Goal: Task Accomplishment & Management: Use online tool/utility

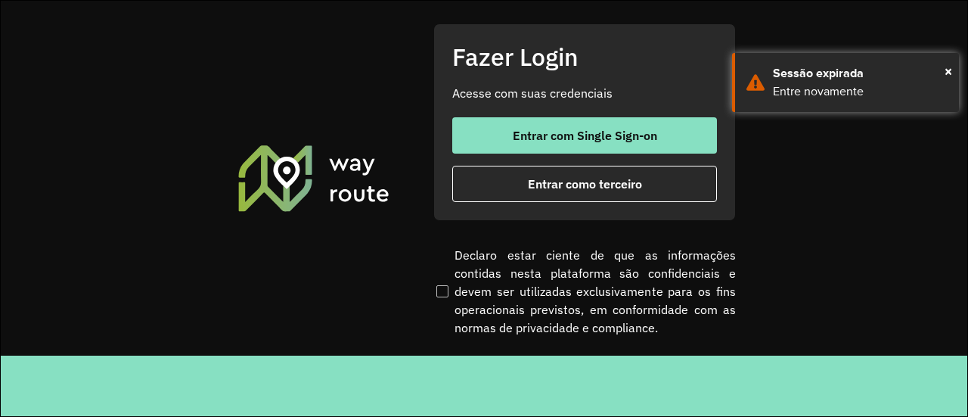
click at [655, 157] on div "Entrar com Single Sign-on Entrar como terceiro" at bounding box center [584, 159] width 265 height 85
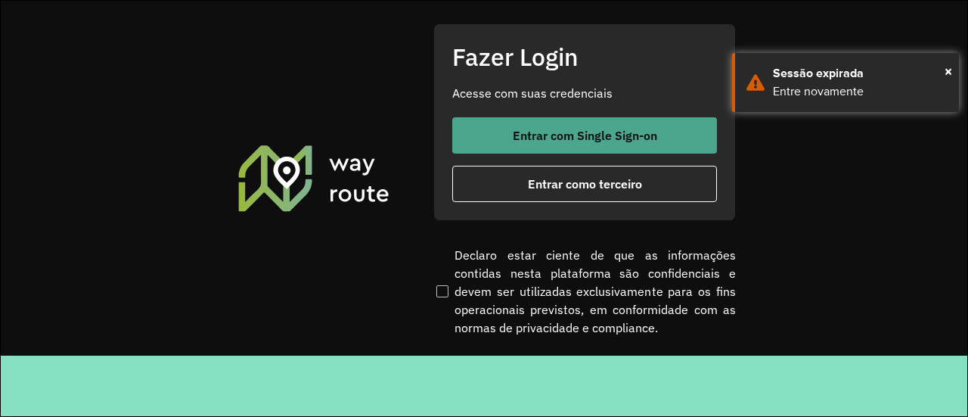
drag, startPoint x: 655, startPoint y: 157, endPoint x: 672, endPoint y: 141, distance: 22.5
click at [672, 141] on div "Entrar com Single Sign-on Entrar como terceiro" at bounding box center [584, 159] width 265 height 85
click at [672, 141] on button "Entrar com Single Sign-on" at bounding box center [584, 135] width 265 height 36
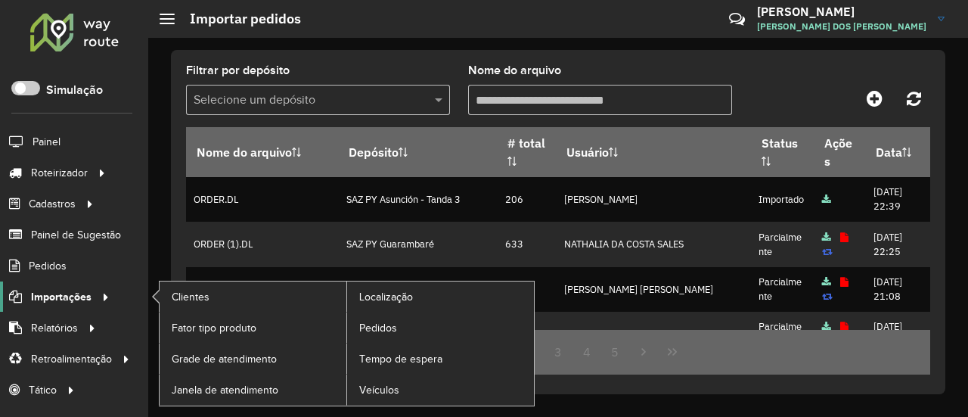
click at [82, 291] on span "Importações" at bounding box center [61, 297] width 61 height 16
click at [266, 299] on link "Clientes" at bounding box center [253, 296] width 187 height 30
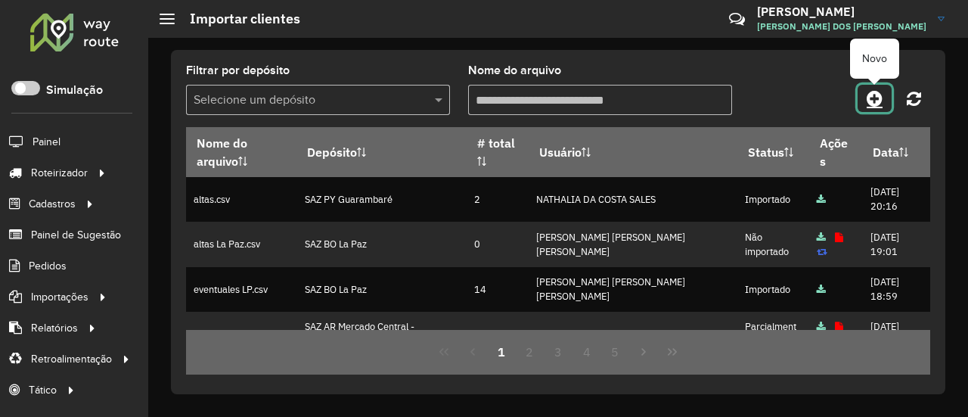
click at [881, 95] on icon at bounding box center [875, 98] width 16 height 18
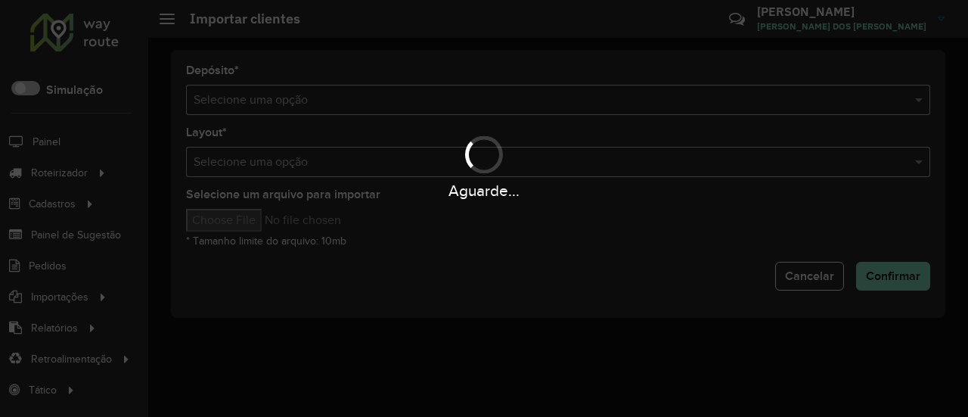
click at [446, 113] on div "Aguarde..." at bounding box center [484, 208] width 968 height 417
click at [452, 100] on div "Aguarde..." at bounding box center [484, 208] width 968 height 417
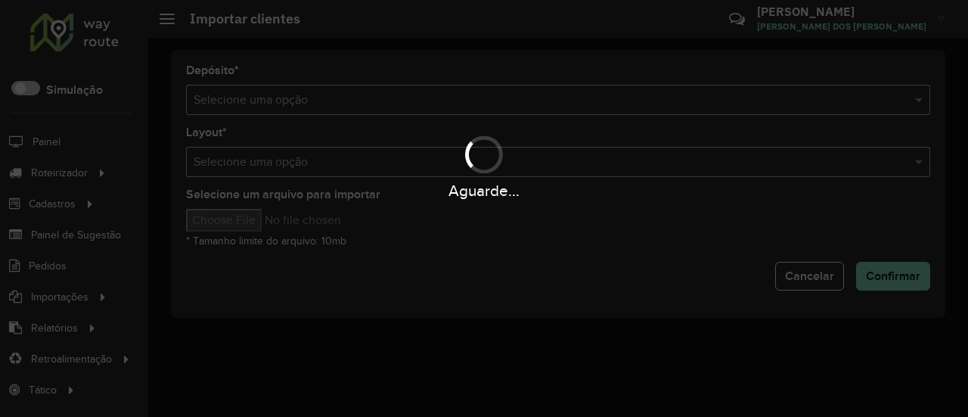
click at [452, 100] on div "Aguarde..." at bounding box center [484, 208] width 968 height 417
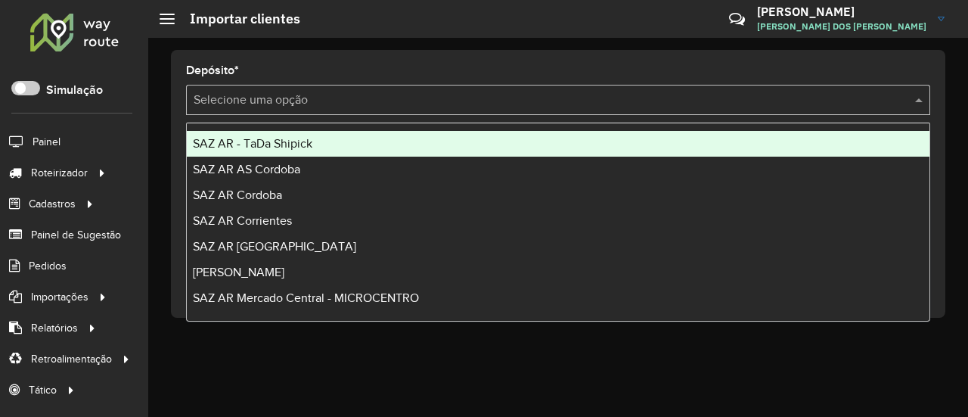
click at [452, 100] on input "text" at bounding box center [543, 101] width 699 height 18
click at [365, 143] on div "SAZ AR - TaDa Shipick" at bounding box center [558, 144] width 743 height 26
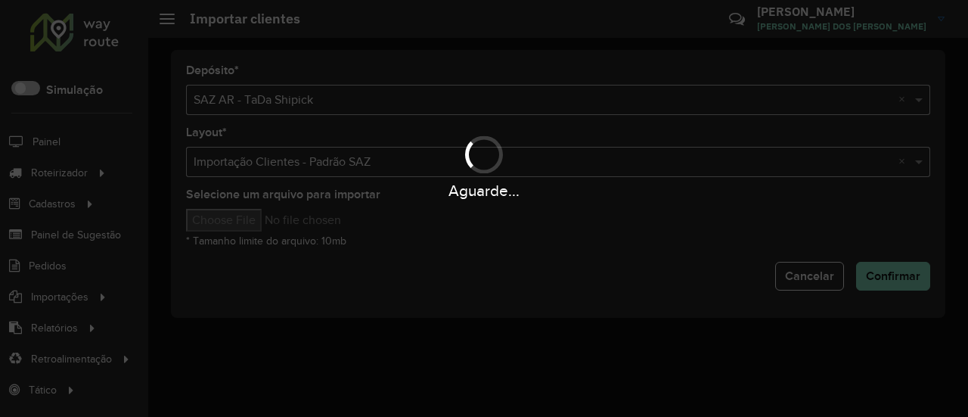
click at [245, 228] on div "Aguarde..." at bounding box center [484, 208] width 968 height 417
click at [245, 228] on input "Selecione um arquivo para importar" at bounding box center [314, 220] width 257 height 23
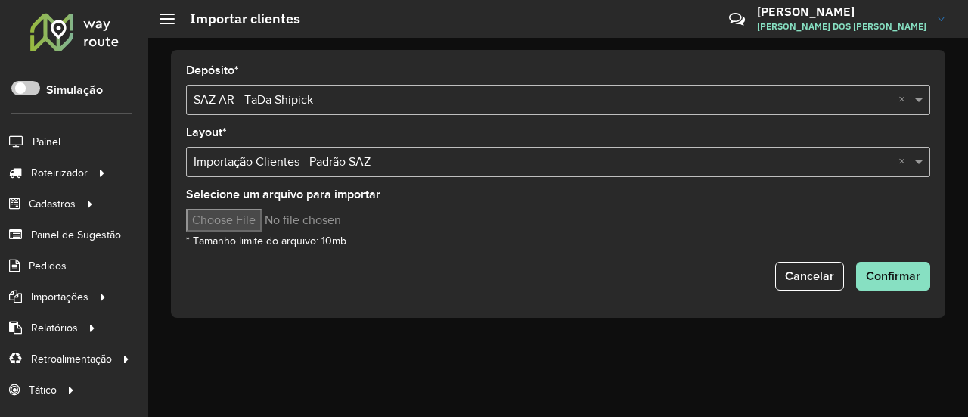
type input "**********"
click at [511, 253] on form "Depósito * Selecione uma opção × SAZ AR - TaDa Shipick × Layout * Selecione uma…" at bounding box center [558, 177] width 744 height 225
click at [906, 267] on button "Confirmar" at bounding box center [893, 276] width 74 height 29
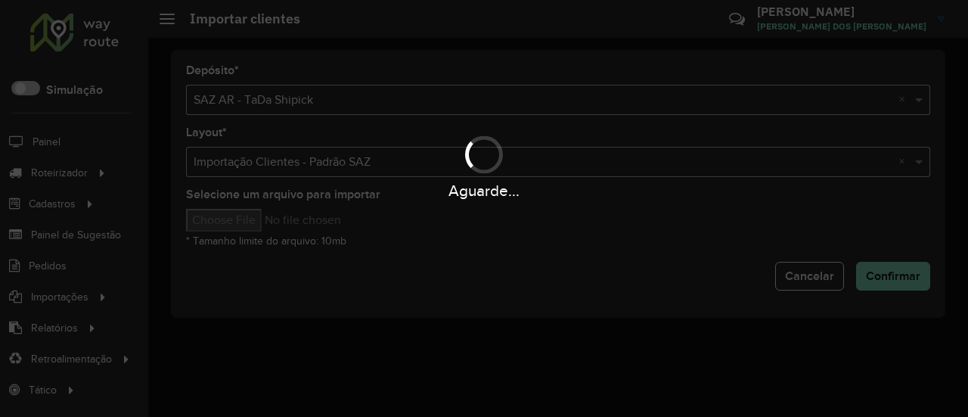
click at [589, 194] on div "Aguarde..." at bounding box center [484, 190] width 968 height 23
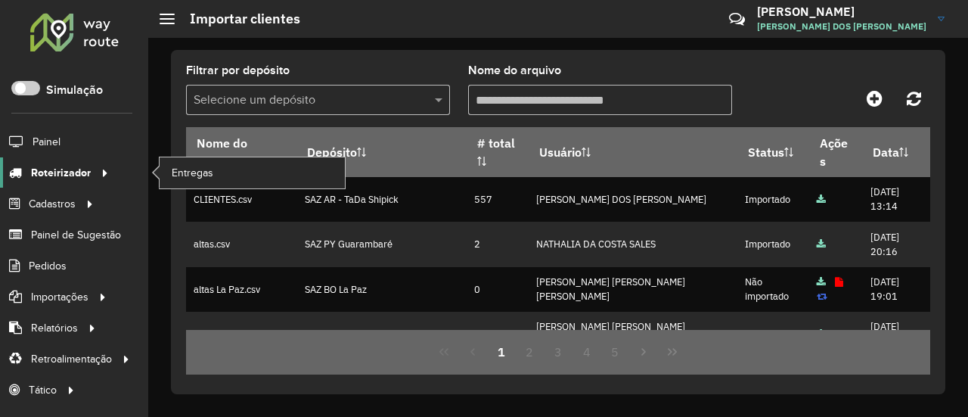
click at [104, 169] on icon at bounding box center [102, 171] width 13 height 23
click at [186, 176] on span "Entregas" at bounding box center [193, 173] width 43 height 16
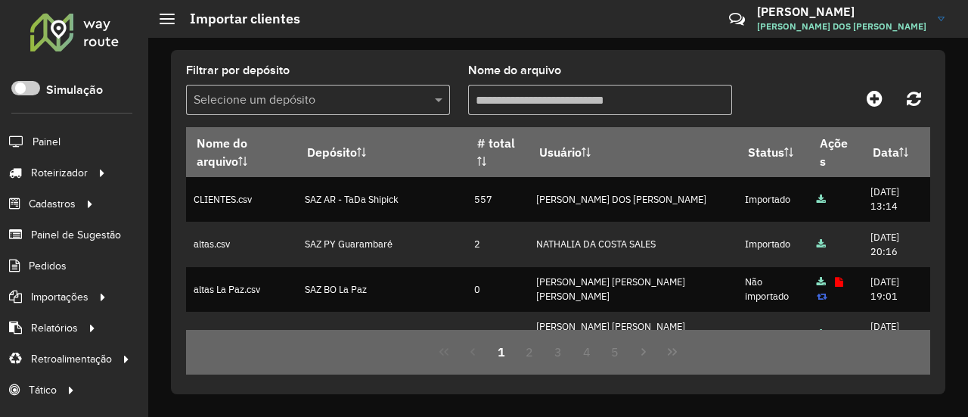
drag, startPoint x: 516, startPoint y: 120, endPoint x: 504, endPoint y: 103, distance: 21.2
click at [512, 117] on formly-field "Nome do arquivo" at bounding box center [600, 96] width 282 height 62
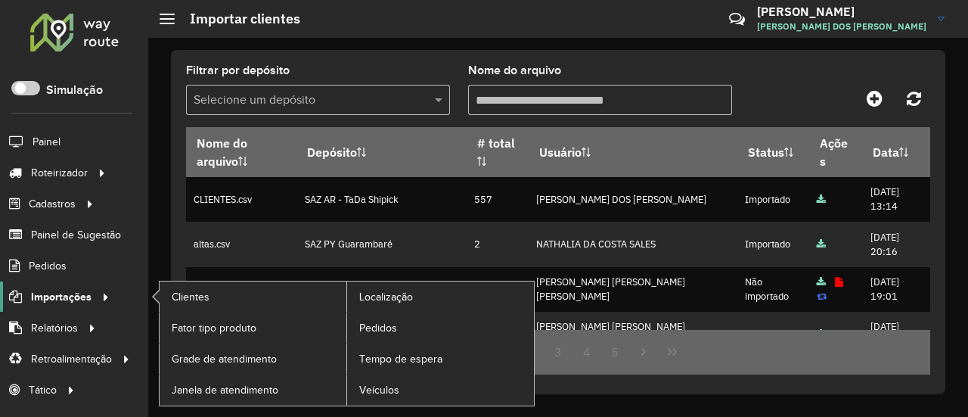
click at [51, 293] on span "Importações" at bounding box center [61, 297] width 61 height 16
click at [393, 326] on span "Pedidos" at bounding box center [378, 328] width 39 height 16
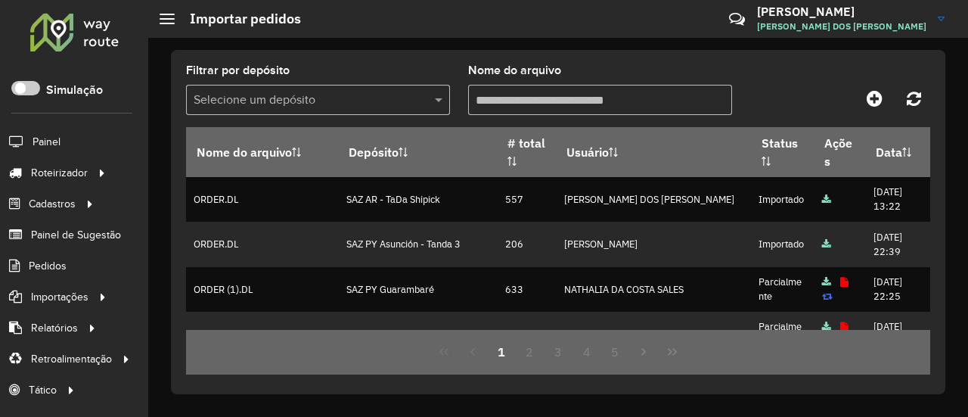
click at [578, 67] on div "Nome do arquivo" at bounding box center [600, 90] width 264 height 50
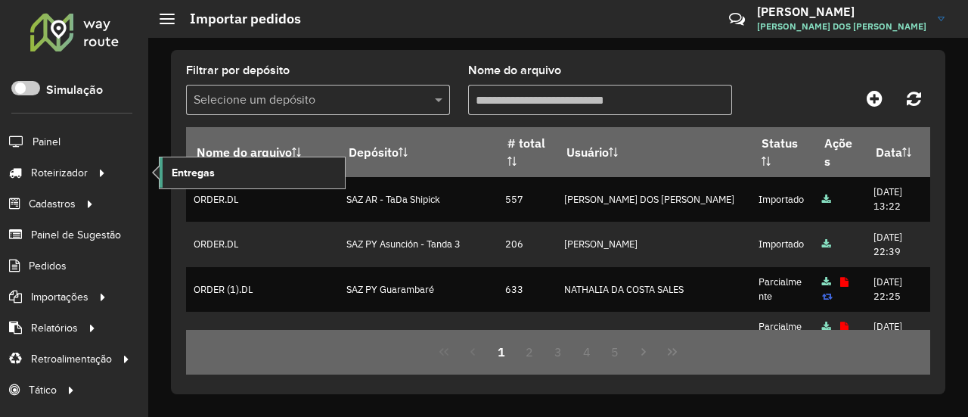
click at [199, 176] on span "Entregas" at bounding box center [193, 173] width 43 height 16
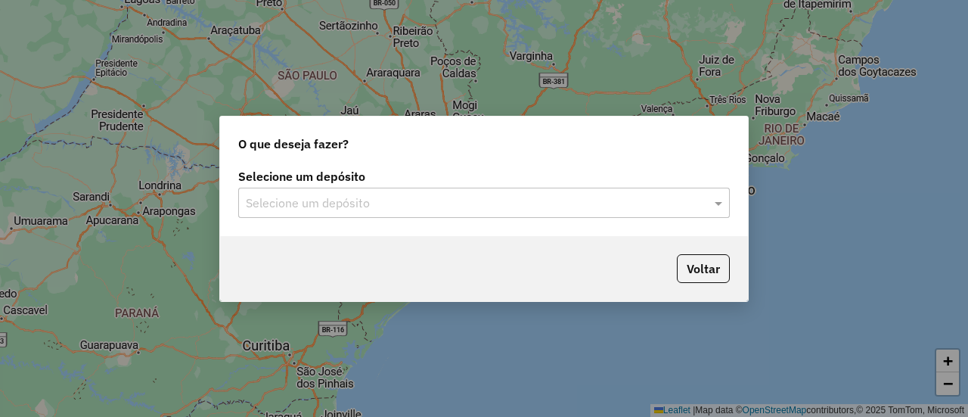
click at [347, 203] on input "text" at bounding box center [469, 203] width 446 height 18
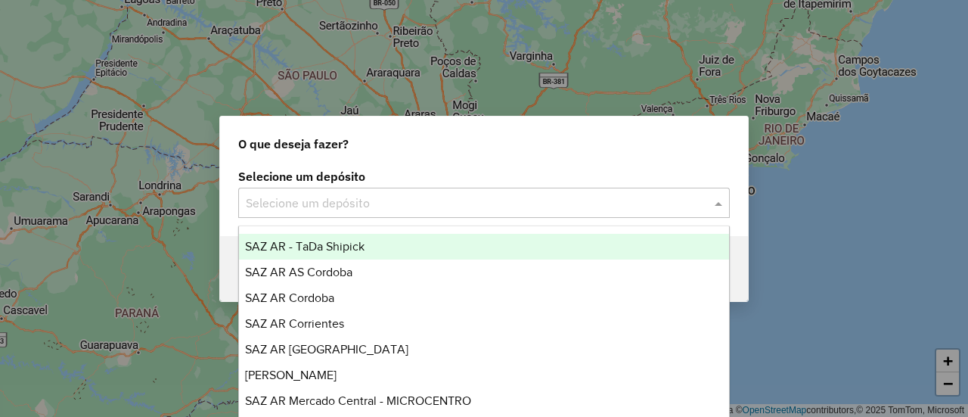
click at [340, 251] on span "SAZ AR - TaDa Shipick" at bounding box center [305, 246] width 120 height 13
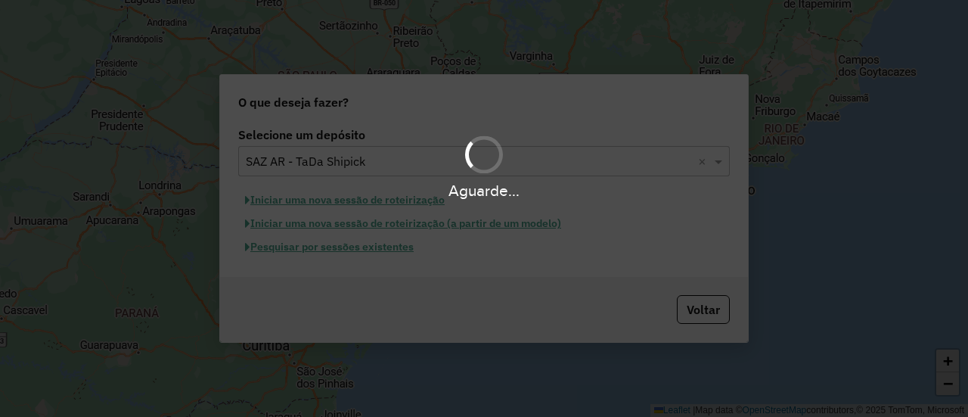
click at [340, 251] on div "Aguarde..." at bounding box center [484, 208] width 968 height 417
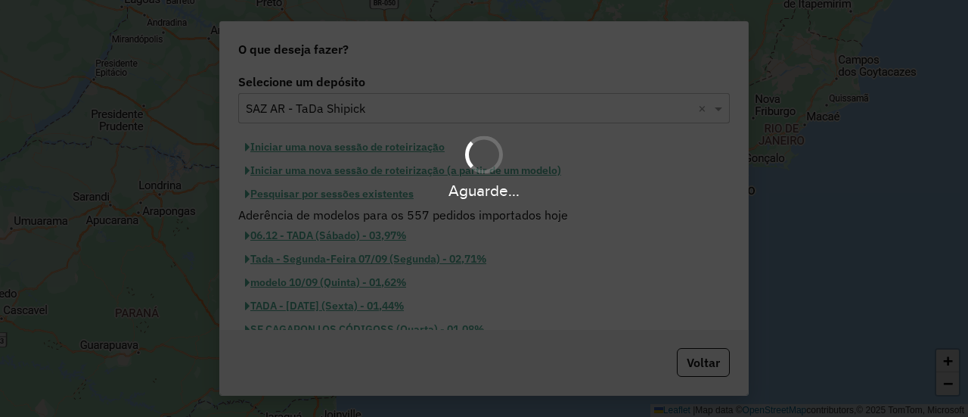
click at [340, 251] on div "Aguarde..." at bounding box center [484, 208] width 968 height 417
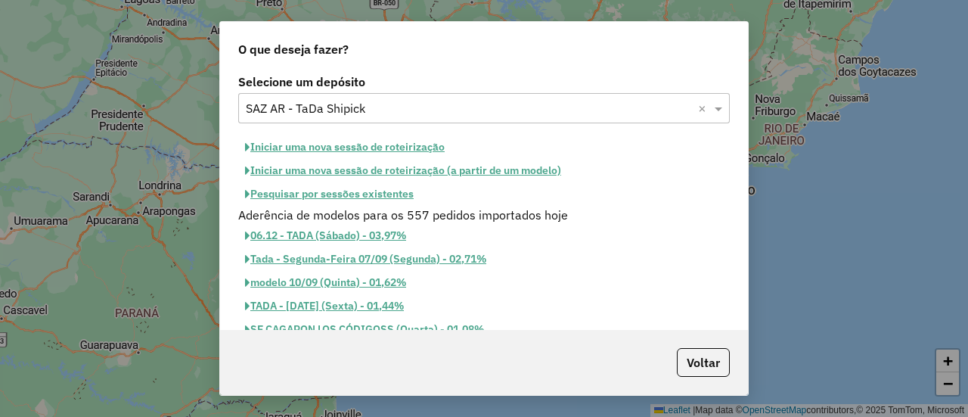
click at [356, 194] on button "Pesquisar por sessões existentes" at bounding box center [329, 193] width 182 height 23
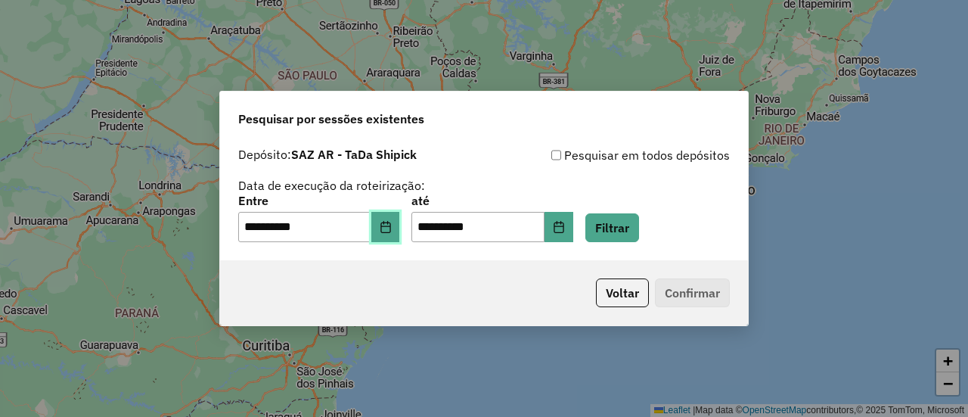
click at [390, 228] on icon "Choose Date" at bounding box center [385, 227] width 10 height 12
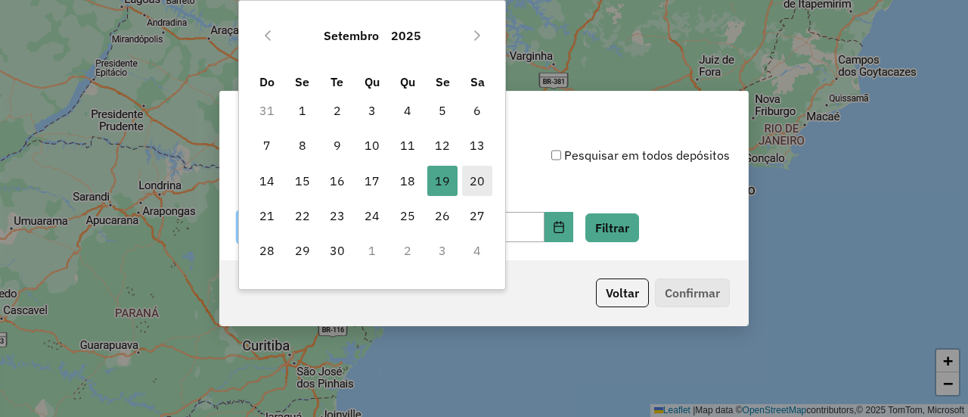
drag, startPoint x: 467, startPoint y: 175, endPoint x: 481, endPoint y: 179, distance: 14.4
click at [468, 175] on span "20" at bounding box center [477, 181] width 30 height 30
type input "**********"
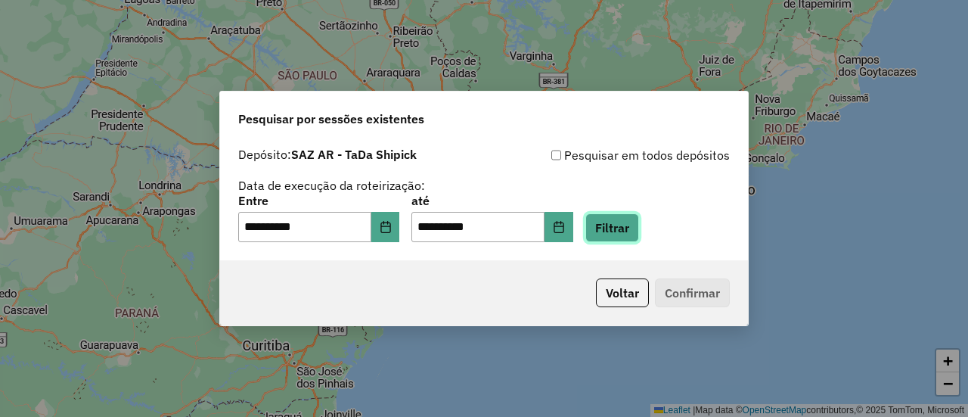
click at [617, 223] on button "Filtrar" at bounding box center [612, 227] width 54 height 29
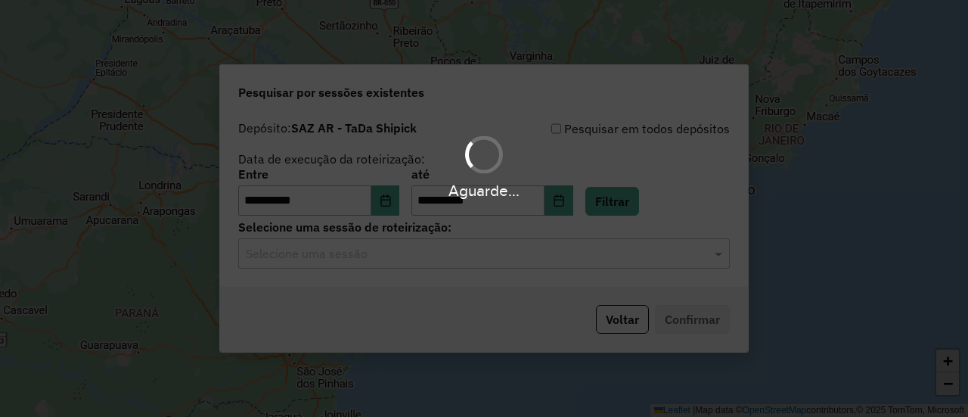
click at [436, 260] on div "Aguarde..." at bounding box center [484, 208] width 968 height 417
click at [436, 260] on hb-app "**********" at bounding box center [484, 208] width 968 height 417
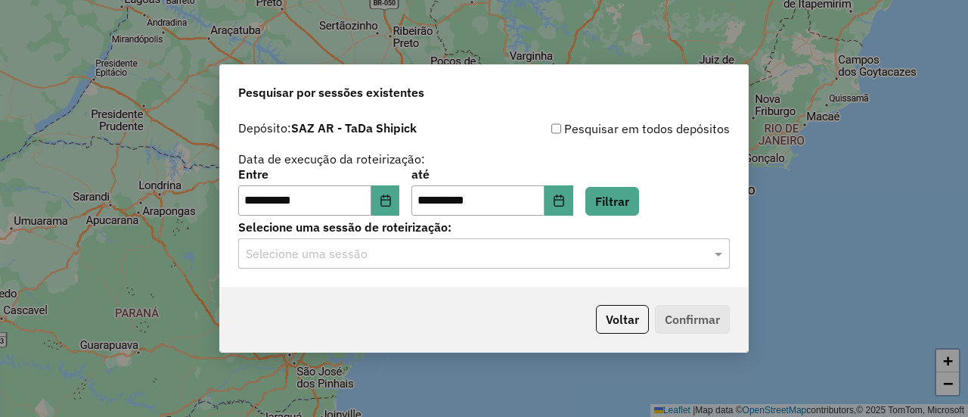
click at [436, 260] on input "text" at bounding box center [469, 254] width 446 height 18
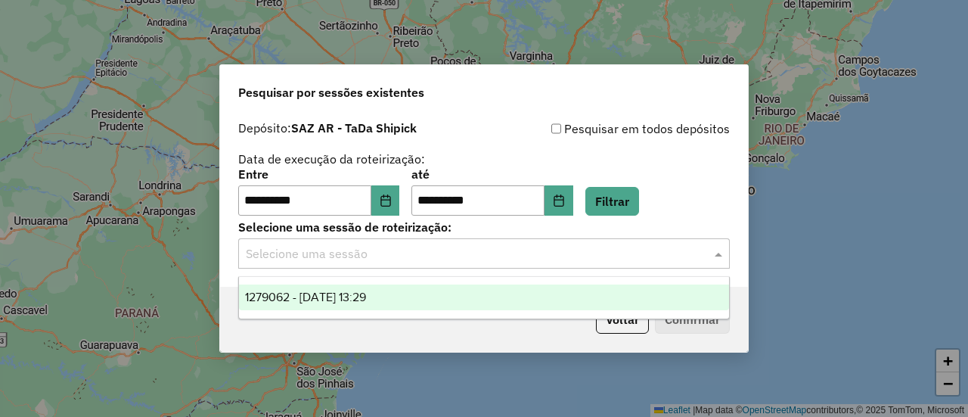
click at [439, 291] on div "1279062 - 20/09/2025 13:29" at bounding box center [483, 297] width 489 height 26
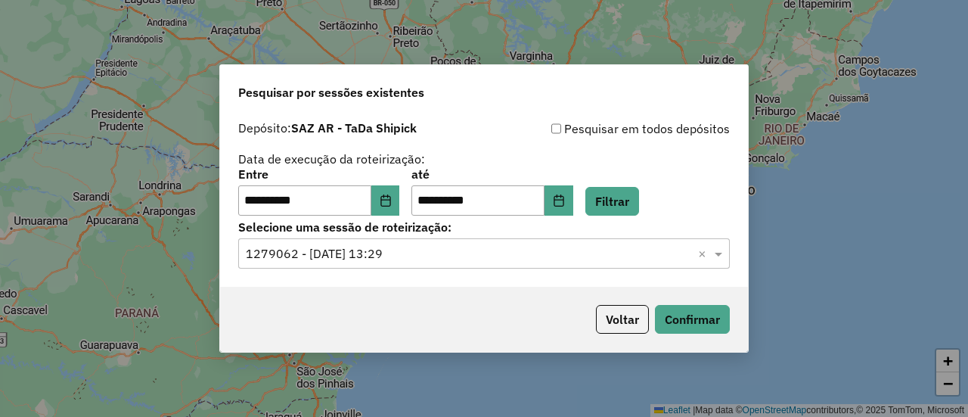
click at [722, 334] on div "Voltar Confirmar" at bounding box center [484, 319] width 528 height 65
click at [693, 312] on button "Confirmar" at bounding box center [692, 319] width 75 height 29
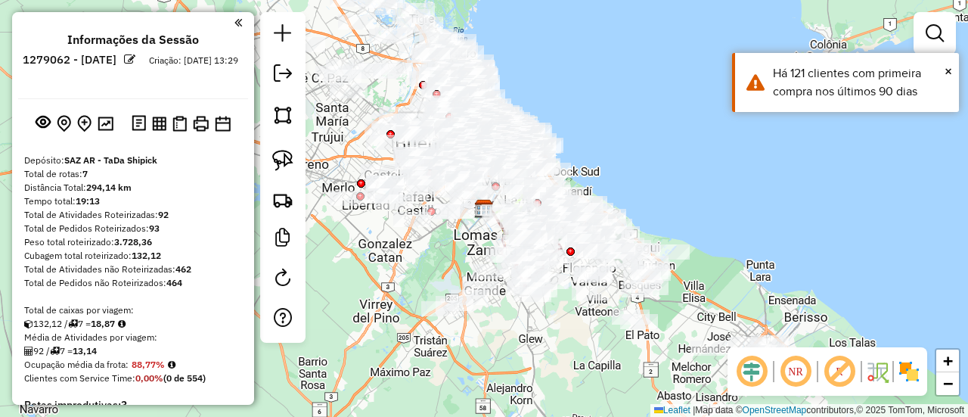
click at [626, 80] on div "Janela de atendimento Grade de atendimento Capacidade Transportadoras Veículos …" at bounding box center [484, 208] width 968 height 417
click at [664, 151] on div "Janela de atendimento Grade de atendimento Capacidade Transportadoras Veículos …" at bounding box center [484, 208] width 968 height 417
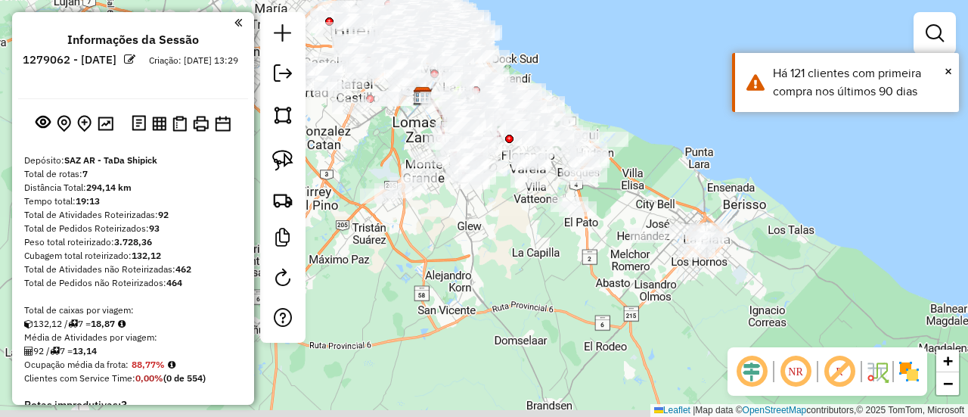
drag, startPoint x: 676, startPoint y: 167, endPoint x: 613, endPoint y: 95, distance: 96.0
click at [563, 0] on html "Aguarde... Pop-up bloqueado! Seu navegador bloqueou automáticamente a abertura …" at bounding box center [484, 208] width 968 height 417
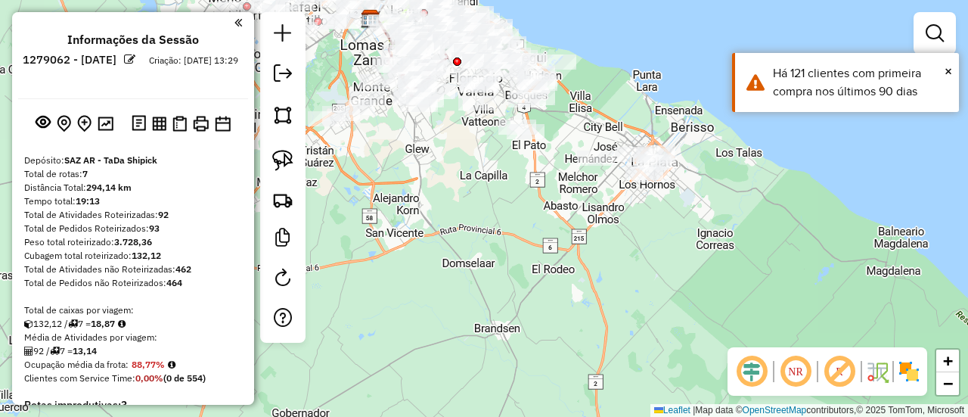
click at [909, 374] on img at bounding box center [909, 371] width 24 height 24
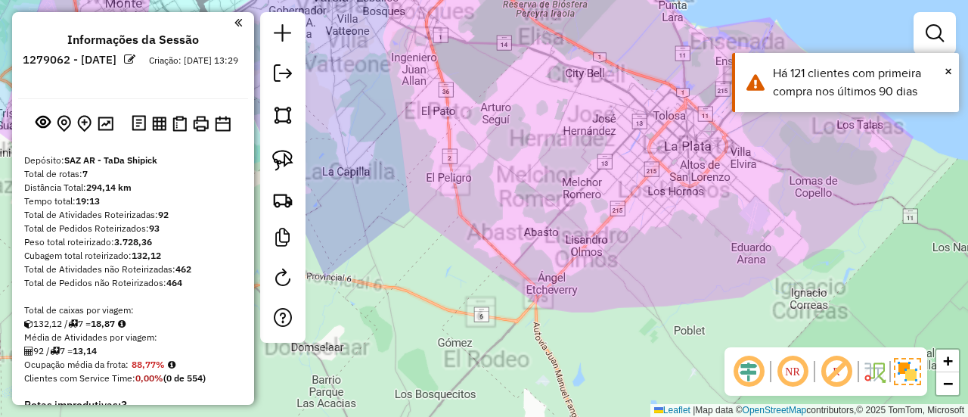
click at [617, 202] on div "Janela de atendimento Grade de atendimento Capacidade Transportadoras Veículos …" at bounding box center [484, 208] width 968 height 417
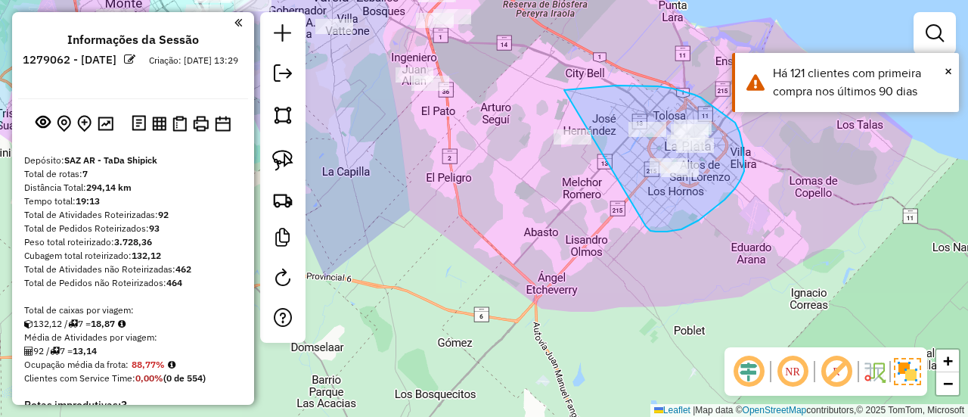
drag, startPoint x: 667, startPoint y: 231, endPoint x: 533, endPoint y: 178, distance: 145.0
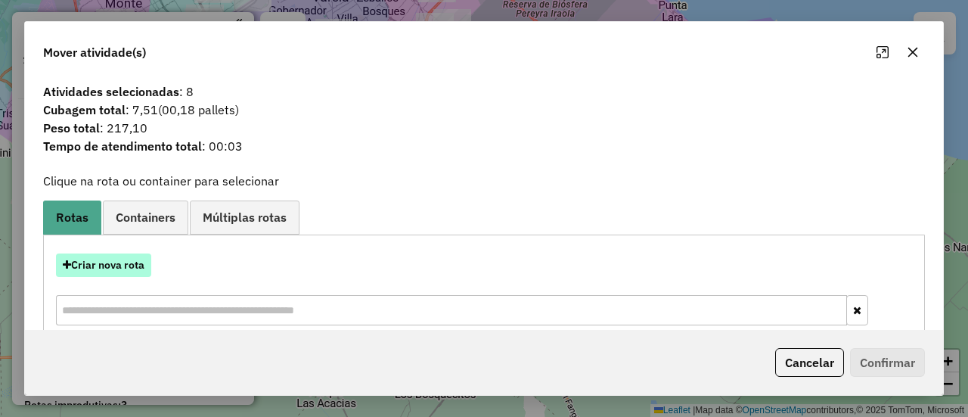
click at [129, 269] on button "Criar nova rota" at bounding box center [103, 264] width 95 height 23
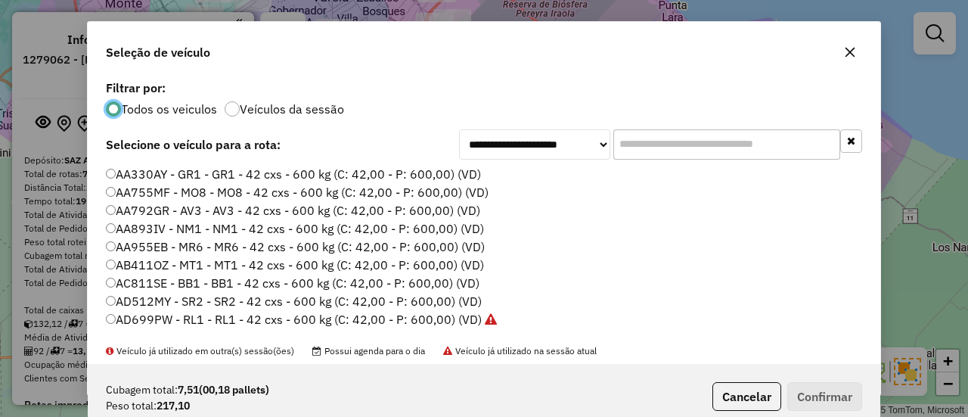
scroll to position [8, 5]
click at [297, 120] on div "**********" at bounding box center [484, 219] width 793 height 287
click at [300, 115] on label "Veículos da sessão" at bounding box center [292, 109] width 104 height 12
click at [430, 176] on label "AA330AY - GR1 - GR1 - 42 cxs - 600 kg (C: 42,00 - P: 600,00) (VD)" at bounding box center [293, 174] width 375 height 18
click at [823, 390] on button "Confirmar" at bounding box center [824, 396] width 75 height 29
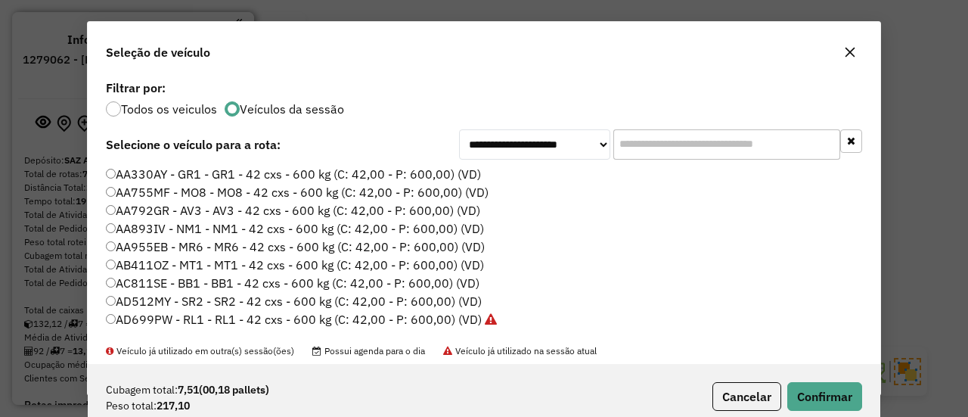
click at [850, 52] on icon "button" at bounding box center [851, 52] width 10 height 10
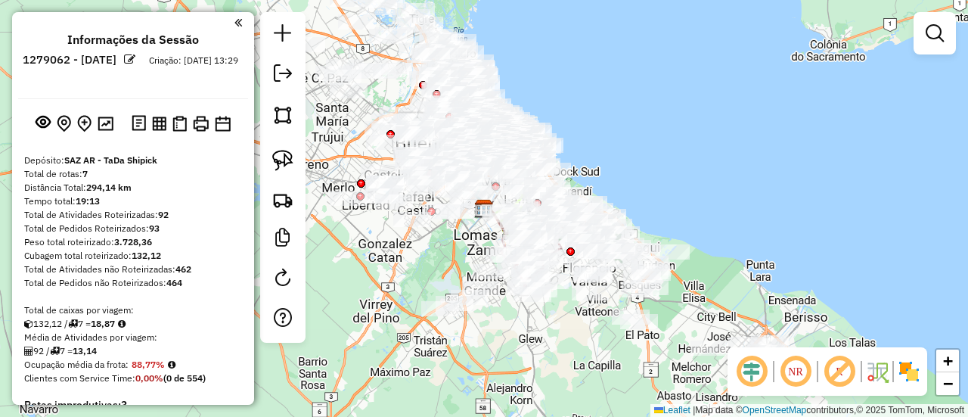
click at [717, 164] on div "Janela de atendimento Grade de atendimento Capacidade Transportadoras Veículos …" at bounding box center [484, 208] width 968 height 417
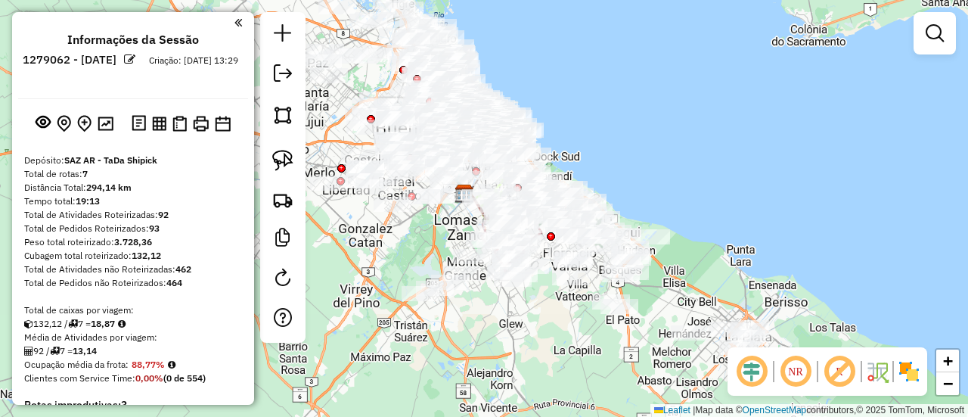
drag, startPoint x: 715, startPoint y: 187, endPoint x: 632, endPoint y: 93, distance: 124.9
click at [633, 95] on div "Janela de atendimento Grade de atendimento Capacidade Transportadoras Veículos …" at bounding box center [484, 208] width 968 height 417
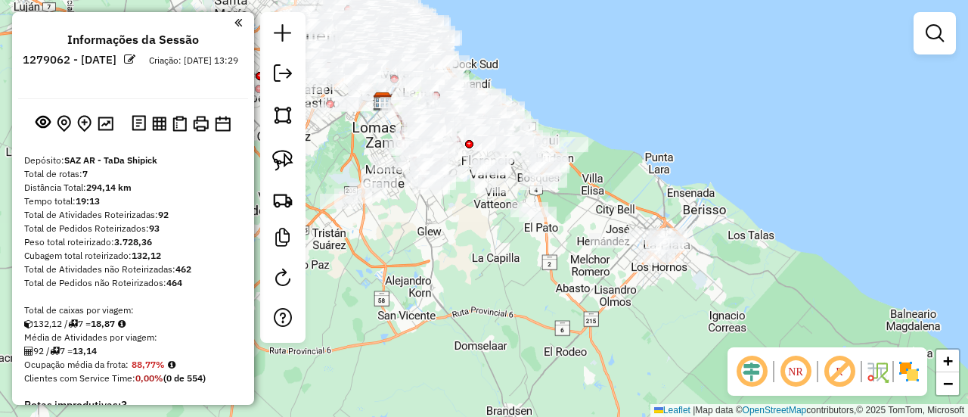
click at [912, 377] on img at bounding box center [909, 371] width 24 height 24
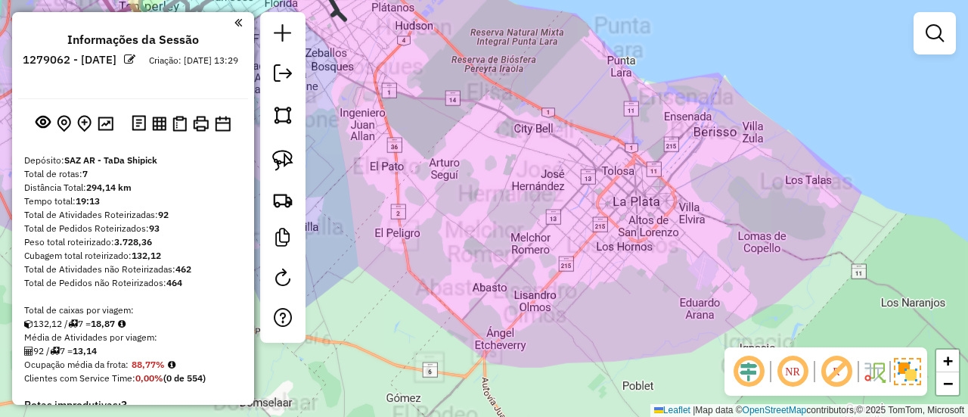
click at [693, 284] on div "Janela de atendimento Grade de atendimento Capacidade Transportadoras Veículos …" at bounding box center [484, 208] width 968 height 417
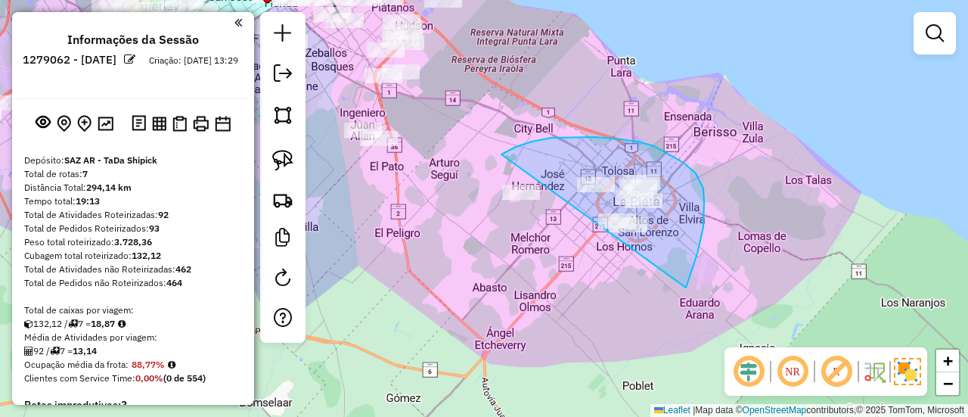
drag, startPoint x: 697, startPoint y: 253, endPoint x: 471, endPoint y: 264, distance: 227.2
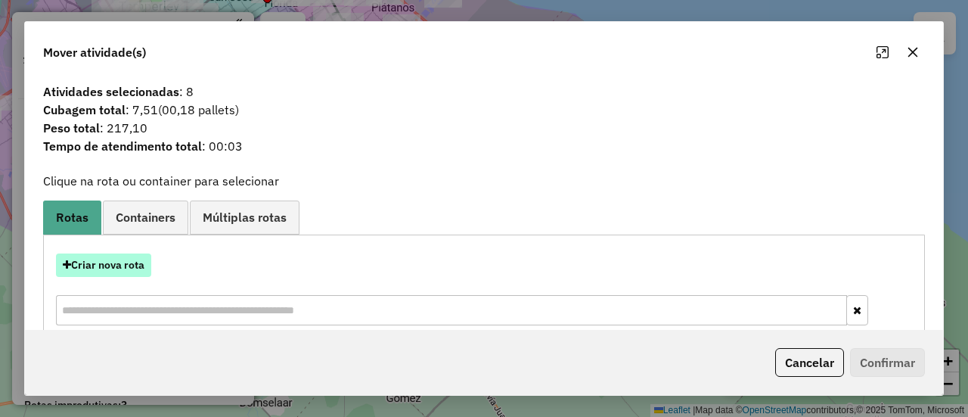
click at [130, 263] on button "Criar nova rota" at bounding box center [103, 264] width 95 height 23
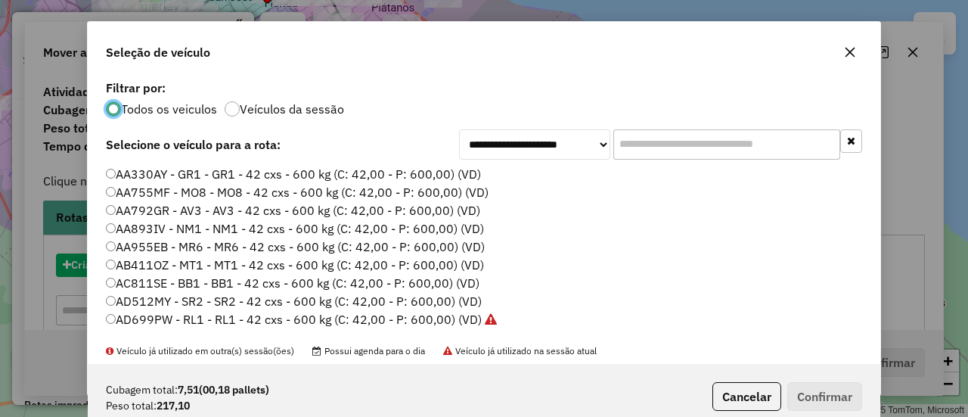
scroll to position [8, 5]
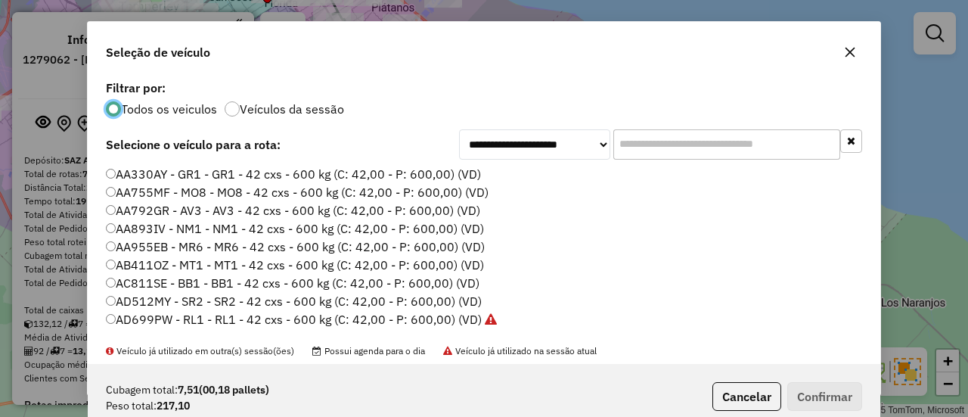
click at [321, 116] on p-radiobutton "Veículos da sessão" at bounding box center [285, 108] width 120 height 15
click at [301, 111] on label "Veículos da sessão" at bounding box center [292, 109] width 104 height 12
click at [461, 185] on label "AA755MF - MO8 - MO8 - 42 cxs - 600 kg (C: 42,00 - P: 600,00) (VD)" at bounding box center [297, 192] width 383 height 18
click at [452, 174] on label "AA330AY - GR1 - GR1 - 42 cxs - 600 kg (C: 42,00 - P: 600,00) (VD)" at bounding box center [293, 174] width 375 height 18
drag, startPoint x: 790, startPoint y: 391, endPoint x: 803, endPoint y: 395, distance: 13.4
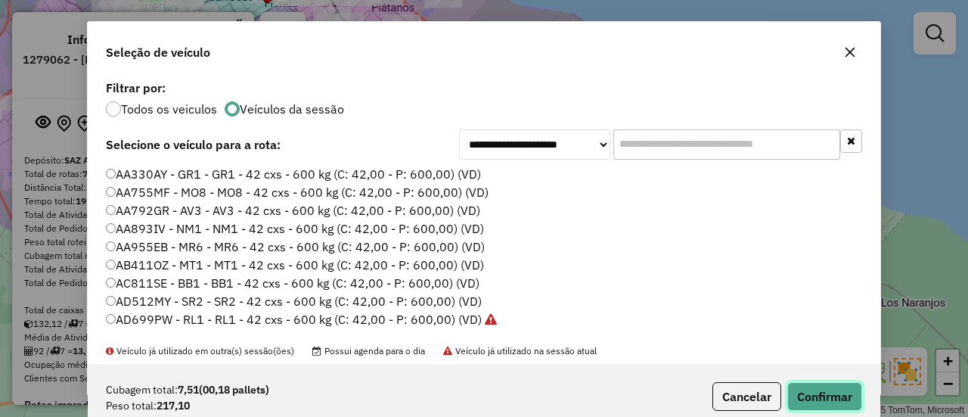
click at [790, 391] on button "Confirmar" at bounding box center [824, 396] width 75 height 29
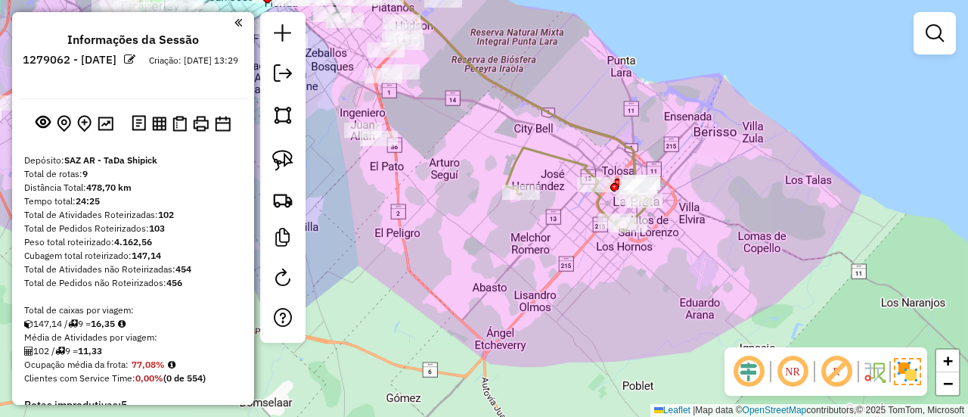
click at [520, 108] on div "Janela de atendimento Grade de atendimento Capacidade Transportadoras Veículos …" at bounding box center [484, 208] width 968 height 417
click at [529, 107] on icon at bounding box center [499, 73] width 284 height 230
select select "**********"
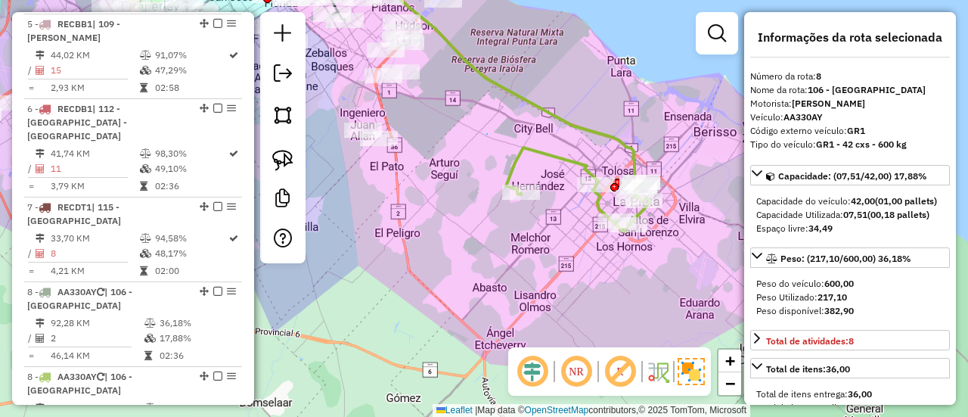
scroll to position [1219, 0]
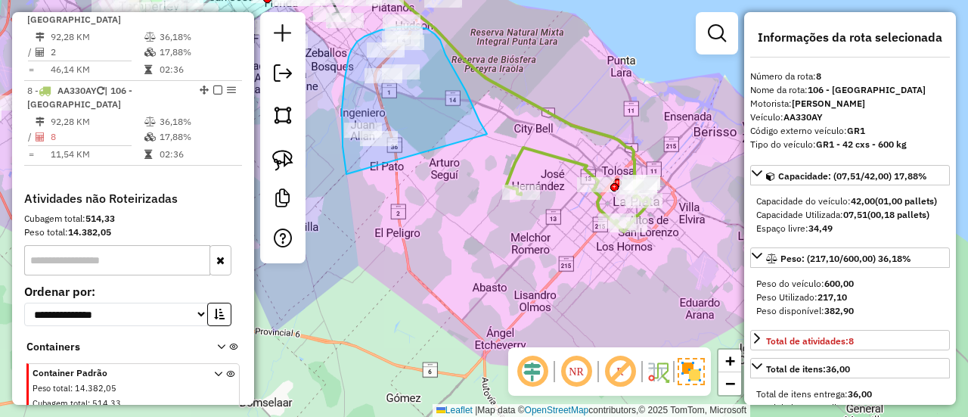
drag, startPoint x: 487, startPoint y: 134, endPoint x: 389, endPoint y: 202, distance: 119.6
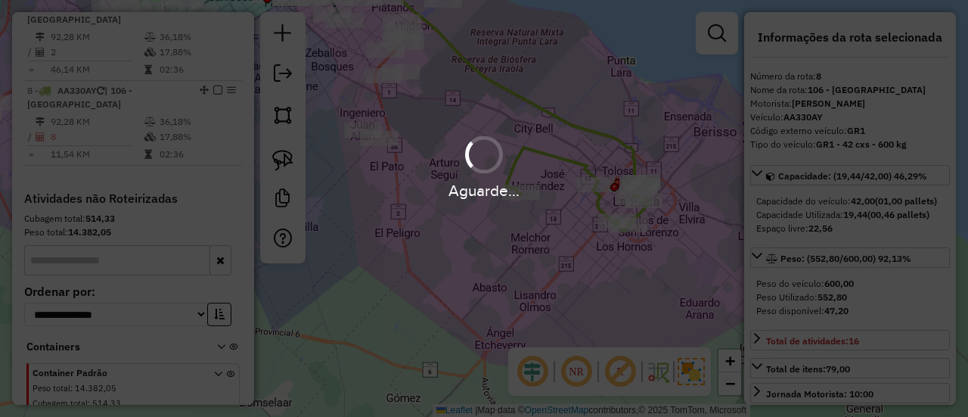
select select "**********"
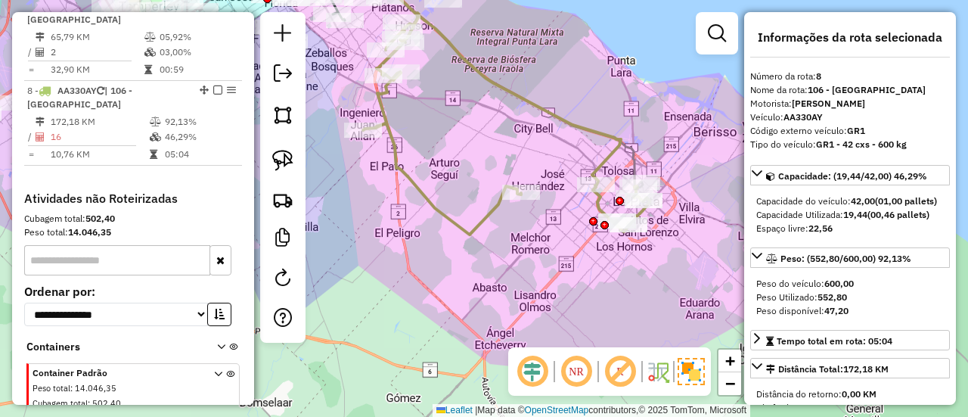
click at [398, 178] on icon at bounding box center [506, 124] width 287 height 222
click at [403, 175] on icon at bounding box center [506, 124] width 287 height 222
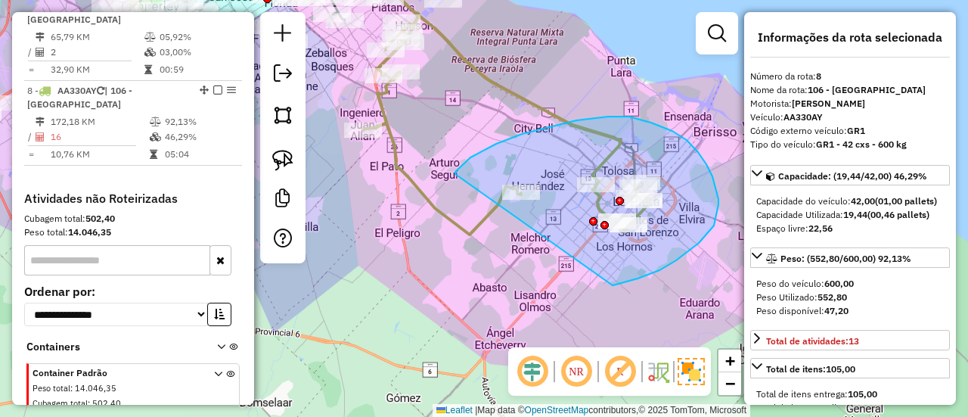
drag, startPoint x: 455, startPoint y: 174, endPoint x: 510, endPoint y: 288, distance: 126.5
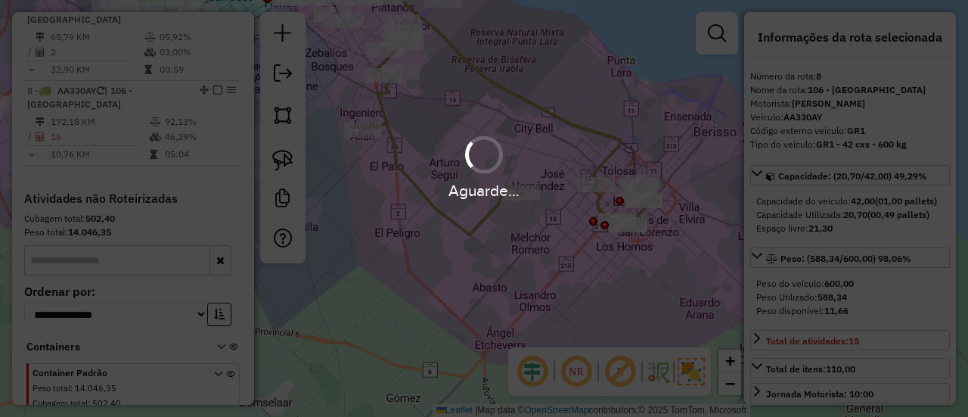
select select "**********"
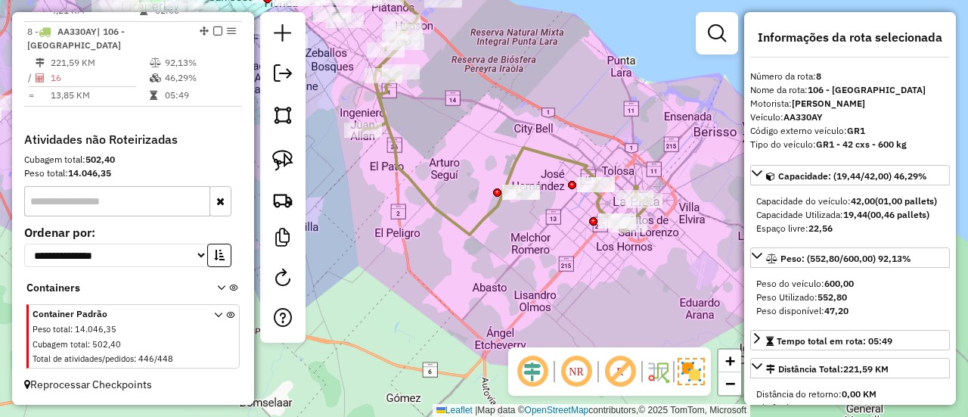
scroll to position [1148, 0]
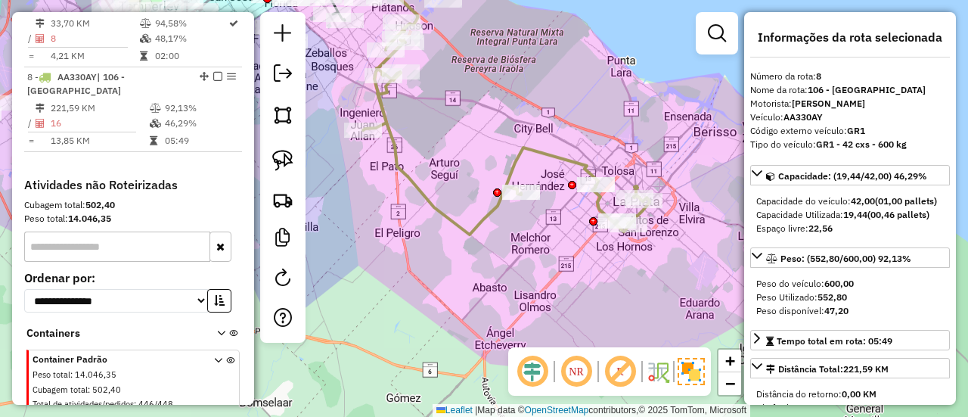
click at [474, 220] on icon at bounding box center [506, 132] width 287 height 203
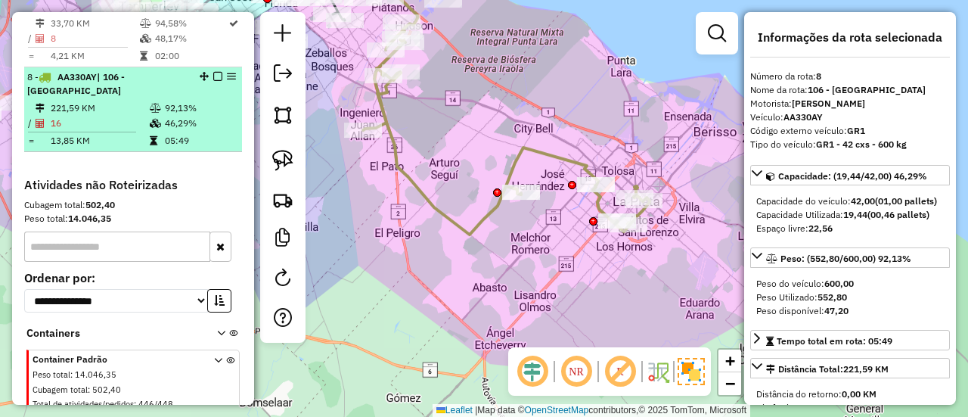
click at [215, 72] on em at bounding box center [217, 76] width 9 height 9
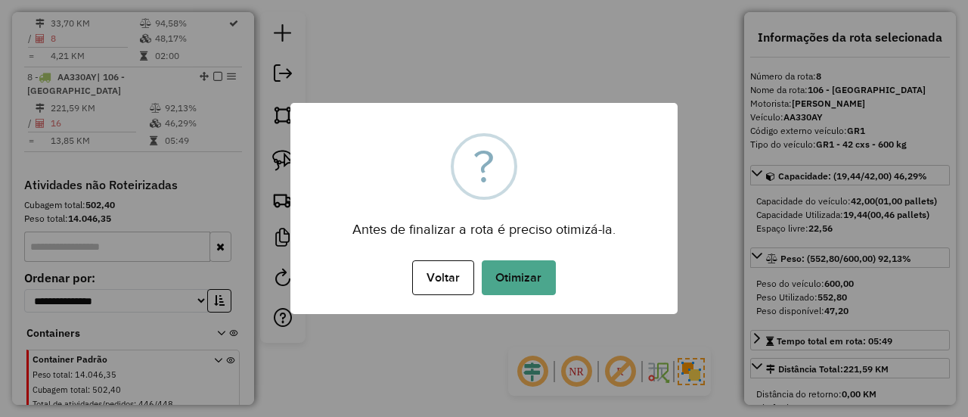
click at [483, 122] on div "× ? Antes de finalizar a rota é preciso otimizá-la. Voltar No Otimizar" at bounding box center [483, 208] width 387 height 211
click at [496, 281] on button "Otimizar" at bounding box center [519, 277] width 74 height 35
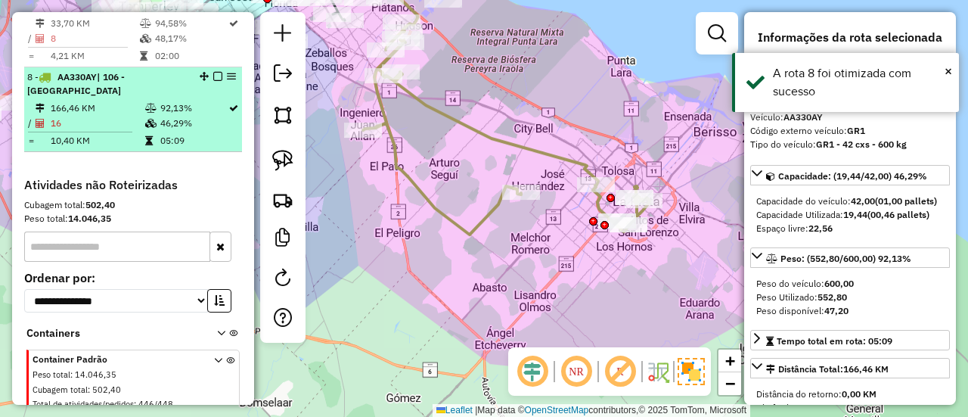
click at [213, 72] on em at bounding box center [217, 76] width 9 height 9
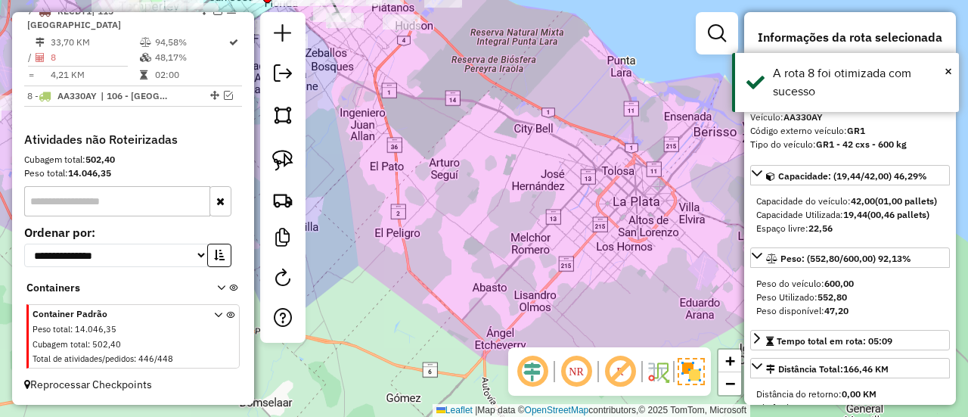
scroll to position [1097, 0]
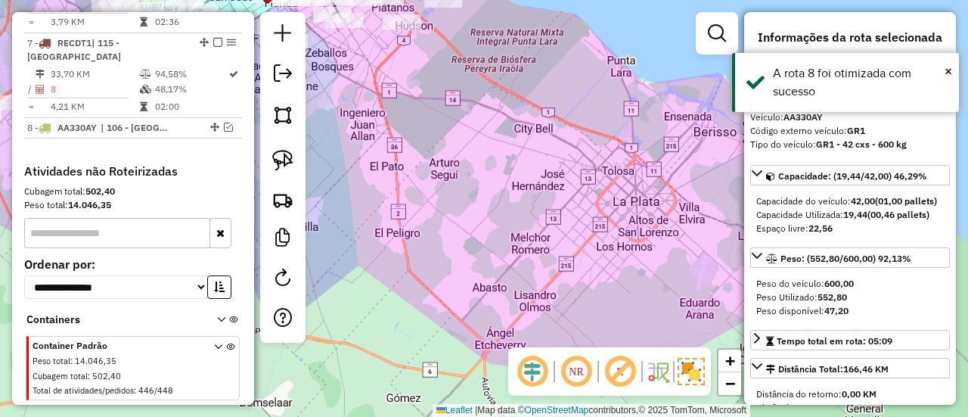
click at [452, 77] on div "Janela de atendimento Grade de atendimento Capacidade Transportadoras Veículos …" at bounding box center [484, 208] width 968 height 417
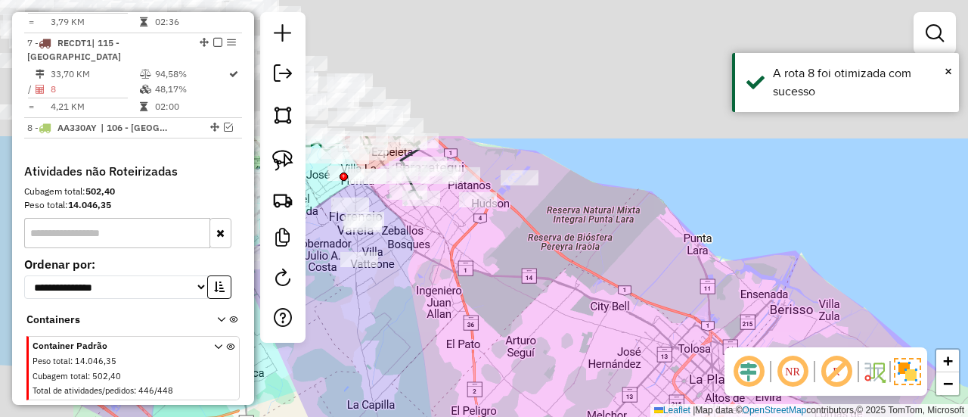
drag, startPoint x: 453, startPoint y: 77, endPoint x: 530, endPoint y: 256, distance: 194.5
click at [530, 256] on div "Janela de atendimento Grade de atendimento Capacidade Transportadoras Veículos …" at bounding box center [484, 208] width 968 height 417
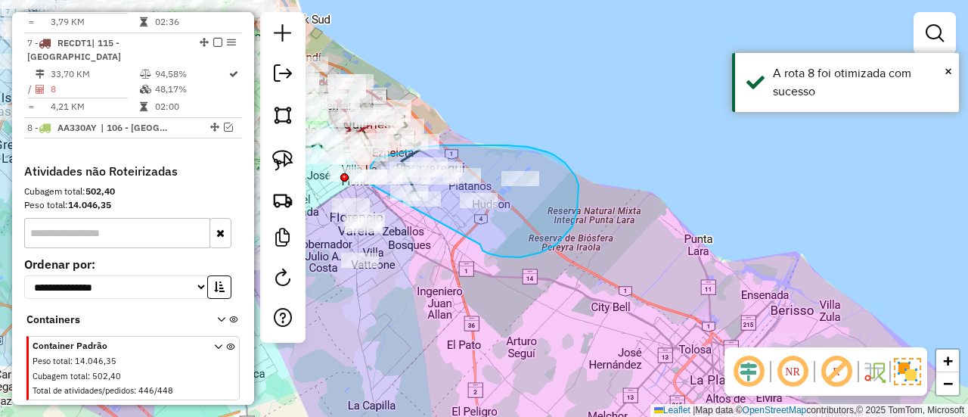
drag, startPoint x: 520, startPoint y: 257, endPoint x: 402, endPoint y: 225, distance: 122.2
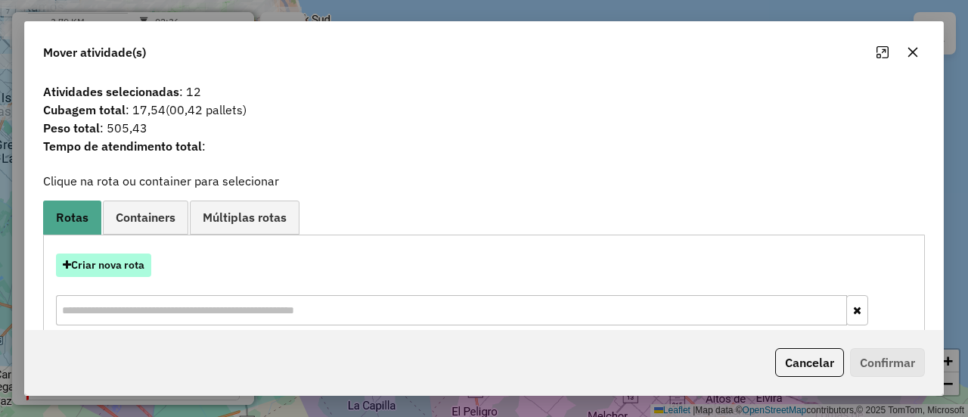
click at [134, 264] on button "Criar nova rota" at bounding box center [103, 264] width 95 height 23
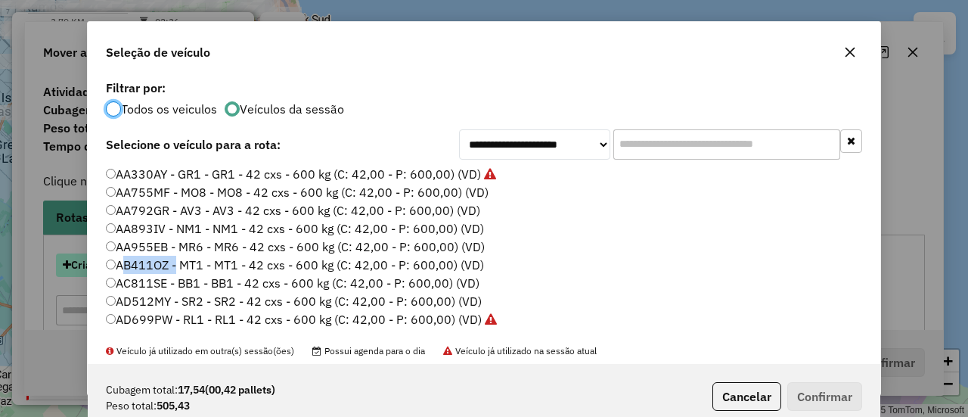
scroll to position [8, 5]
click at [134, 264] on label "AB411OZ - MT1 - MT1 - 42 cxs - 600 kg (C: 42,00 - P: 600,00) (VD)" at bounding box center [295, 265] width 378 height 18
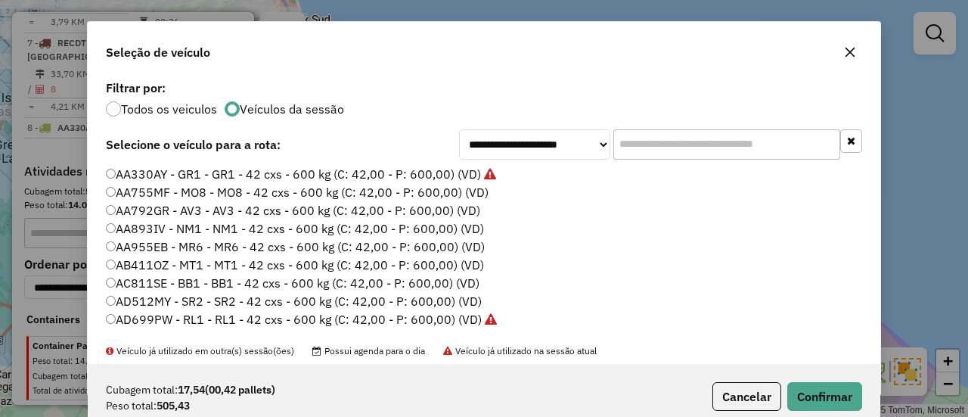
click at [473, 197] on label "AA755MF - MO8 - MO8 - 42 cxs - 600 kg (C: 42,00 - P: 600,00) (VD)" at bounding box center [297, 192] width 383 height 18
click at [803, 387] on button "Confirmar" at bounding box center [824, 396] width 75 height 29
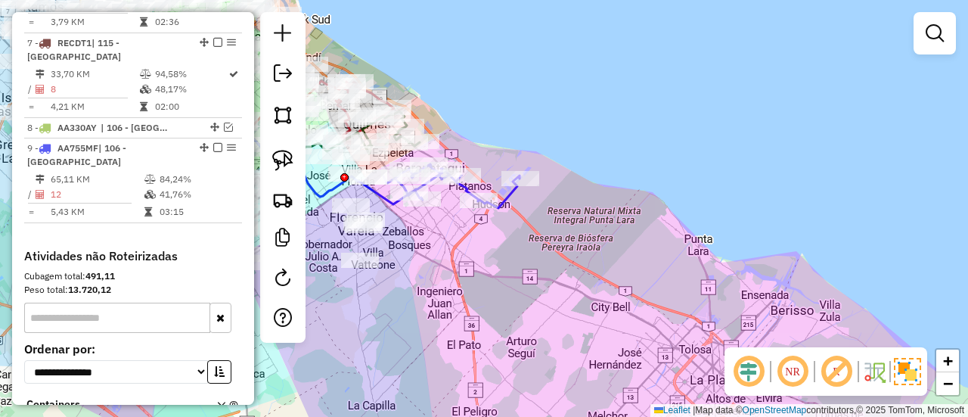
scroll to position [1168, 0]
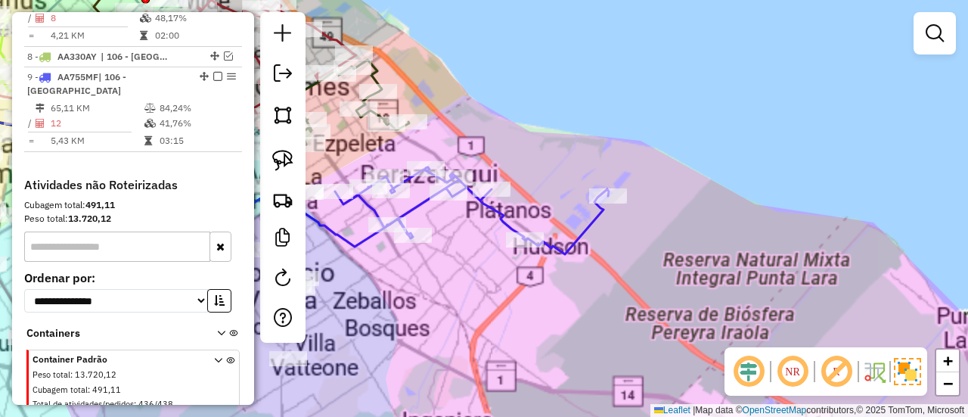
click at [475, 203] on icon at bounding box center [472, 210] width 274 height 87
select select "**********"
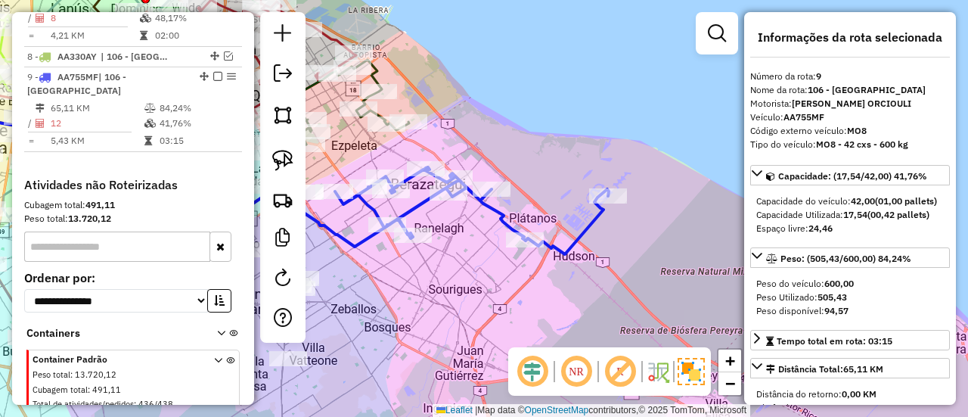
click at [498, 208] on icon at bounding box center [472, 210] width 274 height 87
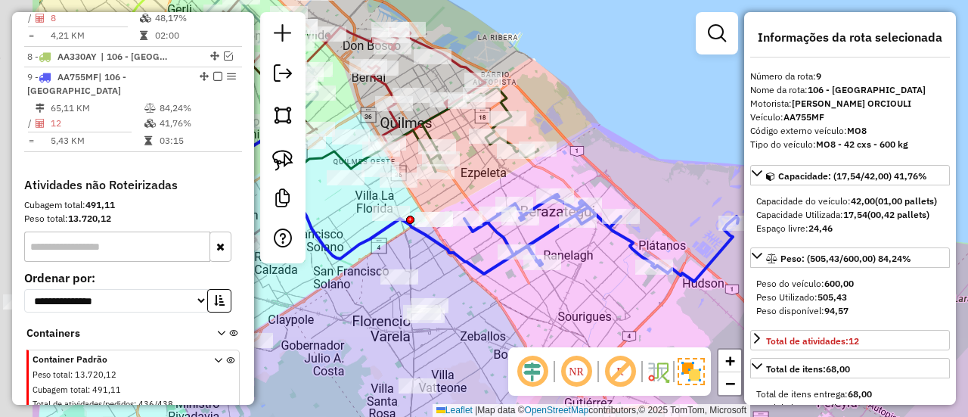
click at [578, 152] on div "Janela de atendimento Grade de atendimento Capacidade Transportadoras Veículos …" at bounding box center [484, 208] width 968 height 417
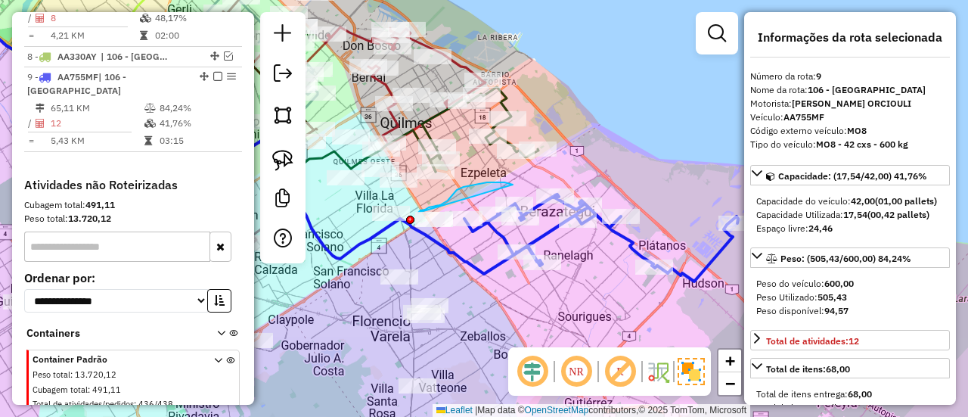
drag, startPoint x: 513, startPoint y: 185, endPoint x: 484, endPoint y: 259, distance: 80.2
drag, startPoint x: 551, startPoint y: 173, endPoint x: 489, endPoint y: 178, distance: 62.9
select select "**********"
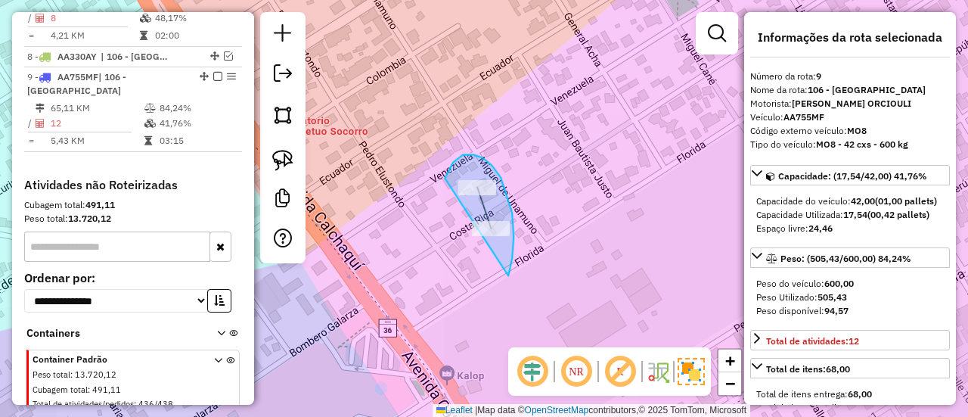
drag, startPoint x: 508, startPoint y: 276, endPoint x: 462, endPoint y: 239, distance: 59.2
click at [451, 235] on div "Janela de atendimento Grade de atendimento Capacidade Transportadoras Veículos …" at bounding box center [484, 208] width 968 height 417
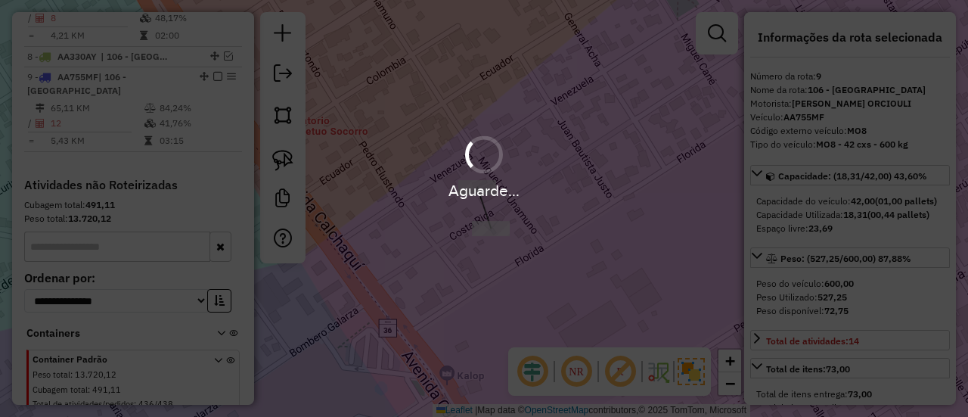
select select "**********"
drag, startPoint x: 560, startPoint y: 226, endPoint x: 586, endPoint y: 214, distance: 29.1
click at [561, 226] on div "Aguarde..." at bounding box center [484, 208] width 968 height 417
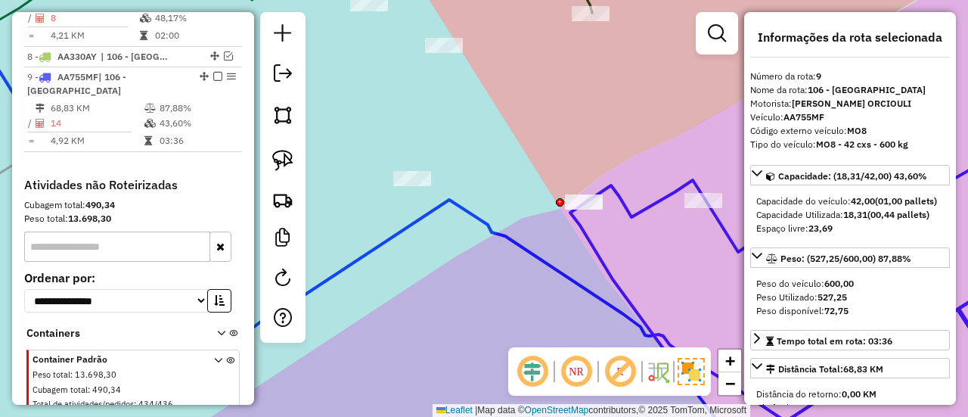
click at [626, 232] on div "Janela de atendimento Grade de atendimento Capacidade Transportadoras Veículos …" at bounding box center [484, 208] width 968 height 417
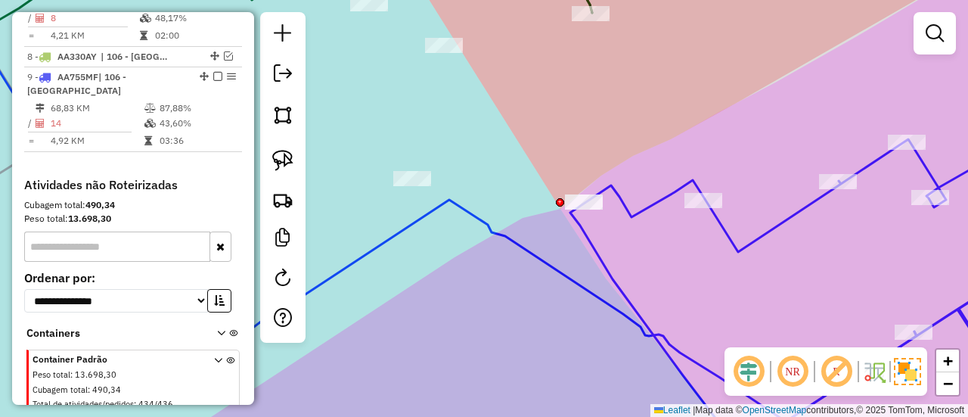
click at [639, 225] on div "Janela de atendimento Grade de atendimento Capacidade Transportadoras Veículos …" at bounding box center [484, 208] width 968 height 417
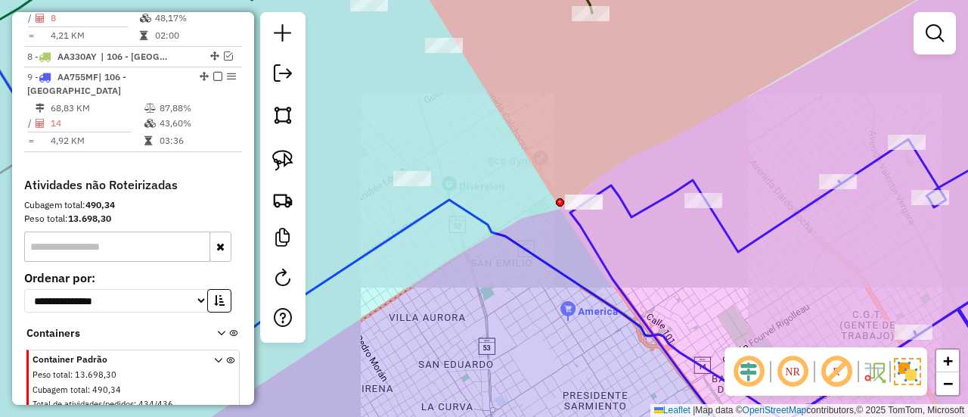
click at [640, 216] on icon at bounding box center [817, 280] width 495 height 334
select select "**********"
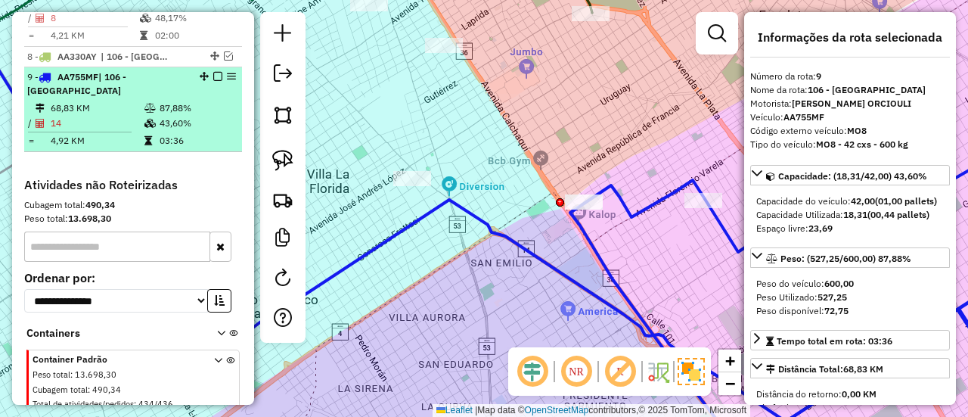
click at [213, 72] on em at bounding box center [217, 76] width 9 height 9
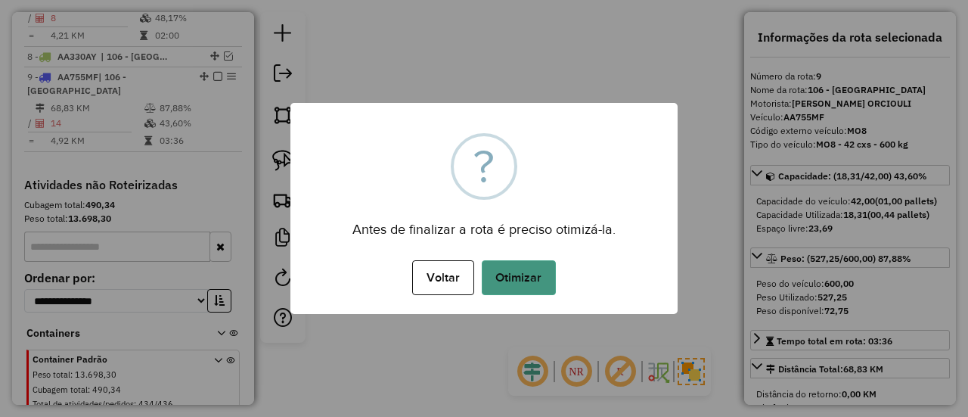
click at [520, 275] on button "Otimizar" at bounding box center [519, 277] width 74 height 35
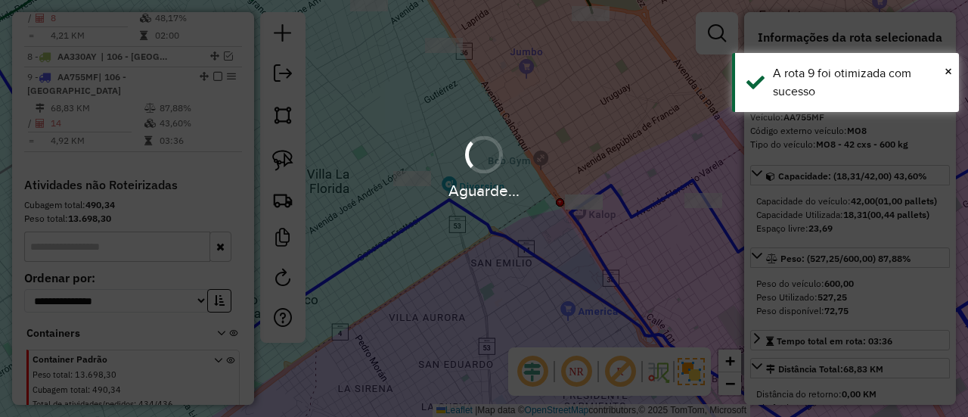
click at [626, 256] on div "Aguarde..." at bounding box center [484, 208] width 968 height 417
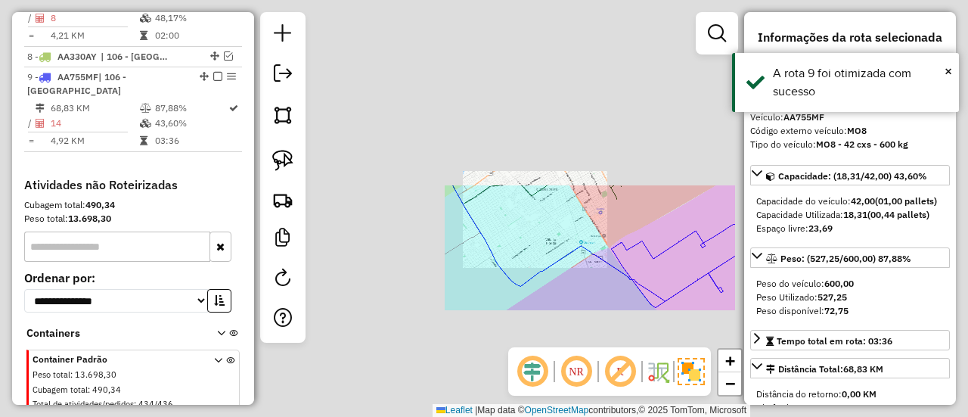
click at [628, 258] on icon at bounding box center [673, 266] width 124 height 84
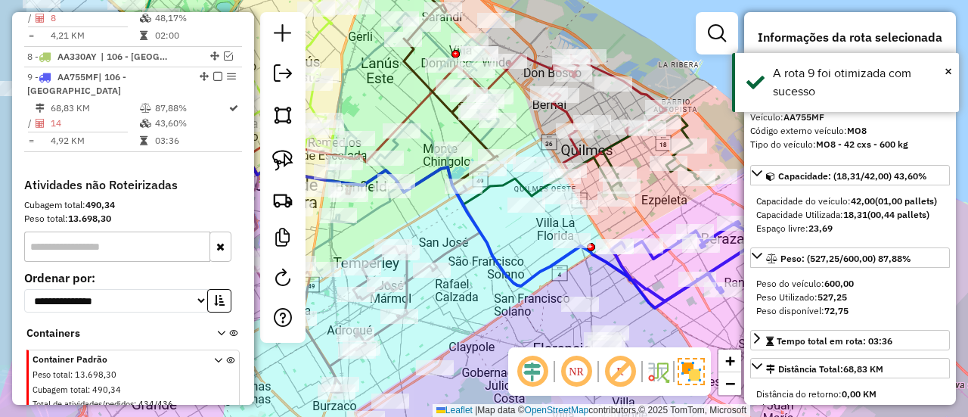
click at [628, 264] on icon at bounding box center [765, 265] width 308 height 87
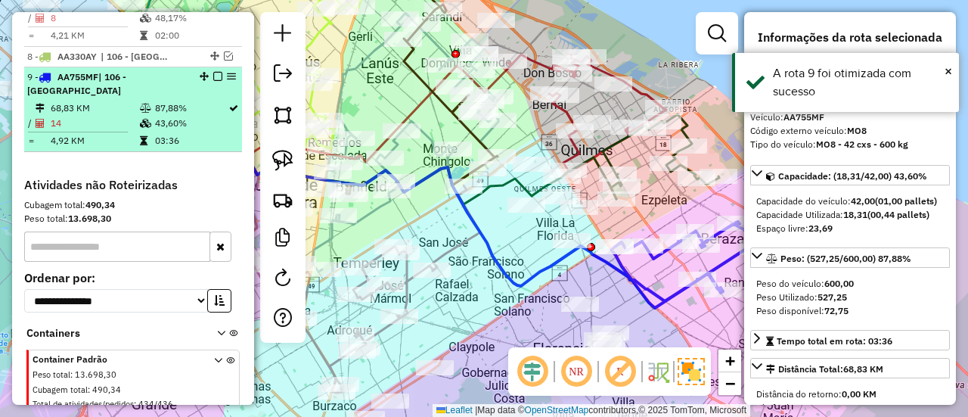
click at [215, 72] on em at bounding box center [217, 76] width 9 height 9
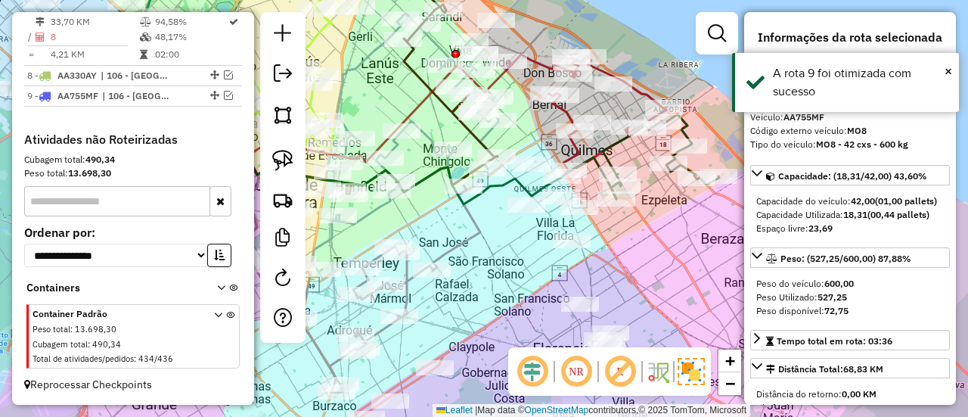
scroll to position [1117, 0]
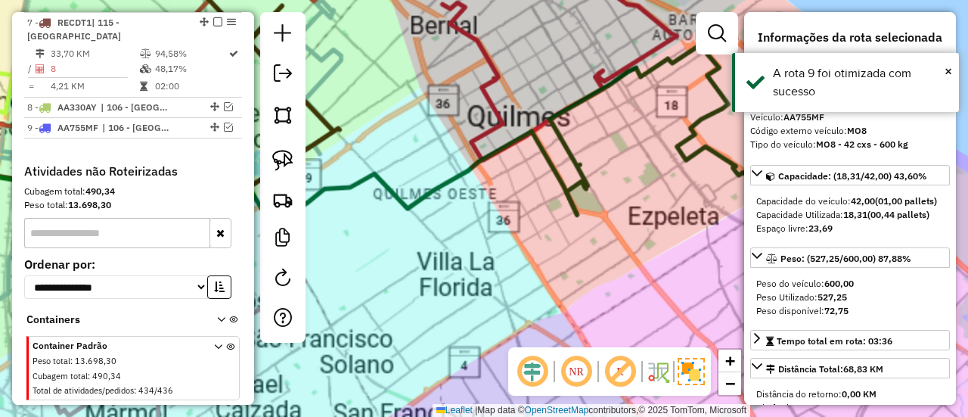
click at [689, 226] on div "Janela de atendimento Grade de atendimento Capacidade Transportadoras Veículos …" at bounding box center [484, 208] width 968 height 417
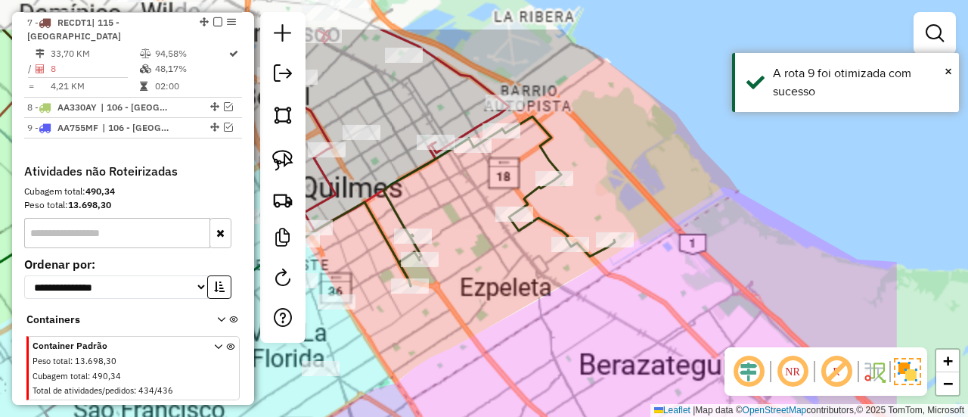
drag, startPoint x: 576, startPoint y: 276, endPoint x: 523, endPoint y: 290, distance: 54.7
click at [523, 290] on div "Janela de atendimento Grade de atendimento Capacidade Transportadoras Veículos …" at bounding box center [484, 208] width 968 height 417
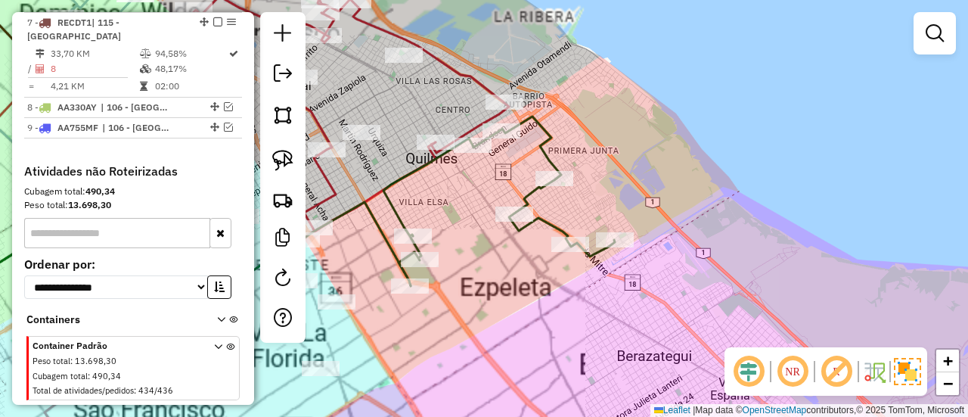
click at [555, 218] on icon at bounding box center [499, 200] width 231 height 169
select select "**********"
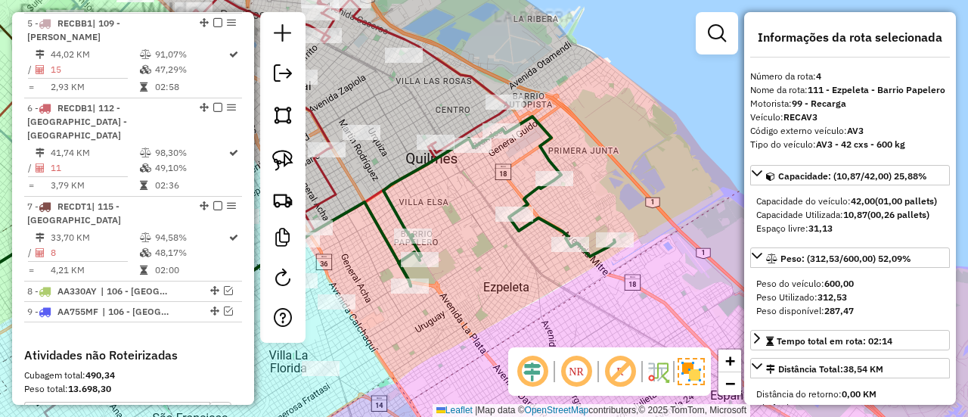
drag, startPoint x: 578, startPoint y: 272, endPoint x: 594, endPoint y: 274, distance: 16.0
click at [593, 272] on div "Janela de atendimento Grade de atendimento Capacidade Transportadoras Veículos …" at bounding box center [484, 208] width 968 height 417
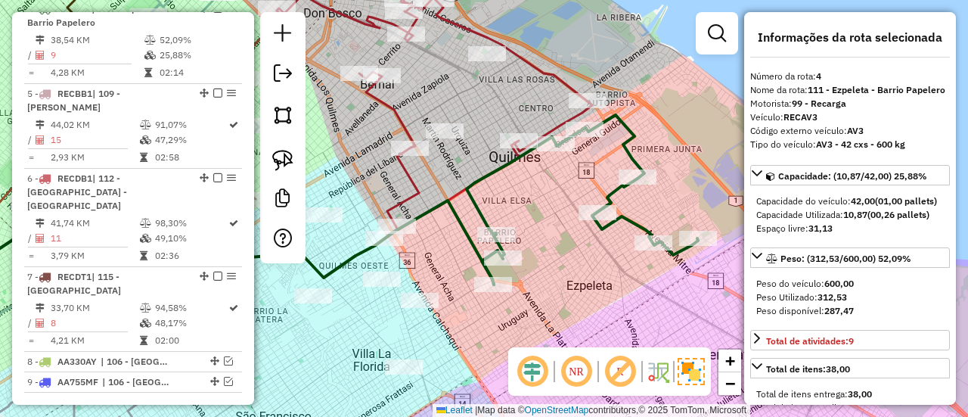
scroll to position [835, 0]
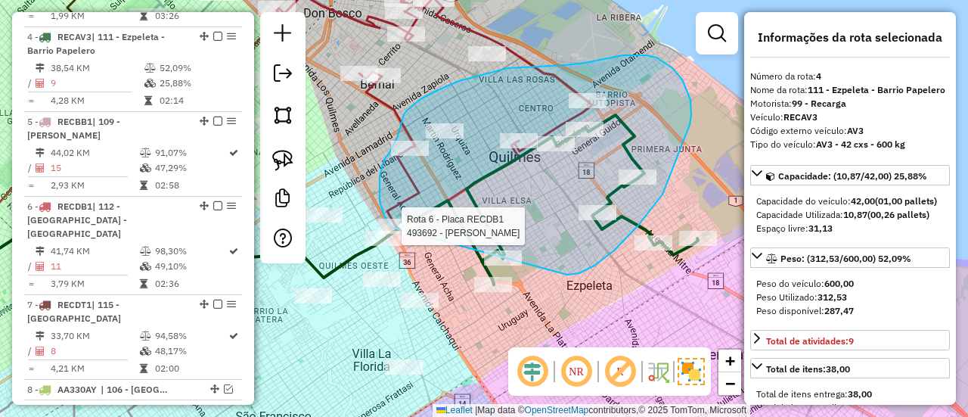
drag, startPoint x: 567, startPoint y: 275, endPoint x: 444, endPoint y: 241, distance: 127.9
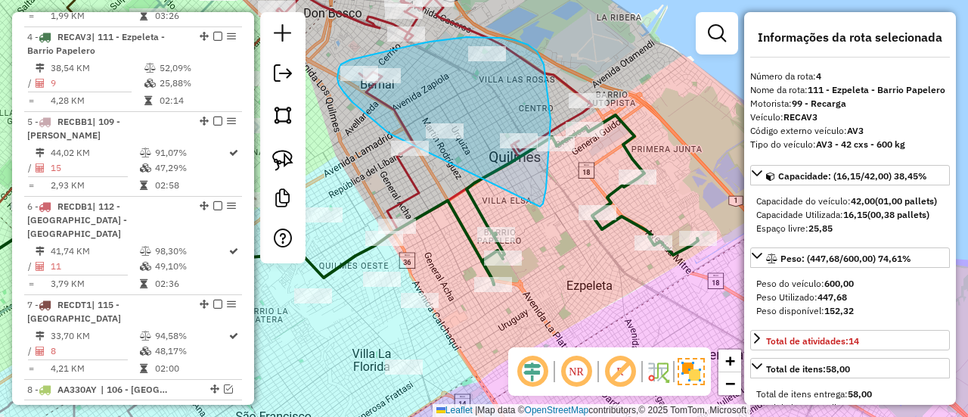
drag, startPoint x: 540, startPoint y: 207, endPoint x: 495, endPoint y: 184, distance: 50.7
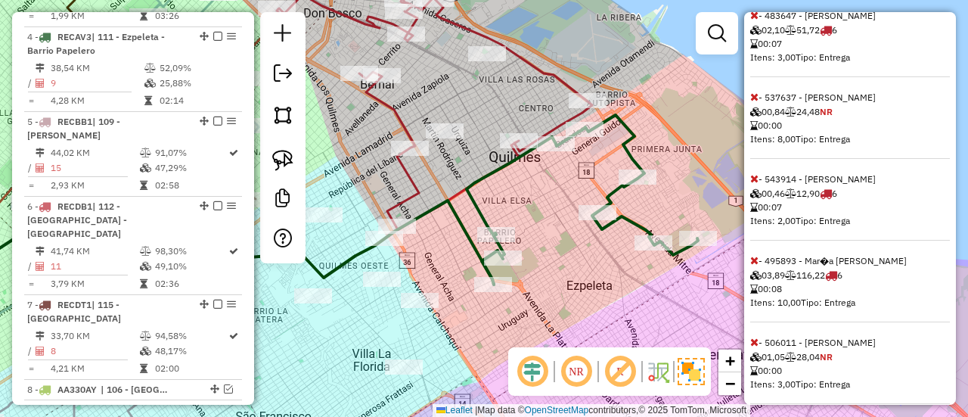
scroll to position [773, 0]
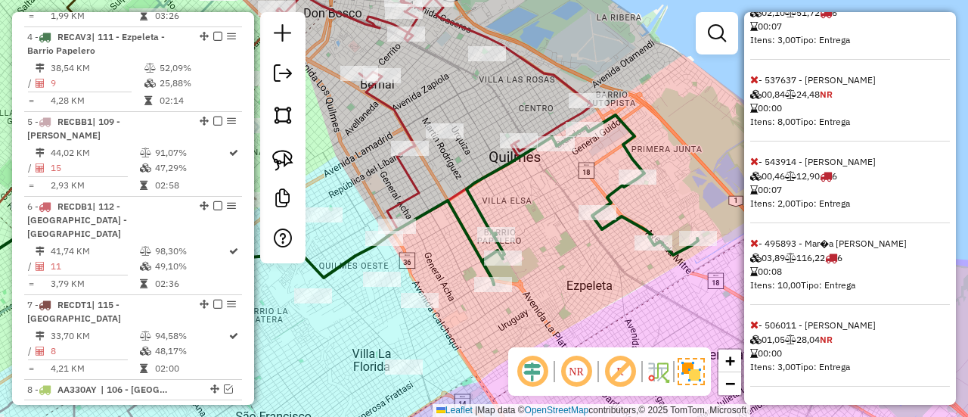
click at [753, 326] on icon at bounding box center [754, 324] width 8 height 11
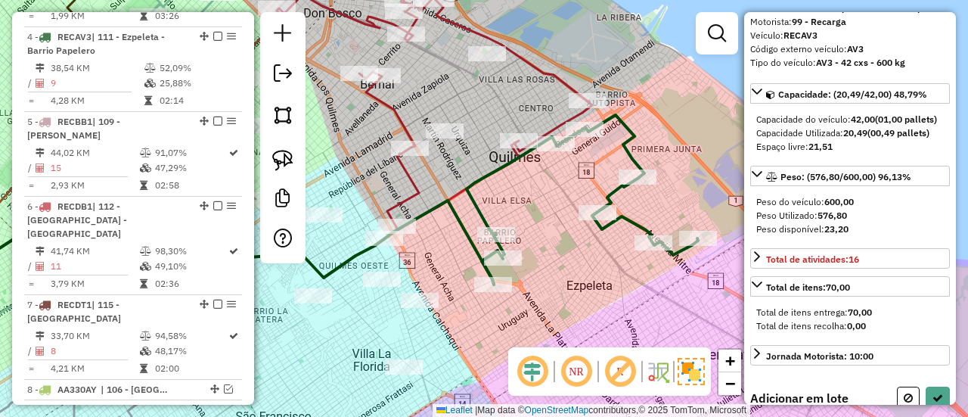
scroll to position [0, 0]
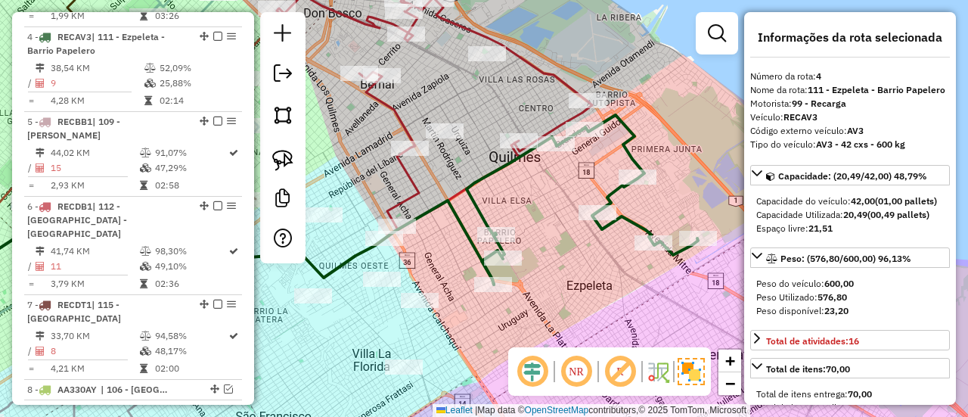
select select "**********"
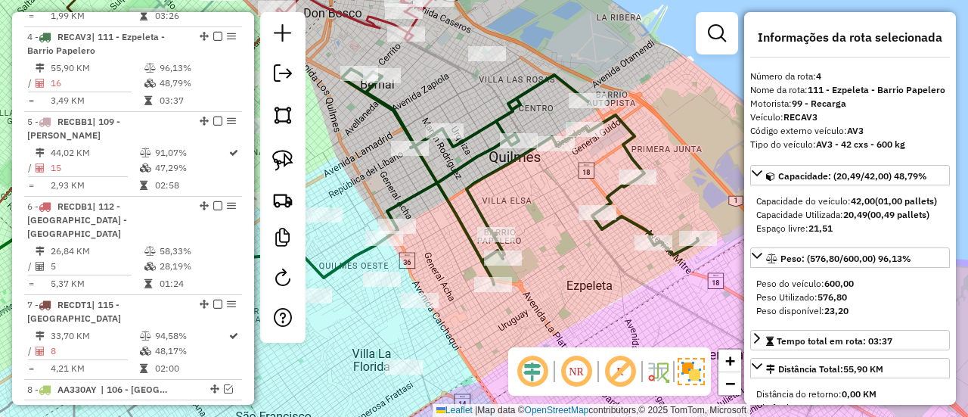
click at [480, 161] on icon at bounding box center [520, 177] width 356 height 216
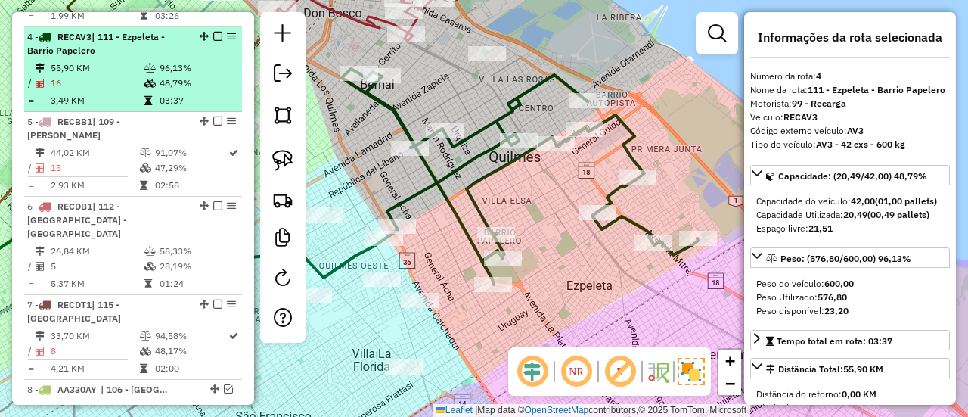
click at [213, 32] on em at bounding box center [217, 36] width 9 height 9
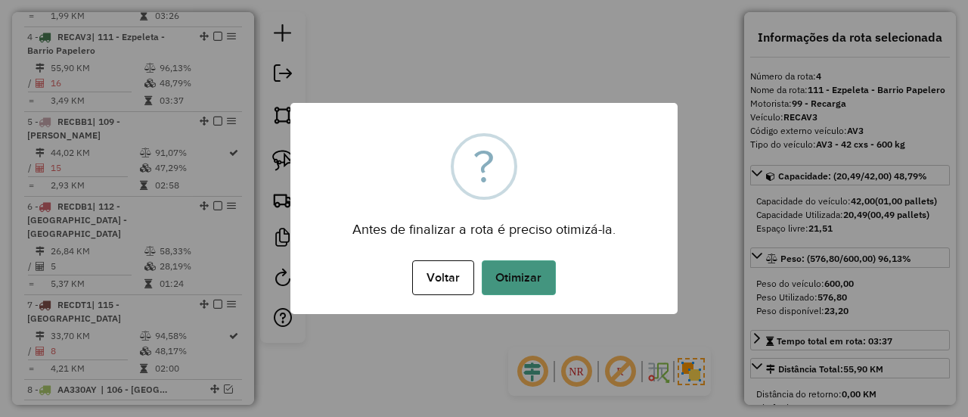
click at [524, 281] on button "Otimizar" at bounding box center [519, 277] width 74 height 35
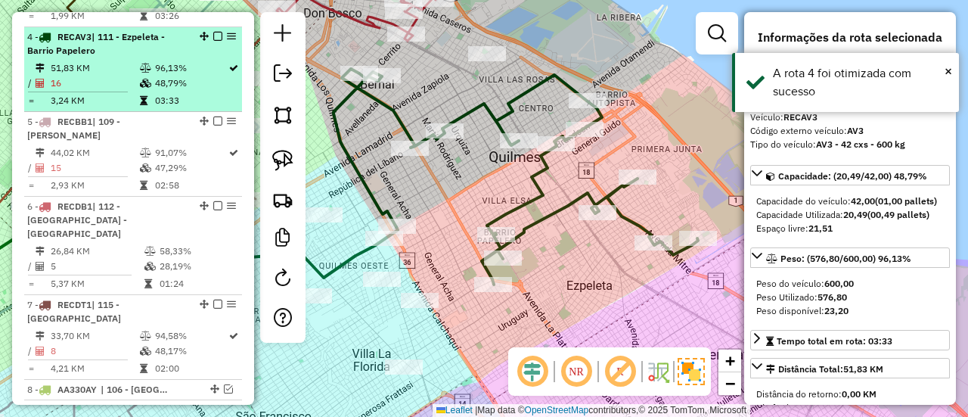
click at [213, 32] on em at bounding box center [217, 36] width 9 height 9
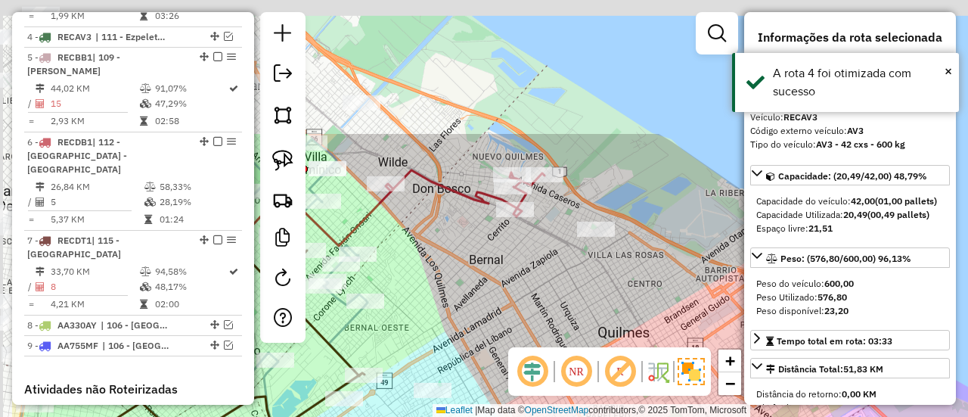
drag, startPoint x: 457, startPoint y: 114, endPoint x: 566, endPoint y: 290, distance: 206.6
click at [566, 290] on div "Janela de atendimento Grade de atendimento Capacidade Transportadoras Veículos …" at bounding box center [484, 208] width 968 height 417
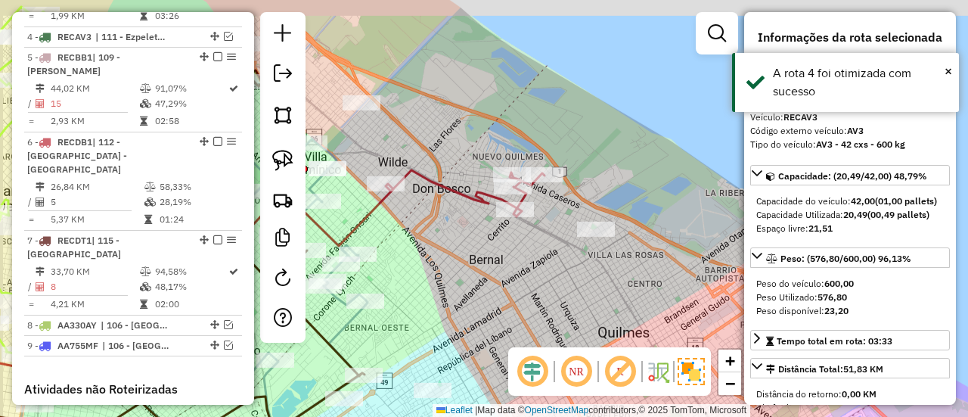
click at [556, 250] on div "Janela de atendimento Grade de atendimento Capacidade Transportadoras Veículos …" at bounding box center [484, 208] width 968 height 417
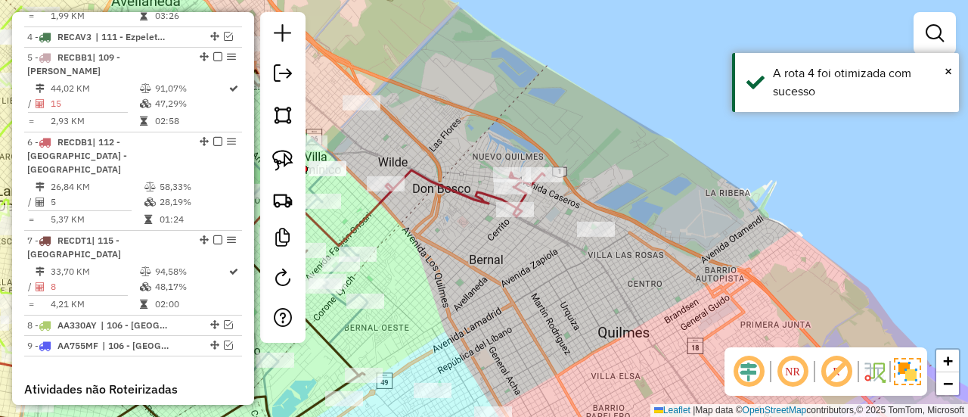
click at [473, 204] on icon at bounding box center [465, 193] width 159 height 46
select select "**********"
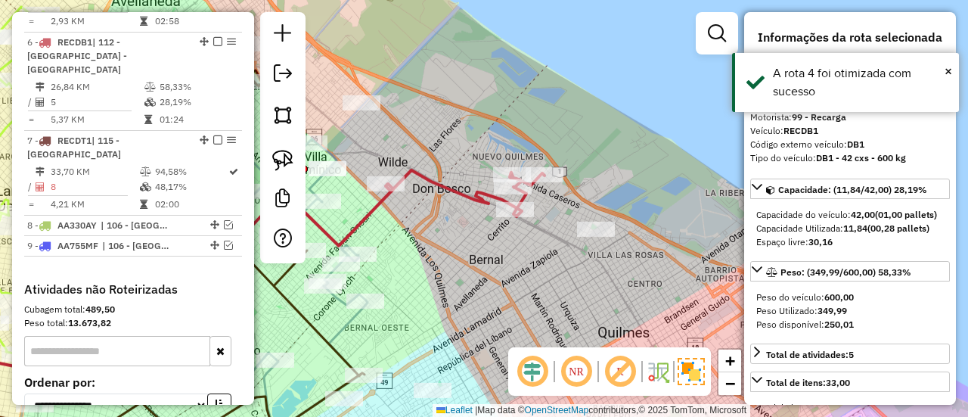
scroll to position [940, 0]
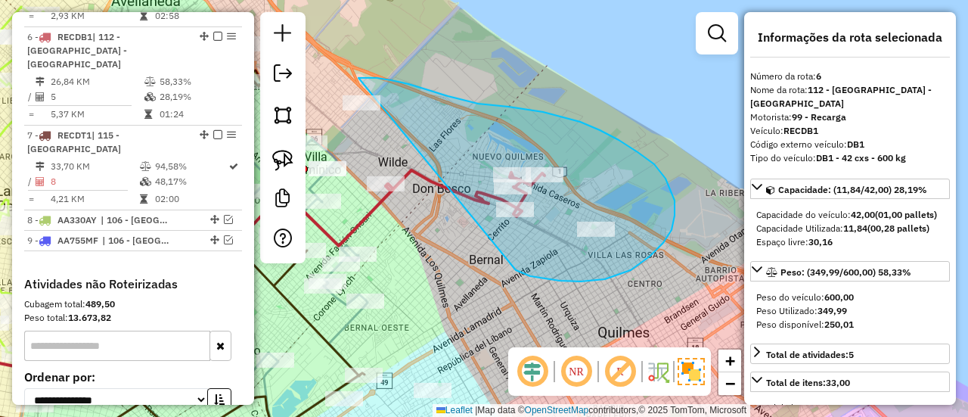
drag, startPoint x: 542, startPoint y: 278, endPoint x: 353, endPoint y: 141, distance: 233.5
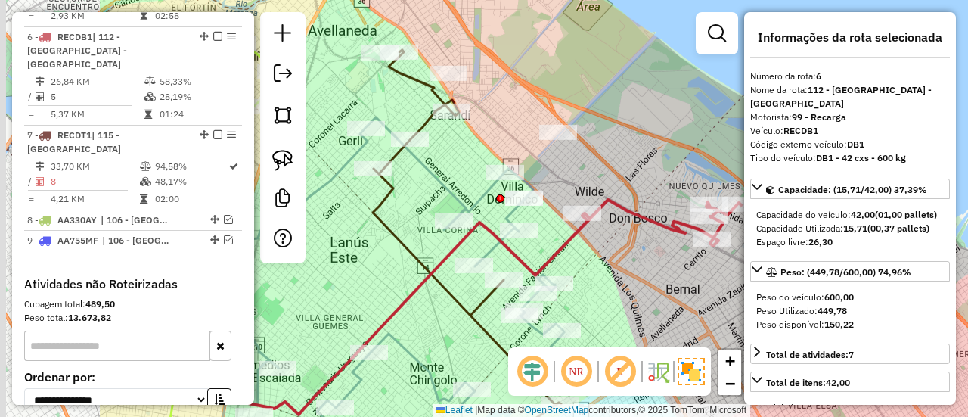
drag, startPoint x: 476, startPoint y: 166, endPoint x: 582, endPoint y: 182, distance: 107.8
click at [582, 182] on div "Janela de atendimento Grade de atendimento Capacidade Transportadoras Veículos …" at bounding box center [484, 208] width 968 height 417
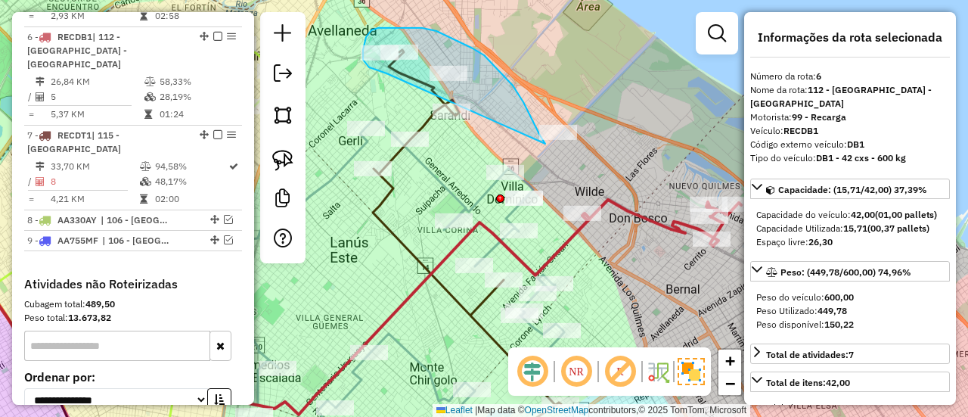
drag, startPoint x: 513, startPoint y: 85, endPoint x: 427, endPoint y: 81, distance: 86.4
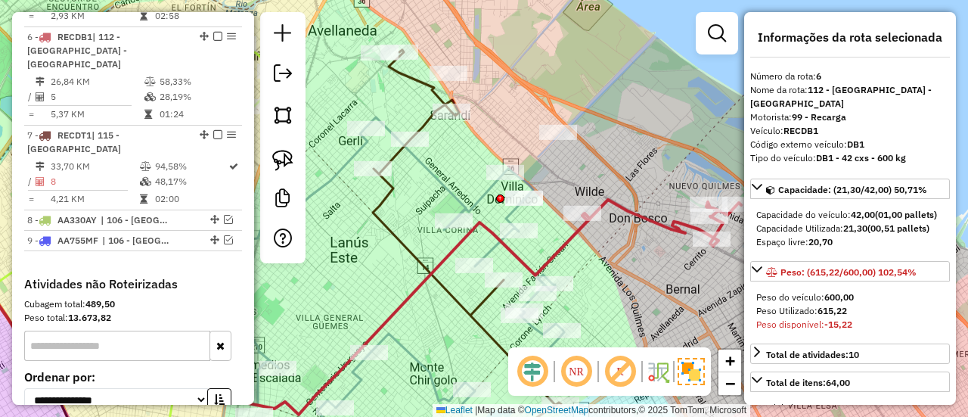
drag, startPoint x: 533, startPoint y: 101, endPoint x: 549, endPoint y: 200, distance: 101.2
click at [549, 200] on div "Janela de atendimento Grade de atendimento Capacidade Transportadoras Veículos …" at bounding box center [484, 208] width 968 height 417
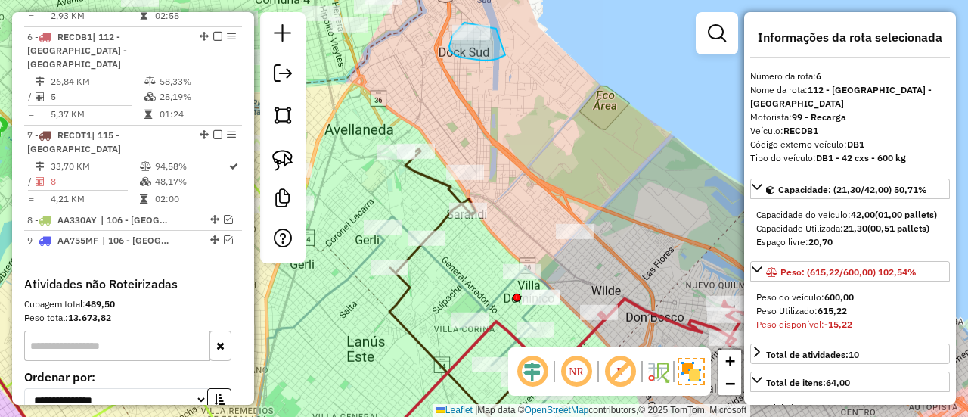
drag, startPoint x: 492, startPoint y: 28, endPoint x: 517, endPoint y: 51, distance: 33.7
select select "**********"
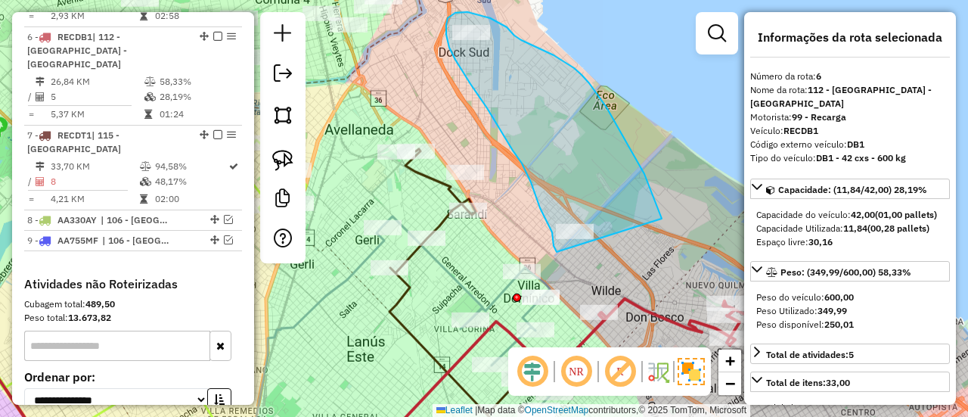
drag, startPoint x: 662, startPoint y: 219, endPoint x: 596, endPoint y: 258, distance: 76.7
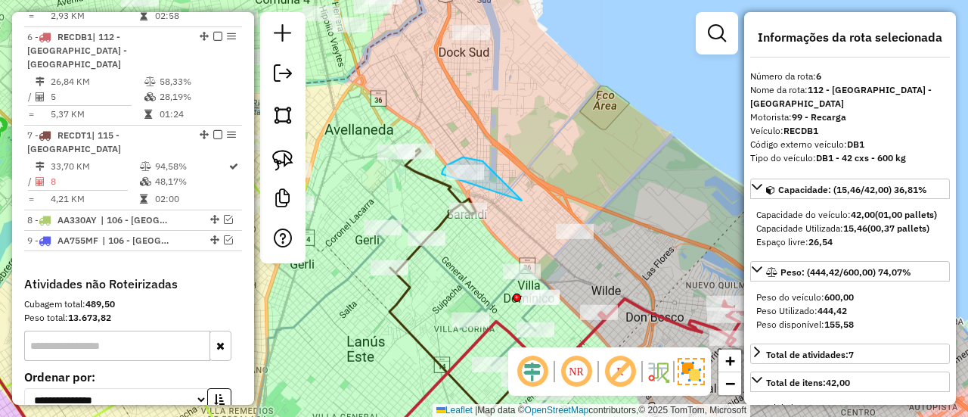
drag, startPoint x: 485, startPoint y: 163, endPoint x: 464, endPoint y: 196, distance: 39.5
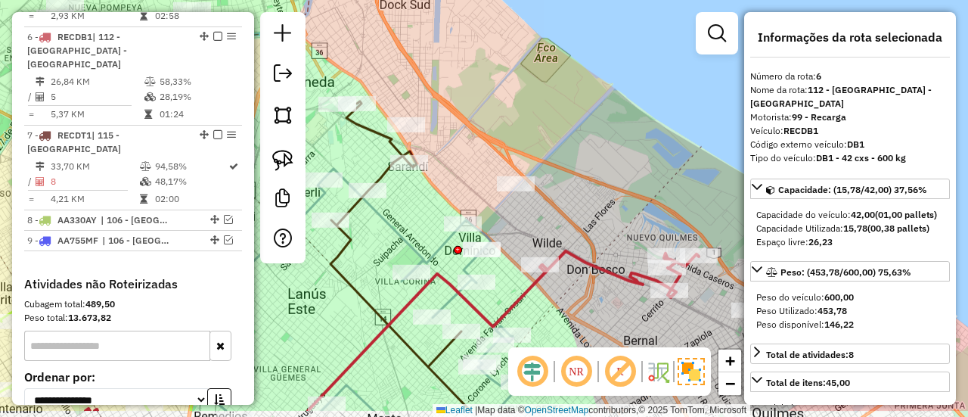
drag, startPoint x: 635, startPoint y: 248, endPoint x: 506, endPoint y: 129, distance: 175.6
click at [508, 131] on div "Janela de atendimento Grade de atendimento Capacidade Transportadoras Veículos …" at bounding box center [484, 208] width 968 height 417
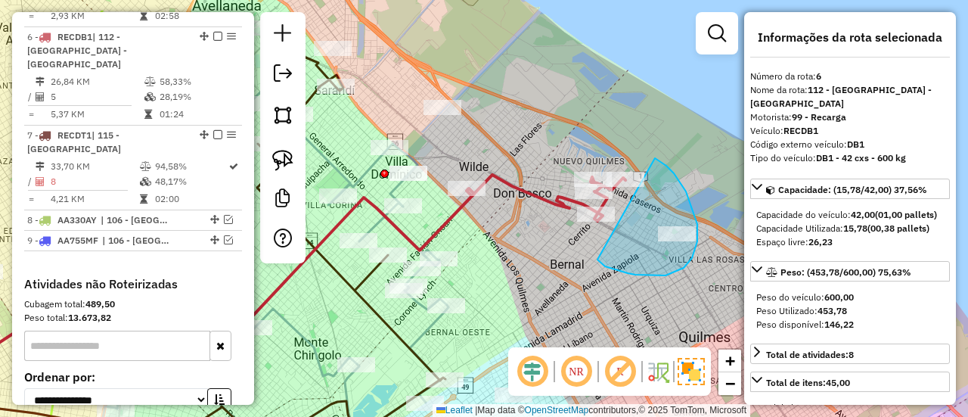
drag, startPoint x: 602, startPoint y: 264, endPoint x: 592, endPoint y: 145, distance: 119.2
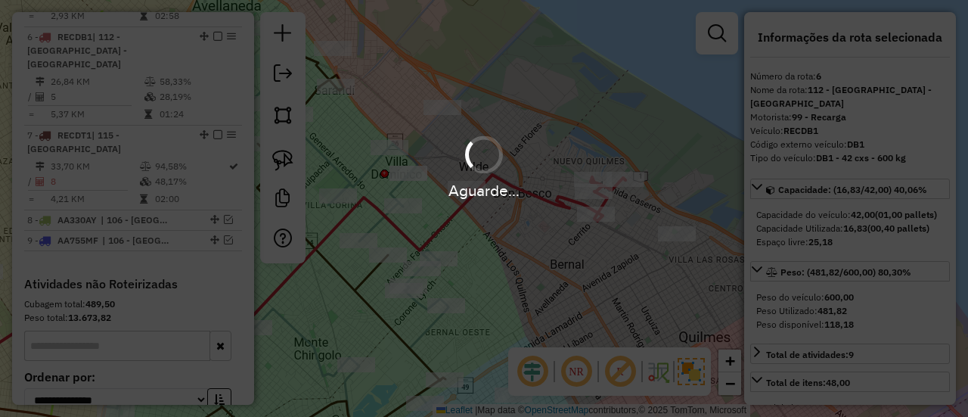
select select "**********"
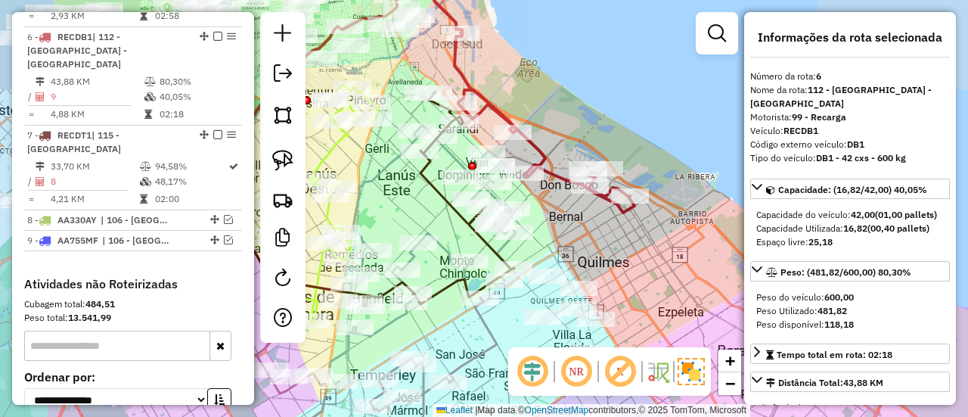
click at [556, 172] on icon at bounding box center [545, 123] width 180 height 180
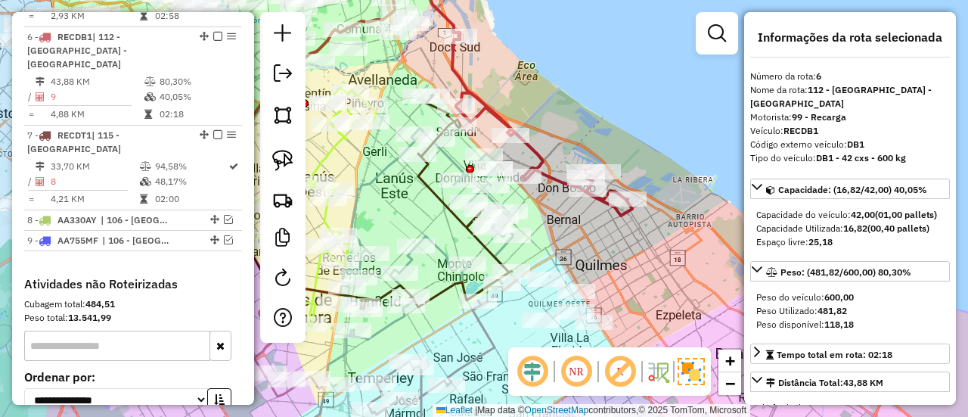
click at [555, 172] on icon at bounding box center [542, 126] width 180 height 180
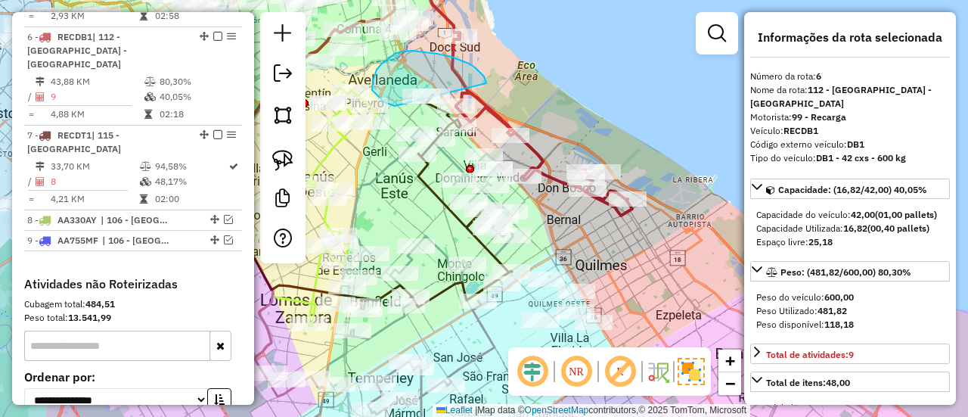
drag, startPoint x: 452, startPoint y: 57, endPoint x: 433, endPoint y: 111, distance: 57.7
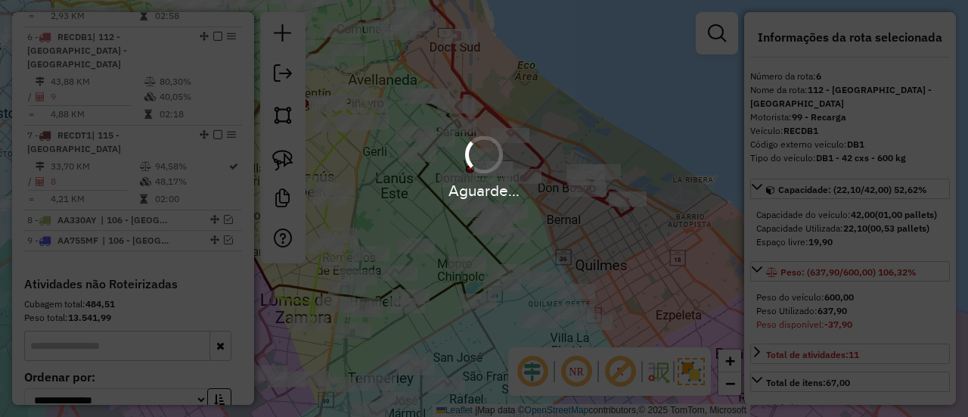
select select "**********"
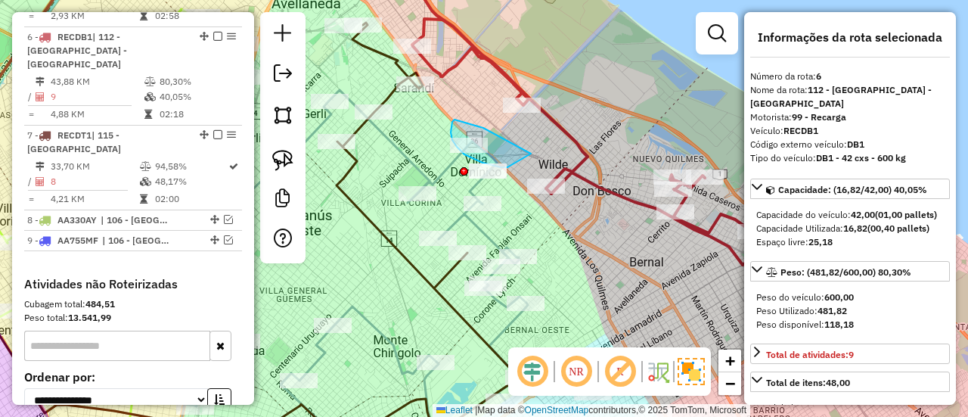
drag, startPoint x: 472, startPoint y: 124, endPoint x: 513, endPoint y: 166, distance: 58.3
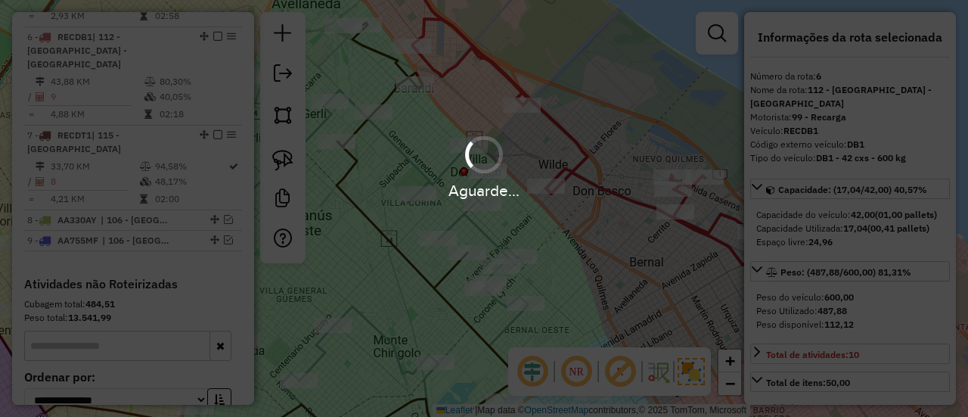
select select "**********"
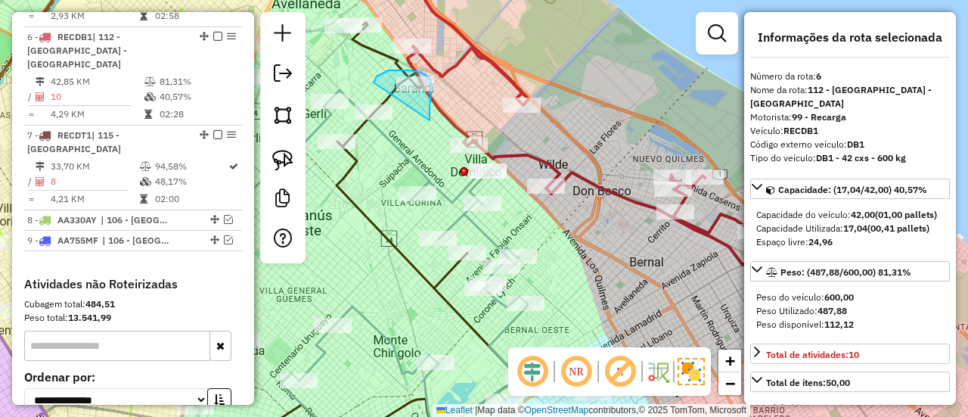
drag, startPoint x: 430, startPoint y: 120, endPoint x: 377, endPoint y: 84, distance: 64.2
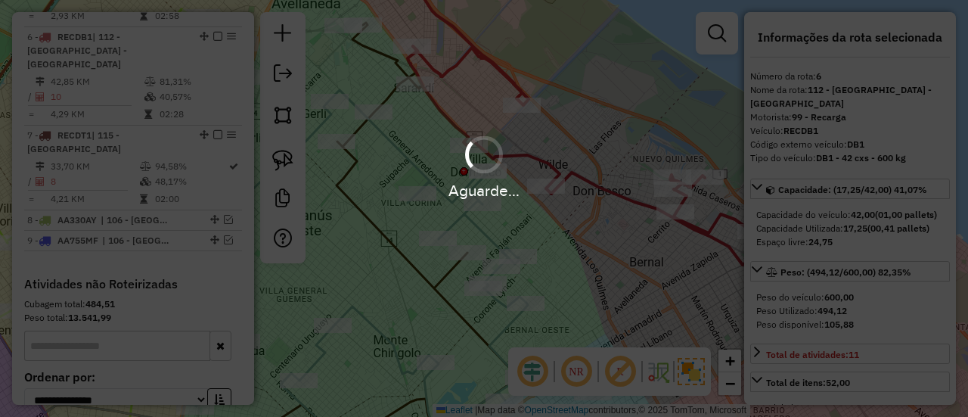
select select "**********"
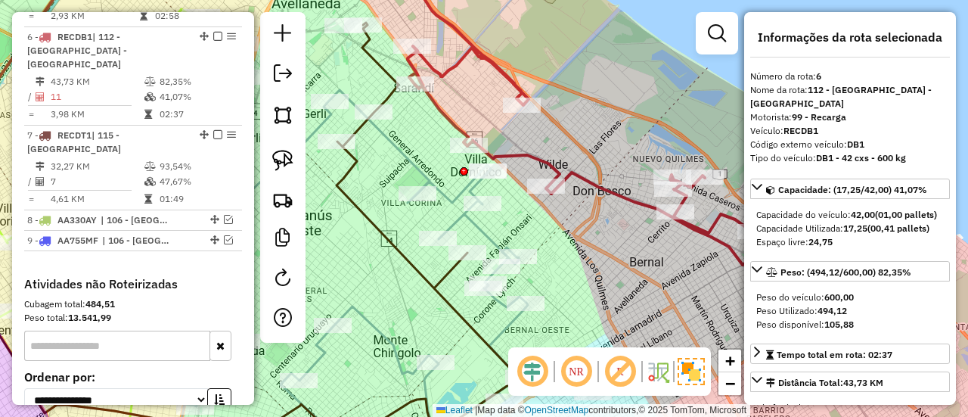
click at [454, 67] on icon at bounding box center [584, 111] width 359 height 306
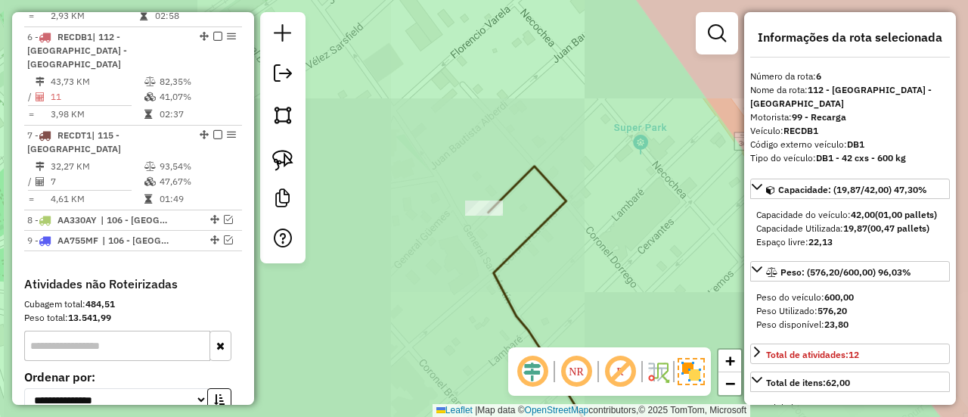
select select "**********"
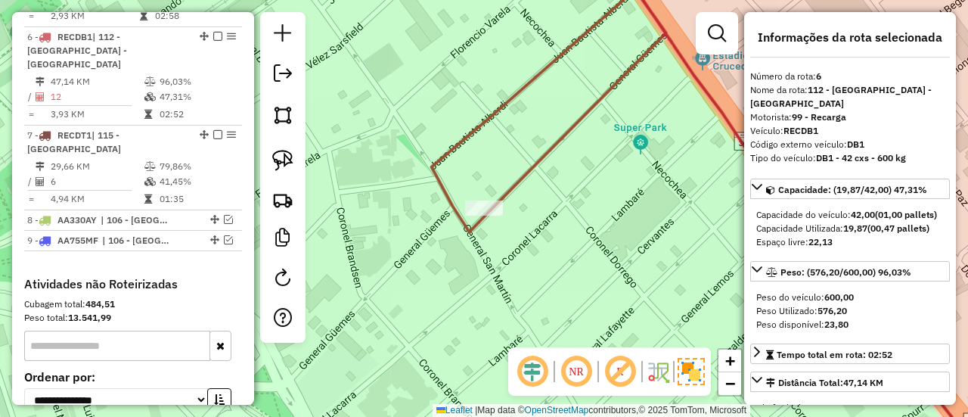
click at [491, 75] on div "Janela de atendimento Grade de atendimento Capacidade Transportadoras Veículos …" at bounding box center [484, 208] width 968 height 417
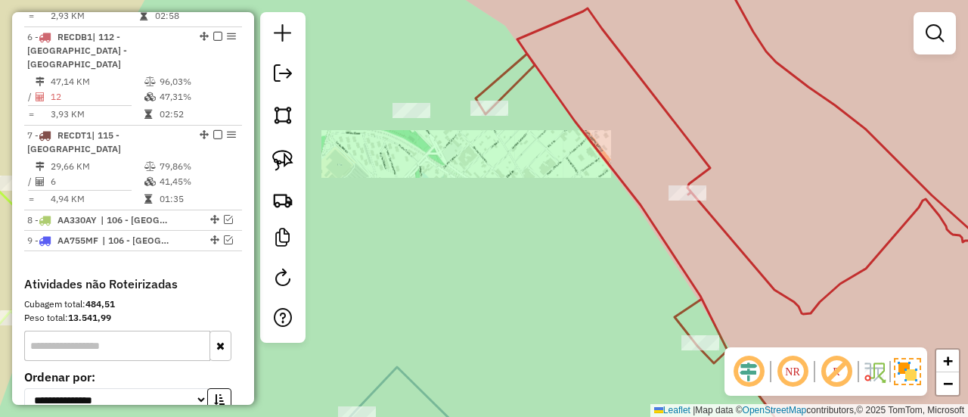
click at [497, 77] on icon at bounding box center [770, 208] width 589 height 500
select select "**********"
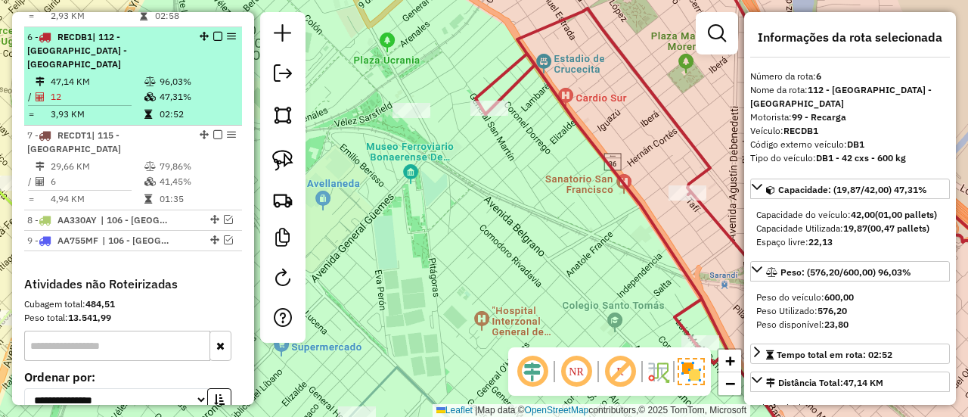
click at [214, 32] on em at bounding box center [217, 36] width 9 height 9
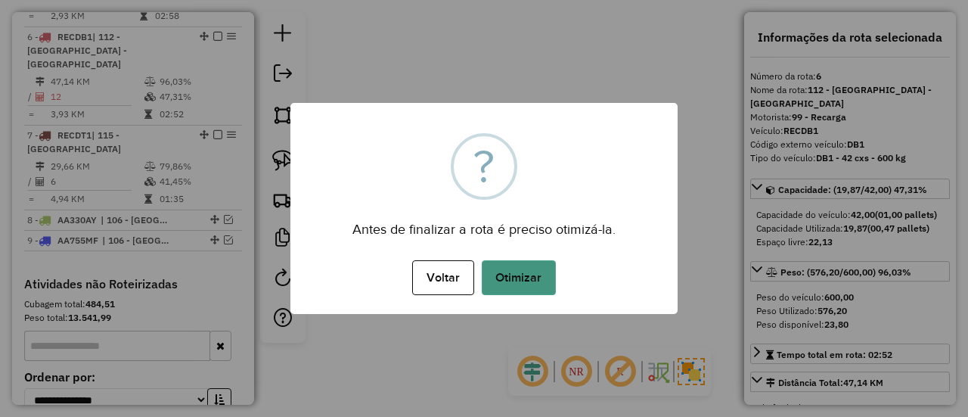
click at [545, 253] on div "× ? Antes de finalizar a rota é preciso otimizá-la. Voltar No Otimizar" at bounding box center [483, 208] width 387 height 211
drag, startPoint x: 540, startPoint y: 267, endPoint x: 552, endPoint y: 275, distance: 14.3
click at [540, 269] on button "Otimizar" at bounding box center [519, 277] width 74 height 35
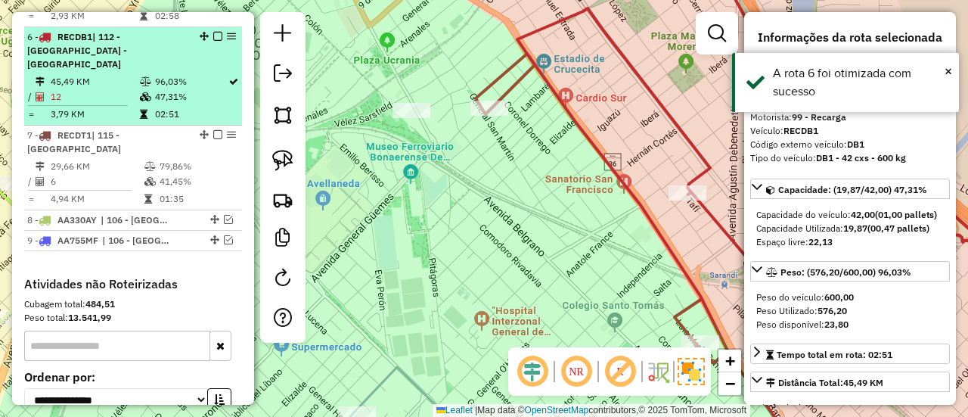
click at [217, 32] on em at bounding box center [217, 36] width 9 height 9
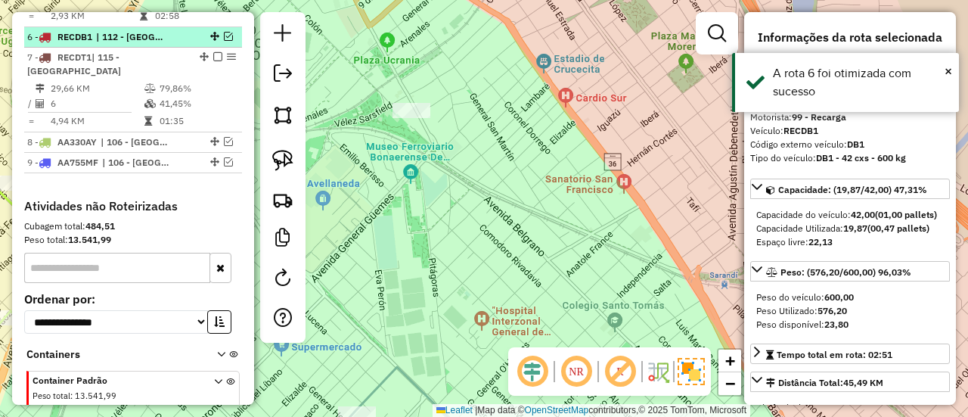
scroll to position [876, 0]
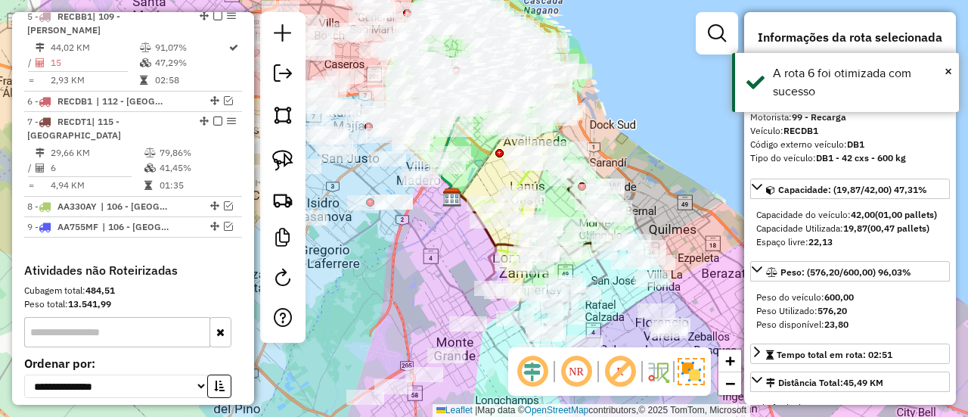
drag, startPoint x: 682, startPoint y: 232, endPoint x: 602, endPoint y: 107, distance: 148.6
click at [602, 107] on div "Janela de atendimento Grade de atendimento Capacidade Transportadoras Veículos …" at bounding box center [484, 208] width 968 height 417
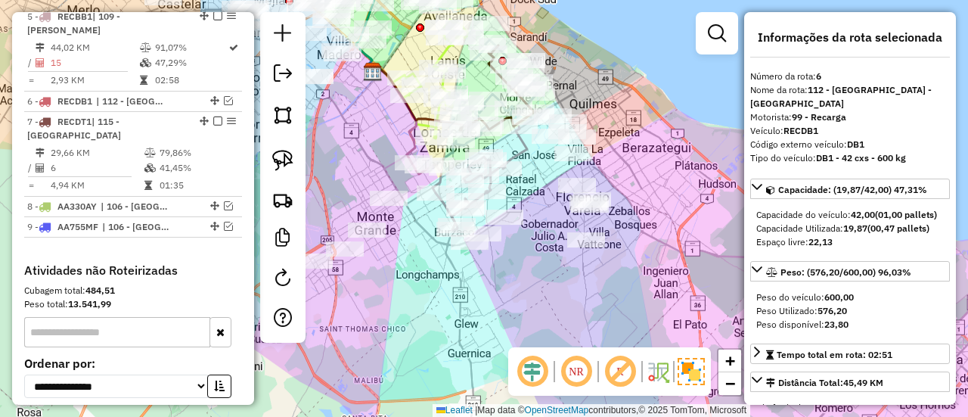
drag, startPoint x: 641, startPoint y: 232, endPoint x: 735, endPoint y: 184, distance: 104.9
click at [735, 182] on div "Janela de atendimento Grade de atendimento Capacidade Transportadoras Veículos …" at bounding box center [484, 208] width 968 height 417
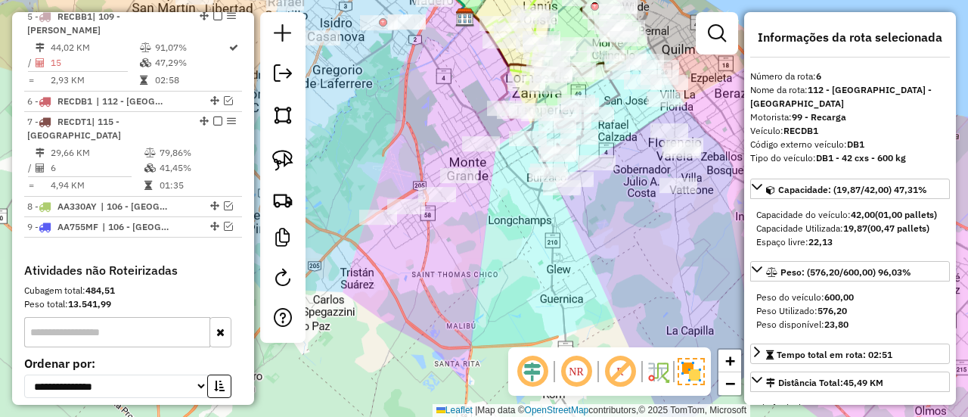
drag, startPoint x: 604, startPoint y: 257, endPoint x: 537, endPoint y: 247, distance: 67.4
click at [537, 247] on div "Janela de atendimento Grade de atendimento Capacidade Transportadoras Veículos …" at bounding box center [484, 208] width 968 height 417
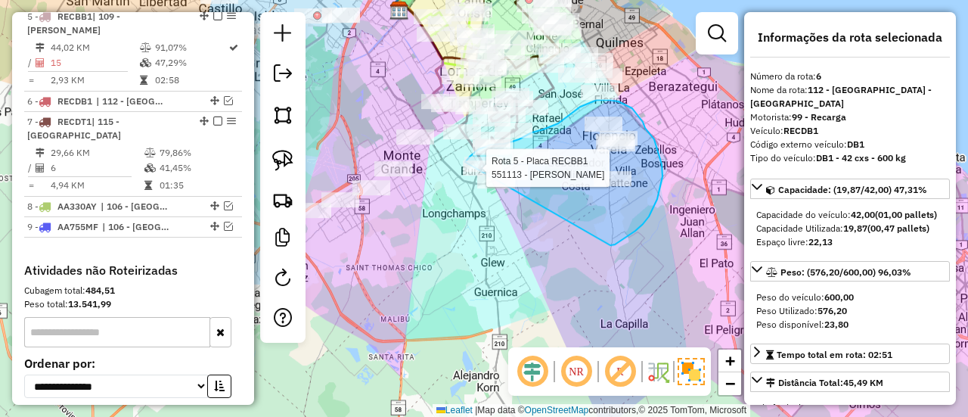
drag, startPoint x: 615, startPoint y: 244, endPoint x: 498, endPoint y: 222, distance: 119.4
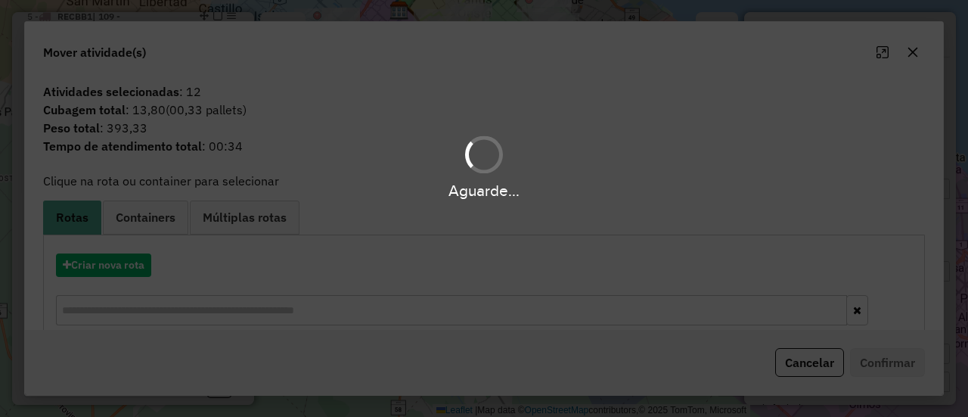
click at [135, 259] on div "Aguarde..." at bounding box center [484, 208] width 968 height 417
click at [136, 259] on div "Aguarde..." at bounding box center [484, 208] width 968 height 417
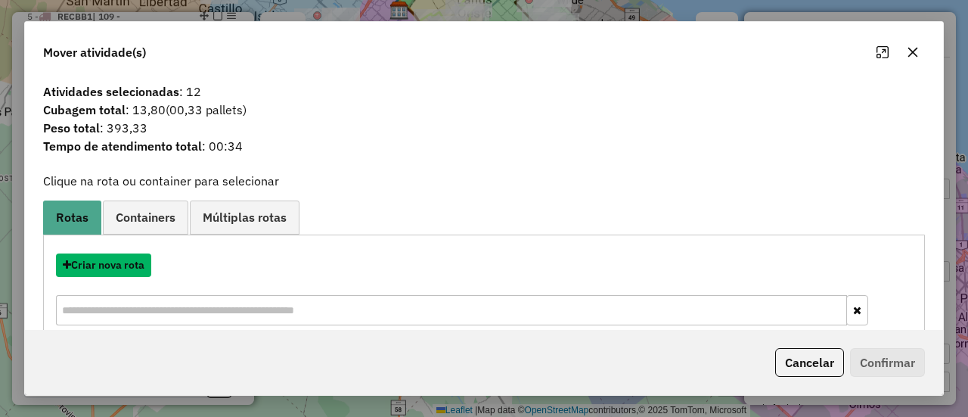
click at [136, 259] on button "Criar nova rota" at bounding box center [103, 264] width 95 height 23
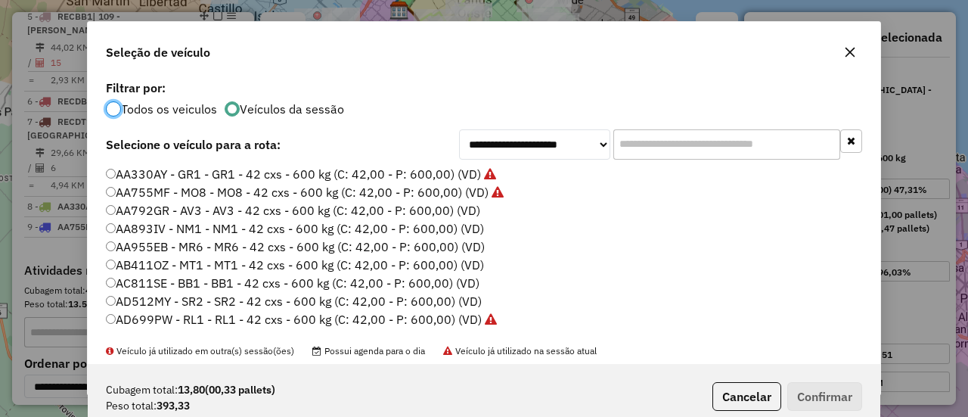
scroll to position [8, 5]
click at [458, 216] on label "AA792GR - AV3 - AV3 - 42 cxs - 600 kg (C: 42,00 - P: 600,00) (VD)" at bounding box center [293, 210] width 374 height 18
click at [823, 390] on button "Confirmar" at bounding box center [824, 396] width 75 height 29
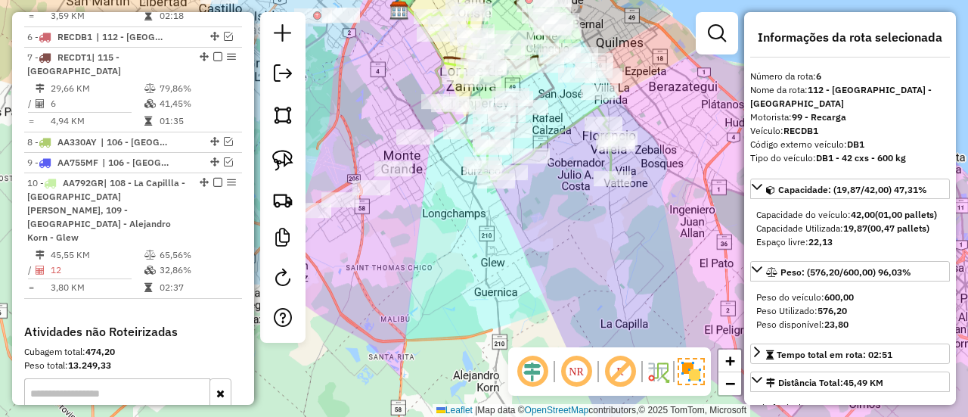
click at [554, 139] on icon at bounding box center [550, 144] width 137 height 75
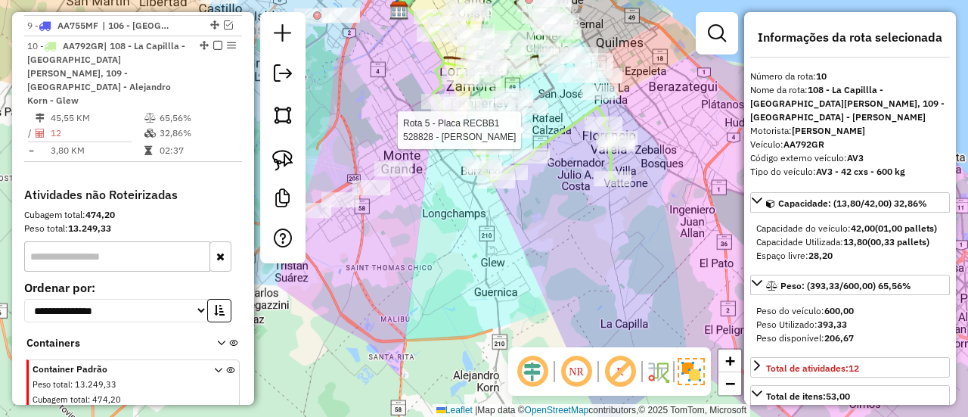
scroll to position [1085, 0]
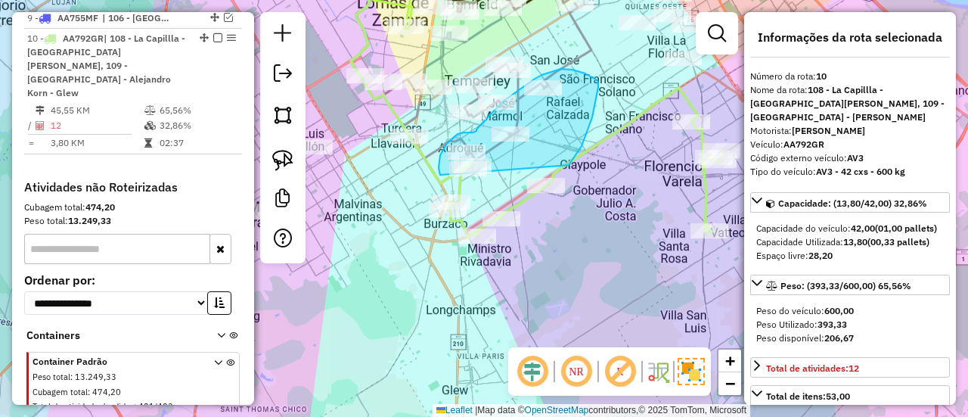
drag, startPoint x: 569, startPoint y: 165, endPoint x: 462, endPoint y: 191, distance: 109.9
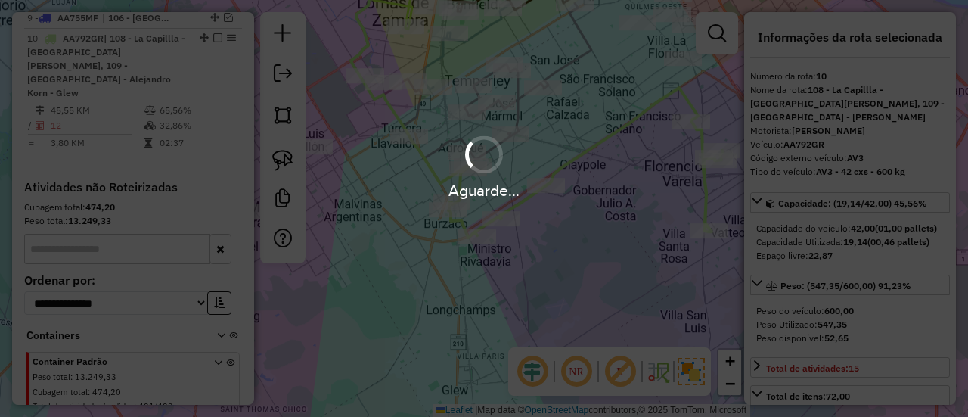
select select "**********"
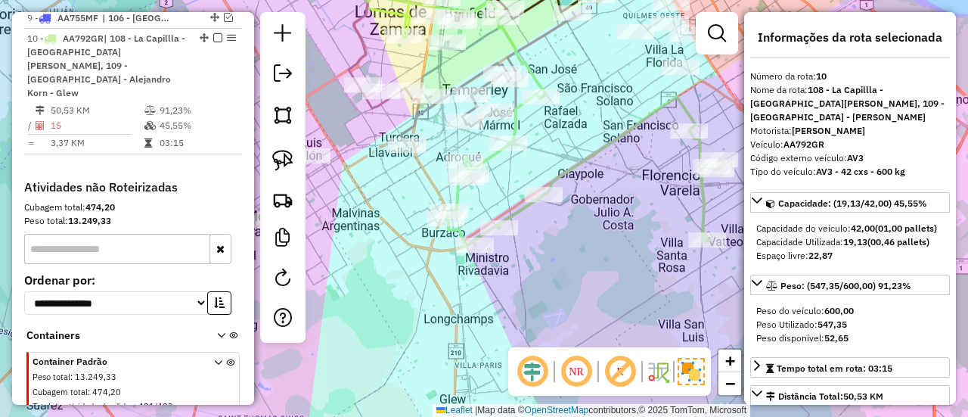
drag, startPoint x: 635, startPoint y: 152, endPoint x: 605, endPoint y: 213, distance: 67.3
click at [607, 214] on div "Janela de atendimento Grade de atendimento Capacidade Transportadoras Veículos …" at bounding box center [484, 208] width 968 height 417
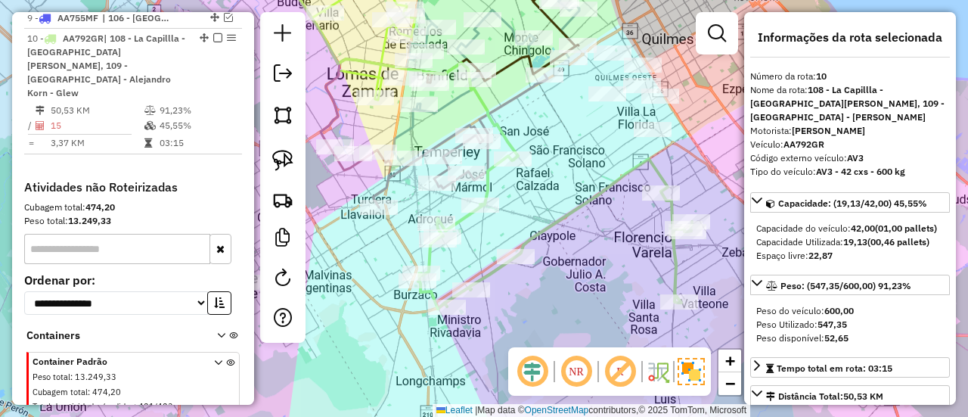
click at [598, 197] on icon at bounding box center [555, 232] width 274 height 153
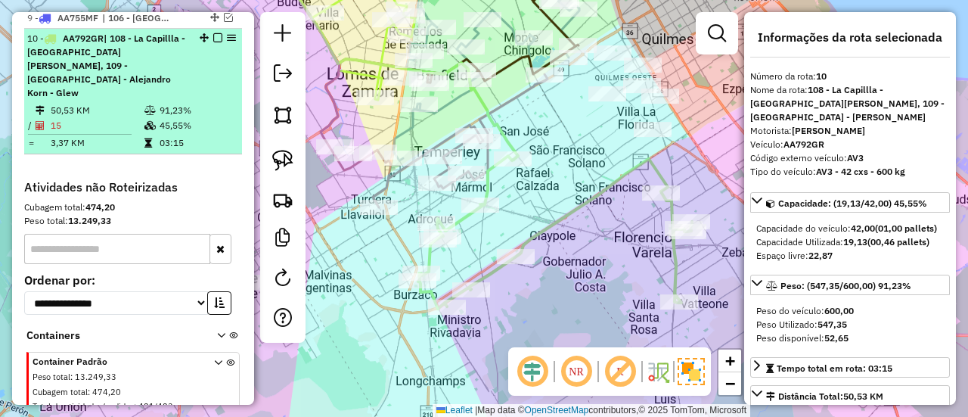
click at [215, 33] on em at bounding box center [217, 37] width 9 height 9
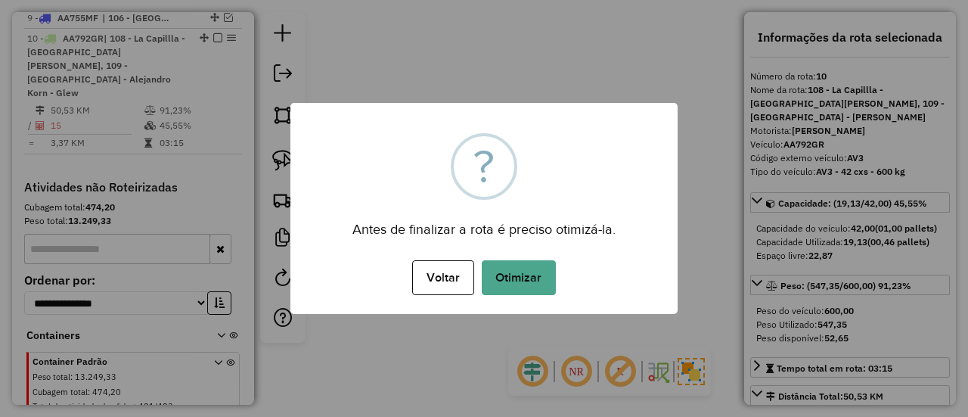
click at [534, 223] on div "Antes de finalizar a rota é preciso otimizá-la." at bounding box center [483, 224] width 387 height 34
click at [531, 280] on button "Otimizar" at bounding box center [519, 277] width 74 height 35
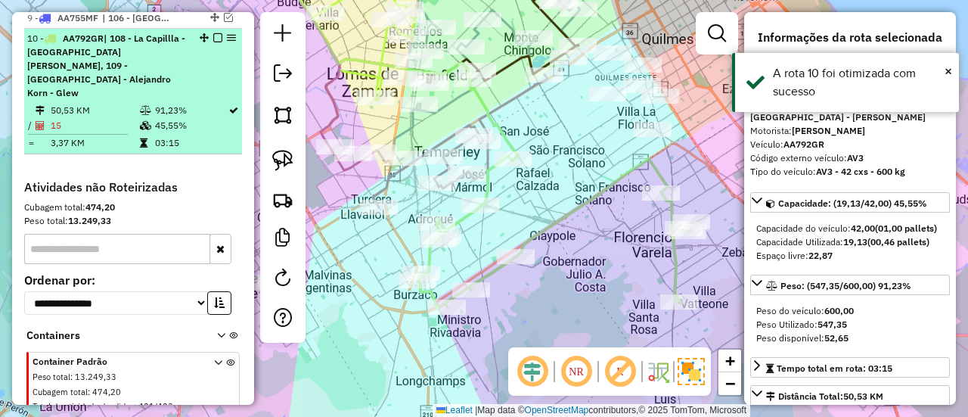
click at [212, 32] on div "10 - AA792GR | 108 - La Capillla - Florencia Vareia, 109 - San Vicente - Alejan…" at bounding box center [133, 66] width 212 height 68
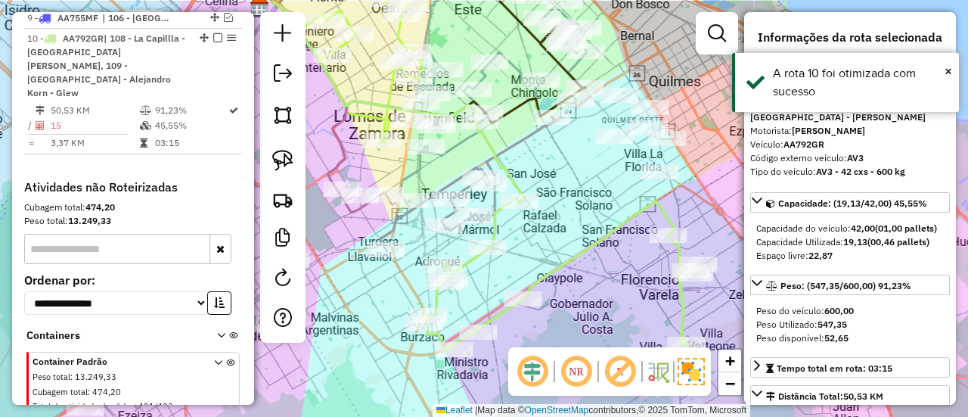
click at [492, 191] on div at bounding box center [489, 183] width 38 height 15
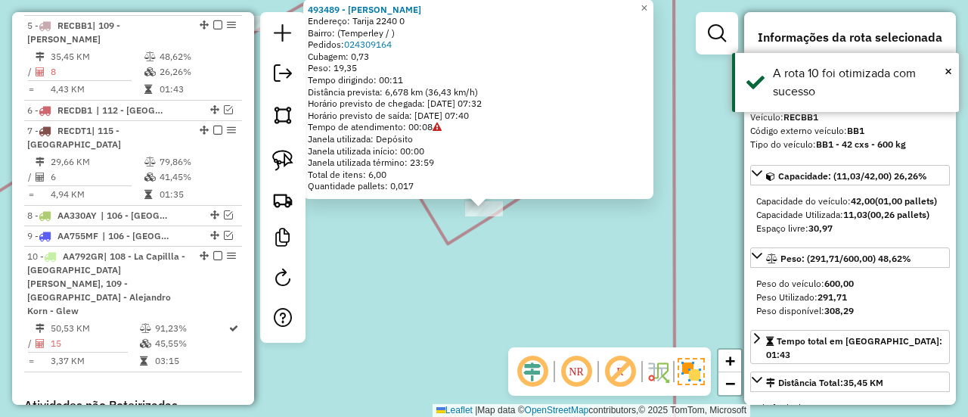
scroll to position [856, 0]
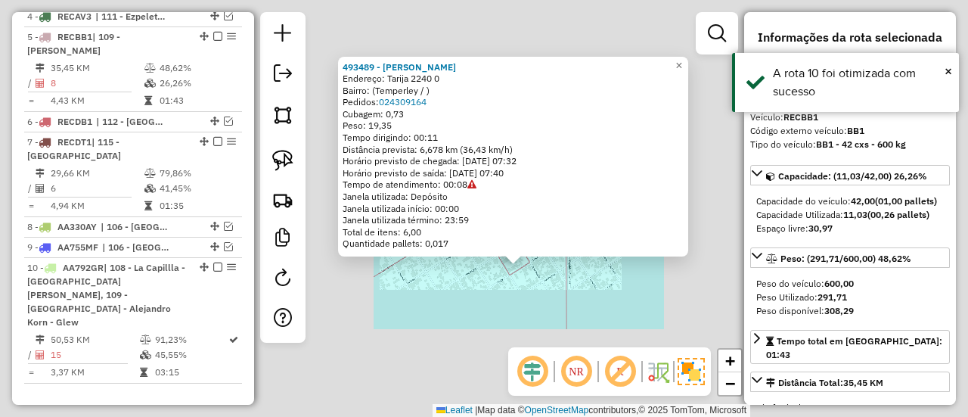
drag, startPoint x: 539, startPoint y: 294, endPoint x: 548, endPoint y: 314, distance: 21.7
click at [539, 294] on div "493489 - Aldo Fleitas Endereço: Tarija 2240 0 Bairro: (Temperley / ) Pedidos: 0…" at bounding box center [484, 208] width 968 height 417
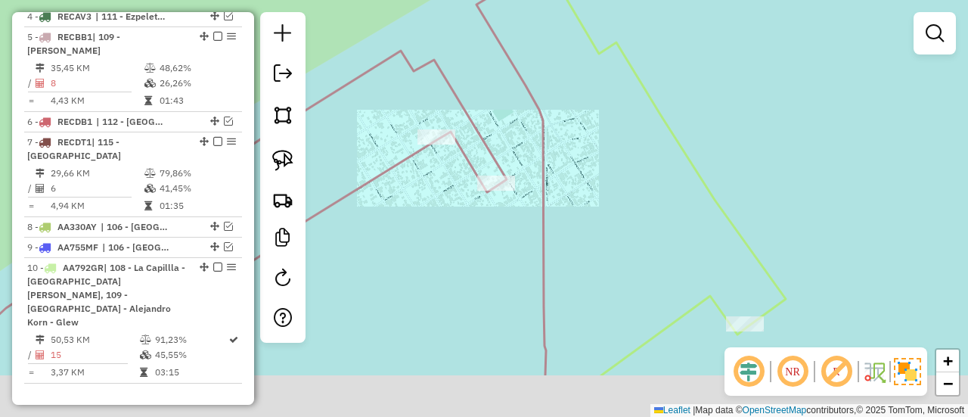
drag, startPoint x: 548, startPoint y: 314, endPoint x: 523, endPoint y: 219, distance: 97.6
click at [524, 227] on div "Janela de atendimento Grade de atendimento Capacidade Transportadoras Veículos …" at bounding box center [484, 208] width 968 height 417
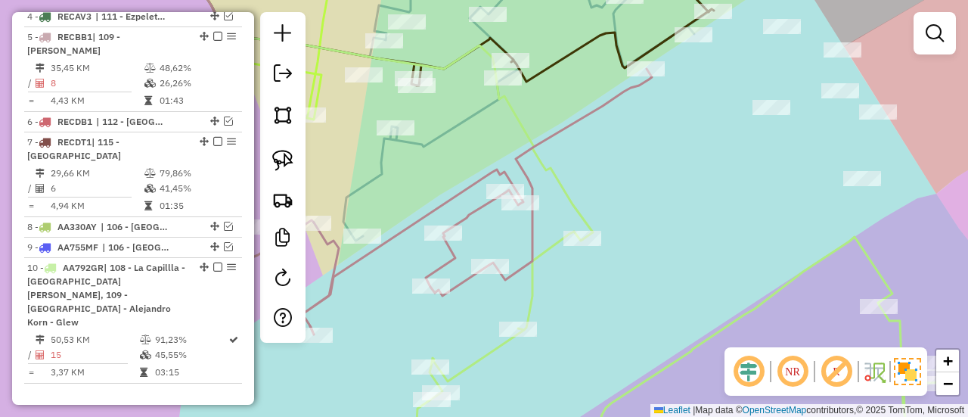
click at [664, 237] on div "Janela de atendimento Grade de atendimento Capacidade Transportadoras Veículos …" at bounding box center [484, 208] width 968 height 417
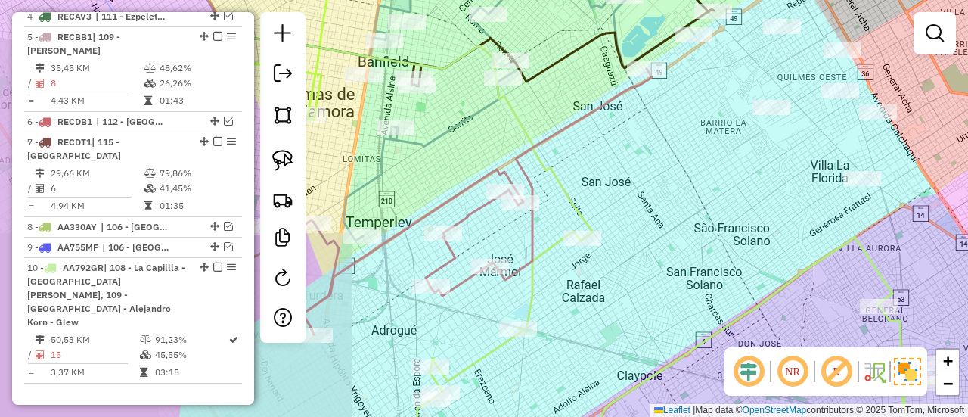
drag, startPoint x: 603, startPoint y: 288, endPoint x: 553, endPoint y: 132, distance: 164.4
click at [553, 133] on div "Janela de atendimento Grade de atendimento Capacidade Transportadoras Veículos …" at bounding box center [484, 208] width 968 height 417
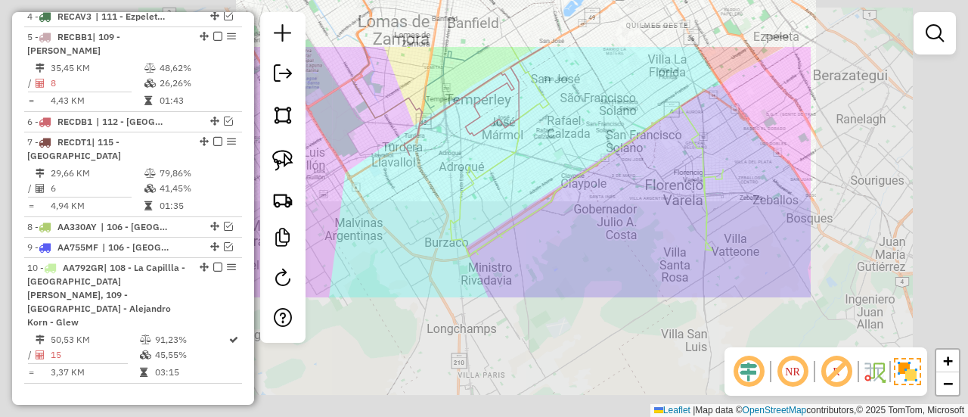
click at [585, 157] on div "Janela de atendimento Grade de atendimento Capacidade Transportadoras Veículos …" at bounding box center [484, 208] width 968 height 417
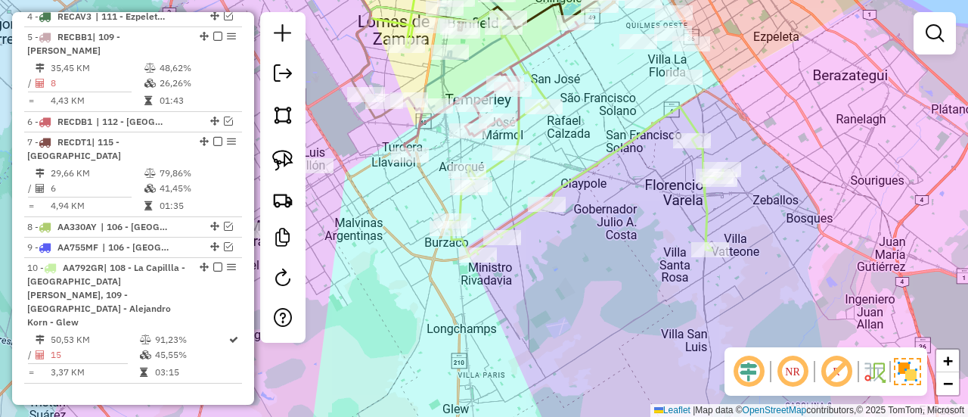
click at [597, 159] on icon at bounding box center [586, 180] width 274 height 153
select select "**********"
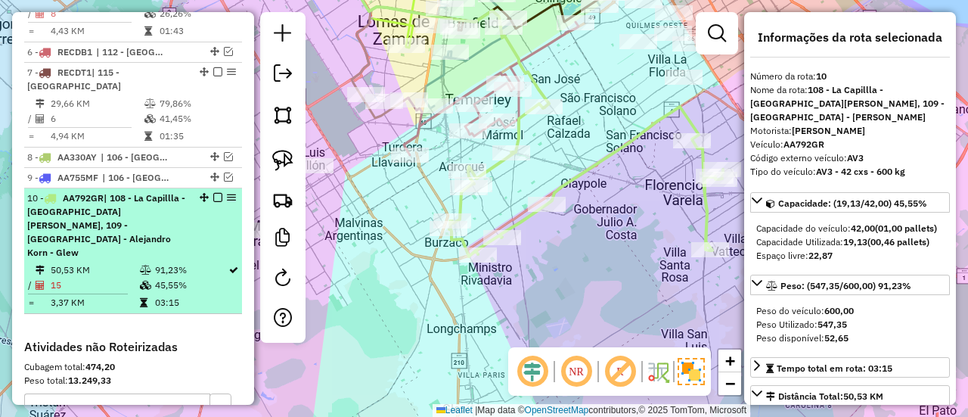
scroll to position [1085, 0]
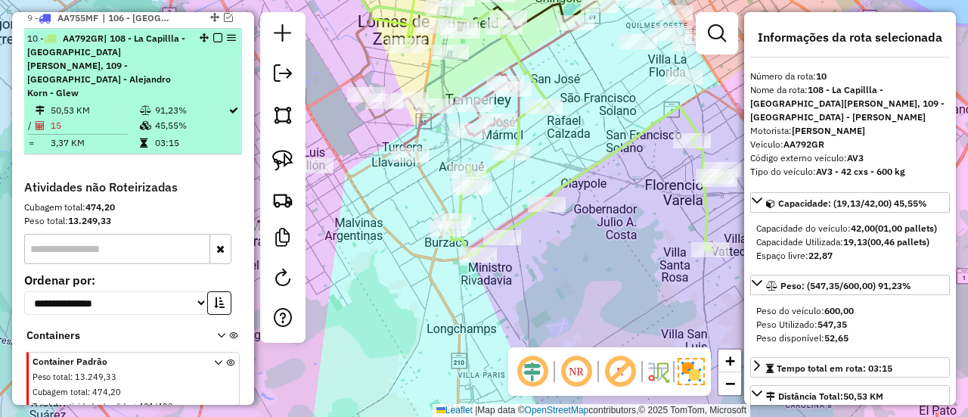
click at [213, 33] on em at bounding box center [217, 37] width 9 height 9
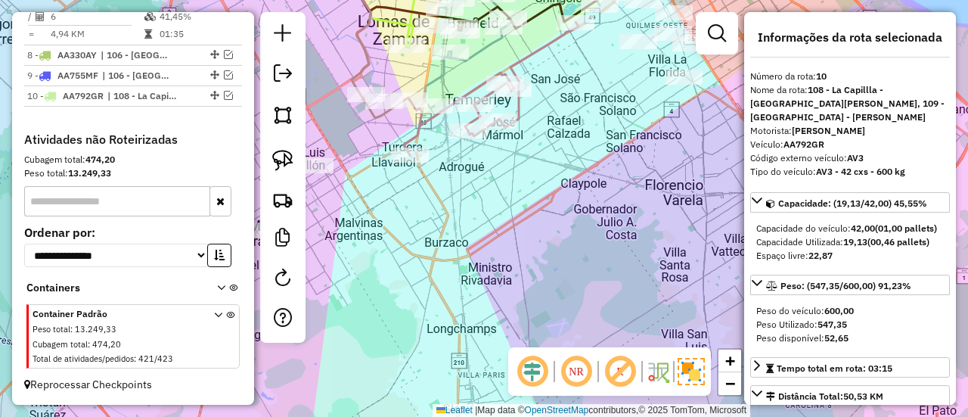
scroll to position [1009, 0]
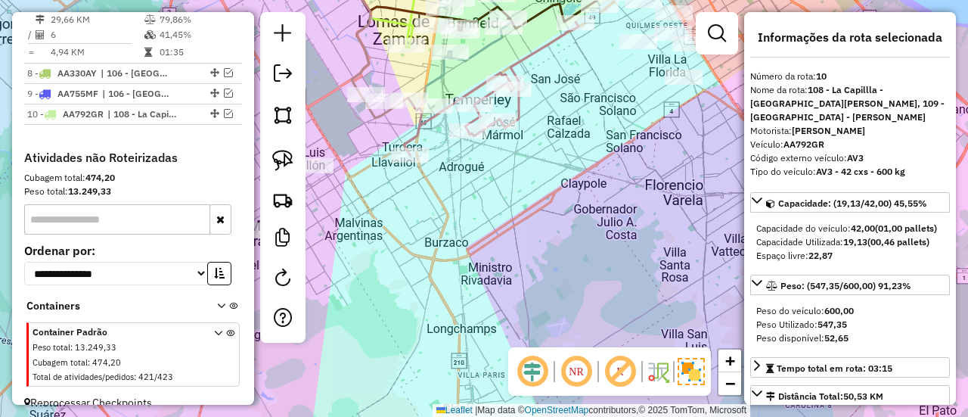
click at [504, 247] on div "Janela de atendimento Grade de atendimento Capacidade Transportadoras Veículos …" at bounding box center [484, 208] width 968 height 417
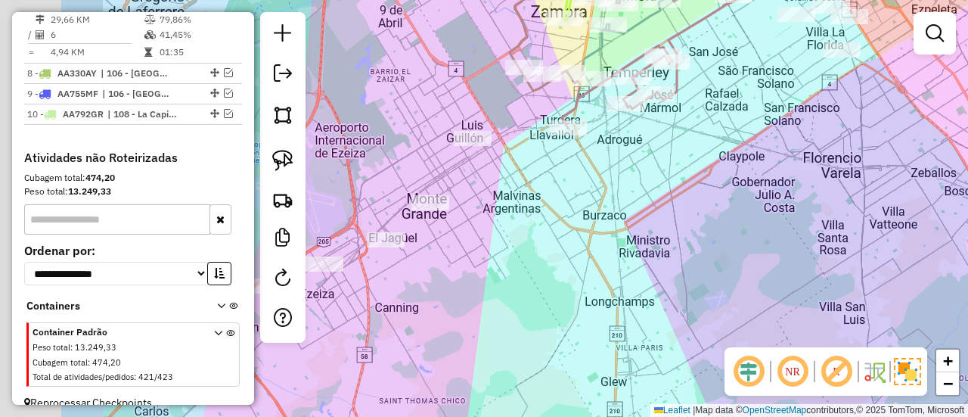
drag, startPoint x: 493, startPoint y: 259, endPoint x: 691, endPoint y: 229, distance: 200.5
click at [691, 229] on div "Janela de atendimento Grade de atendimento Capacidade Transportadoras Veículos …" at bounding box center [484, 208] width 968 height 417
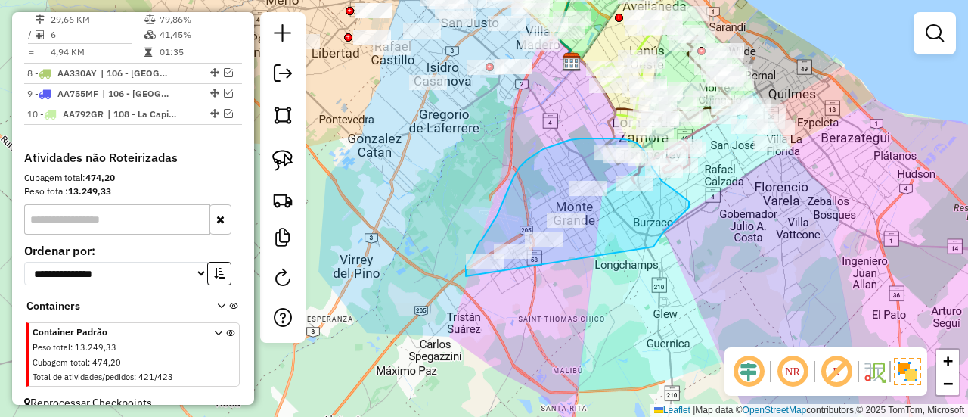
drag, startPoint x: 654, startPoint y: 247, endPoint x: 510, endPoint y: 291, distance: 150.5
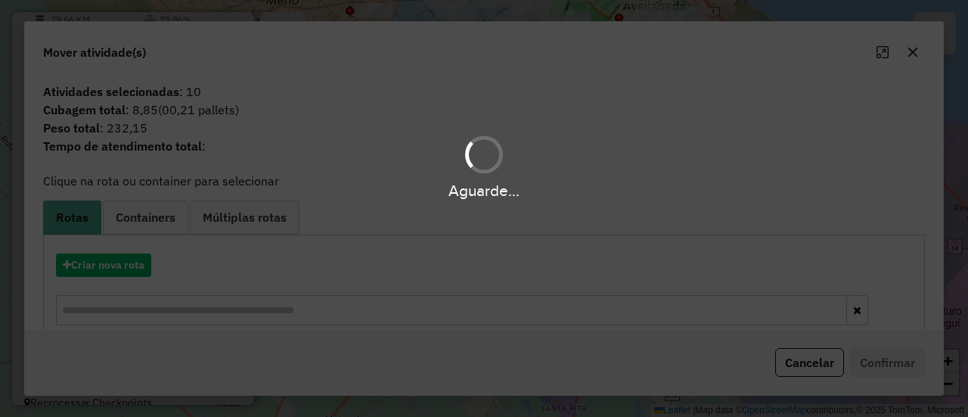
click at [126, 262] on div "Aguarde..." at bounding box center [484, 208] width 968 height 417
click at [126, 263] on div "Aguarde..." at bounding box center [484, 208] width 968 height 417
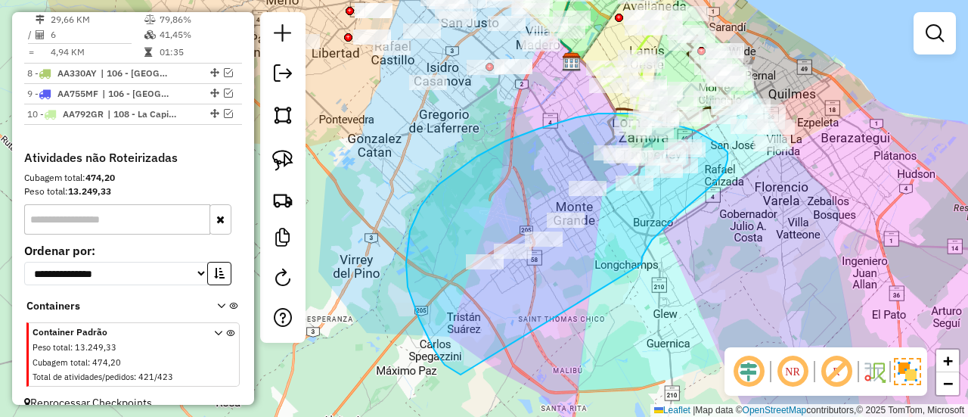
drag, startPoint x: 641, startPoint y: 264, endPoint x: 488, endPoint y: 383, distance: 194.1
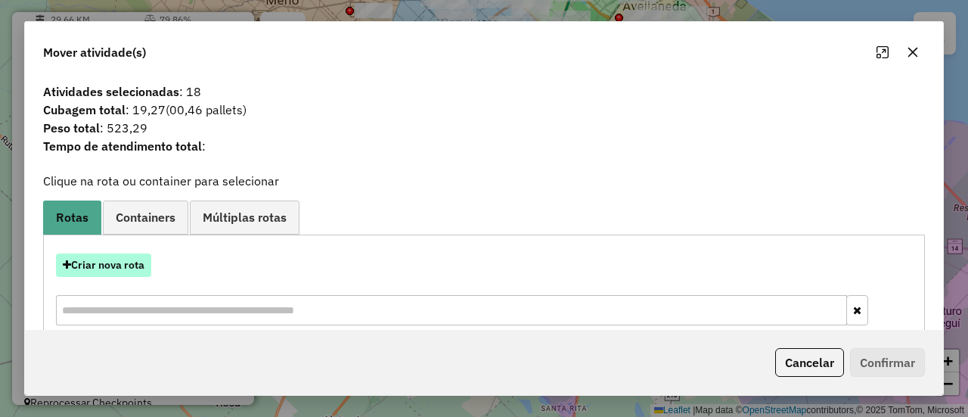
click at [103, 261] on button "Criar nova rota" at bounding box center [103, 264] width 95 height 23
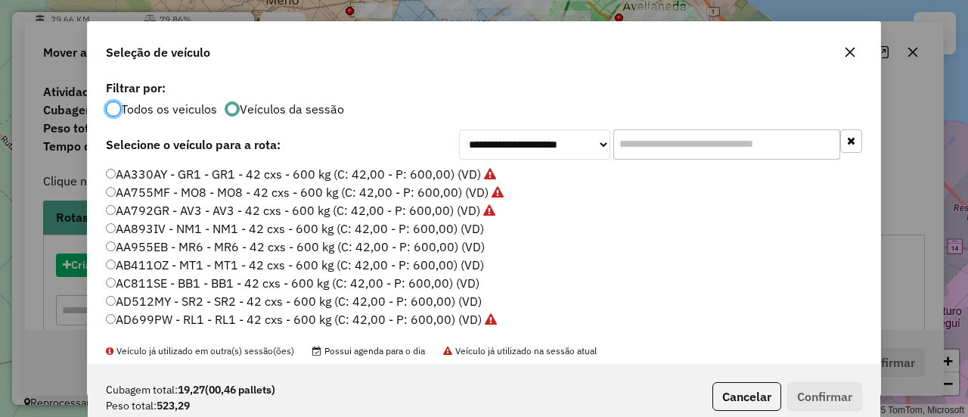
scroll to position [8, 5]
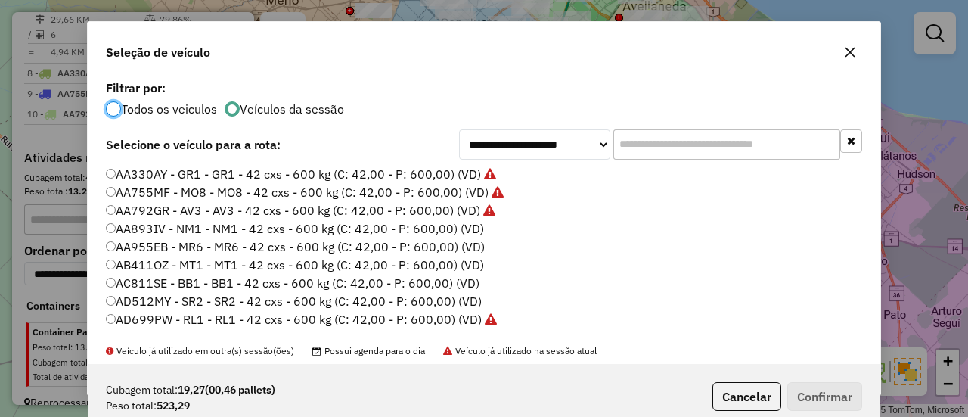
click at [435, 228] on label "AA893IV - NM1 - NM1 - 42 cxs - 600 kg (C: 42,00 - P: 600,00) (VD)" at bounding box center [295, 228] width 378 height 18
click at [838, 385] on button "Confirmar" at bounding box center [824, 396] width 75 height 29
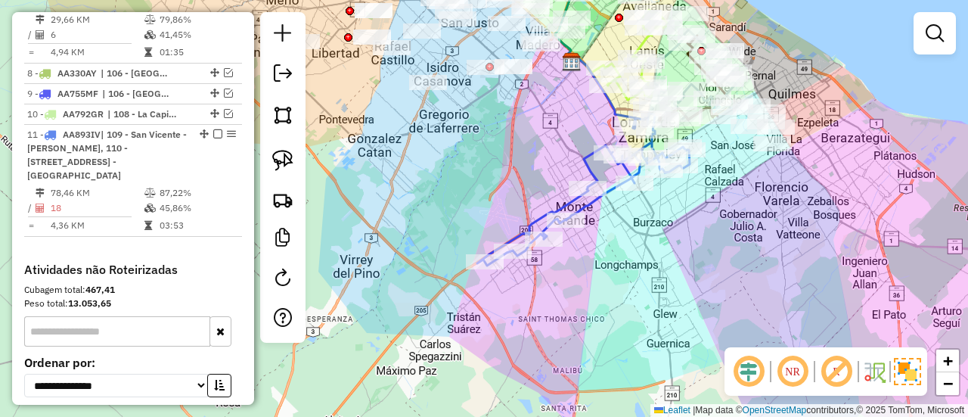
scroll to position [1085, 0]
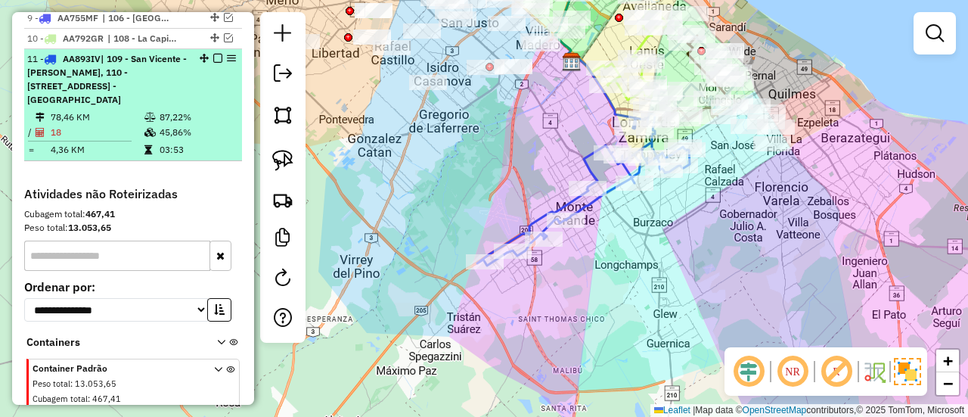
click at [213, 54] on em at bounding box center [217, 58] width 9 height 9
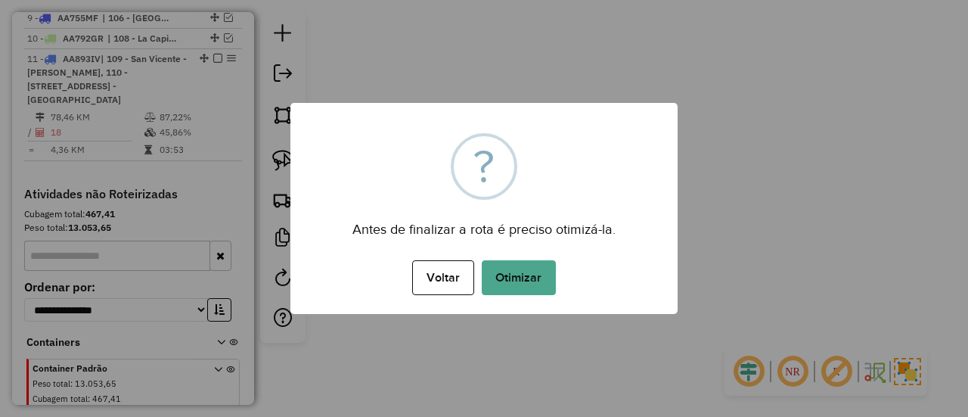
click at [536, 280] on button "Otimizar" at bounding box center [519, 277] width 74 height 35
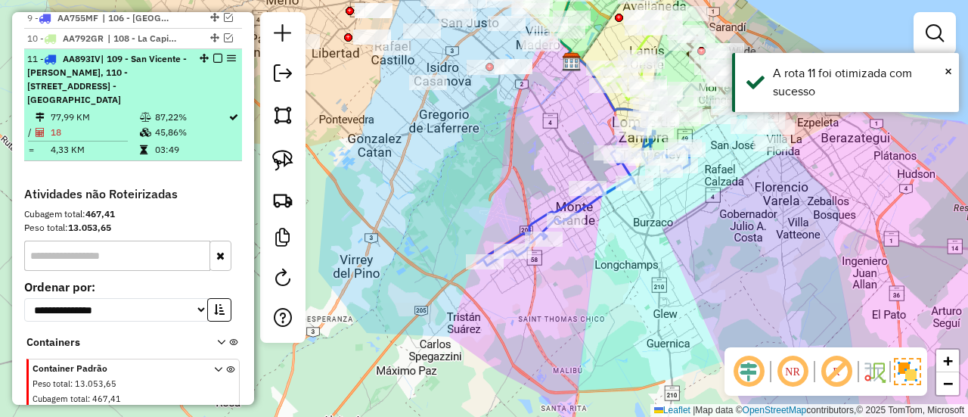
click at [216, 54] on em at bounding box center [217, 58] width 9 height 9
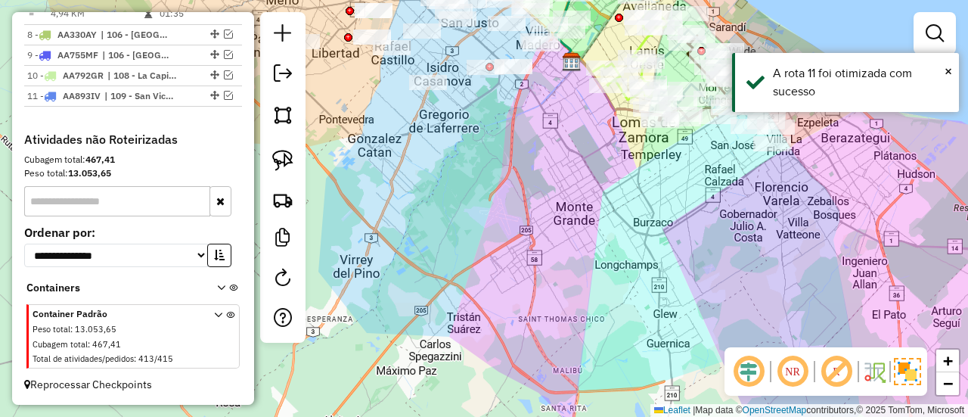
scroll to position [1029, 0]
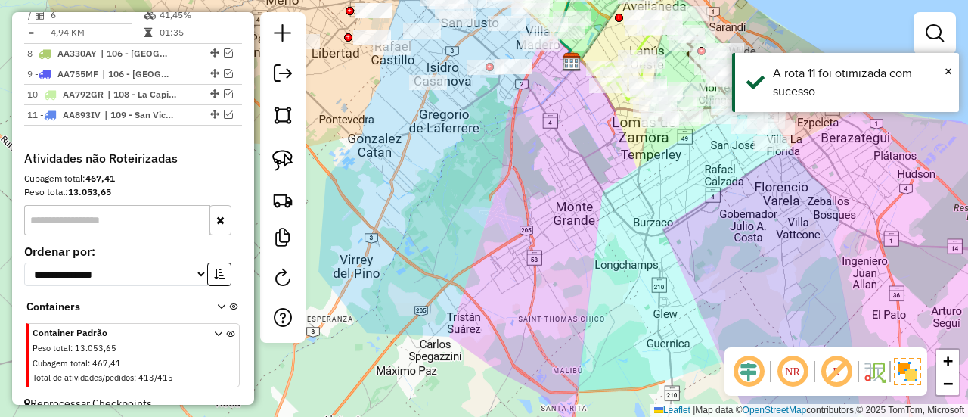
click at [629, 216] on div "Janela de atendimento Grade de atendimento Capacidade Transportadoras Veículos …" at bounding box center [484, 208] width 968 height 417
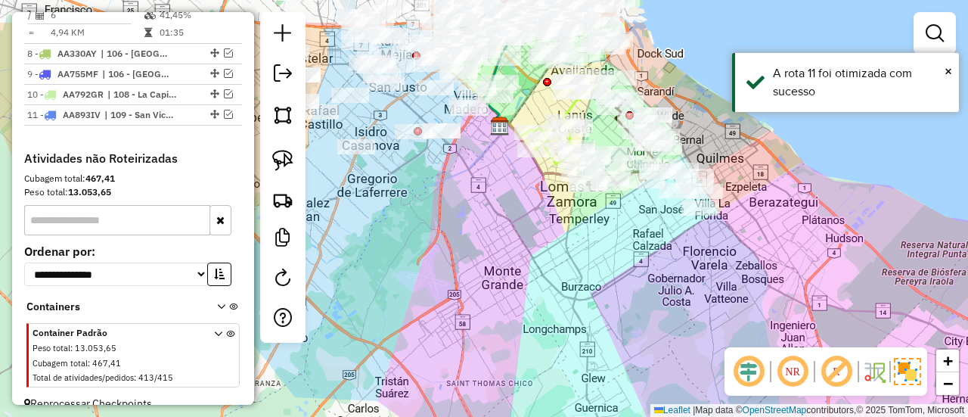
drag, startPoint x: 688, startPoint y: 200, endPoint x: 582, endPoint y: 281, distance: 133.9
click at [582, 281] on div "Janela de atendimento Grade de atendimento Capacidade Transportadoras Veículos …" at bounding box center [484, 208] width 968 height 417
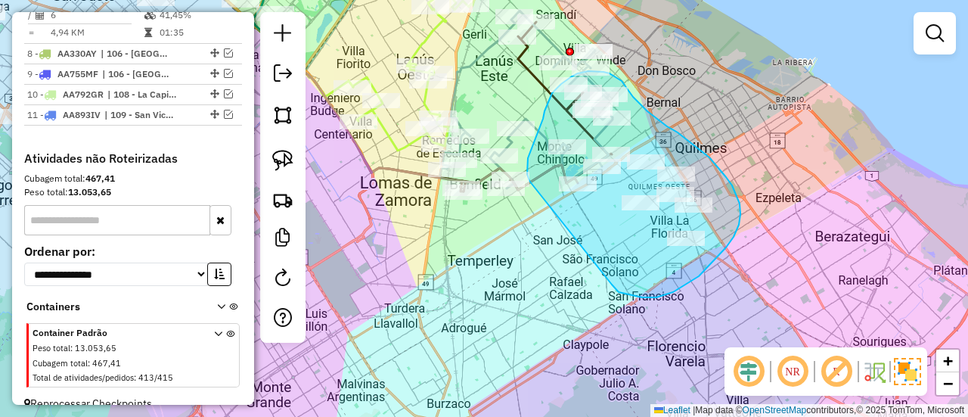
drag, startPoint x: 673, startPoint y: 292, endPoint x: 559, endPoint y: 213, distance: 139.1
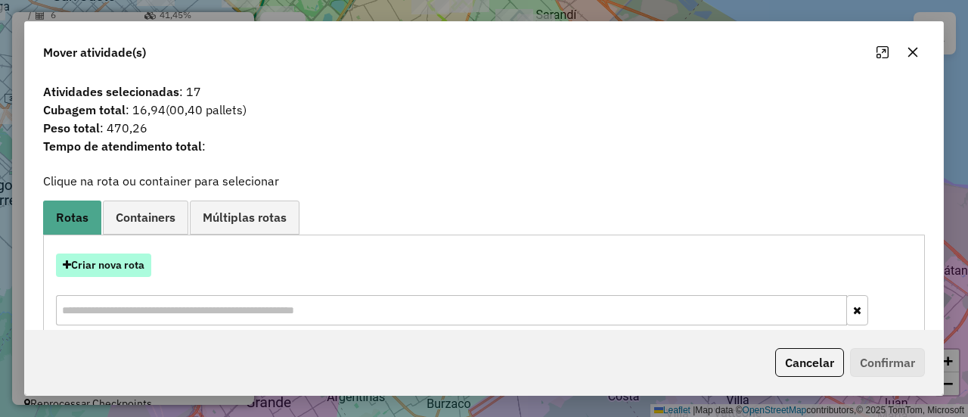
click at [135, 266] on button "Criar nova rota" at bounding box center [103, 264] width 95 height 23
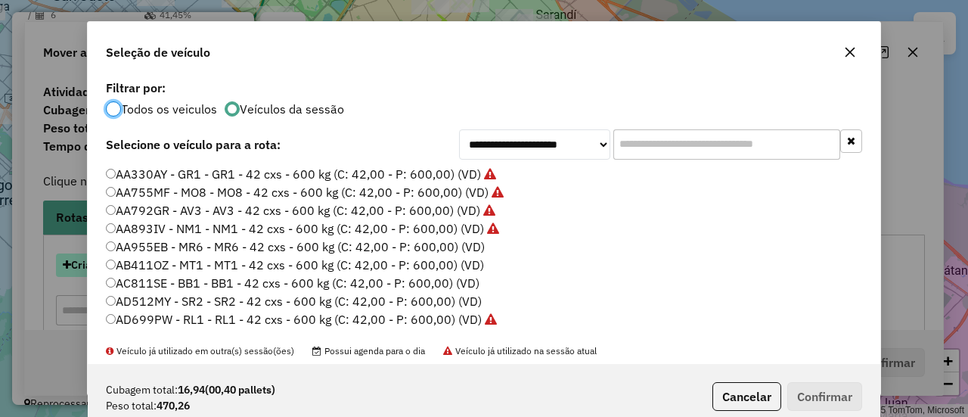
click at [135, 266] on div "**********" at bounding box center [484, 208] width 968 height 417
click at [135, 266] on label "AB411OZ - MT1 - MT1 - 42 cxs - 600 kg (C: 42,00 - P: 600,00) (VD)" at bounding box center [295, 265] width 378 height 18
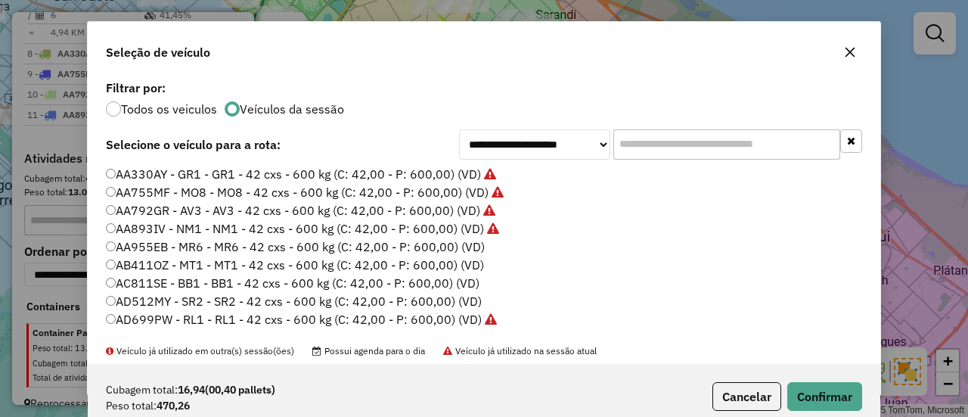
click at [467, 246] on label "AA955EB - MR6 - MR6 - 42 cxs - 600 kg (C: 42,00 - P: 600,00) (VD)" at bounding box center [295, 247] width 379 height 18
click at [821, 385] on button "Confirmar" at bounding box center [824, 396] width 75 height 29
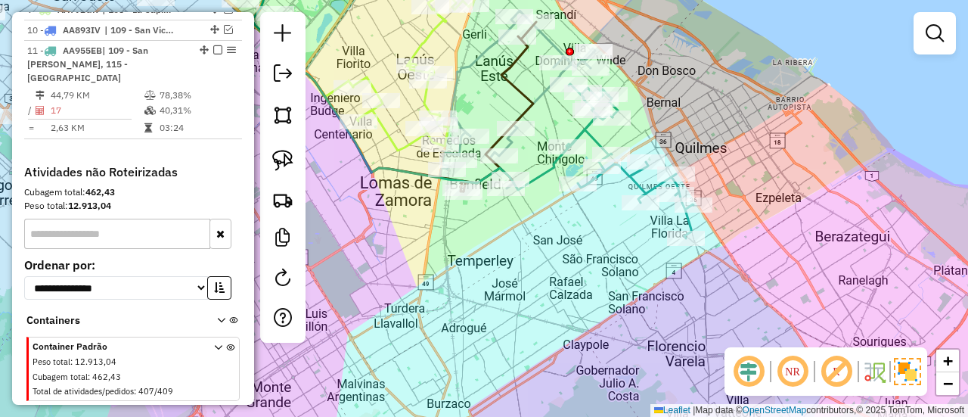
scroll to position [1000, 0]
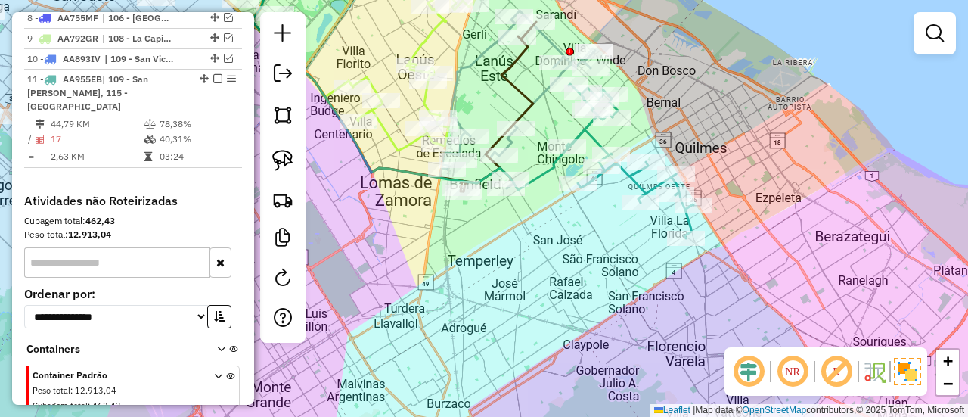
drag, startPoint x: 539, startPoint y: 320, endPoint x: 486, endPoint y: 300, distance: 57.2
click at [528, 323] on div "Rota 3 - Placa RECAP2 528421 - Diego Javier Candia Rota 2 - Placa RECAP1 493729…" at bounding box center [484, 208] width 968 height 417
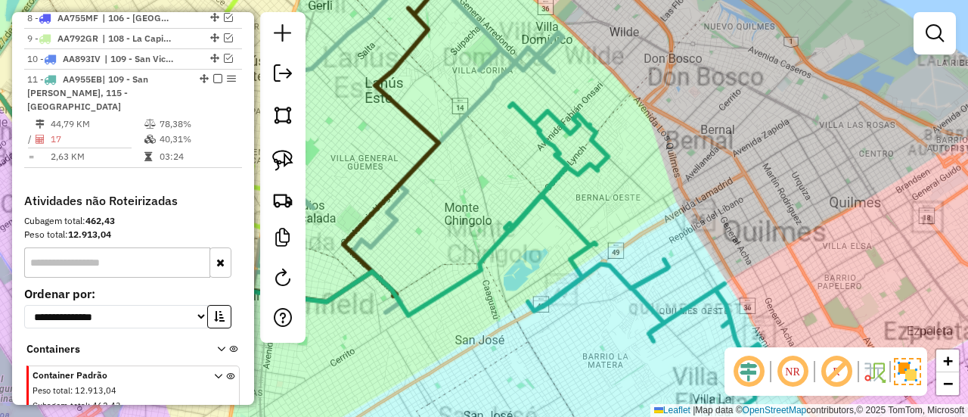
click at [551, 171] on icon at bounding box center [632, 258] width 254 height 309
select select "**********"
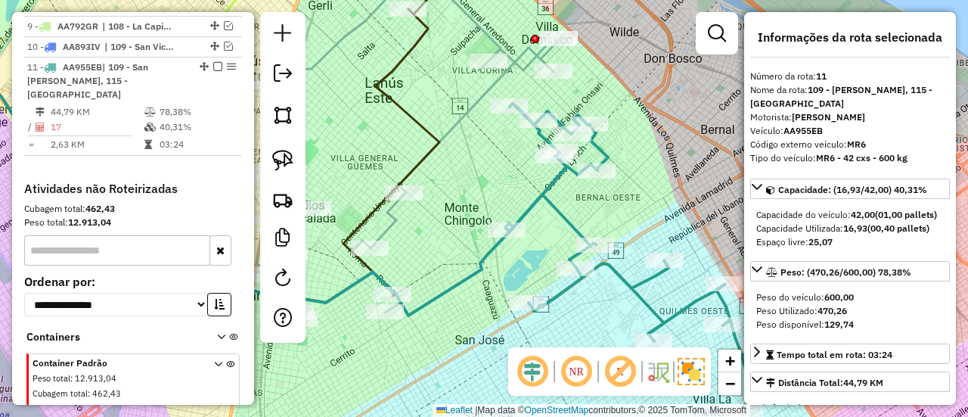
click at [552, 179] on icon at bounding box center [632, 258] width 254 height 309
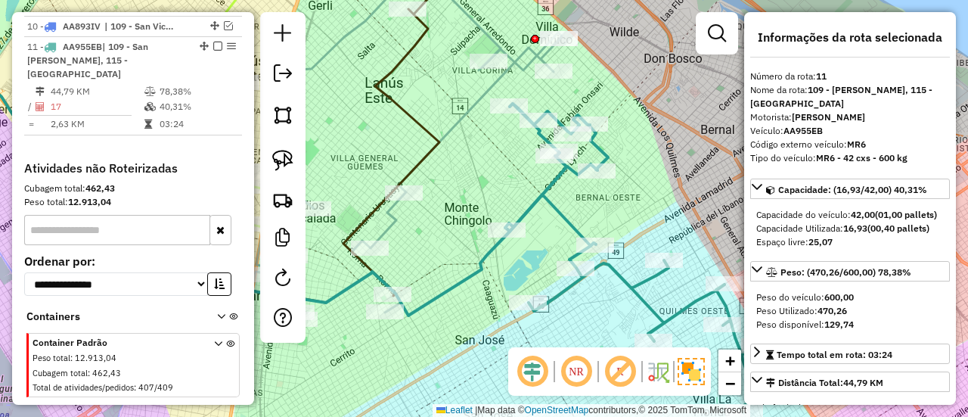
scroll to position [1041, 0]
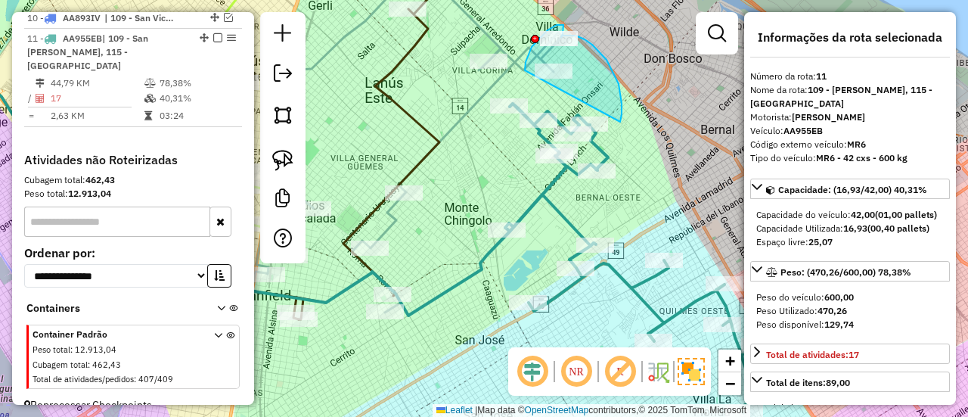
drag, startPoint x: 615, startPoint y: 76, endPoint x: 526, endPoint y: 94, distance: 90.3
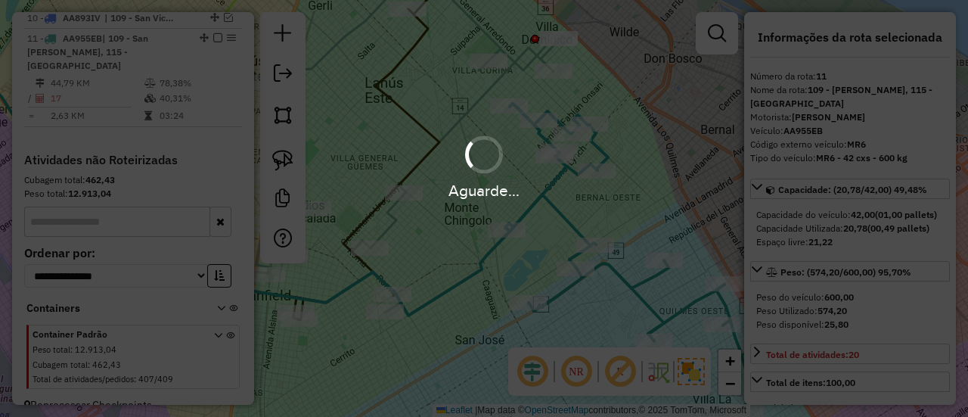
select select "**********"
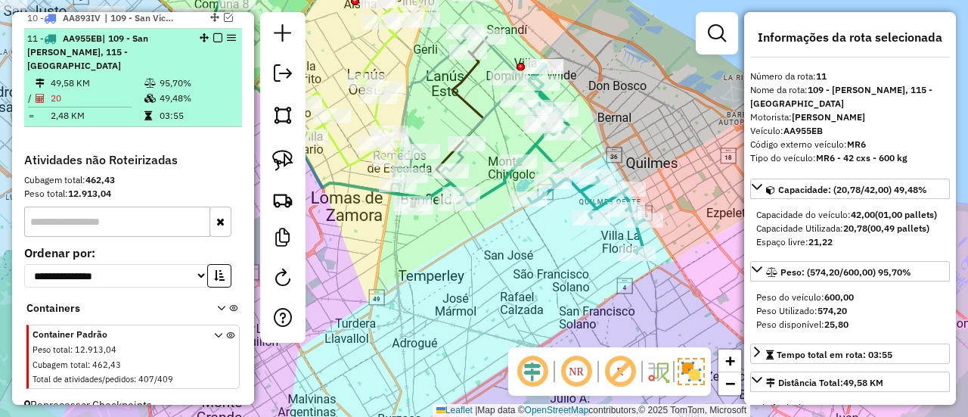
click at [214, 33] on em at bounding box center [217, 37] width 9 height 9
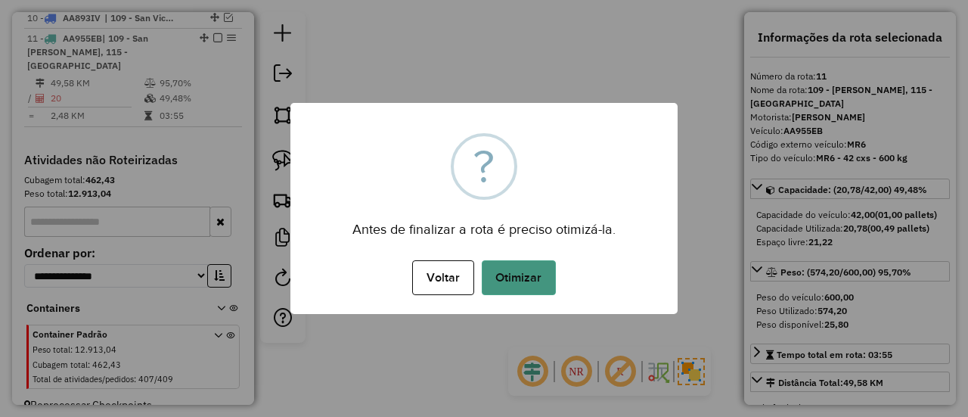
click at [527, 274] on button "Otimizar" at bounding box center [519, 277] width 74 height 35
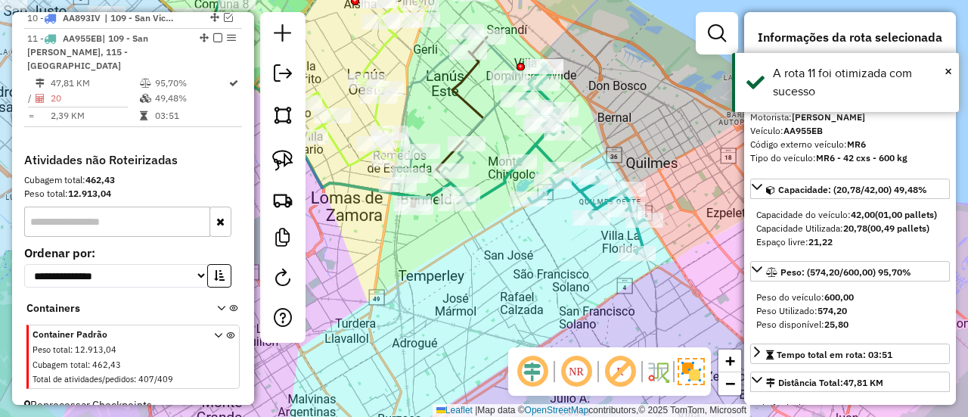
click at [213, 33] on em at bounding box center [217, 37] width 9 height 9
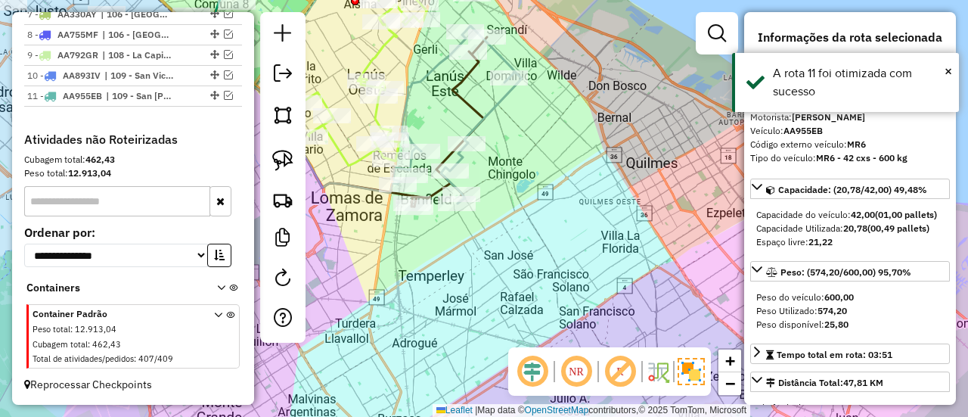
scroll to position [964, 0]
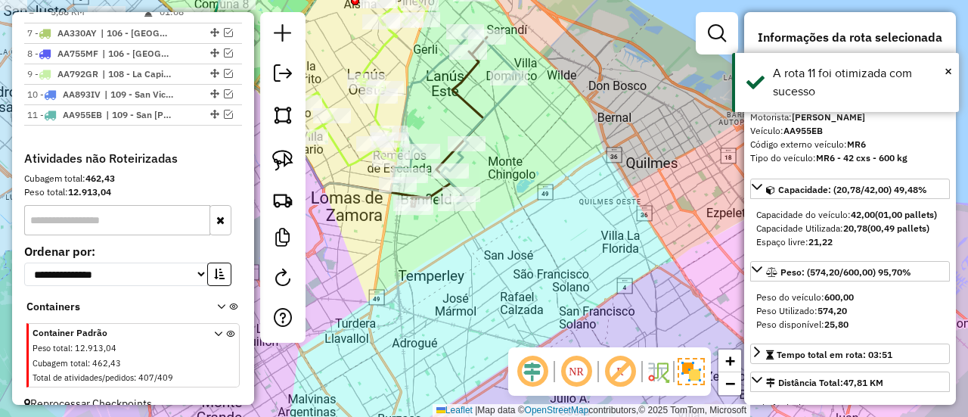
click at [541, 229] on div "Janela de atendimento Grade de atendimento Capacidade Transportadoras Veículos …" at bounding box center [484, 208] width 968 height 417
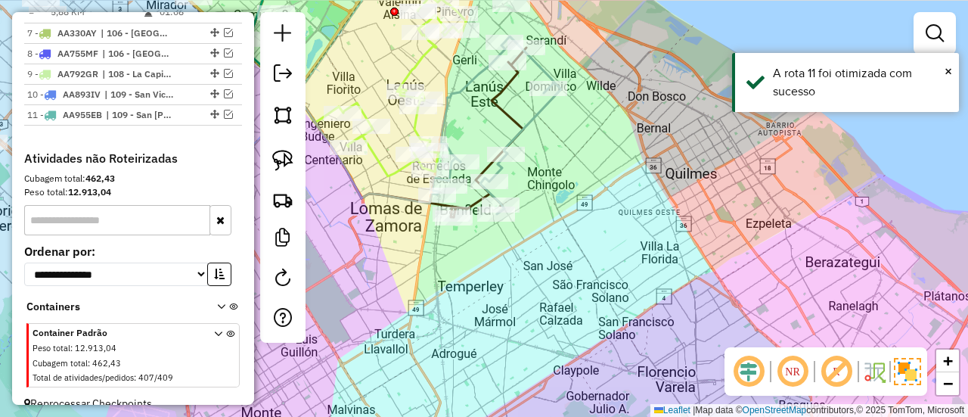
drag, startPoint x: 534, startPoint y: 211, endPoint x: 642, endPoint y: 241, distance: 112.1
click at [642, 241] on div "Janela de atendimento Grade de atendimento Capacidade Transportadoras Veículos …" at bounding box center [484, 208] width 968 height 417
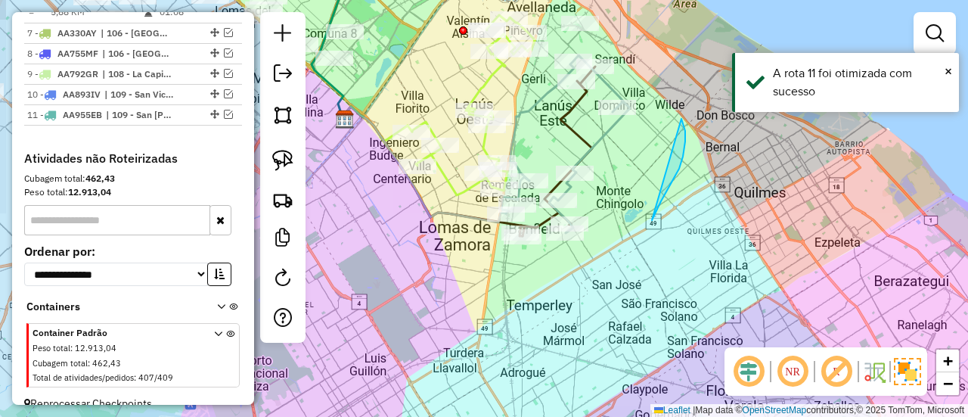
drag, startPoint x: 661, startPoint y: 201, endPoint x: 670, endPoint y: 117, distance: 84.5
drag, startPoint x: 643, startPoint y: 218, endPoint x: 638, endPoint y: 228, distance: 11.5
click at [638, 228] on div "Janela de atendimento Grade de atendimento Capacidade Transportadoras Veículos …" at bounding box center [484, 208] width 968 height 417
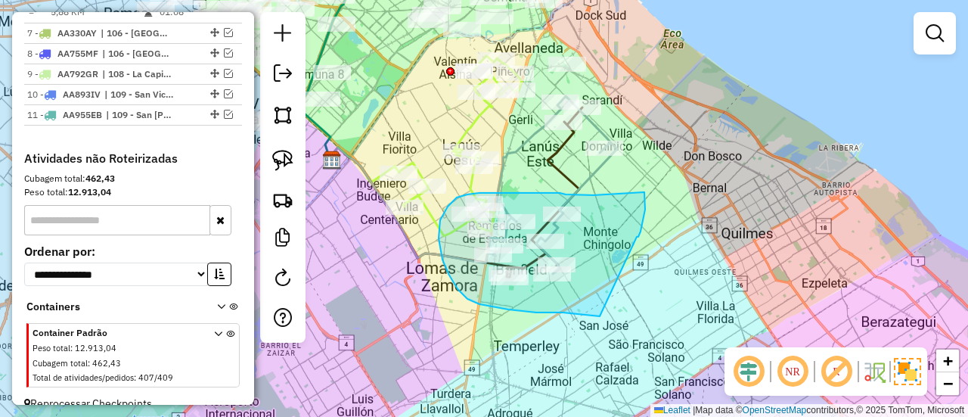
drag, startPoint x: 637, startPoint y: 237, endPoint x: 609, endPoint y: 317, distance: 84.9
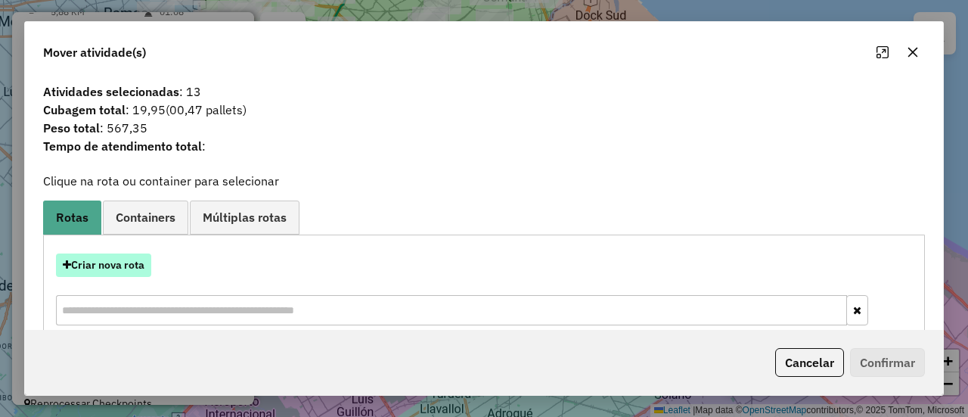
click at [132, 273] on button "Criar nova rota" at bounding box center [103, 264] width 95 height 23
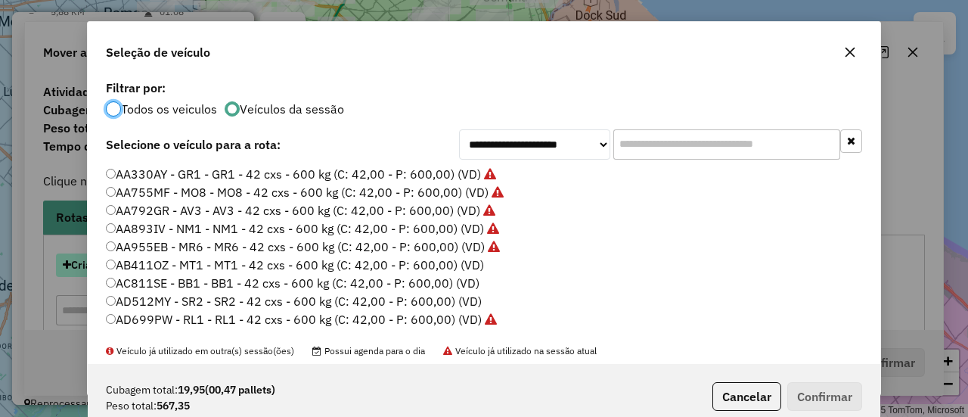
click at [129, 273] on div "**********" at bounding box center [484, 208] width 968 height 417
click at [128, 274] on label "AC811SE - BB1 - BB1 - 42 cxs - 600 kg (C: 42,00 - P: 600,00) (VD)" at bounding box center [293, 283] width 374 height 18
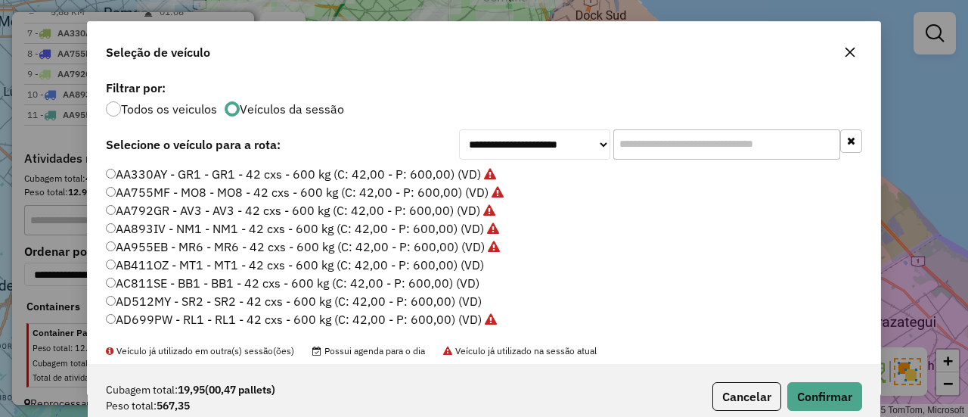
click at [477, 271] on label "AB411OZ - MT1 - MT1 - 42 cxs - 600 kg (C: 42,00 - P: 600,00) (VD)" at bounding box center [295, 265] width 378 height 18
click at [812, 395] on button "Confirmar" at bounding box center [824, 396] width 75 height 29
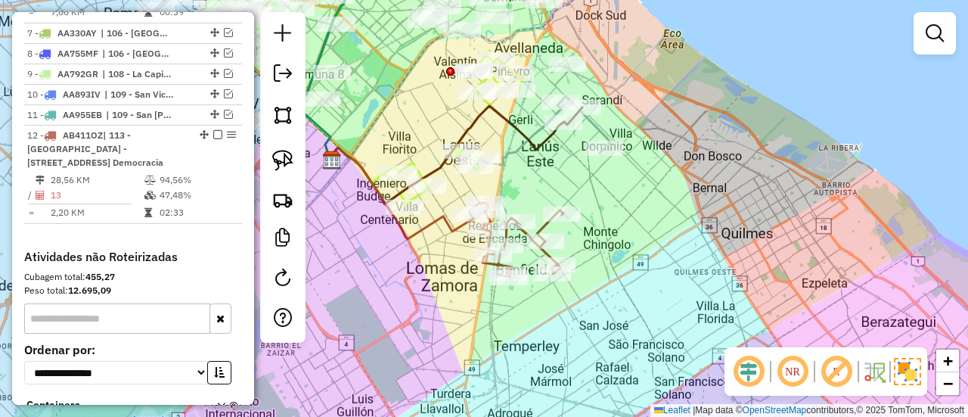
scroll to position [1041, 0]
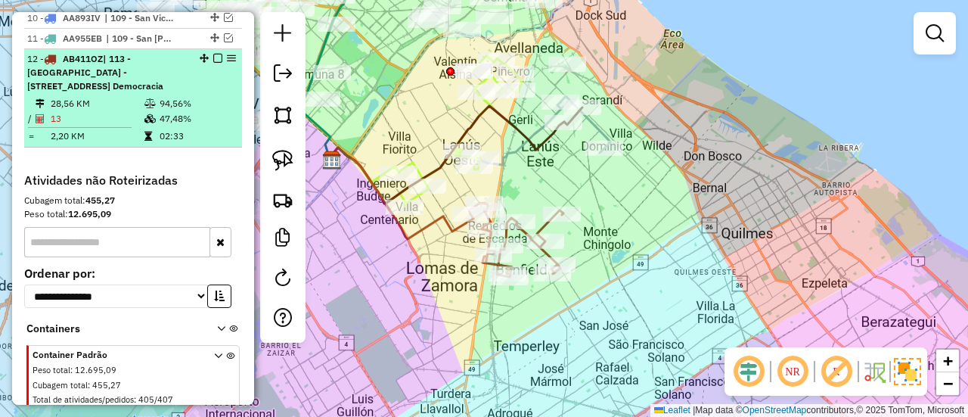
click at [213, 54] on em at bounding box center [217, 58] width 9 height 9
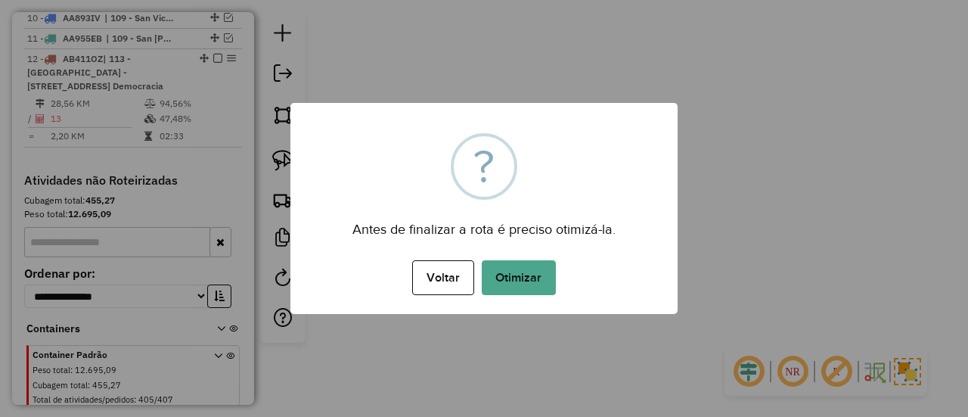
click at [566, 278] on div "Voltar No Otimizar" at bounding box center [483, 277] width 387 height 42
click at [566, 275] on div "Voltar No Otimizar" at bounding box center [483, 277] width 387 height 42
click at [554, 281] on button "Otimizar" at bounding box center [519, 277] width 74 height 35
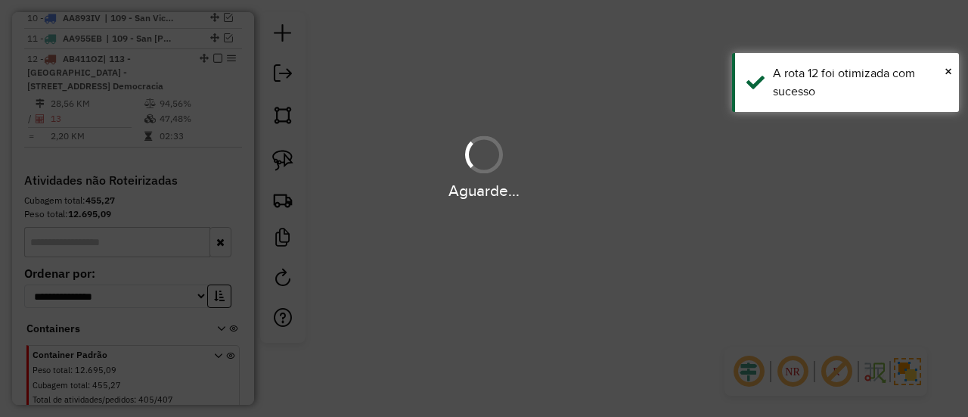
click at [549, 281] on div "Aguarde..." at bounding box center [484, 208] width 968 height 417
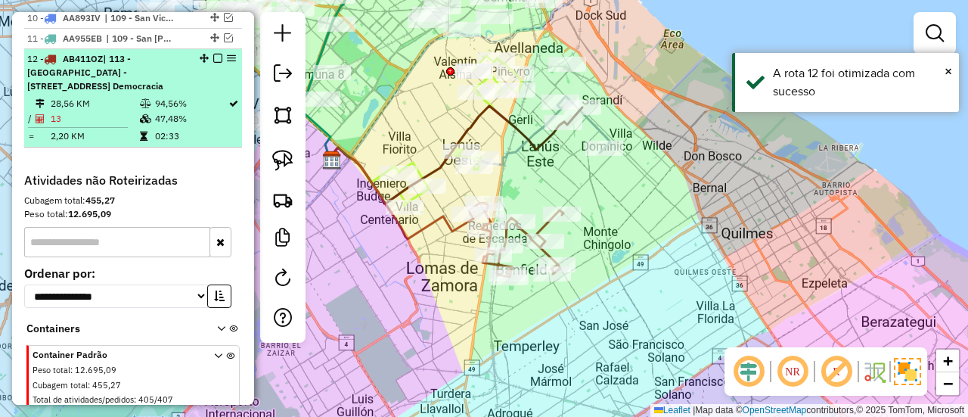
click at [215, 54] on em at bounding box center [217, 58] width 9 height 9
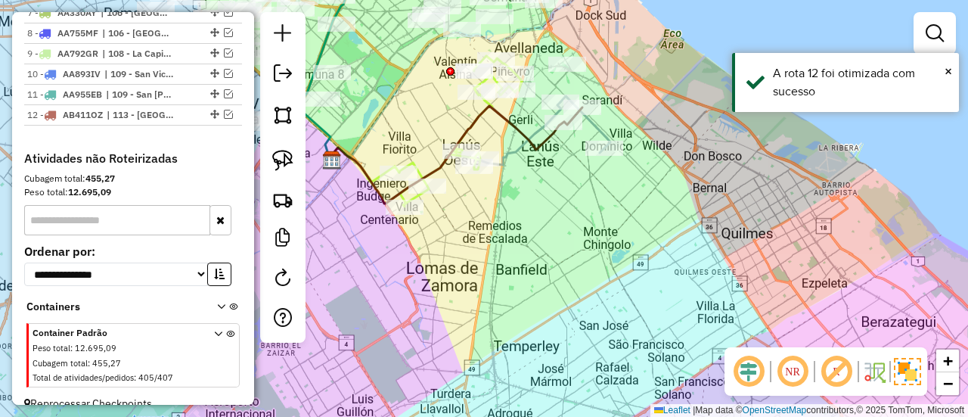
click at [572, 196] on div "Janela de atendimento Grade de atendimento Capacidade Transportadoras Veículos …" at bounding box center [484, 208] width 968 height 417
click at [600, 131] on icon at bounding box center [586, 124] width 50 height 57
select select "**********"
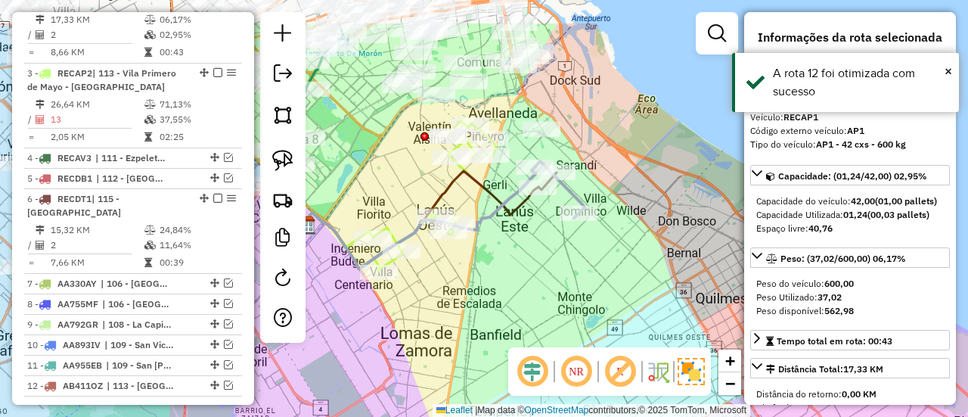
drag, startPoint x: 549, startPoint y: 220, endPoint x: 546, endPoint y: 236, distance: 16.2
click at [546, 236] on div "Janela de atendimento Grade de atendimento Capacidade Transportadoras Veículos …" at bounding box center [484, 208] width 968 height 417
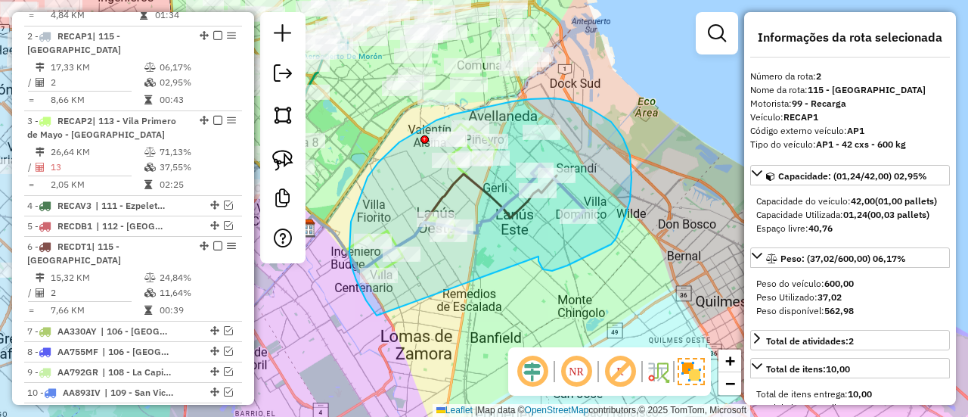
drag, startPoint x: 552, startPoint y: 271, endPoint x: 446, endPoint y: 320, distance: 117.4
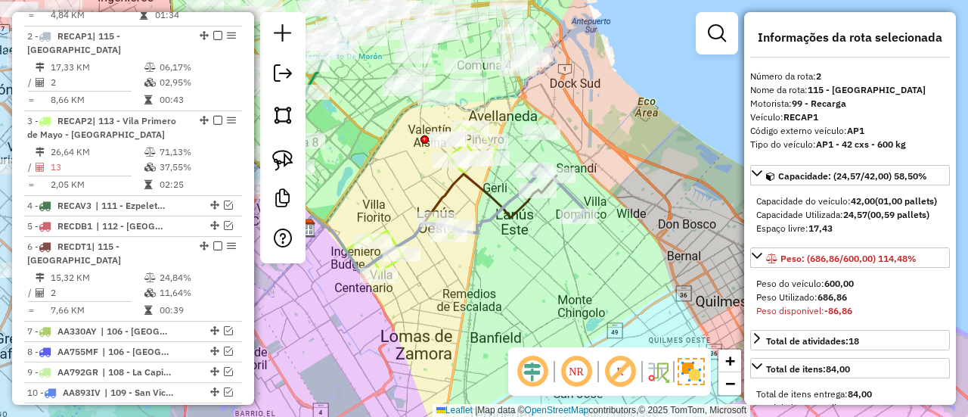
select select "**********"
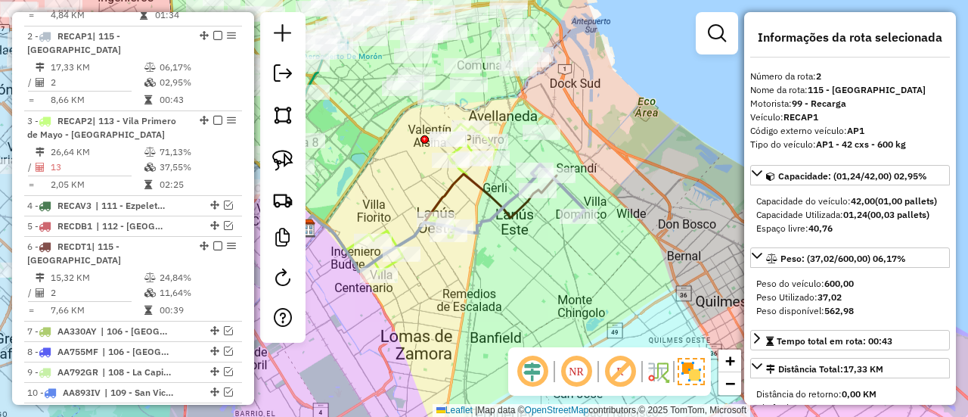
click at [547, 287] on div "Janela de atendimento Grade de atendimento Capacidade Transportadoras Veículos …" at bounding box center [484, 208] width 968 height 417
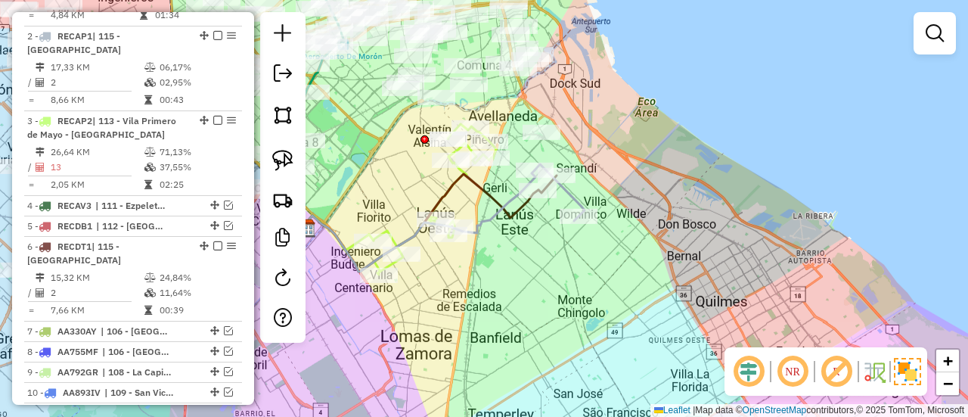
click at [568, 200] on icon at bounding box center [560, 192] width 50 height 57
select select "**********"
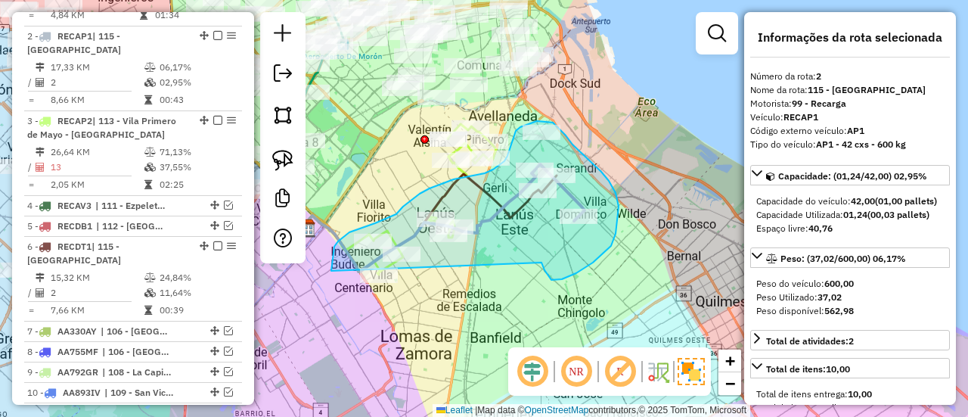
drag, startPoint x: 542, startPoint y: 264, endPoint x: 399, endPoint y: 334, distance: 159.3
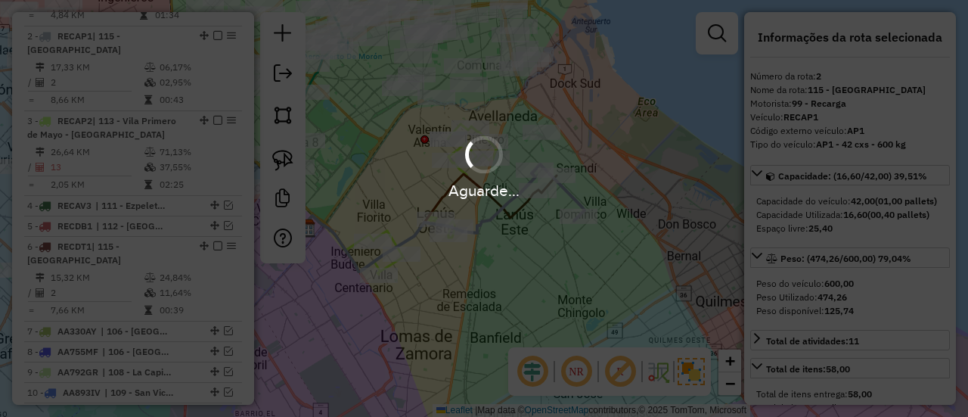
select select "**********"
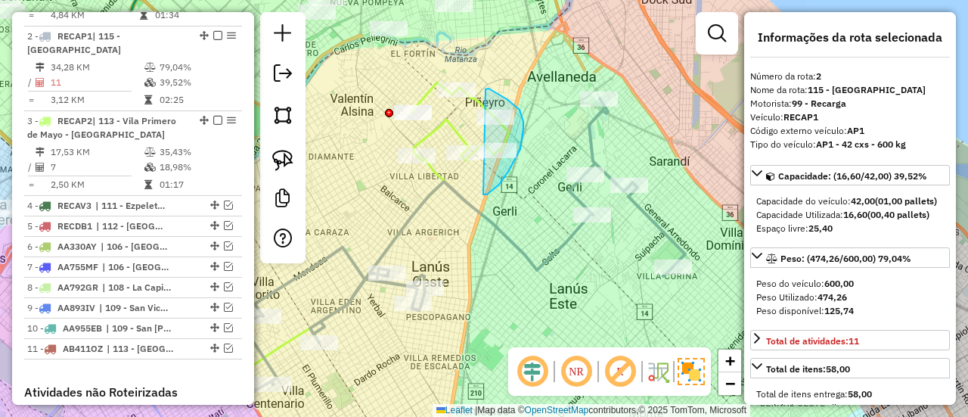
drag, startPoint x: 483, startPoint y: 194, endPoint x: 485, endPoint y: 92, distance: 102.9
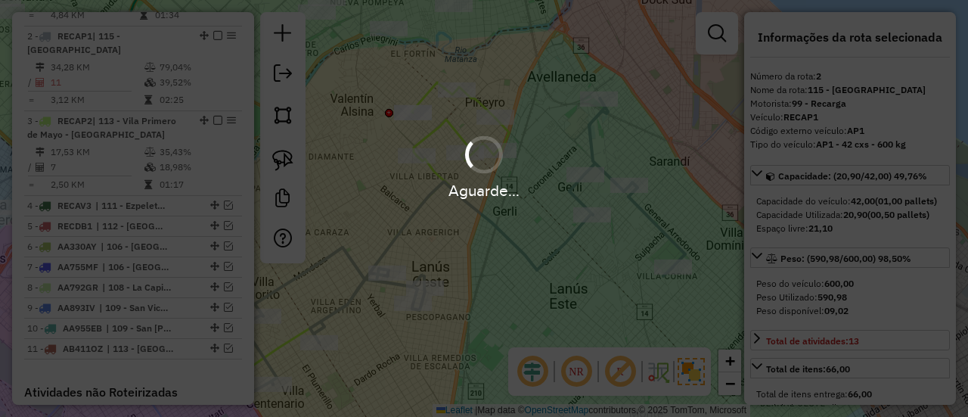
select select "**********"
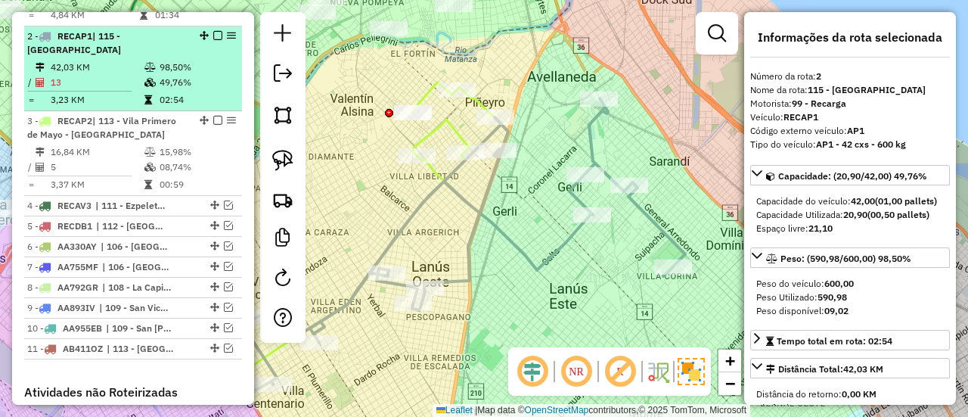
click at [213, 31] on em at bounding box center [217, 35] width 9 height 9
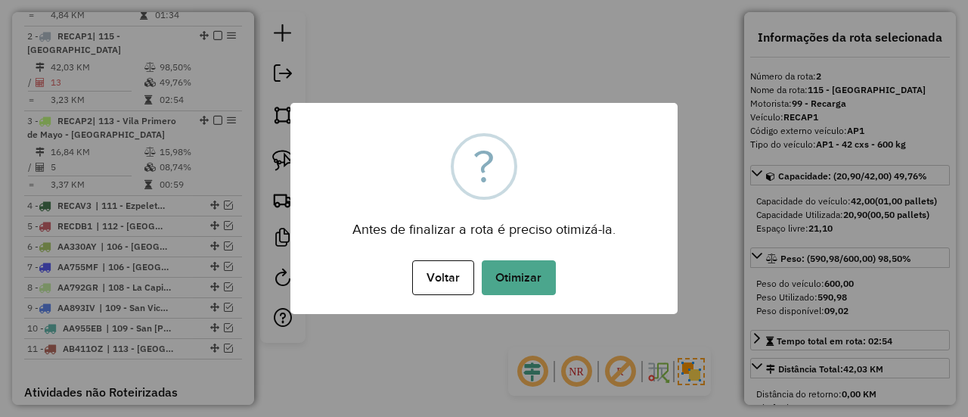
click at [513, 264] on button "Otimizar" at bounding box center [519, 277] width 74 height 35
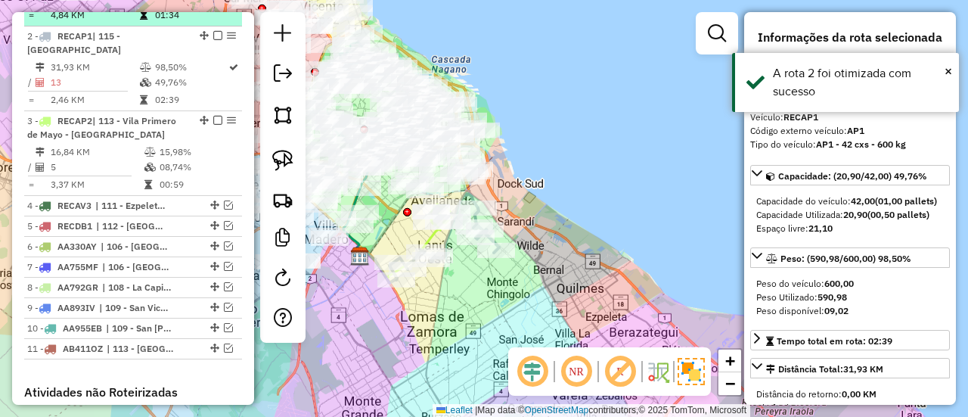
click at [213, 31] on em at bounding box center [217, 35] width 9 height 9
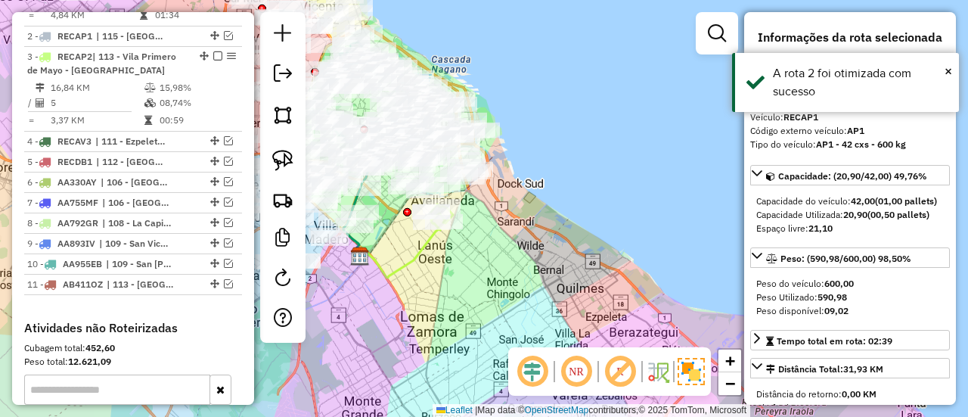
scroll to position [602, 0]
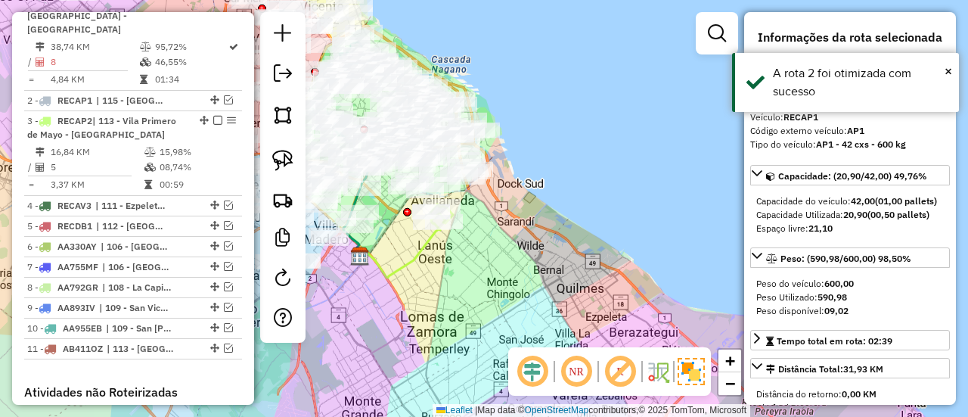
drag, startPoint x: 439, startPoint y: 252, endPoint x: 396, endPoint y: 288, distance: 55.8
click at [439, 253] on div "Rota 3 - Placa RECAP2 518541 - vanina picchioni Janela de atendimento Grade de …" at bounding box center [484, 208] width 968 height 417
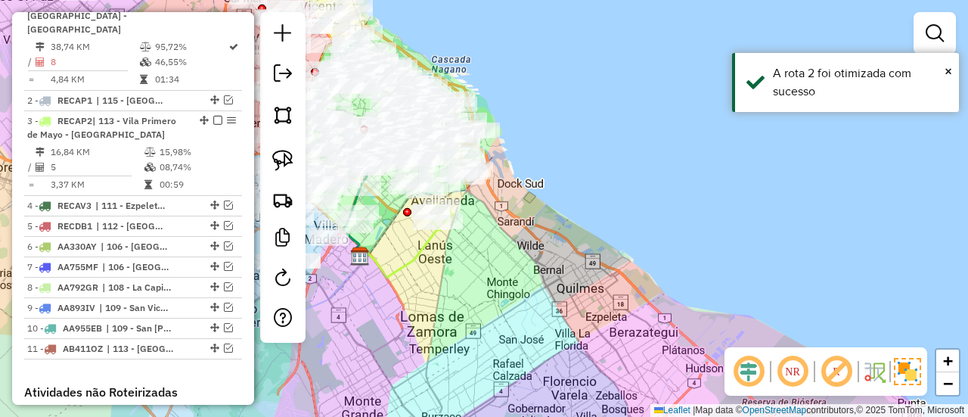
drag, startPoint x: 396, startPoint y: 290, endPoint x: 679, endPoint y: 258, distance: 284.7
click at [679, 258] on div "Janela de atendimento Grade de atendimento Capacidade Transportadoras Veículos …" at bounding box center [484, 208] width 968 height 417
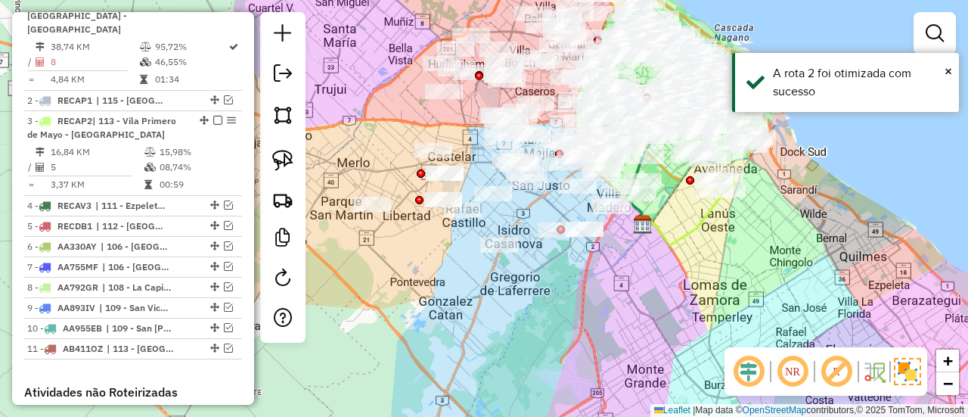
click at [694, 236] on icon at bounding box center [682, 218] width 81 height 55
select select "**********"
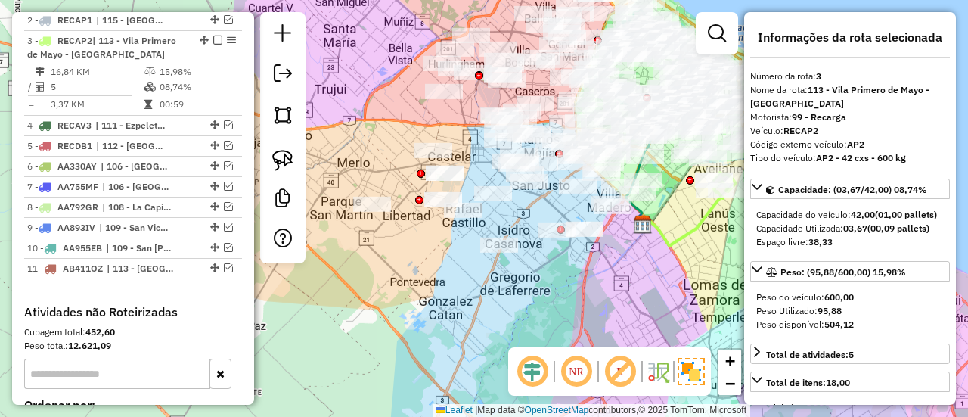
scroll to position [687, 0]
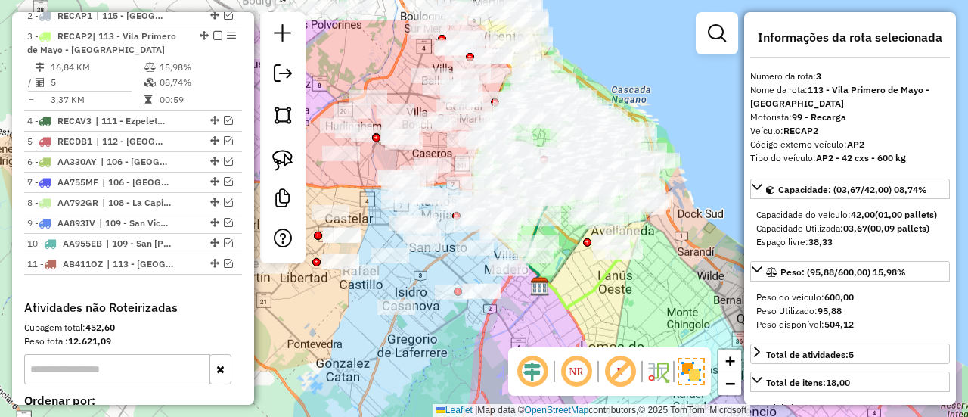
drag, startPoint x: 713, startPoint y: 225, endPoint x: 610, endPoint y: 287, distance: 120.1
click at [610, 287] on div "Janela de atendimento Grade de atendimento Capacidade Transportadoras Veículos …" at bounding box center [484, 208] width 968 height 417
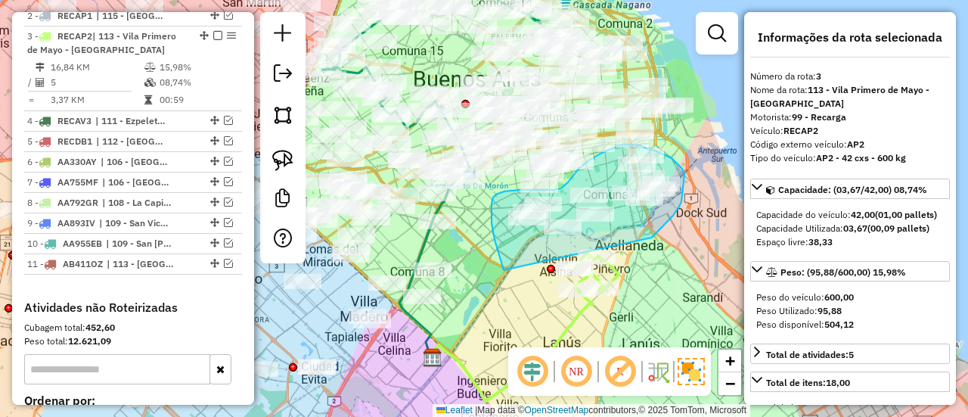
drag, startPoint x: 652, startPoint y: 238, endPoint x: 551, endPoint y: 282, distance: 110.8
click at [550, 281] on div "Janela de atendimento Grade de atendimento Capacidade Transportadoras Veículos …" at bounding box center [484, 208] width 968 height 417
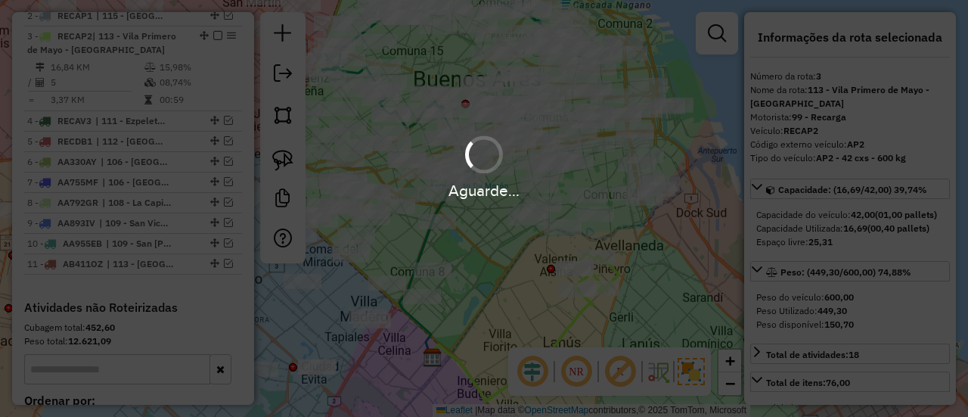
select select "**********"
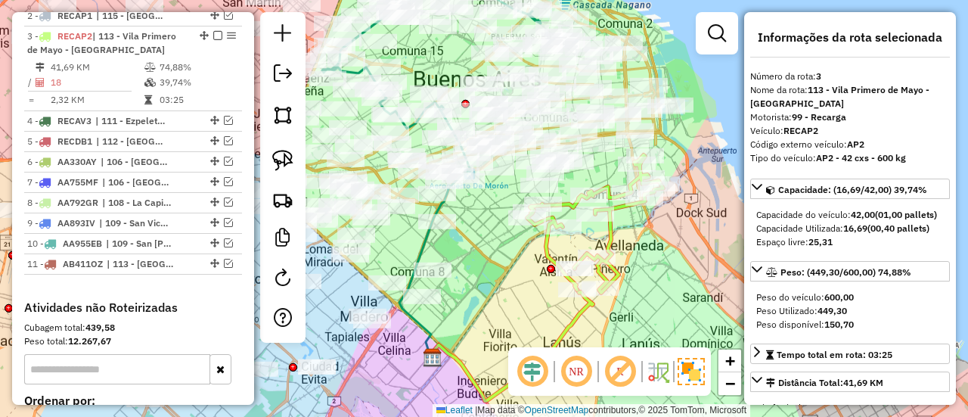
click at [611, 228] on icon at bounding box center [595, 224] width 136 height 138
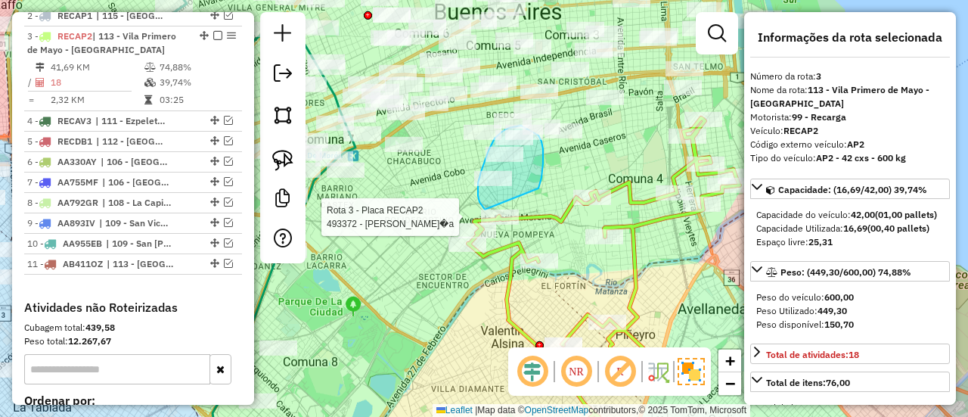
click at [485, 210] on div "Rota 3 - Placa RECAP2 493372 - Sebastian Oscar Enrique Vi�a Janela de atendimen…" at bounding box center [484, 208] width 968 height 417
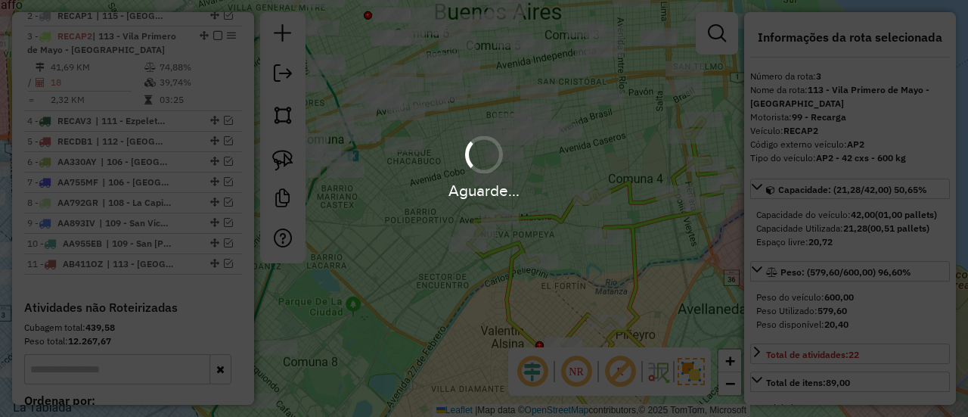
select select "**********"
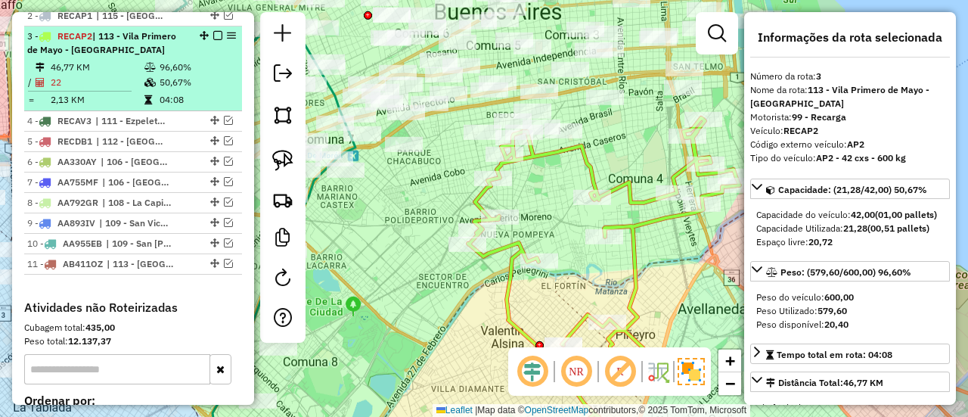
click at [218, 30] on div "3 - RECAP2 | 113 - Vila Primero de Mayo - Paso de Burgos" at bounding box center [133, 43] width 212 height 27
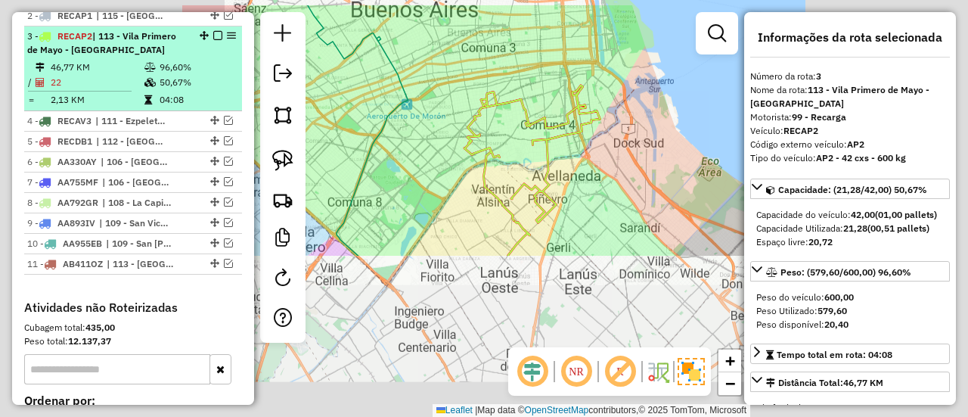
click at [215, 31] on em at bounding box center [217, 35] width 9 height 9
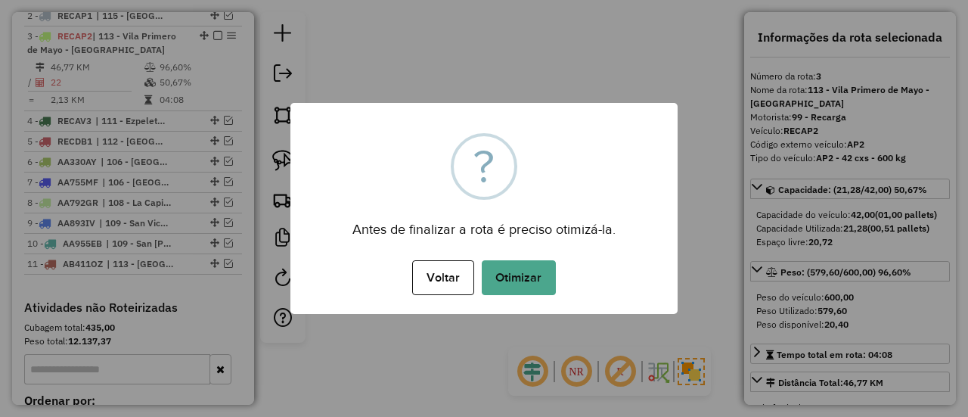
click at [531, 293] on button "Otimizar" at bounding box center [519, 277] width 74 height 35
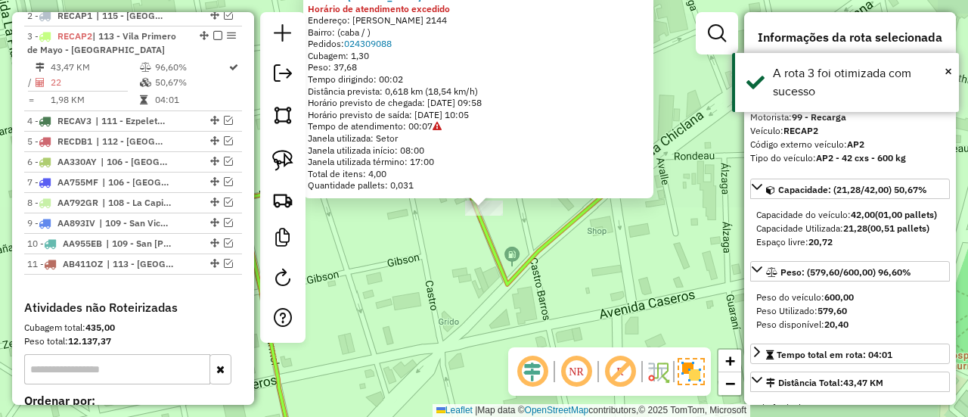
click at [565, 255] on div "483442 - vanesa zappia Horário de atendimento excedido Endereço: Juan Bautista …" at bounding box center [484, 208] width 968 height 417
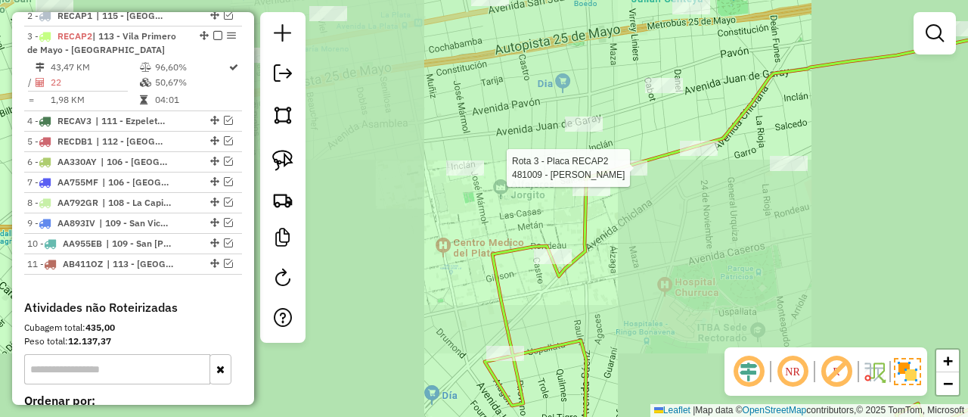
select select "**********"
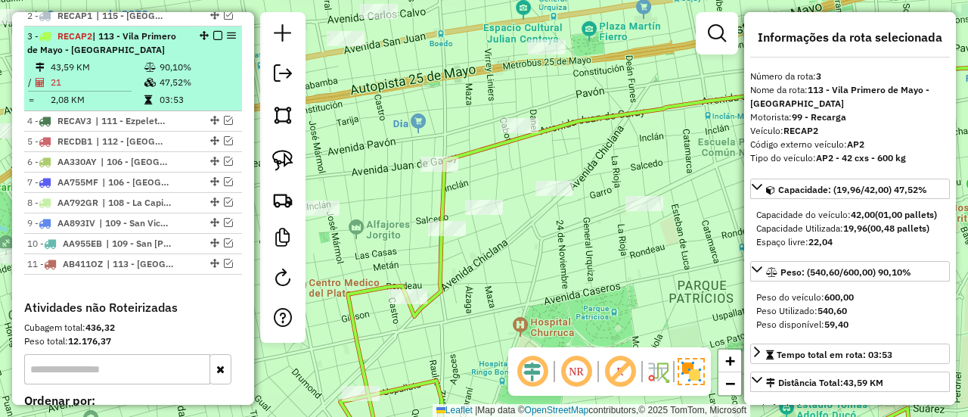
click at [213, 31] on em at bounding box center [217, 35] width 9 height 9
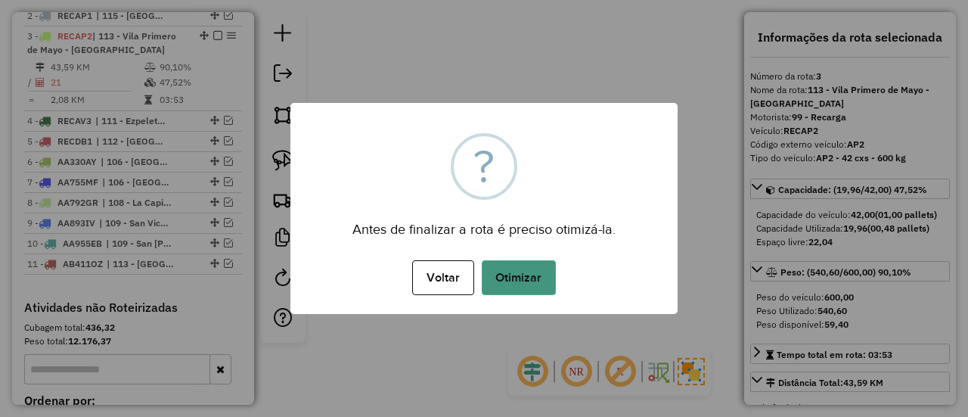
click at [533, 281] on button "Otimizar" at bounding box center [519, 277] width 74 height 35
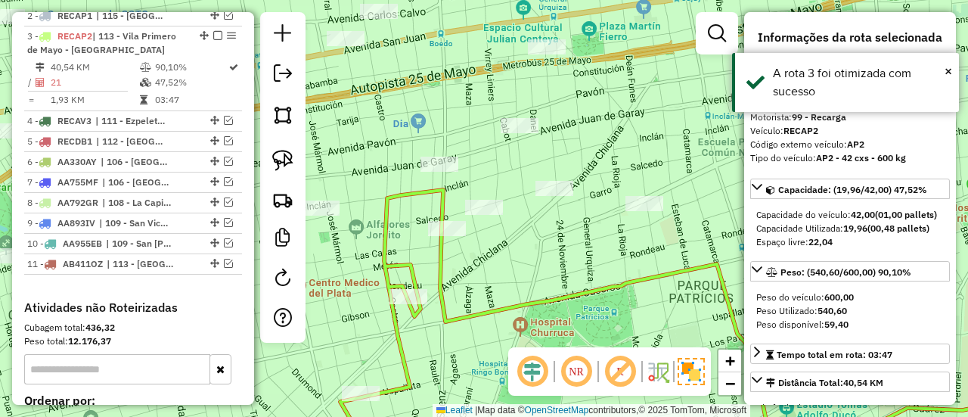
click at [213, 31] on em at bounding box center [217, 35] width 9 height 9
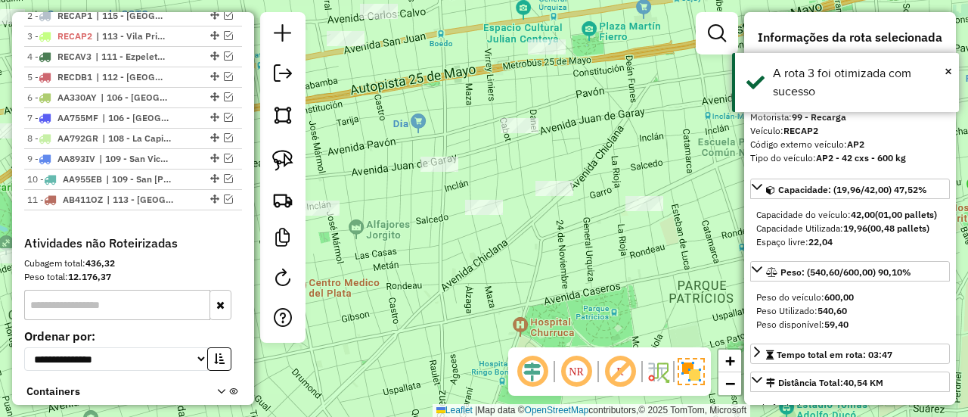
scroll to position [622, 0]
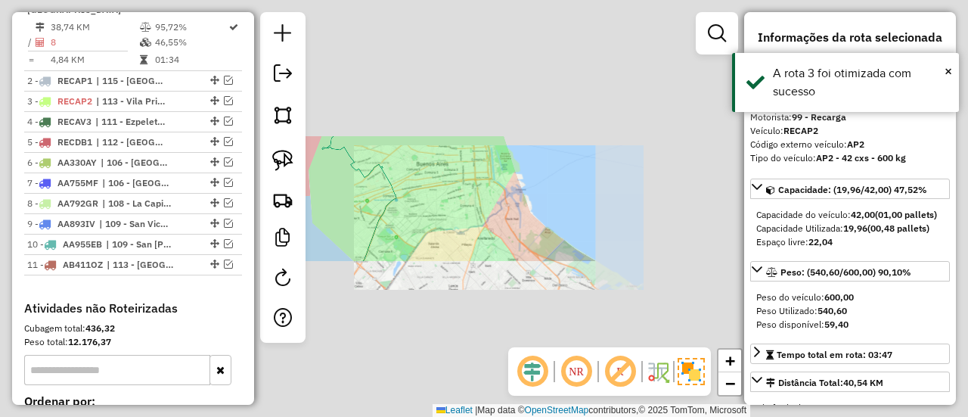
click at [436, 279] on div "Janela de atendimento Grade de atendimento Capacidade Transportadoras Veículos …" at bounding box center [484, 208] width 968 height 417
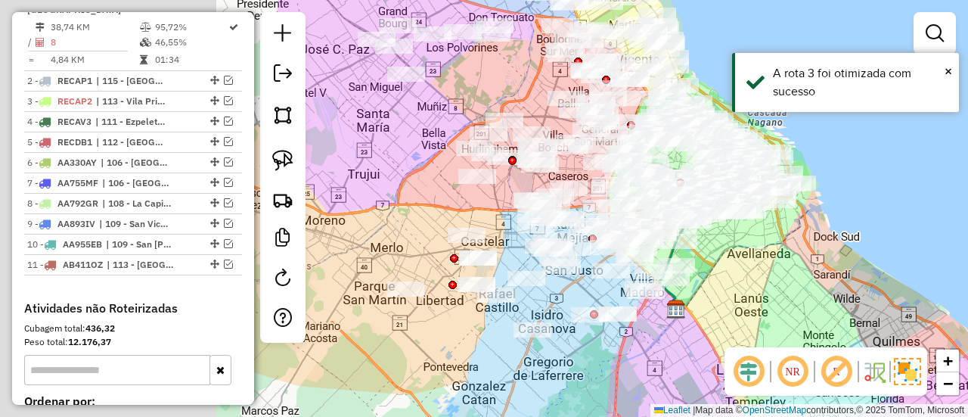
drag, startPoint x: 533, startPoint y: 278, endPoint x: 793, endPoint y: 300, distance: 261.2
click at [793, 300] on div "Janela de atendimento Grade de atendimento Capacidade Transportadoras Veículos …" at bounding box center [484, 208] width 968 height 417
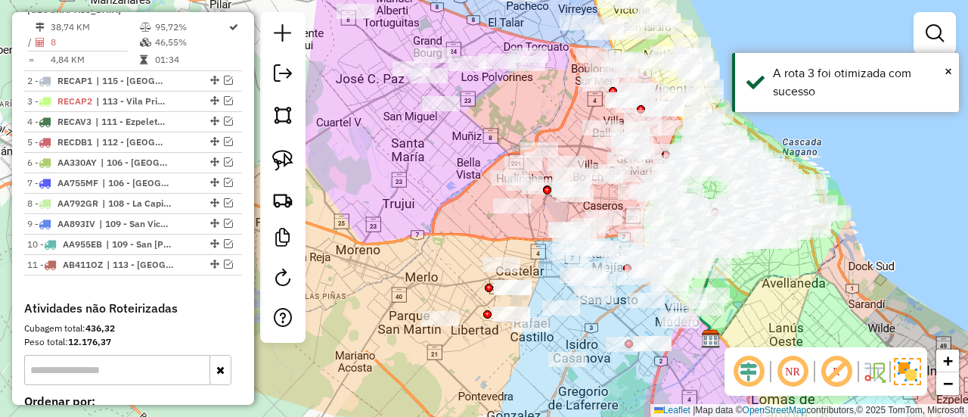
drag, startPoint x: 404, startPoint y: 197, endPoint x: 452, endPoint y: 277, distance: 92.6
click at [433, 289] on div "Janela de atendimento Grade de atendimento Capacidade Transportadoras Veículos …" at bounding box center [484, 208] width 968 height 417
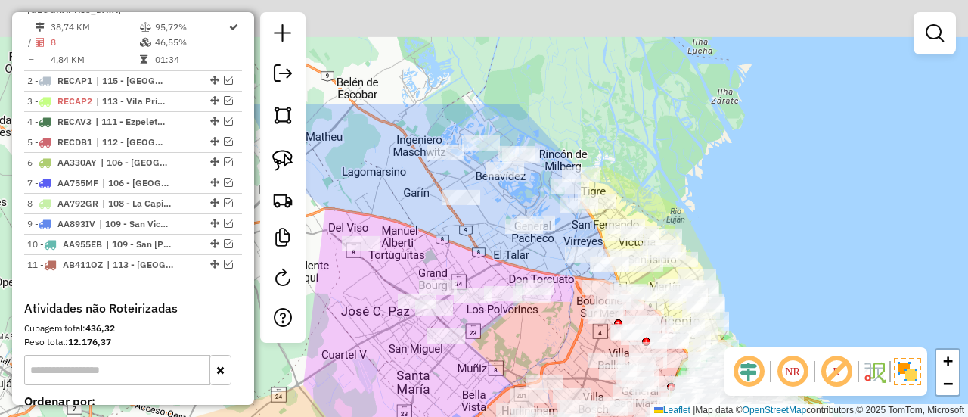
drag, startPoint x: 460, startPoint y: 193, endPoint x: 442, endPoint y: 263, distance: 72.7
click at [442, 263] on div "Janela de atendimento Grade de atendimento Capacidade Transportadoras Veículos …" at bounding box center [484, 208] width 968 height 417
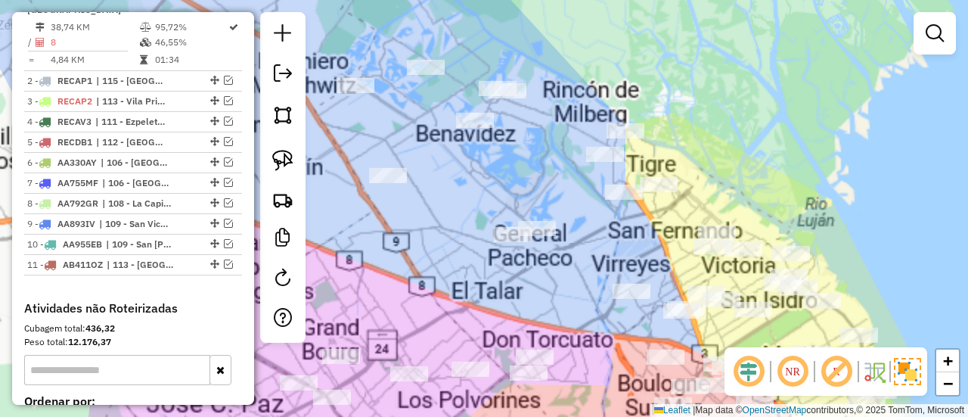
click at [540, 213] on div "Janela de atendimento Grade de atendimento Capacidade Transportadoras Veículos …" at bounding box center [484, 208] width 968 height 417
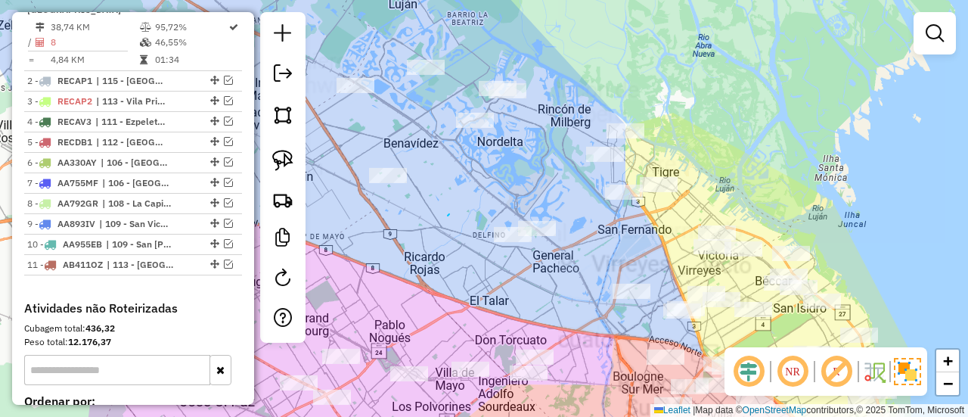
drag, startPoint x: 448, startPoint y: 216, endPoint x: 438, endPoint y: 220, distance: 10.8
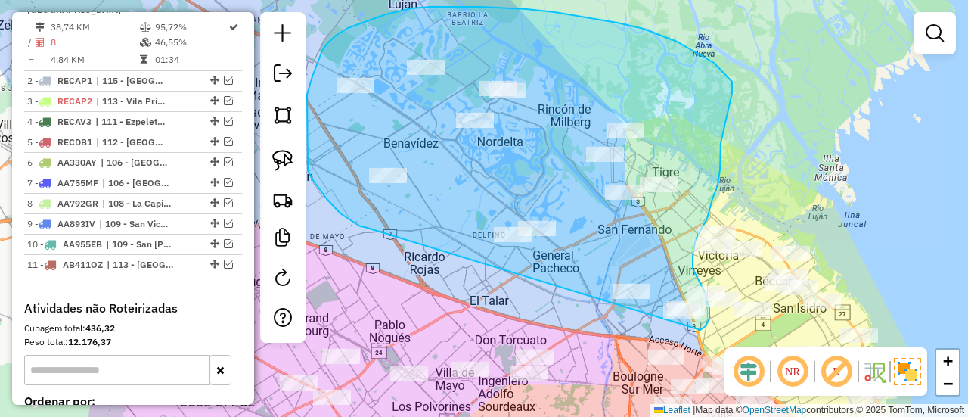
drag, startPoint x: 360, startPoint y: 226, endPoint x: 614, endPoint y: 318, distance: 270.4
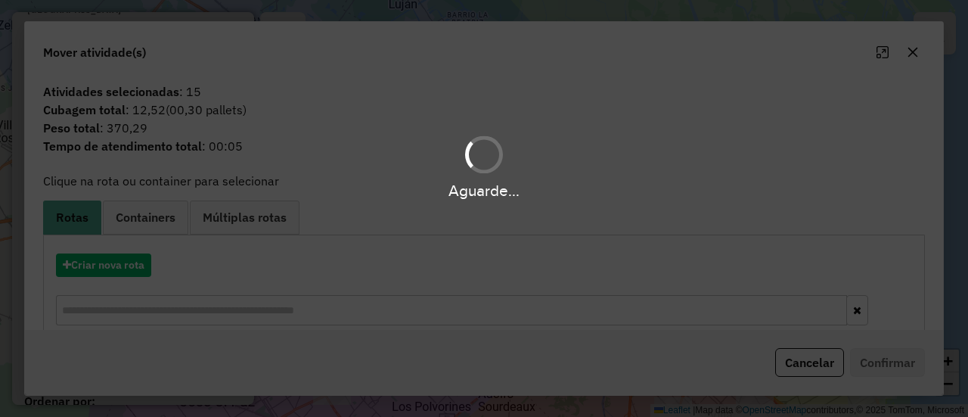
click at [102, 279] on div "Aguarde..." at bounding box center [484, 208] width 968 height 417
click at [107, 269] on div "Aguarde..." at bounding box center [484, 208] width 968 height 417
click at [107, 269] on button "Criar nova rota" at bounding box center [103, 264] width 95 height 23
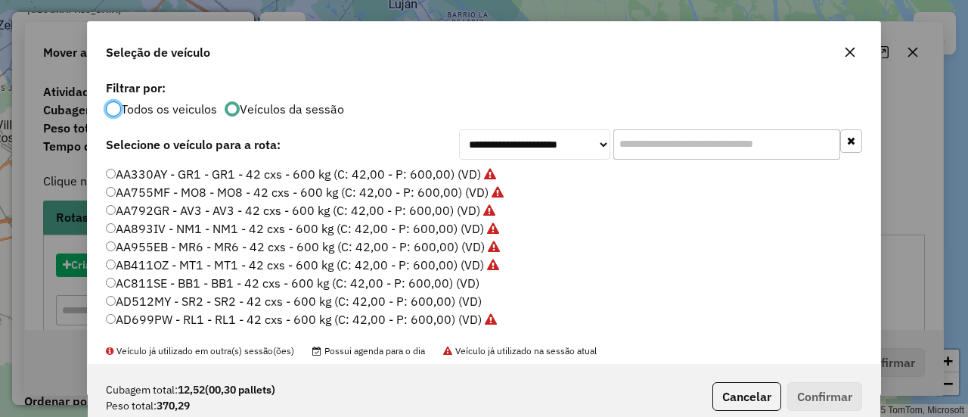
click at [107, 269] on div "**********" at bounding box center [484, 208] width 968 height 417
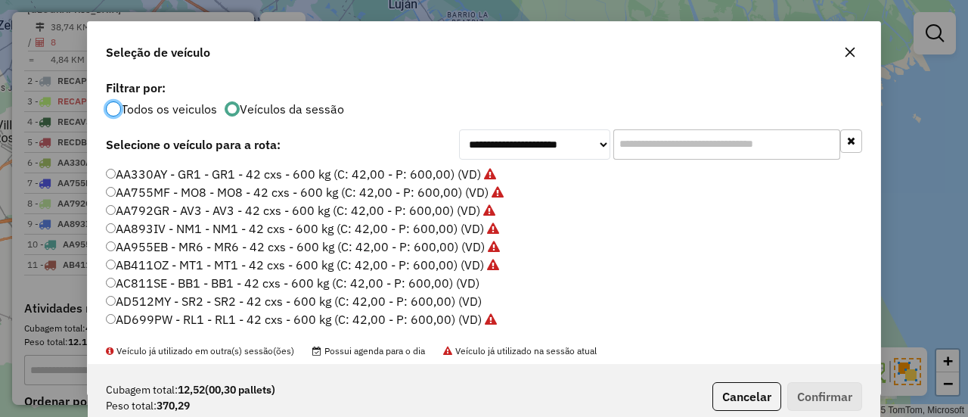
click at [473, 281] on label "AC811SE - BB1 - BB1 - 42 cxs - 600 kg (C: 42,00 - P: 600,00) (VD)" at bounding box center [293, 283] width 374 height 18
click at [797, 391] on button "Confirmar" at bounding box center [824, 396] width 75 height 29
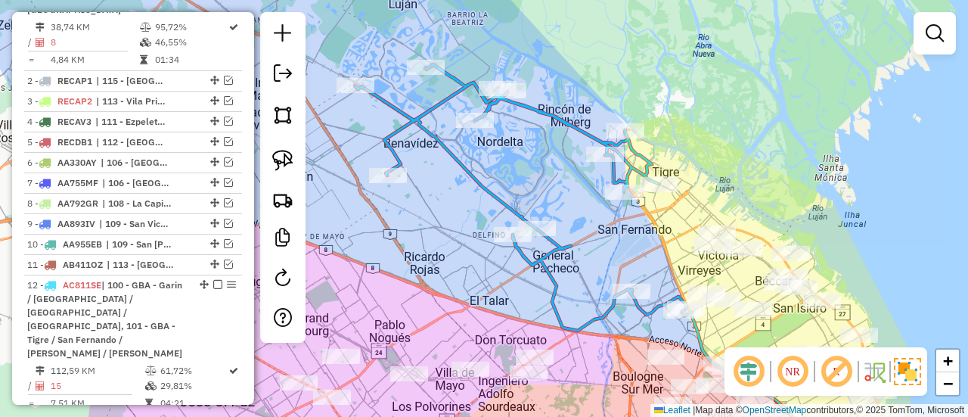
click at [501, 204] on icon at bounding box center [521, 197] width 332 height 266
select select "**********"
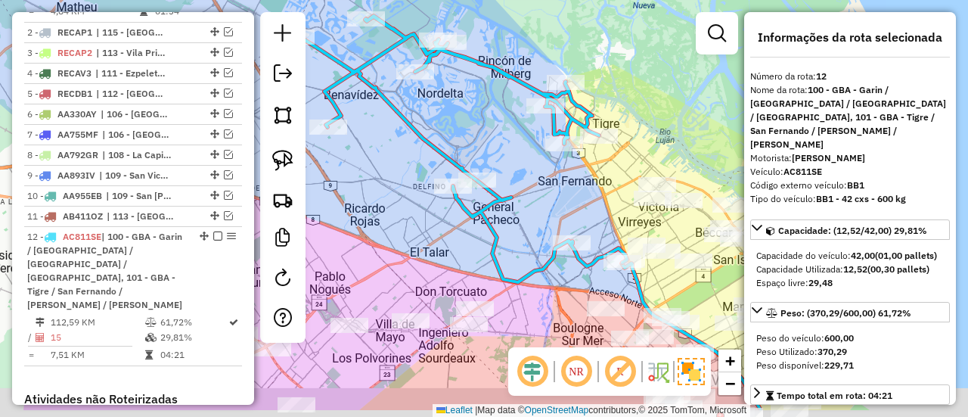
drag, startPoint x: 576, startPoint y: 211, endPoint x: 473, endPoint y: 134, distance: 128.6
click at [469, 132] on div "Janela de atendimento Grade de atendimento Capacidade Transportadoras Veículos …" at bounding box center [484, 208] width 968 height 417
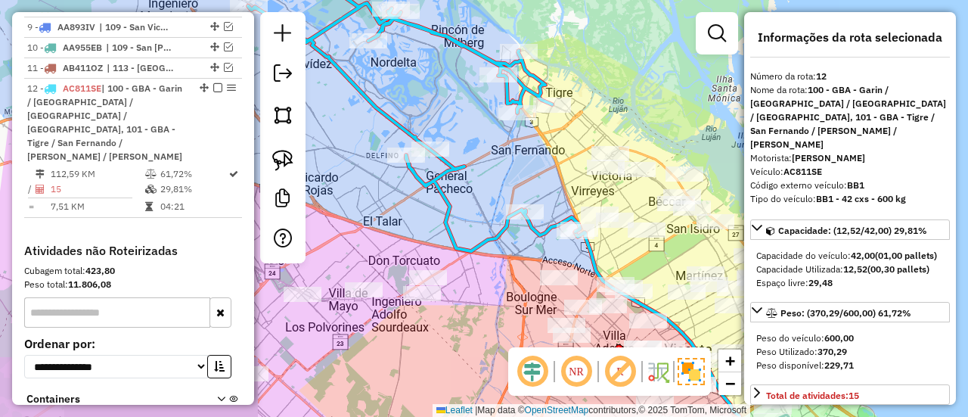
scroll to position [868, 0]
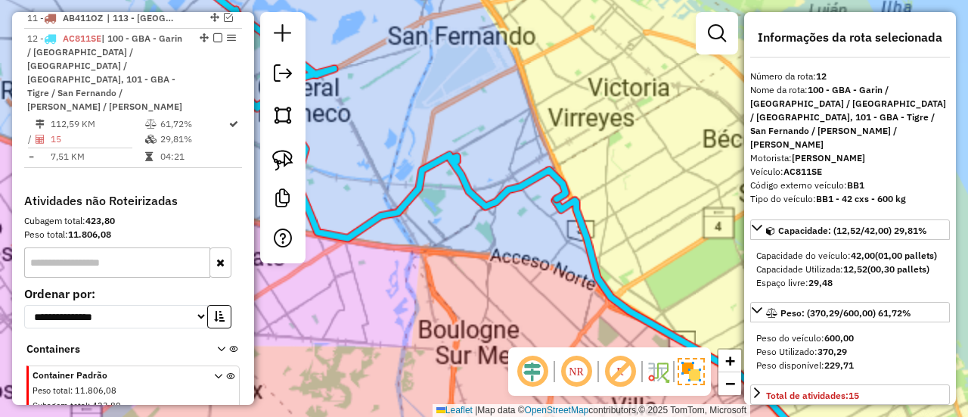
drag, startPoint x: 550, startPoint y: 220, endPoint x: 543, endPoint y: 210, distance: 12.6
click at [543, 210] on div "Janela de atendimento Grade de atendimento Capacidade Transportadoras Veículos …" at bounding box center [484, 208] width 968 height 417
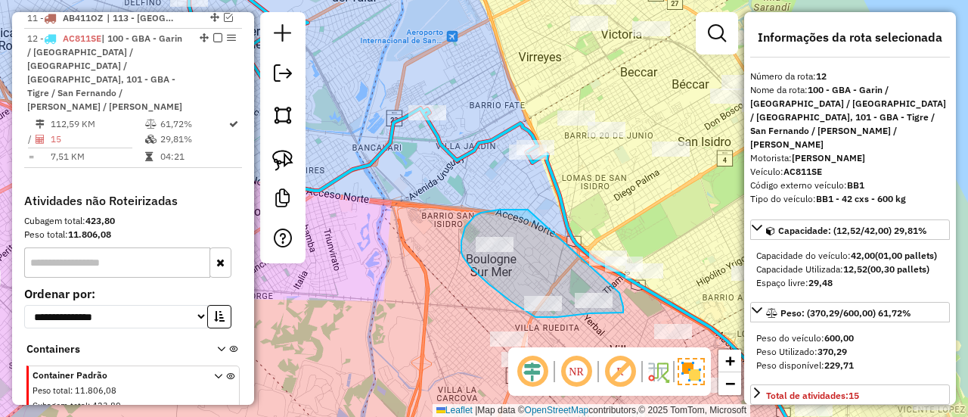
drag, startPoint x: 490, startPoint y: 210, endPoint x: 584, endPoint y: 262, distance: 107.3
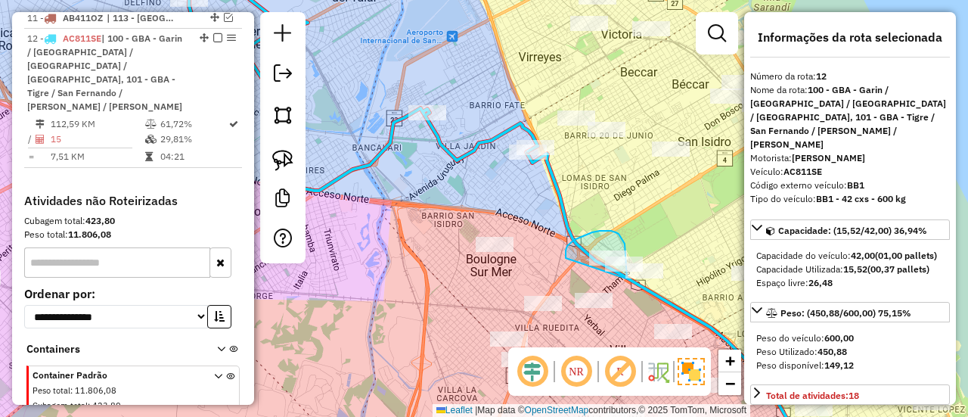
click at [587, 301] on div "Janela de atendimento Grade de atendimento Capacidade Transportadoras Veículos …" at bounding box center [484, 208] width 968 height 417
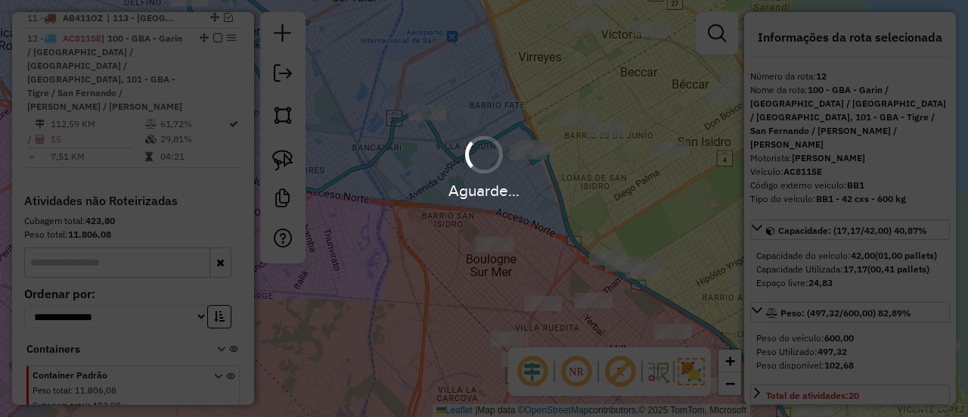
select select "**********"
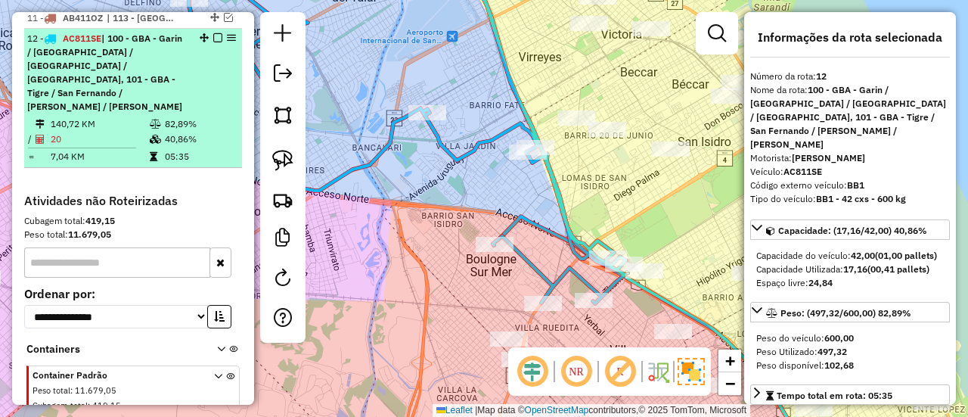
click at [213, 33] on em at bounding box center [217, 37] width 9 height 9
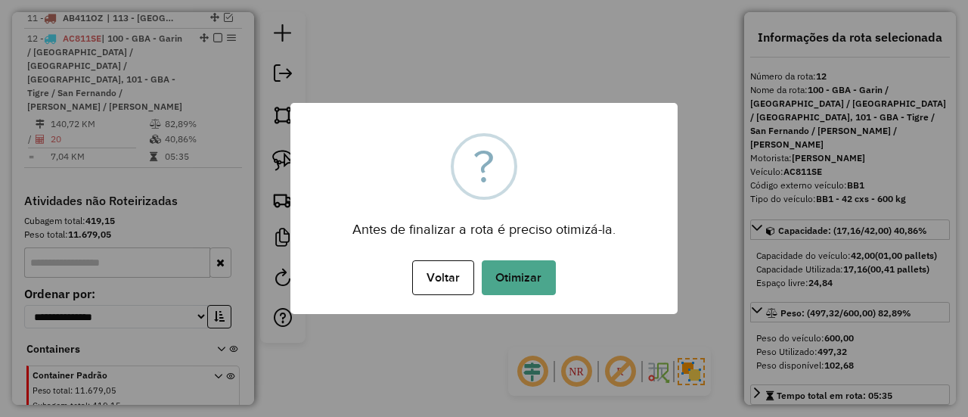
click at [408, 167] on div "× ? Antes de finalizar a rota é preciso otimizá-la. Voltar No Otimizar" at bounding box center [483, 208] width 387 height 211
drag, startPoint x: 523, startPoint y: 257, endPoint x: 540, endPoint y: 295, distance: 41.3
click at [526, 270] on div "Voltar No Otimizar" at bounding box center [483, 277] width 387 height 42
click at [539, 295] on div "Voltar No Otimizar" at bounding box center [483, 277] width 387 height 42
click at [536, 290] on button "Otimizar" at bounding box center [519, 277] width 74 height 35
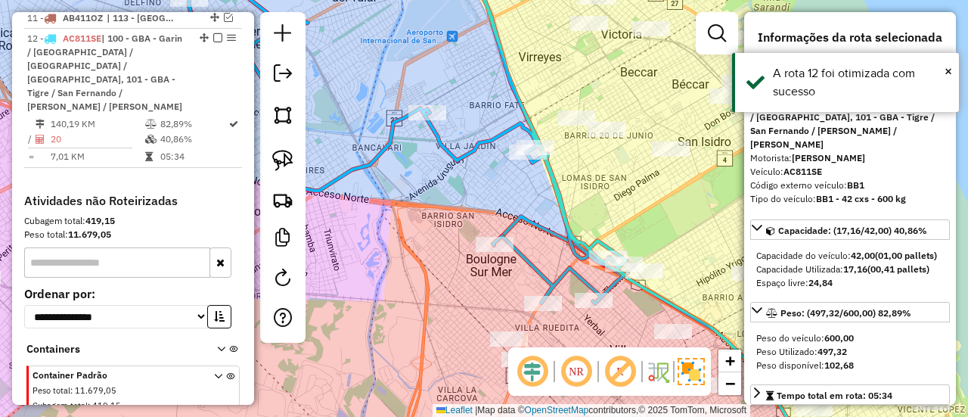
drag, startPoint x: 213, startPoint y: 23, endPoint x: 241, endPoint y: 34, distance: 29.5
click at [213, 33] on em at bounding box center [217, 37] width 9 height 9
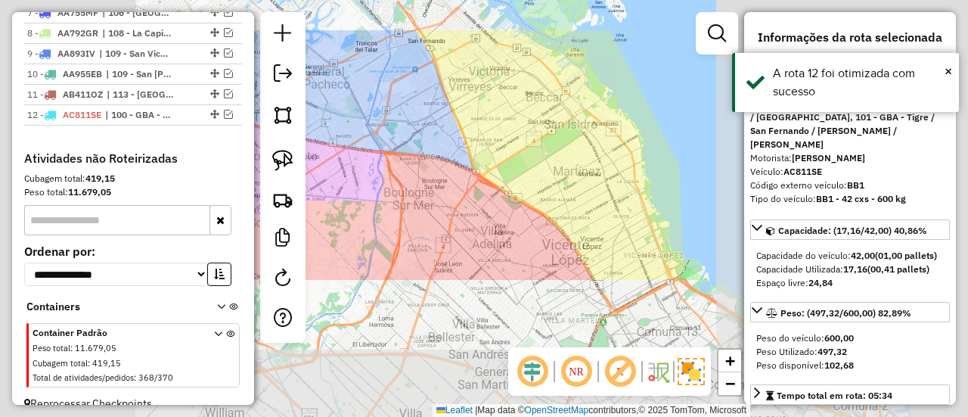
click at [386, 116] on div "Janela de atendimento Grade de atendimento Capacidade Transportadoras Veículos …" at bounding box center [484, 208] width 968 height 417
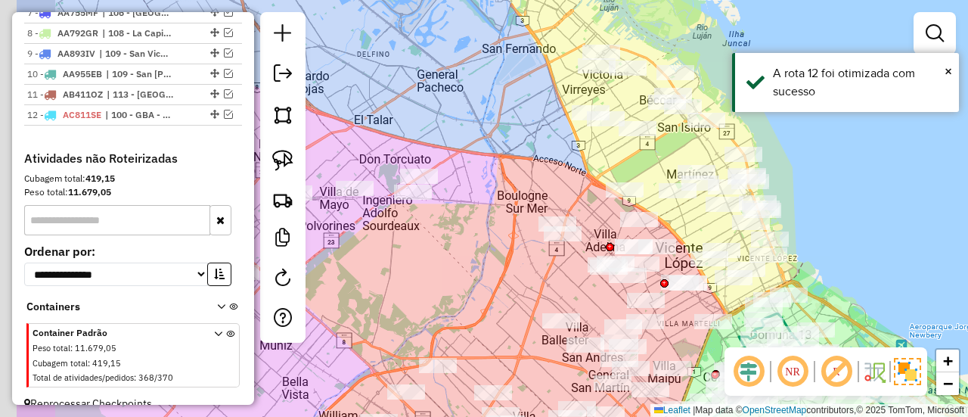
drag, startPoint x: 380, startPoint y: 135, endPoint x: 653, endPoint y: 135, distance: 273.1
click at [653, 135] on div "Janela de atendimento Grade de atendimento Capacidade Transportadoras Veículos …" at bounding box center [484, 208] width 968 height 417
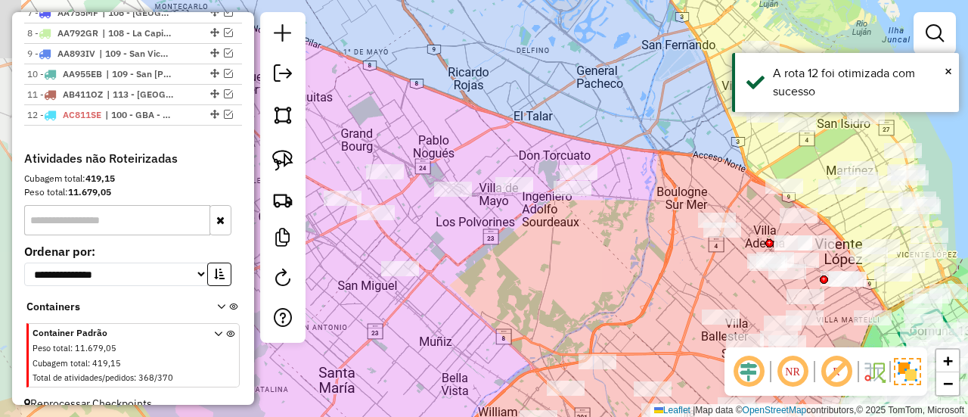
drag, startPoint x: 632, startPoint y: 242, endPoint x: 723, endPoint y: 224, distance: 92.6
click at [723, 224] on div "Janela de atendimento Grade de atendimento Capacidade Transportadoras Veículos …" at bounding box center [484, 208] width 968 height 417
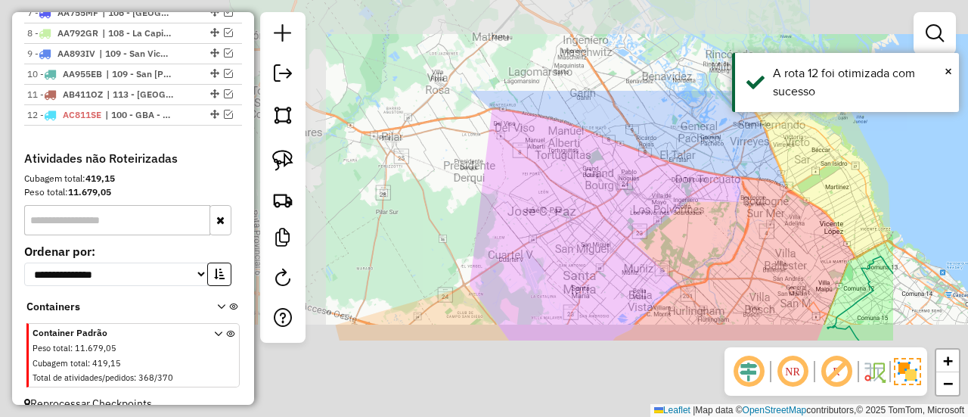
click at [707, 230] on div "Janela de atendimento Grade de atendimento Capacidade Transportadoras Veículos …" at bounding box center [484, 208] width 968 height 417
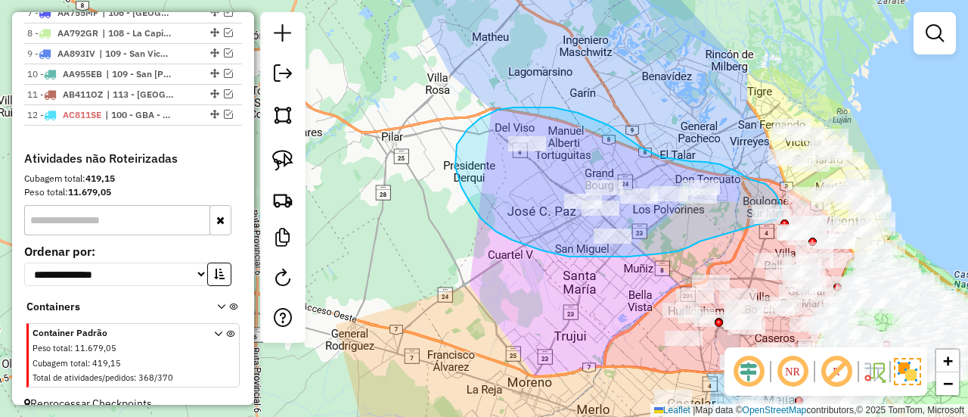
drag, startPoint x: 569, startPoint y: 256, endPoint x: 766, endPoint y: 241, distance: 197.3
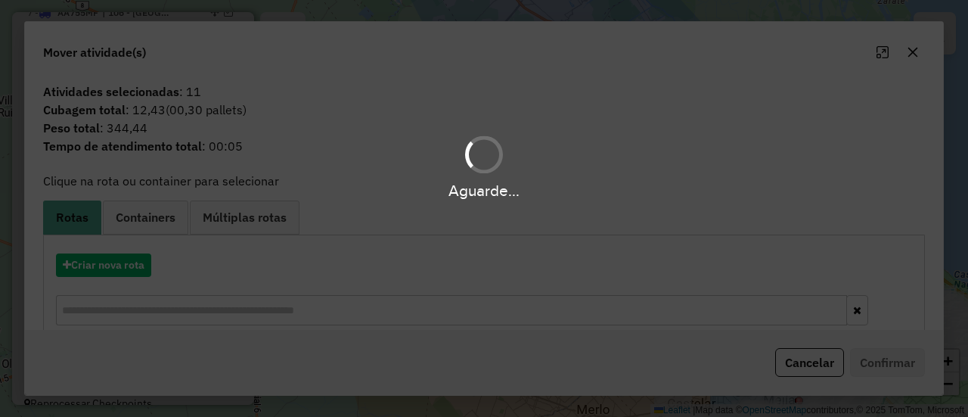
click at [129, 262] on div "Aguarde..." at bounding box center [484, 208] width 968 height 417
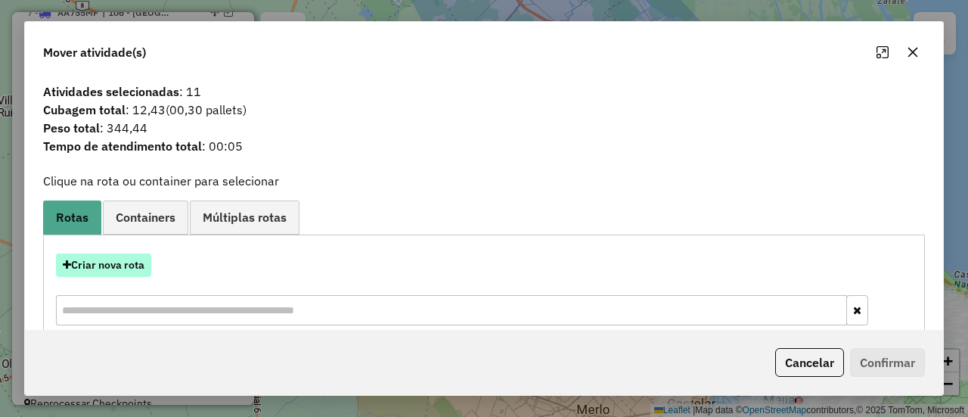
click at [129, 263] on button "Criar nova rota" at bounding box center [103, 264] width 95 height 23
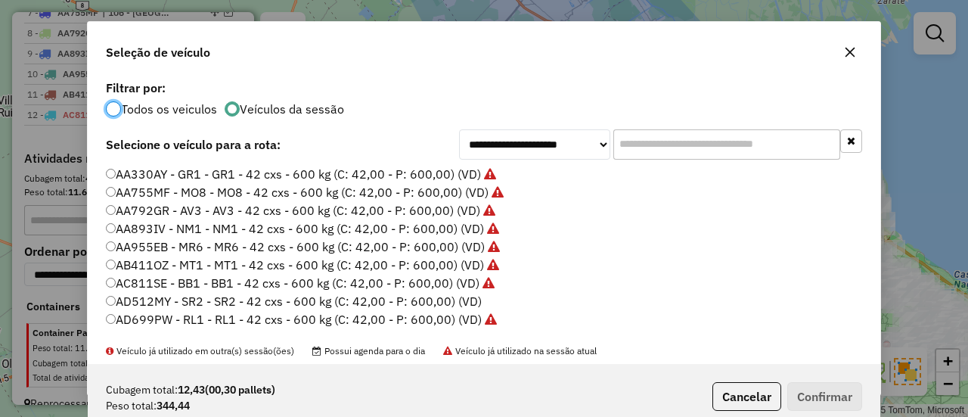
scroll to position [8, 5]
click at [467, 305] on label "AD512MY - SR2 - SR2 - 42 cxs - 600 kg (C: 42,00 - P: 600,00) (VD)" at bounding box center [294, 301] width 376 height 18
drag, startPoint x: 812, startPoint y: 395, endPoint x: 793, endPoint y: 385, distance: 22.0
click at [812, 396] on button "Confirmar" at bounding box center [824, 396] width 75 height 29
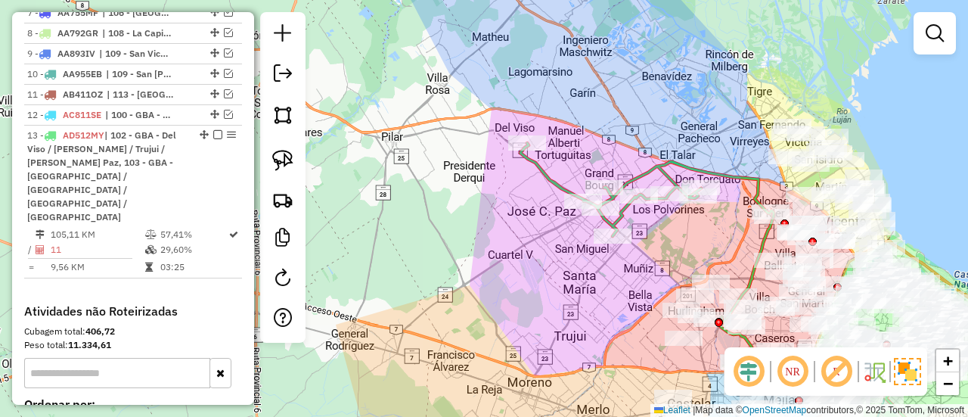
scroll to position [868, 0]
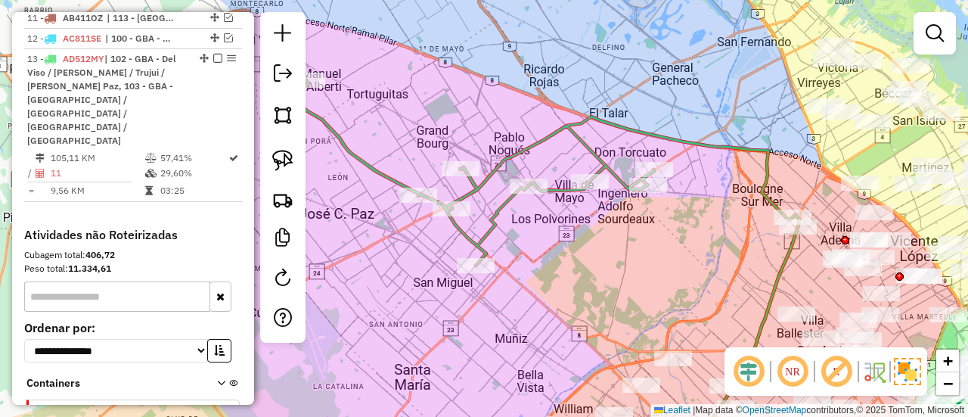
click at [761, 191] on icon at bounding box center [546, 172] width 507 height 185
select select "**********"
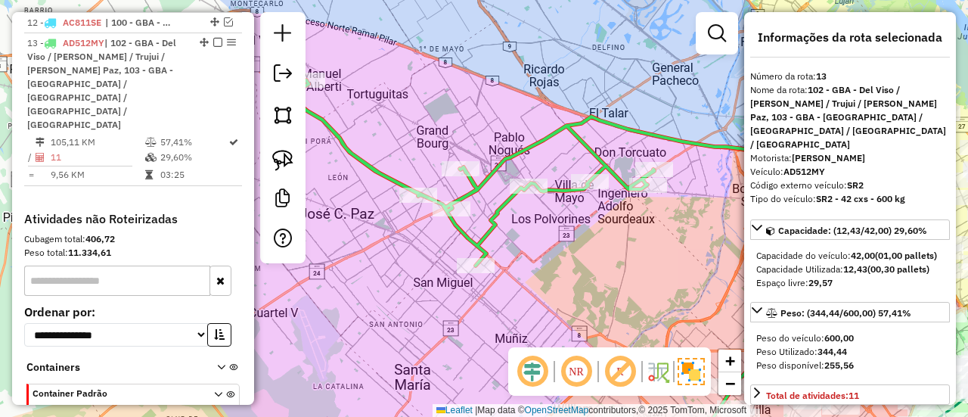
scroll to position [888, 0]
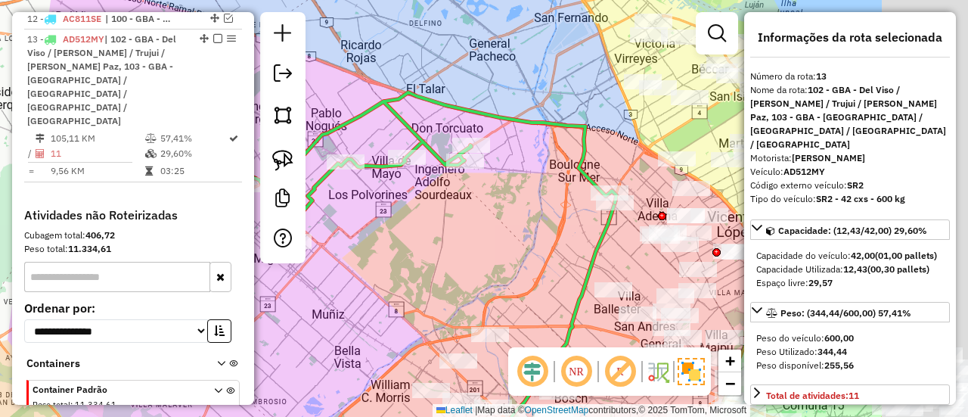
drag, startPoint x: 567, startPoint y: 208, endPoint x: 502, endPoint y: 202, distance: 66.1
click at [502, 202] on div "Janela de atendimento Grade de atendimento Capacidade Transportadoras Veículos …" at bounding box center [484, 208] width 968 height 417
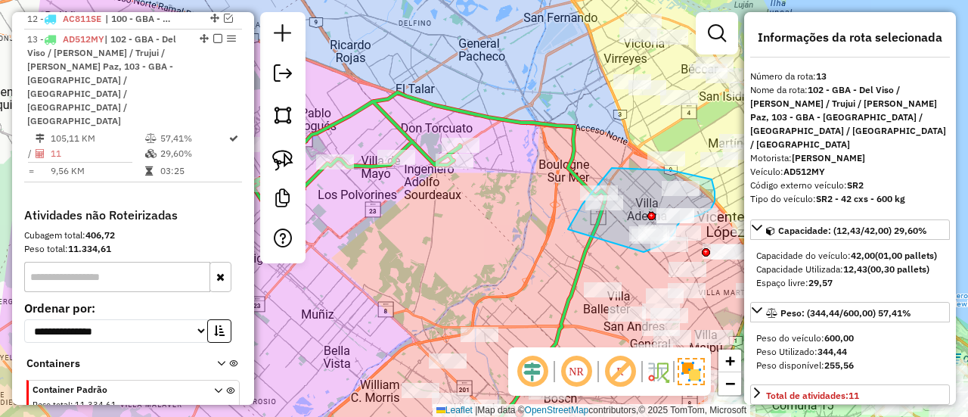
drag, startPoint x: 568, startPoint y: 229, endPoint x: 639, endPoint y: 254, distance: 75.4
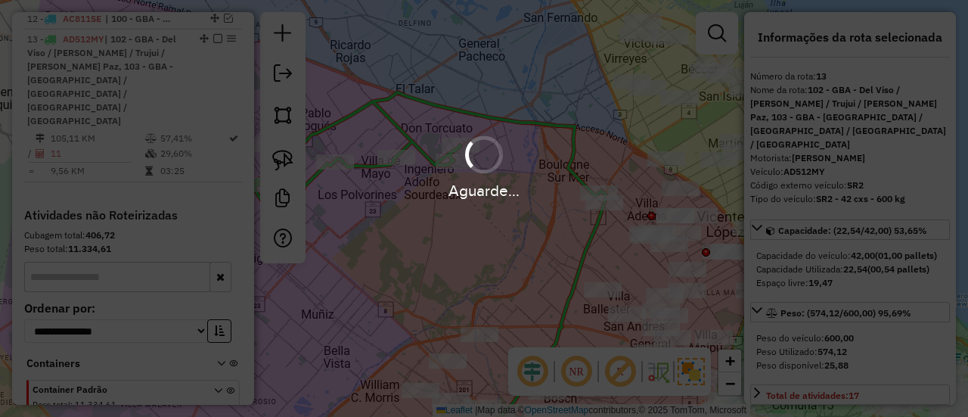
select select "**********"
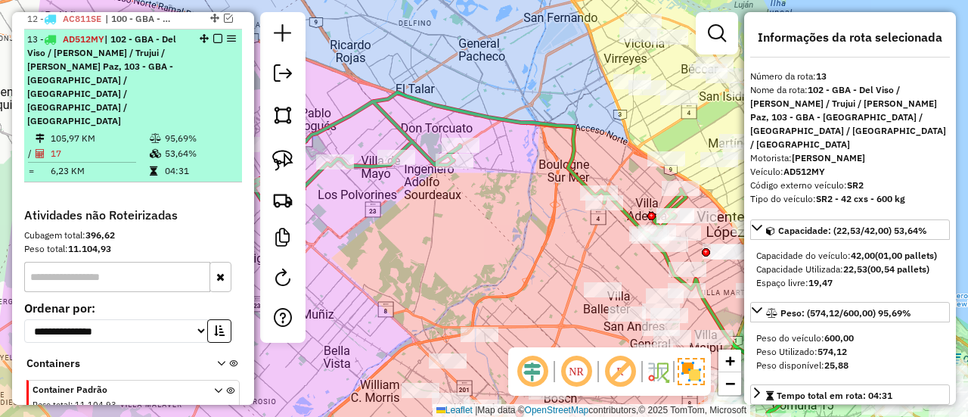
click at [213, 34] on em at bounding box center [217, 38] width 9 height 9
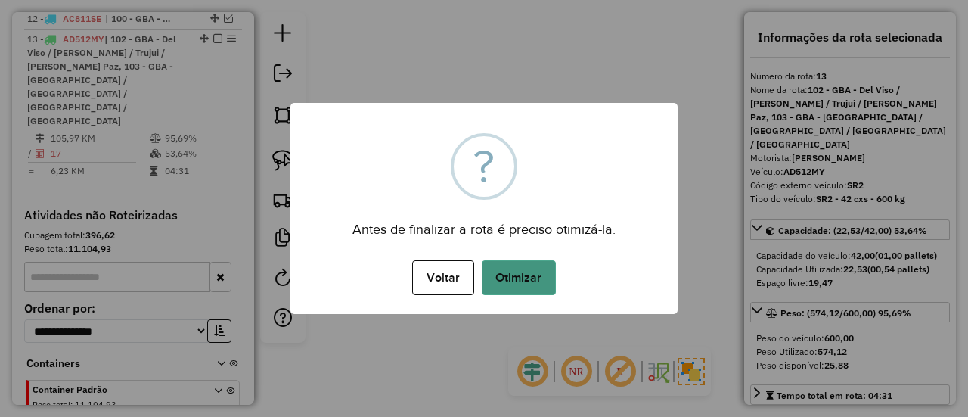
click at [508, 279] on button "Otimizar" at bounding box center [519, 277] width 74 height 35
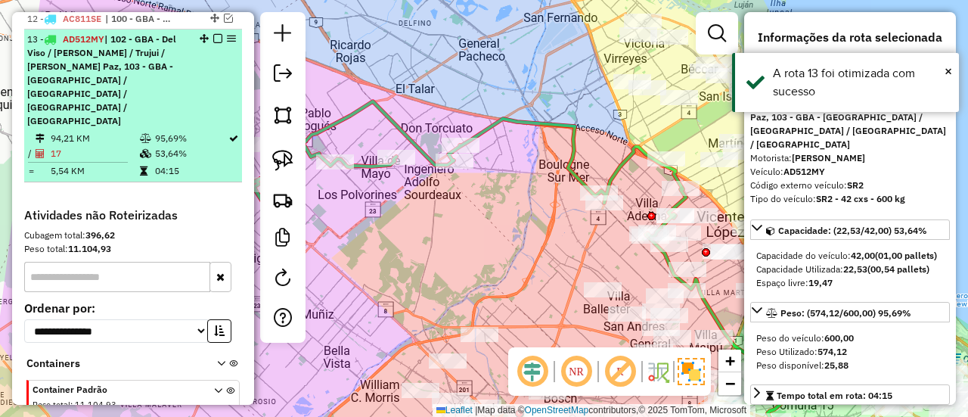
click at [213, 34] on em at bounding box center [217, 38] width 9 height 9
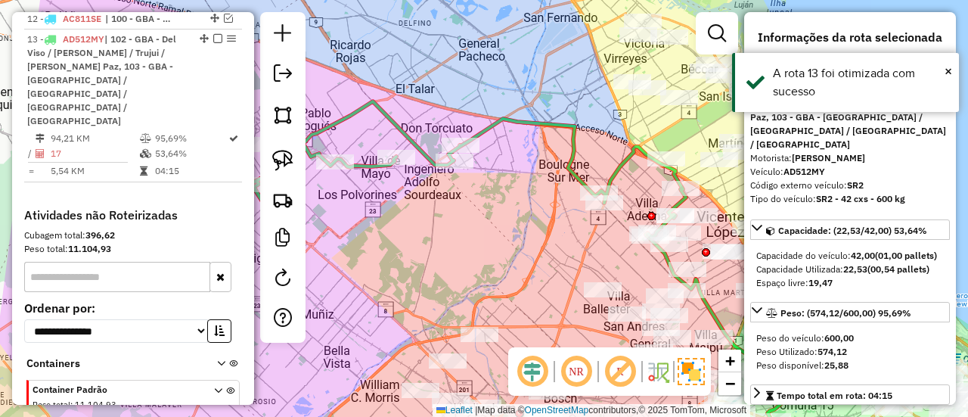
scroll to position [812, 0]
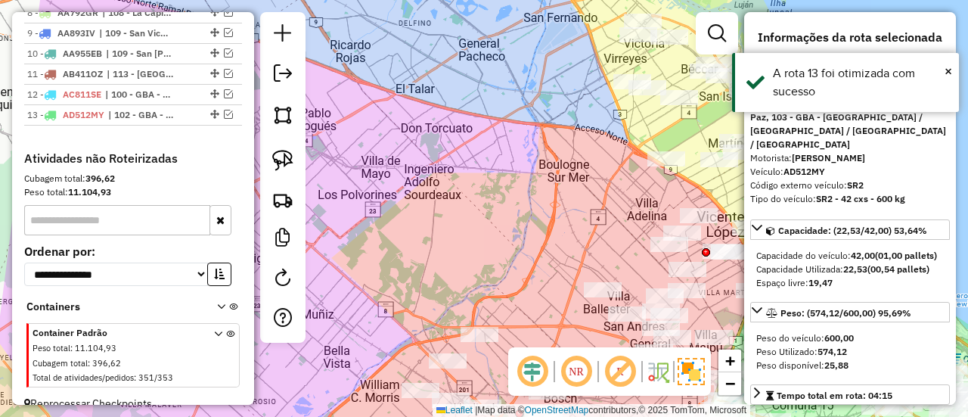
click at [467, 154] on div "Janela de atendimento Grade de atendimento Capacidade Transportadoras Veículos …" at bounding box center [484, 208] width 968 height 417
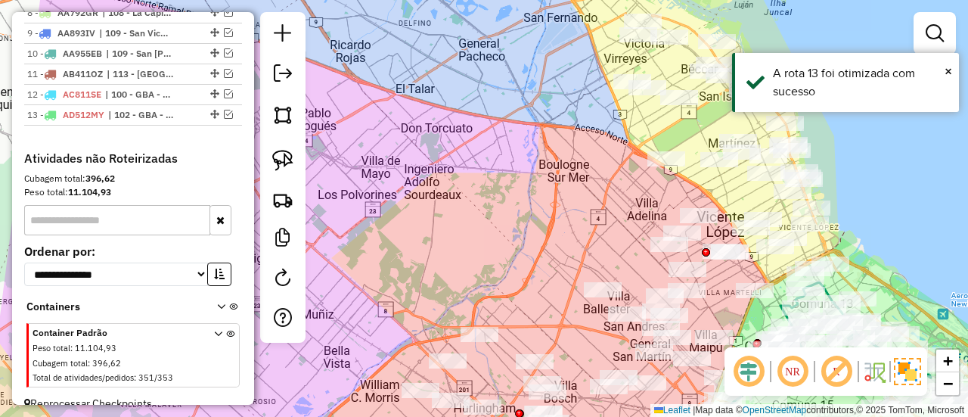
drag, startPoint x: 502, startPoint y: 178, endPoint x: 325, endPoint y: 270, distance: 199.6
click at [325, 270] on div "Janela de atendimento Grade de atendimento Capacidade Transportadoras Veículos …" at bounding box center [484, 208] width 968 height 417
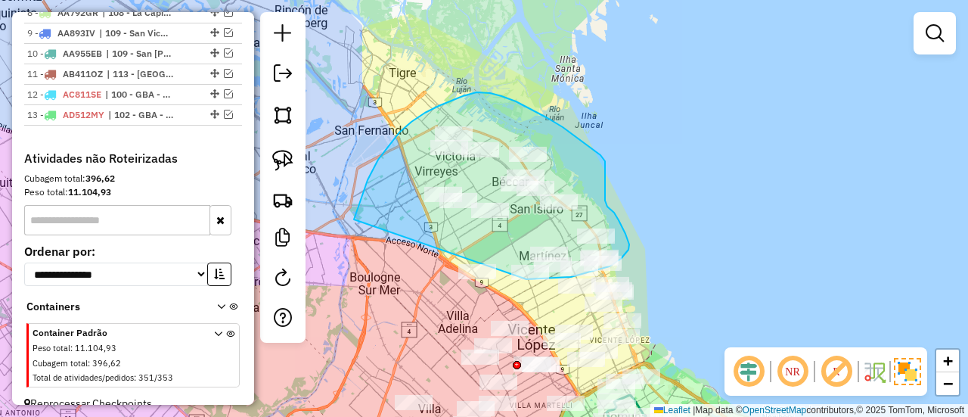
drag, startPoint x: 378, startPoint y: 160, endPoint x: 433, endPoint y: 281, distance: 132.7
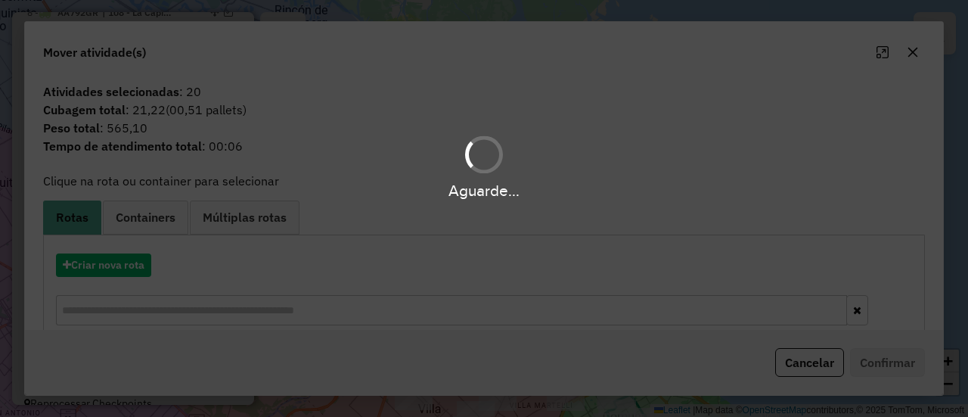
click at [120, 270] on div "Aguarde..." at bounding box center [484, 208] width 968 height 417
click at [120, 270] on hb-app "Aguarde... Pop-up bloqueado! Seu navegador bloqueou automáticamente a abertura …" at bounding box center [484, 208] width 968 height 417
click at [120, 270] on button "Criar nova rota" at bounding box center [103, 264] width 95 height 23
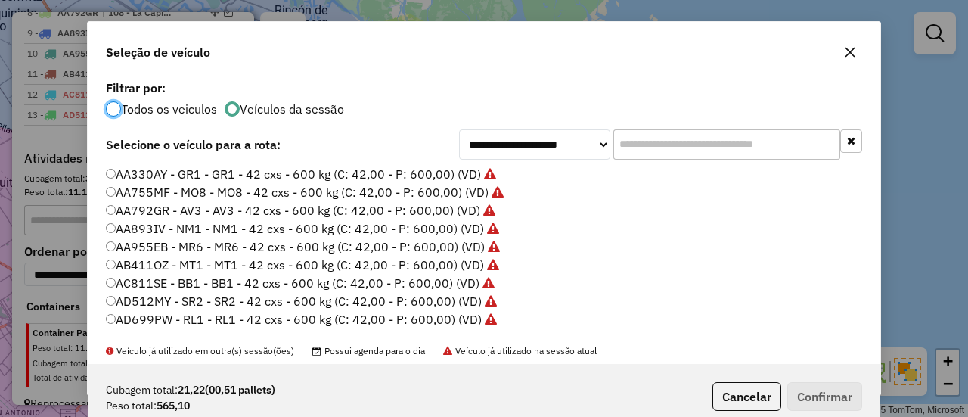
scroll to position [76, 0]
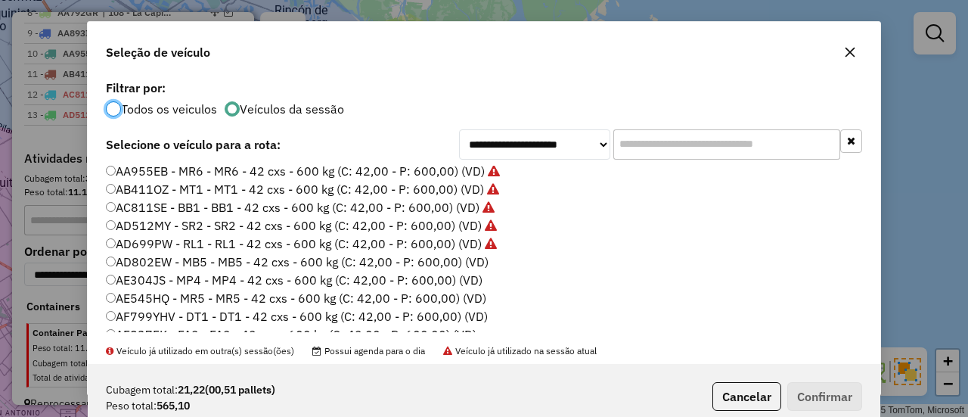
click at [485, 262] on label "AD802EW - MB5 - MB5 - 42 cxs - 600 kg (C: 42,00 - P: 600,00) (VD)" at bounding box center [297, 262] width 383 height 18
click at [843, 398] on button "Confirmar" at bounding box center [824, 396] width 75 height 29
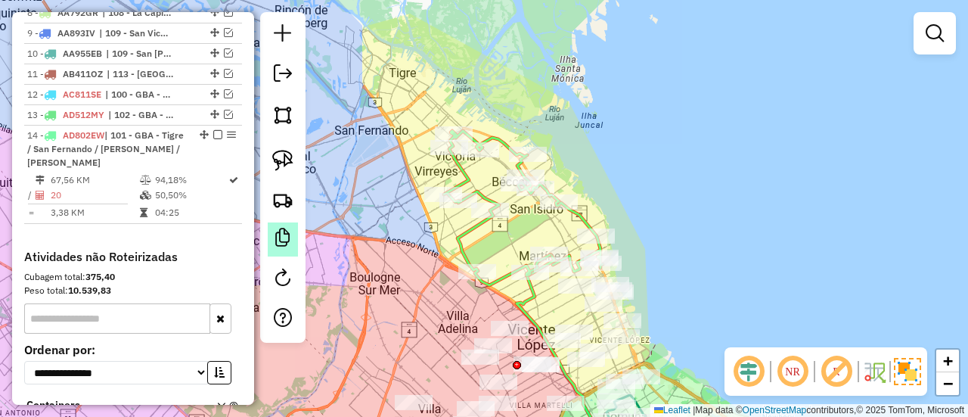
scroll to position [888, 0]
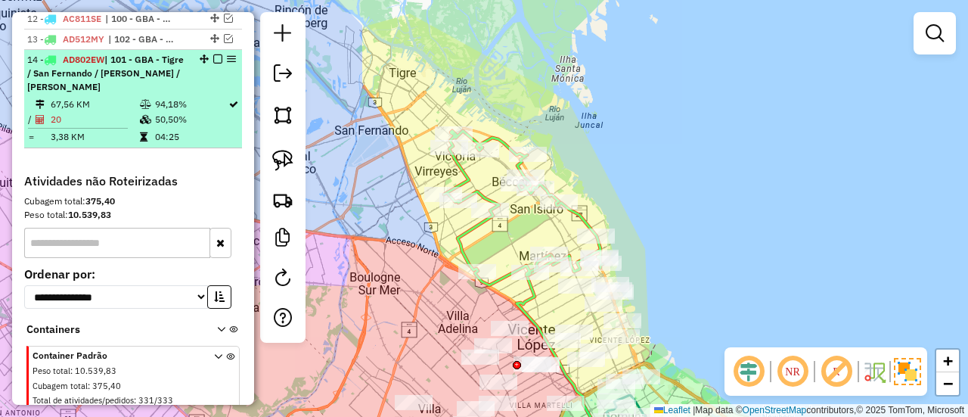
click at [213, 54] on em at bounding box center [217, 58] width 9 height 9
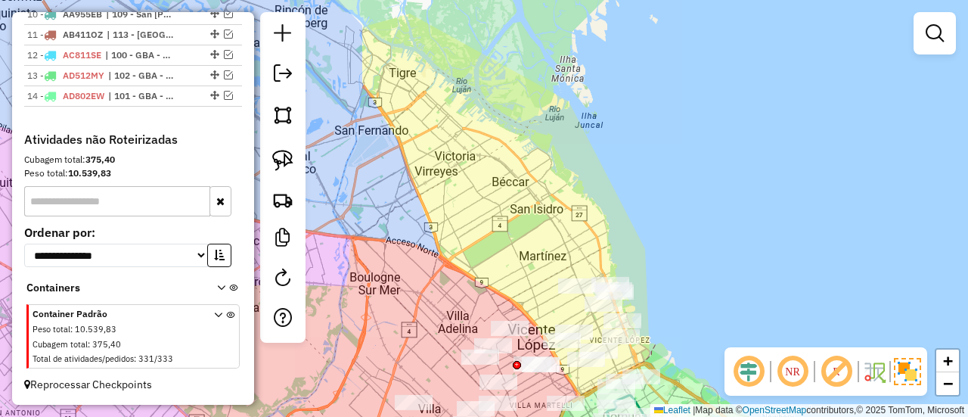
scroll to position [832, 0]
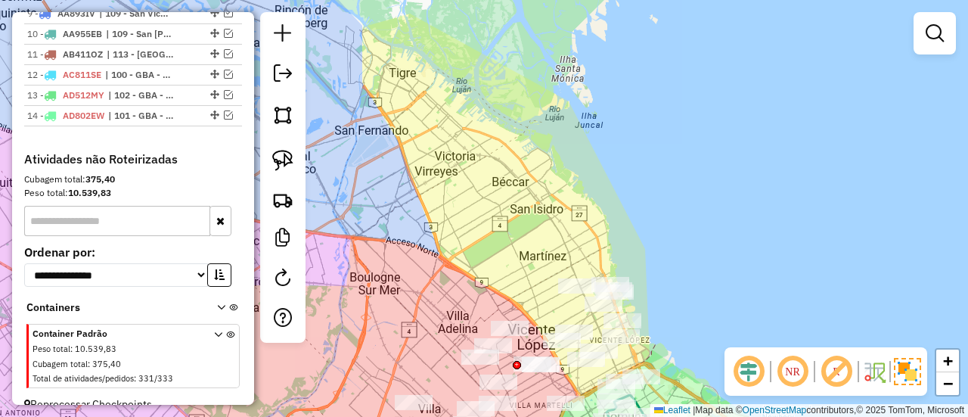
click at [613, 166] on div "Janela de atendimento Grade de atendimento Capacidade Transportadoras Veículos …" at bounding box center [484, 208] width 968 height 417
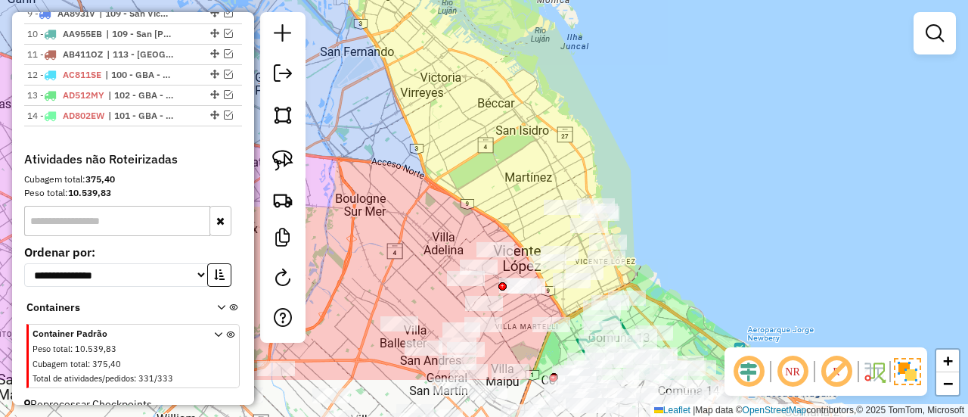
drag, startPoint x: 678, startPoint y: 253, endPoint x: 649, endPoint y: 123, distance: 133.2
click at [651, 105] on div "Janela de atendimento Grade de atendimento Capacidade Transportadoras Veículos …" at bounding box center [484, 208] width 968 height 417
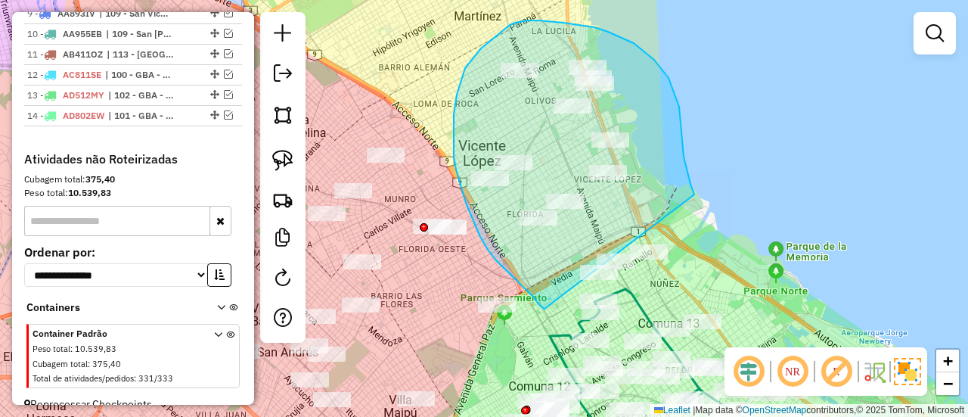
drag, startPoint x: 681, startPoint y: 121, endPoint x: 711, endPoint y: 288, distance: 169.9
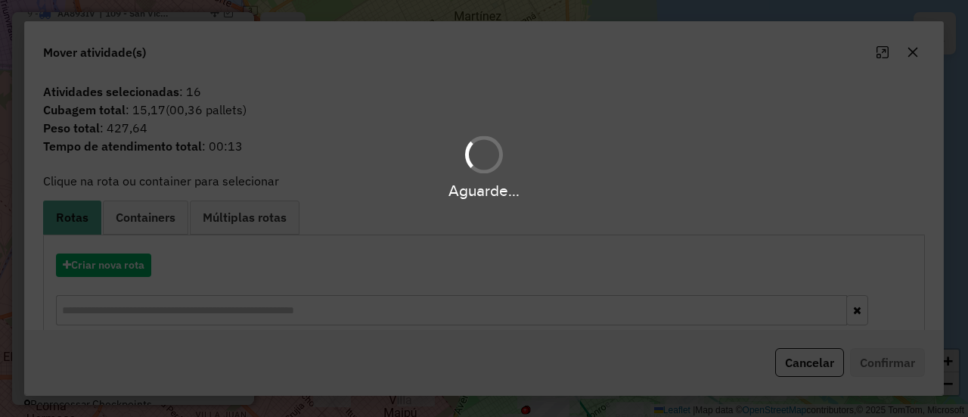
click at [101, 256] on hb-app "Aguarde... Pop-up bloqueado! Seu navegador bloqueou automáticamente a abertura …" at bounding box center [484, 208] width 968 height 417
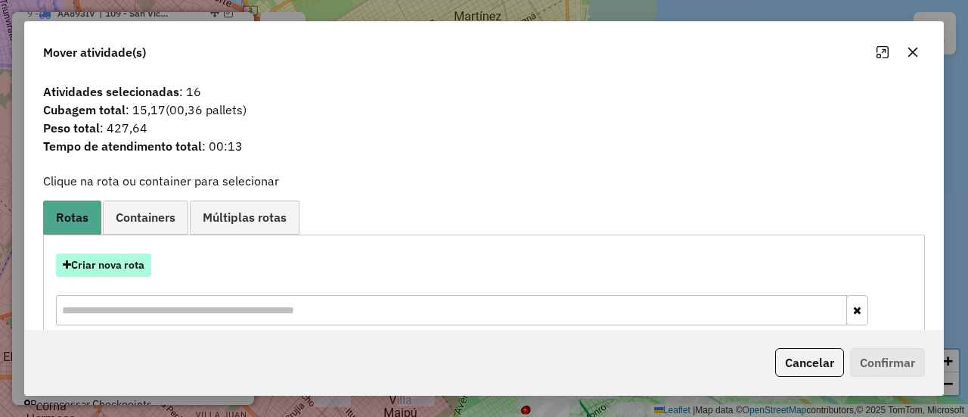
click at [103, 261] on button "Criar nova rota" at bounding box center [103, 264] width 95 height 23
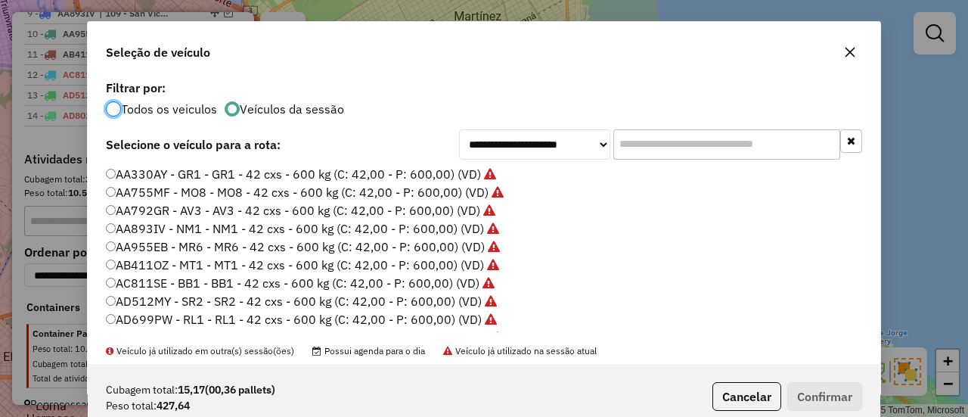
scroll to position [76, 0]
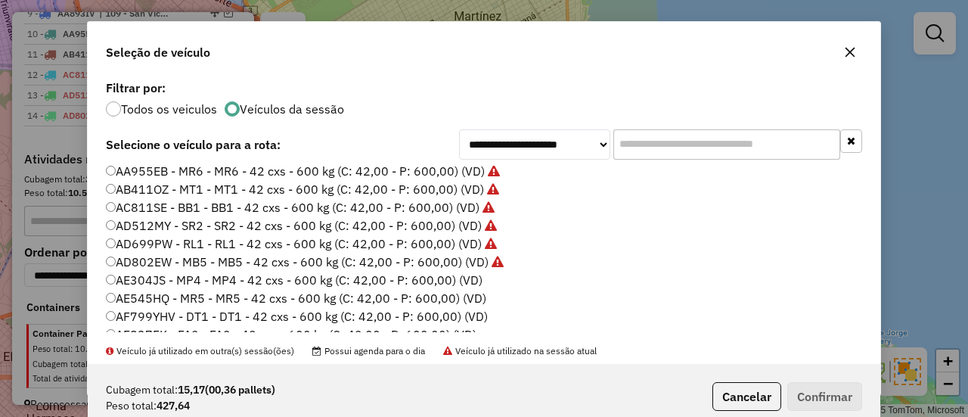
click at [470, 284] on label "AE304JS - MP4 - MP4 - 42 cxs - 600 kg (C: 42,00 - P: 600,00) (VD)" at bounding box center [294, 280] width 377 height 18
click at [840, 390] on button "Confirmar" at bounding box center [824, 396] width 75 height 29
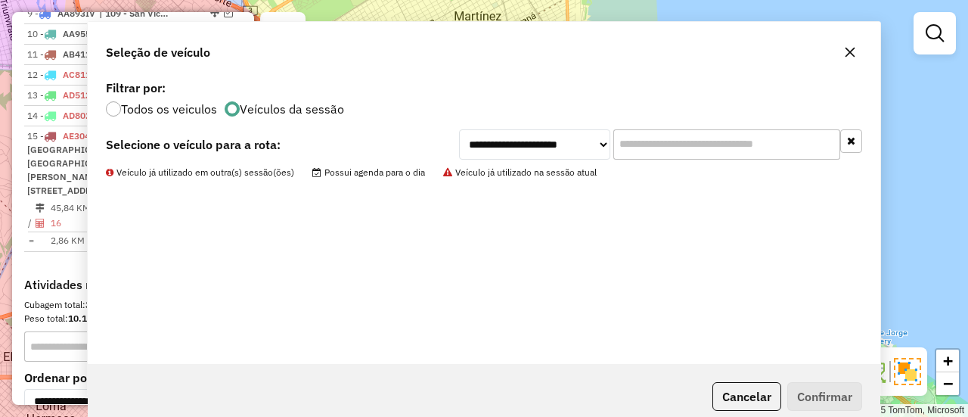
scroll to position [888, 0]
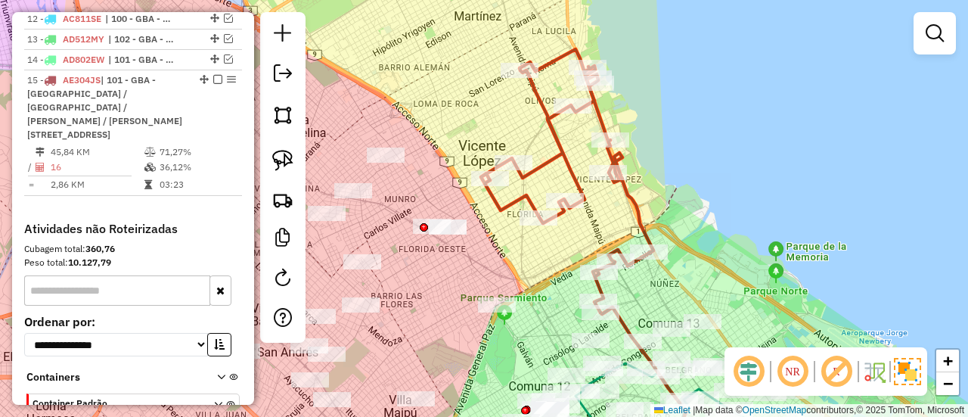
click at [578, 191] on icon at bounding box center [567, 180] width 172 height 263
select select "**********"
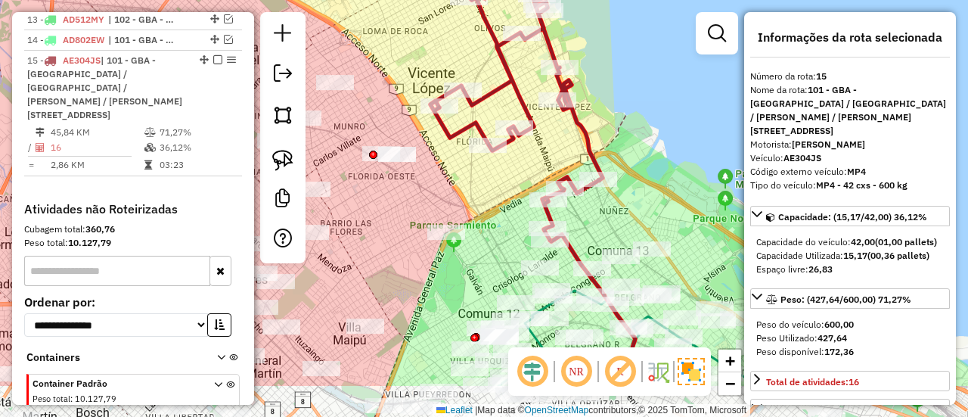
drag, startPoint x: 596, startPoint y: 226, endPoint x: 547, endPoint y: 160, distance: 82.8
click at [545, 154] on div "Janela de atendimento Grade de atendimento Capacidade Transportadoras Veículos …" at bounding box center [484, 208] width 968 height 417
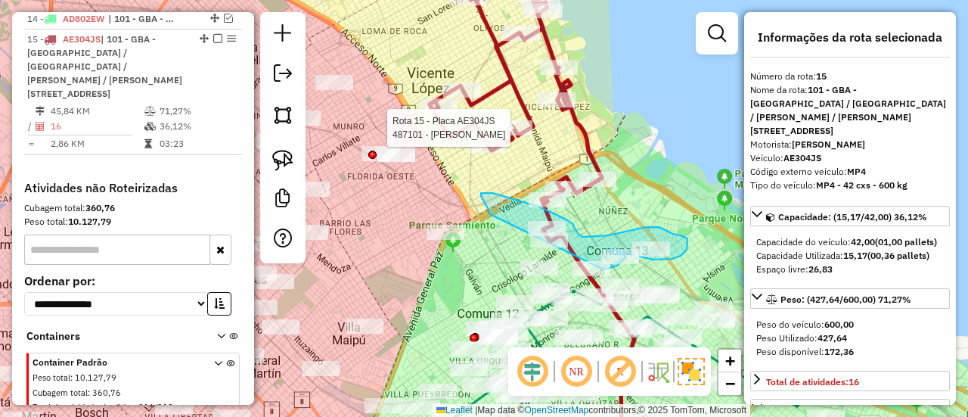
click at [602, 269] on div "Rota 15 - Placa AE304JS 487101 - Luciano Calderoni Janela de atendimento Grade …" at bounding box center [484, 208] width 968 height 417
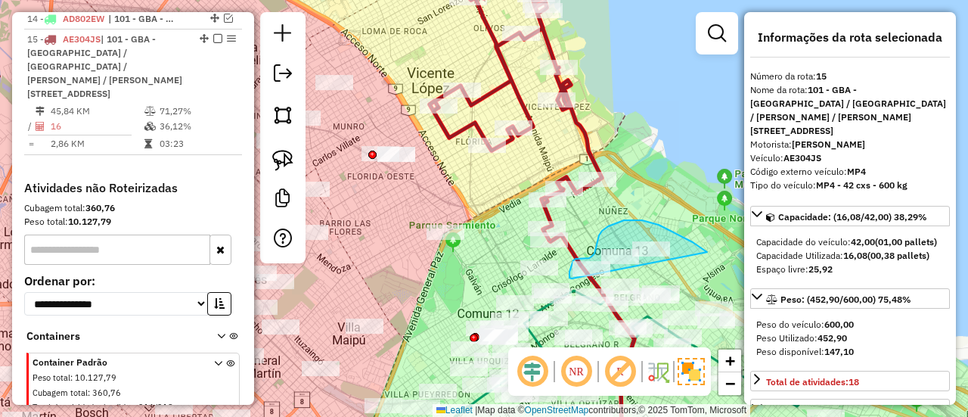
drag, startPoint x: 707, startPoint y: 252, endPoint x: 578, endPoint y: 278, distance: 132.0
click at [578, 278] on div "Janela de atendimento Grade de atendimento Capacidade Transportadoras Veículos …" at bounding box center [484, 208] width 968 height 417
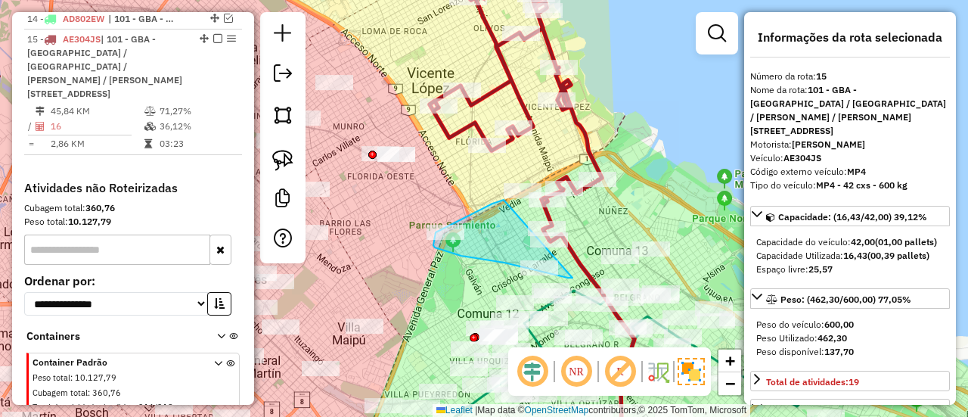
drag, startPoint x: 483, startPoint y: 259, endPoint x: 508, endPoint y: 197, distance: 66.5
click at [507, 198] on div at bounding box center [523, 190] width 38 height 15
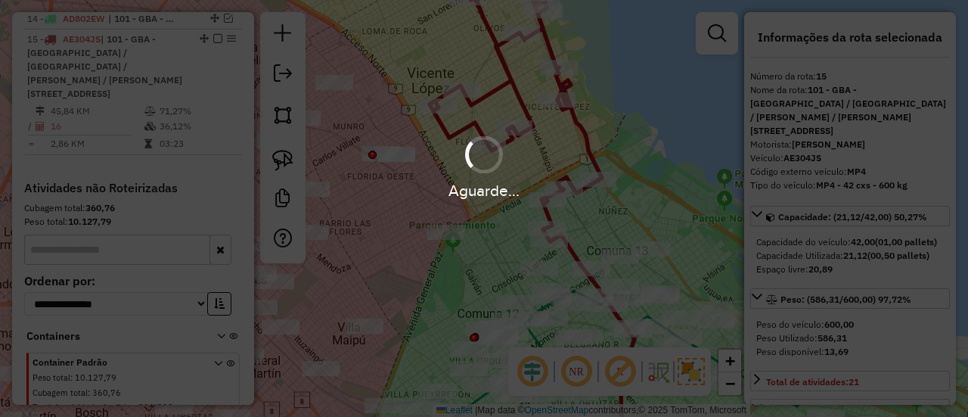
select select "**********"
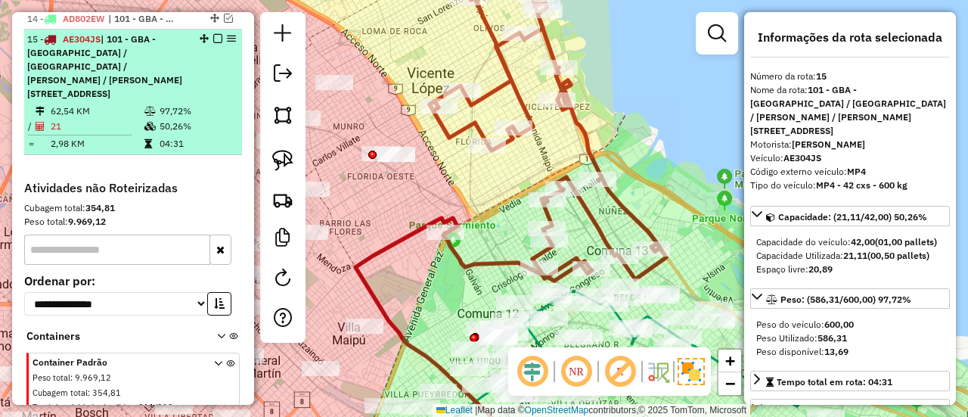
click at [213, 34] on em at bounding box center [217, 38] width 9 height 9
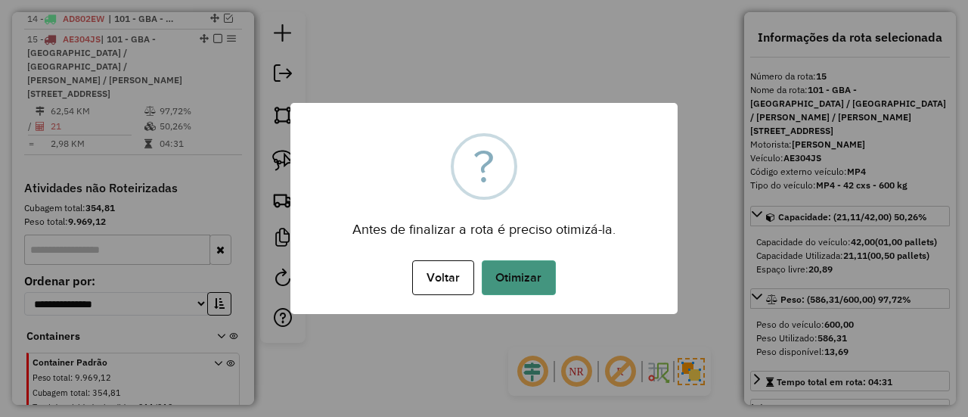
click at [537, 264] on button "Otimizar" at bounding box center [519, 277] width 74 height 35
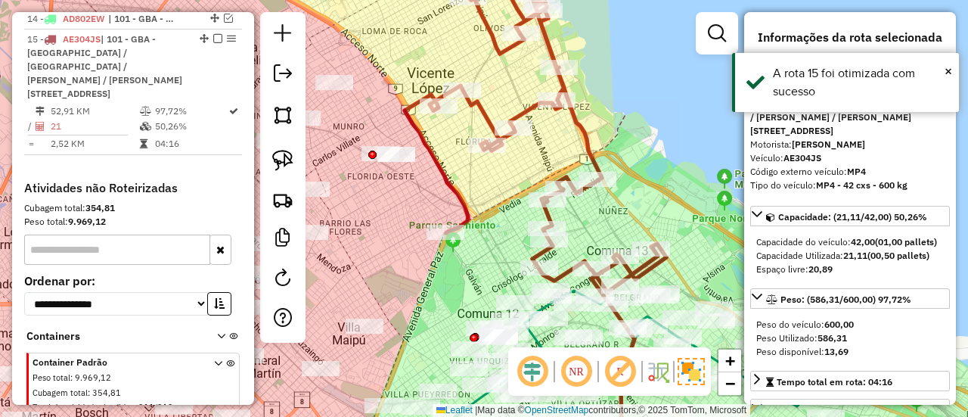
click at [213, 34] on em at bounding box center [217, 38] width 9 height 9
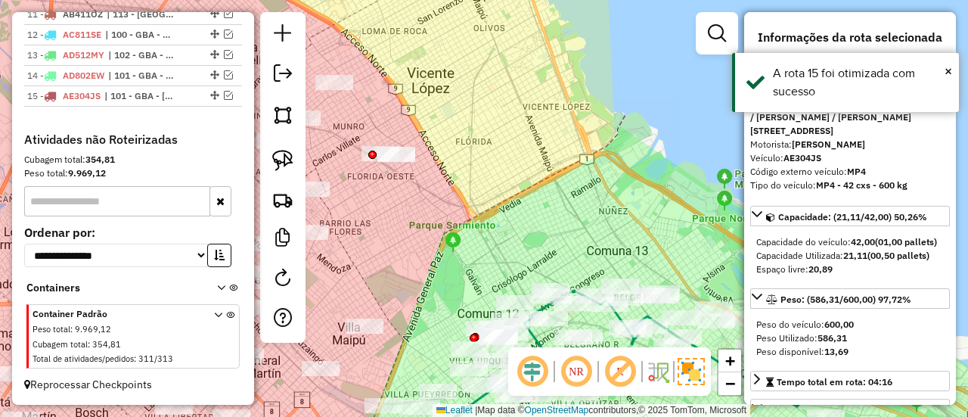
scroll to position [853, 0]
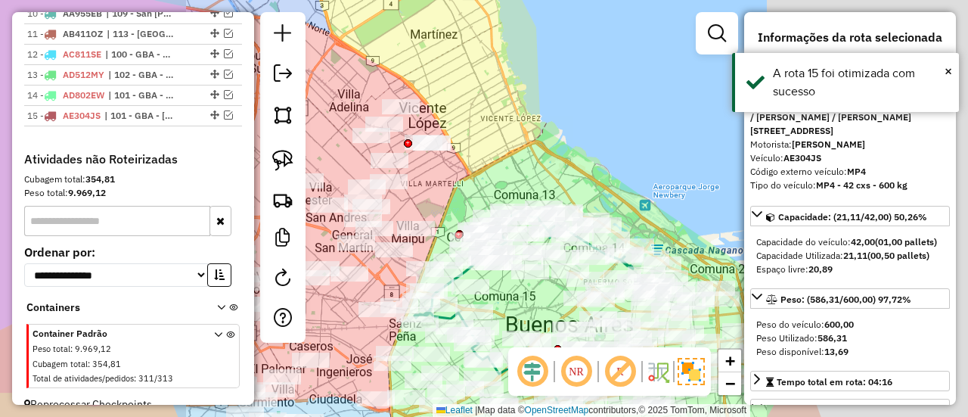
click at [520, 154] on div "Janela de atendimento Grade de atendimento Capacidade Transportadoras Veículos …" at bounding box center [484, 208] width 968 height 417
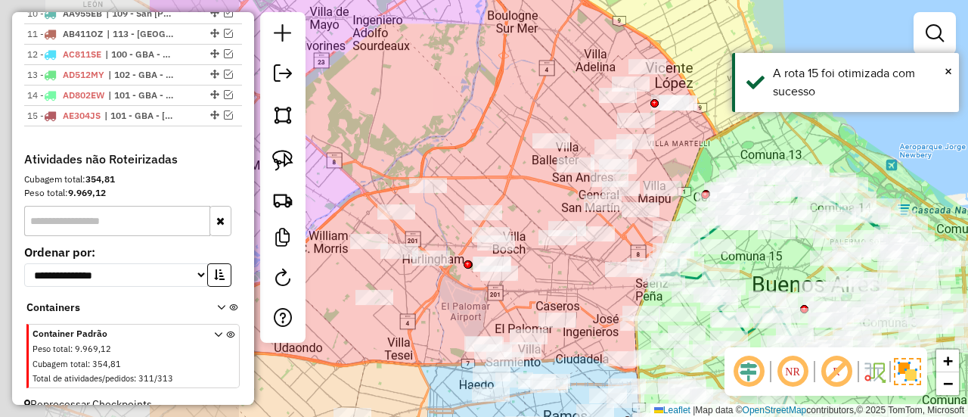
drag, startPoint x: 514, startPoint y: 163, endPoint x: 767, endPoint y: 123, distance: 255.8
click at [767, 123] on div "Janela de atendimento Grade de atendimento Capacidade Transportadoras Veículos …" at bounding box center [484, 208] width 968 height 417
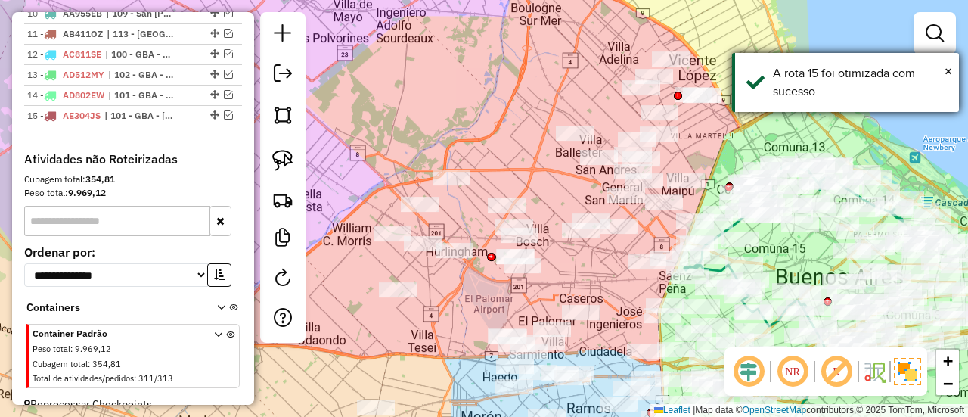
drag, startPoint x: 734, startPoint y: 132, endPoint x: 759, endPoint y: 97, distance: 43.9
click at [849, 78] on body "Aguarde... Pop-up bloqueado! Seu navegador bloqueou automáticamente a abertura …" at bounding box center [484, 208] width 968 height 417
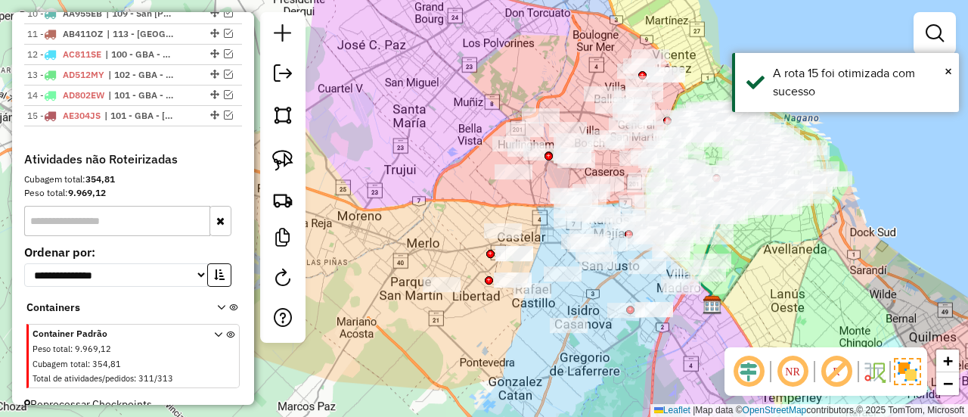
drag, startPoint x: 570, startPoint y: 305, endPoint x: 513, endPoint y: 264, distance: 70.5
click at [513, 264] on div "Janela de atendimento Grade de atendimento Capacidade Transportadoras Veículos …" at bounding box center [484, 208] width 968 height 417
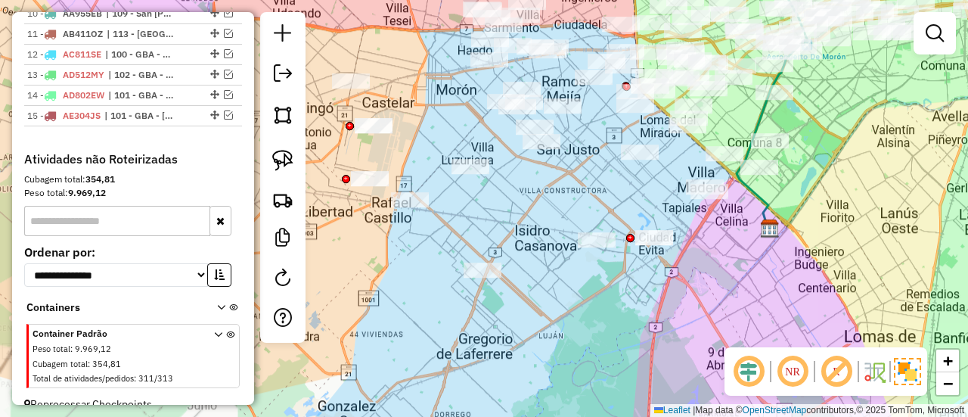
click at [607, 326] on div "Janela de atendimento Grade de atendimento Capacidade Transportadoras Veículos …" at bounding box center [484, 208] width 968 height 417
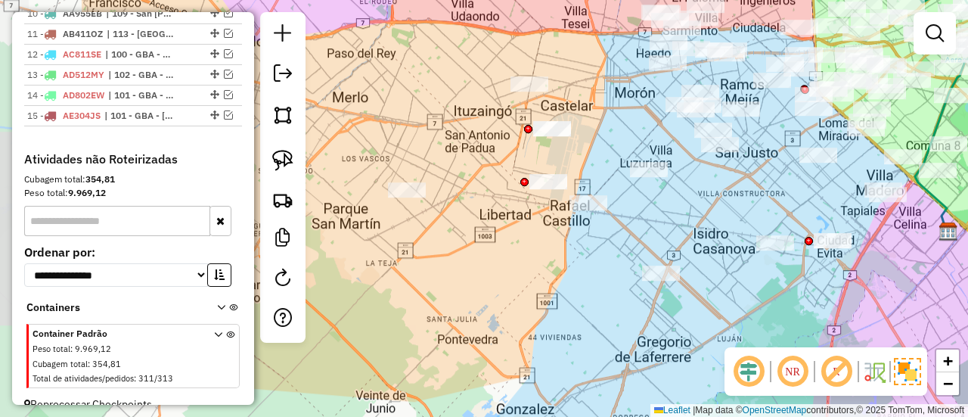
drag, startPoint x: 639, startPoint y: 328, endPoint x: 784, endPoint y: 326, distance: 144.5
click at [784, 326] on div "Janela de atendimento Grade de atendimento Capacidade Transportadoras Veículos …" at bounding box center [484, 208] width 968 height 417
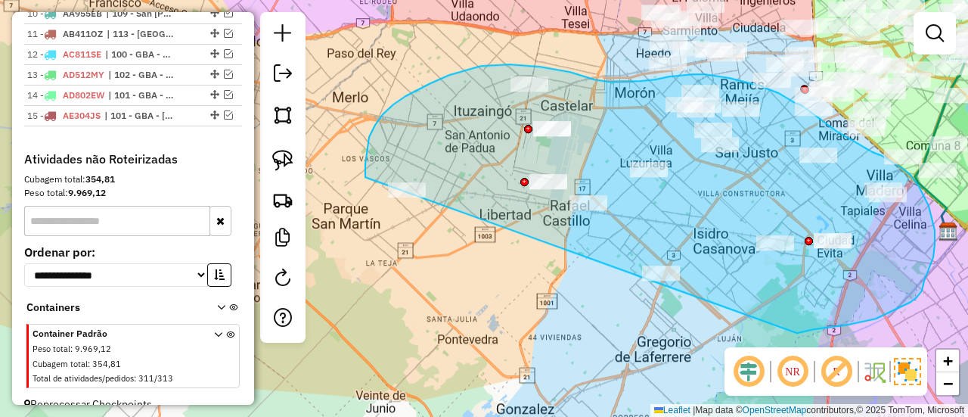
drag, startPoint x: 797, startPoint y: 333, endPoint x: 452, endPoint y: 322, distance: 345.1
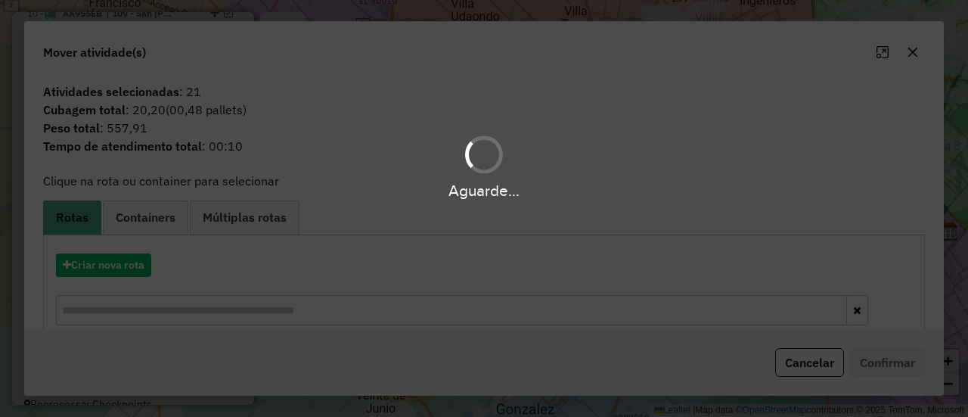
click at [97, 258] on div "Aguarde..." at bounding box center [484, 208] width 968 height 417
click at [97, 259] on div "Aguarde..." at bounding box center [484, 208] width 968 height 417
click at [97, 260] on div "Aguarde..." at bounding box center [484, 208] width 968 height 417
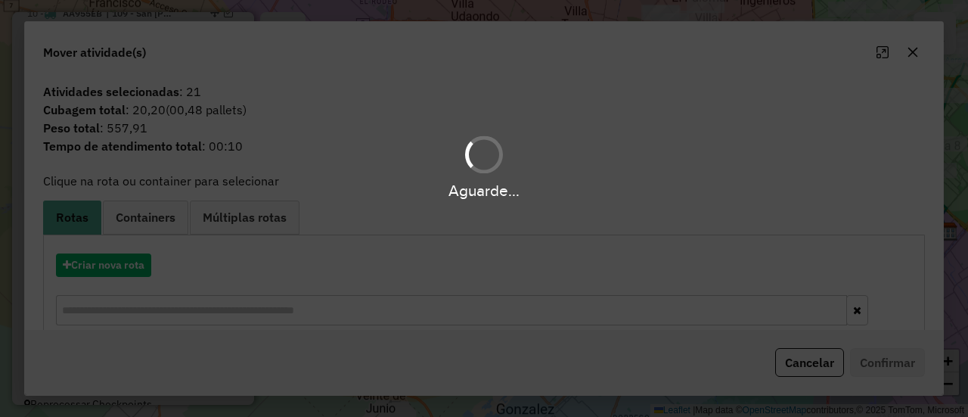
click at [97, 260] on div "Aguarde..." at bounding box center [484, 208] width 968 height 417
click at [129, 267] on div "Aguarde..." at bounding box center [484, 208] width 968 height 417
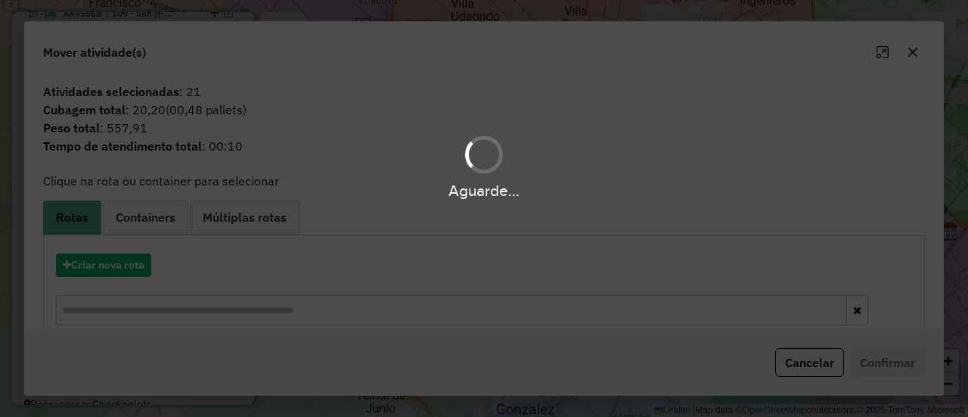
click at [129, 267] on div "Aguarde..." at bounding box center [484, 208] width 968 height 417
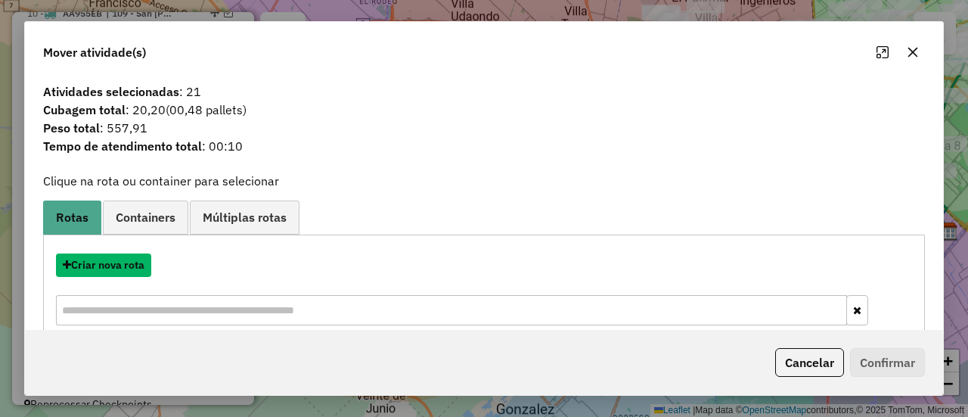
click at [129, 267] on button "Criar nova rota" at bounding box center [103, 264] width 95 height 23
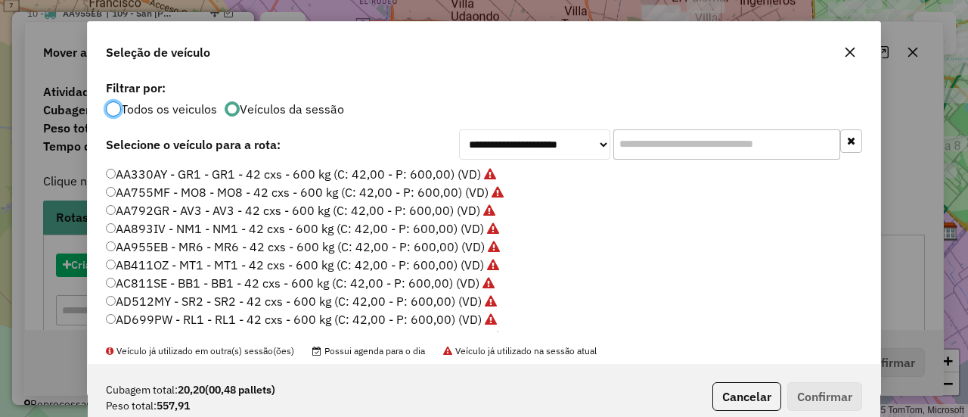
click at [129, 267] on label "AB411OZ - MT1 - MT1 - 42 cxs - 600 kg (C: 42,00 - P: 600,00) (VD)" at bounding box center [302, 265] width 393 height 18
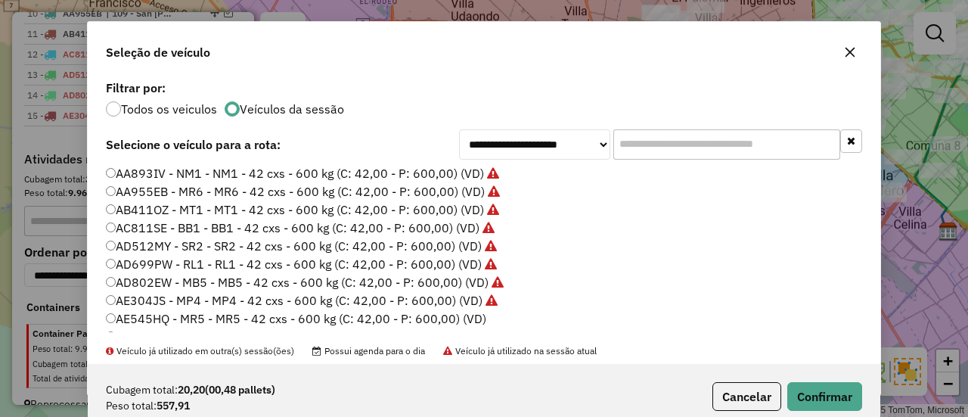
scroll to position [76, 0]
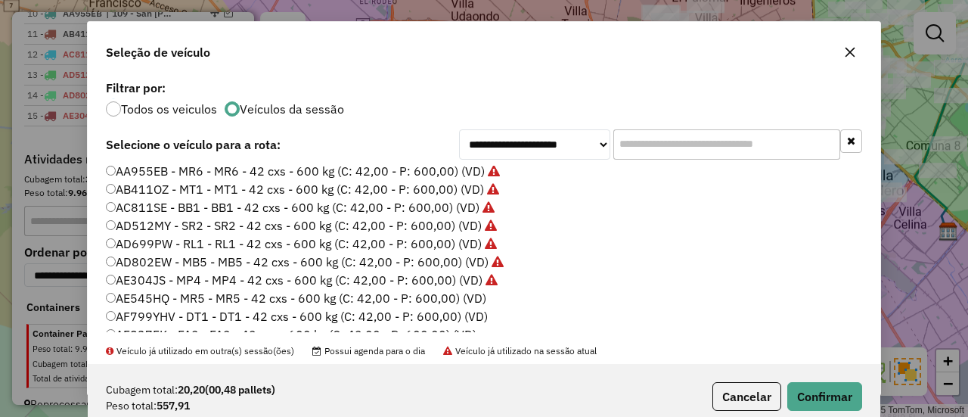
click at [454, 302] on label "AE545HQ - MR5 - MR5 - 42 cxs - 600 kg (C: 42,00 - P: 600,00) (VD)" at bounding box center [296, 298] width 380 height 18
click at [840, 399] on button "Confirmar" at bounding box center [824, 396] width 75 height 29
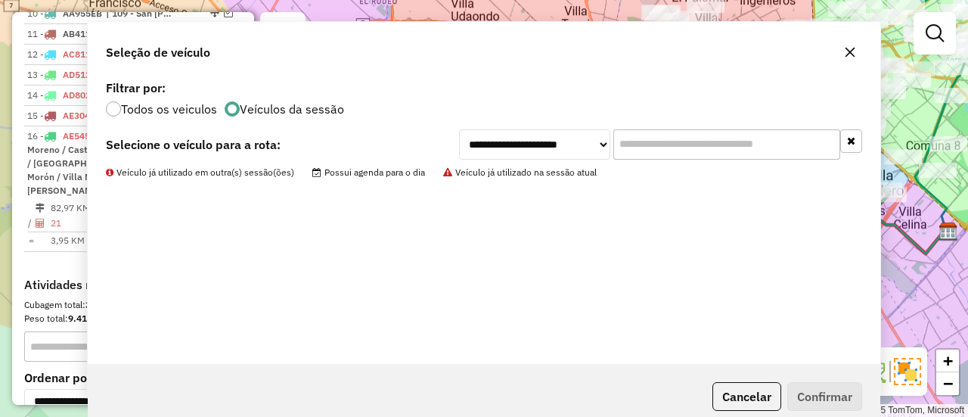
scroll to position [929, 0]
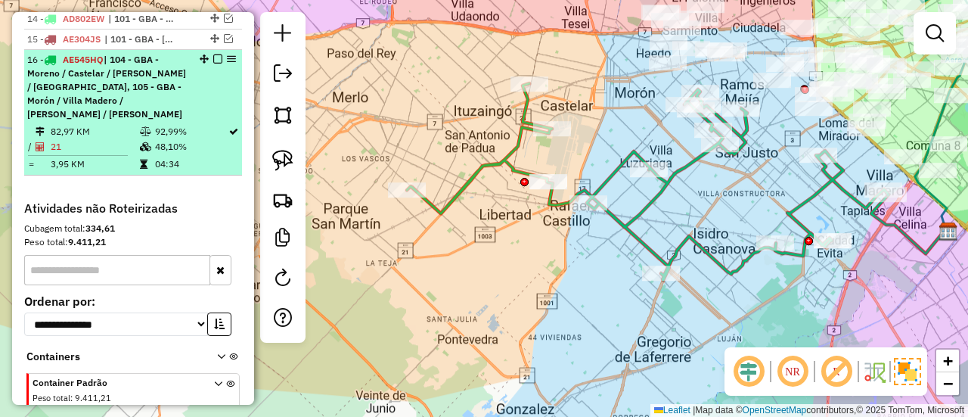
click at [217, 54] on em at bounding box center [217, 58] width 9 height 9
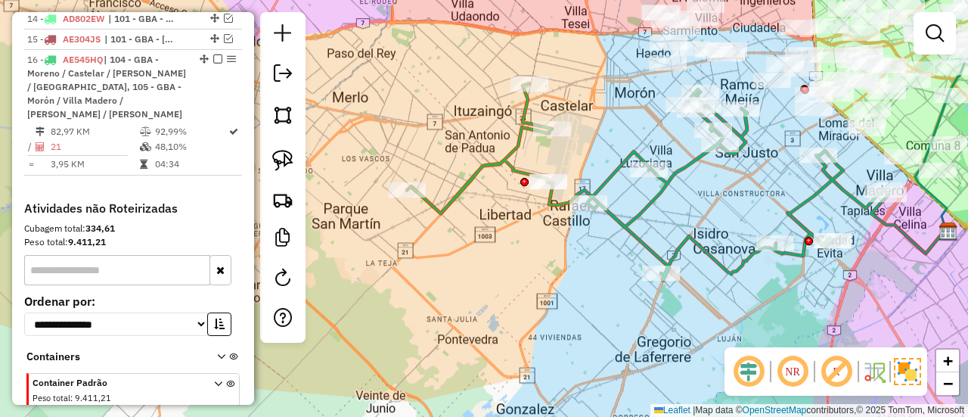
scroll to position [873, 0]
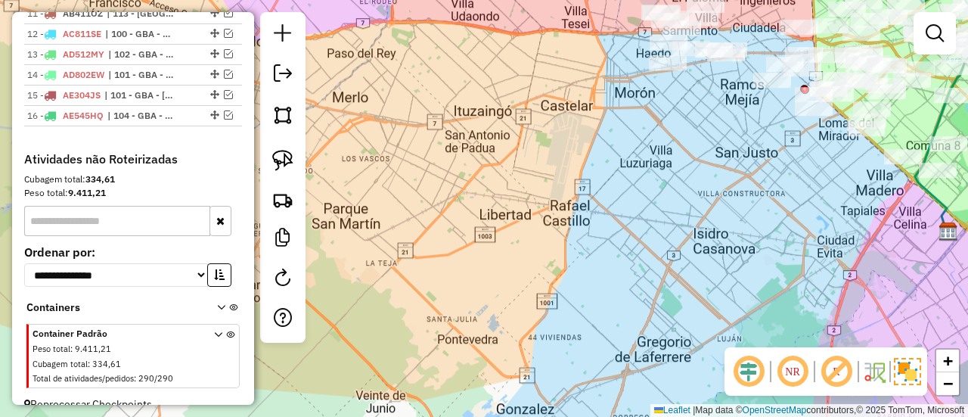
click at [667, 217] on div "Janela de atendimento Grade de atendimento Capacidade Transportadoras Veículos …" at bounding box center [484, 208] width 968 height 417
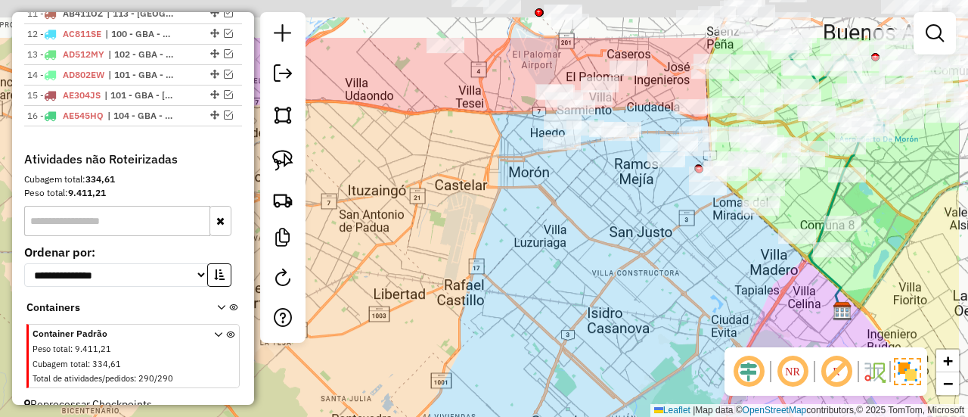
drag, startPoint x: 694, startPoint y: 206, endPoint x: 586, endPoint y: 267, distance: 124.3
click at [571, 294] on div "Janela de atendimento Grade de atendimento Capacidade Transportadoras Veículos …" at bounding box center [484, 208] width 968 height 417
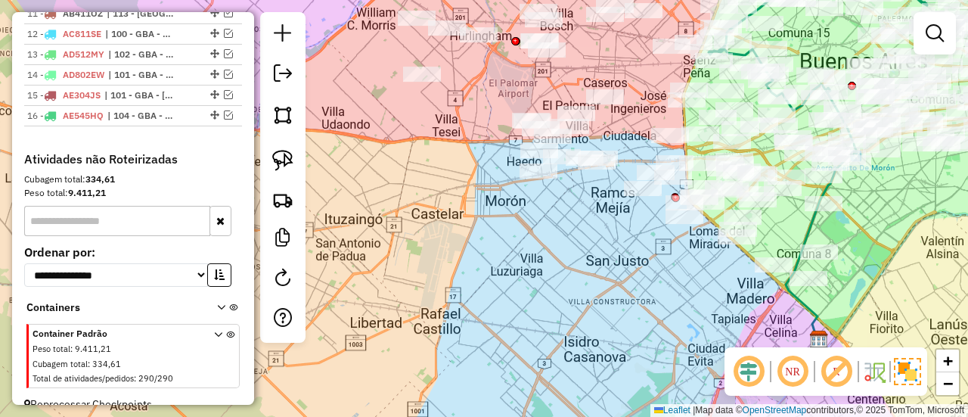
drag, startPoint x: 585, startPoint y: 249, endPoint x: 573, endPoint y: 284, distance: 37.6
click at [573, 284] on div "Janela de atendimento Grade de atendimento Capacidade Transportadoras Veículos …" at bounding box center [484, 208] width 968 height 417
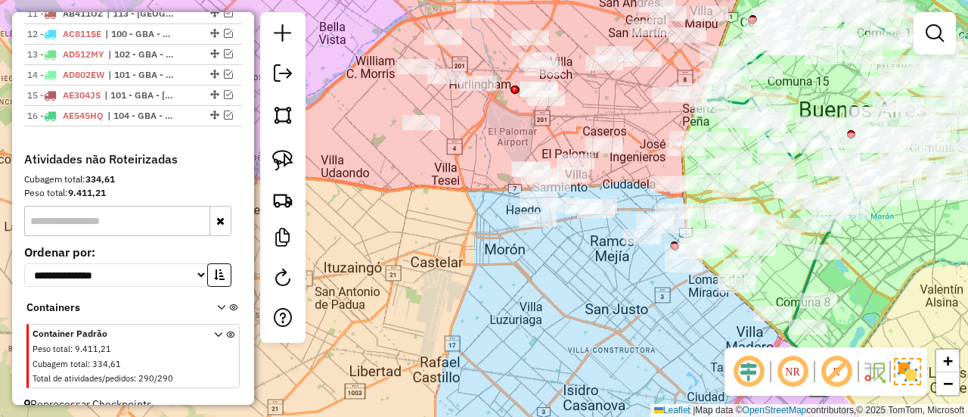
drag, startPoint x: 587, startPoint y: 276, endPoint x: 634, endPoint y: 330, distance: 71.3
click at [640, 357] on div "Janela de atendimento Grade de atendimento Capacidade Transportadoras Veículos …" at bounding box center [484, 208] width 968 height 417
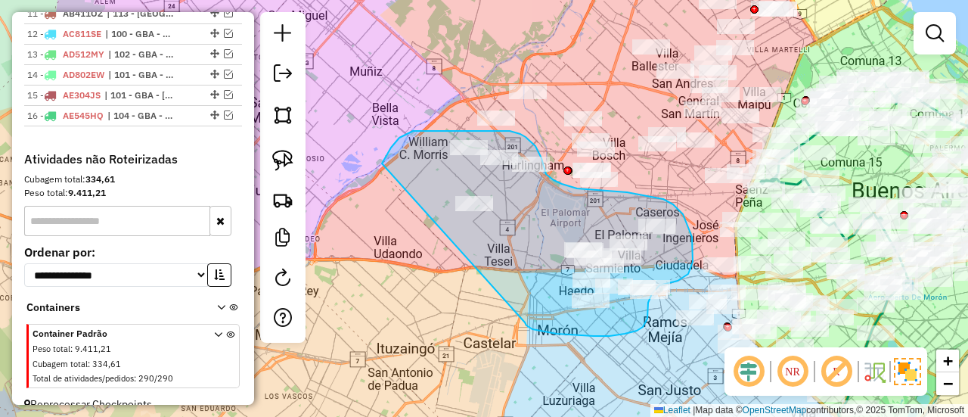
drag, startPoint x: 525, startPoint y: 322, endPoint x: 392, endPoint y: 239, distance: 157.0
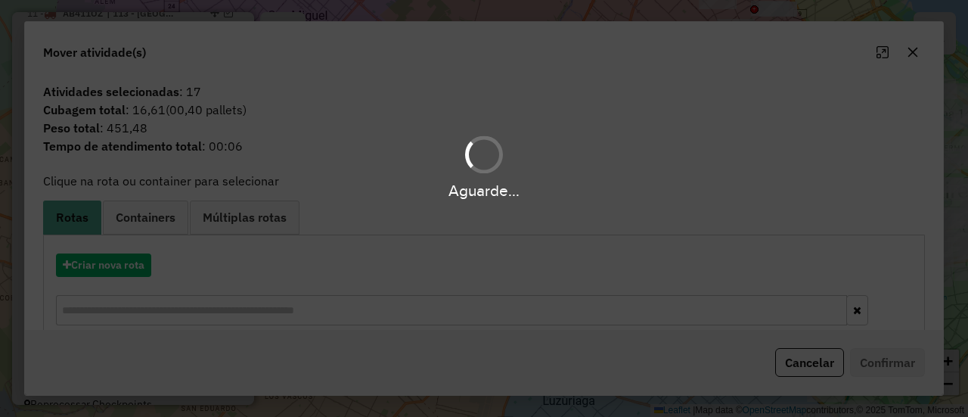
click at [148, 261] on div "Aguarde..." at bounding box center [484, 208] width 968 height 417
click at [122, 262] on div "Aguarde..." at bounding box center [484, 208] width 968 height 417
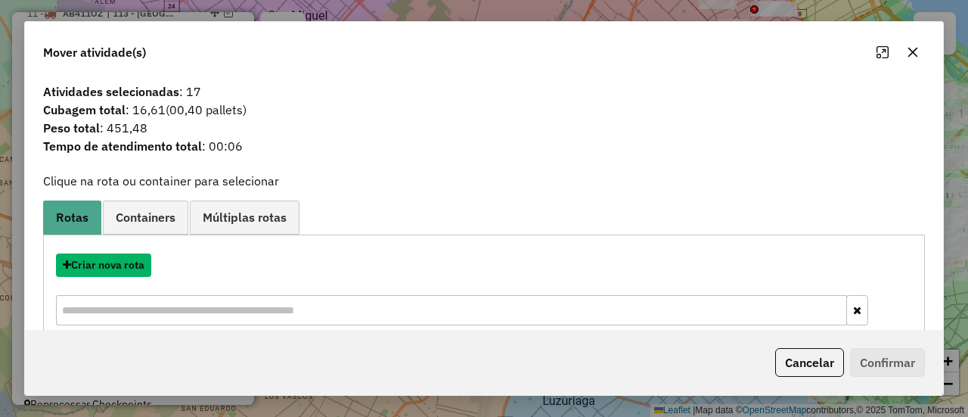
click at [122, 262] on button "Criar nova rota" at bounding box center [103, 264] width 95 height 23
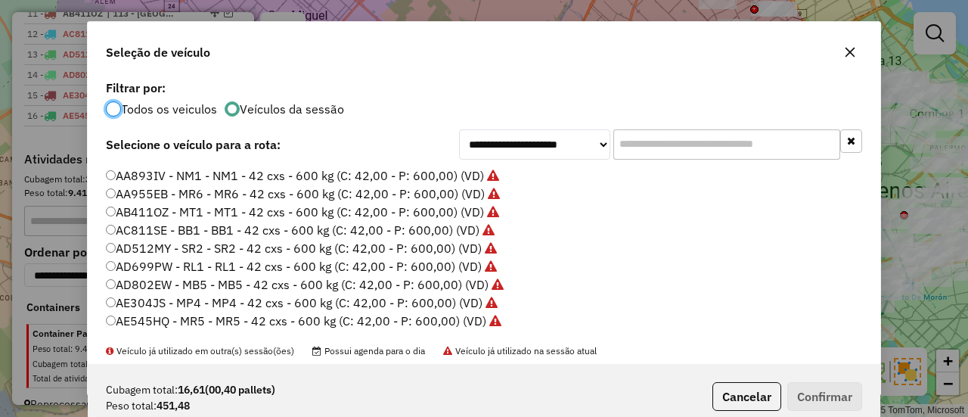
scroll to position [76, 0]
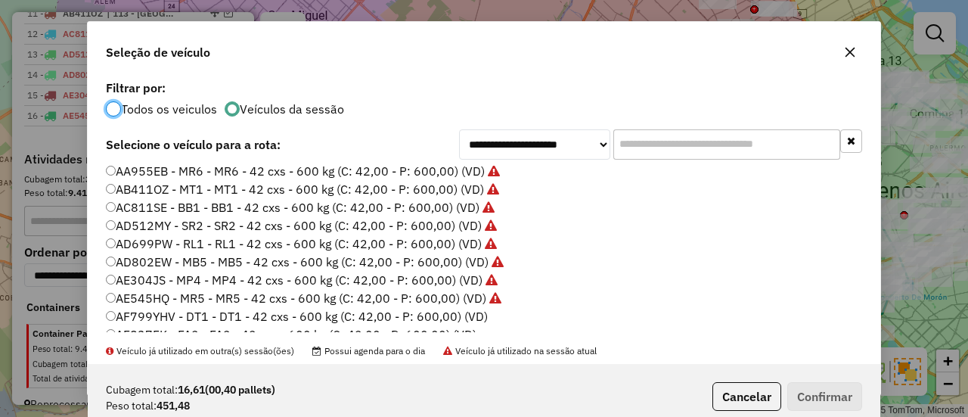
click at [467, 312] on label "AF799YHV - DT1 - DT1 - 42 cxs - 600 kg (C: 42,00 - P: 600,00) (VD)" at bounding box center [297, 316] width 382 height 18
click at [855, 398] on button "Confirmar" at bounding box center [824, 396] width 75 height 29
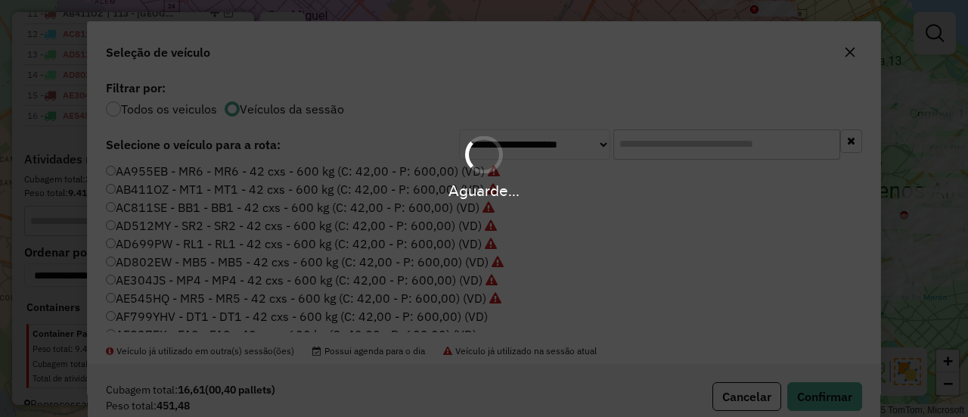
click at [685, 314] on div "Aguarde..." at bounding box center [484, 208] width 968 height 417
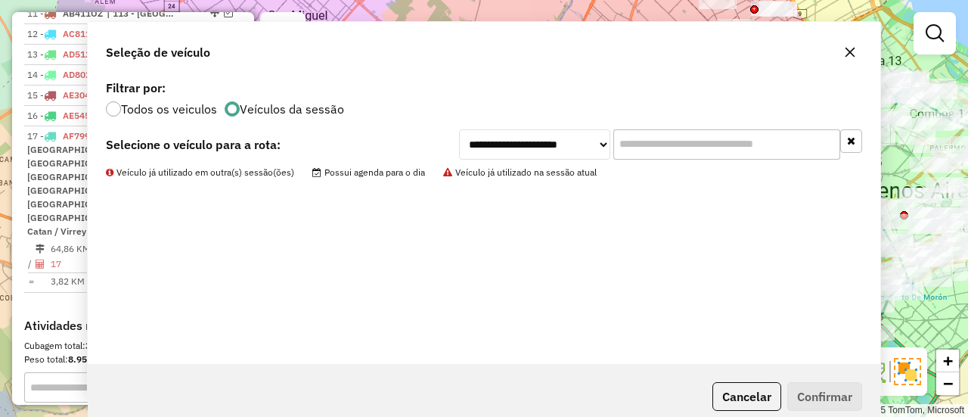
scroll to position [929, 0]
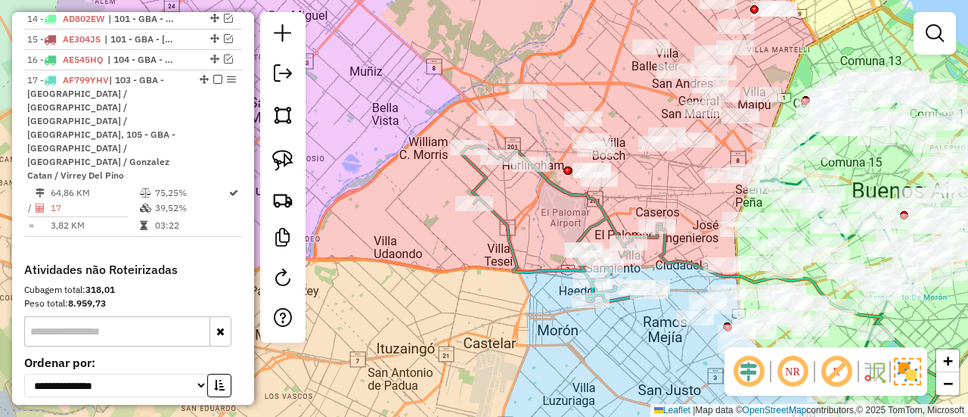
click at [551, 194] on icon at bounding box center [559, 223] width 196 height 155
select select "**********"
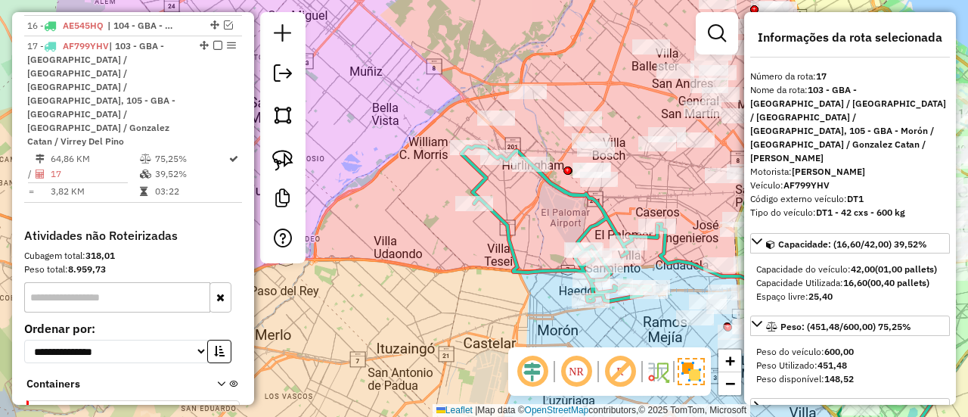
scroll to position [969, 0]
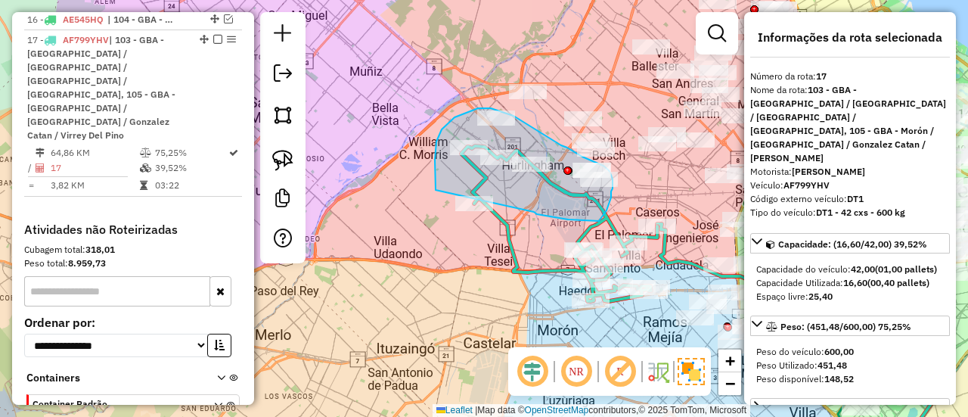
drag, startPoint x: 534, startPoint y: 212, endPoint x: 435, endPoint y: 200, distance: 99.7
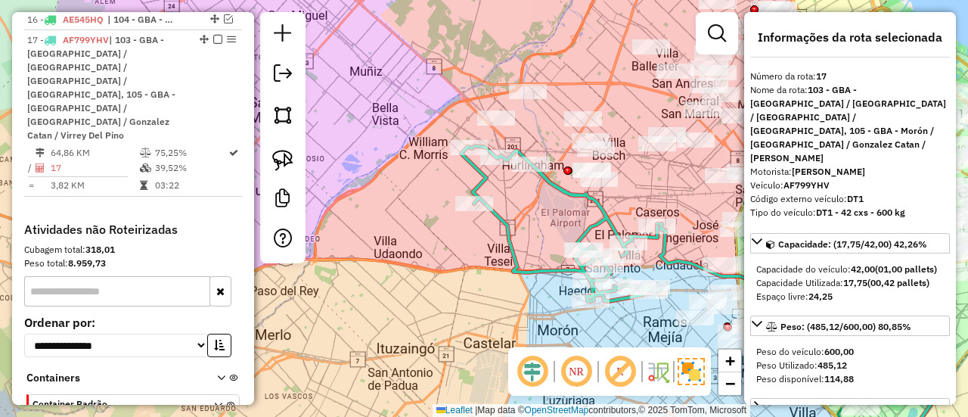
select select "**********"
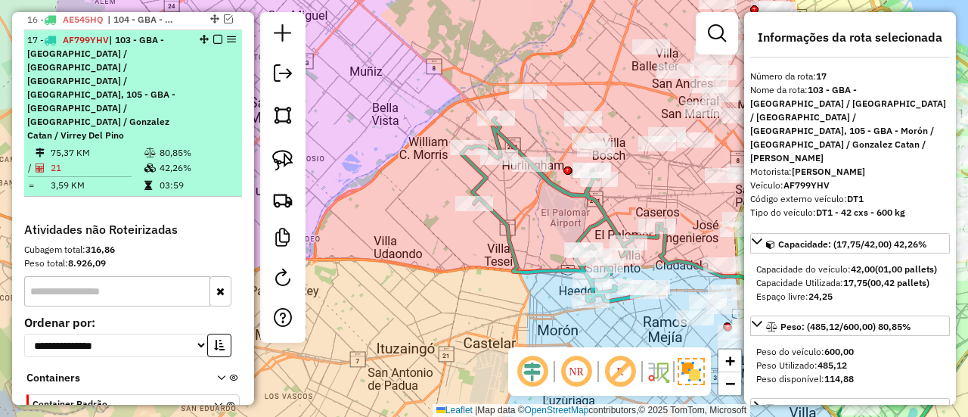
click at [213, 35] on em at bounding box center [217, 39] width 9 height 9
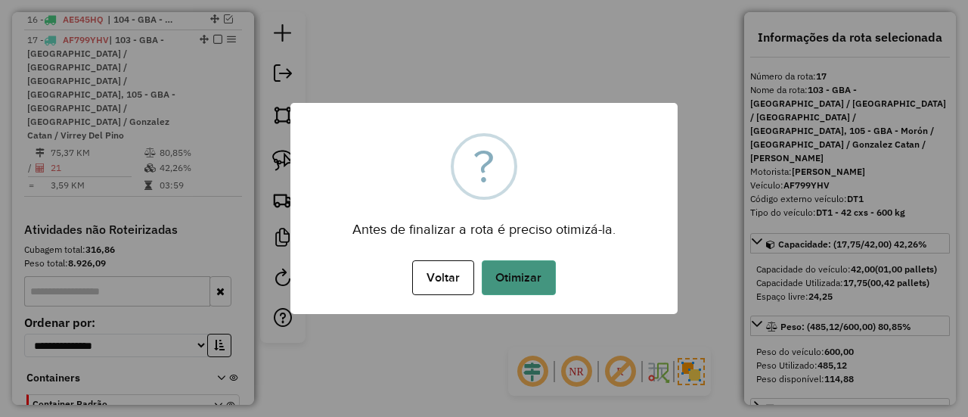
click at [511, 282] on button "Otimizar" at bounding box center [519, 277] width 74 height 35
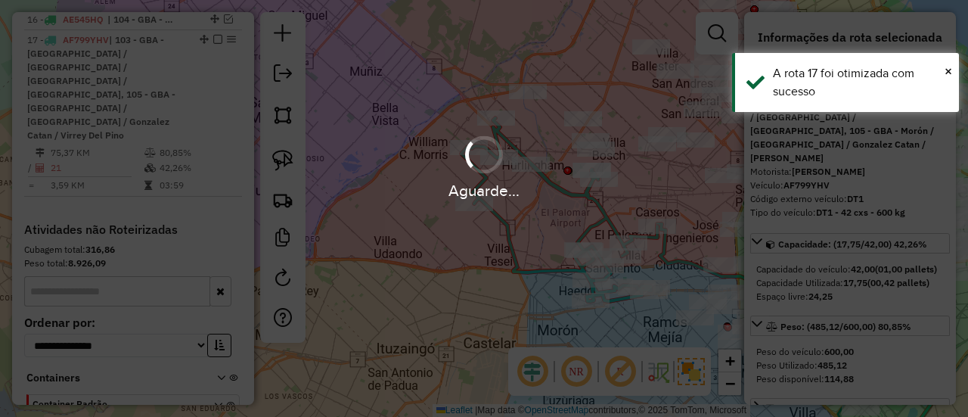
click at [517, 210] on div "Aguarde..." at bounding box center [484, 208] width 968 height 417
click at [536, 233] on hb-app "Aguarde... Pop-up bloqueado! Seu navegador bloqueou automáticamente a abertura …" at bounding box center [484, 208] width 968 height 417
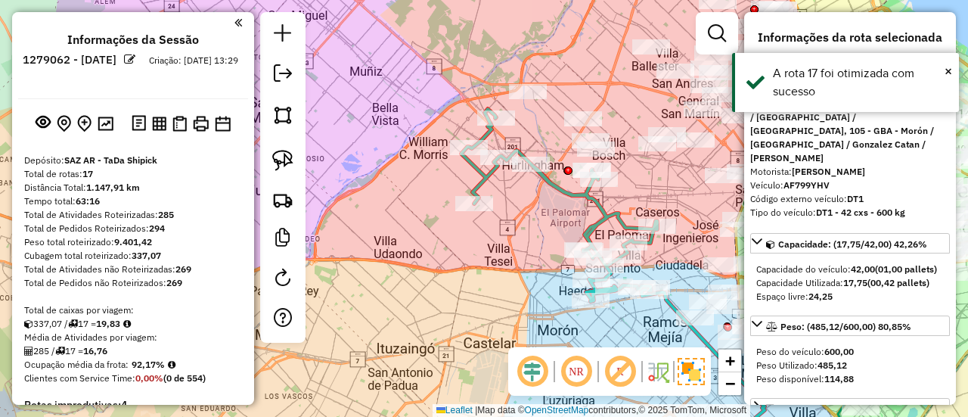
select select "**********"
drag, startPoint x: 0, startPoint y: 0, endPoint x: 275, endPoint y: 81, distance: 287.0
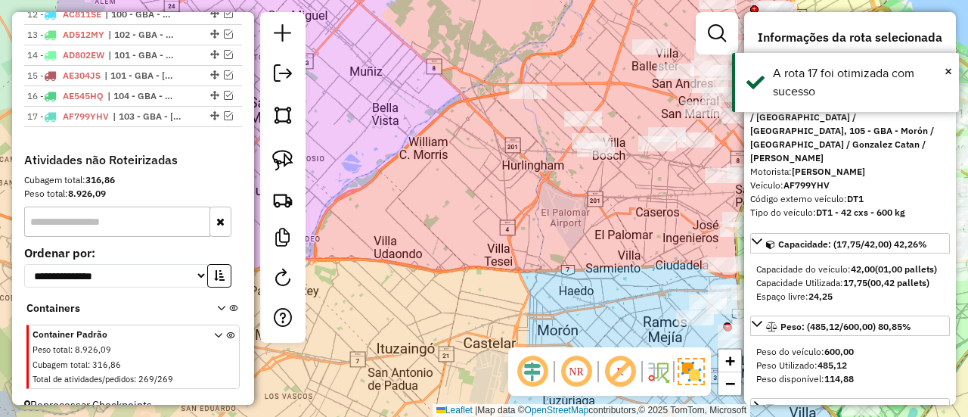
click at [445, 187] on div "Janela de atendimento Grade de atendimento Capacidade Transportadoras Veículos …" at bounding box center [484, 208] width 968 height 417
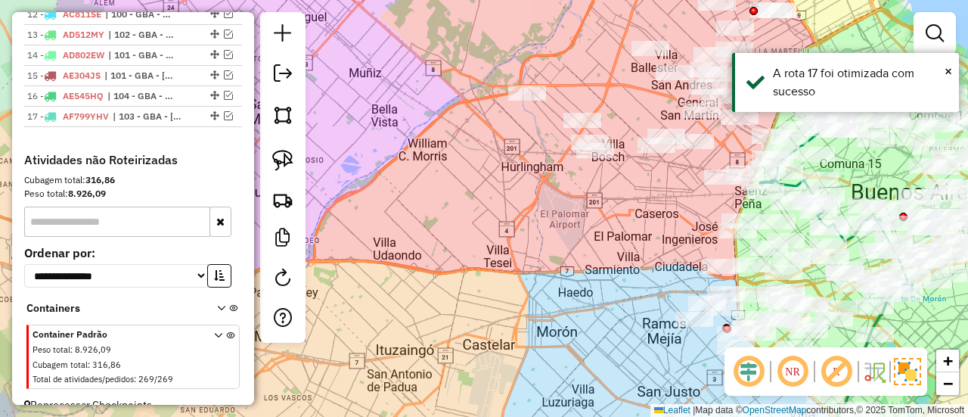
drag, startPoint x: 493, startPoint y: 188, endPoint x: 286, endPoint y: 373, distance: 277.5
click at [286, 373] on div "Janela de atendimento Grade de atendimento Capacidade Transportadoras Veículos …" at bounding box center [484, 208] width 968 height 417
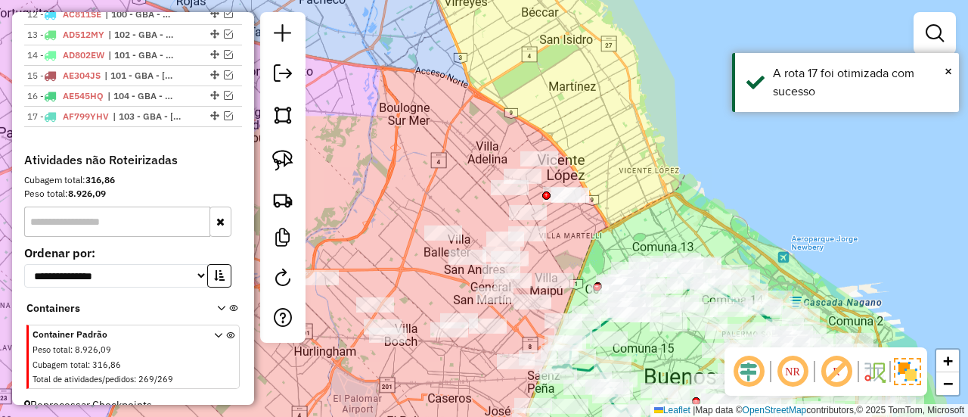
drag, startPoint x: 415, startPoint y: 210, endPoint x: 486, endPoint y: 178, distance: 78.2
click at [486, 178] on div "Janela de atendimento Grade de atendimento Capacidade Transportadoras Veículos …" at bounding box center [484, 208] width 968 height 417
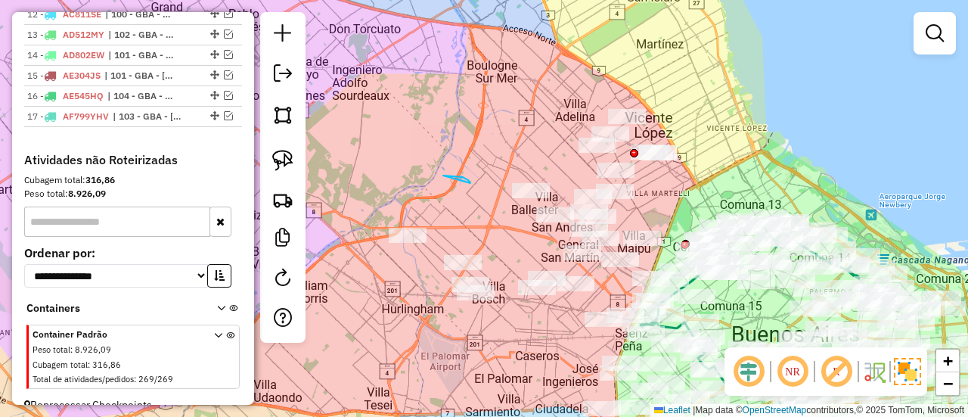
drag, startPoint x: 470, startPoint y: 182, endPoint x: 439, endPoint y: 177, distance: 30.7
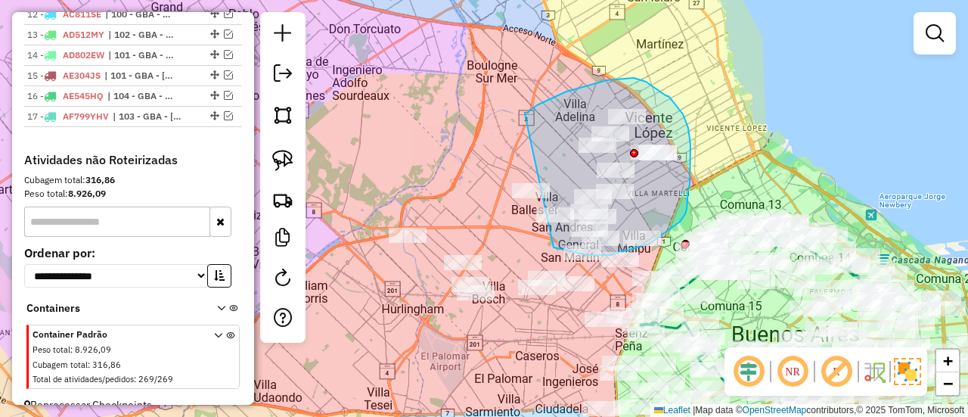
drag, startPoint x: 573, startPoint y: 90, endPoint x: 485, endPoint y: 184, distance: 128.4
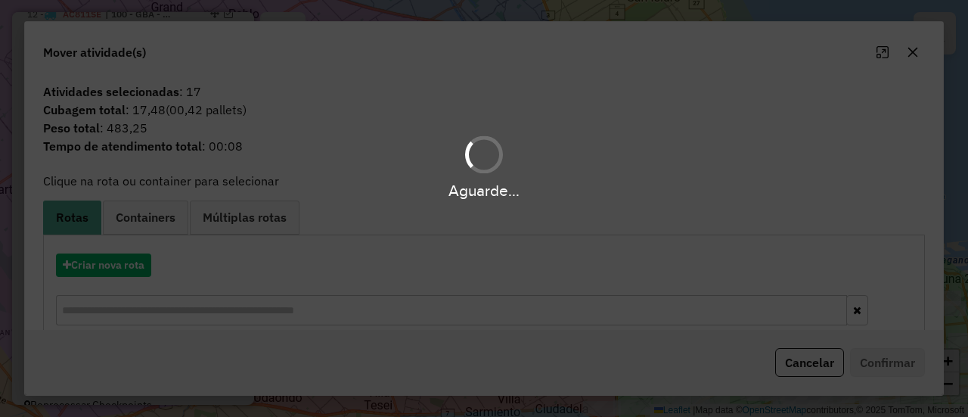
click at [163, 272] on div "Aguarde..." at bounding box center [484, 208] width 968 height 417
click at [111, 269] on button "Criar nova rota" at bounding box center [103, 264] width 95 height 23
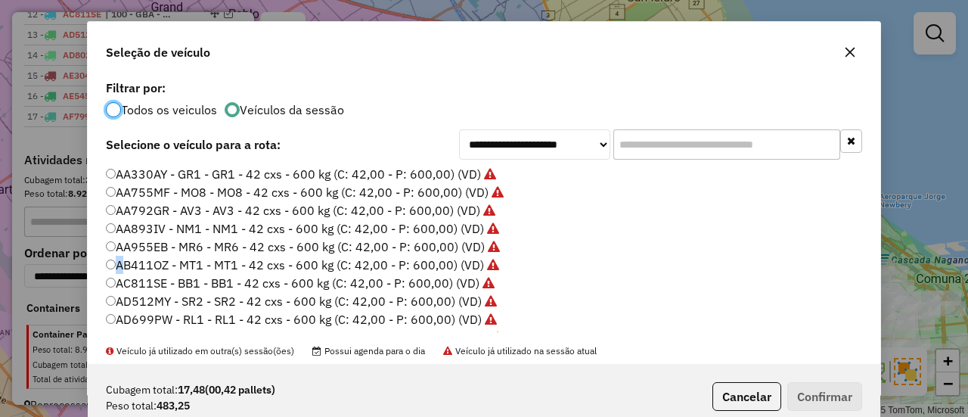
click at [111, 269] on div "**********" at bounding box center [484, 208] width 968 height 417
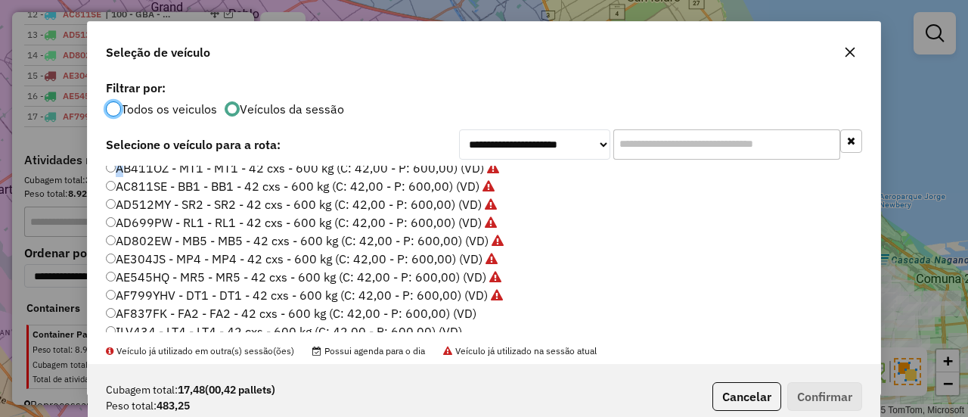
scroll to position [151, 0]
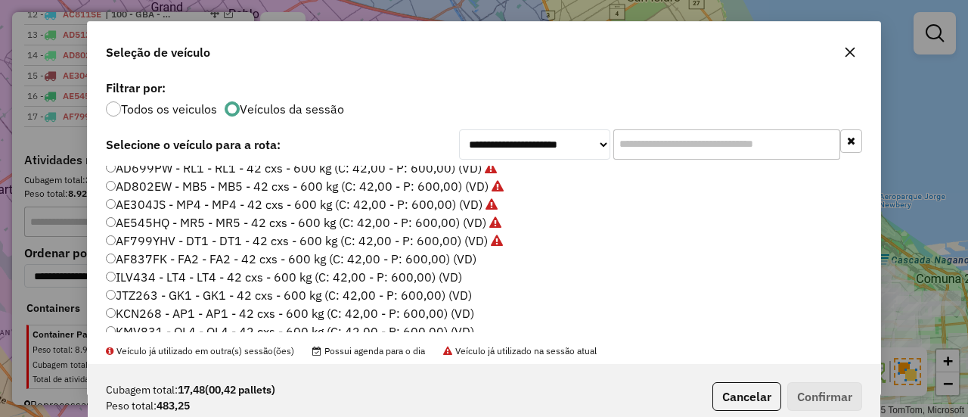
click at [461, 256] on label "AF837FK - FA2 - FA2 - 42 cxs - 600 kg (C: 42,00 - P: 600,00) (VD)" at bounding box center [291, 259] width 371 height 18
click at [825, 390] on button "Confirmar" at bounding box center [824, 396] width 75 height 29
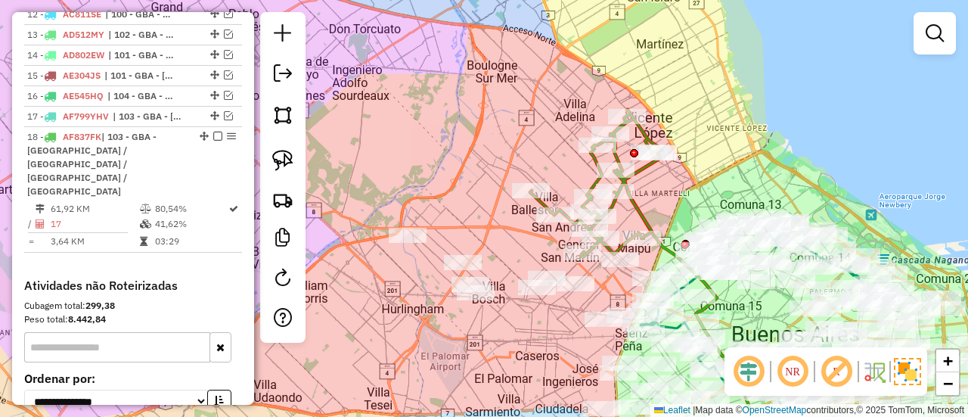
scroll to position [969, 0]
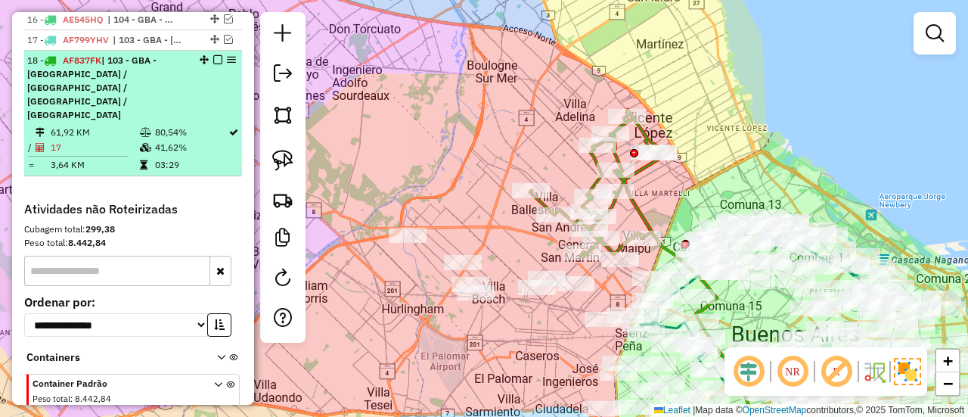
click at [213, 55] on em at bounding box center [217, 59] width 9 height 9
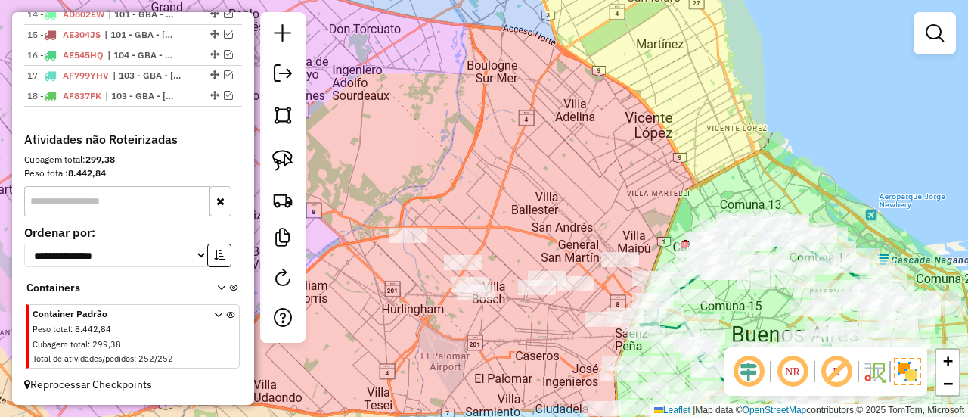
scroll to position [913, 0]
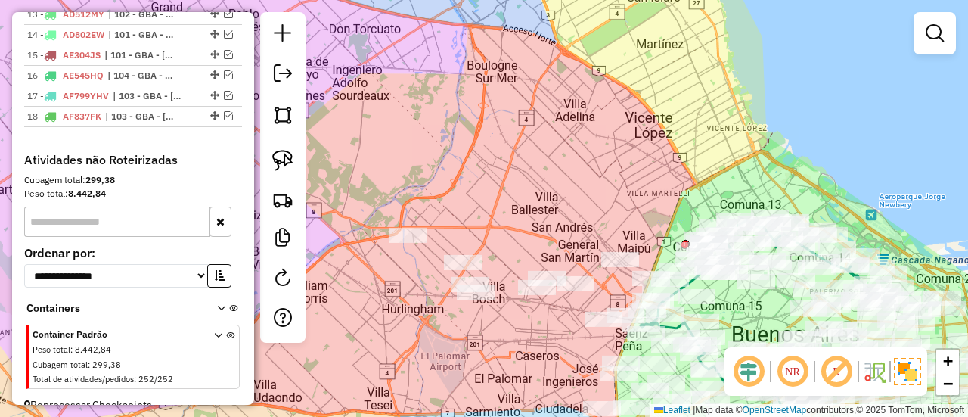
drag, startPoint x: 615, startPoint y: 207, endPoint x: 638, endPoint y: 138, distance: 73.4
click at [638, 138] on div "Janela de atendimento Grade de atendimento Capacidade Transportadoras Veículos …" at bounding box center [484, 208] width 968 height 417
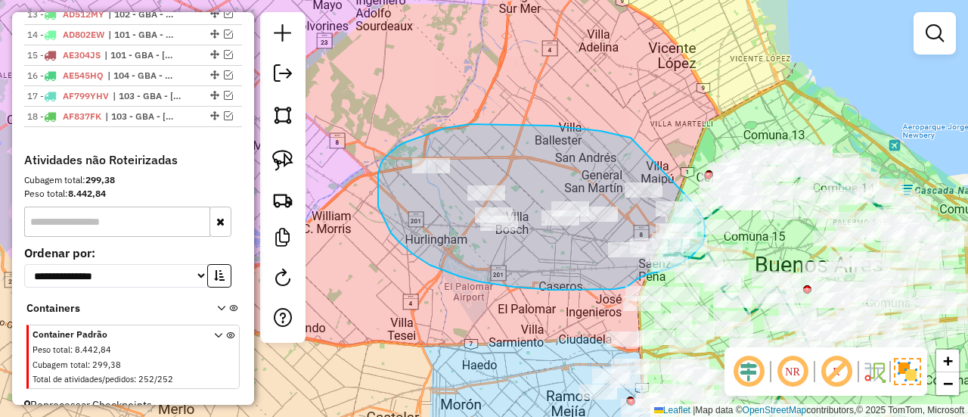
drag, startPoint x: 628, startPoint y: 137, endPoint x: 684, endPoint y: 190, distance: 77.1
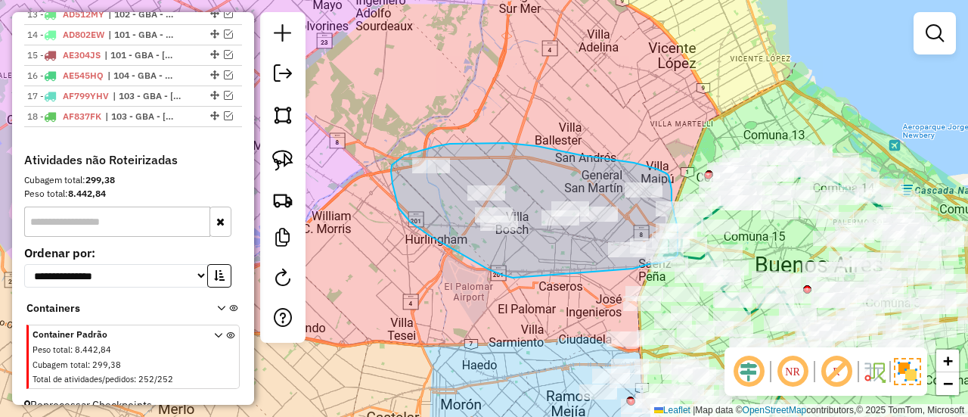
drag, startPoint x: 511, startPoint y: 278, endPoint x: 627, endPoint y: 269, distance: 116.0
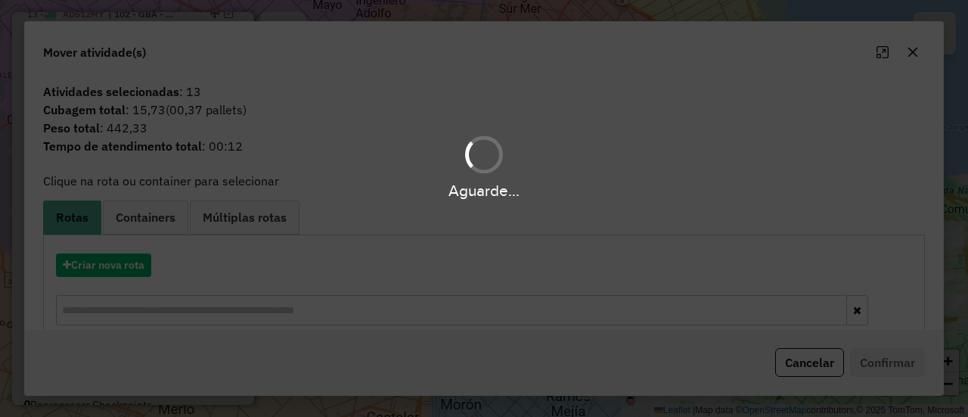
click at [128, 277] on div "Aguarde..." at bounding box center [484, 208] width 968 height 417
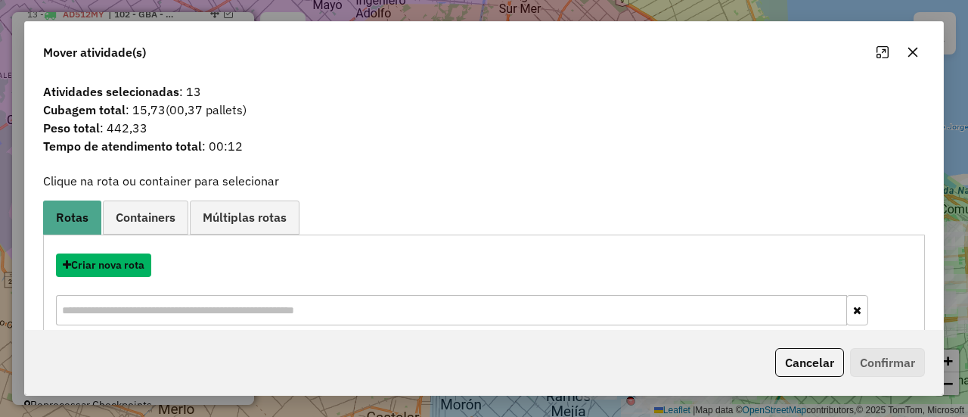
click at [132, 261] on button "Criar nova rota" at bounding box center [103, 264] width 95 height 23
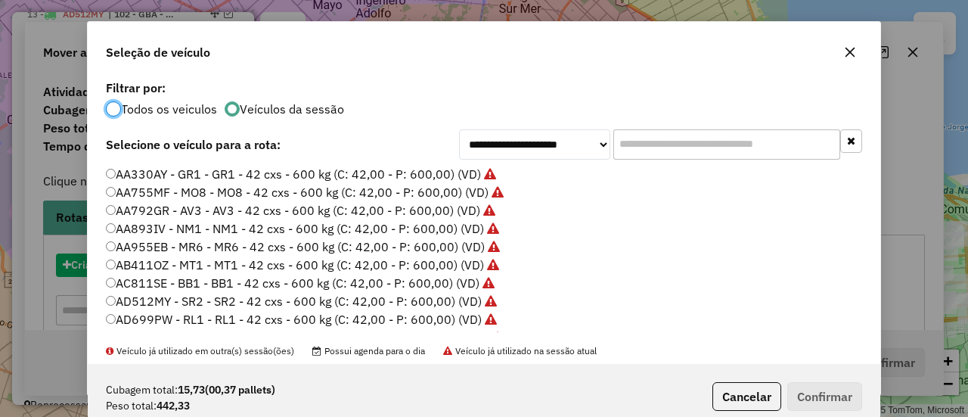
scroll to position [8, 5]
click at [130, 266] on label "AB411OZ - MT1 - MT1 - 42 cxs - 600 kg (C: 42,00 - P: 600,00) (VD)" at bounding box center [302, 265] width 393 height 18
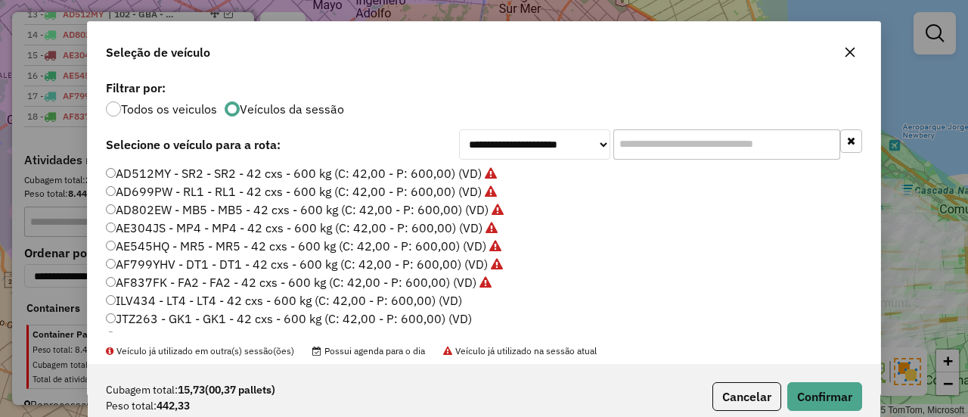
scroll to position [151, 0]
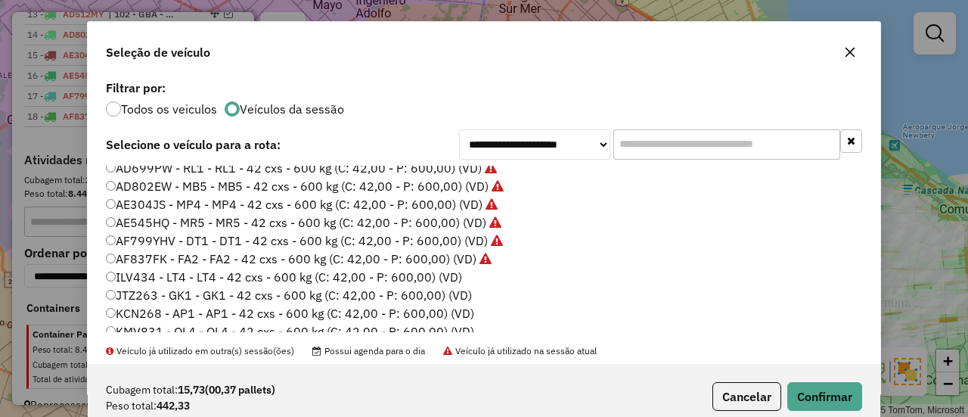
click at [449, 279] on label "ILV434 - LT4 - LT4 - 42 cxs - 600 kg (C: 42,00 - P: 600,00) (VD)" at bounding box center [284, 277] width 356 height 18
click at [834, 390] on button "Confirmar" at bounding box center [824, 396] width 75 height 29
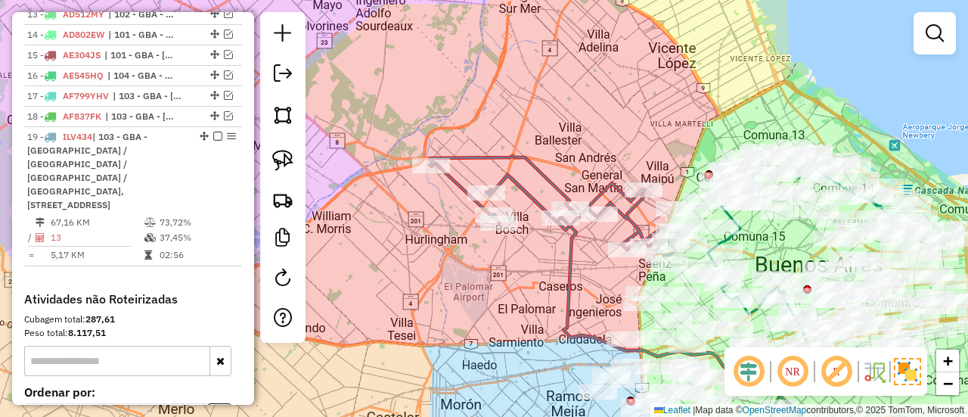
scroll to position [969, 0]
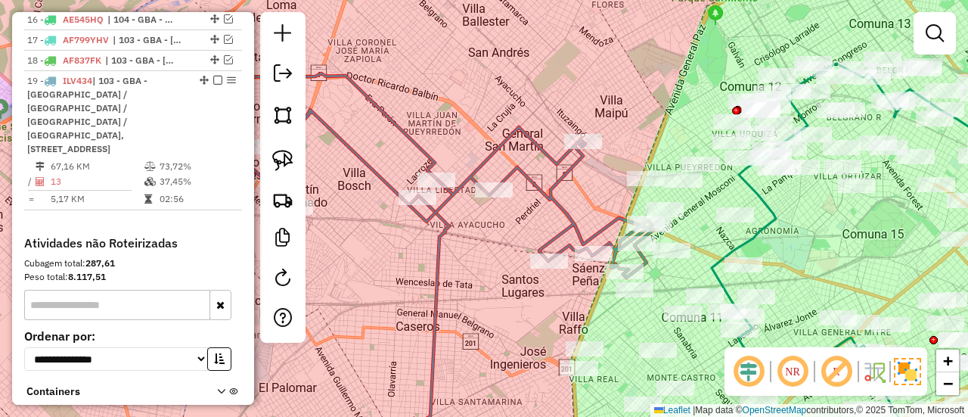
click at [575, 222] on icon at bounding box center [404, 175] width 498 height 204
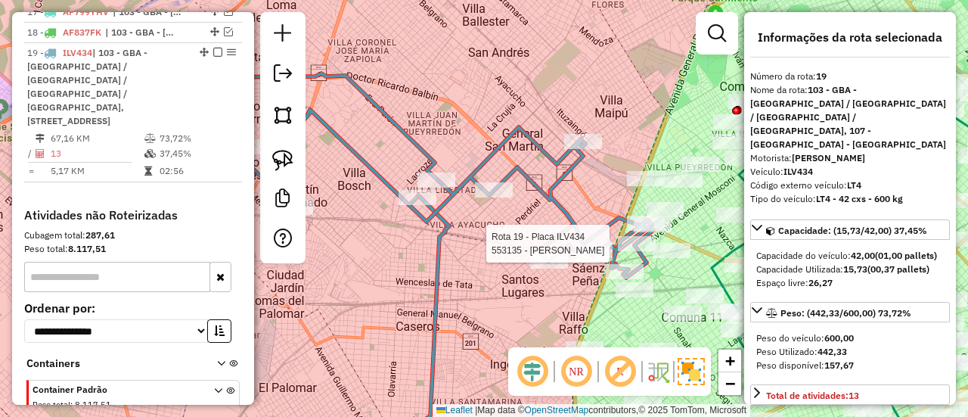
scroll to position [1009, 0]
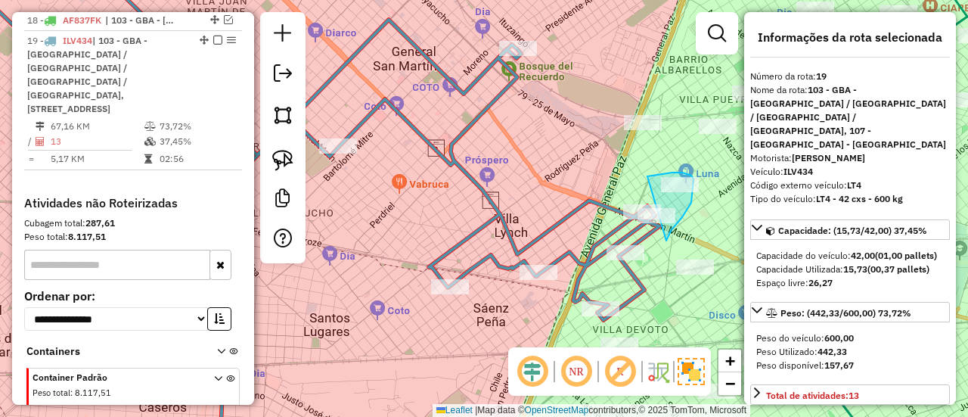
drag, startPoint x: 666, startPoint y: 241, endPoint x: 582, endPoint y: 253, distance: 84.9
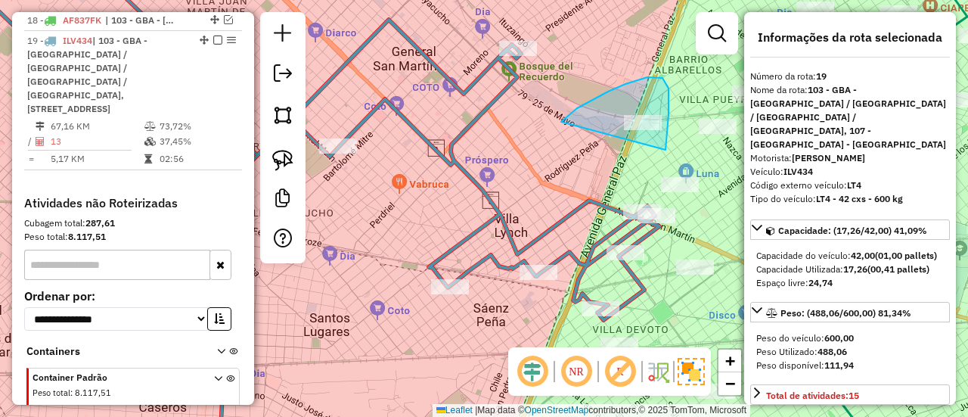
drag, startPoint x: 666, startPoint y: 150, endPoint x: 567, endPoint y: 146, distance: 98.4
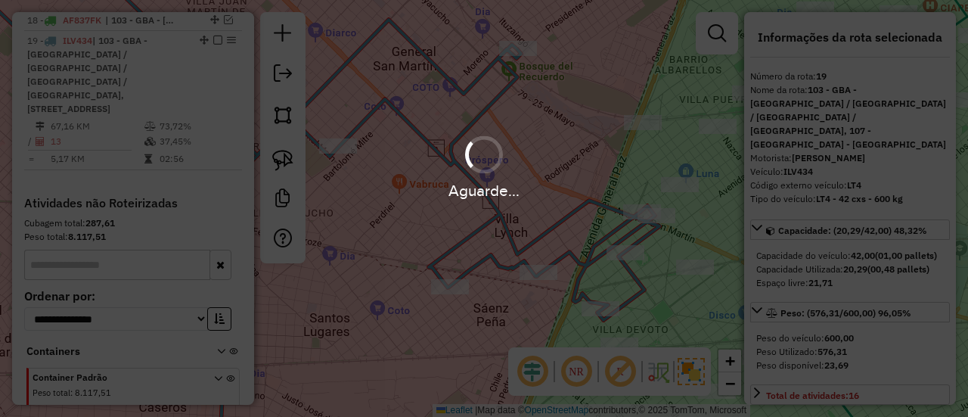
select select "**********"
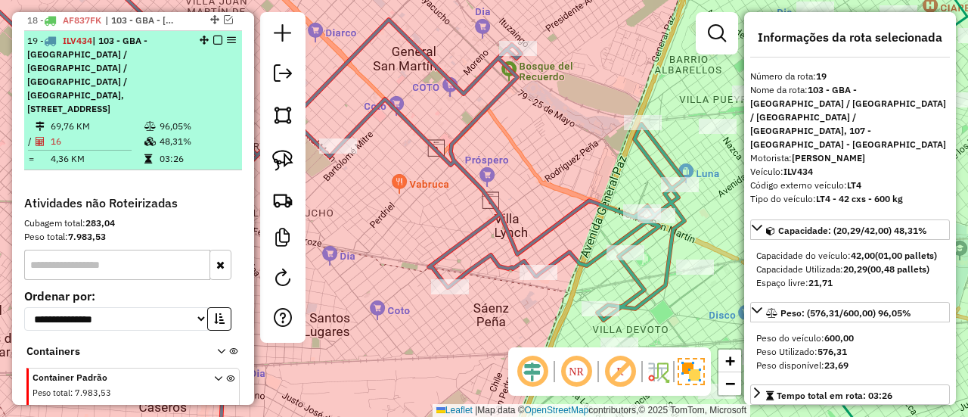
click at [213, 36] on em at bounding box center [217, 40] width 9 height 9
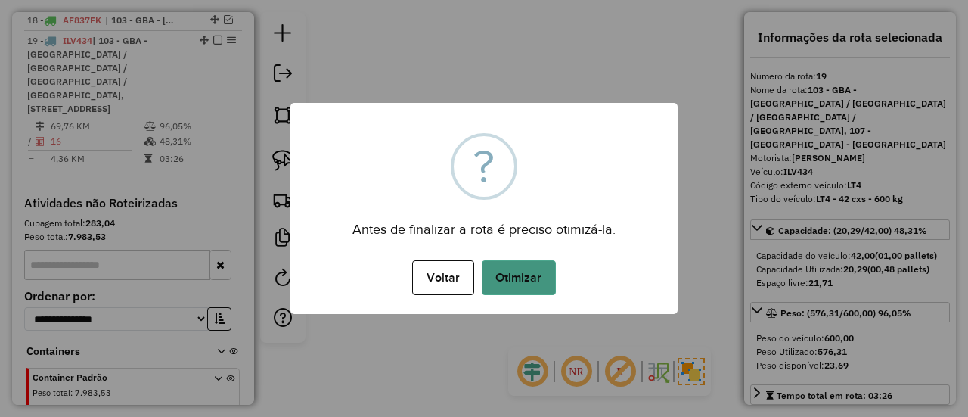
click at [520, 254] on div "× ? Antes de finalizar a rota é preciso otimizá-la. Voltar No Otimizar" at bounding box center [483, 208] width 387 height 211
click at [526, 275] on button "Otimizar" at bounding box center [519, 277] width 74 height 35
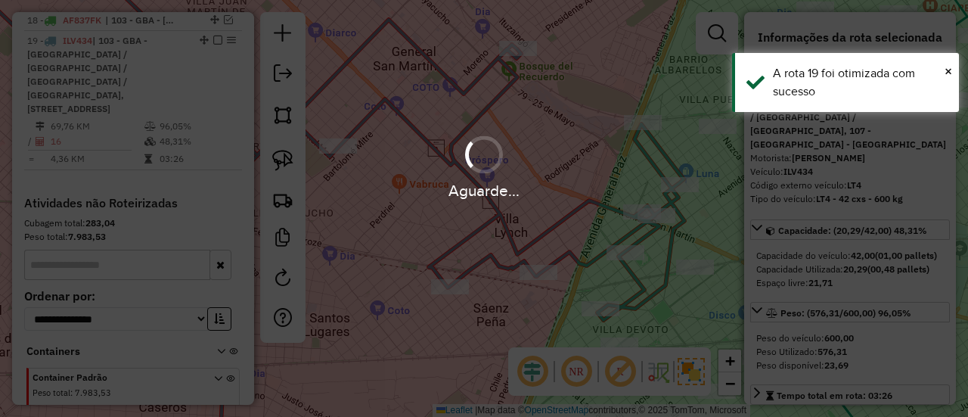
click at [553, 204] on div "Aguarde..." at bounding box center [484, 208] width 968 height 417
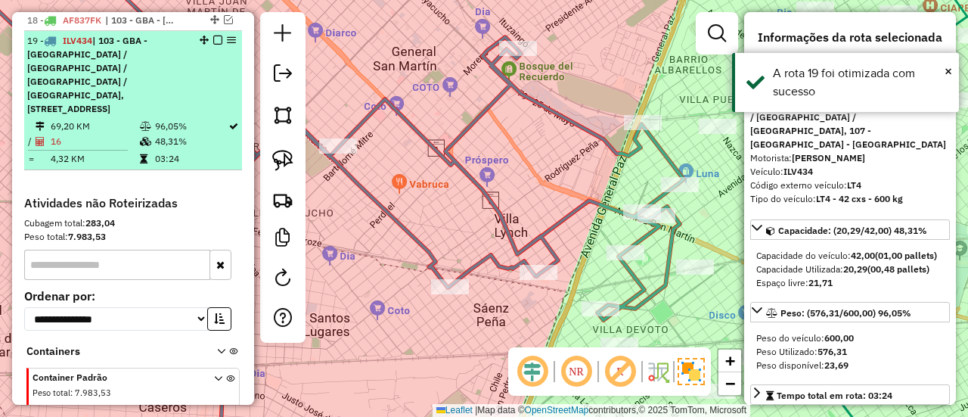
click at [213, 36] on em at bounding box center [217, 40] width 9 height 9
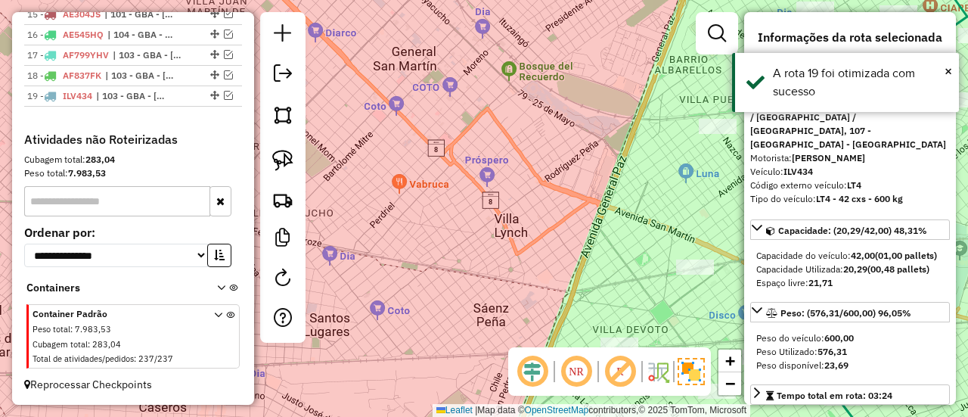
scroll to position [933, 0]
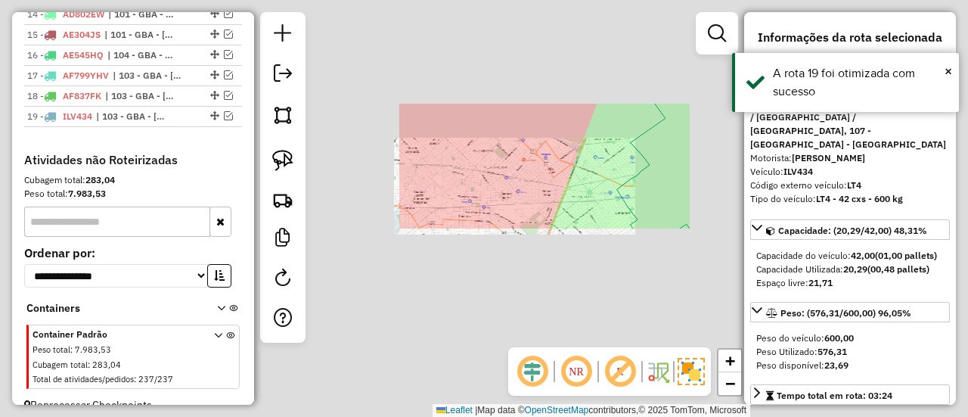
click at [554, 176] on div "Janela de atendimento Grade de atendimento Capacidade Transportadoras Veículos …" at bounding box center [484, 208] width 968 height 417
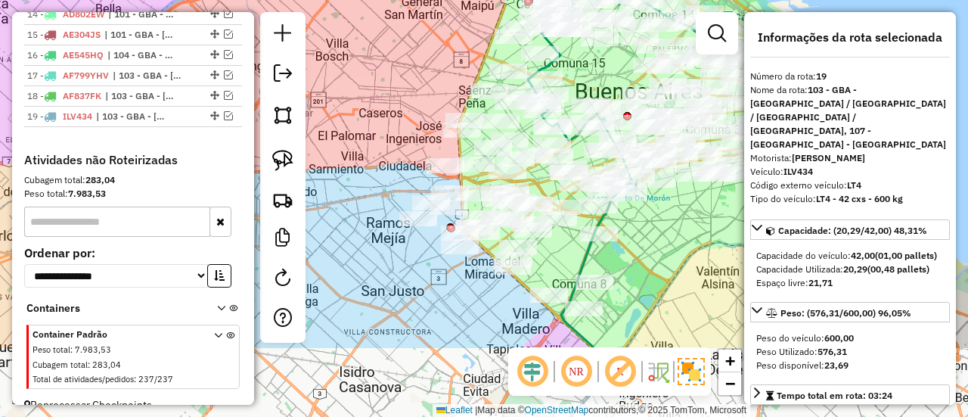
drag, startPoint x: 573, startPoint y: 172, endPoint x: 486, endPoint y: 54, distance: 146.6
click at [486, 54] on div "Janela de atendimento Grade de atendimento Capacidade Transportadoras Veículos …" at bounding box center [484, 208] width 968 height 417
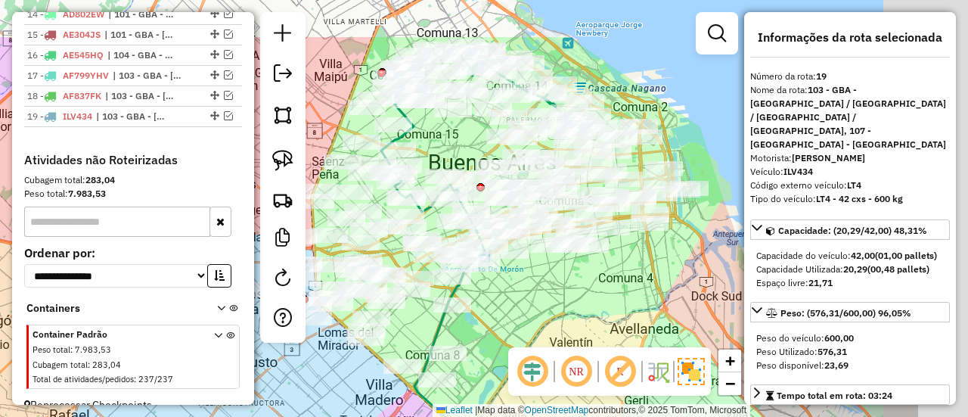
drag, startPoint x: 616, startPoint y: 264, endPoint x: 536, endPoint y: 303, distance: 89.0
click at [474, 340] on div "Janela de atendimento Grade de atendimento Capacidade Transportadoras Veículos …" at bounding box center [484, 208] width 968 height 417
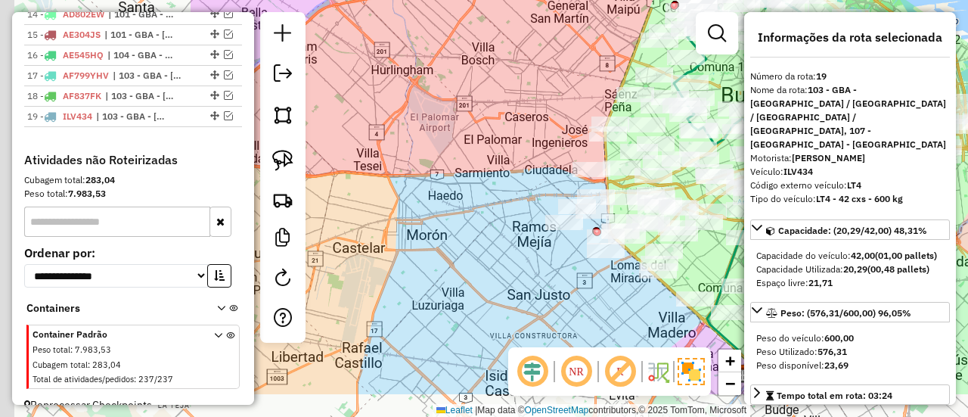
drag, startPoint x: 561, startPoint y: 312, endPoint x: 791, endPoint y: 155, distance: 278.2
click at [812, 150] on hb-router-mapa "Informações da Sessão 1279062 - 20/09/2025 Criação: 19/09/2025 13:29 Depósito: …" at bounding box center [484, 208] width 968 height 417
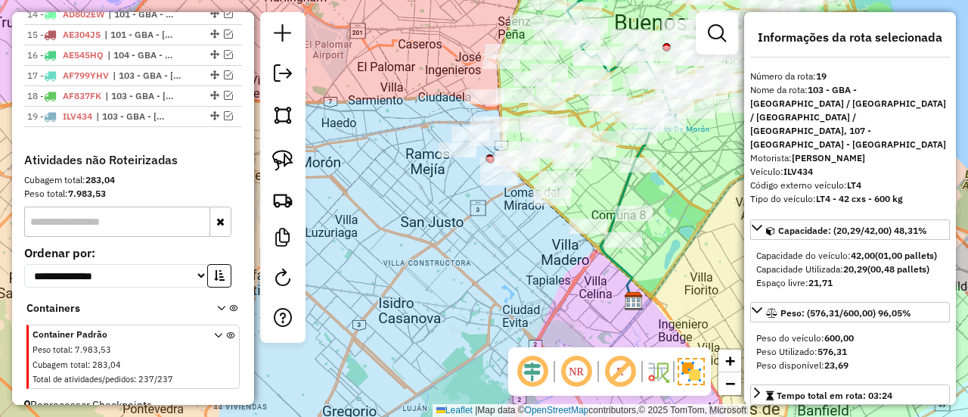
drag, startPoint x: 613, startPoint y: 278, endPoint x: 589, endPoint y: 281, distance: 24.4
click at [589, 281] on div "Janela de atendimento Grade de atendimento Capacidade Transportadoras Veículos …" at bounding box center [484, 208] width 968 height 417
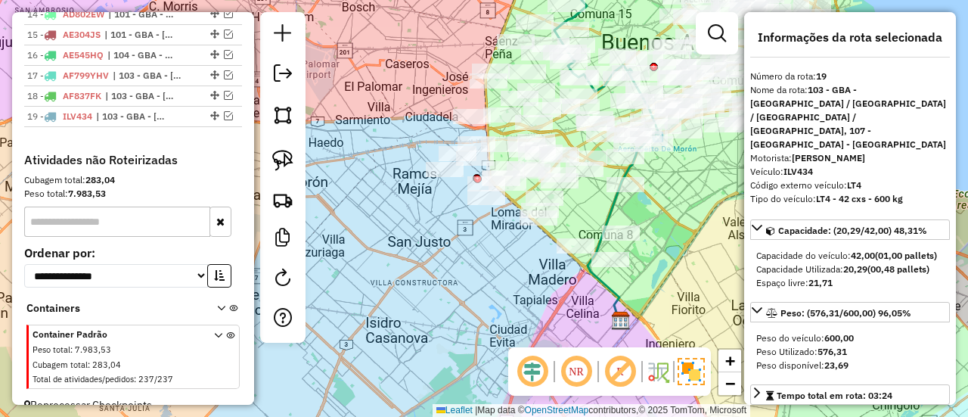
drag, startPoint x: 551, startPoint y: 269, endPoint x: 539, endPoint y: 288, distance: 22.7
click at [539, 288] on div "Janela de atendimento Grade de atendimento Capacidade Transportadoras Veículos …" at bounding box center [484, 208] width 968 height 417
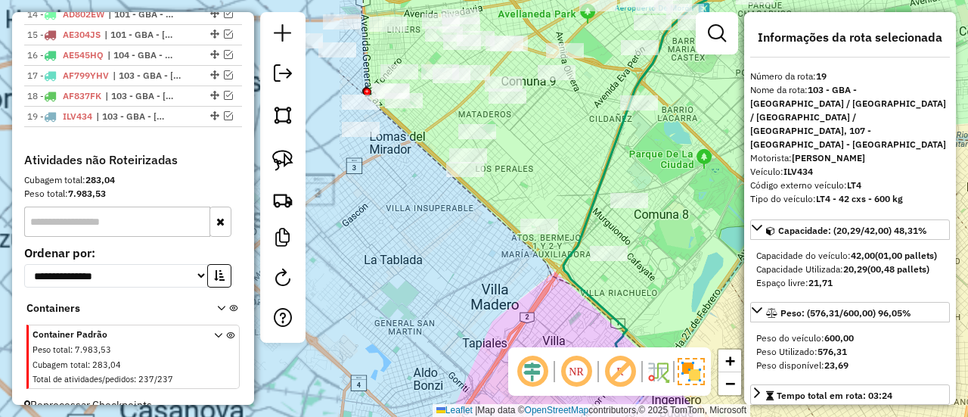
drag, startPoint x: 609, startPoint y: 285, endPoint x: 584, endPoint y: 331, distance: 52.5
click at [586, 335] on div "Janela de atendimento Grade de atendimento Capacidade Transportadoras Veículos …" at bounding box center [484, 208] width 968 height 417
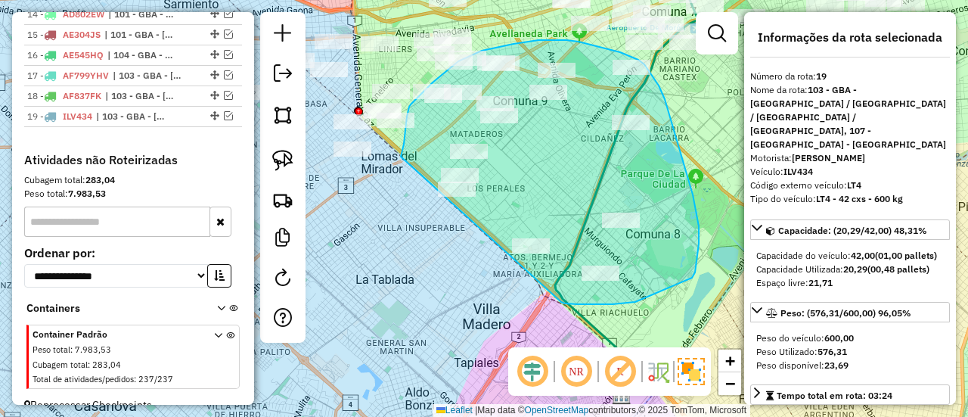
drag, startPoint x: 561, startPoint y: 302, endPoint x: 456, endPoint y: 262, distance: 112.5
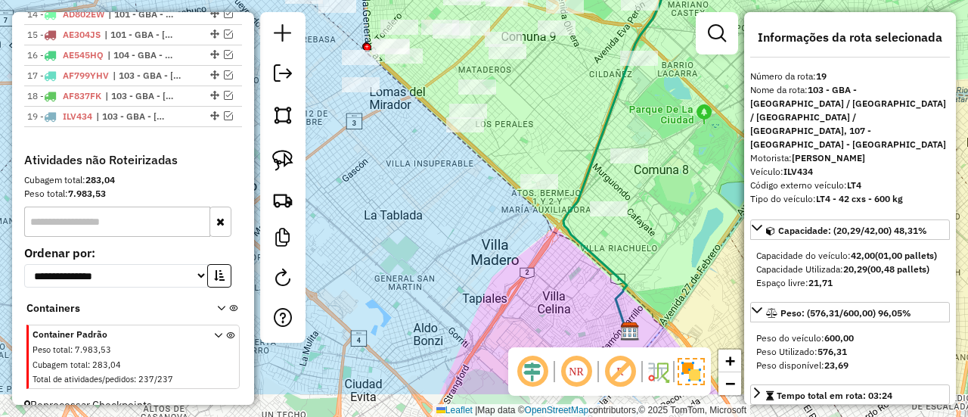
drag, startPoint x: 545, startPoint y: 303, endPoint x: 505, endPoint y: 266, distance: 54.6
click at [514, 262] on div "Janela de atendimento Grade de atendimento Capacidade Transportadoras Veículos …" at bounding box center [484, 208] width 968 height 417
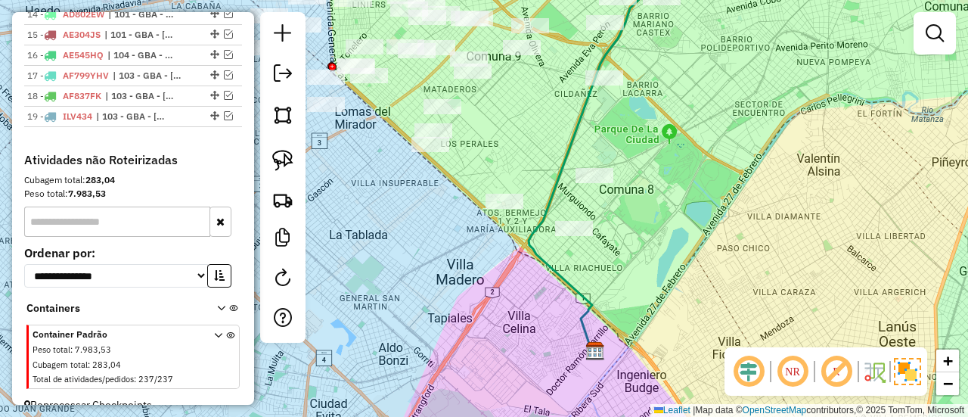
drag, startPoint x: 511, startPoint y: 253, endPoint x: 510, endPoint y: 275, distance: 22.0
click at [510, 275] on div "Janela de atendimento Grade de atendimento Capacidade Transportadoras Veículos …" at bounding box center [484, 208] width 968 height 417
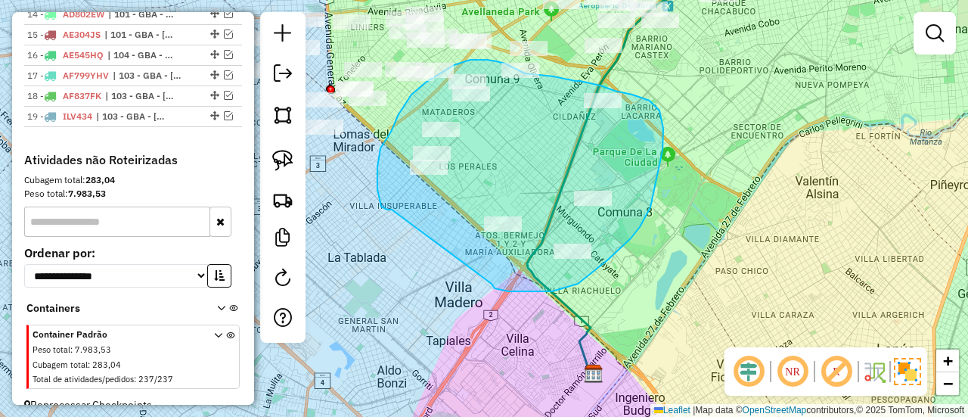
drag, startPoint x: 495, startPoint y: 288, endPoint x: 422, endPoint y: 203, distance: 111.6
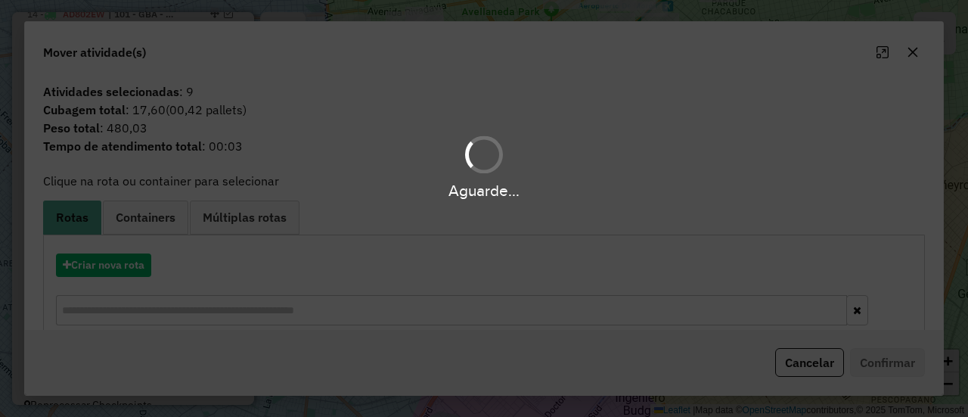
click at [141, 255] on div "Aguarde..." at bounding box center [484, 208] width 968 height 417
click at [139, 256] on hb-app "Aguarde... Pop-up bloqueado! Seu navegador bloqueou automáticamente a abertura …" at bounding box center [484, 208] width 968 height 417
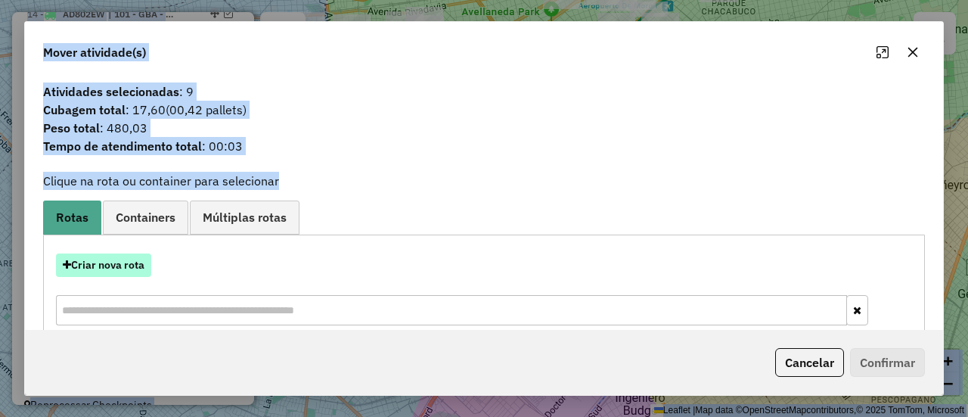
click at [133, 259] on button "Criar nova rota" at bounding box center [103, 264] width 95 height 23
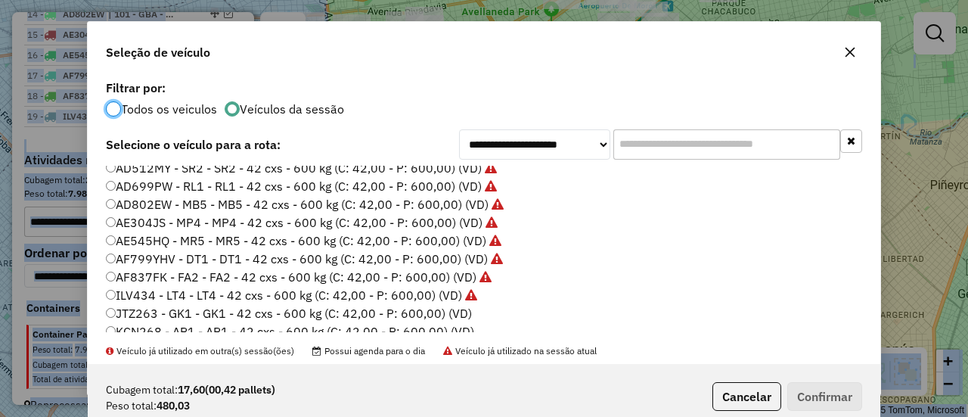
scroll to position [151, 0]
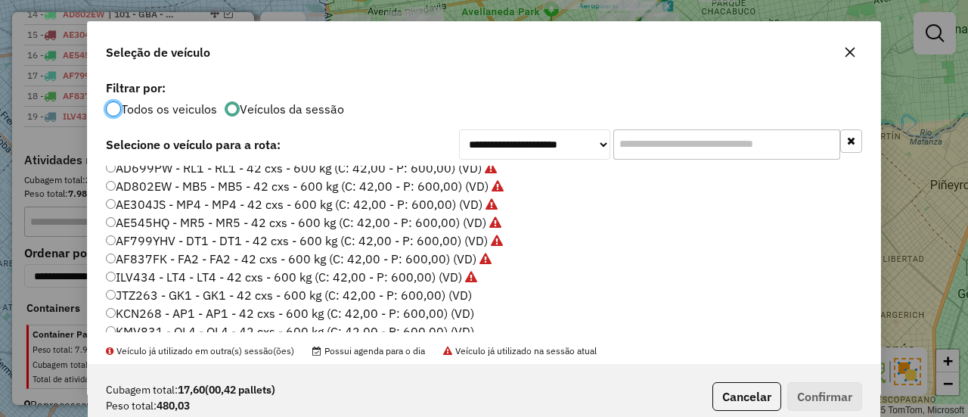
drag, startPoint x: 464, startPoint y: 293, endPoint x: 573, endPoint y: 311, distance: 110.4
click at [464, 293] on label "JTZ263 - GK1 - GK1 - 42 cxs - 600 kg (C: 42,00 - P: 600,00) (VD)" at bounding box center [289, 295] width 366 height 18
click at [827, 390] on button "Confirmar" at bounding box center [824, 396] width 75 height 29
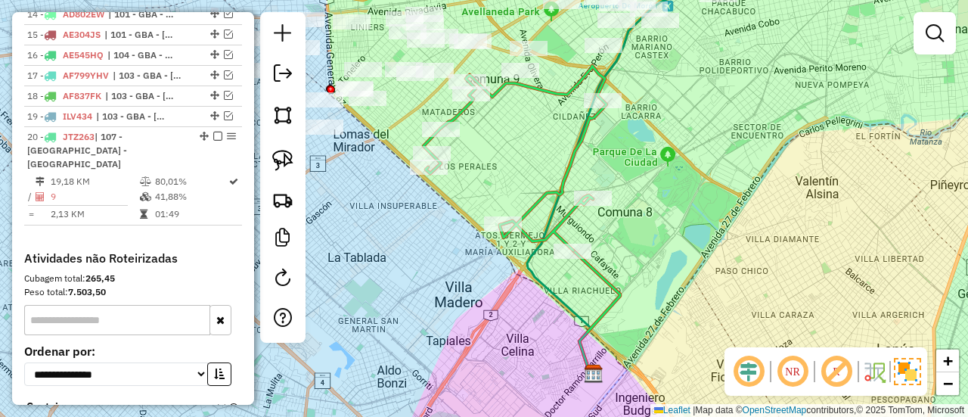
scroll to position [1009, 0]
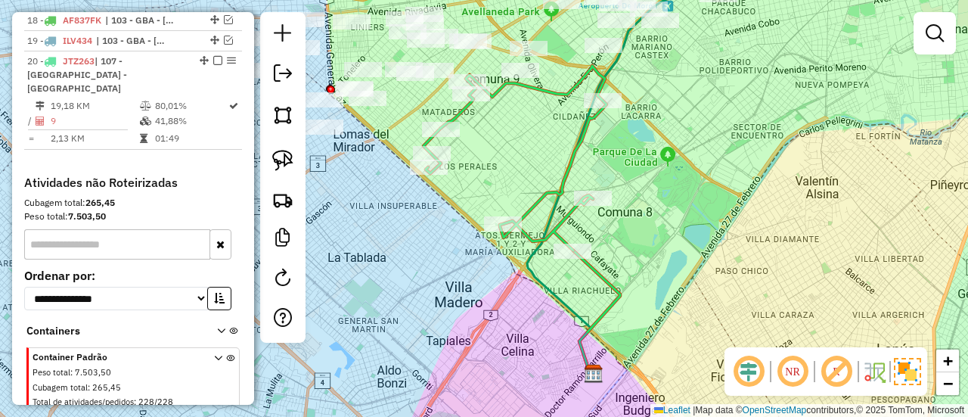
click at [564, 169] on icon at bounding box center [515, 158] width 183 height 185
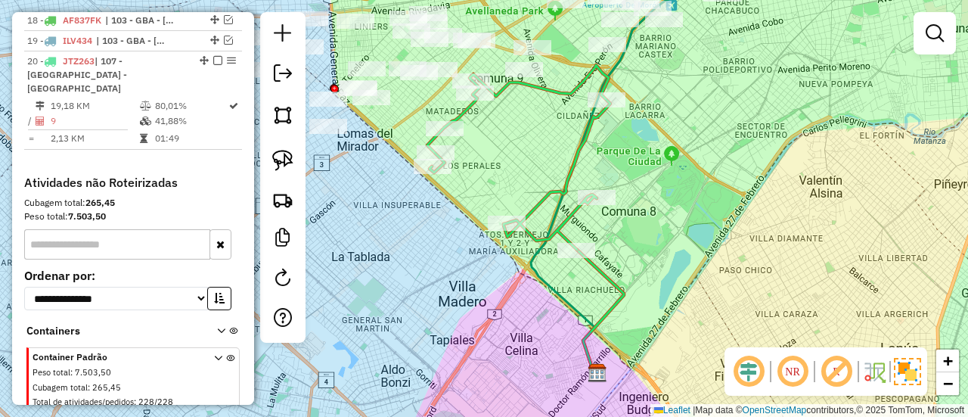
click at [546, 199] on icon at bounding box center [518, 157] width 183 height 185
select select "**********"
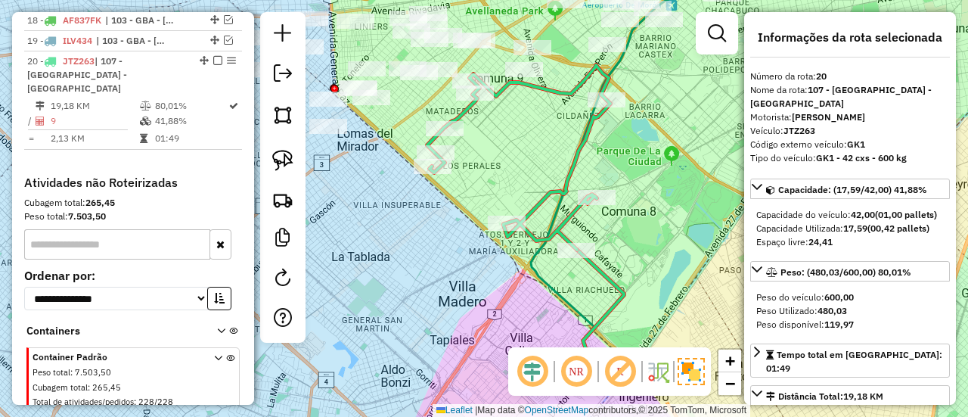
scroll to position [1017, 0]
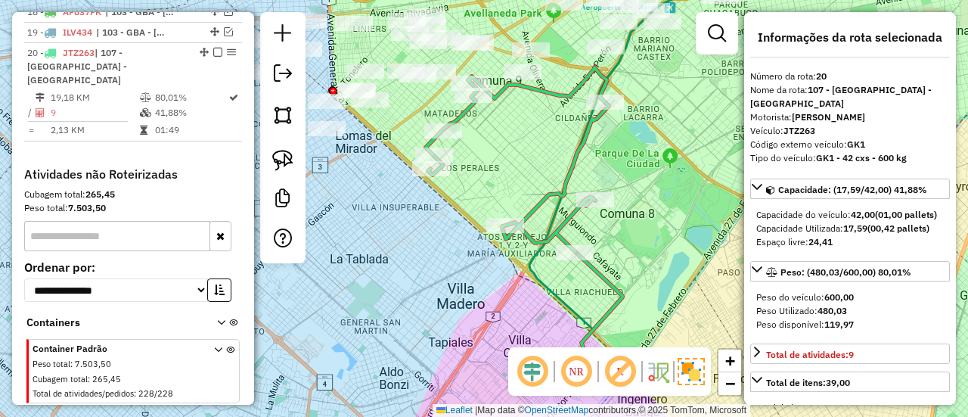
drag, startPoint x: 650, startPoint y: 163, endPoint x: 602, endPoint y: 257, distance: 105.2
click at [604, 256] on div "Janela de atendimento Grade de atendimento Capacidade Transportadoras Veículos …" at bounding box center [484, 208] width 968 height 417
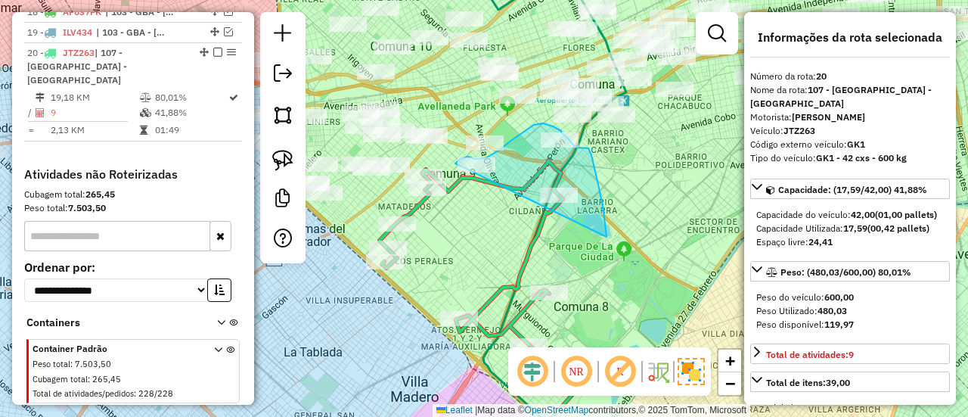
drag, startPoint x: 606, startPoint y: 229, endPoint x: 486, endPoint y: 278, distance: 129.2
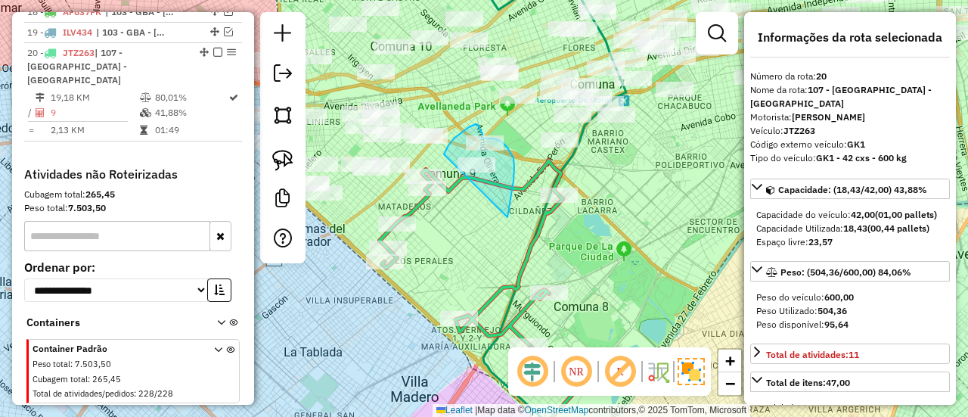
click at [440, 185] on div "Janela de atendimento Grade de atendimento Capacidade Transportadoras Veículos …" at bounding box center [484, 208] width 968 height 417
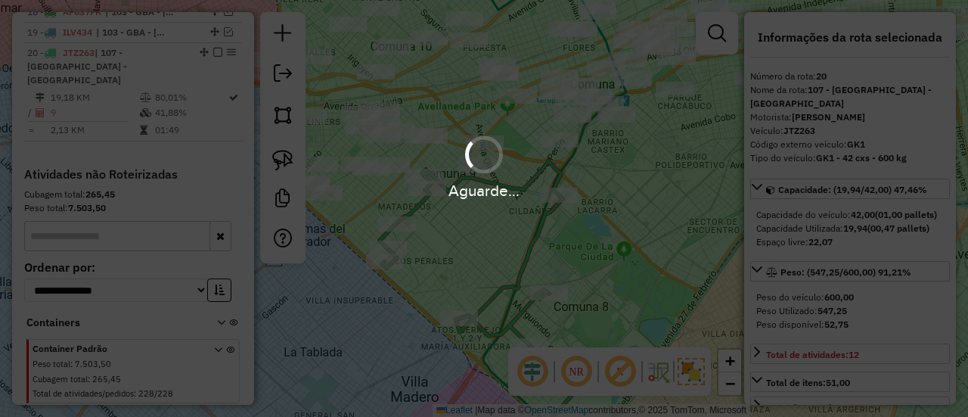
select select "**********"
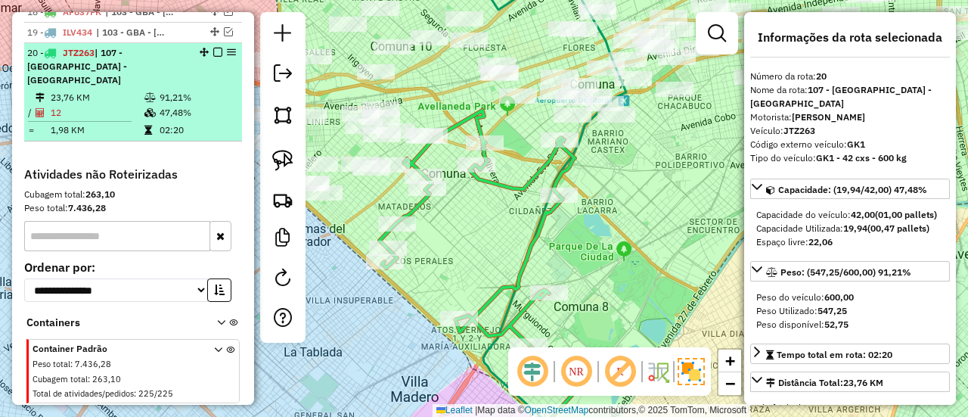
click at [213, 48] on em at bounding box center [217, 52] width 9 height 9
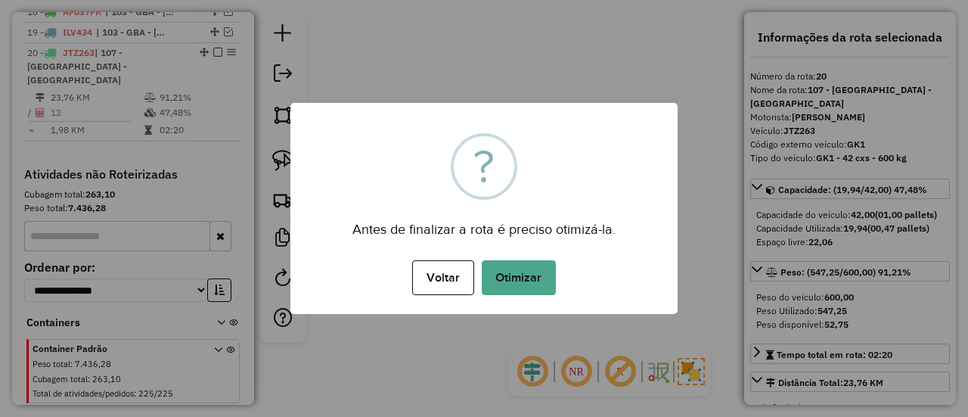
click at [539, 247] on div "× ? Antes de finalizar a rota é preciso otimizá-la. Voltar No Otimizar" at bounding box center [483, 208] width 387 height 211
drag, startPoint x: 537, startPoint y: 260, endPoint x: 545, endPoint y: 269, distance: 11.8
click at [537, 260] on button "Otimizar" at bounding box center [519, 277] width 74 height 35
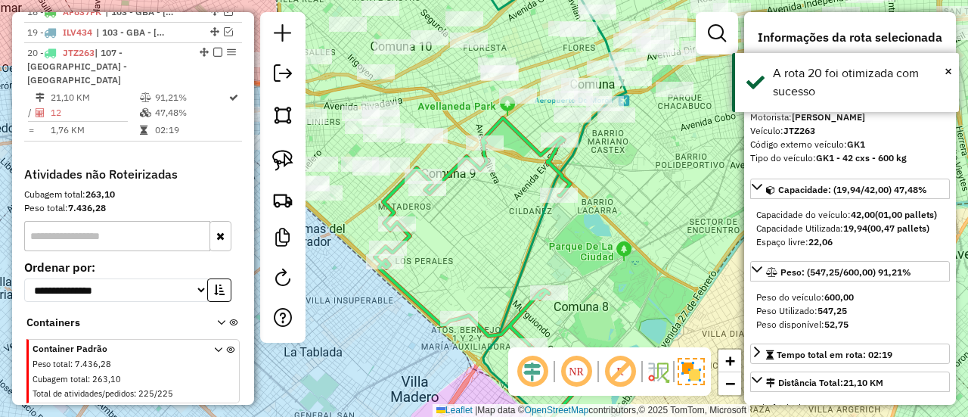
click at [213, 48] on em at bounding box center [217, 52] width 9 height 9
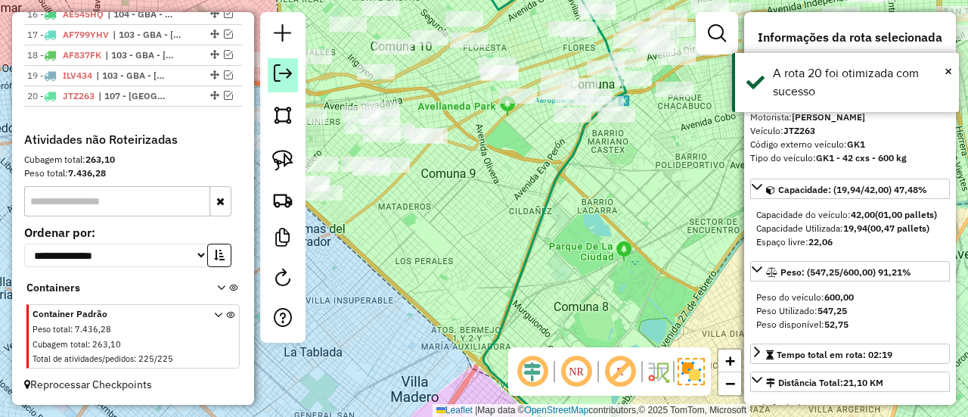
scroll to position [953, 0]
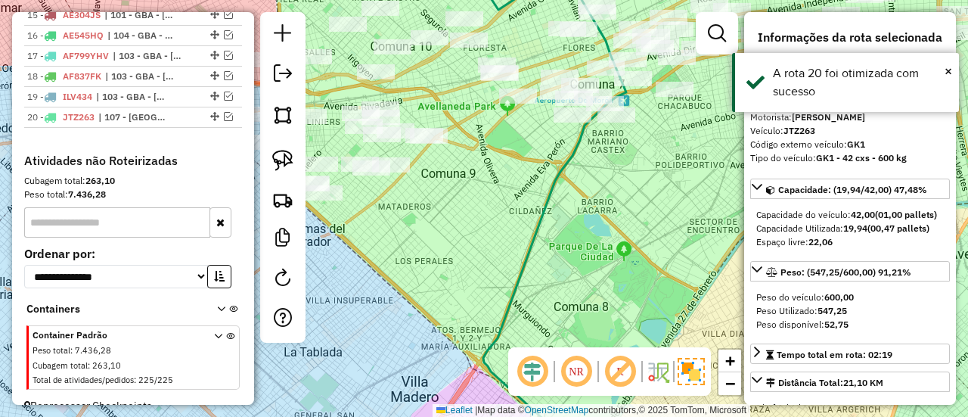
drag, startPoint x: 488, startPoint y: 193, endPoint x: 663, endPoint y: 252, distance: 185.1
click at [654, 251] on div "Janela de atendimento Grade de atendimento Capacidade Transportadoras Veículos …" at bounding box center [484, 208] width 968 height 417
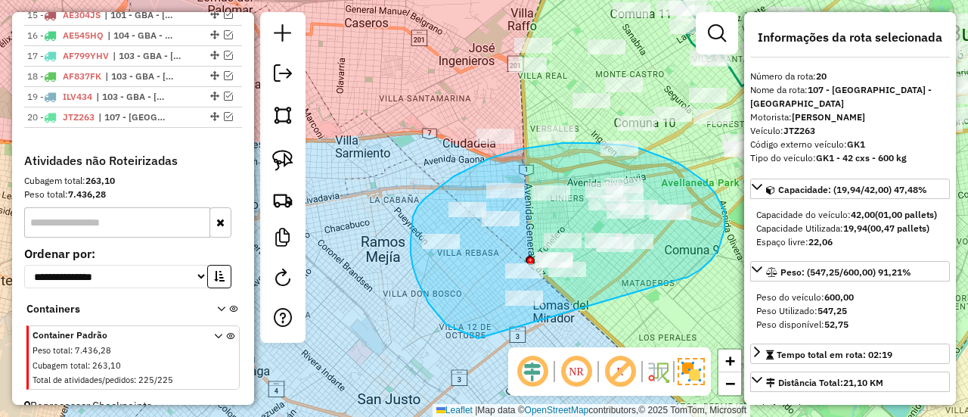
drag, startPoint x: 719, startPoint y: 250, endPoint x: 487, endPoint y: 337, distance: 247.3
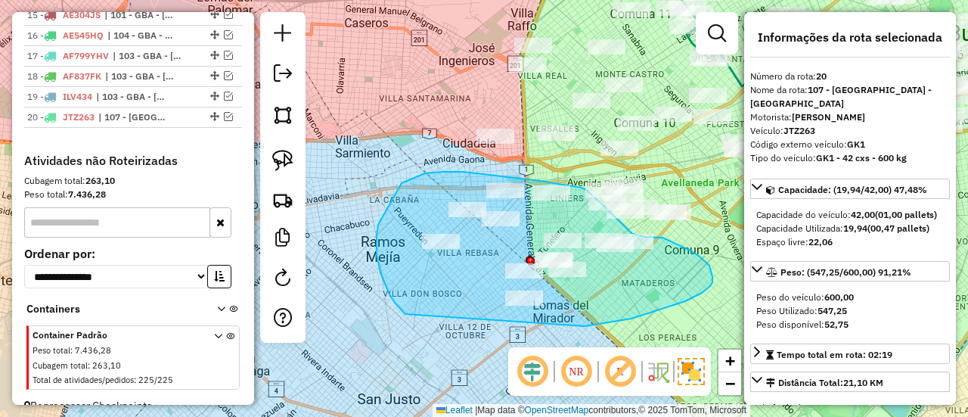
drag, startPoint x: 632, startPoint y: 318, endPoint x: 428, endPoint y: 321, distance: 203.5
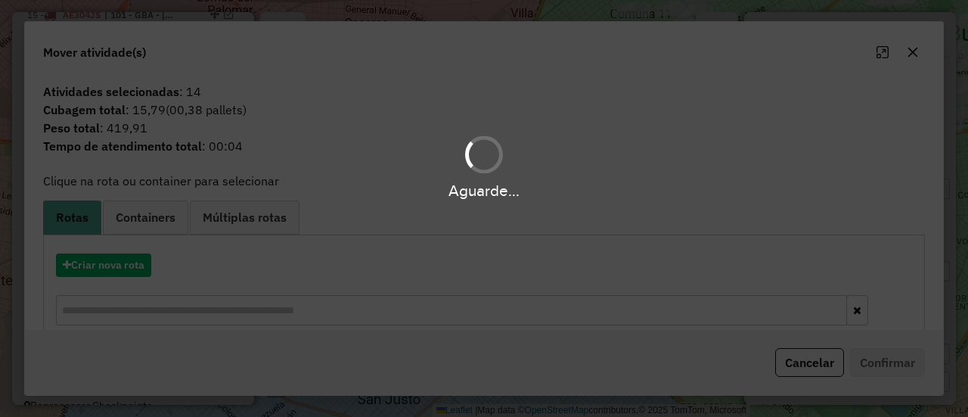
click at [129, 256] on div "Aguarde..." at bounding box center [484, 208] width 968 height 417
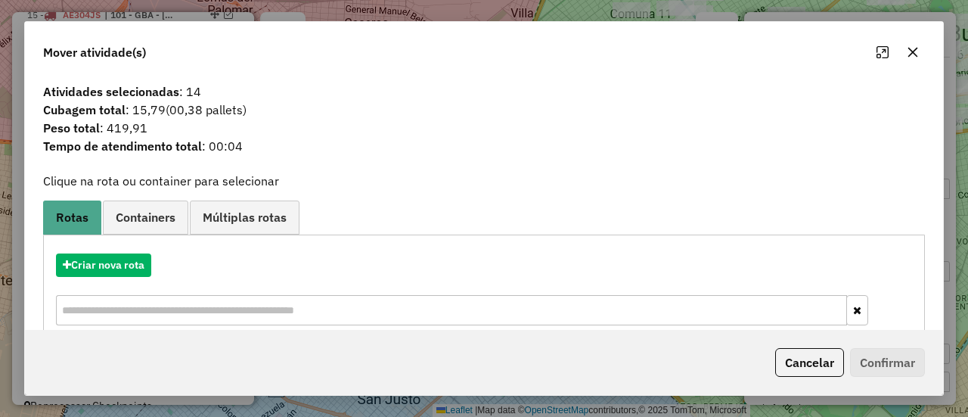
click at [129, 256] on hb-app "Aguarde... Pop-up bloqueado! Seu navegador bloqueou automáticamente a abertura …" at bounding box center [484, 208] width 968 height 417
click at [126, 258] on button "Criar nova rota" at bounding box center [103, 264] width 95 height 23
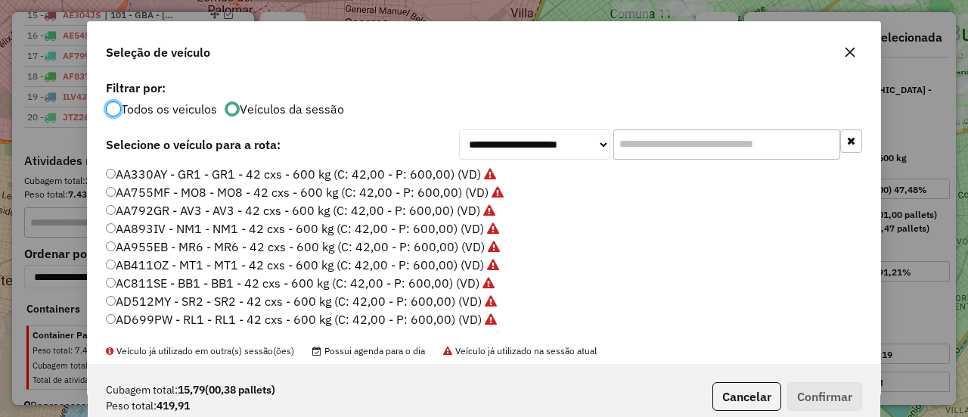
scroll to position [151, 0]
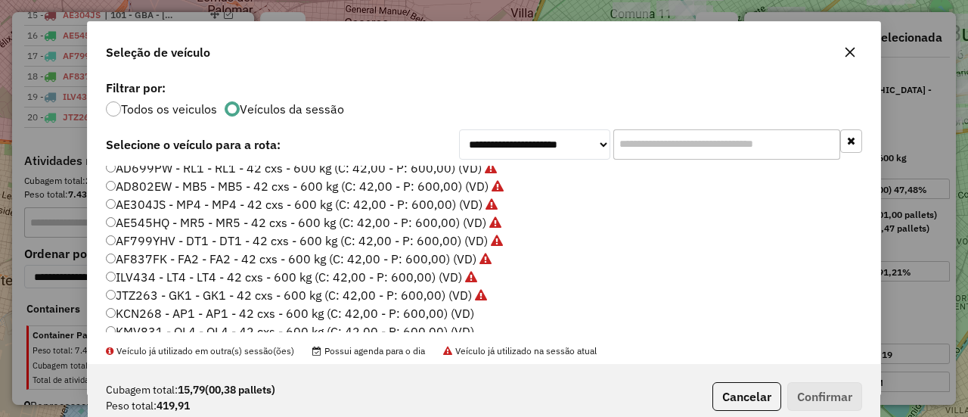
click at [455, 321] on label "KCN268 - AP1 - AP1 - 42 cxs - 600 kg (C: 42,00 - P: 600,00) (VD)" at bounding box center [290, 313] width 368 height 18
click at [829, 396] on button "Confirmar" at bounding box center [824, 396] width 75 height 29
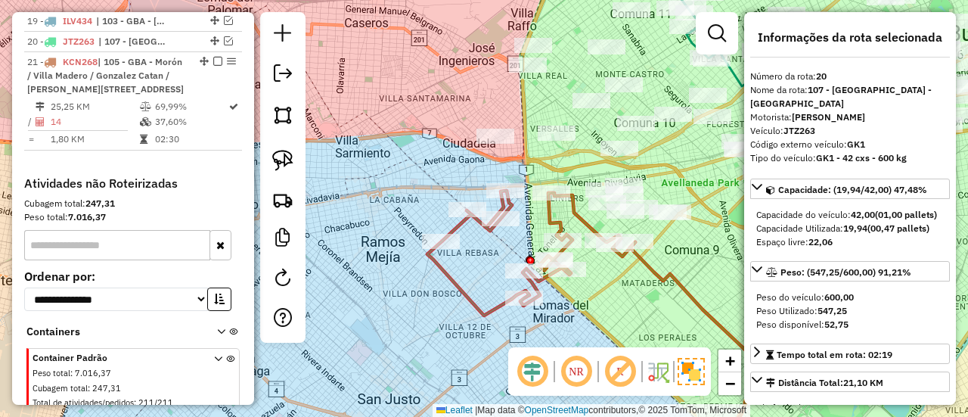
scroll to position [1030, 0]
click at [650, 275] on icon at bounding box center [696, 350] width 132 height 216
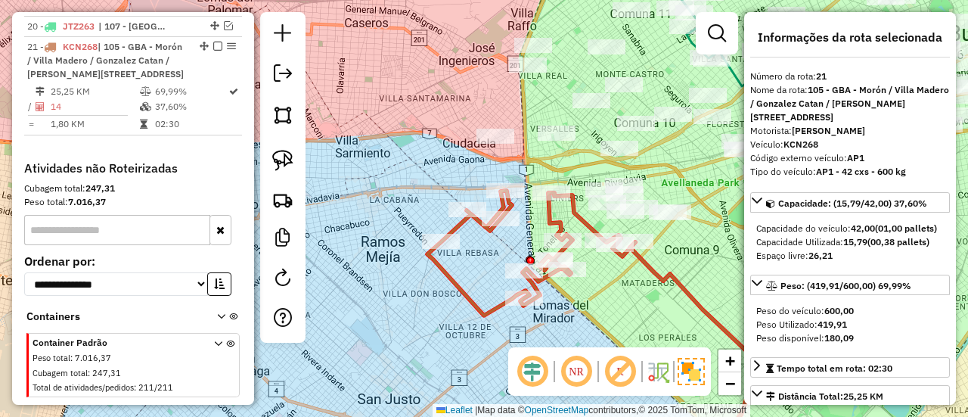
scroll to position [1050, 0]
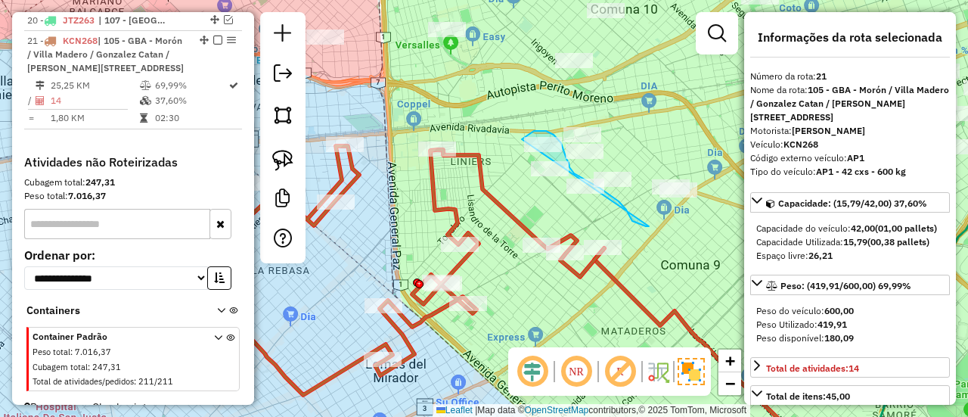
drag, startPoint x: 649, startPoint y: 226, endPoint x: 561, endPoint y: 231, distance: 88.6
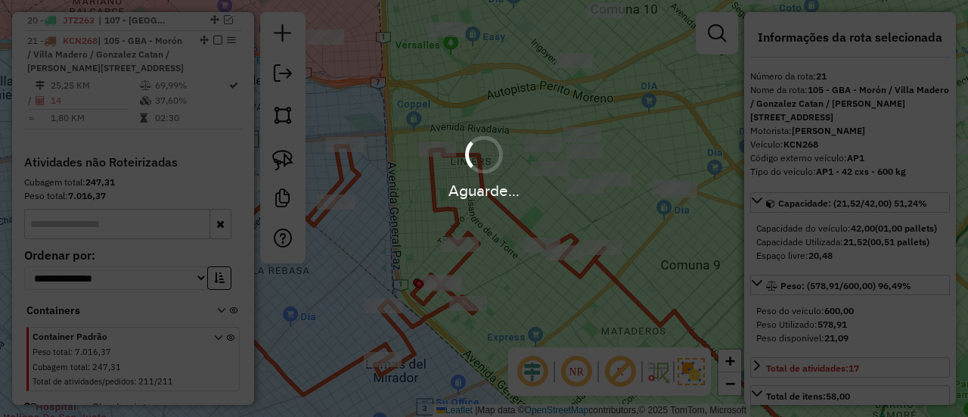
select select "**********"
click at [620, 203] on div "Aguarde..." at bounding box center [484, 208] width 968 height 417
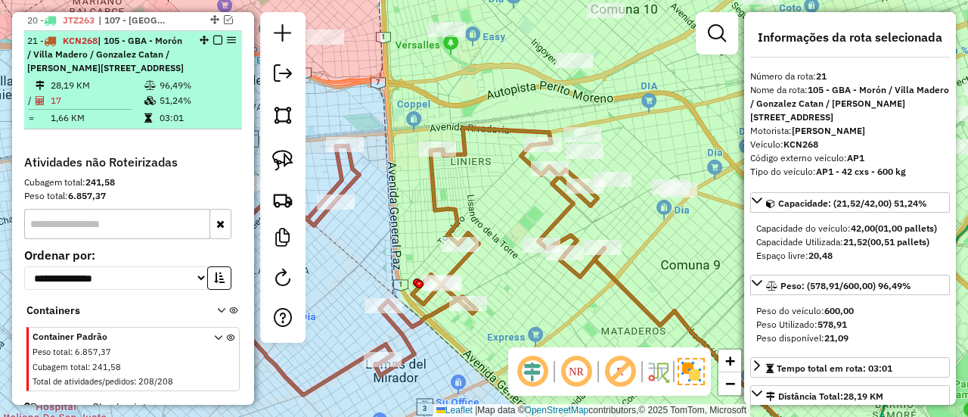
click at [213, 36] on em at bounding box center [217, 40] width 9 height 9
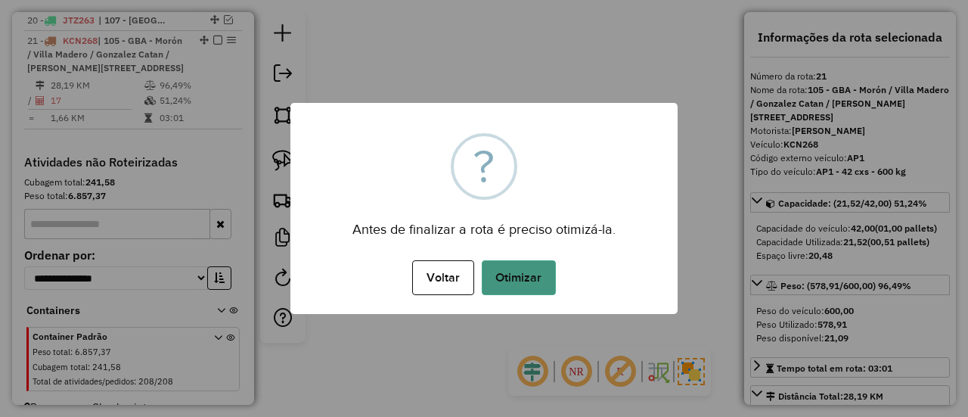
click at [520, 281] on button "Otimizar" at bounding box center [519, 277] width 74 height 35
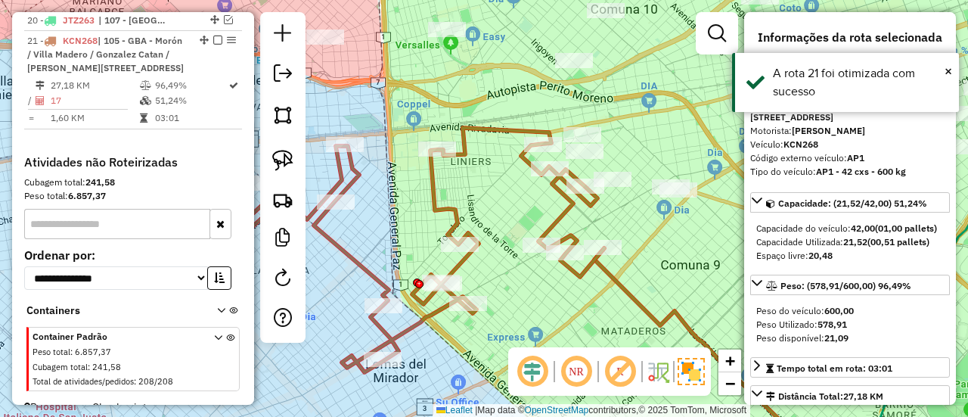
click at [216, 36] on em at bounding box center [217, 40] width 9 height 9
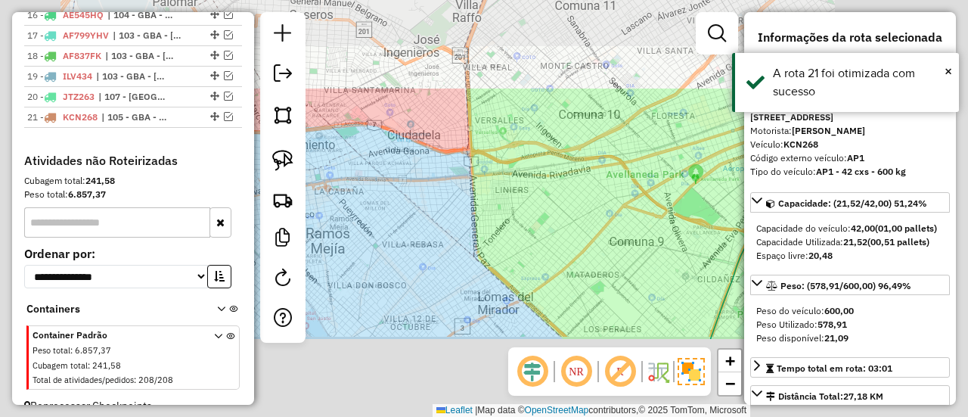
click at [586, 244] on div "Janela de atendimento Grade de atendimento Capacidade Transportadoras Veículos …" at bounding box center [484, 208] width 968 height 417
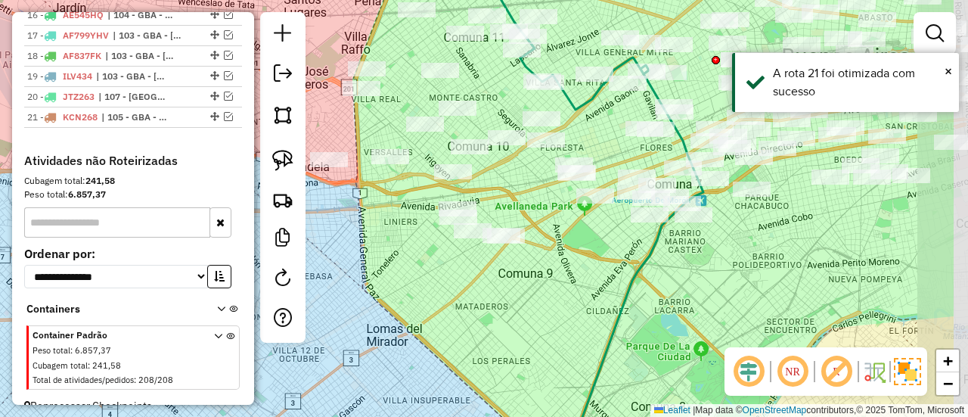
drag, startPoint x: 532, startPoint y: 222, endPoint x: 467, endPoint y: 265, distance: 77.4
click at [424, 267] on div "Janela de atendimento Grade de atendimento Capacidade Transportadoras Veículos …" at bounding box center [484, 208] width 968 height 417
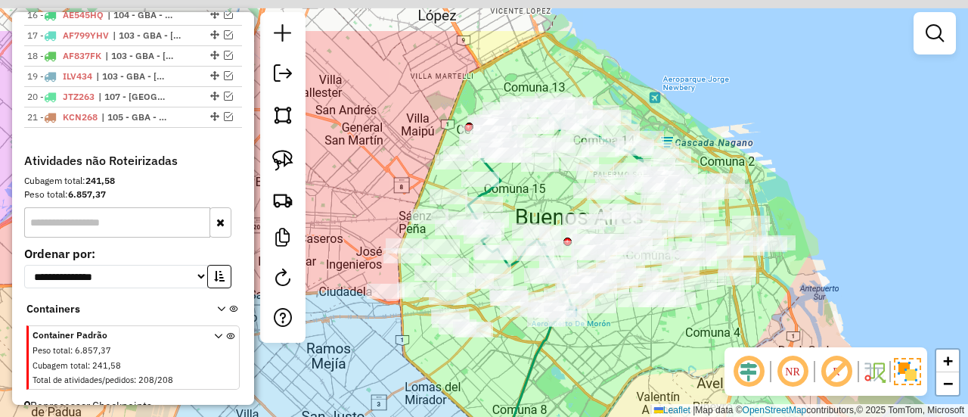
drag, startPoint x: 585, startPoint y: 281, endPoint x: 569, endPoint y: 335, distance: 56.9
click at [572, 350] on div "Janela de atendimento Grade de atendimento Capacidade Transportadoras Veículos …" at bounding box center [484, 208] width 968 height 417
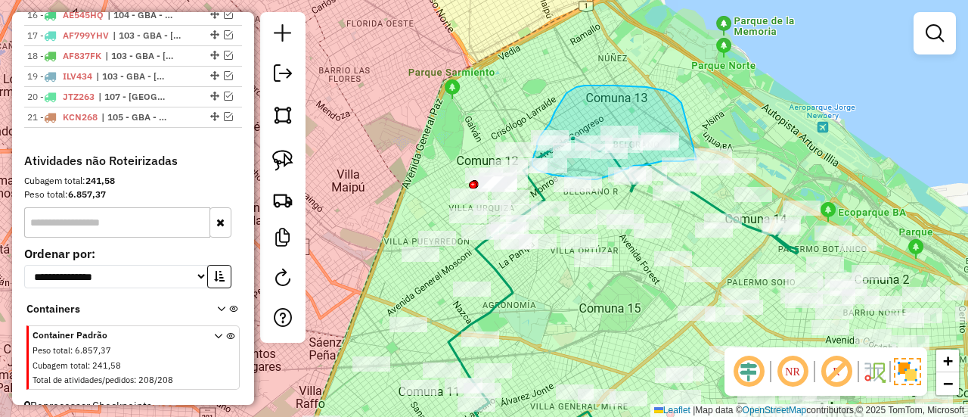
drag, startPoint x: 675, startPoint y: 96, endPoint x: 711, endPoint y: 142, distance: 58.7
click at [711, 142] on hb-app "Aguarde... Pop-up bloqueado! Seu navegador bloqueou automáticamente a abertura …" at bounding box center [484, 208] width 968 height 417
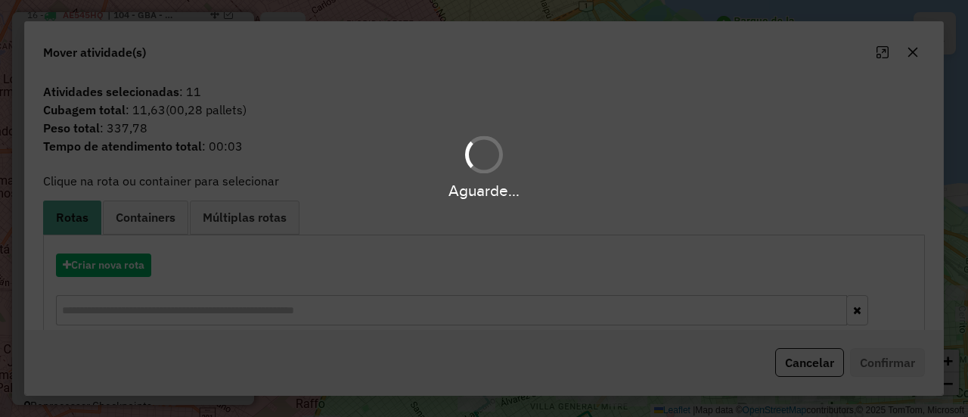
click at [78, 281] on div "Criar nova rota" at bounding box center [484, 291] width 874 height 98
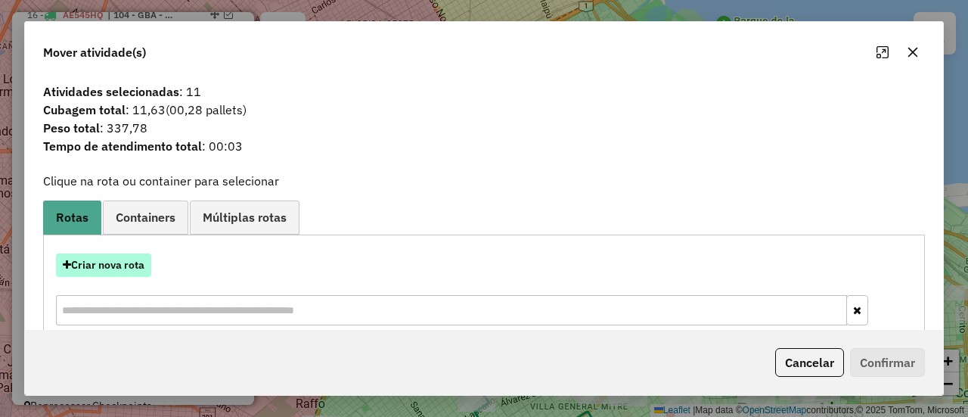
click at [86, 269] on button "Criar nova rota" at bounding box center [103, 264] width 95 height 23
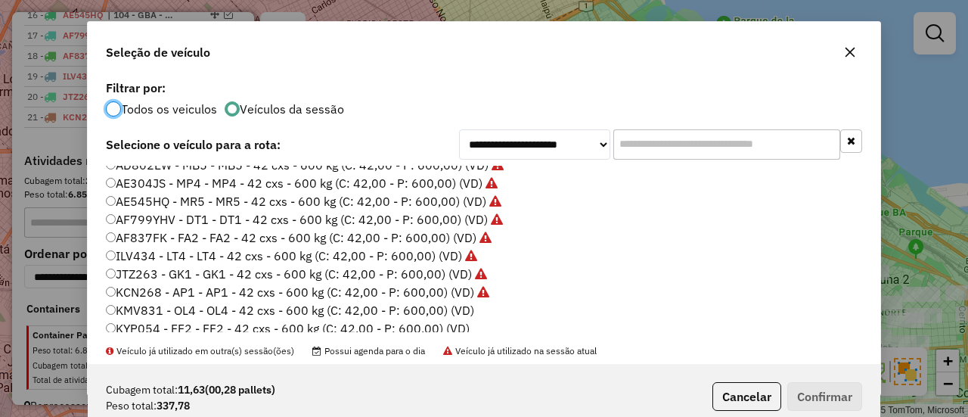
scroll to position [227, 0]
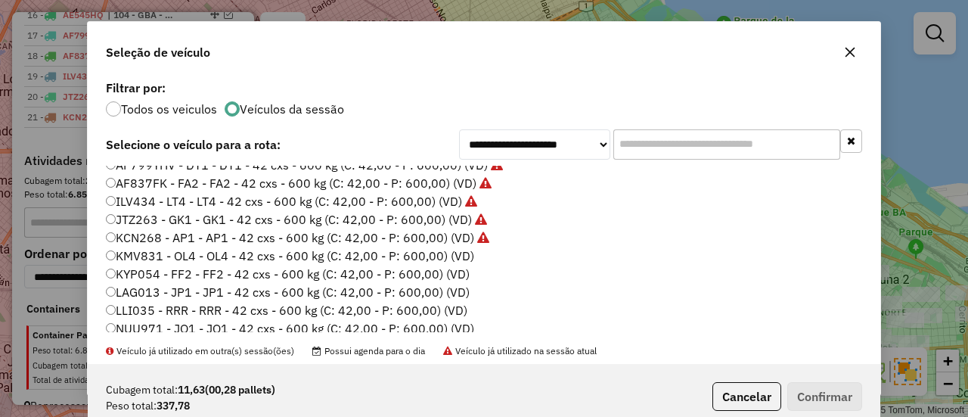
click at [477, 256] on li "KMV831 - OL4 - OL4 - 42 cxs - 600 kg (C: 42,00 - P: 600,00) (VD)" at bounding box center [484, 256] width 756 height 18
click at [465, 256] on label "KMV831 - OL4 - OL4 - 42 cxs - 600 kg (C: 42,00 - P: 600,00) (VD)" at bounding box center [290, 256] width 368 height 18
click at [835, 398] on button "Confirmar" at bounding box center [824, 396] width 75 height 29
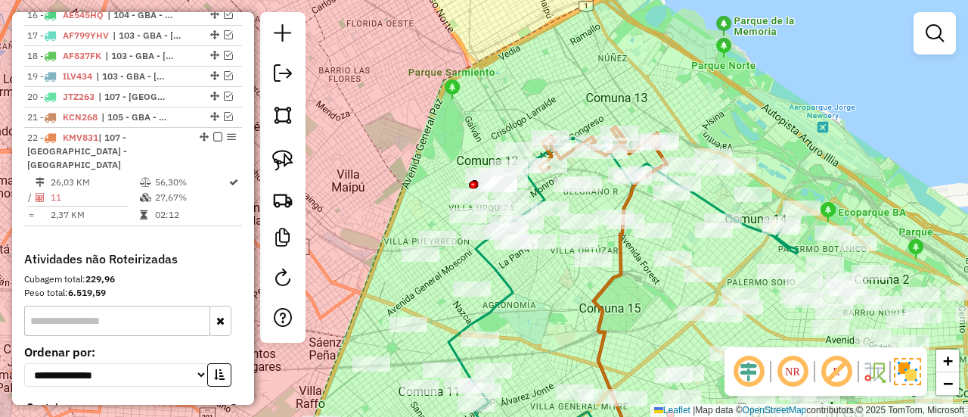
scroll to position [1050, 0]
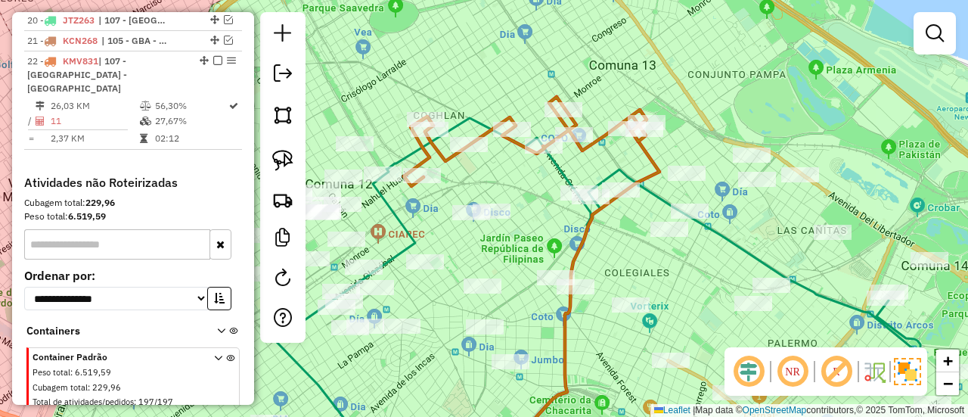
click at [643, 148] on icon at bounding box center [525, 141] width 243 height 89
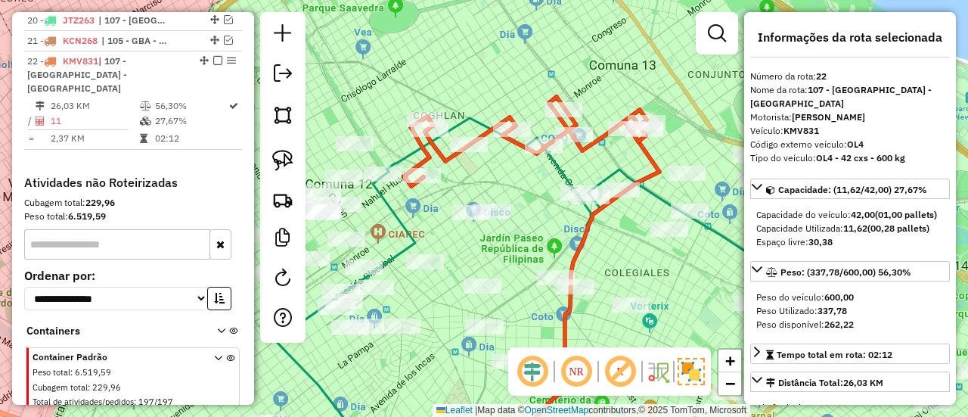
scroll to position [1058, 0]
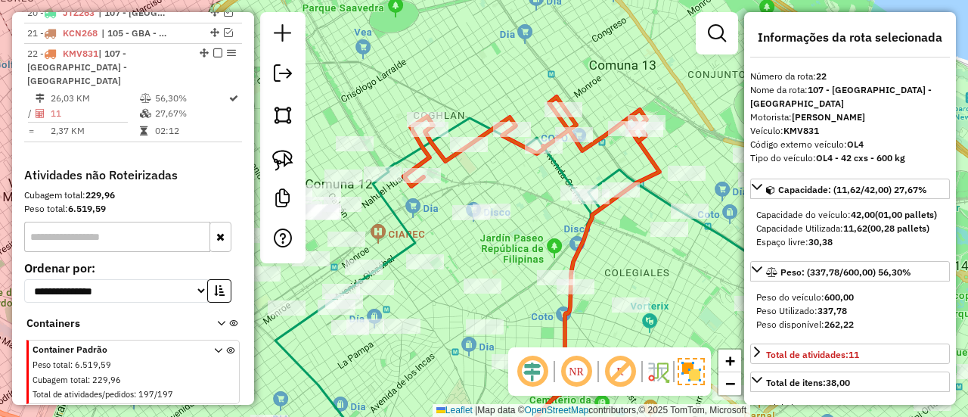
drag, startPoint x: 622, startPoint y: 159, endPoint x: 653, endPoint y: 157, distance: 31.1
click at [666, 155] on div "Janela de atendimento Grade de atendimento Capacidade Transportadoras Veículos …" at bounding box center [484, 208] width 968 height 417
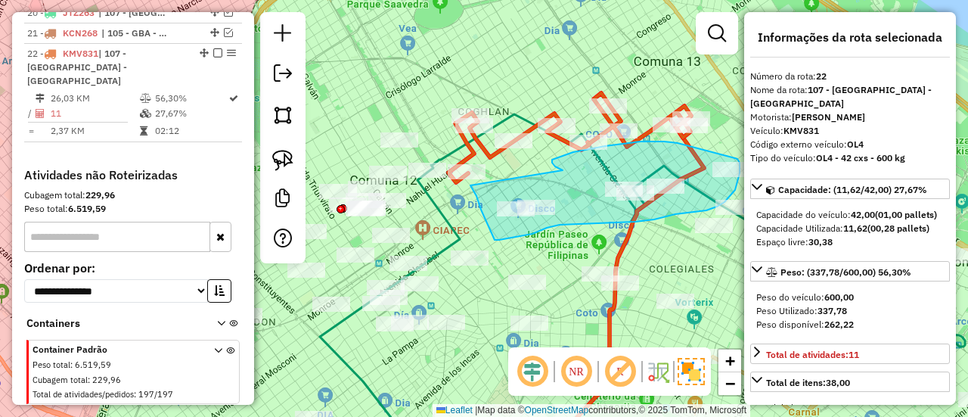
drag, startPoint x: 563, startPoint y: 170, endPoint x: 464, endPoint y: 160, distance: 98.8
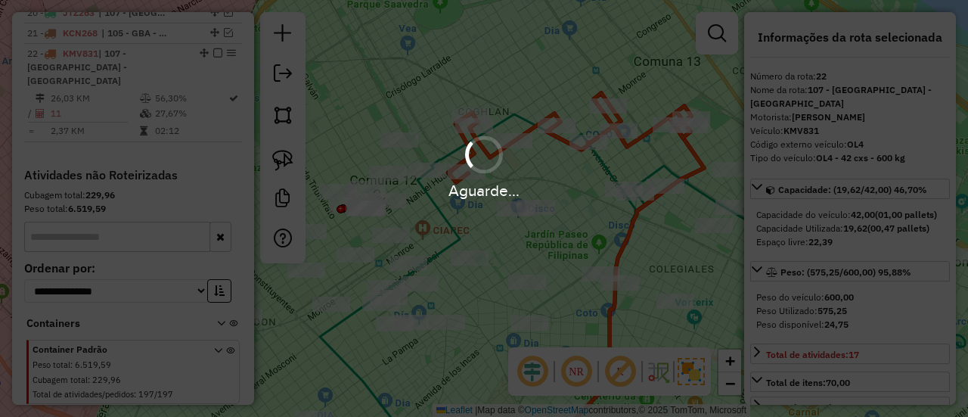
select select "**********"
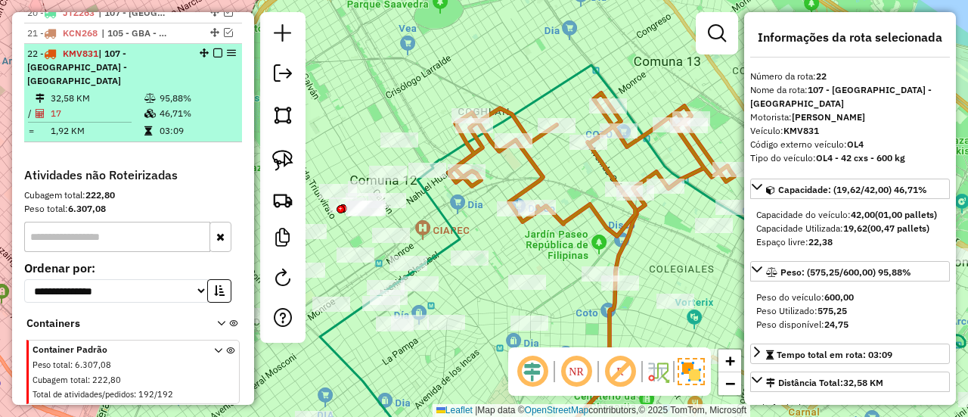
click at [213, 48] on em at bounding box center [217, 52] width 9 height 9
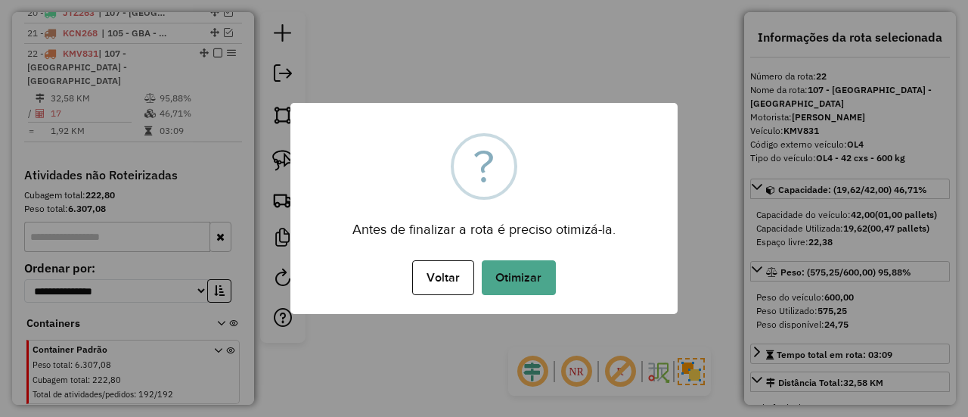
drag, startPoint x: 508, startPoint y: 275, endPoint x: 356, endPoint y: 201, distance: 168.8
click at [510, 275] on button "Otimizar" at bounding box center [519, 277] width 74 height 35
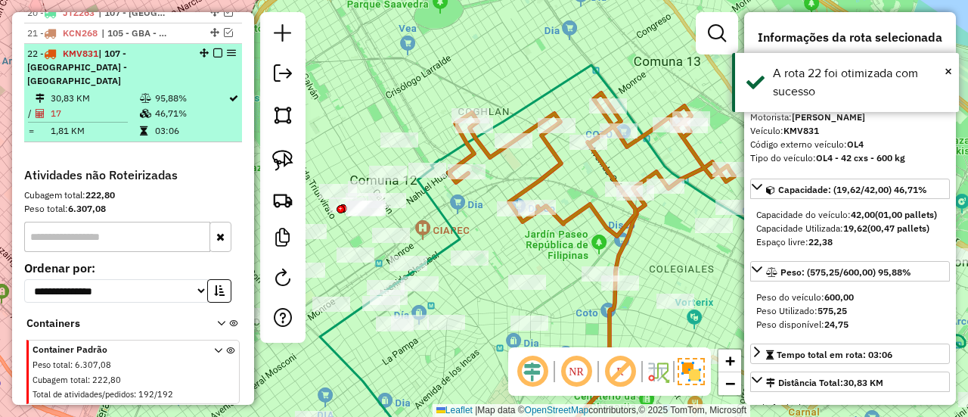
click at [213, 48] on em at bounding box center [217, 52] width 9 height 9
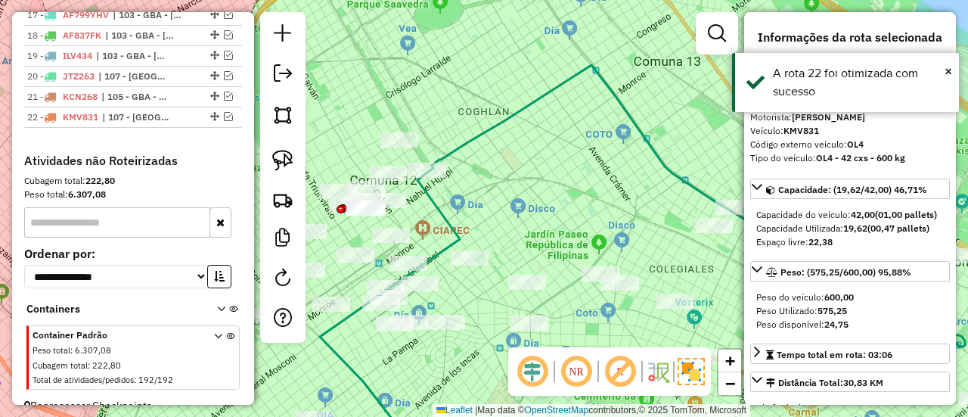
click at [564, 72] on icon at bounding box center [642, 261] width 645 height 393
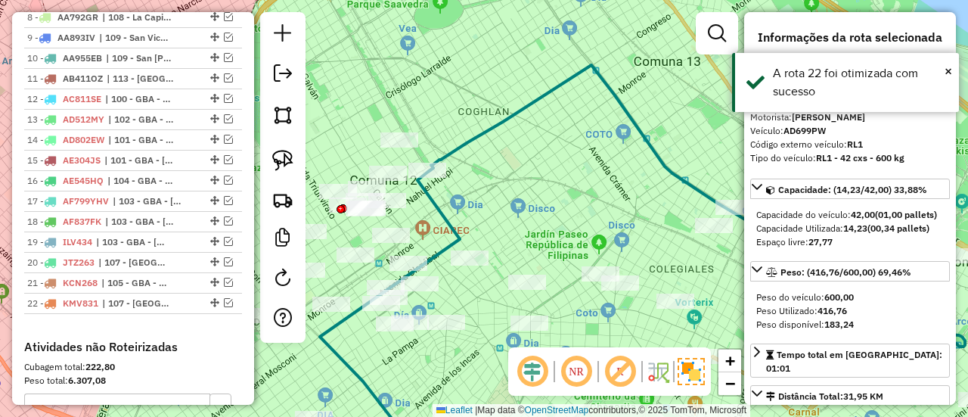
scroll to position [582, 0]
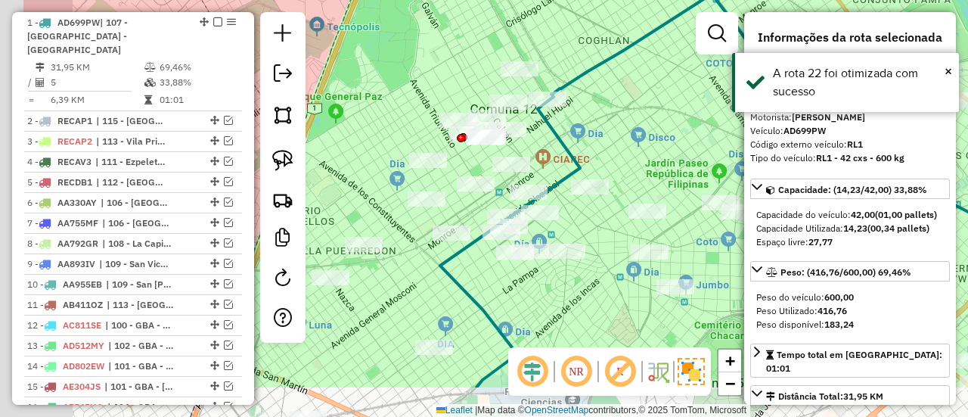
drag, startPoint x: 545, startPoint y: 155, endPoint x: 626, endPoint y: 98, distance: 99.5
click at [666, 84] on div "Janela de atendimento Grade de atendimento Capacidade Transportadoras Veículos …" at bounding box center [484, 208] width 968 height 417
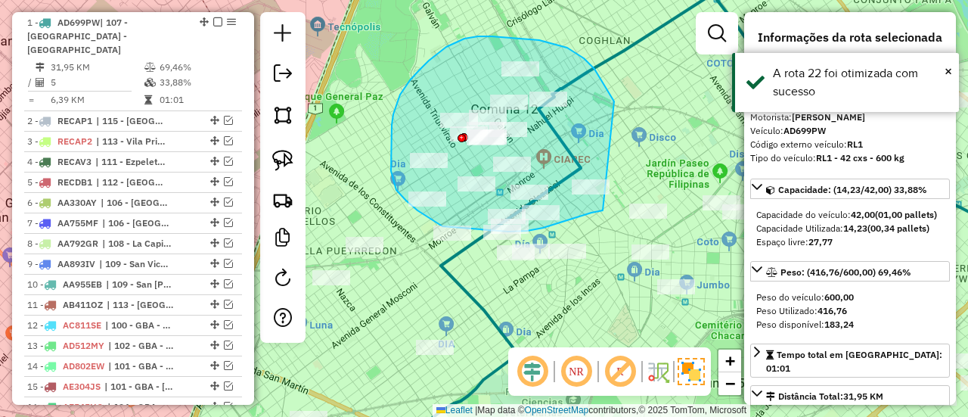
drag, startPoint x: 614, startPoint y: 101, endPoint x: 613, endPoint y: 200, distance: 99.1
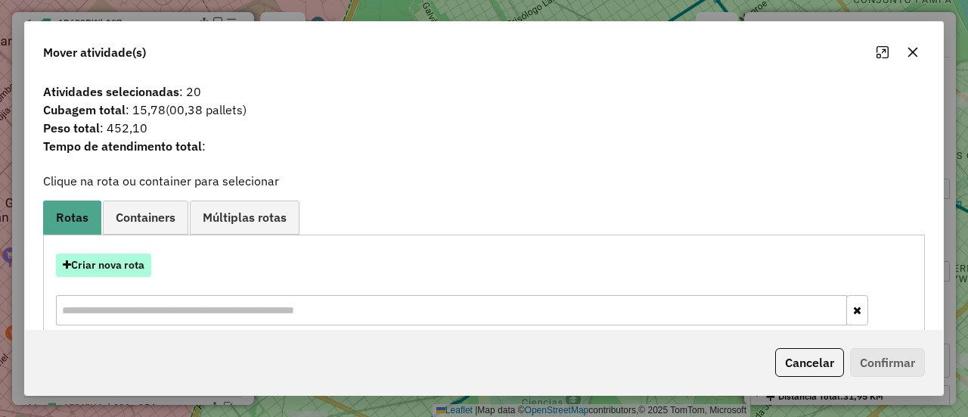
click at [133, 264] on button "Criar nova rota" at bounding box center [103, 264] width 95 height 23
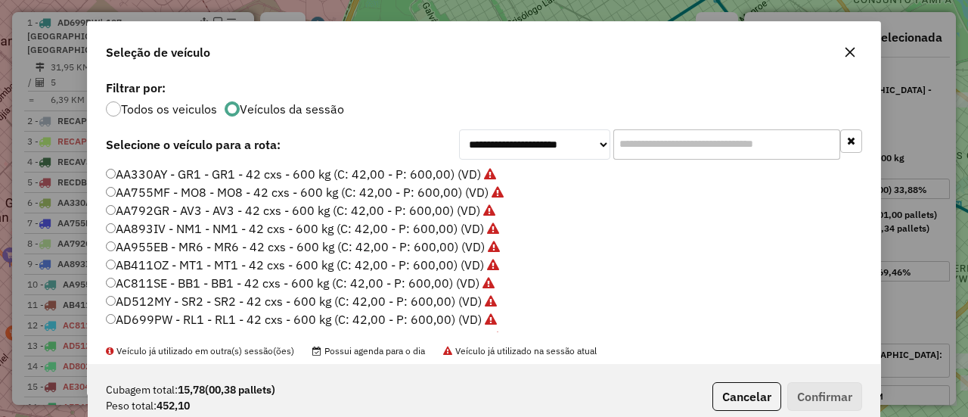
click at [133, 266] on div "**********" at bounding box center [484, 208] width 968 height 417
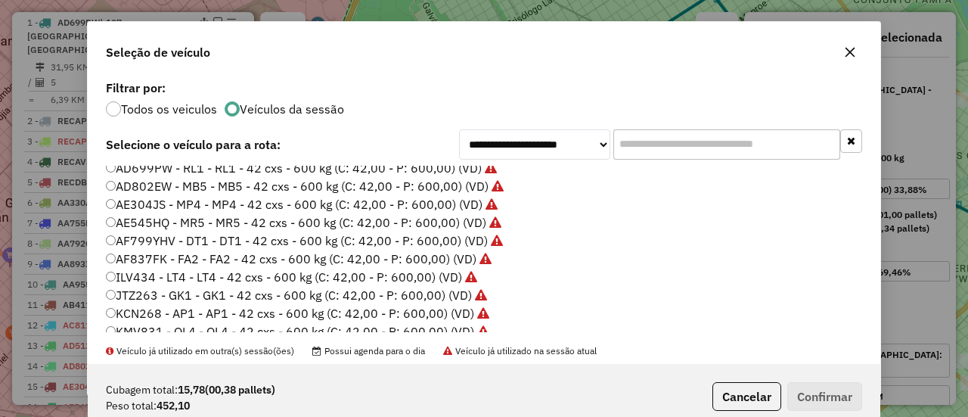
scroll to position [303, 0]
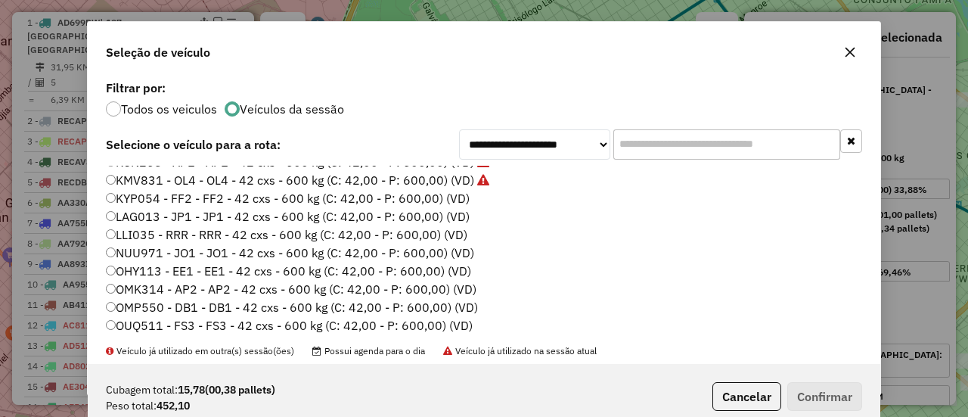
click at [455, 202] on label "KYP054 - FF2 - FF2 - 42 cxs - 600 kg (C: 42,00 - P: 600,00) (VD)" at bounding box center [288, 198] width 364 height 18
click at [828, 384] on button "Confirmar" at bounding box center [824, 396] width 75 height 29
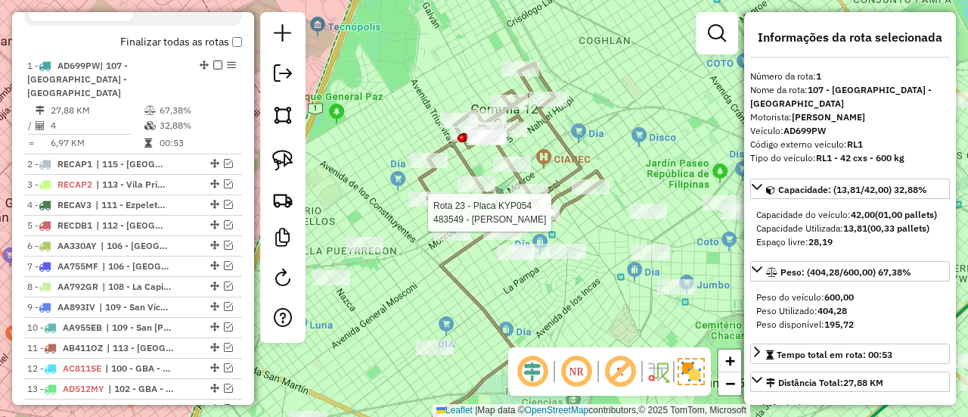
scroll to position [582, 0]
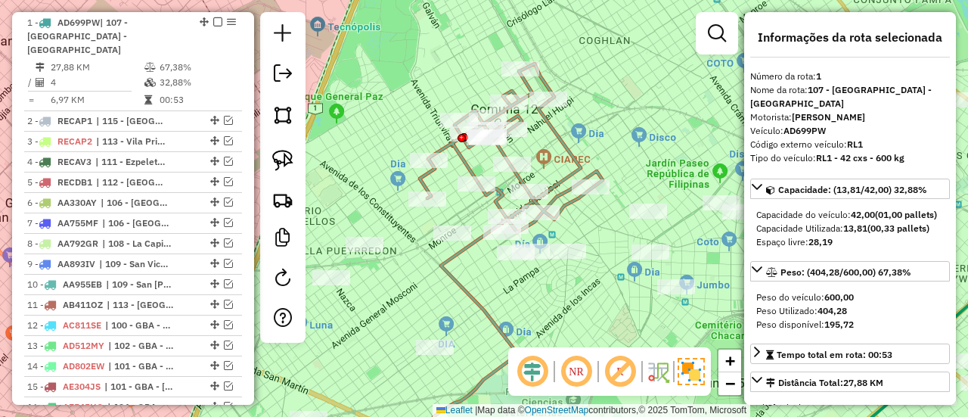
click at [577, 153] on icon at bounding box center [507, 280] width 148 height 358
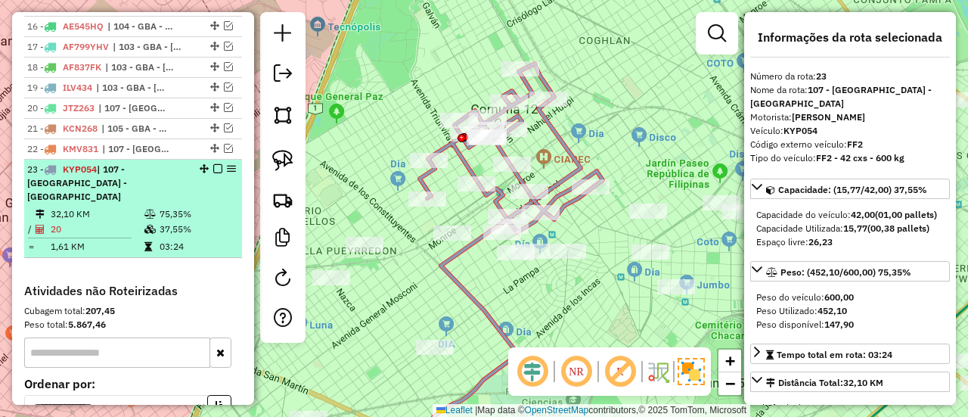
scroll to position [1078, 0]
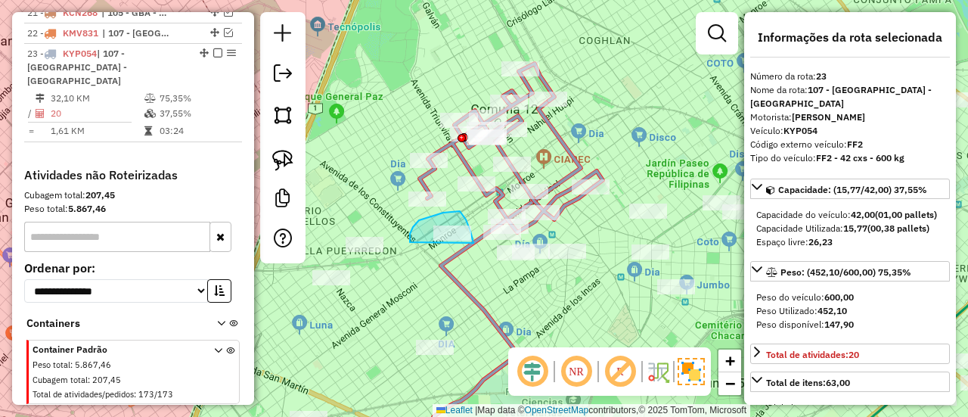
drag, startPoint x: 474, startPoint y: 243, endPoint x: 448, endPoint y: 258, distance: 29.8
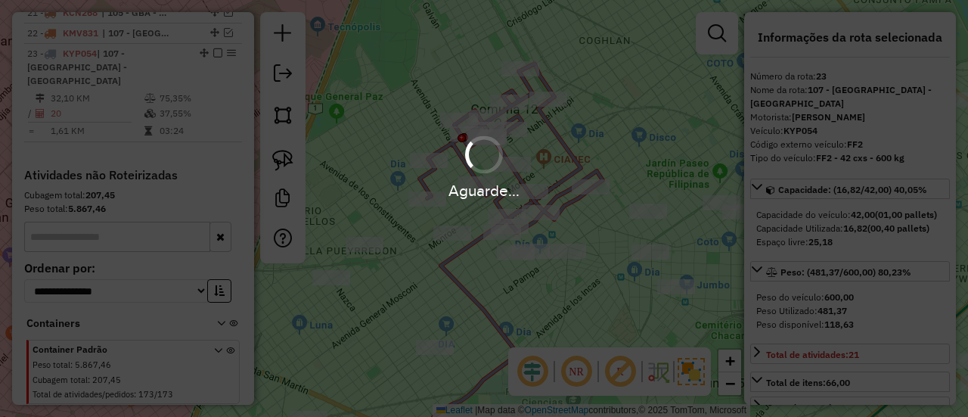
select select "**********"
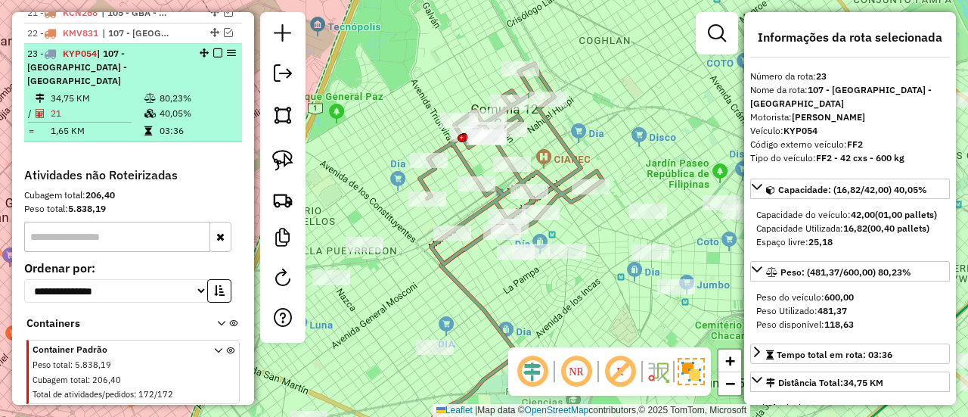
click at [217, 48] on em at bounding box center [217, 52] width 9 height 9
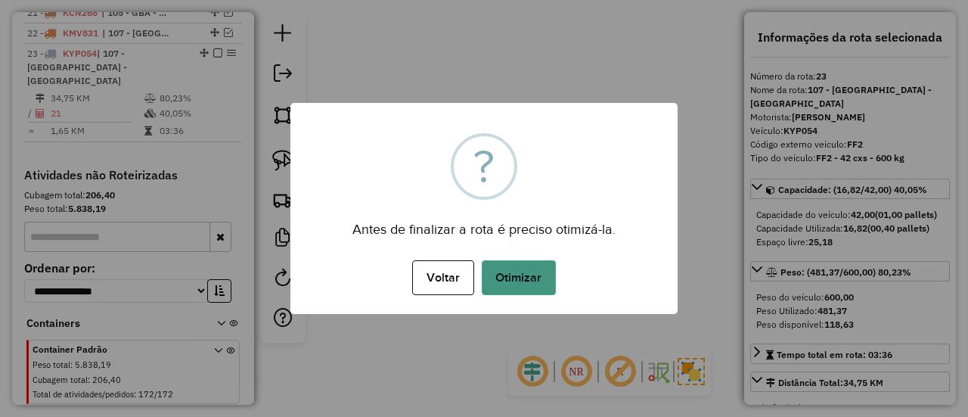
drag, startPoint x: 515, startPoint y: 272, endPoint x: 526, endPoint y: 265, distance: 13.2
click at [517, 272] on button "Otimizar" at bounding box center [519, 277] width 74 height 35
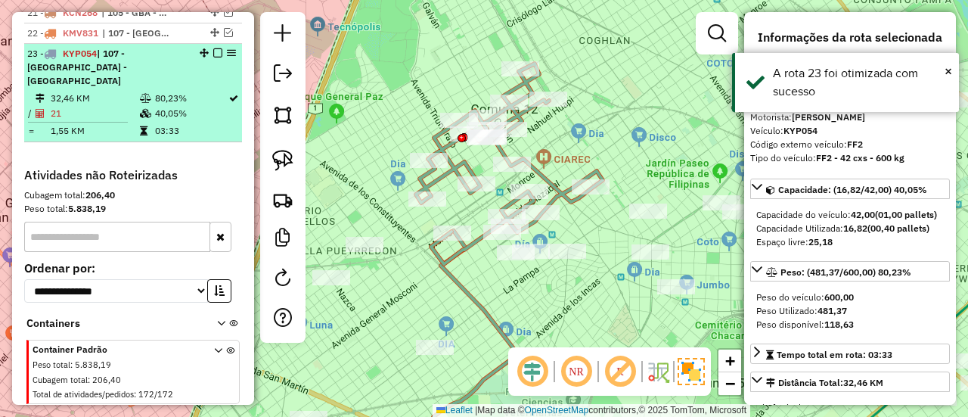
click at [213, 48] on em at bounding box center [217, 52] width 9 height 9
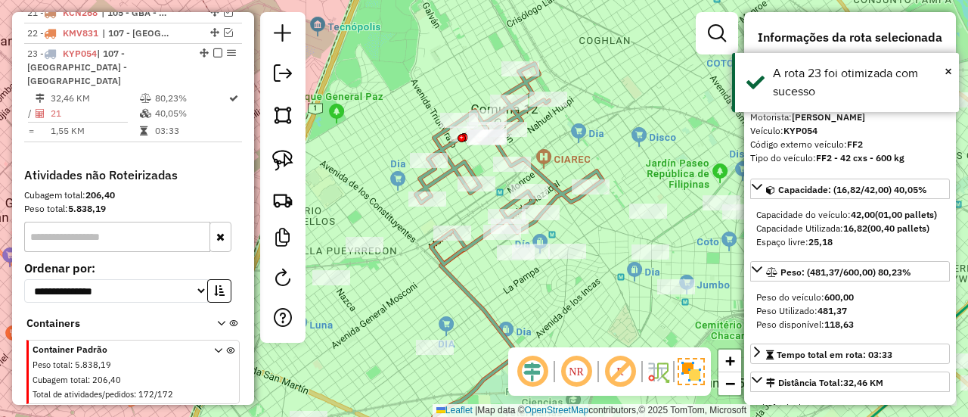
scroll to position [1014, 0]
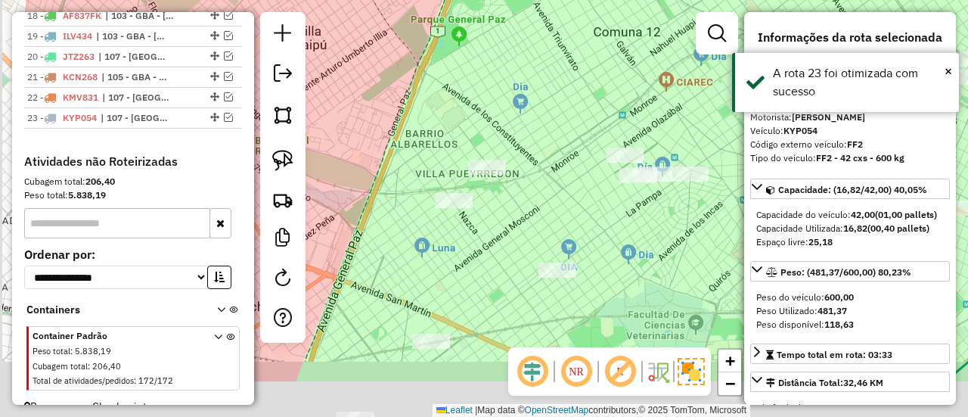
drag, startPoint x: 568, startPoint y: 110, endPoint x: 586, endPoint y: 100, distance: 20.6
click at [578, 104] on div "Janela de atendimento Grade de atendimento Capacidade Transportadoras Veículos …" at bounding box center [484, 208] width 968 height 417
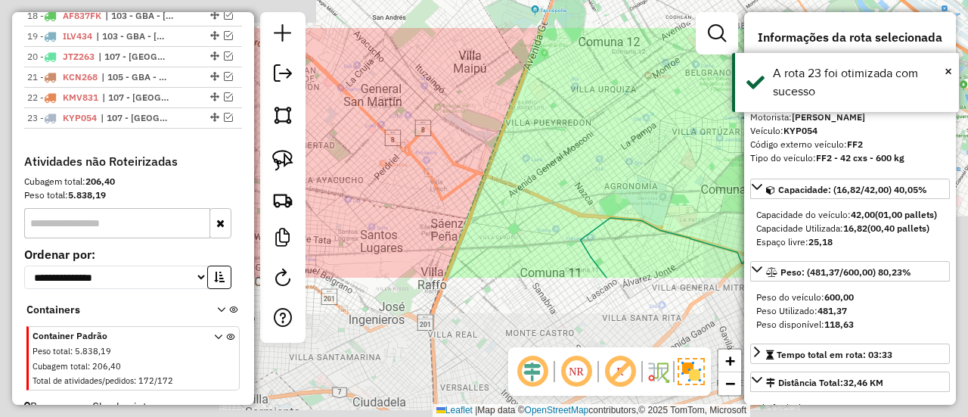
drag, startPoint x: 590, startPoint y: 98, endPoint x: 616, endPoint y: 98, distance: 25.7
click at [590, 98] on div "Janela de atendimento Grade de atendimento Capacidade Transportadoras Veículos …" at bounding box center [484, 208] width 968 height 417
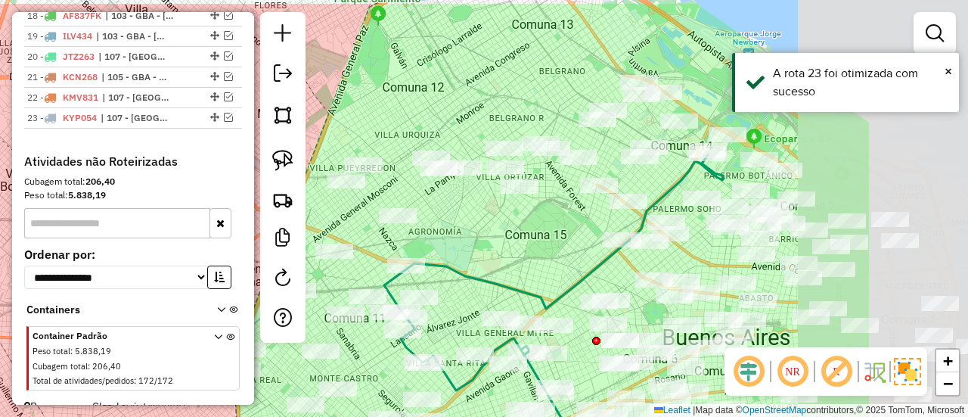
drag, startPoint x: 578, startPoint y: 101, endPoint x: 337, endPoint y: 182, distance: 254.8
click at [310, 203] on div "Janela de atendimento Grade de atendimento Capacidade Transportadoras Veículos …" at bounding box center [484, 208] width 968 height 417
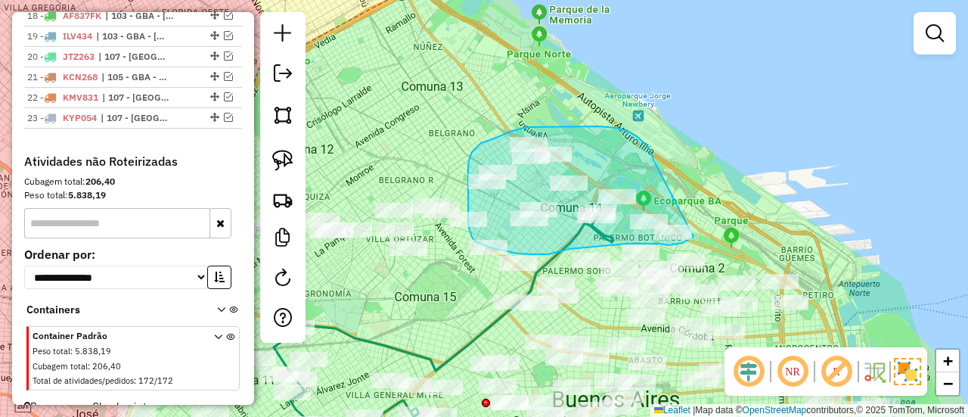
drag, startPoint x: 654, startPoint y: 161, endPoint x: 695, endPoint y: 215, distance: 67.5
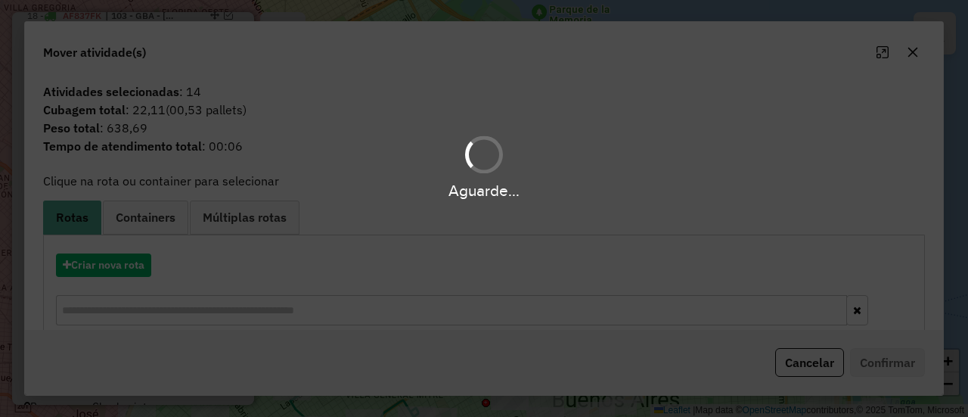
click at [120, 259] on div "Aguarde..." at bounding box center [484, 208] width 968 height 417
click at [120, 260] on hb-app "Aguarde... Pop-up bloqueado! Seu navegador bloqueou automáticamente a abertura …" at bounding box center [484, 208] width 968 height 417
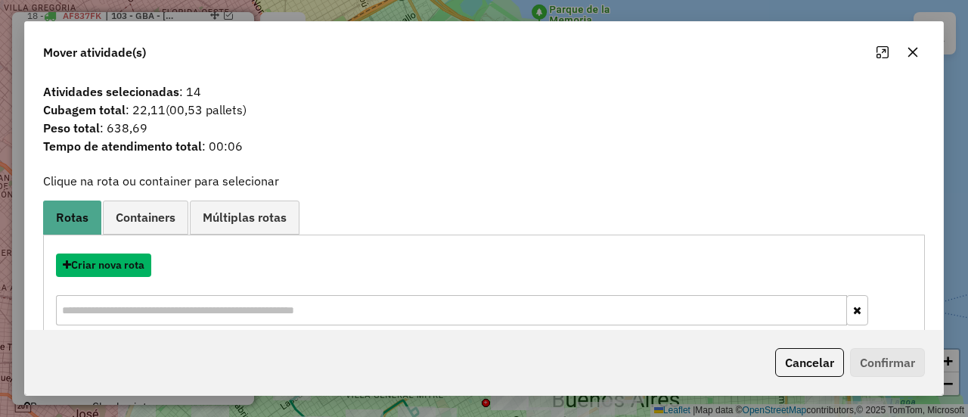
click at [120, 260] on button "Criar nova rota" at bounding box center [103, 264] width 95 height 23
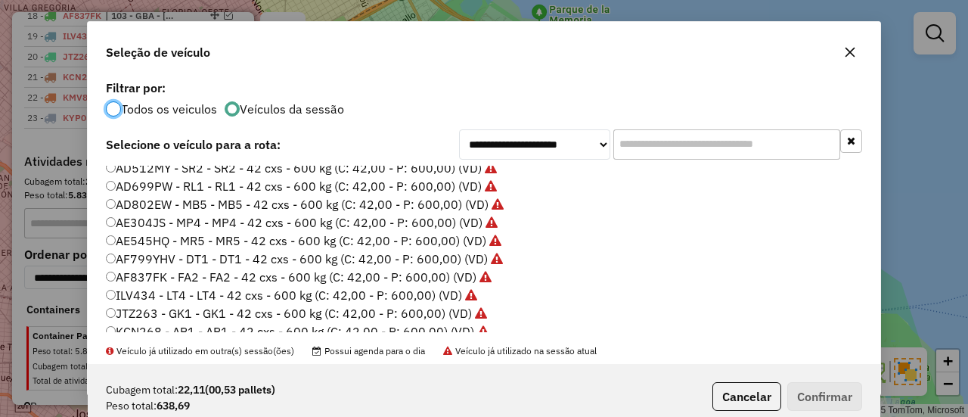
scroll to position [151, 0]
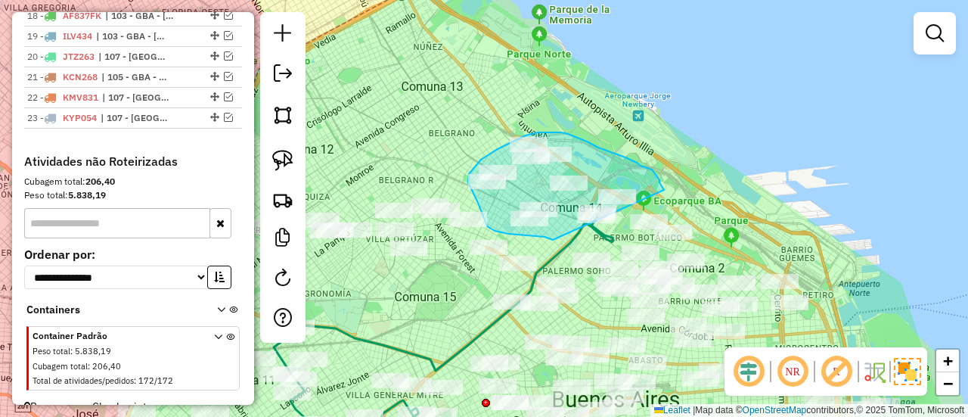
drag, startPoint x: 553, startPoint y: 240, endPoint x: 666, endPoint y: 193, distance: 122.1
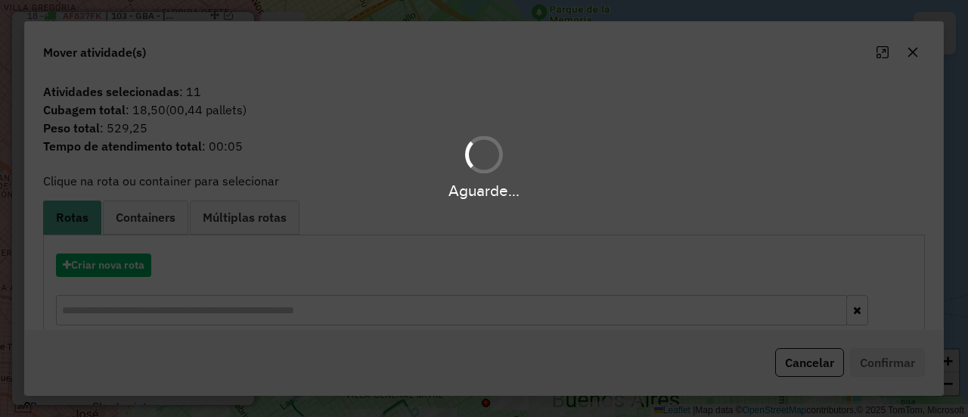
click at [90, 256] on div "Aguarde..." at bounding box center [484, 208] width 968 height 417
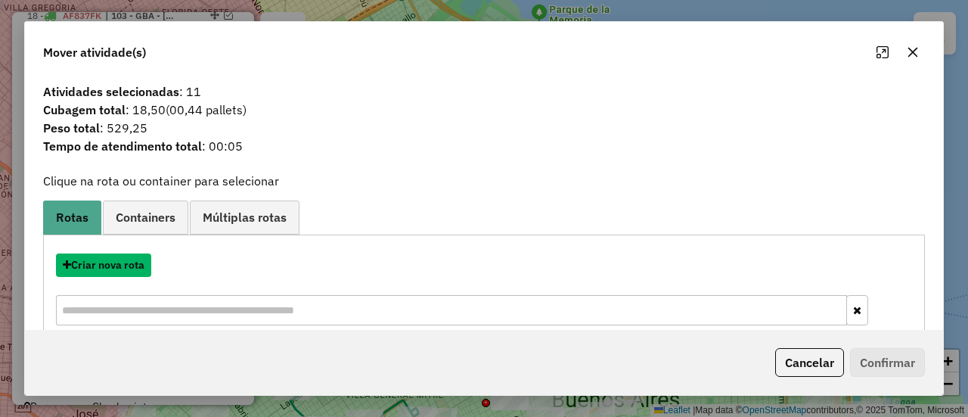
click at [90, 256] on button "Criar nova rota" at bounding box center [103, 264] width 95 height 23
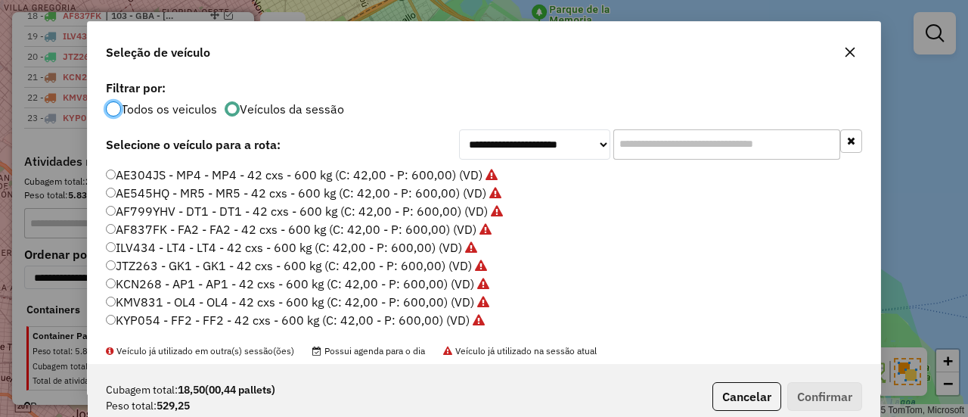
scroll to position [227, 0]
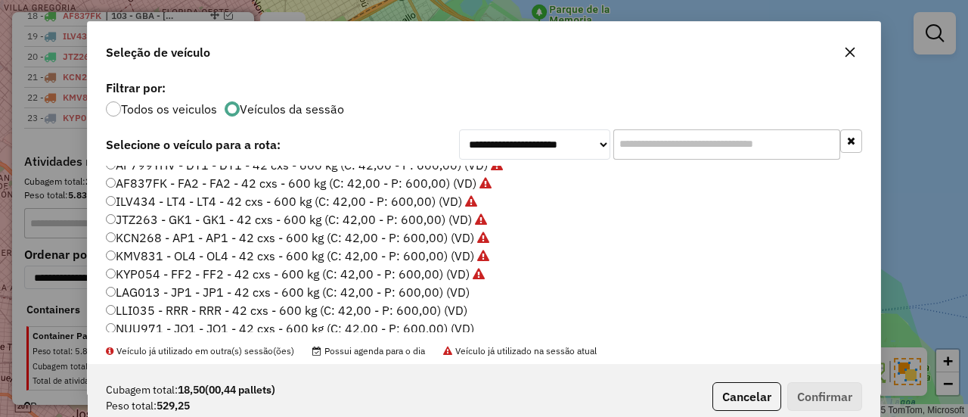
click at [469, 291] on li "LAG013 - JP1 - JP1 - 42 cxs - 600 kg (C: 42,00 - P: 600,00) (VD)" at bounding box center [484, 293] width 756 height 18
click at [436, 294] on label "LAG013 - JP1 - JP1 - 42 cxs - 600 kg (C: 42,00 - P: 600,00) (VD)" at bounding box center [288, 292] width 364 height 18
click at [831, 401] on button "Confirmar" at bounding box center [824, 396] width 75 height 29
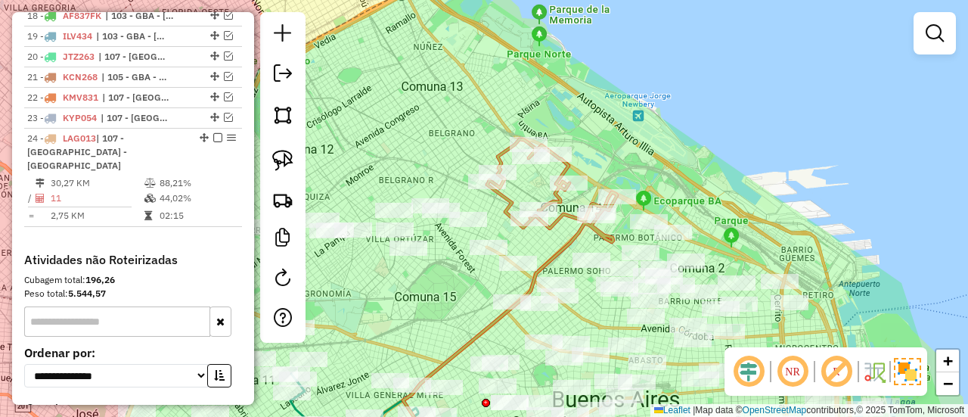
scroll to position [1078, 0]
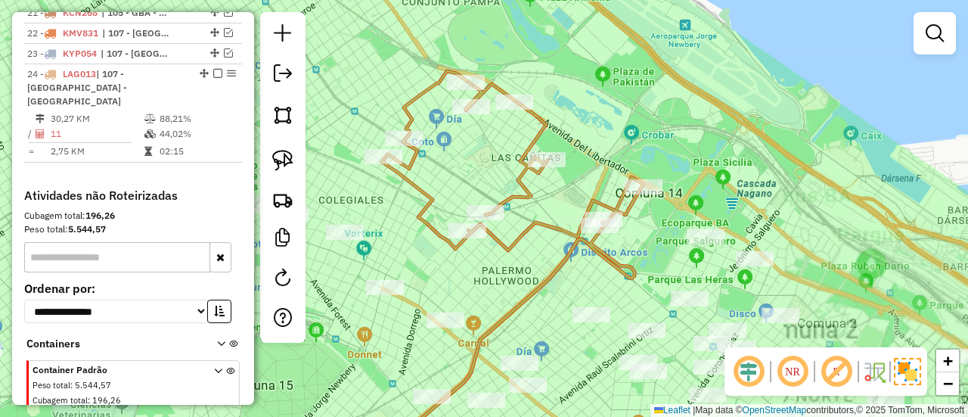
click at [576, 223] on icon at bounding box center [513, 160] width 262 height 179
select select "**********"
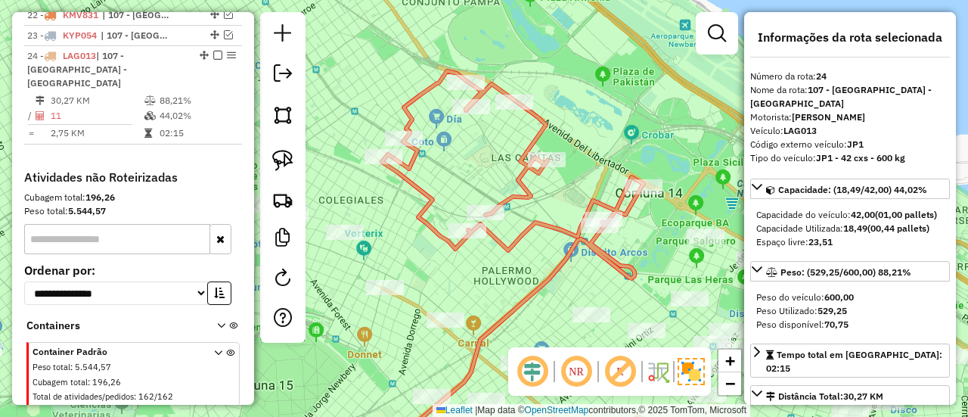
scroll to position [1098, 0]
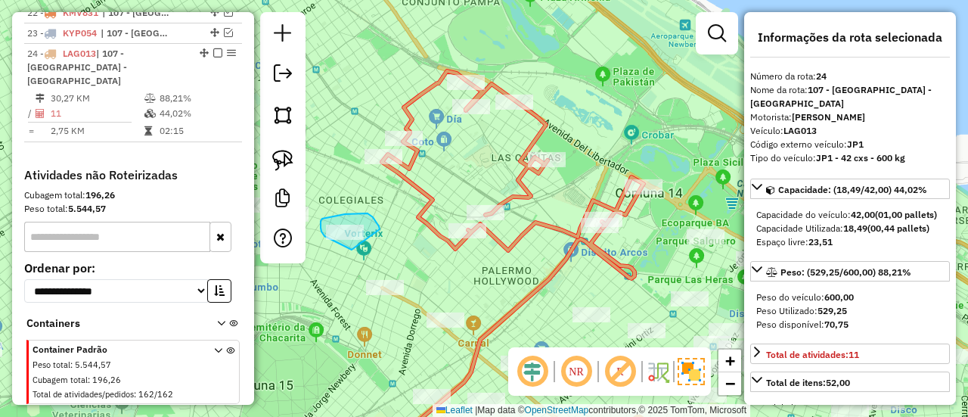
drag, startPoint x: 374, startPoint y: 220, endPoint x: 399, endPoint y: 252, distance: 40.4
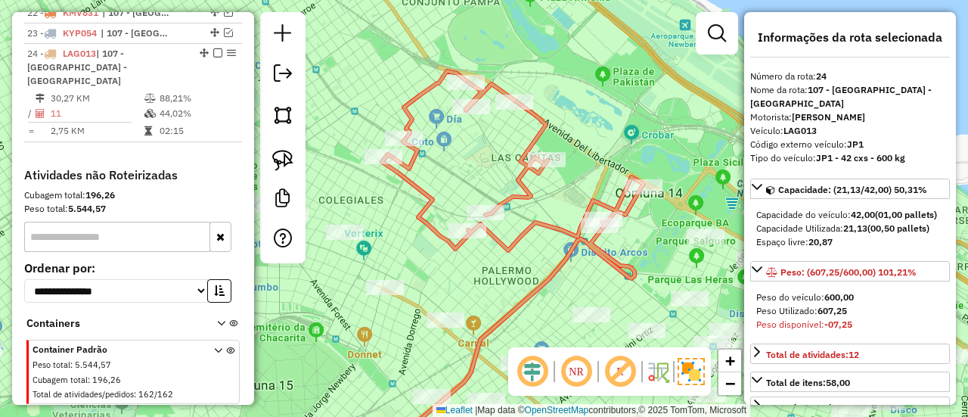
select select "**********"
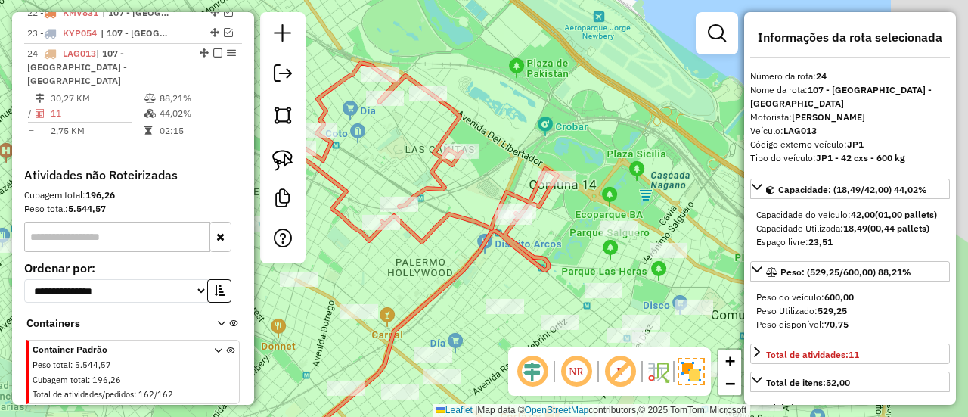
drag, startPoint x: 466, startPoint y: 287, endPoint x: 538, endPoint y: 282, distance: 72.0
click at [436, 285] on div "Janela de atendimento Grade de atendimento Capacidade Transportadoras Veículos …" at bounding box center [484, 208] width 968 height 417
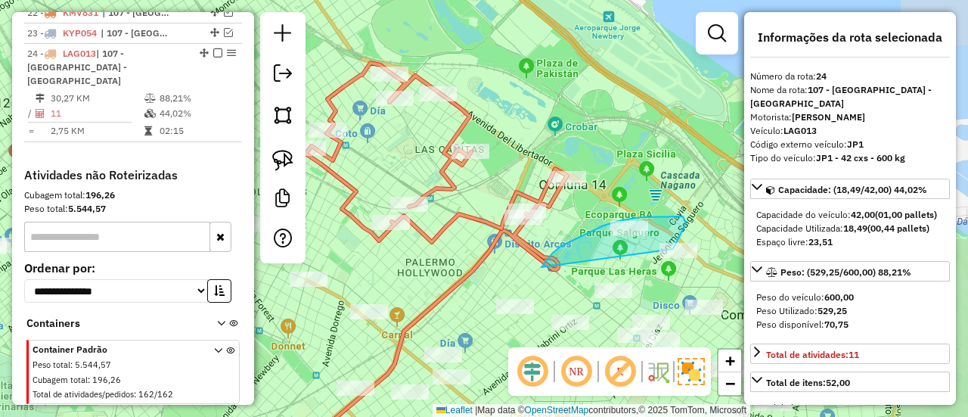
click at [175, 280] on div at bounding box center [175, 280] width 0 height 0
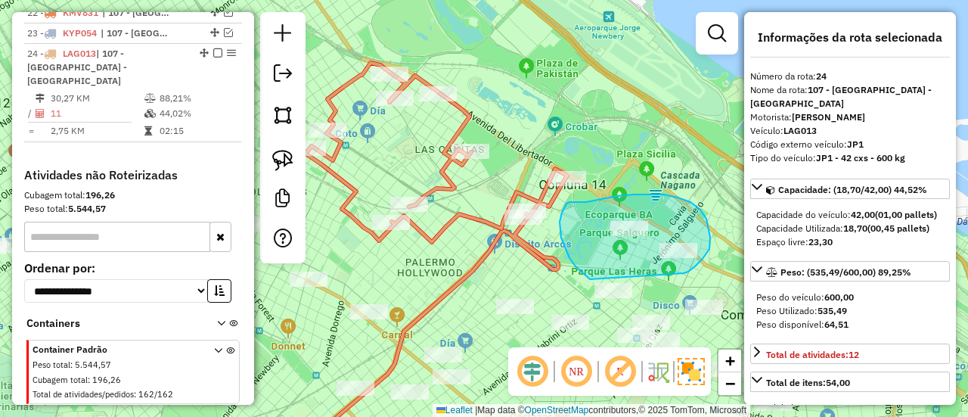
drag, startPoint x: 684, startPoint y: 273, endPoint x: 626, endPoint y: 319, distance: 74.3
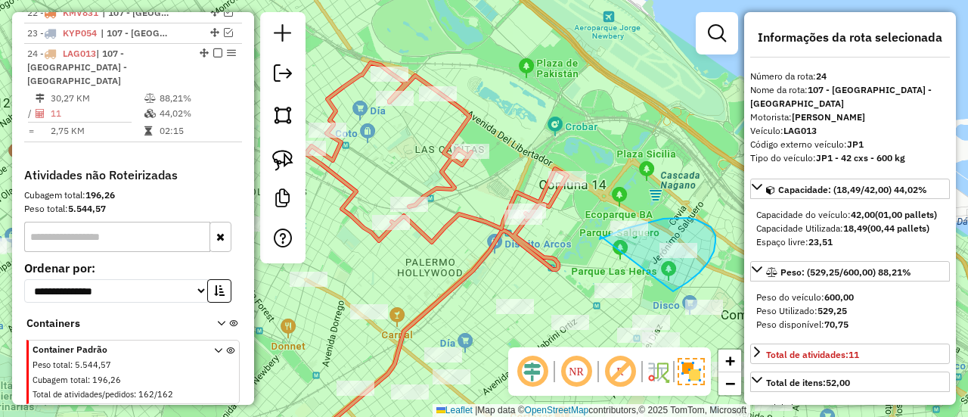
drag, startPoint x: 673, startPoint y: 291, endPoint x: 580, endPoint y: 239, distance: 106.7
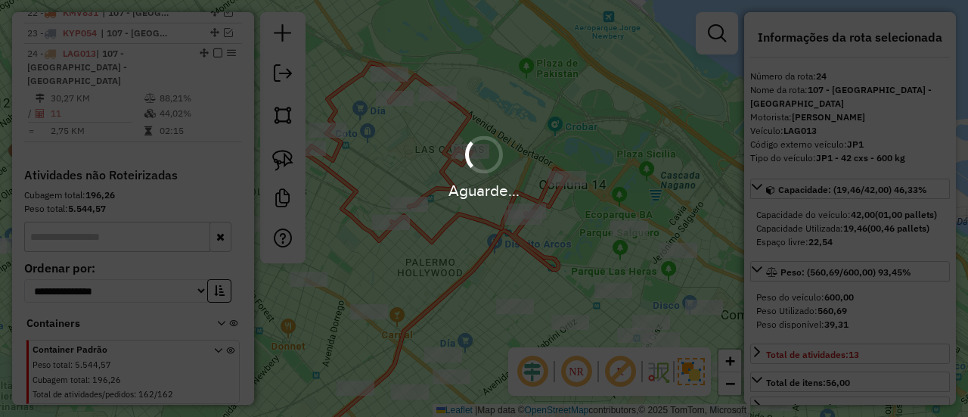
select select "**********"
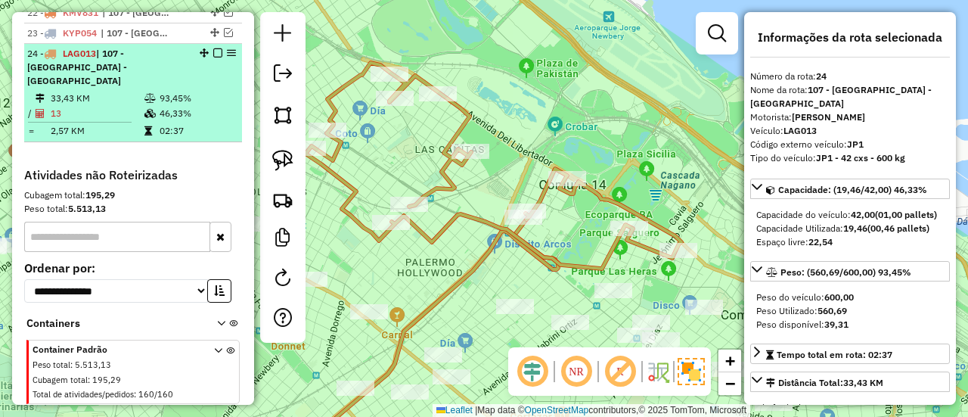
click at [215, 47] on div "24 - LAG013 | 107 - Ciudad Autónoma de Buenos Aires - CABA" at bounding box center [133, 67] width 212 height 41
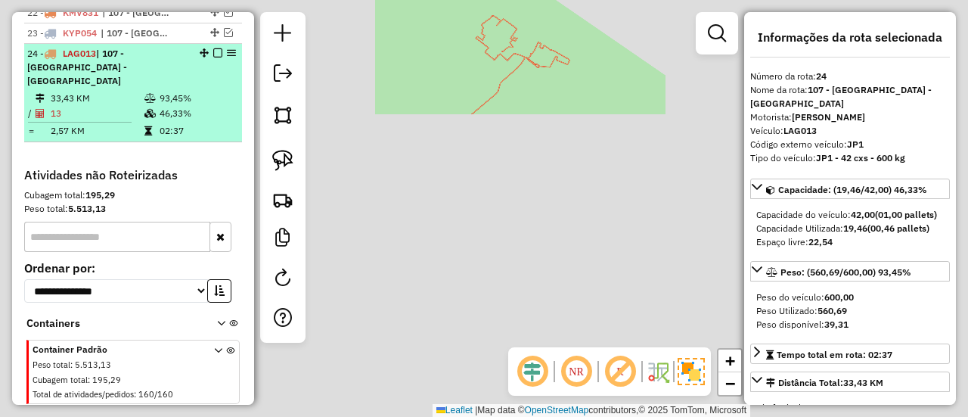
click at [213, 48] on em at bounding box center [217, 52] width 9 height 9
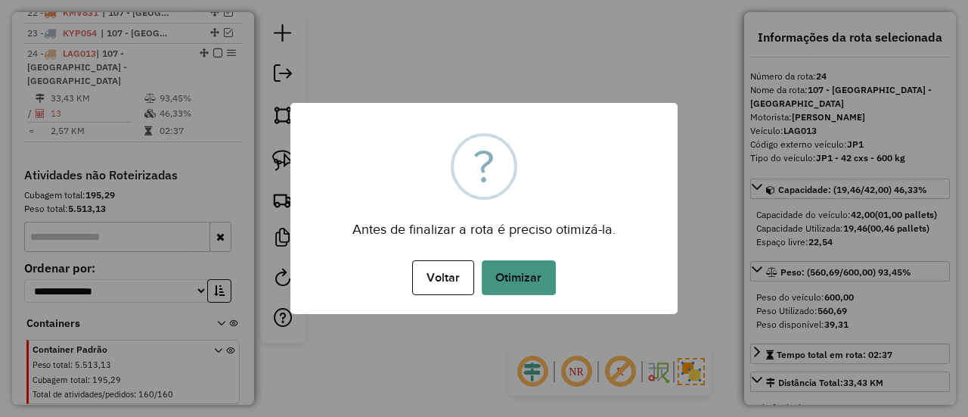
click at [524, 270] on button "Otimizar" at bounding box center [519, 277] width 74 height 35
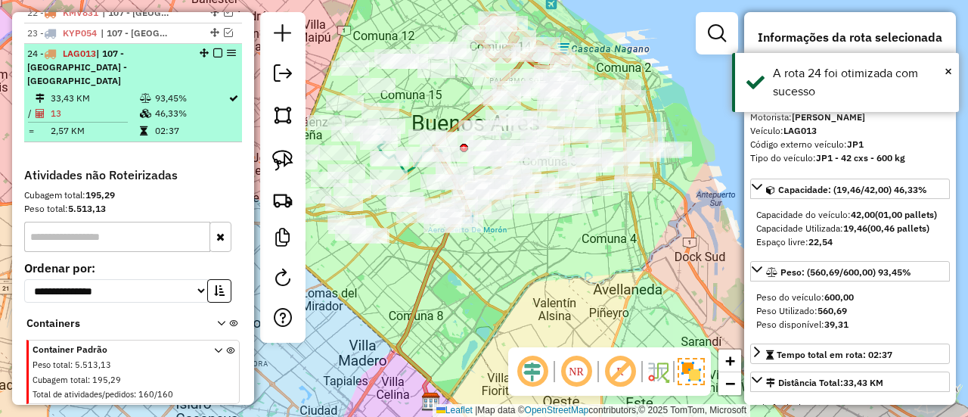
click at [213, 48] on em at bounding box center [217, 52] width 9 height 9
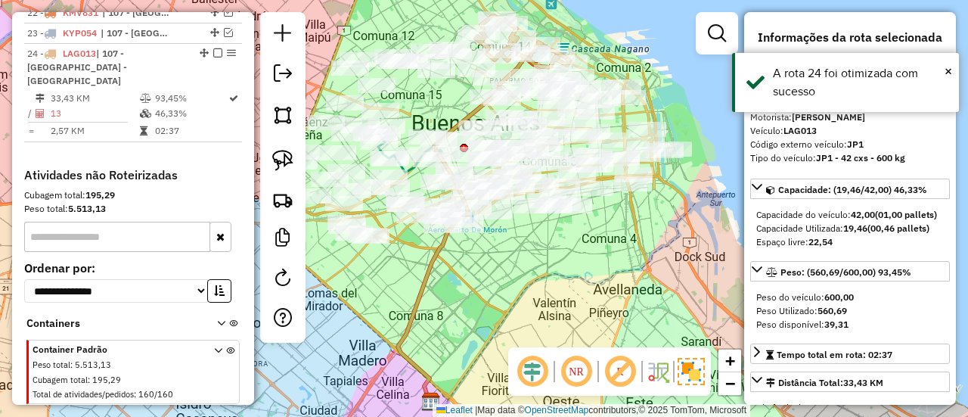
scroll to position [1034, 0]
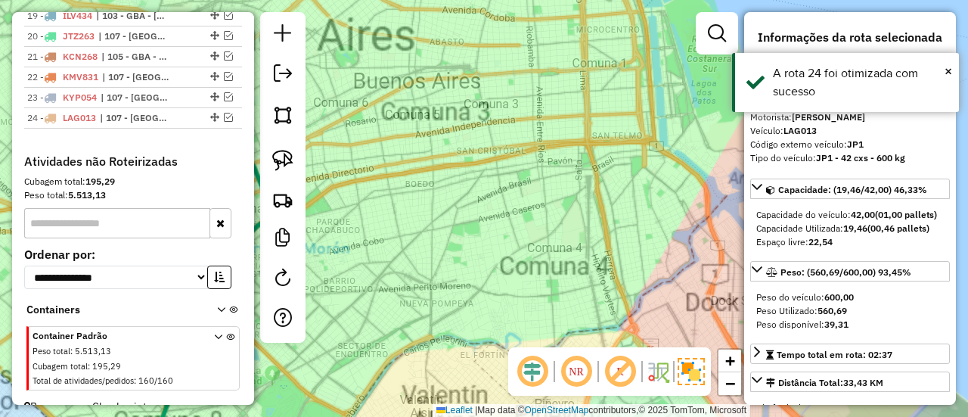
click at [663, 200] on div "Janela de atendimento Grade de atendimento Capacidade Transportadoras Veículos …" at bounding box center [484, 208] width 968 height 417
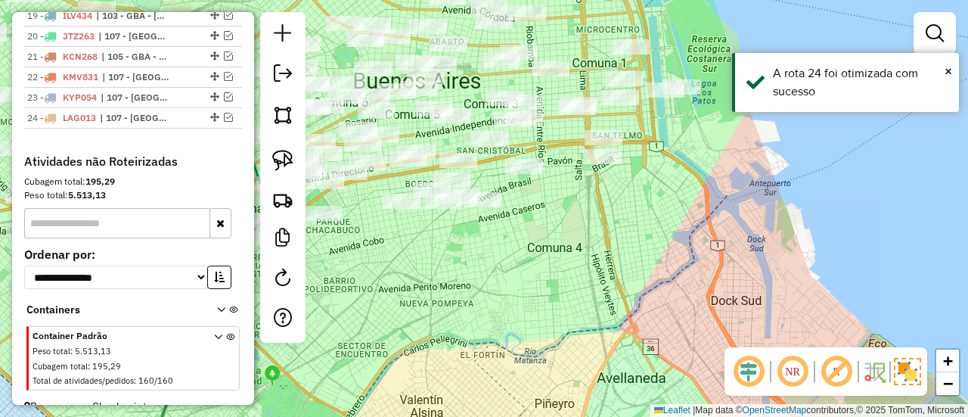
drag, startPoint x: 657, startPoint y: 207, endPoint x: 614, endPoint y: 247, distance: 58.3
click at [617, 244] on div "Janela de atendimento Grade de atendimento Capacidade Transportadoras Veículos …" at bounding box center [484, 208] width 968 height 417
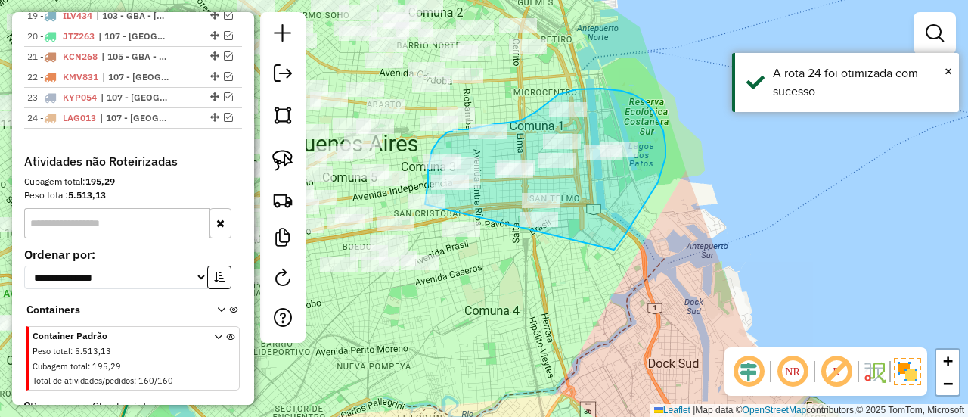
drag, startPoint x: 643, startPoint y: 206, endPoint x: 455, endPoint y: 256, distance: 194.3
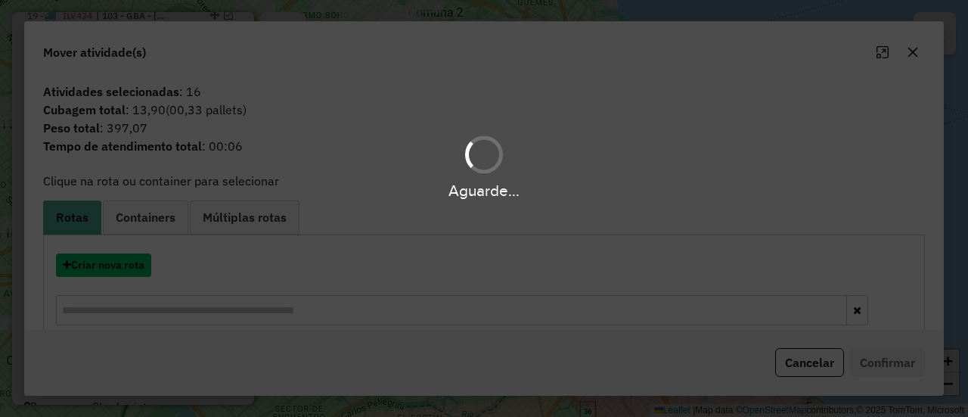
click at [132, 262] on button "Criar nova rota" at bounding box center [103, 264] width 95 height 23
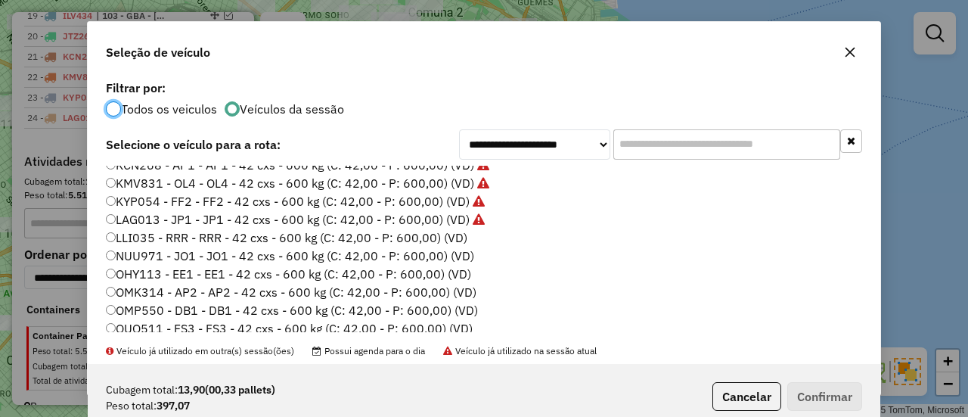
scroll to position [227, 0]
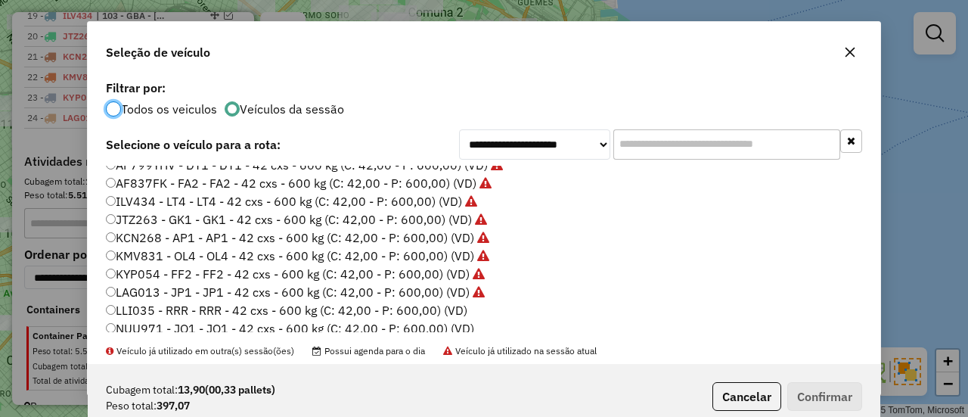
click at [452, 315] on label "LLI035 - RRR - RRR - 42 cxs - 600 kg (C: 42,00 - P: 600,00) (VD)" at bounding box center [287, 310] width 362 height 18
click at [794, 384] on button "Confirmar" at bounding box center [824, 396] width 75 height 29
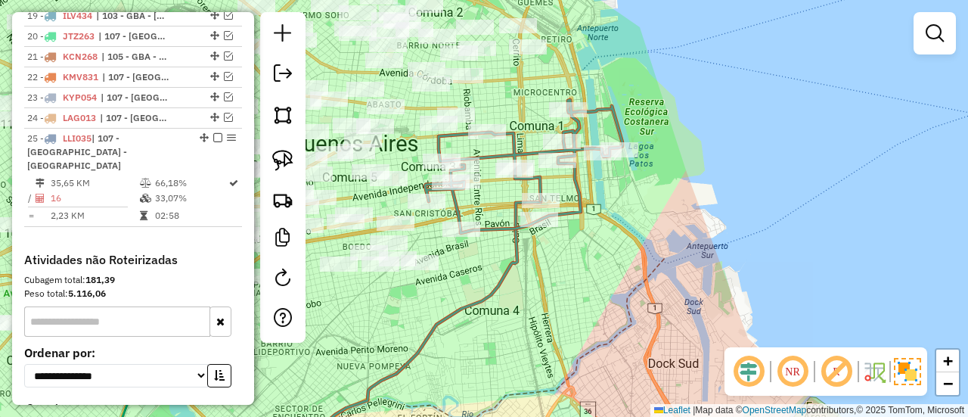
scroll to position [1098, 0]
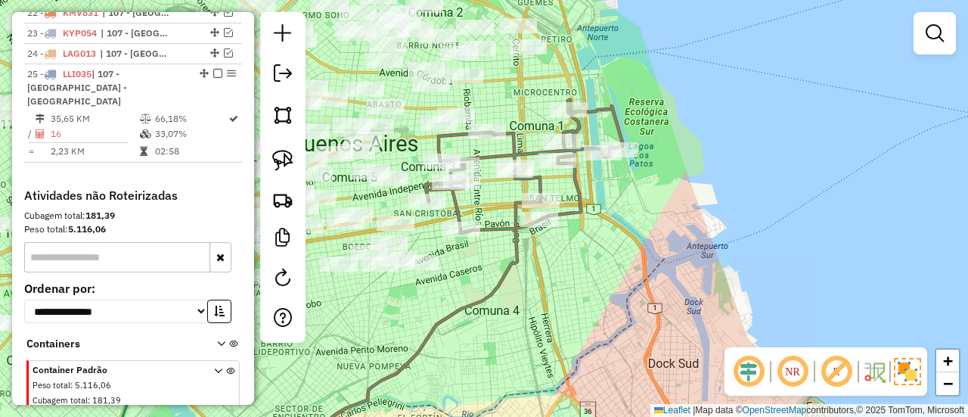
click at [610, 114] on icon at bounding box center [523, 166] width 197 height 133
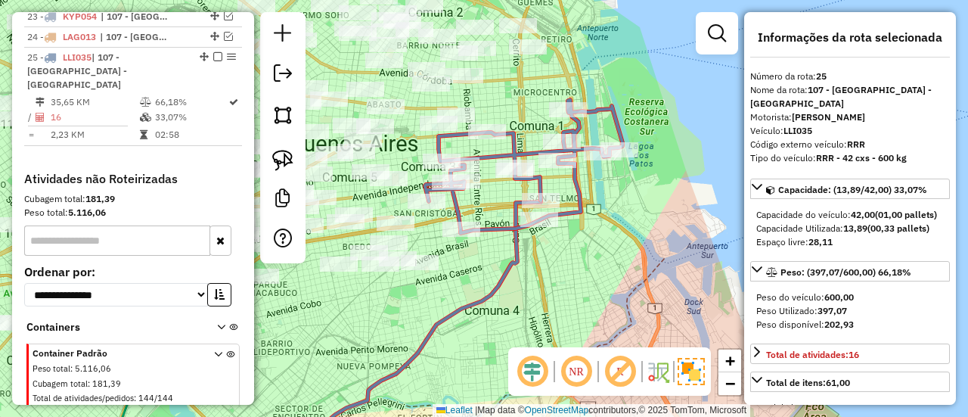
scroll to position [1118, 0]
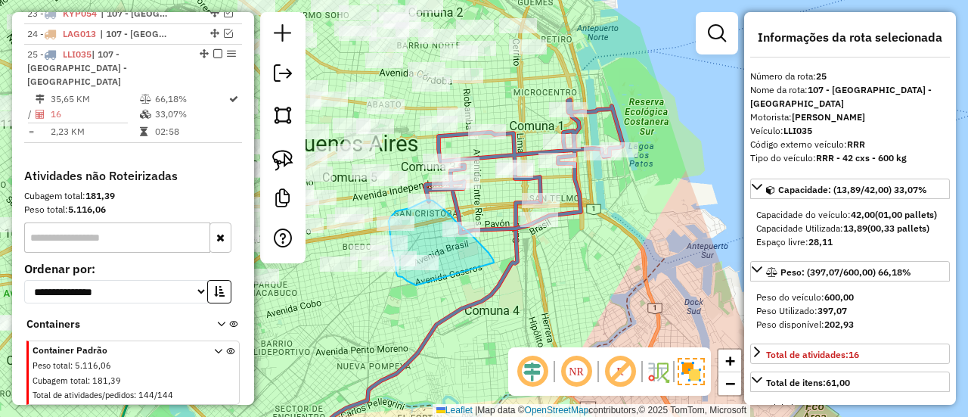
drag, startPoint x: 493, startPoint y: 259, endPoint x: 439, endPoint y: 287, distance: 60.9
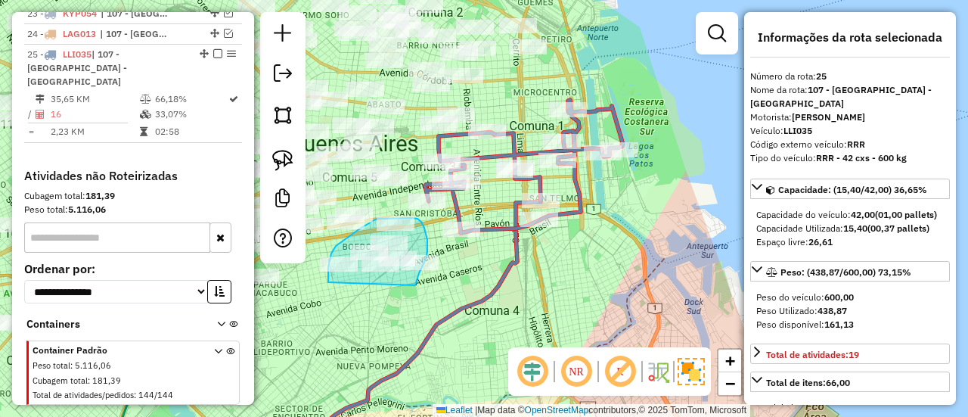
drag, startPoint x: 416, startPoint y: 284, endPoint x: 343, endPoint y: 298, distance: 74.8
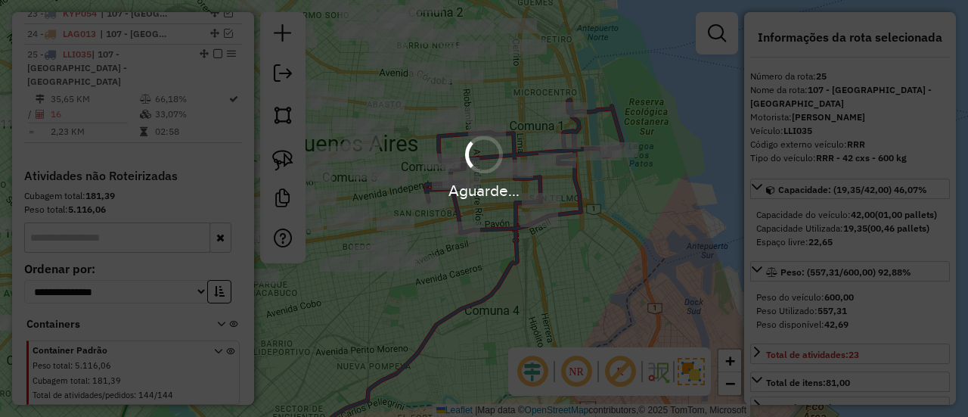
select select "**********"
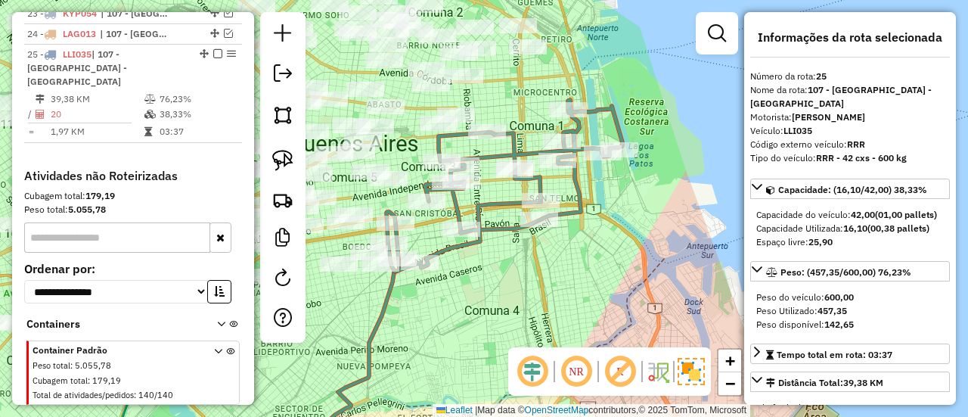
click at [489, 225] on icon at bounding box center [505, 186] width 236 height 172
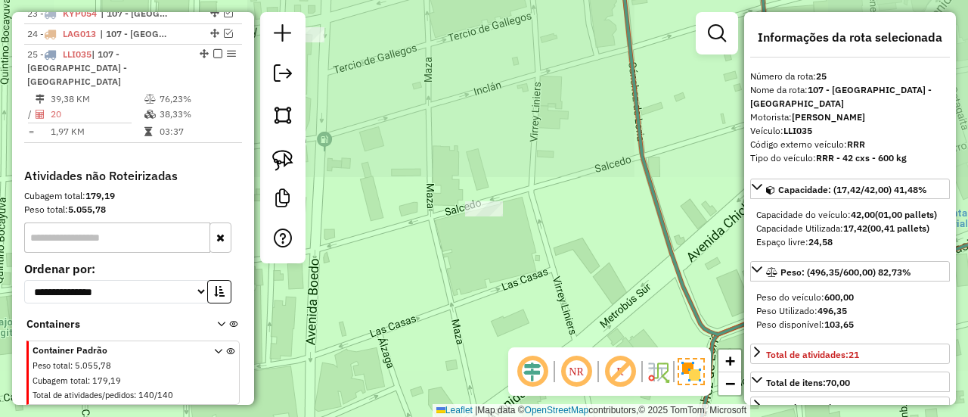
select select "**********"
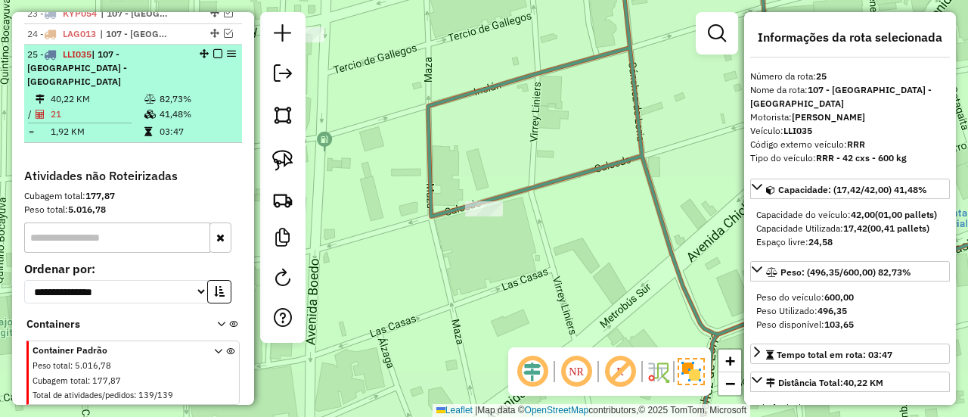
click at [213, 49] on em at bounding box center [217, 53] width 9 height 9
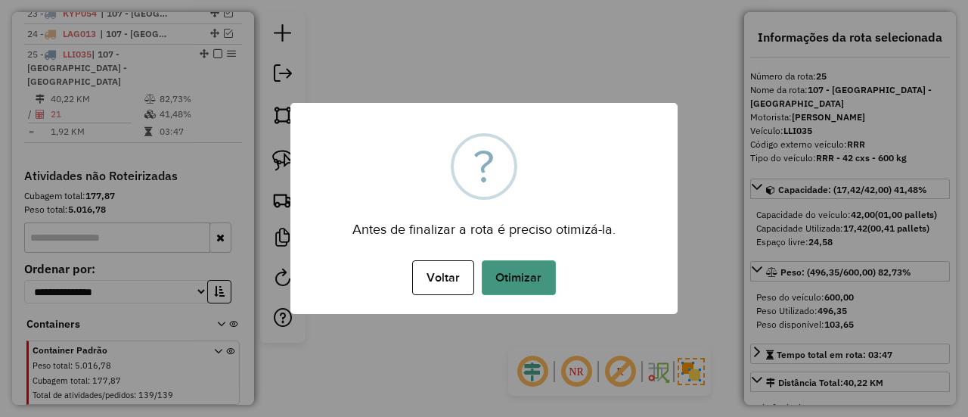
click at [505, 267] on button "Otimizar" at bounding box center [519, 277] width 74 height 35
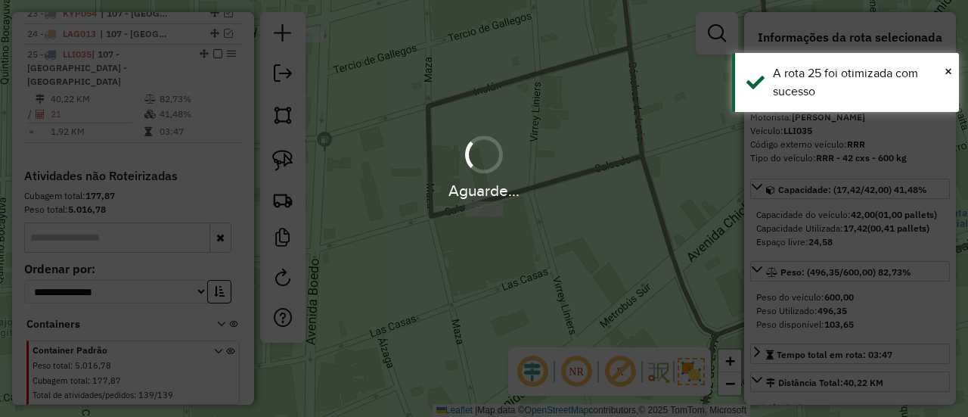
click at [563, 172] on div "Aguarde..." at bounding box center [484, 167] width 968 height 72
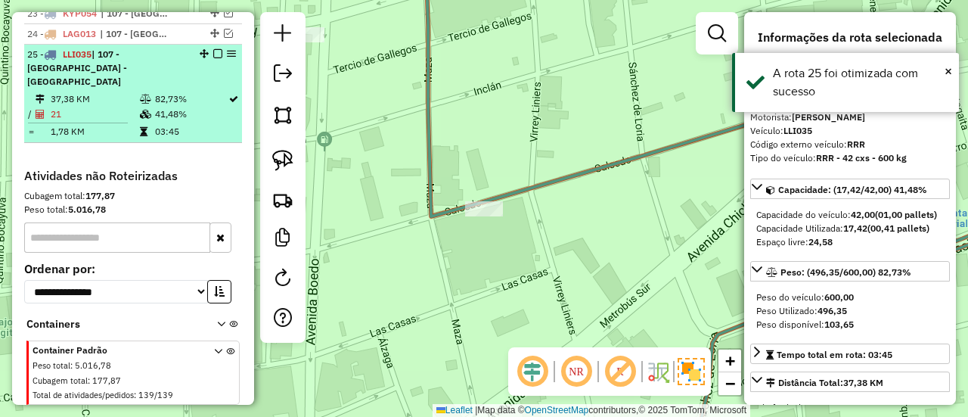
click at [213, 49] on em at bounding box center [217, 53] width 9 height 9
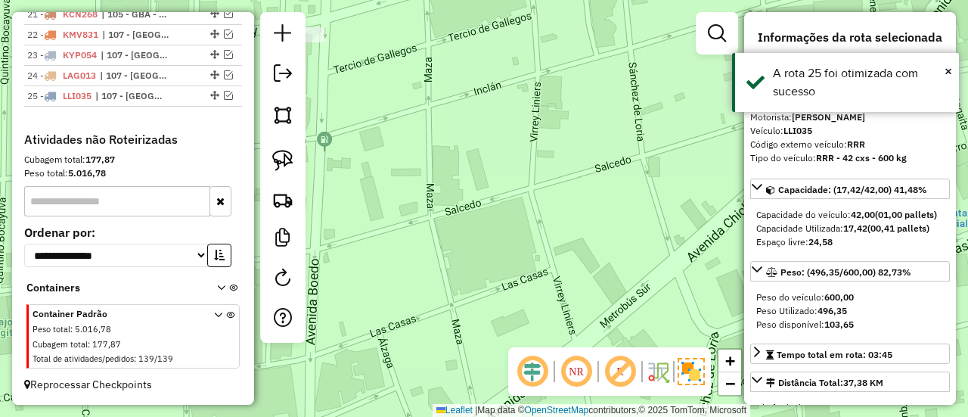
scroll to position [1054, 0]
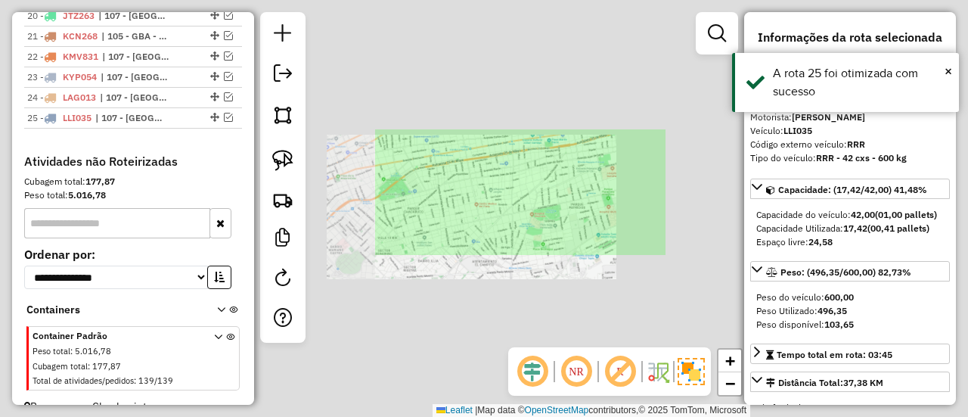
drag, startPoint x: 534, startPoint y: 190, endPoint x: 555, endPoint y: 179, distance: 24.0
click at [534, 191] on div "Janela de atendimento Grade de atendimento Capacidade Transportadoras Veículos …" at bounding box center [484, 208] width 968 height 417
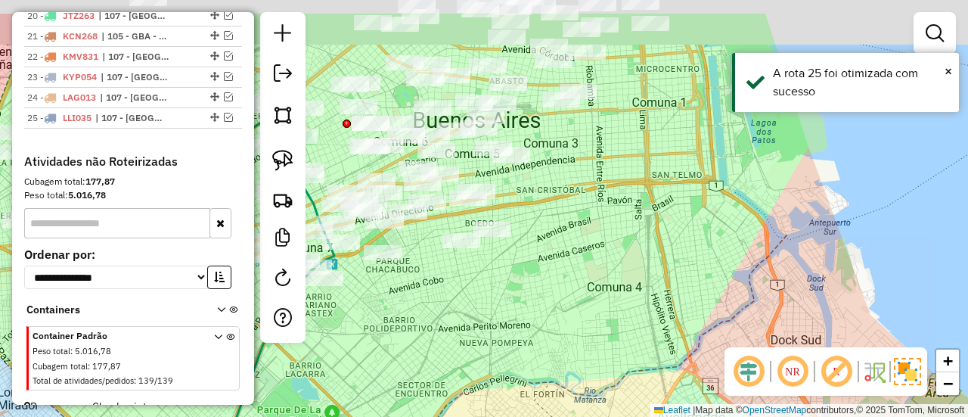
drag, startPoint x: 570, startPoint y: 170, endPoint x: 507, endPoint y: 375, distance: 214.6
click at [507, 375] on div "Janela de atendimento Grade de atendimento Capacidade Transportadoras Veículos …" at bounding box center [484, 208] width 968 height 417
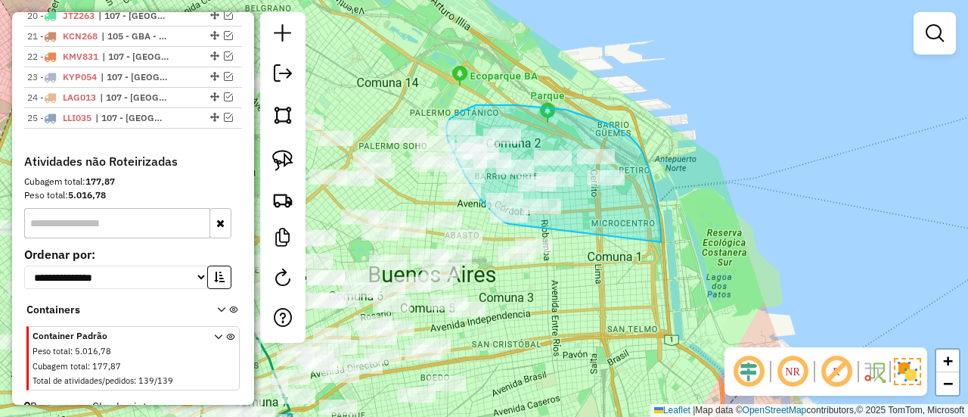
drag, startPoint x: 651, startPoint y: 175, endPoint x: 534, endPoint y: 230, distance: 129.3
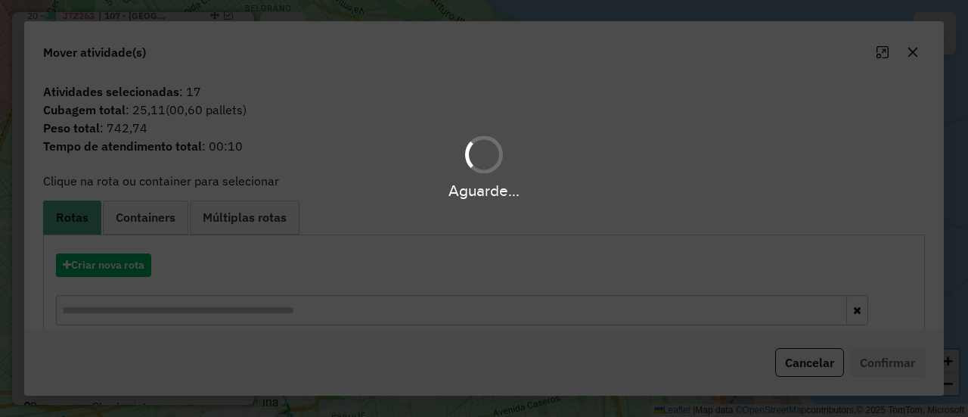
click at [118, 262] on div "Aguarde..." at bounding box center [484, 208] width 968 height 417
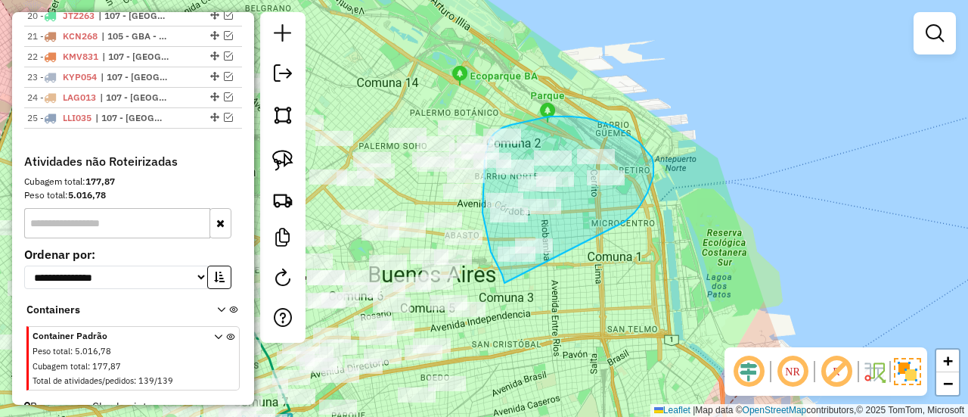
drag, startPoint x: 625, startPoint y: 222, endPoint x: 517, endPoint y: 285, distance: 125.5
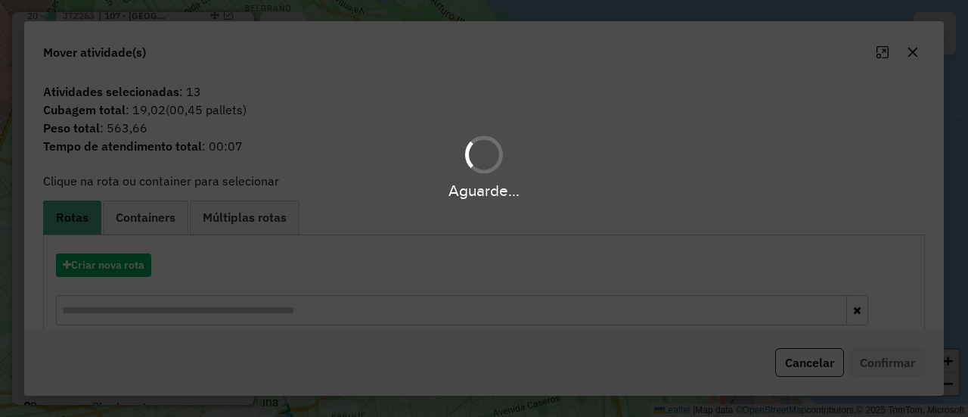
click at [120, 262] on div "Aguarde..." at bounding box center [484, 208] width 968 height 417
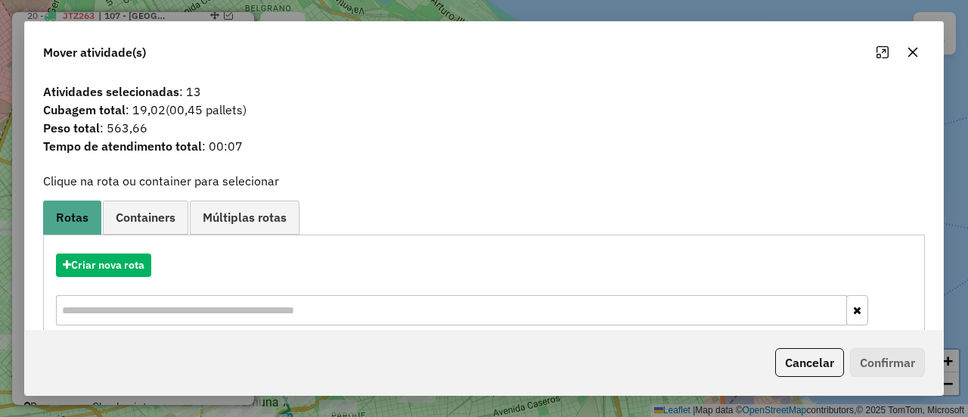
click at [120, 262] on hb-app "Aguarde... Pop-up bloqueado! Seu navegador bloqueou automáticamente a abertura …" at bounding box center [484, 208] width 968 height 417
click at [120, 262] on button "Criar nova rota" at bounding box center [103, 264] width 95 height 23
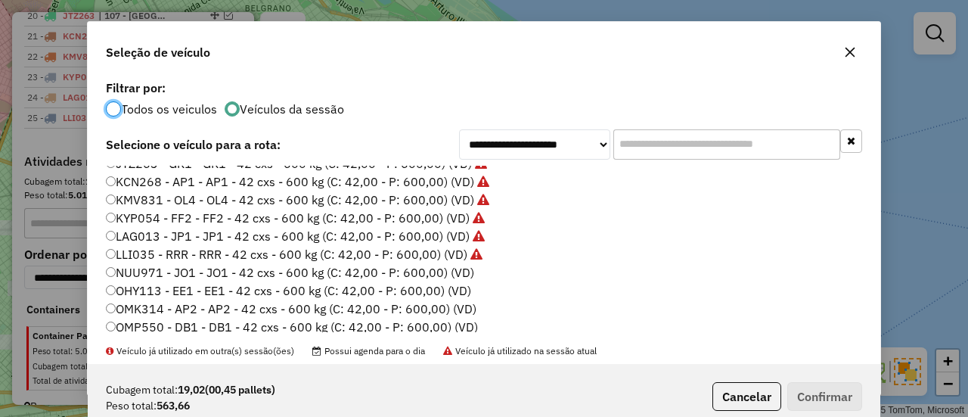
scroll to position [303, 0]
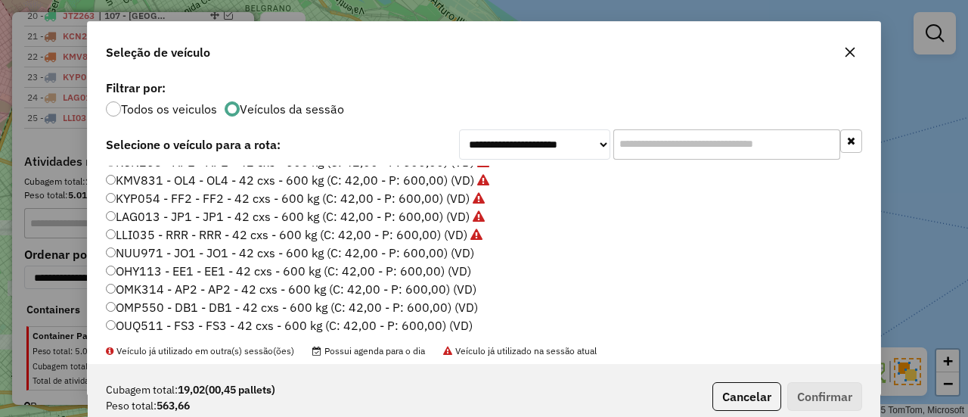
click at [461, 256] on label "NUU971 - JO1 - JO1 - 42 cxs - 600 kg (C: 42,00 - P: 600,00) (VD)" at bounding box center [290, 253] width 368 height 18
click at [830, 387] on button "Confirmar" at bounding box center [824, 396] width 75 height 29
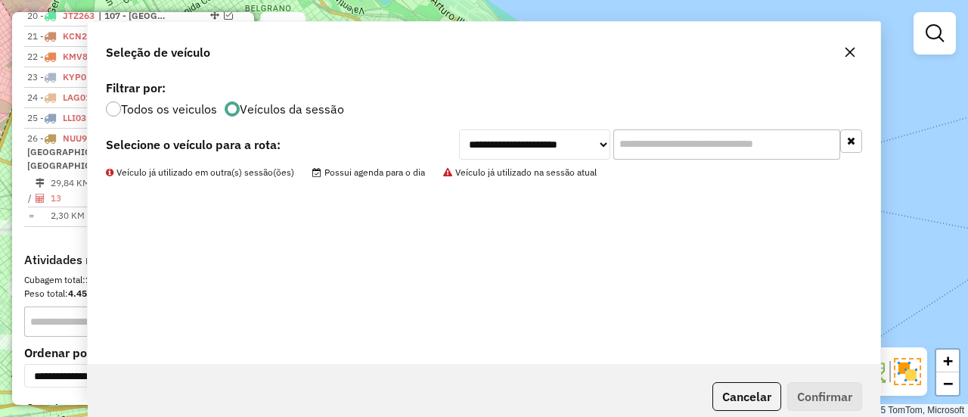
scroll to position [1118, 0]
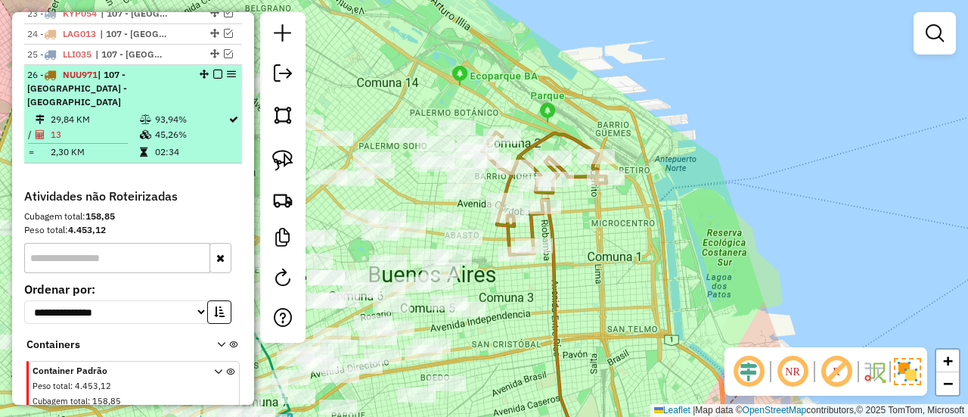
click at [215, 70] on em at bounding box center [217, 74] width 9 height 9
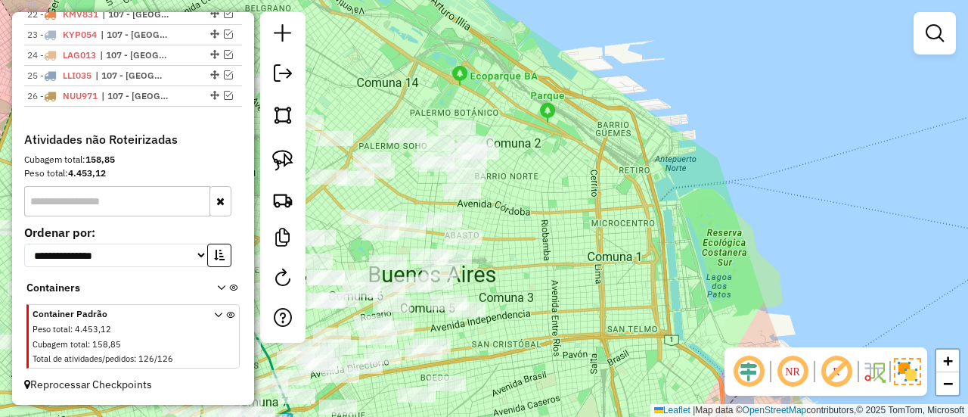
scroll to position [1074, 0]
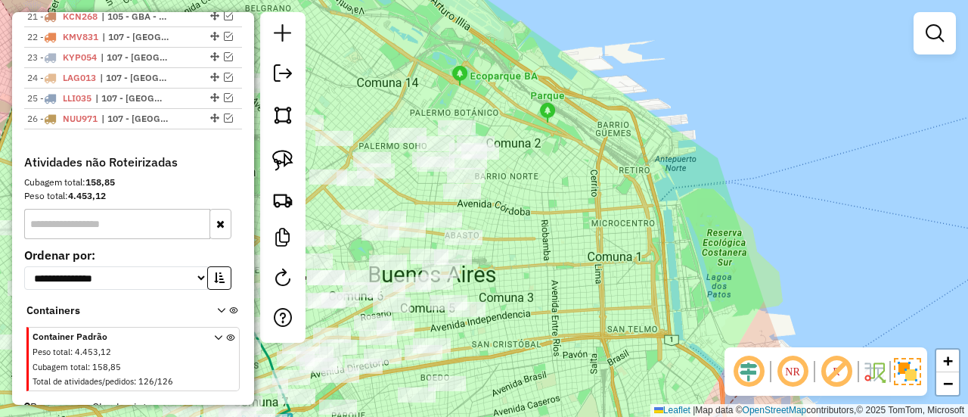
drag, startPoint x: 528, startPoint y: 269, endPoint x: 542, endPoint y: 280, distance: 17.7
click at [530, 271] on div "Janela de atendimento Grade de atendimento Capacidade Transportadoras Veículos …" at bounding box center [484, 208] width 968 height 417
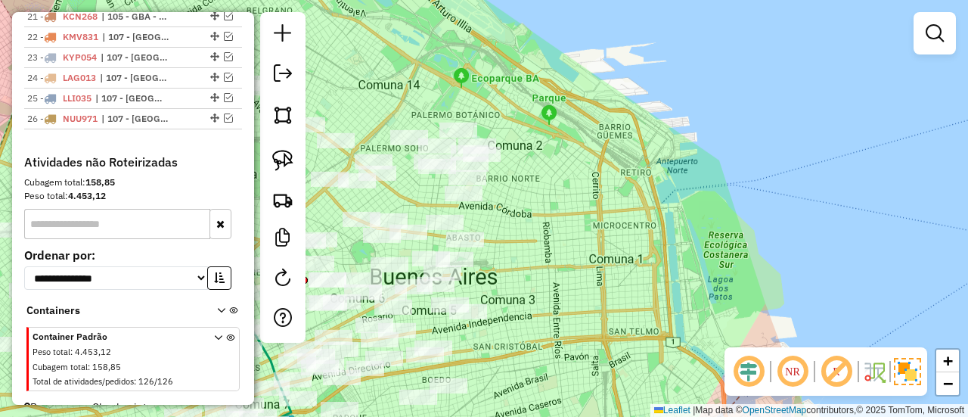
drag, startPoint x: 552, startPoint y: 285, endPoint x: 709, endPoint y: 309, distance: 158.4
click at [709, 314] on div "Janela de atendimento Grade de atendimento Capacidade Transportadoras Veículos …" at bounding box center [484, 208] width 968 height 417
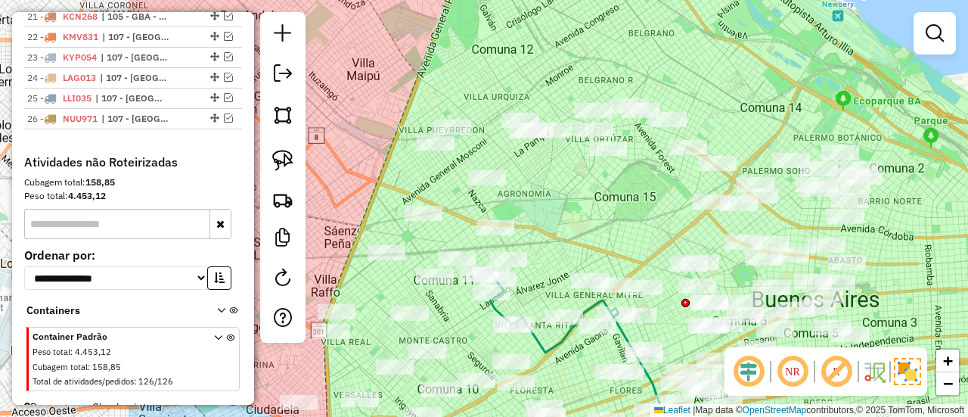
drag, startPoint x: 704, startPoint y: 256, endPoint x: 821, endPoint y: 222, distance: 122.1
click at [821, 222] on div "Janela de atendimento Grade de atendimento Capacidade Transportadoras Veículos …" at bounding box center [484, 208] width 968 height 417
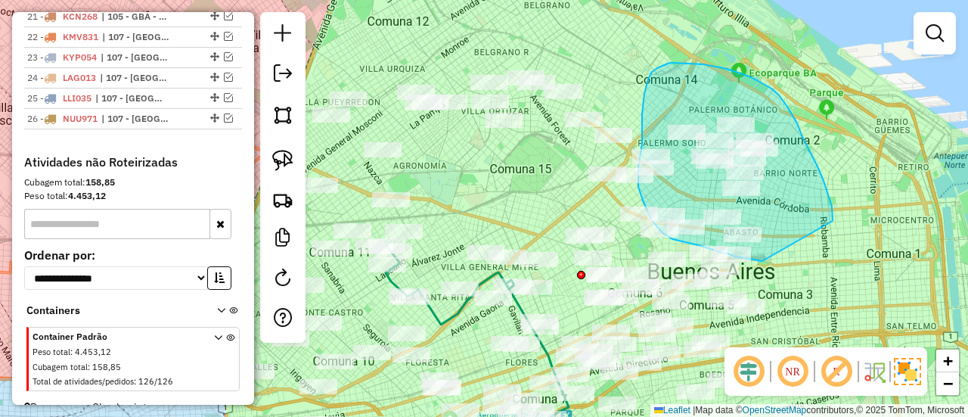
drag, startPoint x: 833, startPoint y: 213, endPoint x: 821, endPoint y: 247, distance: 36.6
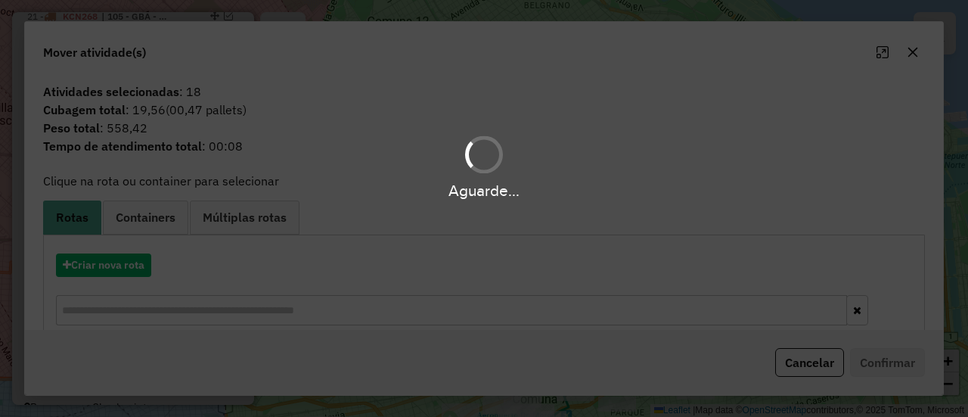
click at [104, 258] on div "Aguarde..." at bounding box center [484, 208] width 968 height 417
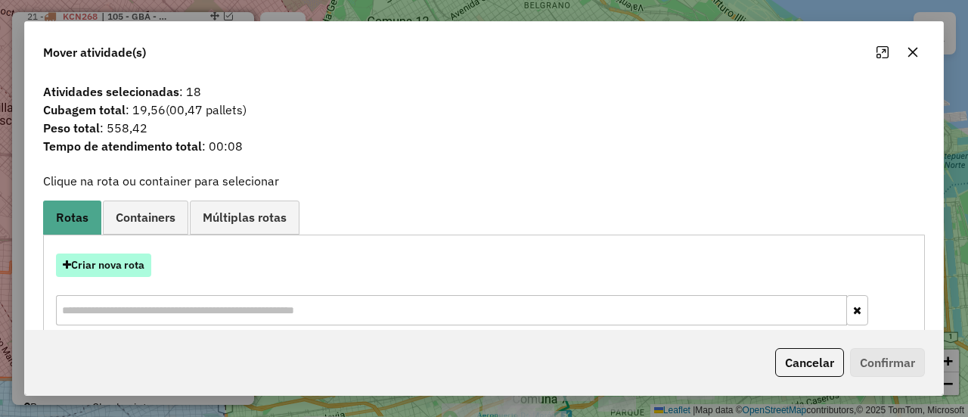
click at [98, 266] on button "Criar nova rota" at bounding box center [103, 264] width 95 height 23
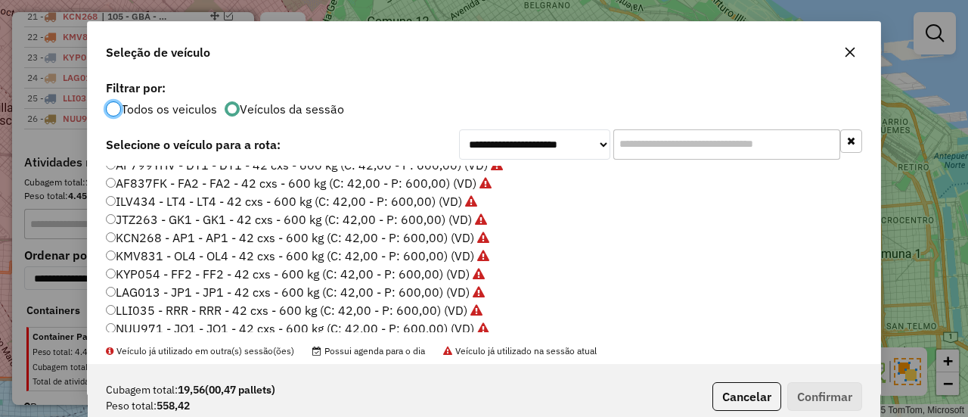
scroll to position [303, 0]
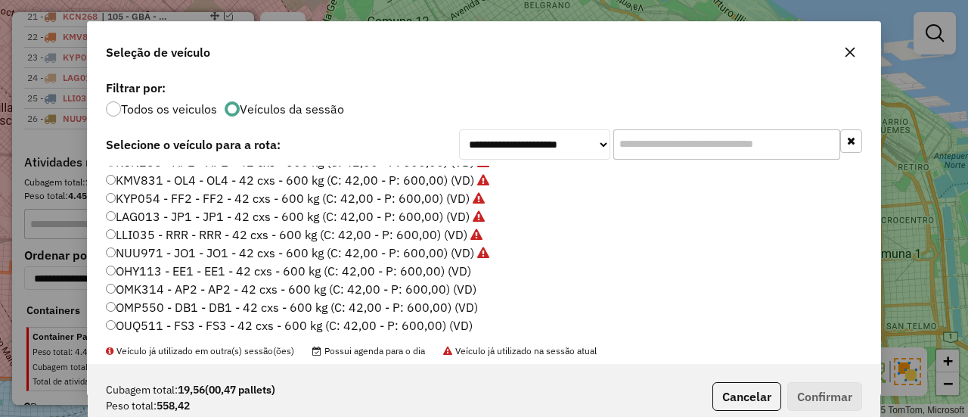
click at [436, 269] on label "OHY113 - EE1 - EE1 - 42 cxs - 600 kg (C: 42,00 - P: 600,00) (VD)" at bounding box center [288, 271] width 365 height 18
click at [815, 389] on button "Confirmar" at bounding box center [824, 396] width 75 height 29
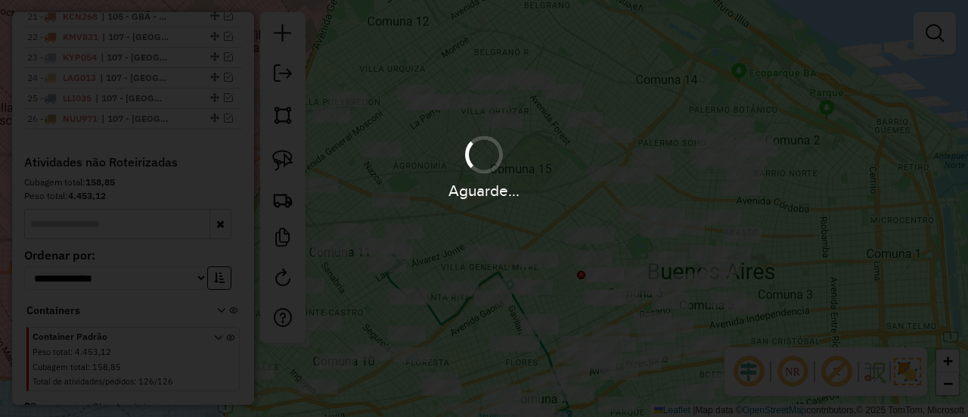
scroll to position [1118, 0]
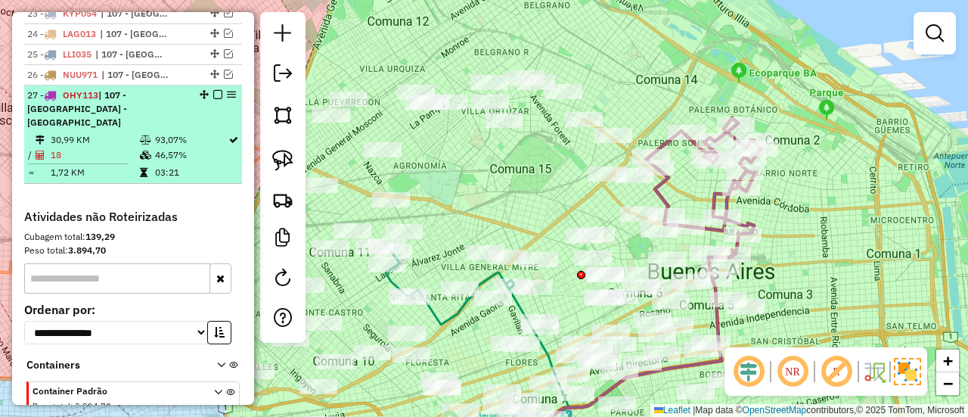
click at [215, 90] on em at bounding box center [217, 94] width 9 height 9
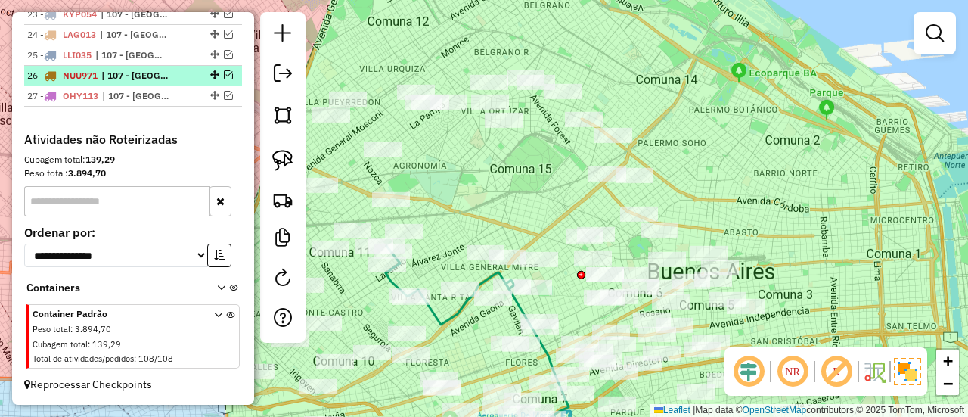
scroll to position [1095, 0]
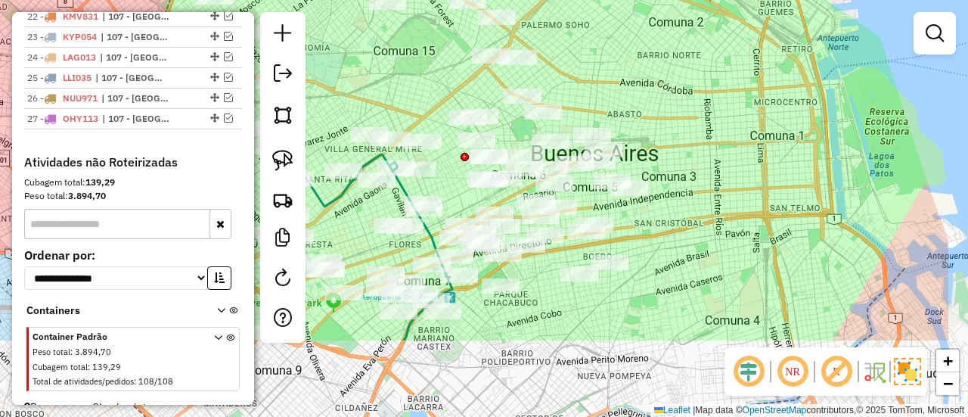
drag, startPoint x: 564, startPoint y: 213, endPoint x: 640, endPoint y: 222, distance: 76.1
click at [380, 55] on div "Janela de atendimento Grade de atendimento Capacidade Transportadoras Veículos …" at bounding box center [484, 208] width 968 height 417
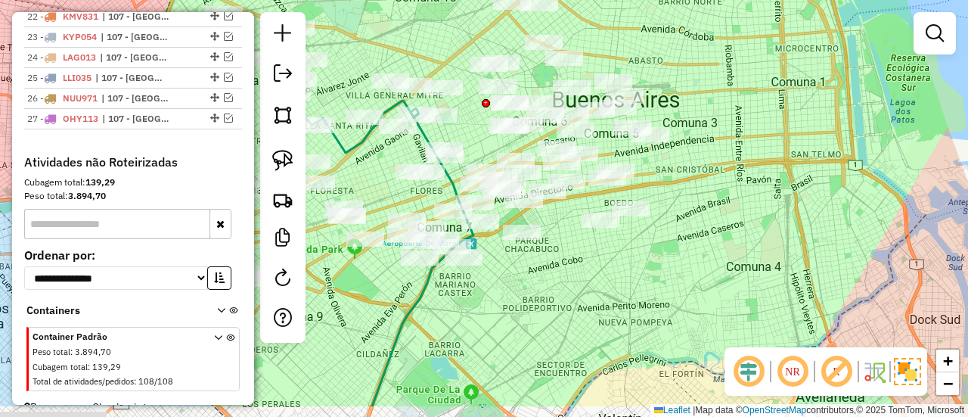
drag, startPoint x: 693, startPoint y: 252, endPoint x: 702, endPoint y: 249, distance: 9.6
click at [715, 198] on div "Janela de atendimento Grade de atendimento Capacidade Transportadoras Veículos …" at bounding box center [484, 208] width 968 height 417
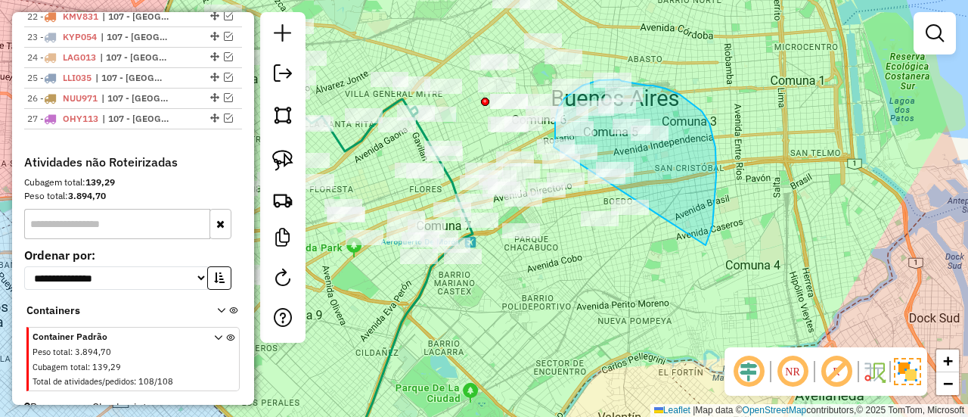
drag, startPoint x: 708, startPoint y: 240, endPoint x: 594, endPoint y: 261, distance: 116.2
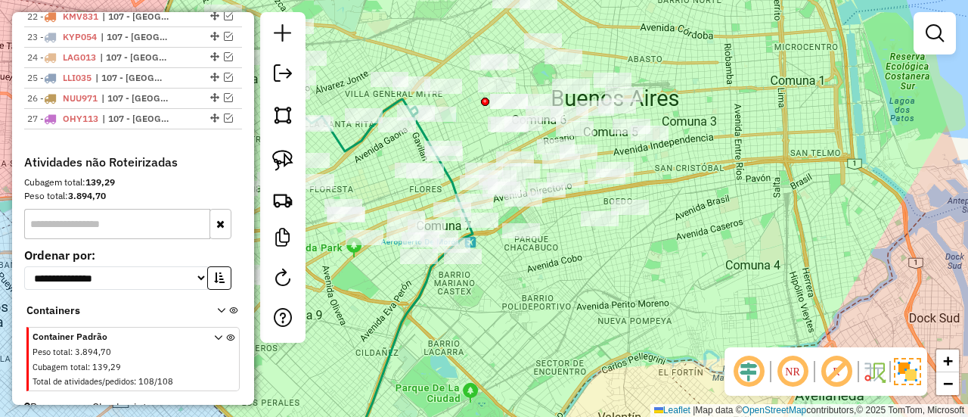
click at [610, 258] on div "Janela de atendimento Grade de atendimento Capacidade Transportadoras Veículos …" at bounding box center [484, 208] width 968 height 417
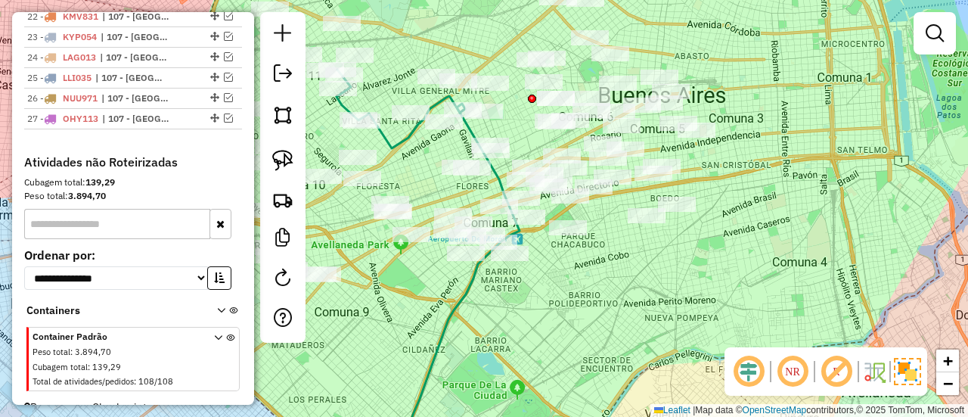
drag, startPoint x: 581, startPoint y: 284, endPoint x: 828, endPoint y: 258, distance: 248.0
click at [828, 258] on div "Janela de atendimento Grade de atendimento Capacidade Transportadoras Veículos …" at bounding box center [484, 208] width 968 height 417
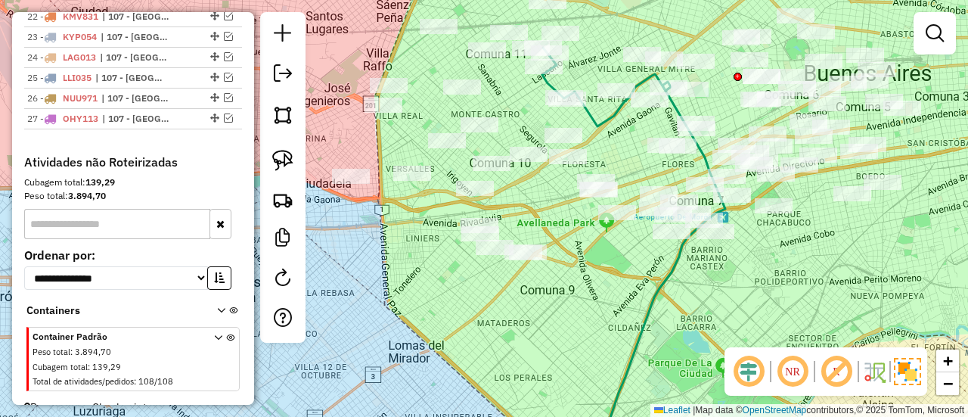
drag, startPoint x: 592, startPoint y: 290, endPoint x: 787, endPoint y: 315, distance: 197.4
click at [787, 315] on div "Janela de atendimento Grade de atendimento Capacidade Transportadoras Veículos …" at bounding box center [484, 208] width 968 height 417
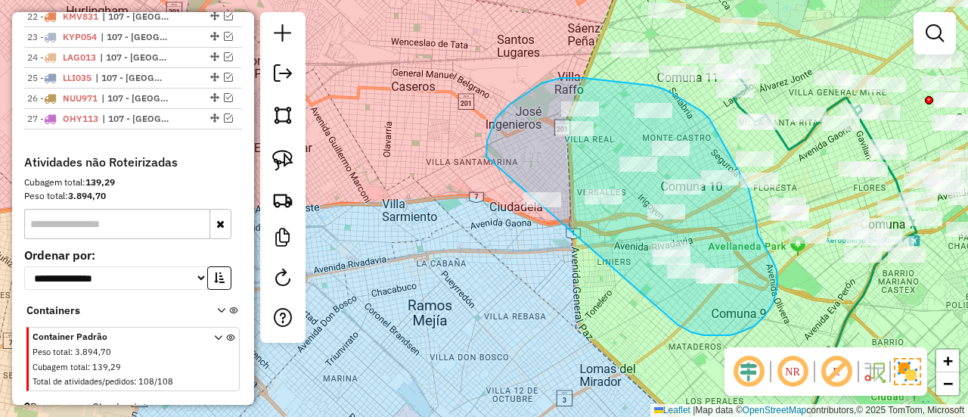
drag, startPoint x: 754, startPoint y: 326, endPoint x: 502, endPoint y: 231, distance: 269.1
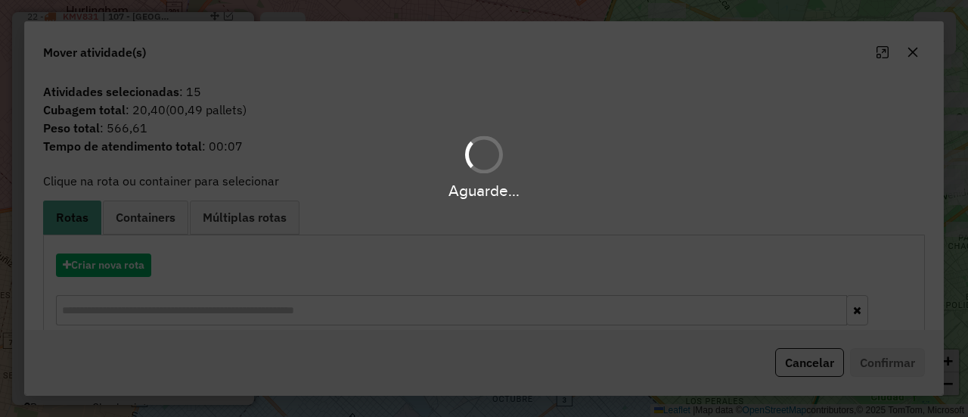
click at [124, 264] on div "Aguarde..." at bounding box center [484, 208] width 968 height 417
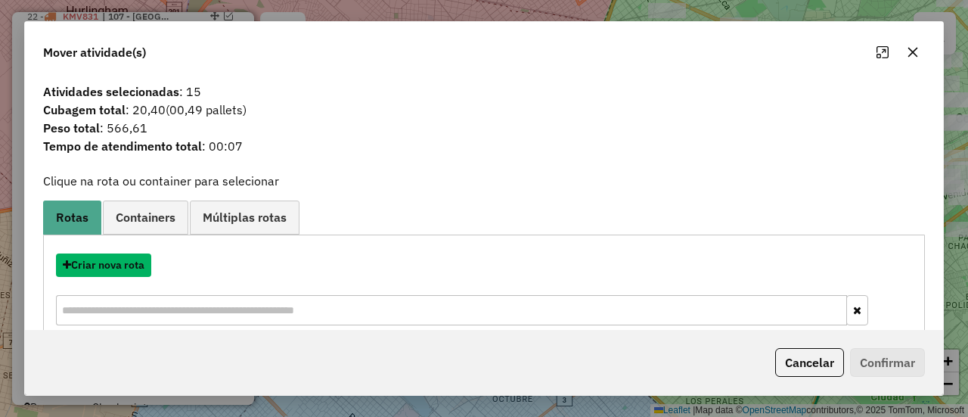
click at [124, 264] on button "Criar nova rota" at bounding box center [103, 264] width 95 height 23
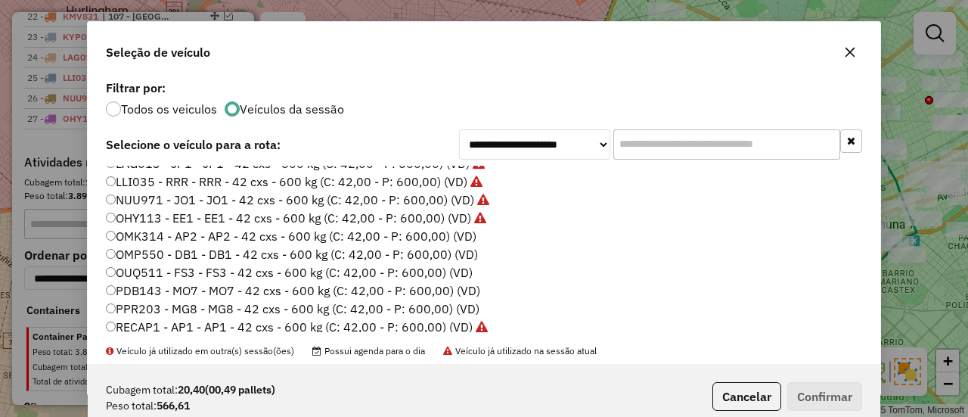
scroll to position [378, 0]
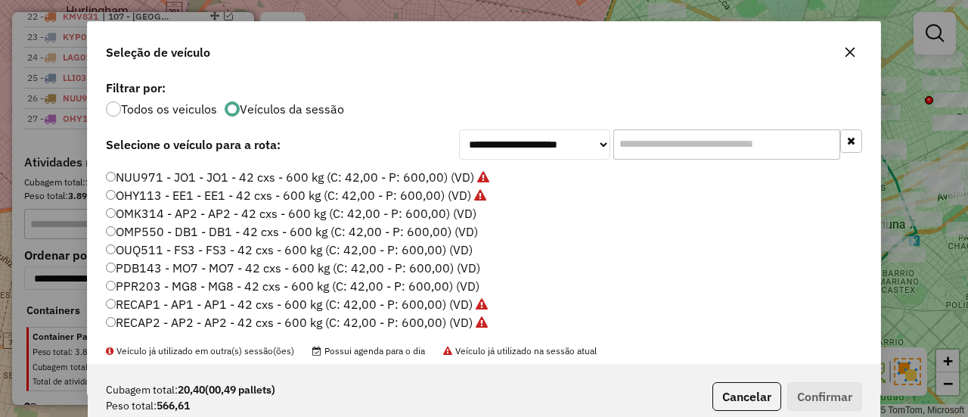
click at [457, 222] on label "OMK314 - AP2 - AP2 - 42 cxs - 600 kg (C: 42,00 - P: 600,00) (VD)" at bounding box center [291, 213] width 371 height 18
click at [836, 405] on button "Confirmar" at bounding box center [824, 396] width 75 height 29
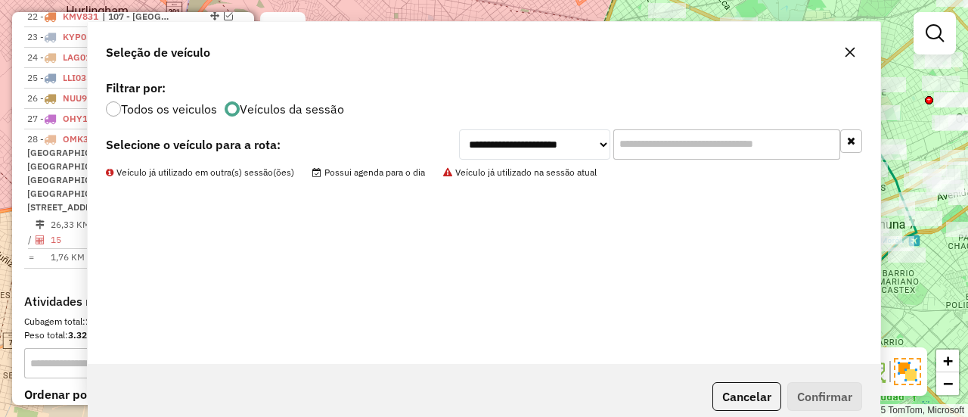
scroll to position [1118, 0]
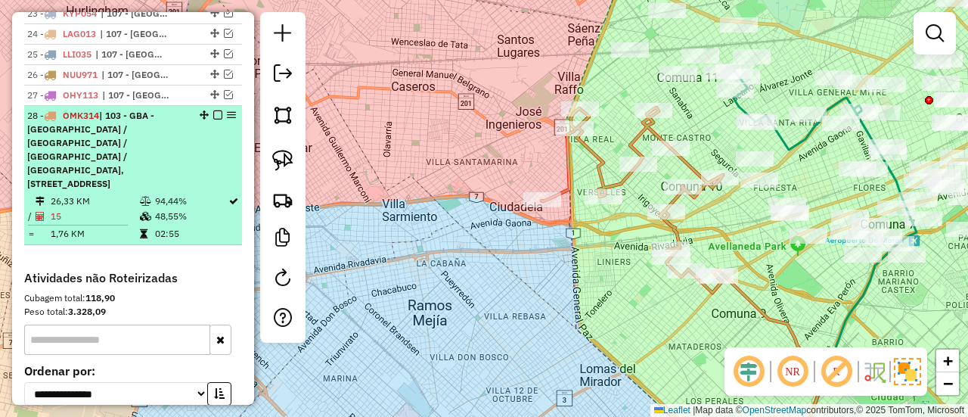
click at [215, 110] on em at bounding box center [217, 114] width 9 height 9
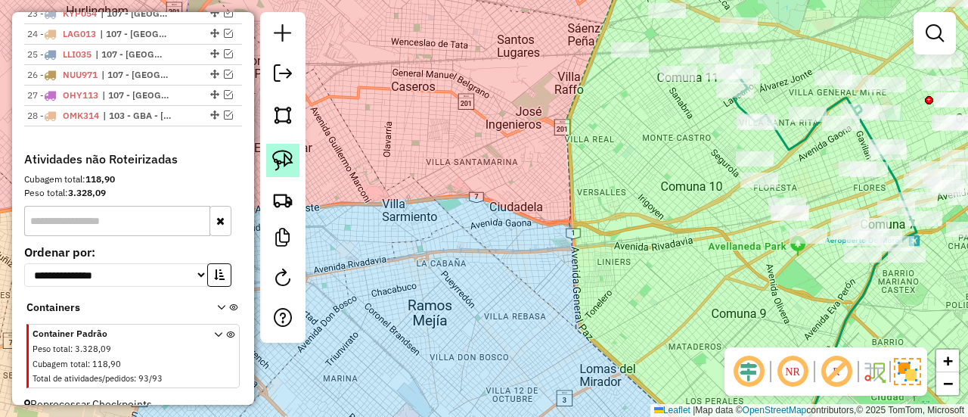
scroll to position [1115, 0]
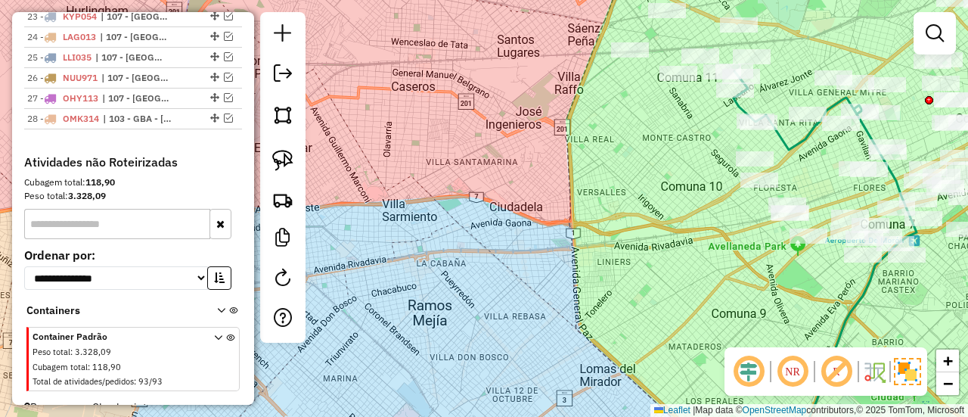
click at [570, 227] on div "Janela de atendimento Grade de atendimento Capacidade Transportadoras Veículos …" at bounding box center [484, 208] width 968 height 417
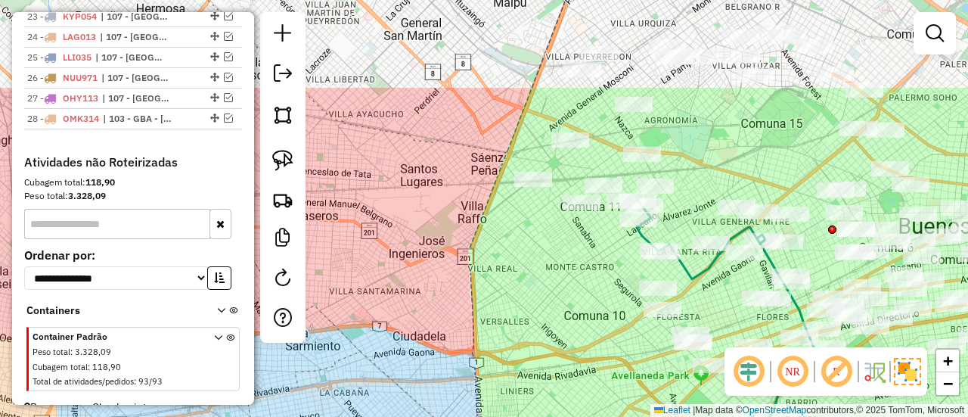
drag, startPoint x: 632, startPoint y: 216, endPoint x: 536, endPoint y: 345, distance: 161.6
click at [536, 345] on div "Janela de atendimento Grade de atendimento Capacidade Transportadoras Veículos …" at bounding box center [484, 208] width 968 height 417
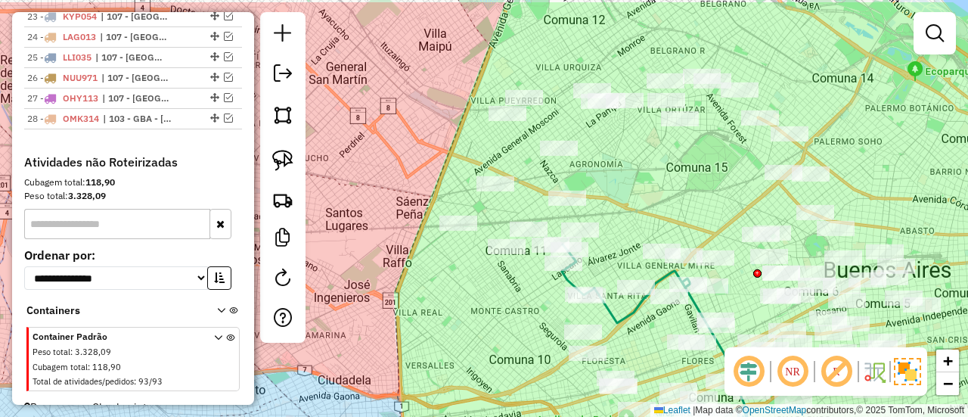
drag, startPoint x: 542, startPoint y: 281, endPoint x: 467, endPoint y: 325, distance: 86.8
click at [467, 325] on div "Janela de atendimento Grade de atendimento Capacidade Transportadoras Veículos …" at bounding box center [484, 208] width 968 height 417
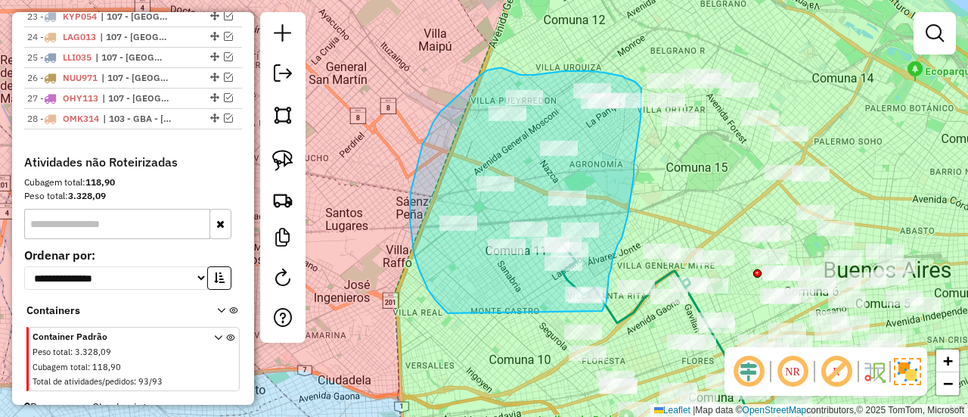
drag, startPoint x: 448, startPoint y: 313, endPoint x: 595, endPoint y: 321, distance: 147.0
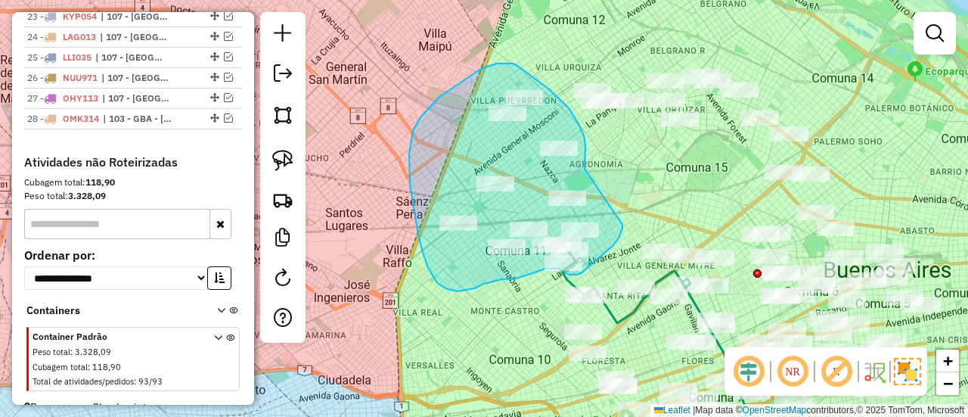
drag, startPoint x: 585, startPoint y: 169, endPoint x: 620, endPoint y: 216, distance: 58.4
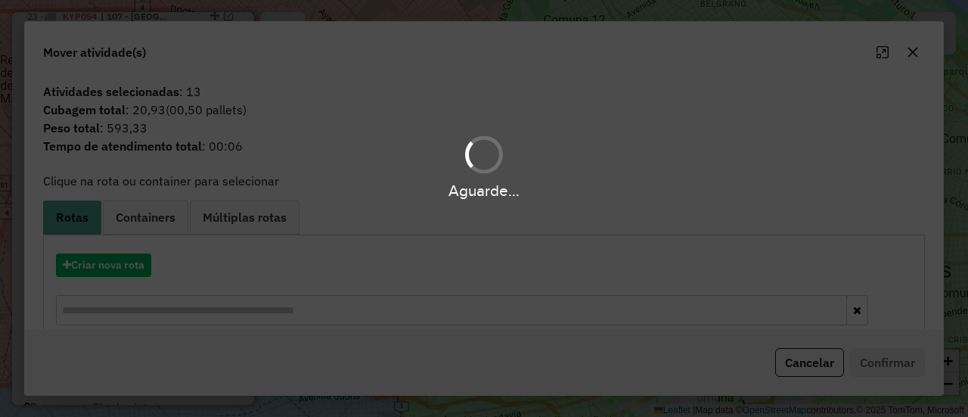
click at [104, 271] on div "Aguarde..." at bounding box center [484, 208] width 968 height 417
click at [110, 260] on hb-app "Aguarde... Pop-up bloqueado! Seu navegador bloqueou automáticamente a abertura …" at bounding box center [484, 208] width 968 height 417
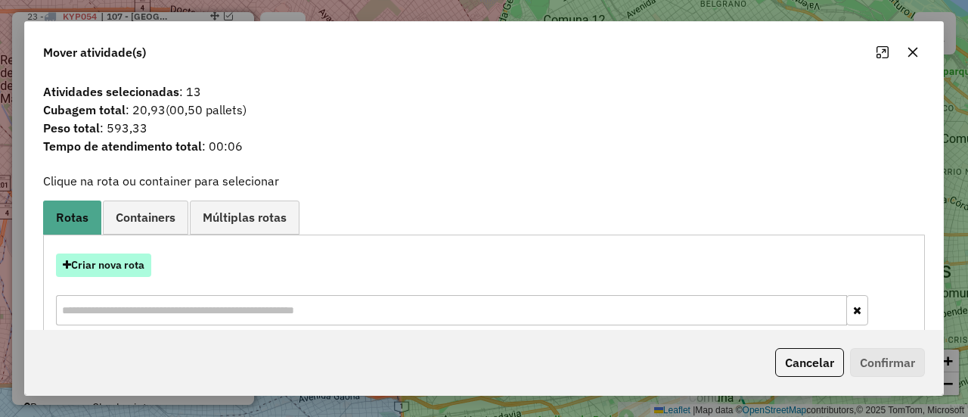
click at [110, 260] on button "Criar nova rota" at bounding box center [103, 264] width 95 height 23
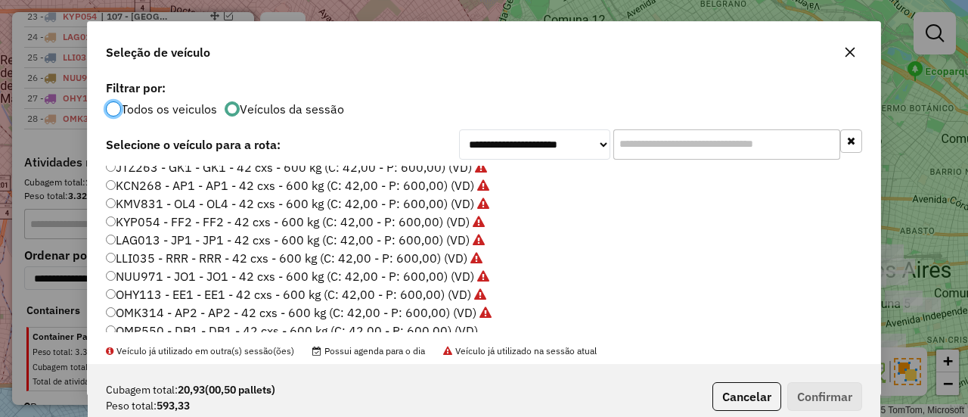
scroll to position [303, 0]
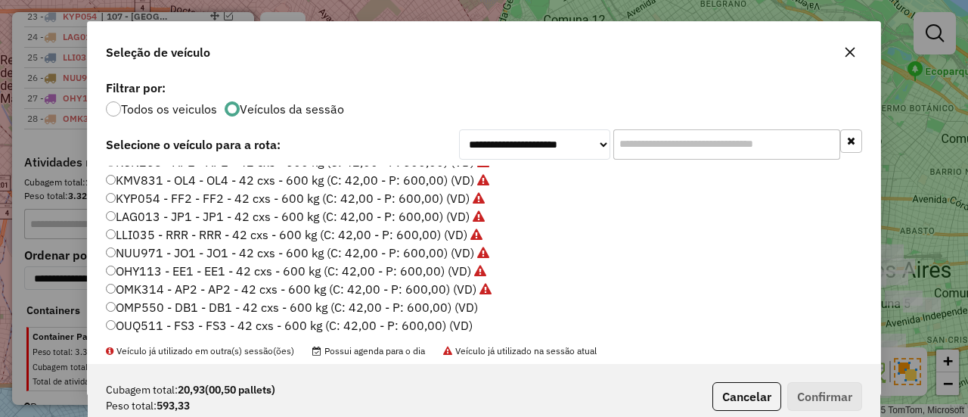
click at [461, 301] on label "OMP550 - DB1 - DB1 - 42 cxs - 600 kg (C: 42,00 - P: 600,00) (VD)" at bounding box center [292, 307] width 372 height 18
click at [788, 387] on button "Confirmar" at bounding box center [824, 396] width 75 height 29
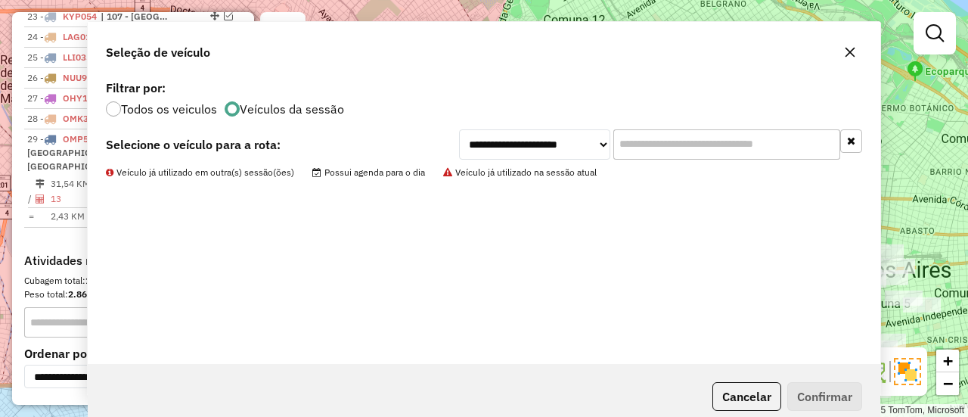
scroll to position [1118, 0]
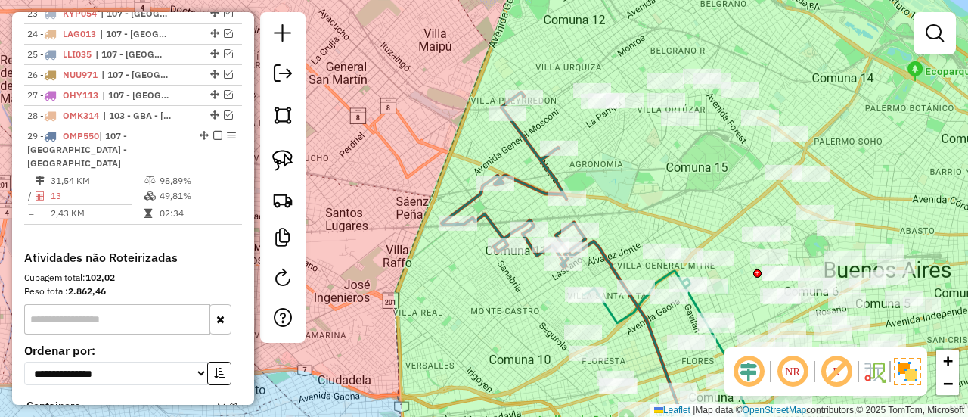
click at [522, 188] on icon at bounding box center [514, 179] width 144 height 175
select select "**********"
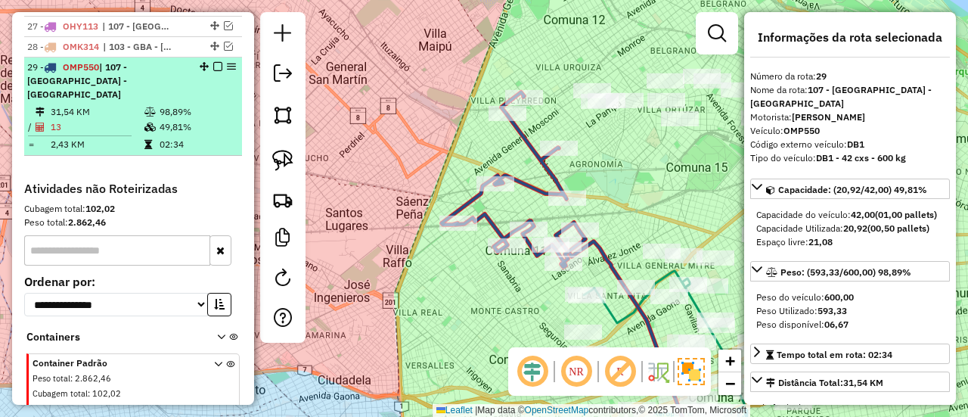
scroll to position [1199, 0]
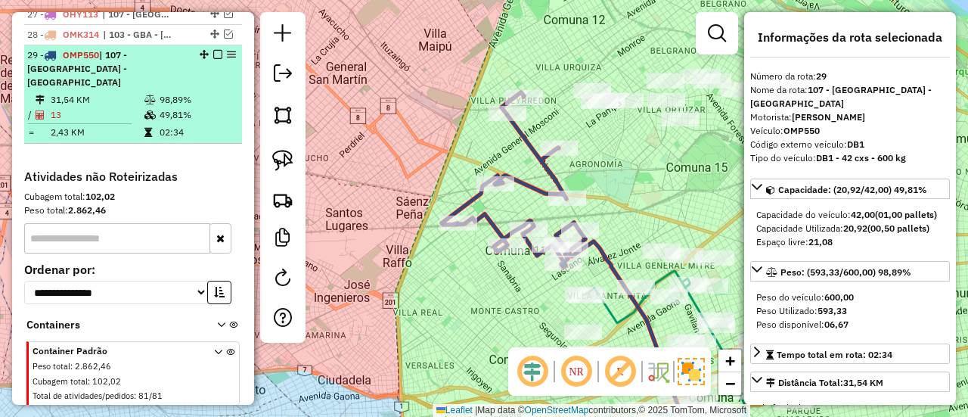
click at [215, 50] on em at bounding box center [217, 54] width 9 height 9
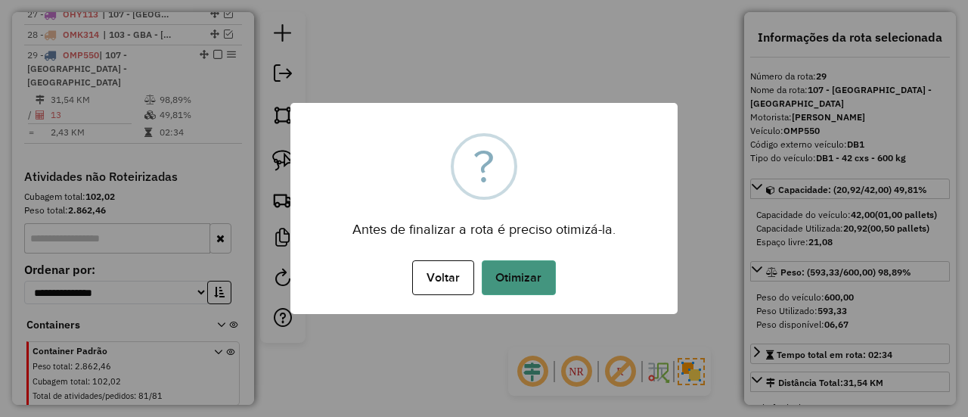
click at [523, 280] on button "Otimizar" at bounding box center [519, 277] width 74 height 35
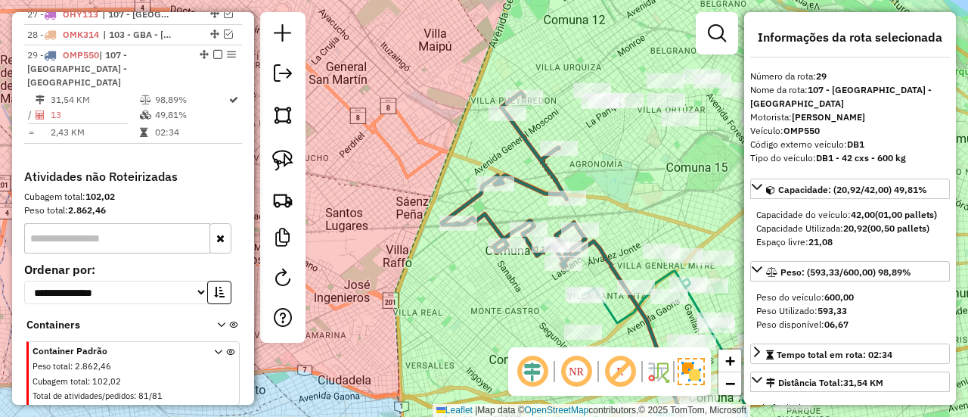
click at [213, 50] on em at bounding box center [217, 54] width 9 height 9
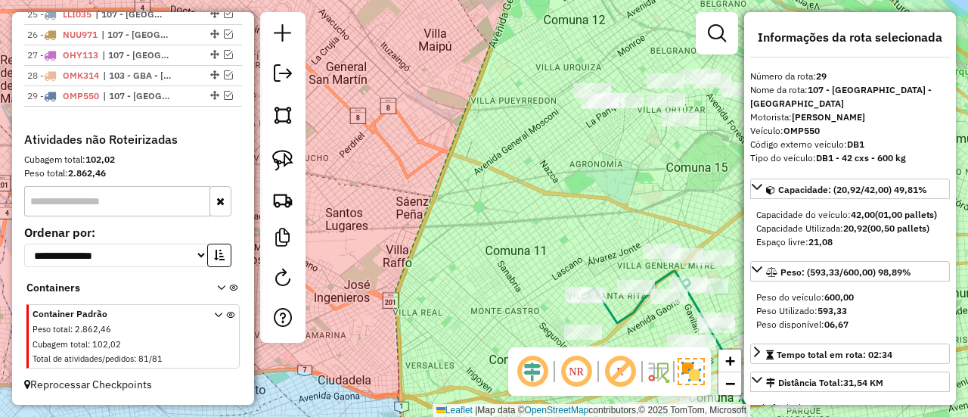
scroll to position [1135, 0]
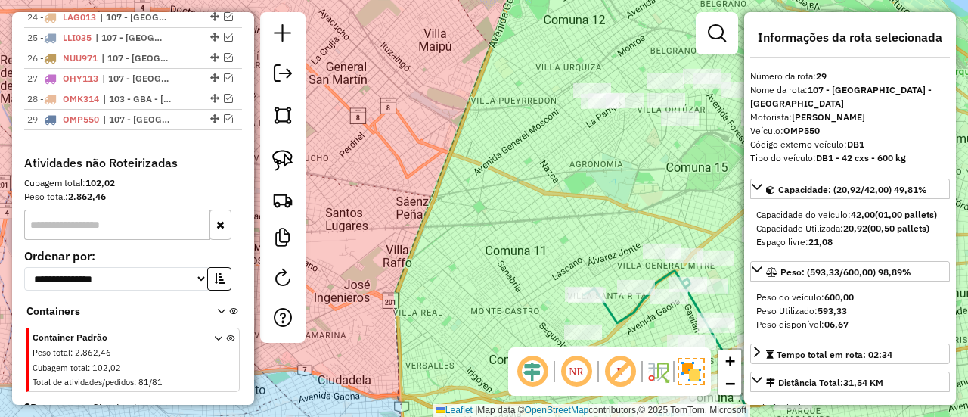
click at [505, 228] on div "Janela de atendimento Grade de atendimento Capacidade Transportadoras Veículos …" at bounding box center [484, 208] width 968 height 417
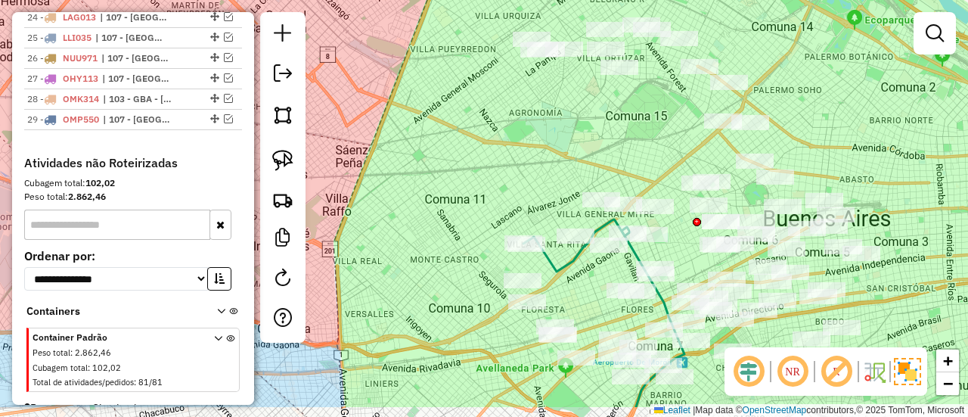
drag, startPoint x: 520, startPoint y: 243, endPoint x: 433, endPoint y: 171, distance: 112.3
click at [425, 155] on div "Janela de atendimento Grade de atendimento Capacidade Transportadoras Veículos …" at bounding box center [484, 208] width 968 height 417
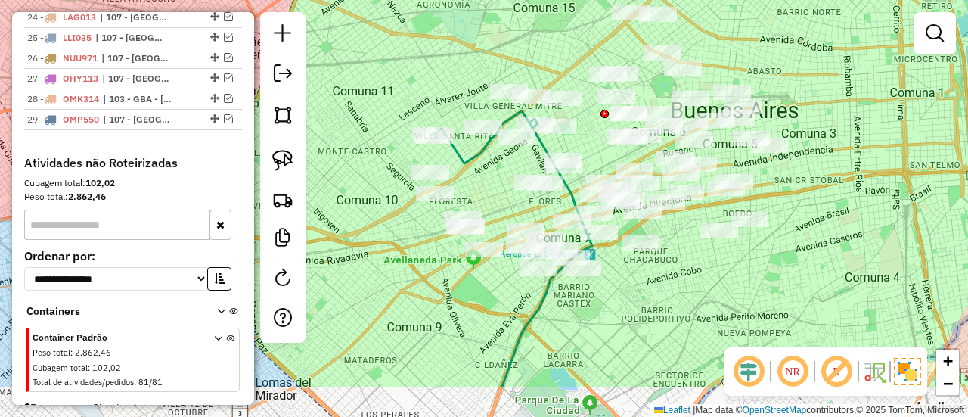
drag, startPoint x: 384, startPoint y: 132, endPoint x: 561, endPoint y: 315, distance: 254.6
click at [384, 129] on div "Janela de atendimento Grade de atendimento Capacidade Transportadoras Veículos …" at bounding box center [484, 208] width 968 height 417
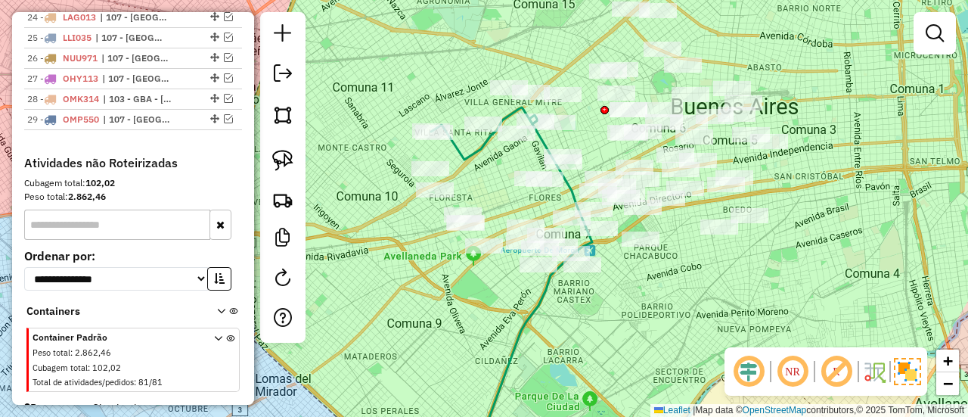
click at [694, 361] on div "Janela de atendimento Grade de atendimento Capacidade Transportadoras Veículos …" at bounding box center [484, 208] width 968 height 417
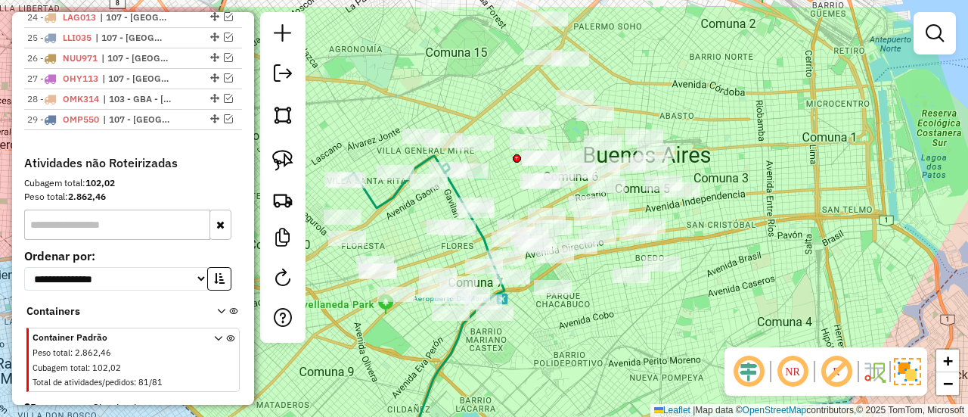
drag, startPoint x: 703, startPoint y: 347, endPoint x: 664, endPoint y: 364, distance: 42.0
click at [664, 367] on div "Janela de atendimento Grade de atendimento Capacidade Transportadoras Veículos …" at bounding box center [484, 208] width 968 height 417
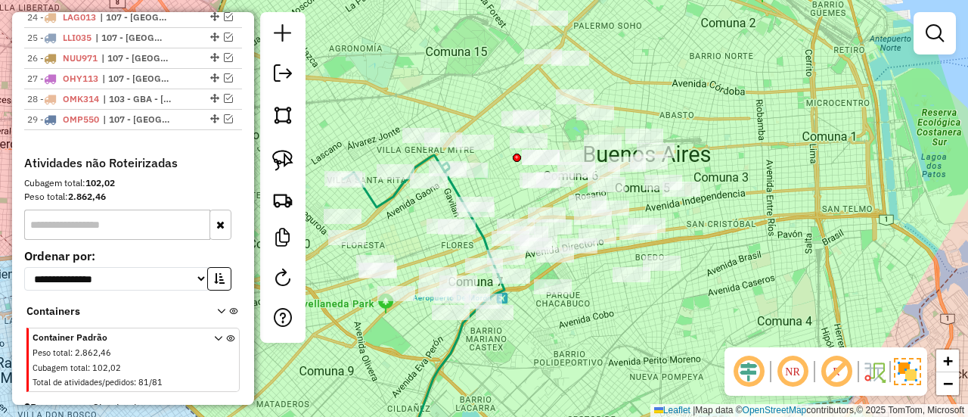
drag, startPoint x: 669, startPoint y: 344, endPoint x: 635, endPoint y: 314, distance: 46.1
click at [714, 301] on div "Janela de atendimento Grade de atendimento Capacidade Transportadoras Veículos …" at bounding box center [484, 208] width 968 height 417
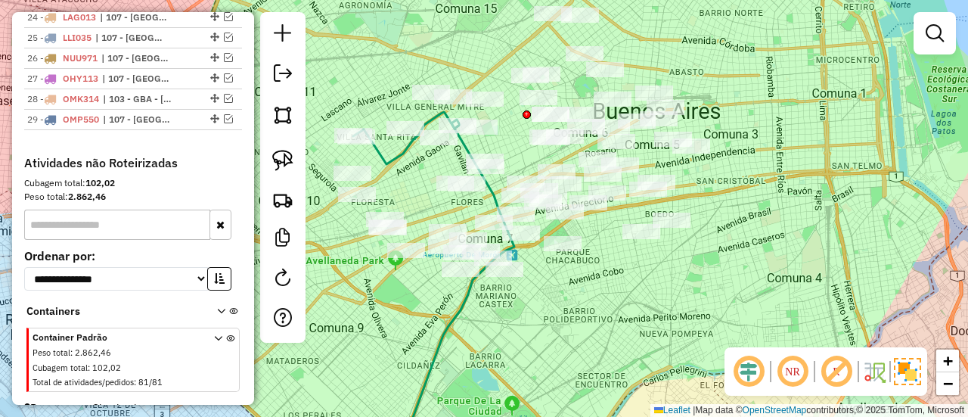
drag, startPoint x: 499, startPoint y: 334, endPoint x: 613, endPoint y: 331, distance: 113.5
click at [613, 331] on div "Janela de atendimento Grade de atendimento Capacidade Transportadoras Veículos …" at bounding box center [484, 208] width 968 height 417
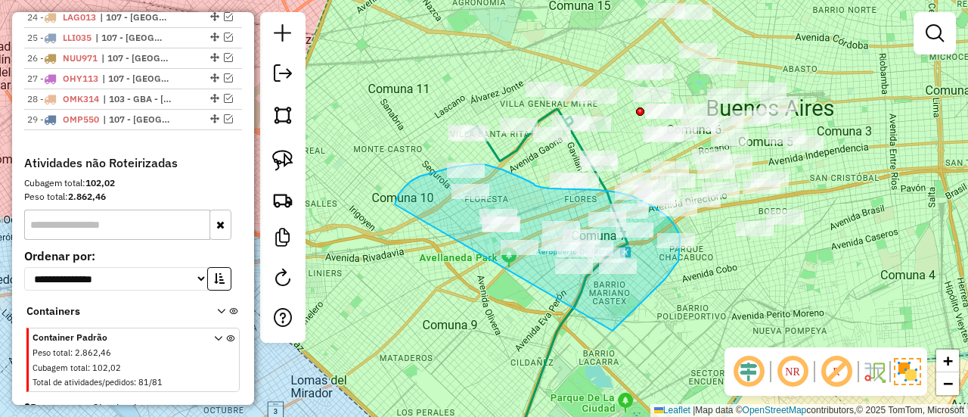
drag, startPoint x: 613, startPoint y: 331, endPoint x: 472, endPoint y: 320, distance: 141.1
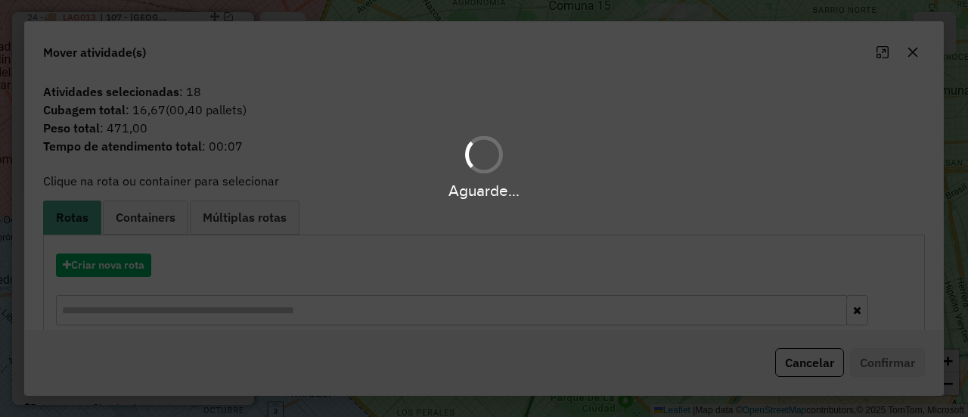
click at [115, 266] on div "Aguarde..." at bounding box center [484, 208] width 968 height 417
click at [114, 266] on div "Aguarde..." at bounding box center [484, 208] width 968 height 417
click at [114, 266] on hb-app "Aguarde... Pop-up bloqueado! Seu navegador bloqueou automáticamente a abertura …" at bounding box center [484, 208] width 968 height 417
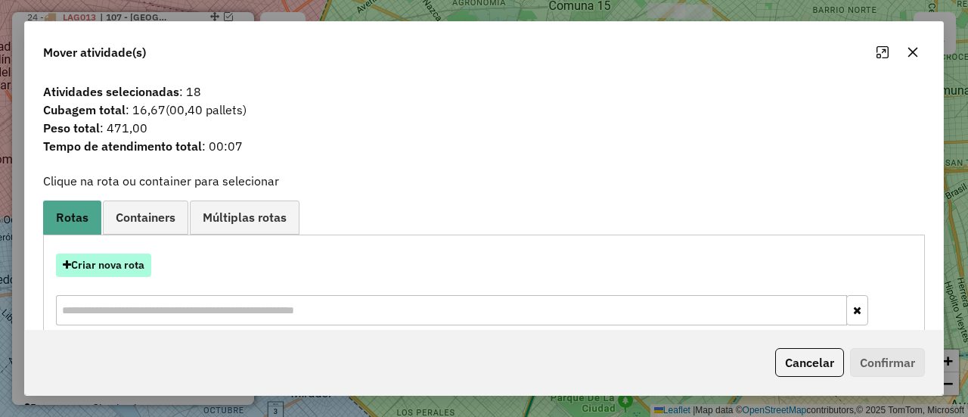
click at [133, 256] on button "Criar nova rota" at bounding box center [103, 264] width 95 height 23
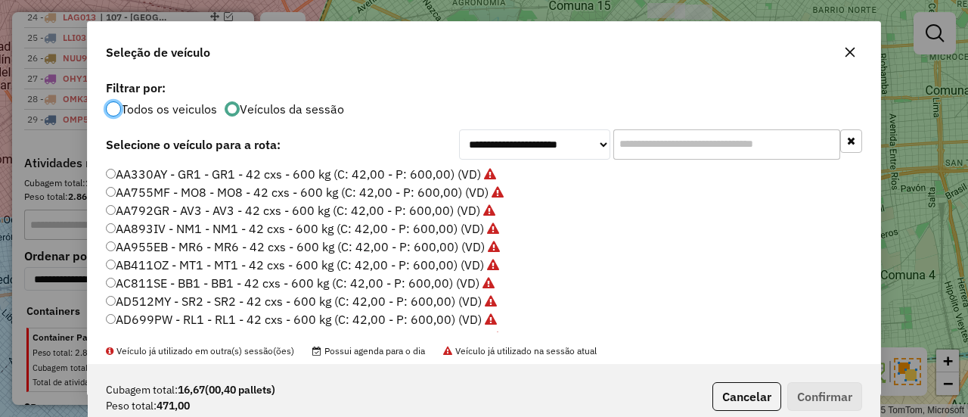
scroll to position [303, 0]
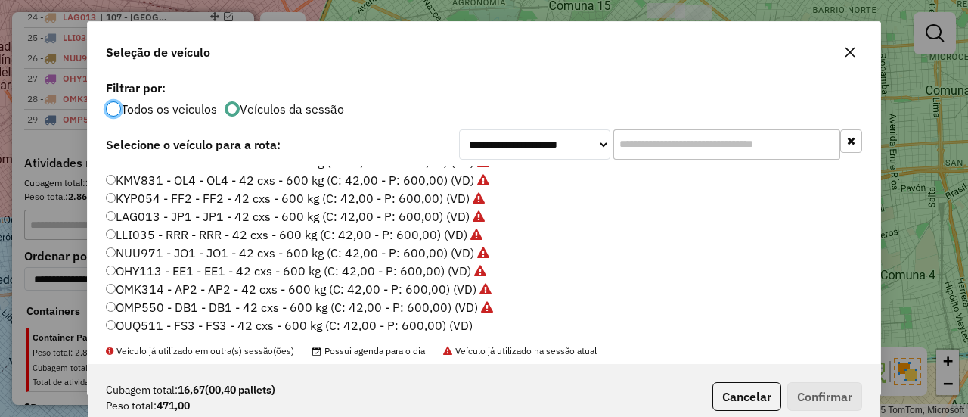
click at [460, 334] on div "AA330AY - GR1 - GR1 - 42 cxs - 600 kg (C: 42,00 - P: 600,00) (VD) AA755MF - MO8…" at bounding box center [484, 255] width 775 height 179
click at [461, 326] on label "OUQ511 - FS3 - FS3 - 42 cxs - 600 kg (C: 42,00 - P: 600,00) (VD)" at bounding box center [289, 325] width 367 height 18
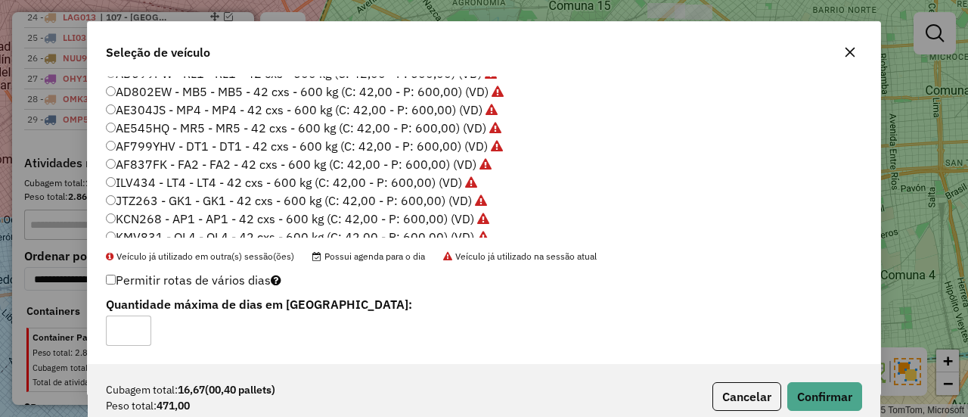
scroll to position [0, 0]
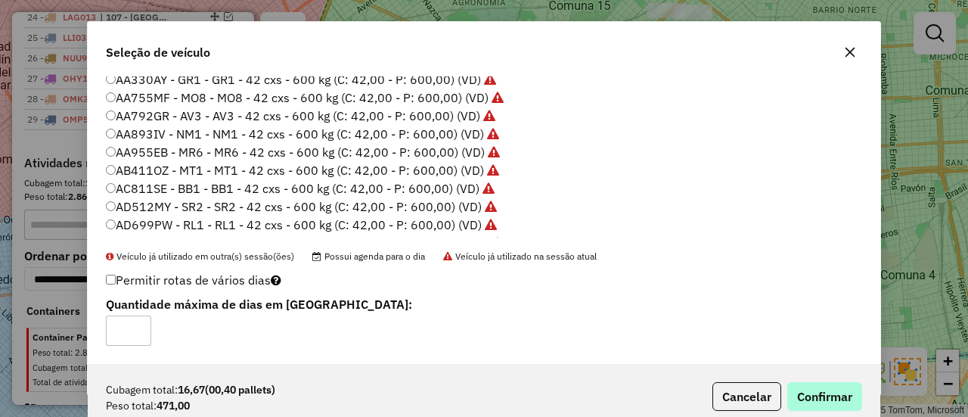
drag, startPoint x: 871, startPoint y: 400, endPoint x: 844, endPoint y: 399, distance: 26.5
click at [868, 400] on div "Cubagem total: 16,67 (00,40 pallets) Peso total: 471,00 Cancelar Confirmar" at bounding box center [484, 396] width 793 height 65
click at [841, 398] on button "Confirmar" at bounding box center [824, 396] width 75 height 29
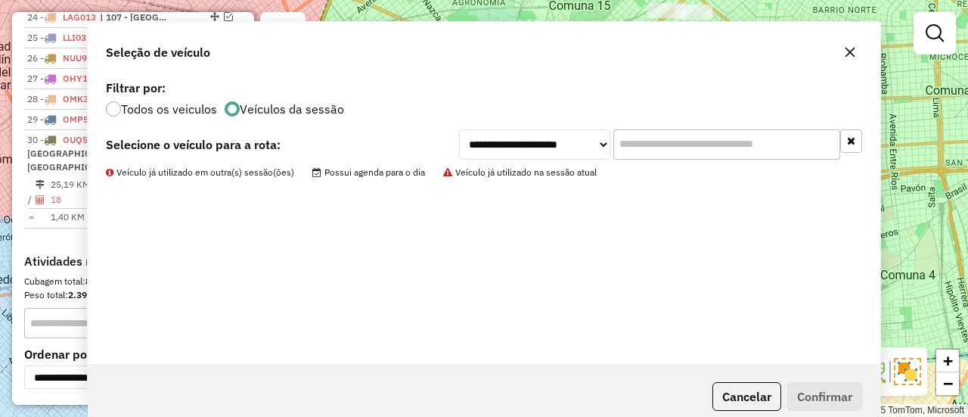
scroll to position [1199, 0]
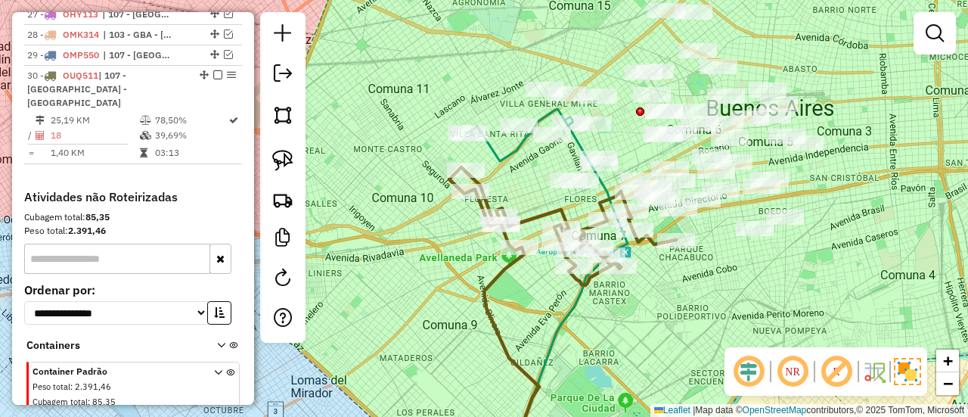
click at [494, 262] on div "Janela de atendimento Grade de atendimento Capacidade Transportadoras Veículos …" at bounding box center [484, 208] width 968 height 417
click at [502, 267] on icon at bounding box center [511, 352] width 55 height 211
select select "**********"
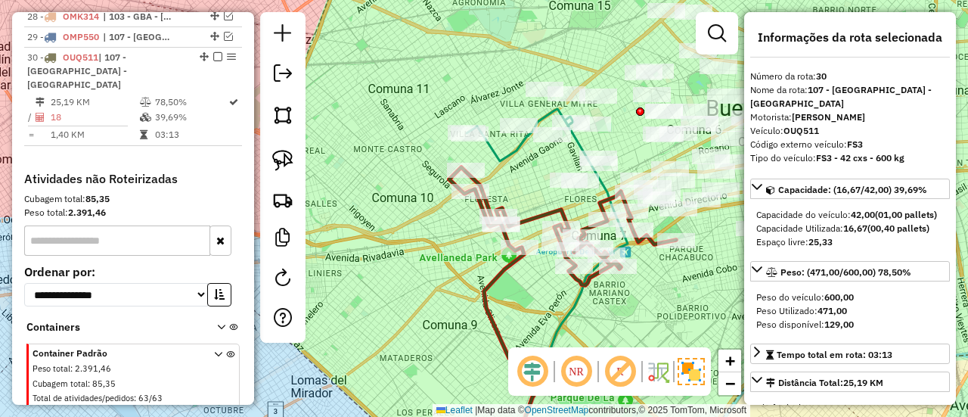
scroll to position [1219, 0]
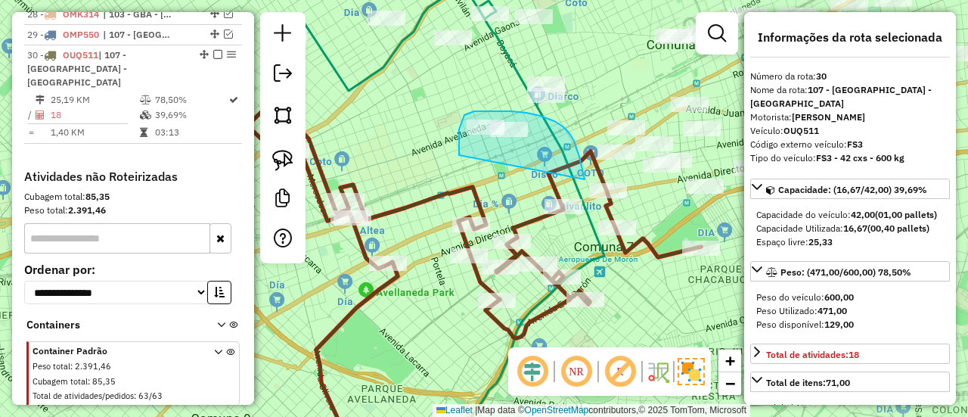
drag, startPoint x: 579, startPoint y: 157, endPoint x: 474, endPoint y: 178, distance: 107.3
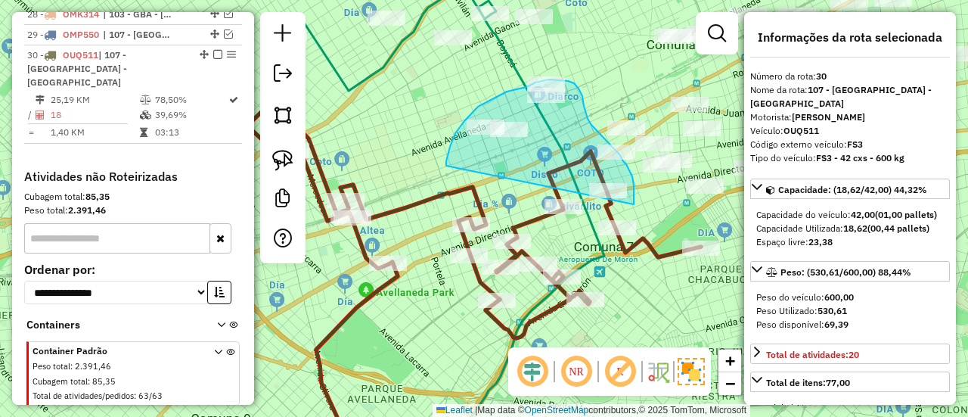
drag, startPoint x: 634, startPoint y: 199, endPoint x: 446, endPoint y: 173, distance: 189.4
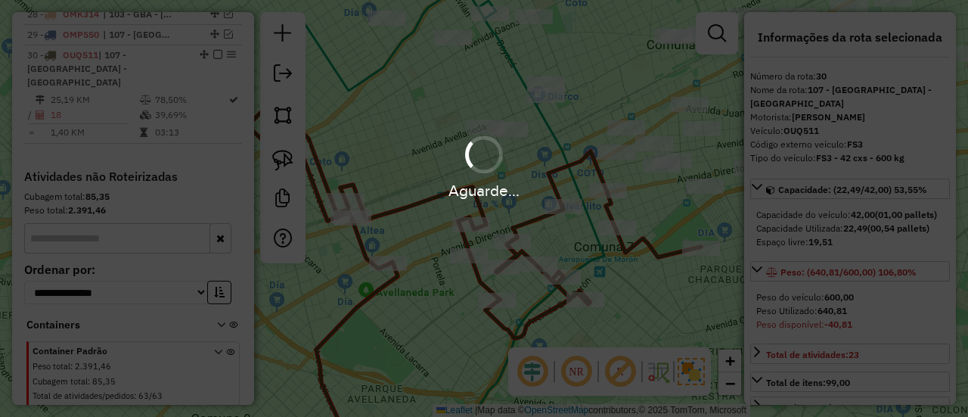
select select "**********"
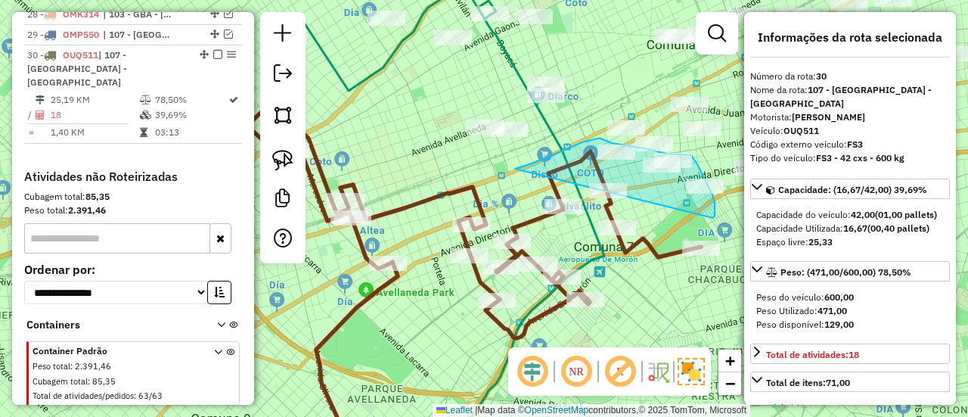
drag, startPoint x: 528, startPoint y: 164, endPoint x: 688, endPoint y: 239, distance: 177.0
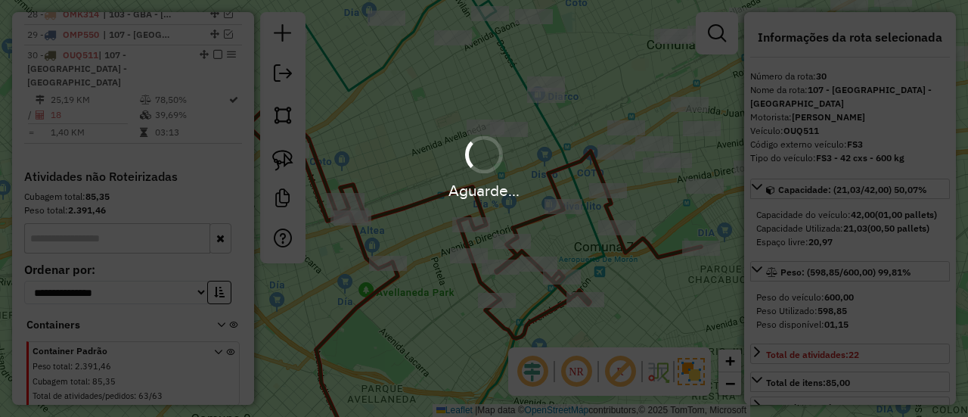
select select "**********"
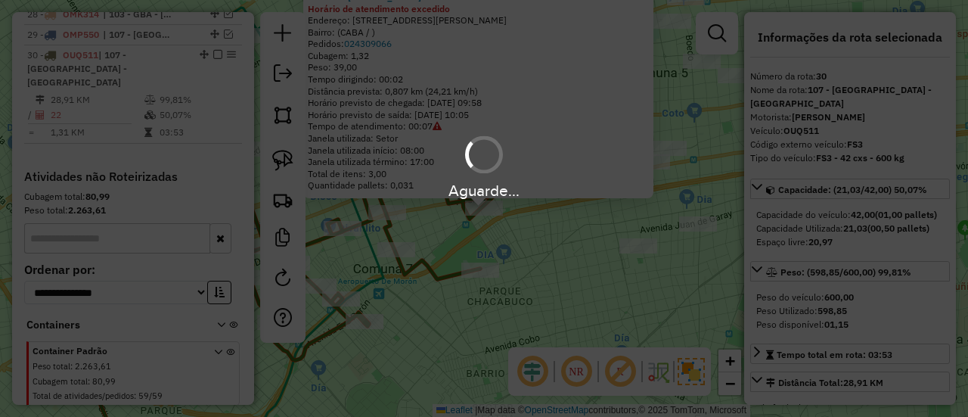
click at [213, 33] on div "Aguarde..." at bounding box center [484, 208] width 968 height 417
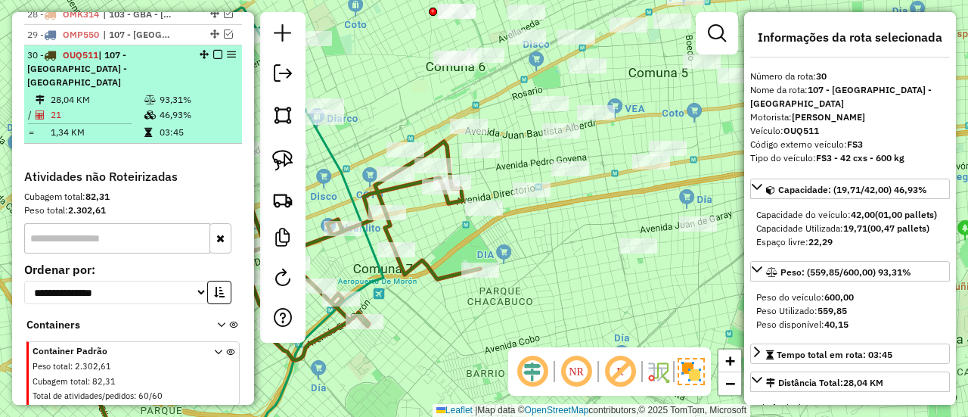
click at [216, 50] on em at bounding box center [217, 54] width 9 height 9
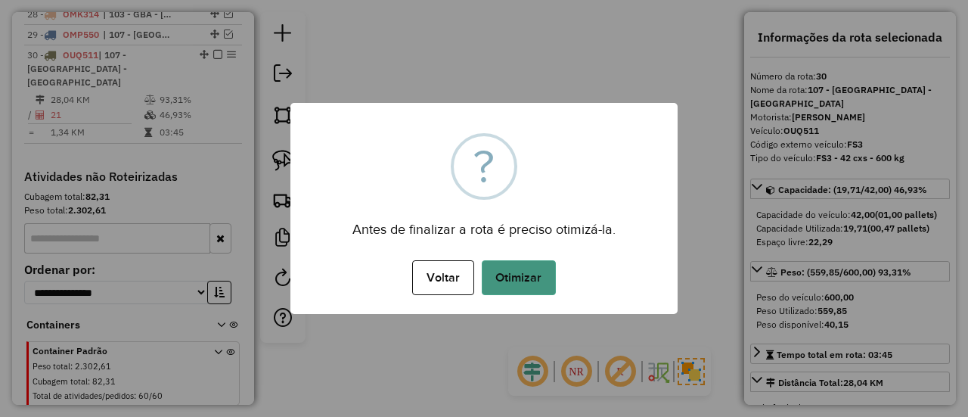
click at [517, 275] on button "Otimizar" at bounding box center [519, 277] width 74 height 35
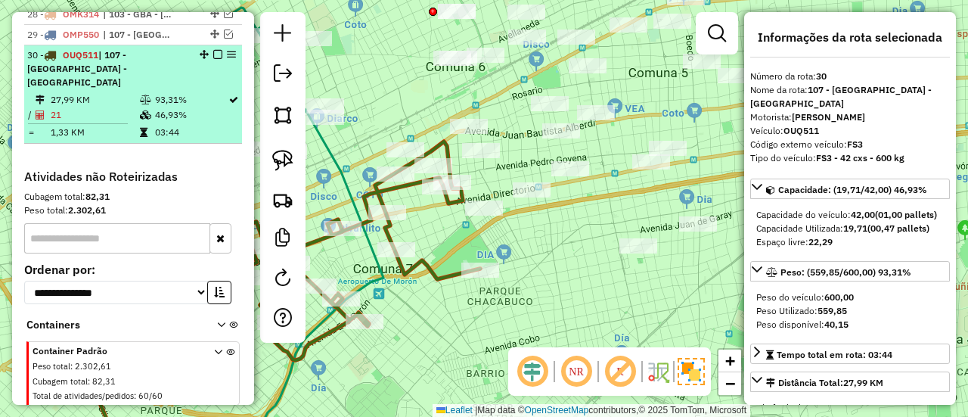
click at [213, 50] on em at bounding box center [217, 54] width 9 height 9
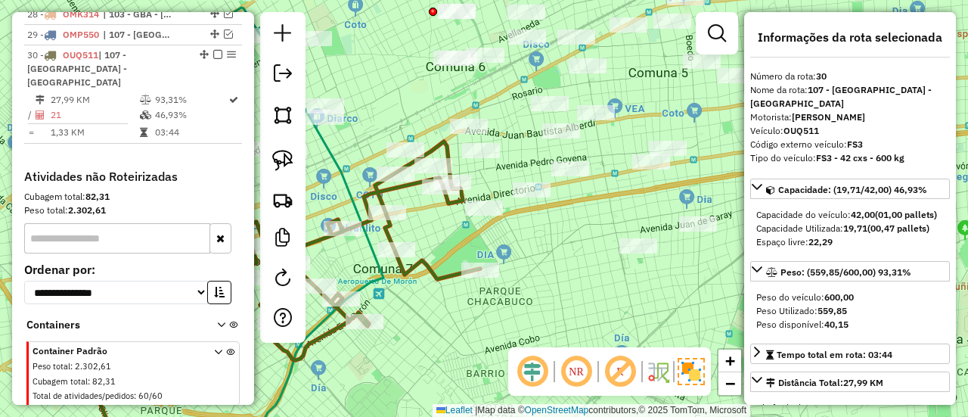
scroll to position [1155, 0]
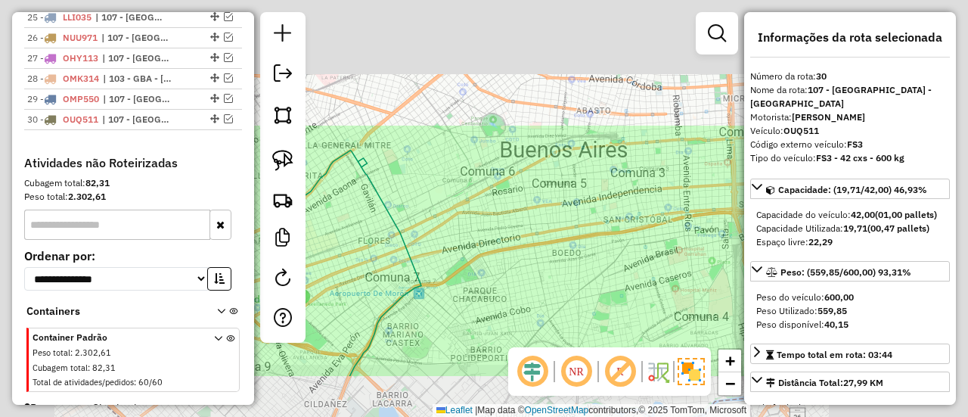
click at [461, 293] on div "Janela de atendimento Grade de atendimento Capacidade Transportadoras Veículos …" at bounding box center [484, 208] width 968 height 417
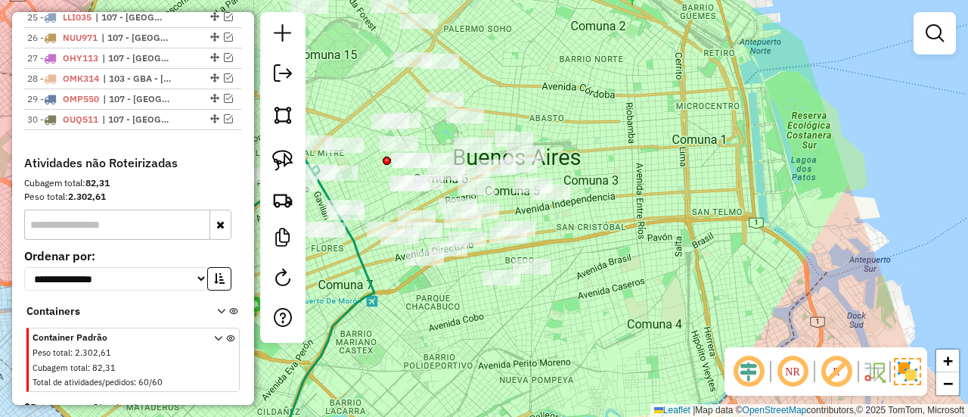
drag, startPoint x: 545, startPoint y: 287, endPoint x: 441, endPoint y: 358, distance: 125.9
click at [438, 358] on div "Janela de atendimento Grade de atendimento Capacidade Transportadoras Veículos …" at bounding box center [484, 208] width 968 height 417
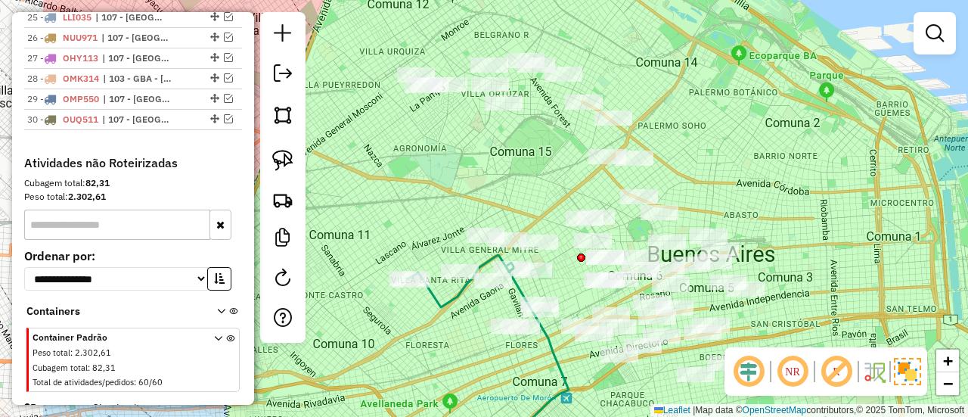
drag, startPoint x: 657, startPoint y: 116, endPoint x: 799, endPoint y: 181, distance: 156.4
click at [809, 201] on div "Janela de atendimento Grade de atendimento Capacidade Transportadoras Veículos …" at bounding box center [484, 208] width 968 height 417
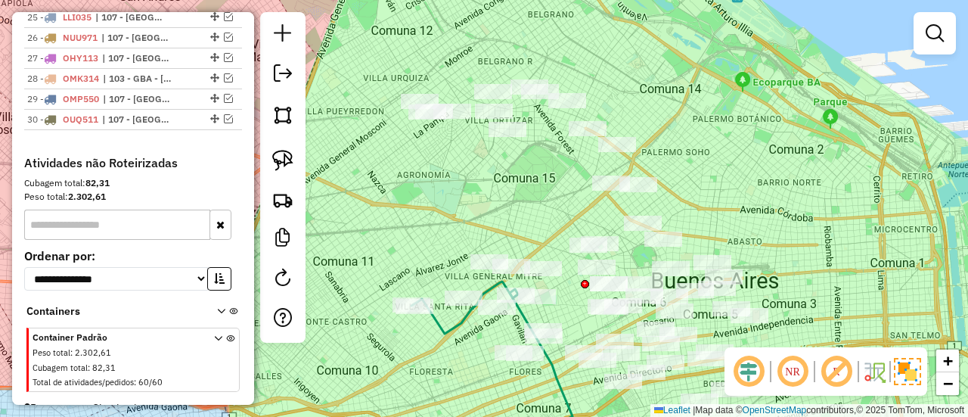
click at [685, 131] on div "Janela de atendimento Grade de atendimento Capacidade Transportadoras Veículos …" at bounding box center [484, 208] width 968 height 417
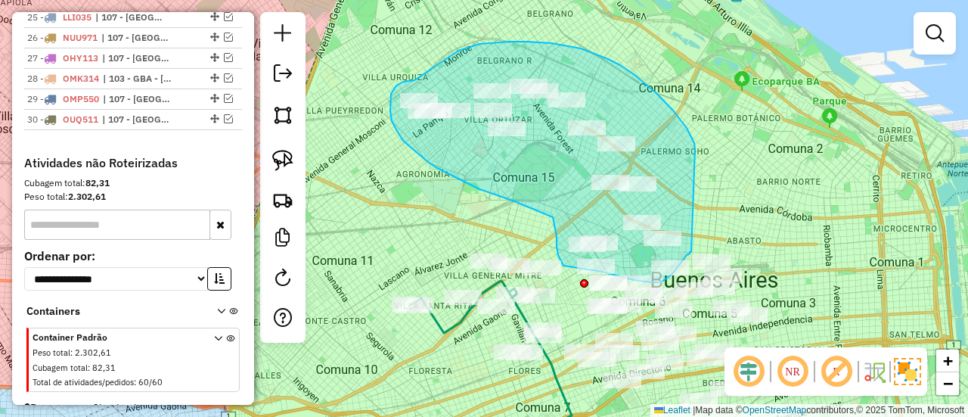
drag, startPoint x: 644, startPoint y: 82, endPoint x: 691, endPoint y: 252, distance: 176.0
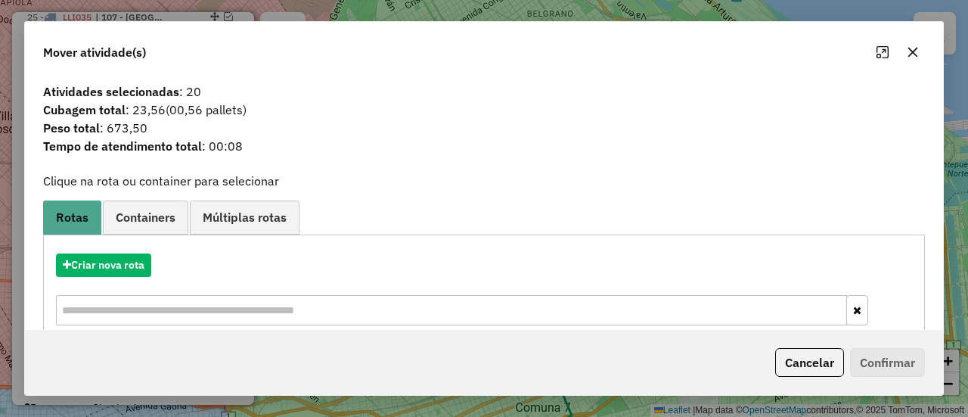
click at [134, 275] on hb-app "Aguarde... Pop-up bloqueado! Seu navegador bloqueou automáticamente a abertura …" at bounding box center [484, 208] width 968 height 417
click at [134, 275] on button "Criar nova rota" at bounding box center [103, 264] width 95 height 23
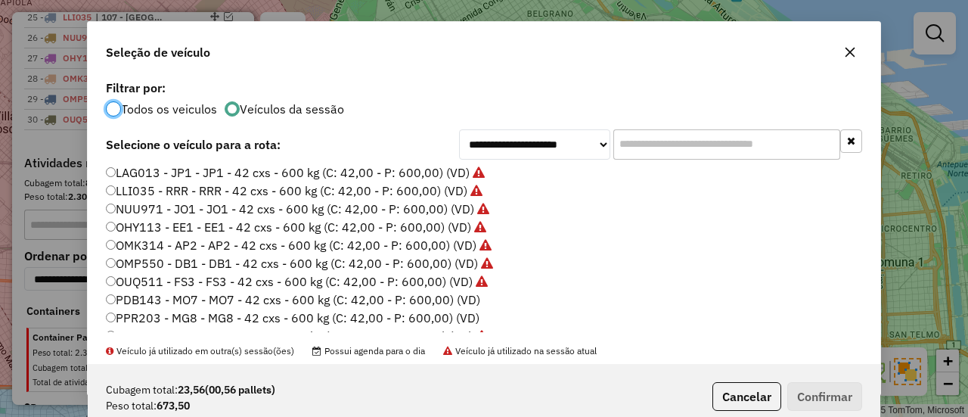
scroll to position [378, 0]
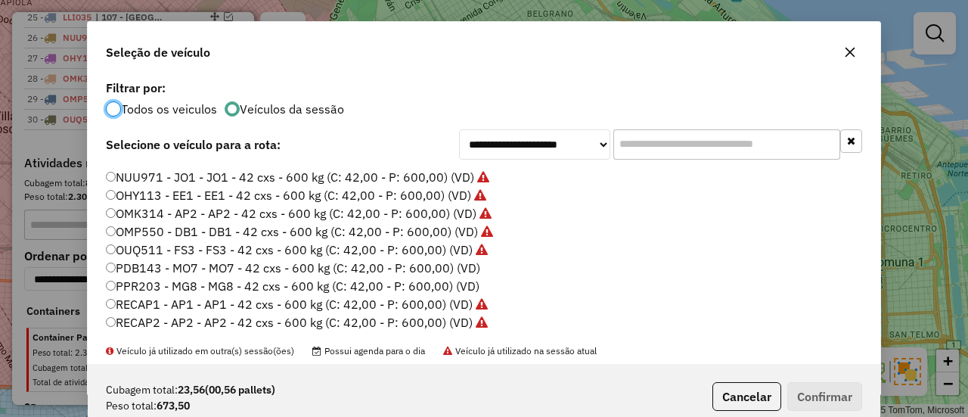
click at [455, 269] on label "PDB143 - MO7 - MO7 - 42 cxs - 600 kg (C: 42,00 - P: 600,00) (VD)" at bounding box center [293, 268] width 374 height 18
click at [840, 403] on button "Confirmar" at bounding box center [824, 396] width 75 height 29
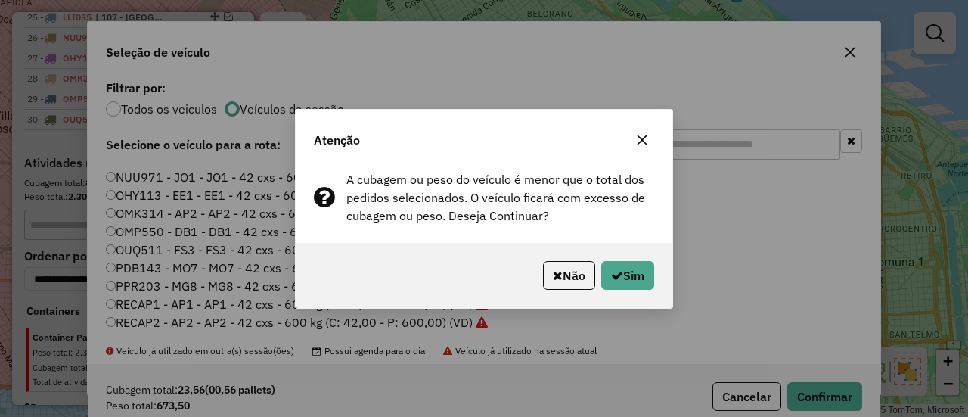
click at [588, 257] on div "Não Sim" at bounding box center [484, 275] width 377 height 65
click at [617, 266] on button "Sim" at bounding box center [627, 275] width 53 height 29
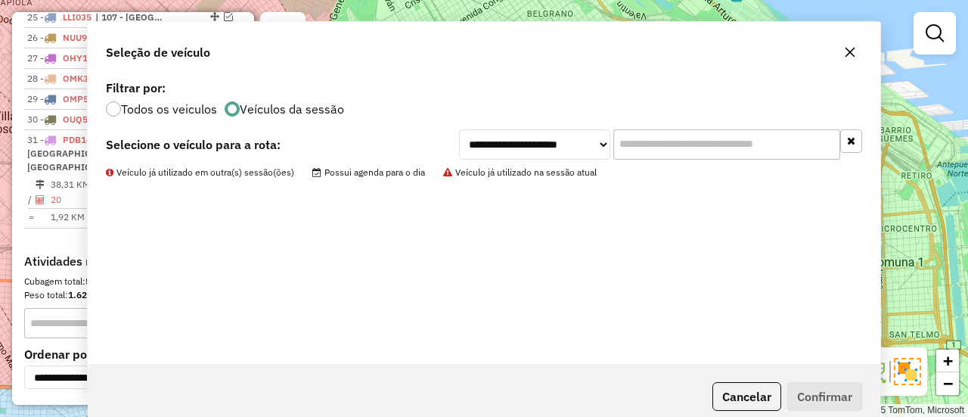
scroll to position [1219, 0]
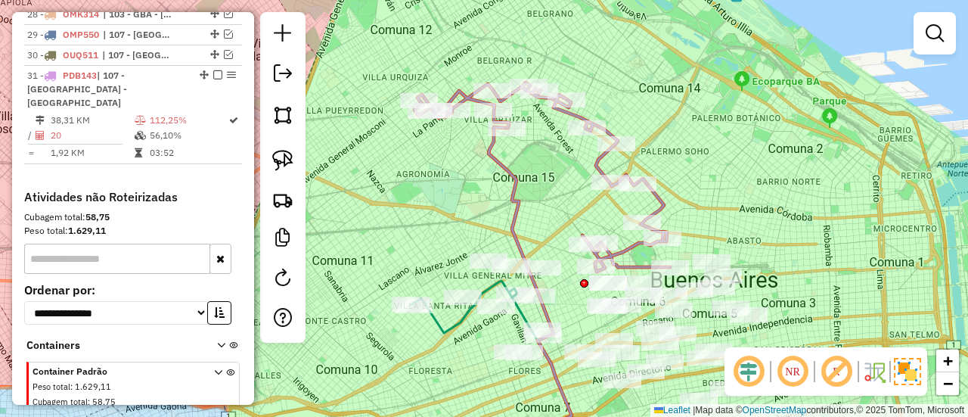
click at [517, 185] on icon at bounding box center [530, 292] width 83 height 331
select select "**********"
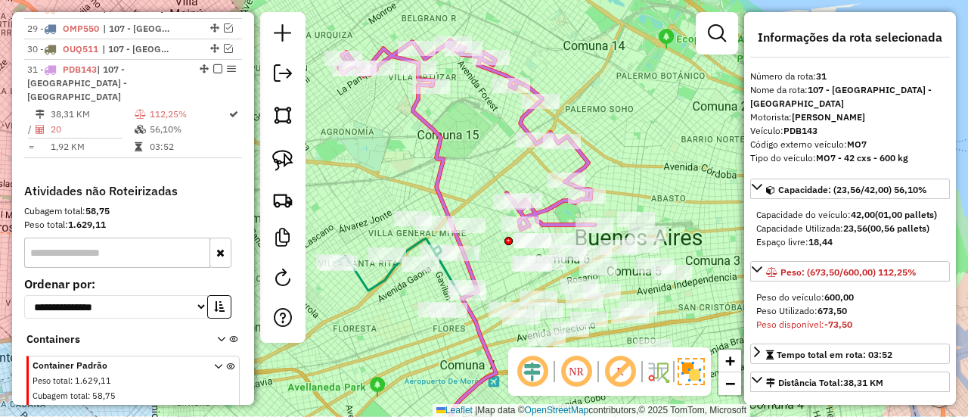
drag, startPoint x: 525, startPoint y: 197, endPoint x: 449, endPoint y: 155, distance: 86.7
click at [449, 155] on icon at bounding box center [454, 250] width 83 height 331
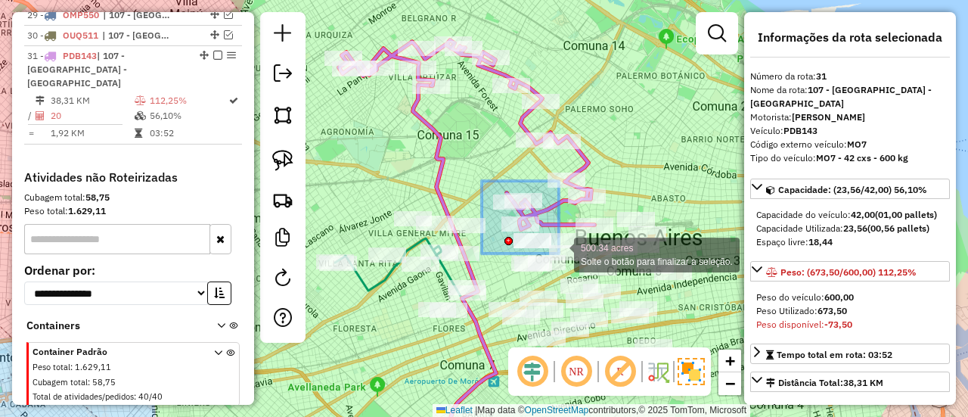
click at [566, 256] on div "Rota 31 - Placa PDB143 483194 - Ezequiel Daoud Rota 31 - Placa PDB143 542402 - …" at bounding box center [484, 208] width 968 height 417
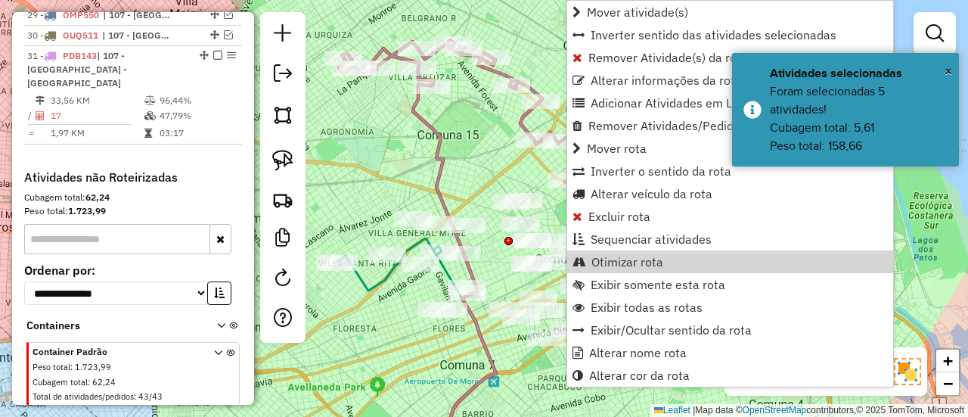
click at [440, 128] on icon at bounding box center [454, 272] width 83 height 374
select select "**********"
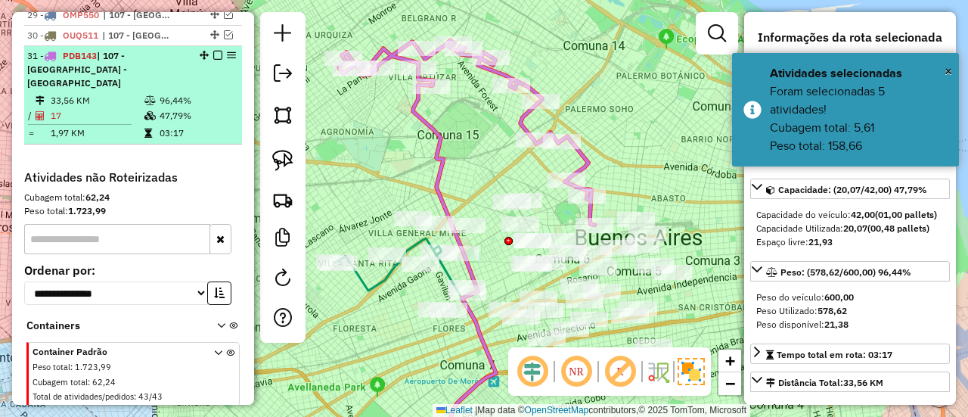
click at [214, 51] on em at bounding box center [217, 55] width 9 height 9
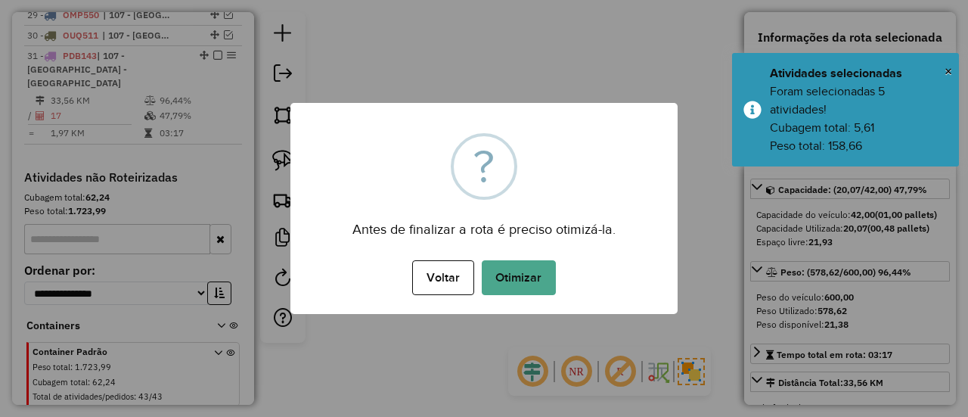
click at [424, 120] on div "× ? Antes de finalizar a rota é preciso otimizá-la. Voltar No Otimizar" at bounding box center [483, 208] width 387 height 211
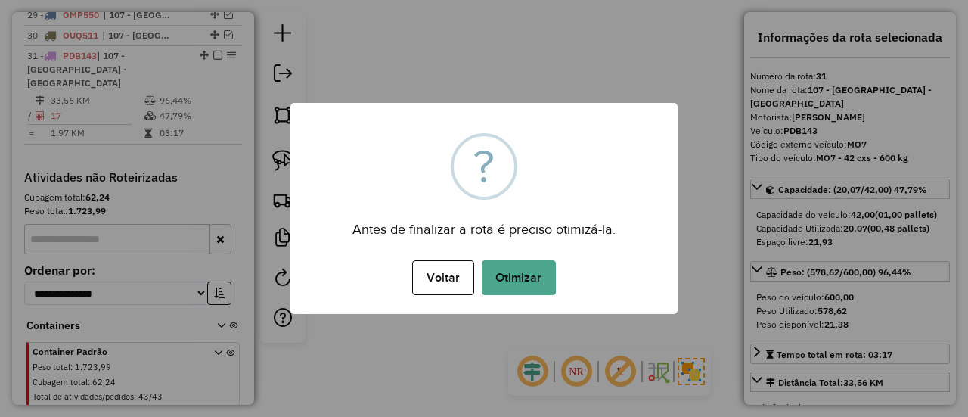
drag, startPoint x: 495, startPoint y: 287, endPoint x: 517, endPoint y: 288, distance: 22.7
click at [495, 287] on button "Otimizar" at bounding box center [519, 277] width 74 height 35
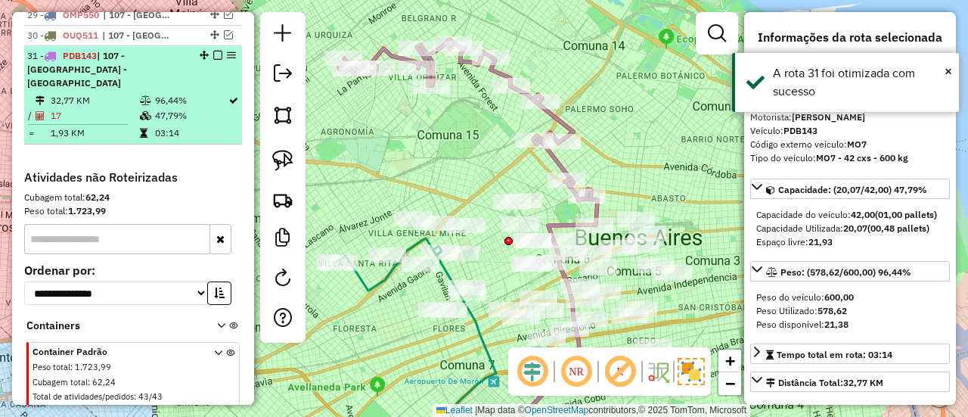
click at [213, 51] on em at bounding box center [217, 55] width 9 height 9
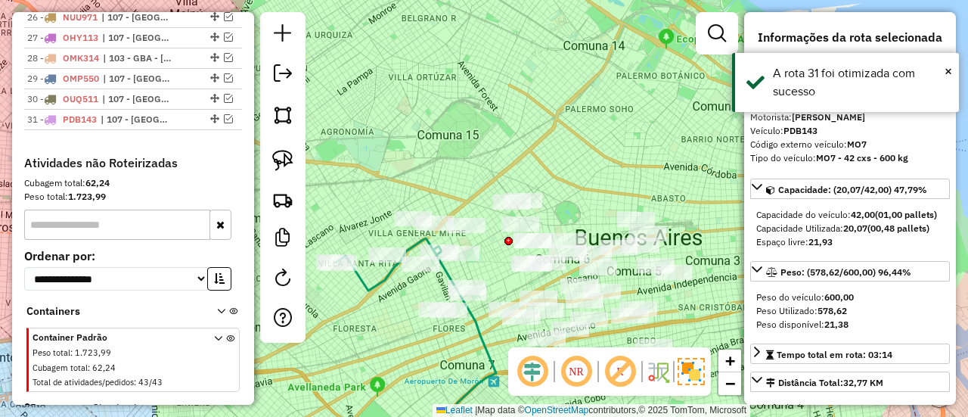
click at [408, 138] on div "Janela de atendimento Grade de atendimento Capacidade Transportadoras Veículos …" at bounding box center [484, 208] width 968 height 417
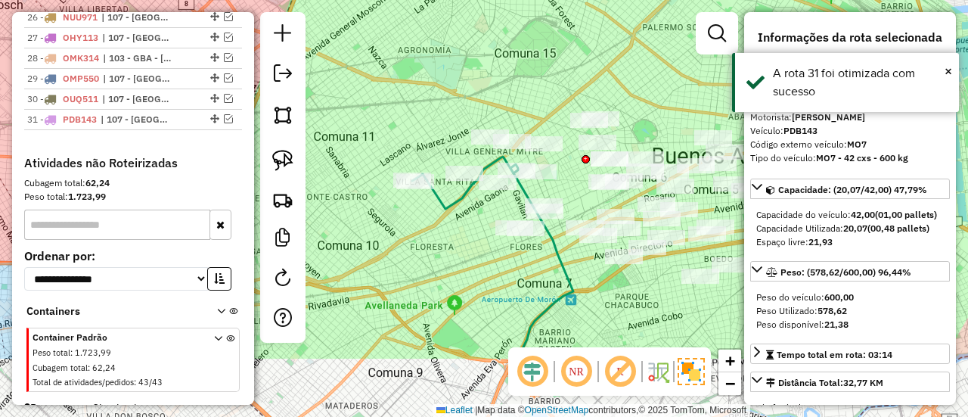
drag, startPoint x: 519, startPoint y: 183, endPoint x: 583, endPoint y: 87, distance: 115.6
click at [583, 87] on div "Janela de atendimento Grade de atendimento Capacidade Transportadoras Veículos …" at bounding box center [484, 208] width 968 height 417
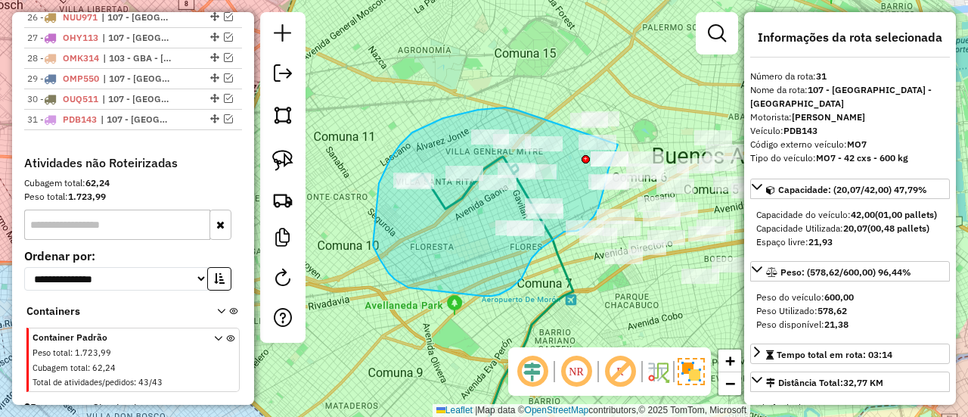
drag, startPoint x: 517, startPoint y: 110, endPoint x: 596, endPoint y: 99, distance: 80.1
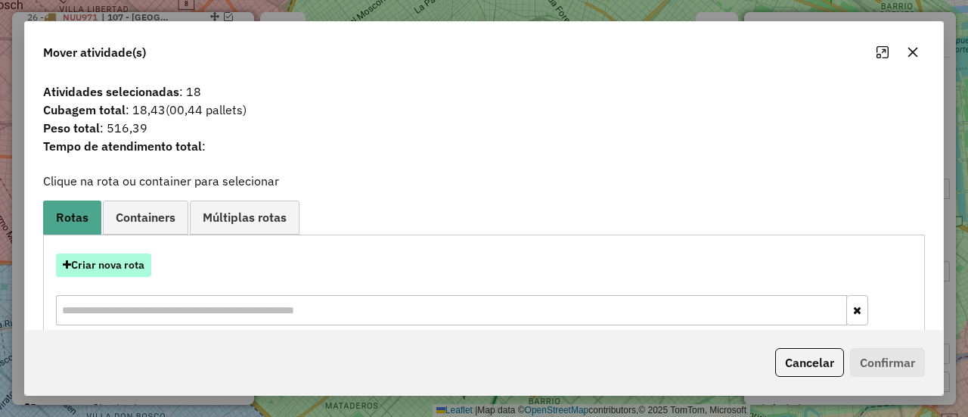
click at [110, 270] on hb-app "Aguarde... Pop-up bloqueado! Seu navegador bloqueou automáticamente a abertura …" at bounding box center [484, 208] width 968 height 417
click at [110, 270] on button "Criar nova rota" at bounding box center [103, 264] width 95 height 23
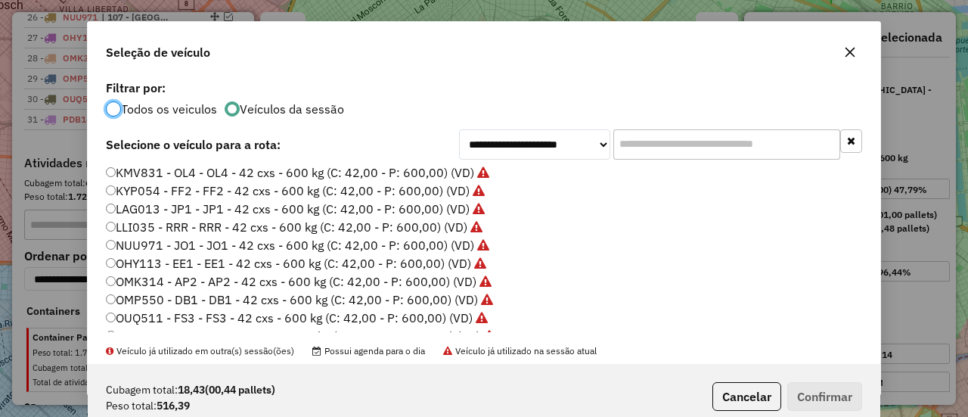
scroll to position [378, 0]
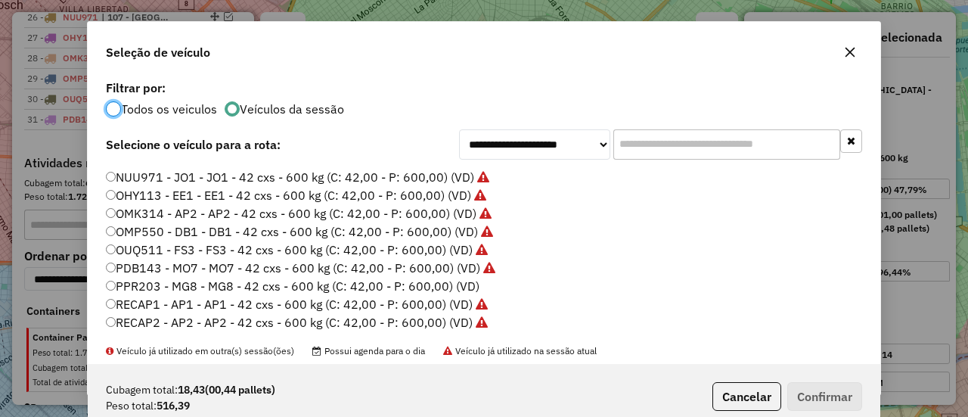
click at [465, 285] on label "PPR203 - MG8 - MG8 - 42 cxs - 600 kg (C: 42,00 - P: 600,00) (VD)" at bounding box center [293, 286] width 374 height 18
click at [840, 402] on button "Confirmar" at bounding box center [824, 396] width 75 height 29
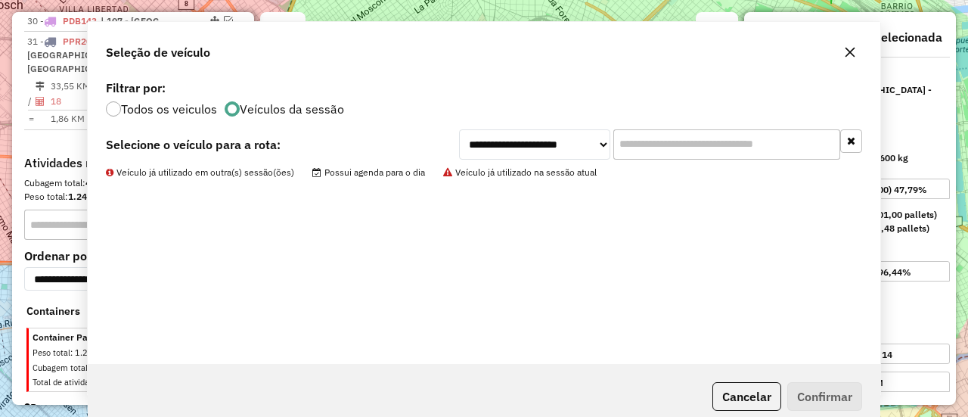
scroll to position [1176, 0]
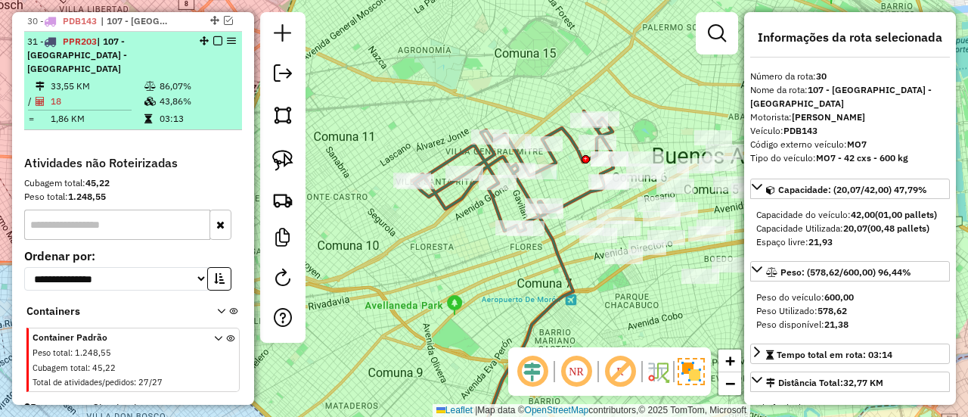
click at [219, 36] on div at bounding box center [213, 40] width 45 height 9
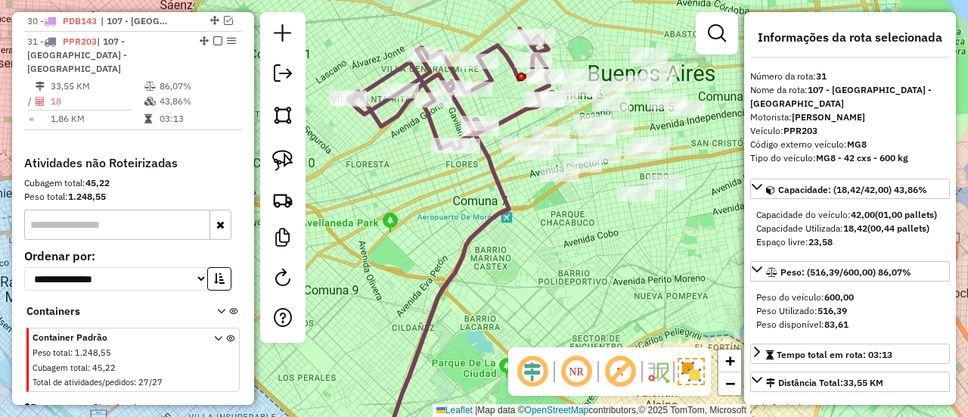
click at [508, 122] on icon at bounding box center [448, 89] width 201 height 120
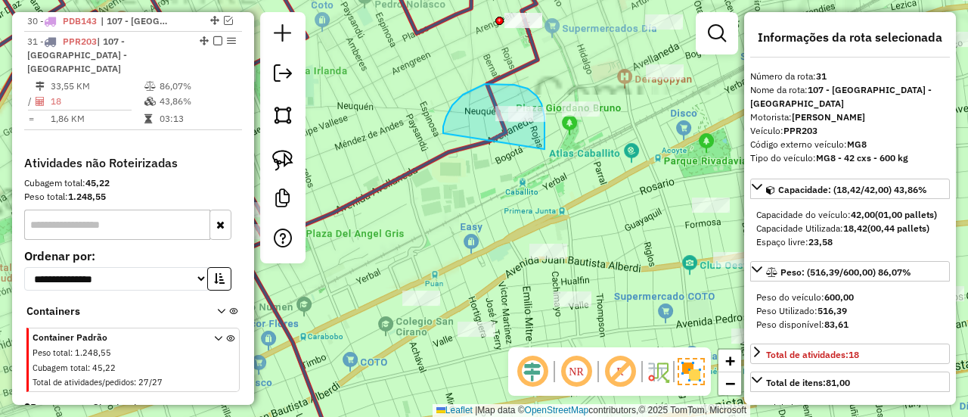
drag, startPoint x: 545, startPoint y: 149, endPoint x: 464, endPoint y: 151, distance: 81.0
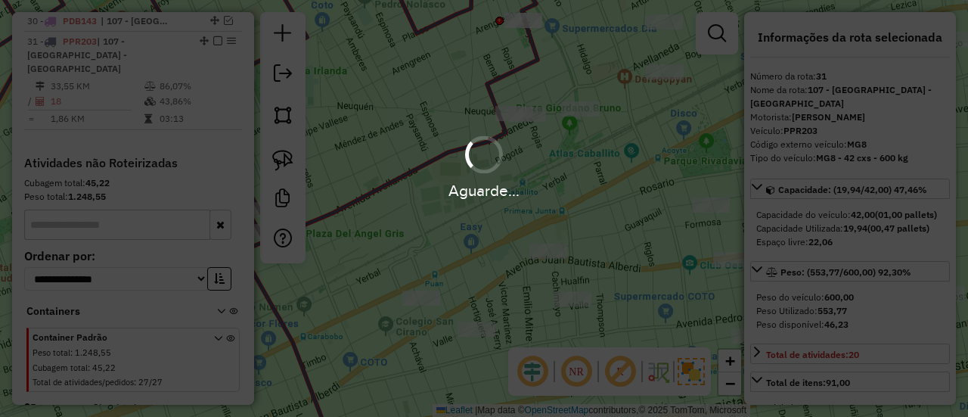
select select "**********"
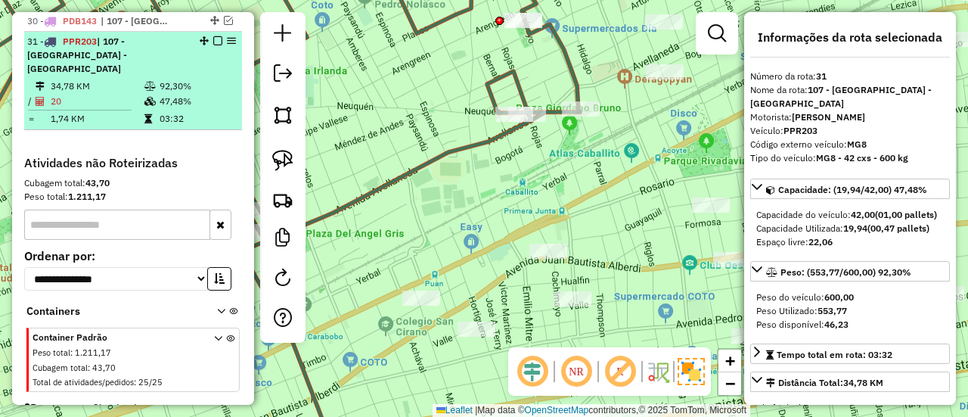
click at [213, 36] on em at bounding box center [217, 40] width 9 height 9
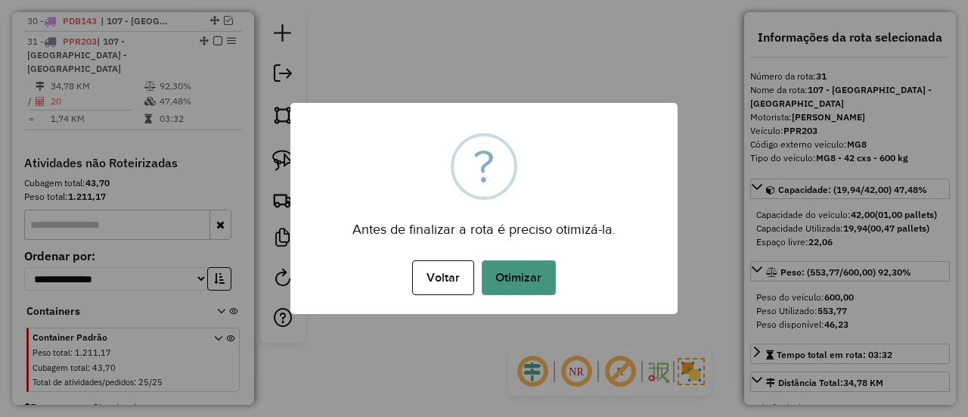
click at [554, 287] on button "Otimizar" at bounding box center [519, 277] width 74 height 35
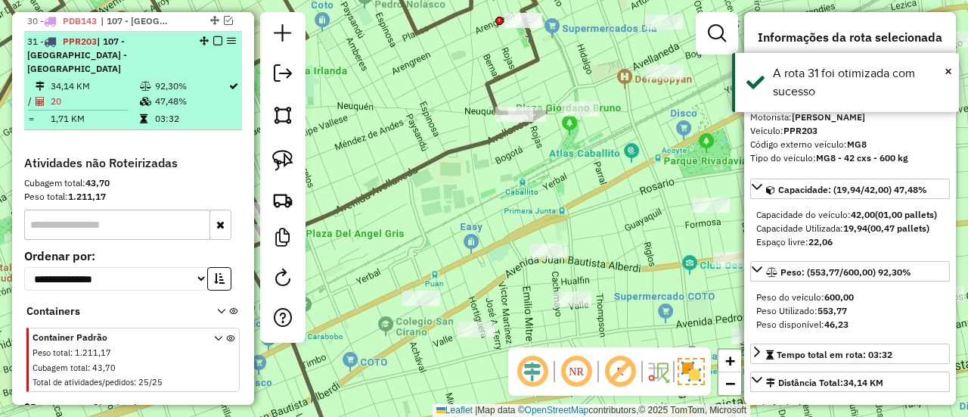
click at [213, 36] on em at bounding box center [217, 40] width 9 height 9
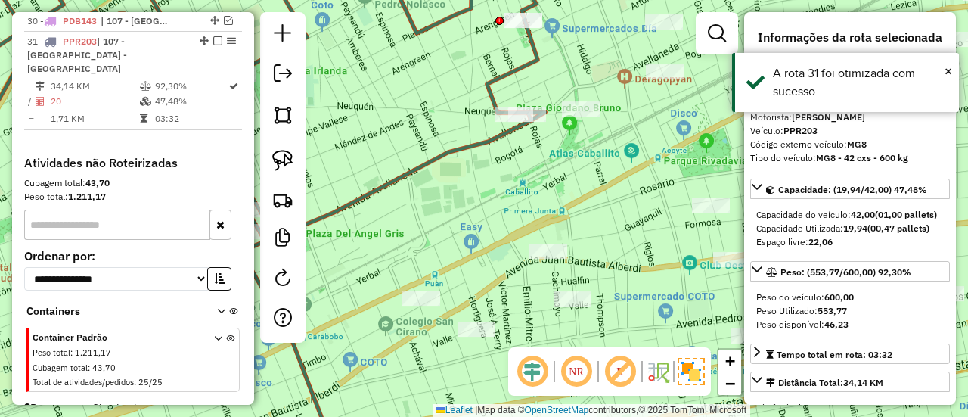
scroll to position [1110, 0]
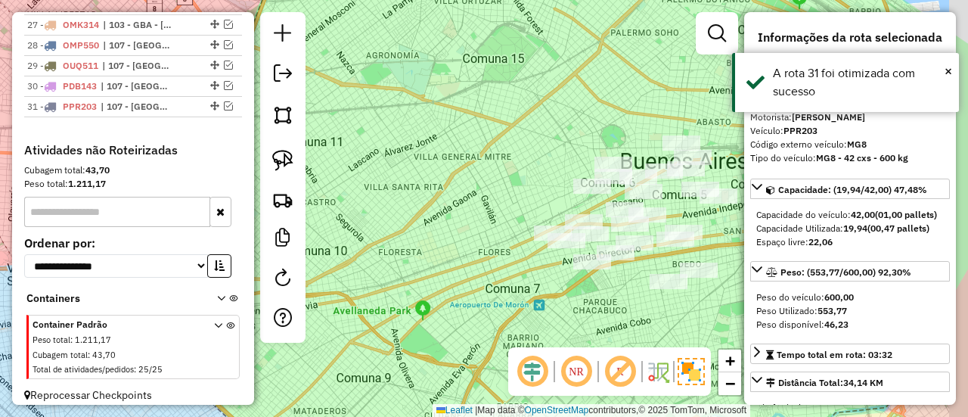
drag, startPoint x: 554, startPoint y: 185, endPoint x: 389, endPoint y: 138, distance: 172.2
click at [389, 138] on div "Janela de atendimento Grade de atendimento Capacidade Transportadoras Veículos …" at bounding box center [484, 208] width 968 height 417
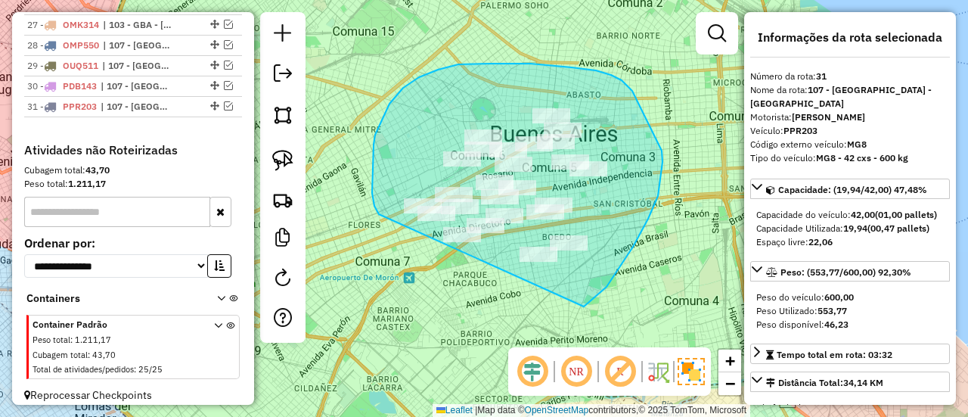
drag, startPoint x: 620, startPoint y: 269, endPoint x: 402, endPoint y: 238, distance: 219.2
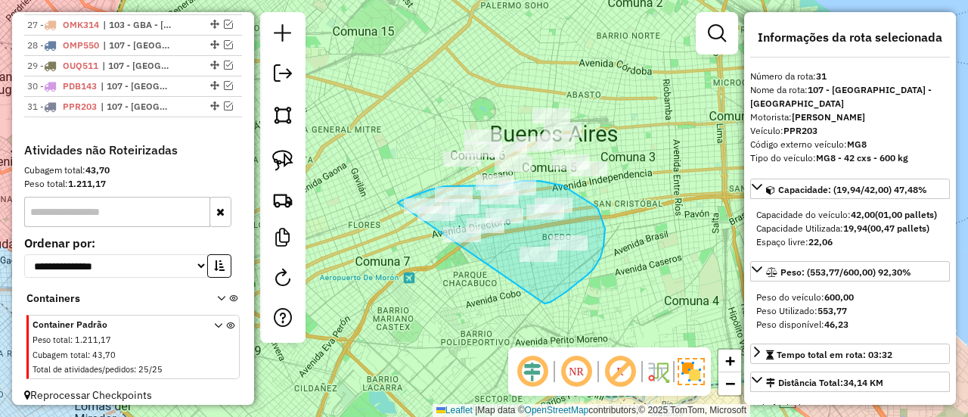
drag, startPoint x: 545, startPoint y: 303, endPoint x: 389, endPoint y: 237, distance: 169.5
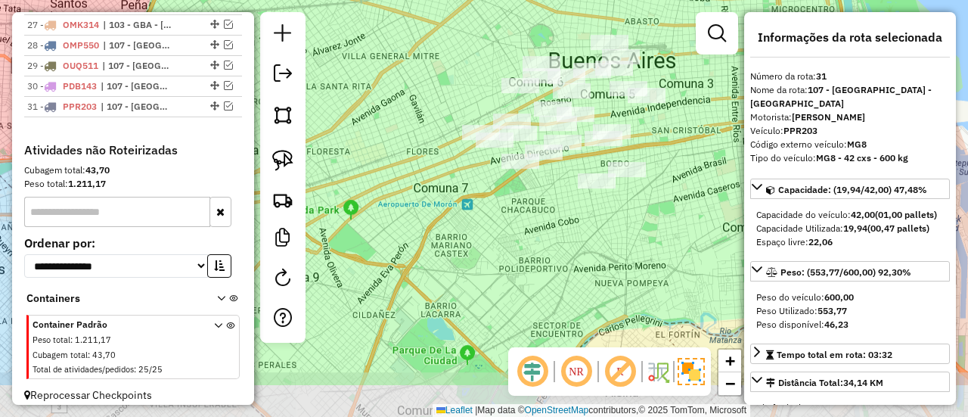
drag, startPoint x: 536, startPoint y: 309, endPoint x: 558, endPoint y: 300, distance: 23.7
click at [558, 300] on div "Janela de atendimento Grade de atendimento Capacidade Transportadoras Veículos …" at bounding box center [484, 208] width 968 height 417
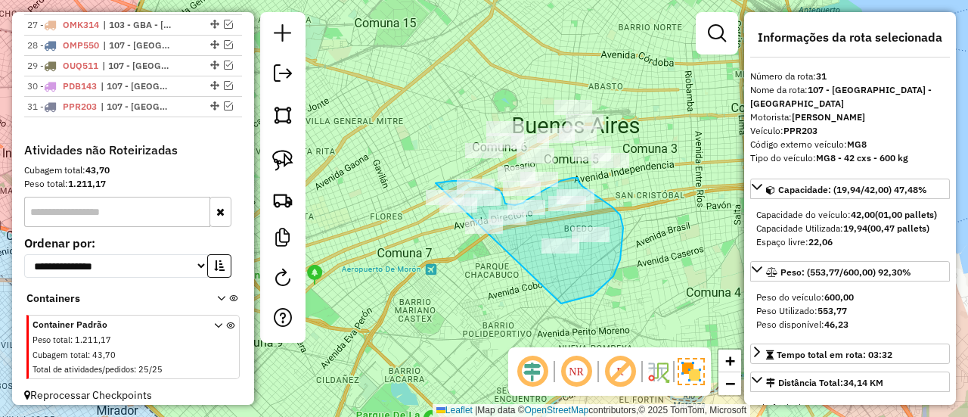
drag, startPoint x: 620, startPoint y: 259, endPoint x: 460, endPoint y: 264, distance: 160.4
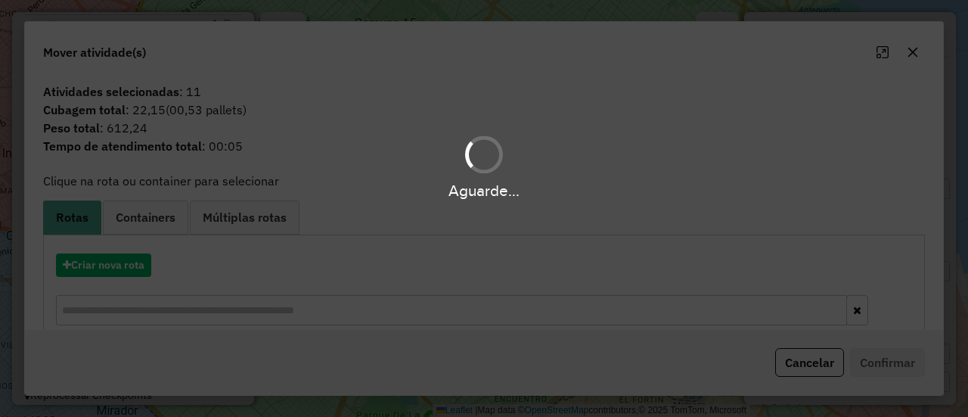
click at [133, 270] on div "Aguarde..." at bounding box center [484, 208] width 968 height 417
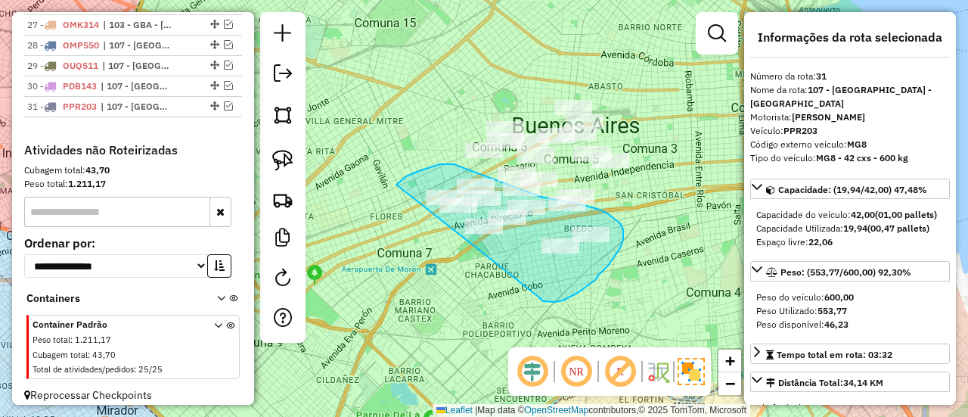
drag, startPoint x: 540, startPoint y: 297, endPoint x: 413, endPoint y: 260, distance: 132.4
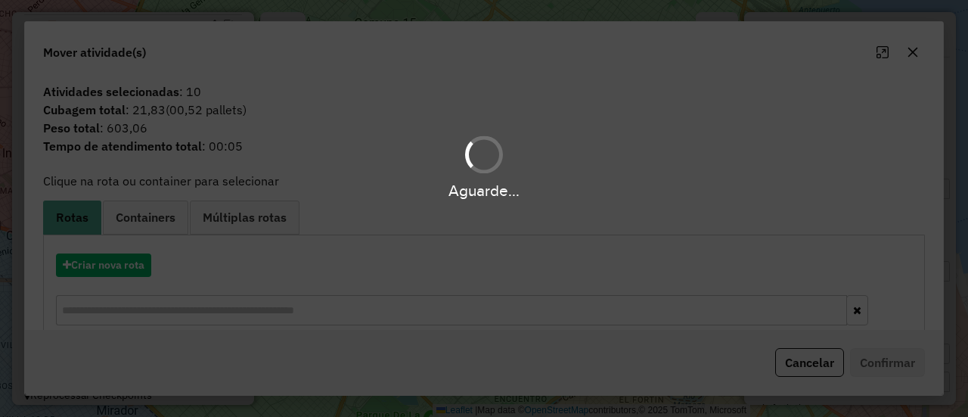
click at [110, 264] on div "Aguarde..." at bounding box center [484, 208] width 968 height 417
click at [109, 264] on button "Criar nova rota" at bounding box center [103, 264] width 95 height 23
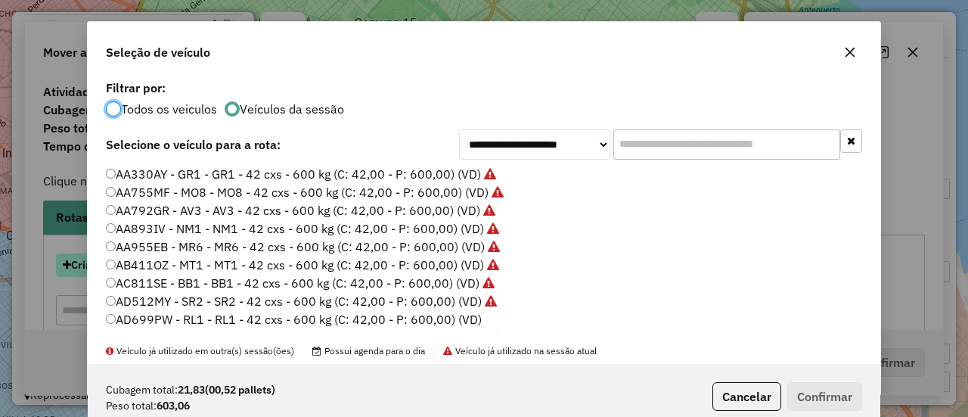
click at [109, 264] on div "**********" at bounding box center [484, 208] width 968 height 417
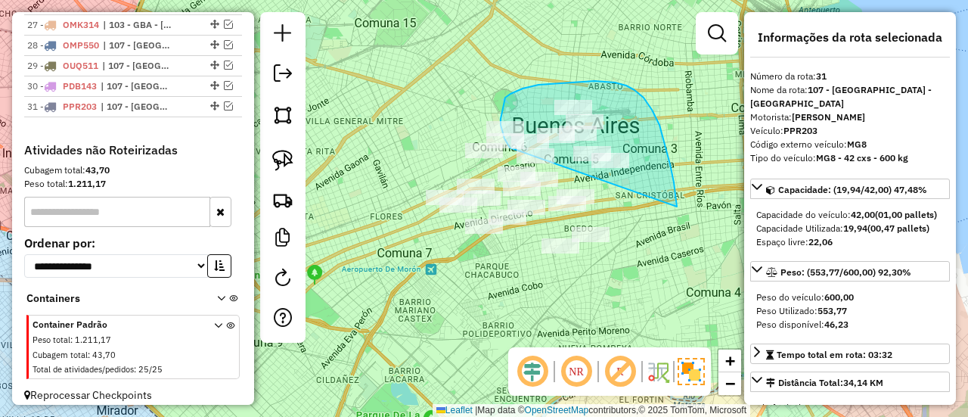
click at [542, 158] on div "Janela de atendimento Grade de atendimento Capacidade Transportadoras Veículos …" at bounding box center [484, 208] width 968 height 417
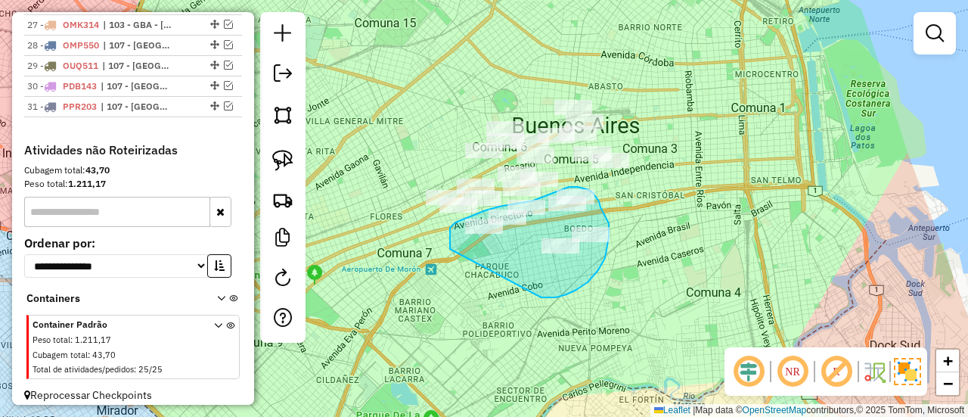
drag, startPoint x: 546, startPoint y: 297, endPoint x: 467, endPoint y: 282, distance: 80.1
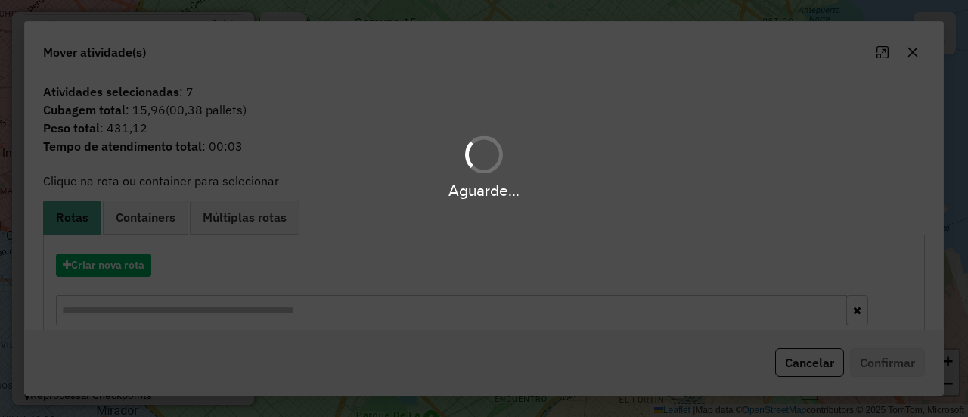
click at [124, 285] on div "Aguarde..." at bounding box center [484, 208] width 968 height 417
click at [124, 270] on button "Criar nova rota" at bounding box center [103, 264] width 95 height 23
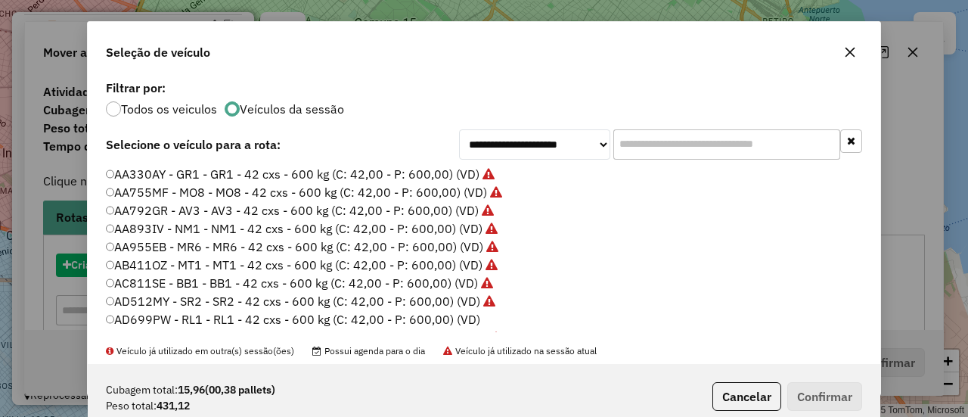
scroll to position [8, 5]
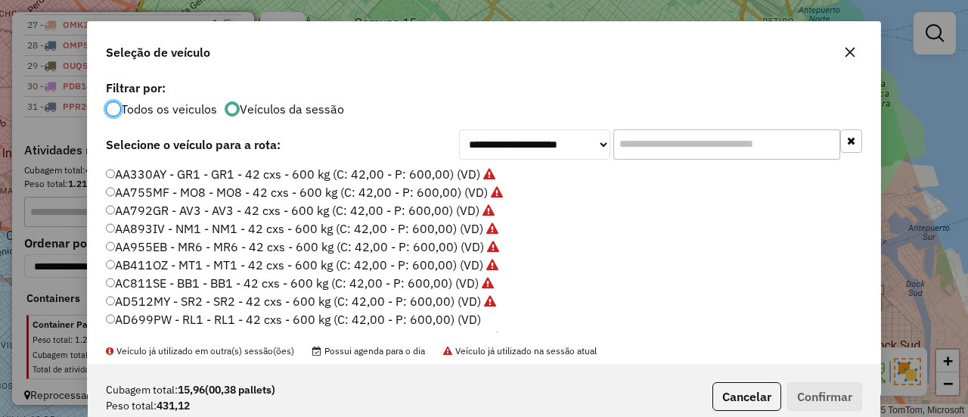
click at [469, 321] on label "AD699PW - RL1 - RL1 - 42 cxs - 600 kg (C: 42,00 - P: 600,00) (VD)" at bounding box center [293, 319] width 375 height 18
click at [815, 387] on button "Confirmar" at bounding box center [824, 396] width 75 height 29
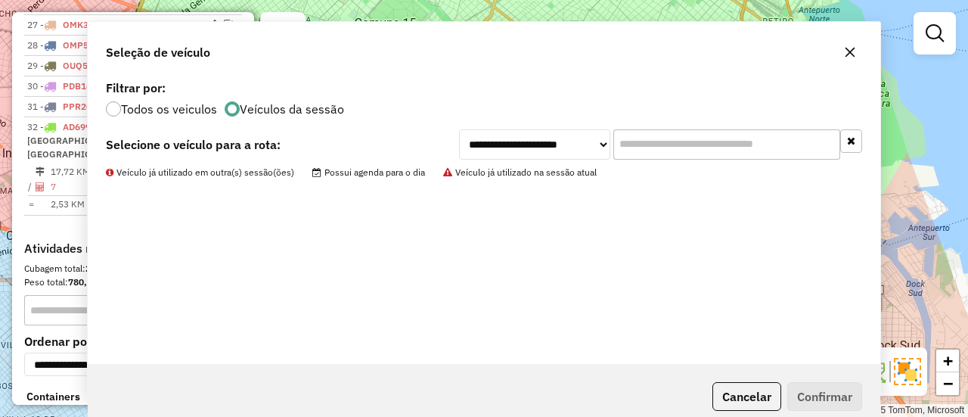
scroll to position [1176, 0]
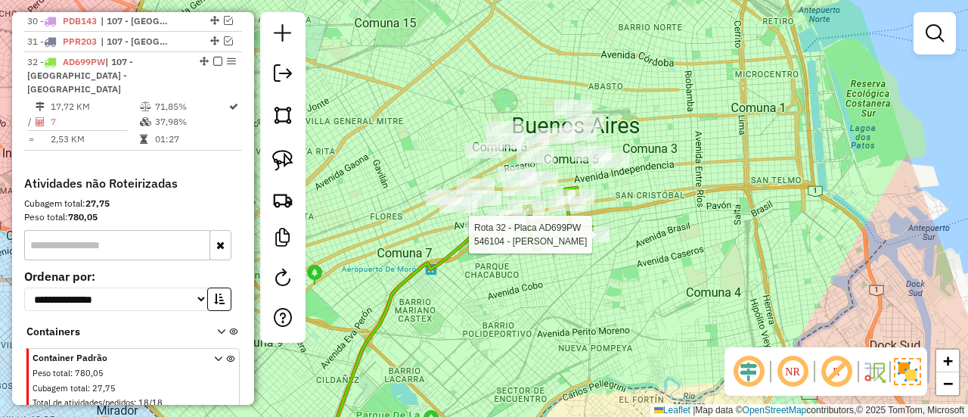
select select "**********"
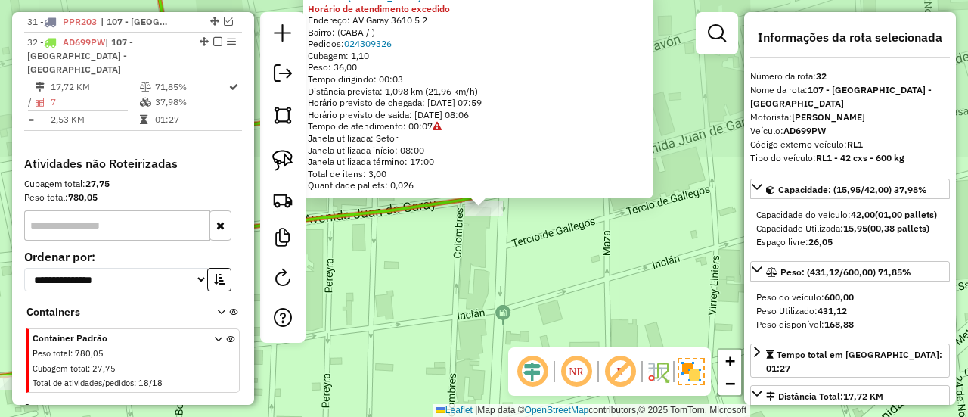
scroll to position [1195, 0]
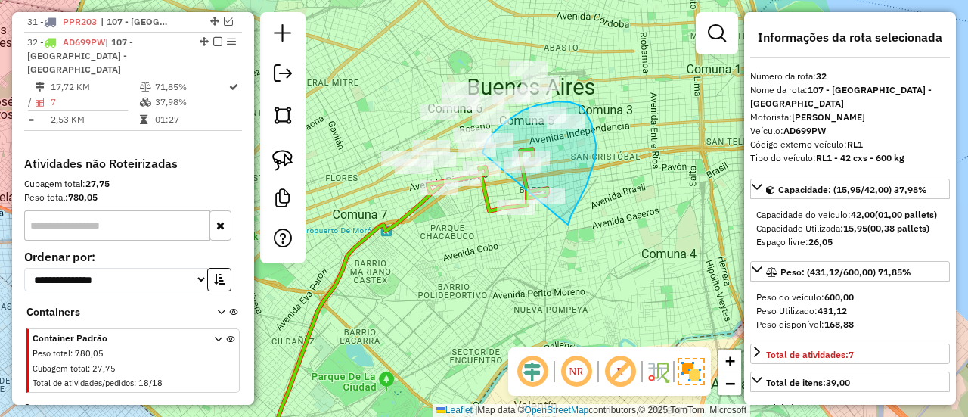
click at [489, 173] on div "Janela de atendimento Grade de atendimento Capacidade Transportadoras Veículos …" at bounding box center [484, 208] width 968 height 417
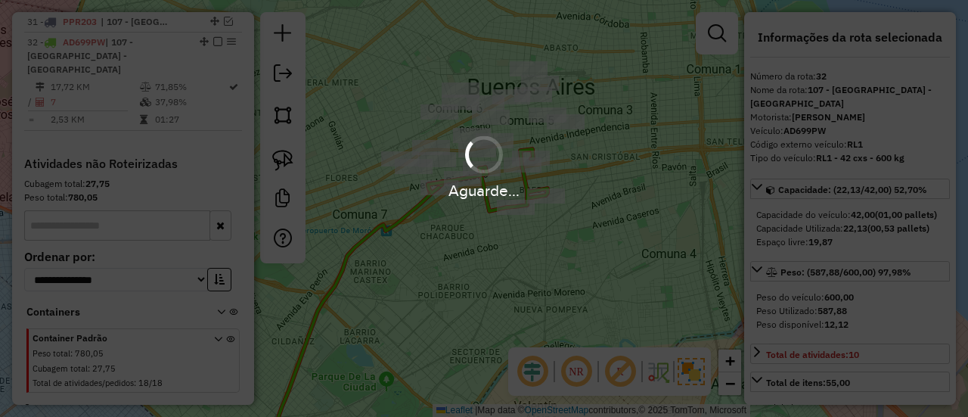
select select "**********"
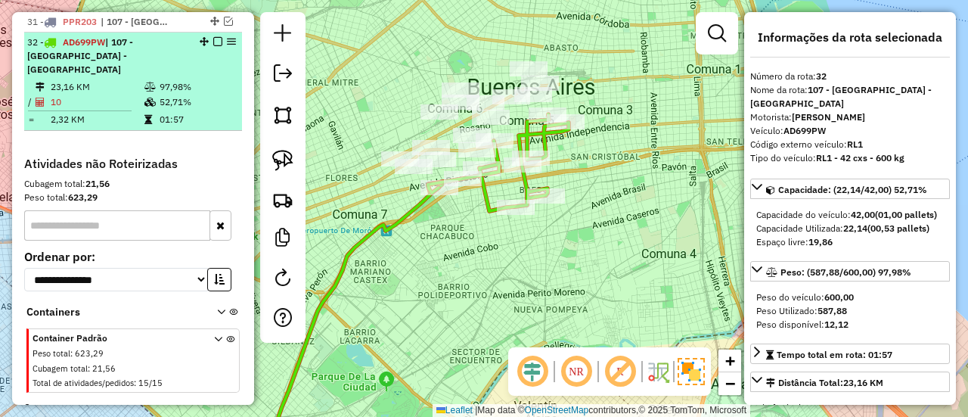
click at [213, 37] on em at bounding box center [217, 41] width 9 height 9
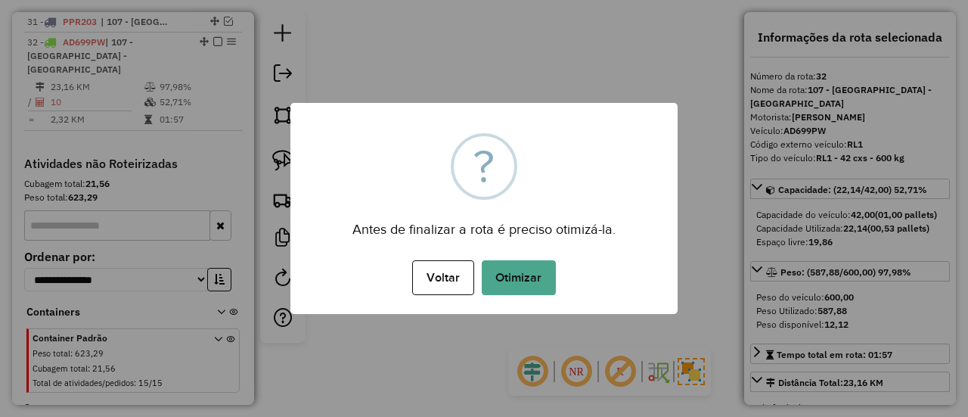
drag, startPoint x: 546, startPoint y: 281, endPoint x: 552, endPoint y: 268, distance: 14.9
click at [545, 281] on button "Otimizar" at bounding box center [519, 277] width 74 height 35
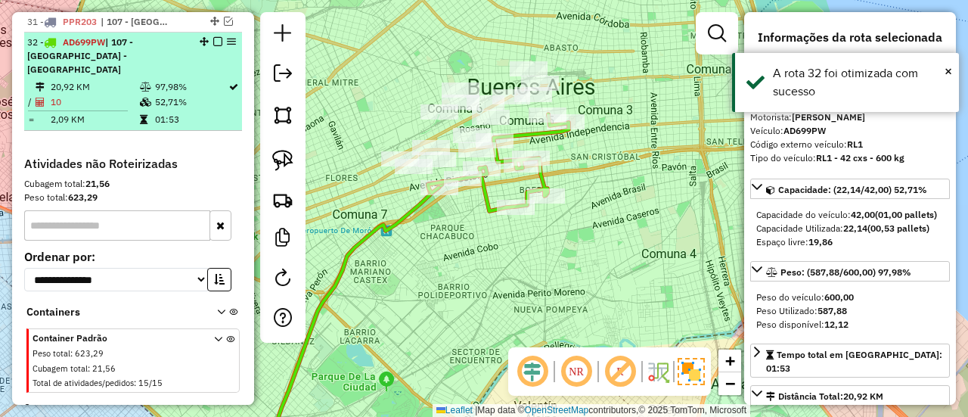
click at [213, 37] on em at bounding box center [217, 41] width 9 height 9
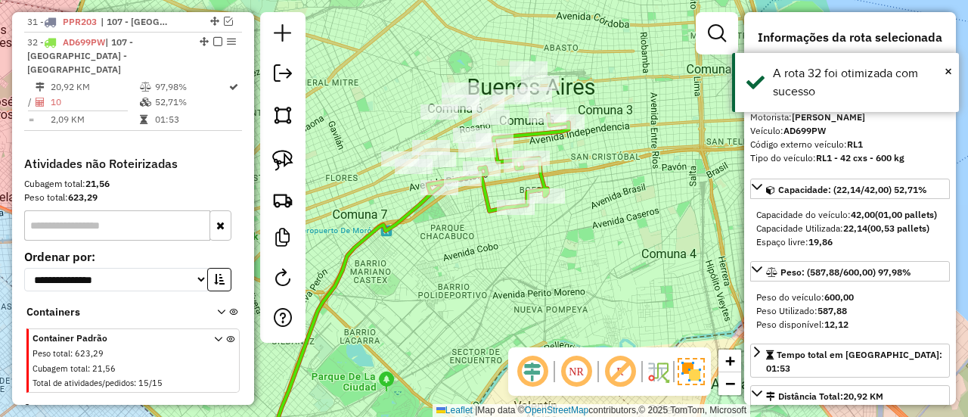
scroll to position [1131, 0]
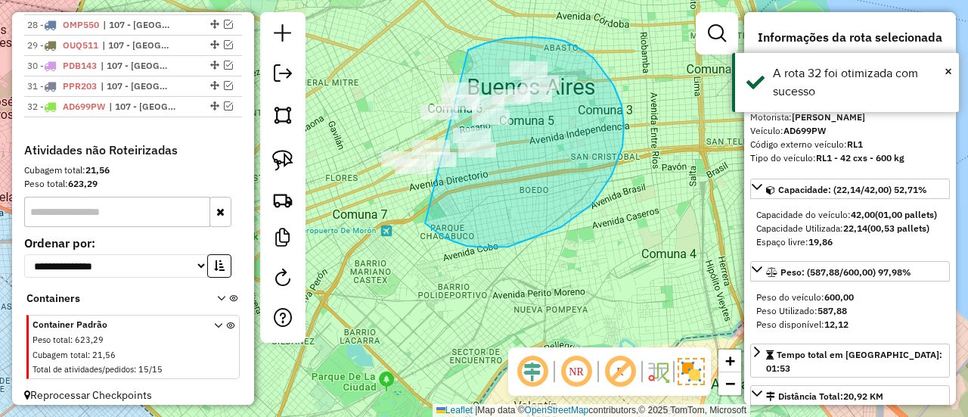
drag, startPoint x: 435, startPoint y: 231, endPoint x: 399, endPoint y: 186, distance: 57.5
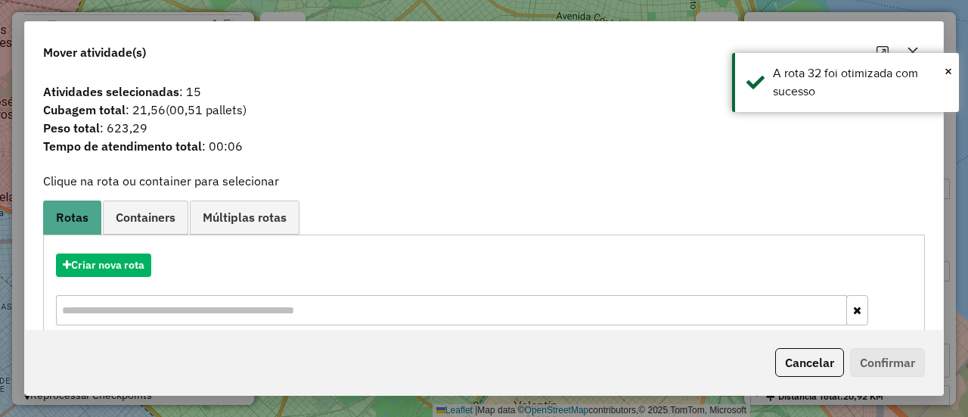
click at [549, 222] on ul "Rotas Containers Múltiplas rotas" at bounding box center [484, 217] width 882 height 34
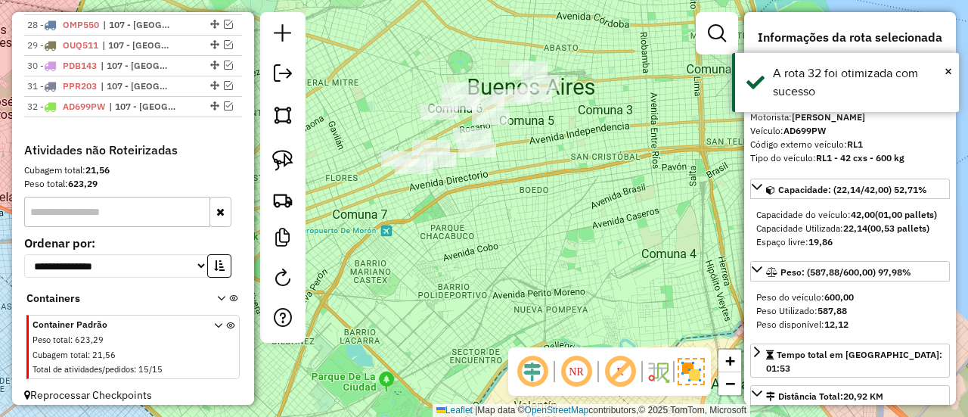
click at [557, 214] on div "Janela de atendimento Grade de atendimento Capacidade Transportadoras Veículos …" at bounding box center [484, 208] width 968 height 417
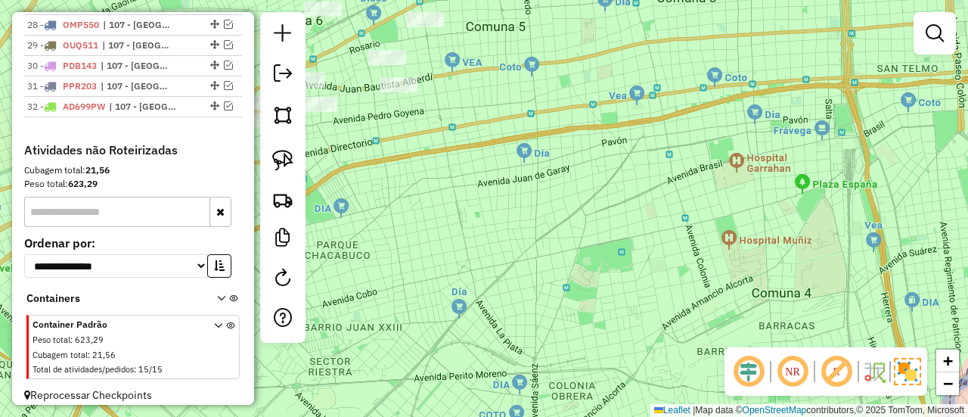
click at [561, 176] on div "Janela de atendimento Grade de atendimento Capacidade Transportadoras Veículos …" at bounding box center [484, 208] width 968 height 417
drag, startPoint x: 541, startPoint y: 171, endPoint x: 573, endPoint y: 254, distance: 89.1
click at [572, 253] on div "Janela de atendimento Grade de atendimento Capacidade Transportadoras Veículos …" at bounding box center [484, 208] width 968 height 417
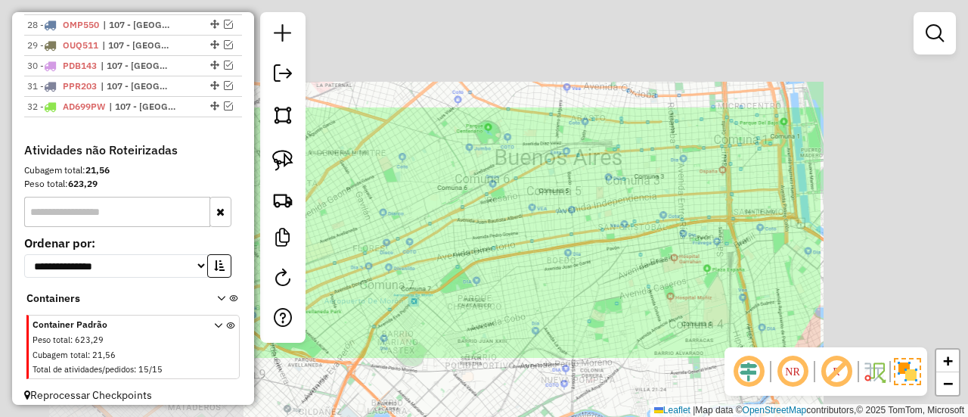
click at [576, 257] on div "Janela de atendimento Grade de atendimento Capacidade Transportadoras Veículos …" at bounding box center [484, 208] width 968 height 417
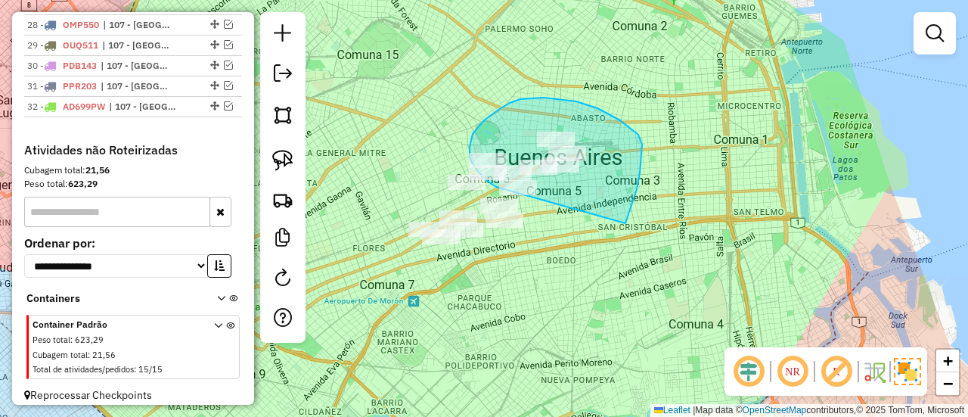
drag, startPoint x: 637, startPoint y: 189, endPoint x: 546, endPoint y: 215, distance: 94.3
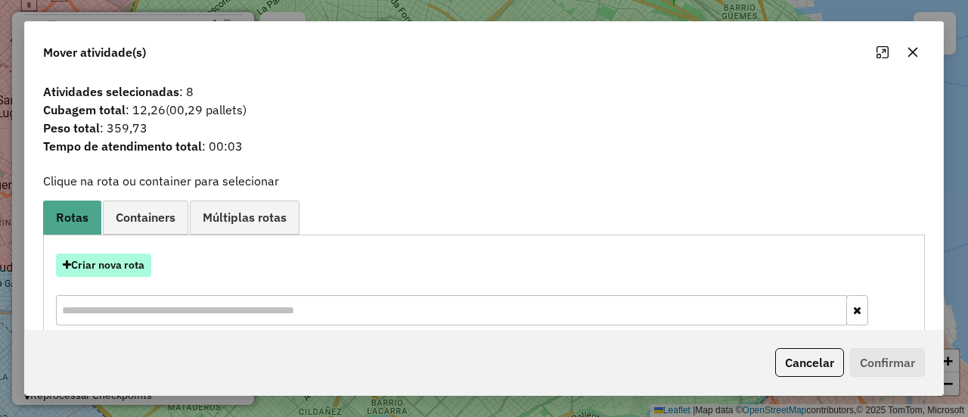
click at [132, 266] on button "Criar nova rota" at bounding box center [103, 264] width 95 height 23
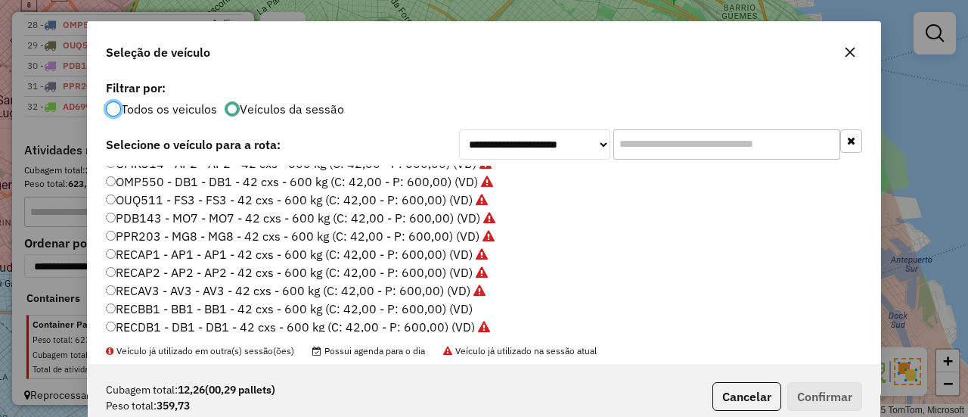
scroll to position [451, 0]
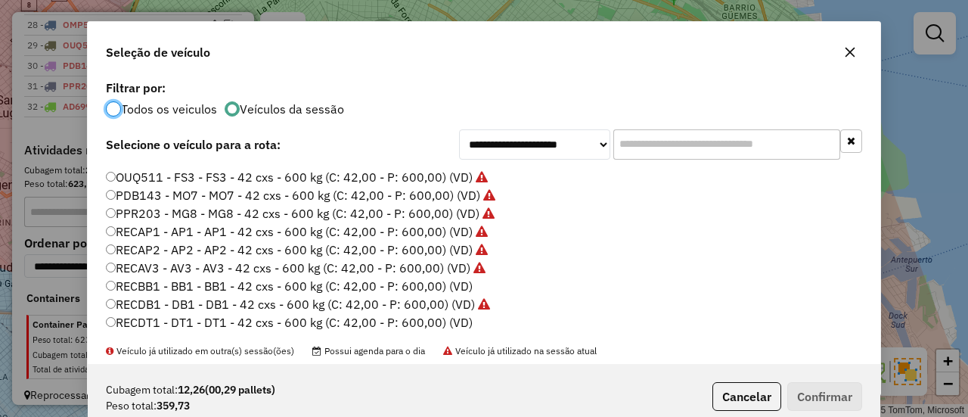
click at [462, 288] on label "RECBB1 - BB1 - BB1 - 42 cxs - 600 kg (C: 42,00 - P: 600,00) (VD)" at bounding box center [289, 286] width 367 height 18
click at [803, 388] on button "Confirmar" at bounding box center [824, 396] width 75 height 29
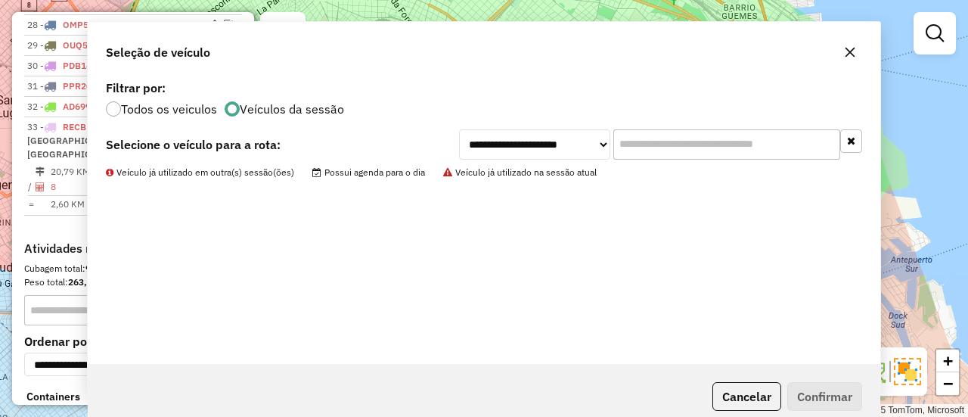
scroll to position [1195, 0]
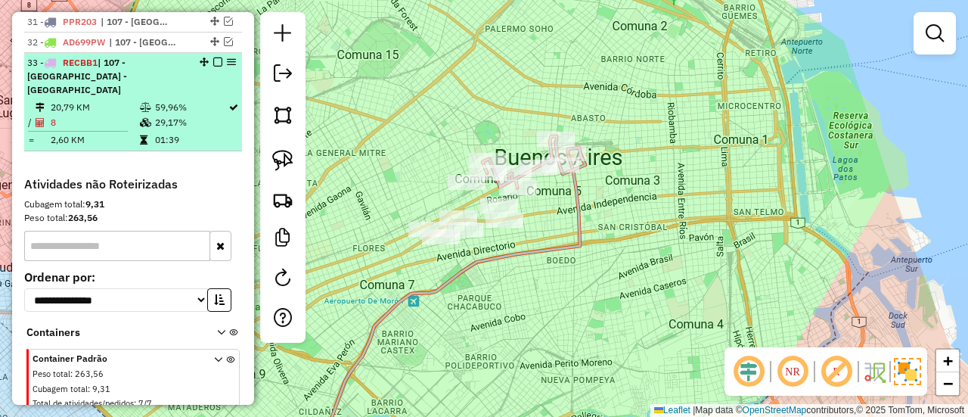
click at [215, 57] on em at bounding box center [217, 61] width 9 height 9
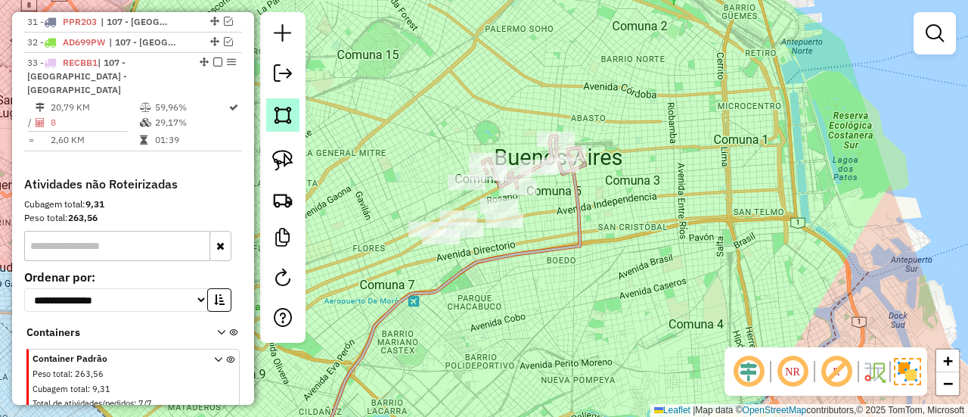
scroll to position [1151, 0]
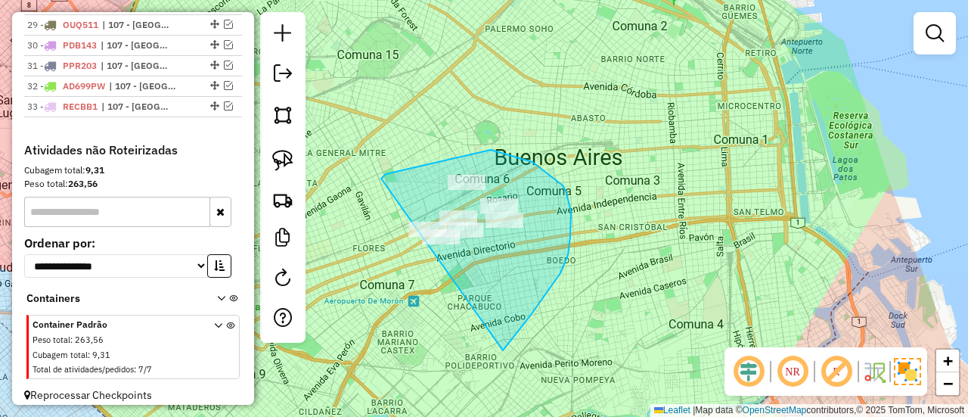
drag, startPoint x: 531, startPoint y: 315, endPoint x: 404, endPoint y: 280, distance: 131.8
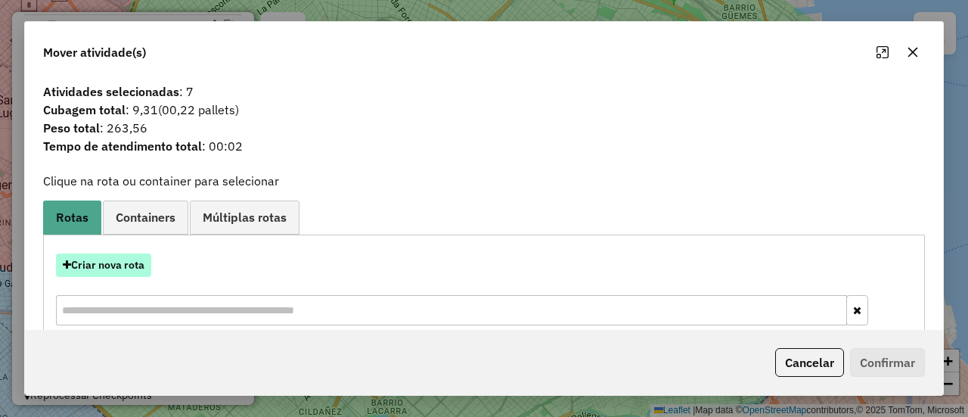
click at [109, 258] on button "Criar nova rota" at bounding box center [103, 264] width 95 height 23
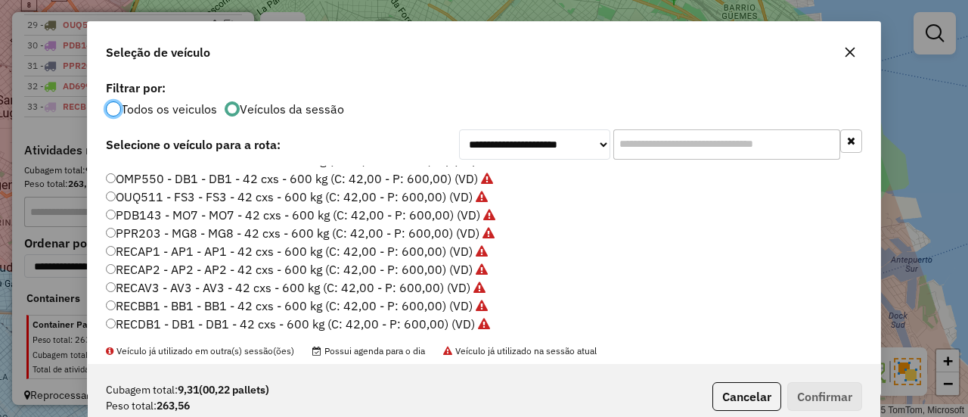
scroll to position [451, 0]
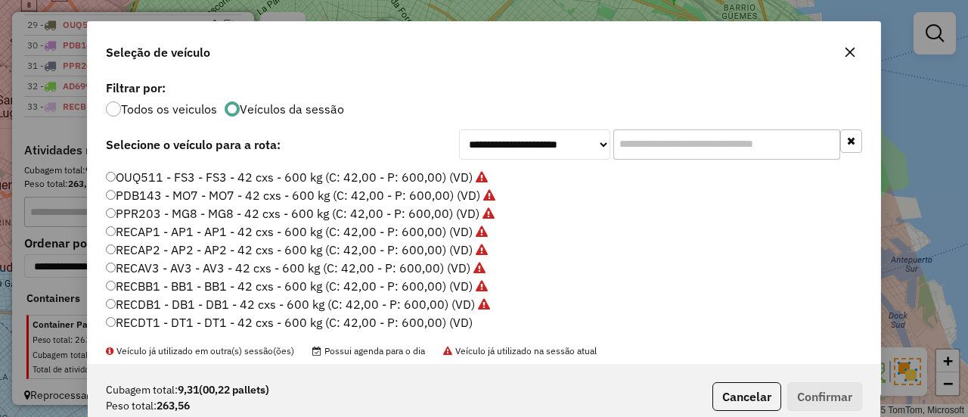
click at [461, 320] on label "RECDT1 - DT1 - DT1 - 42 cxs - 600 kg (C: 42,00 - P: 600,00) (VD)" at bounding box center [289, 322] width 367 height 18
click at [801, 396] on button "Confirmar" at bounding box center [824, 396] width 75 height 29
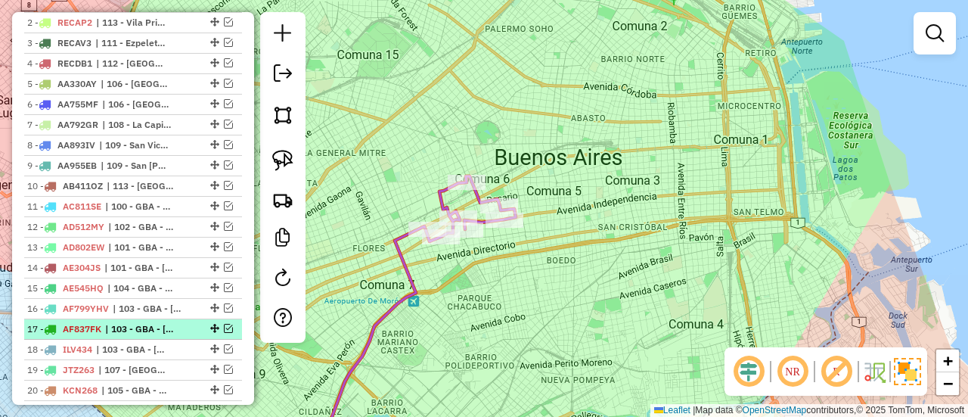
scroll to position [393, 0]
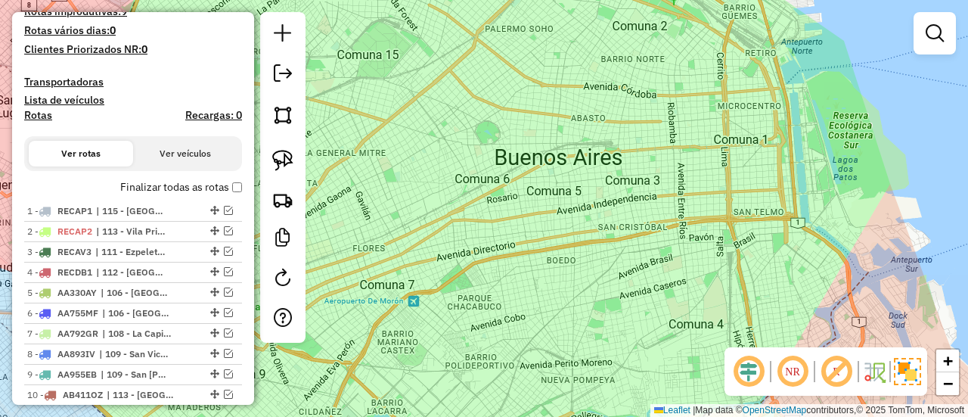
click at [218, 191] on label "Finalizar todas as rotas" at bounding box center [181, 187] width 122 height 16
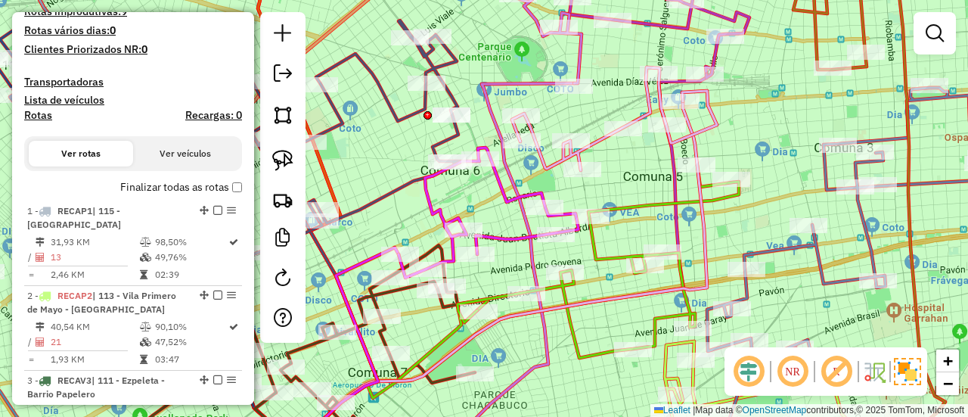
drag, startPoint x: 467, startPoint y: 209, endPoint x: 496, endPoint y: 198, distance: 30.6
click at [496, 198] on div "Janela de atendimento Grade de atendimento Capacidade Transportadoras Veículos …" at bounding box center [484, 208] width 968 height 417
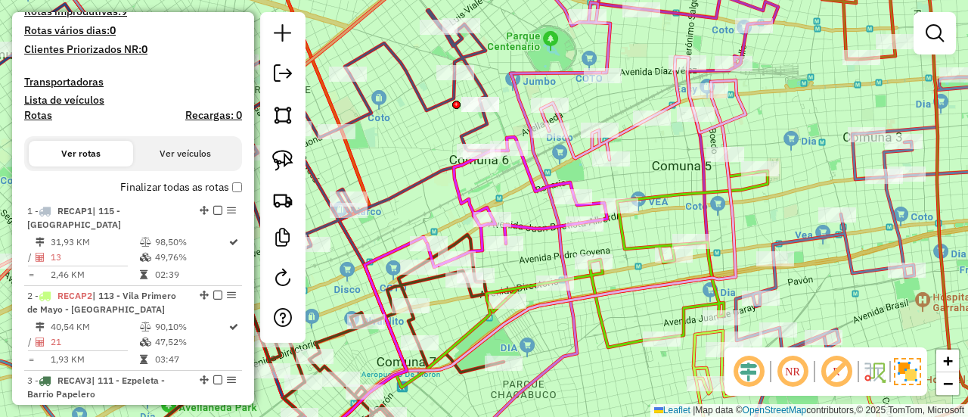
click at [419, 182] on icon at bounding box center [287, 130] width 405 height 241
select select "**********"
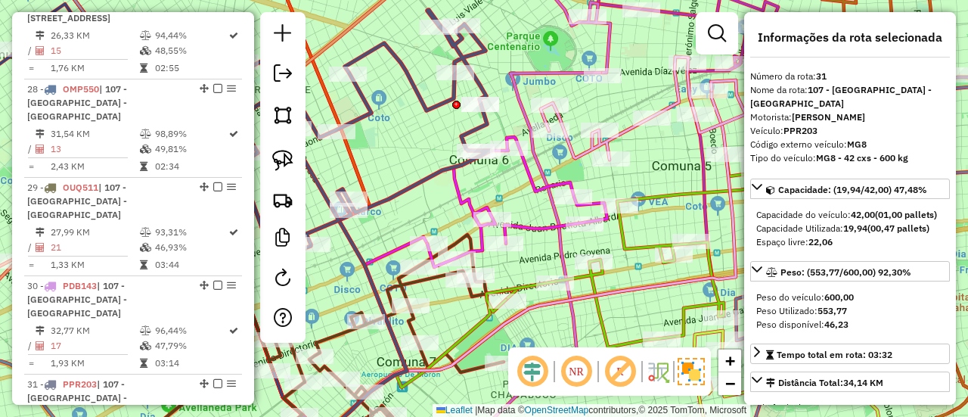
click at [464, 199] on icon at bounding box center [517, 202] width 180 height 130
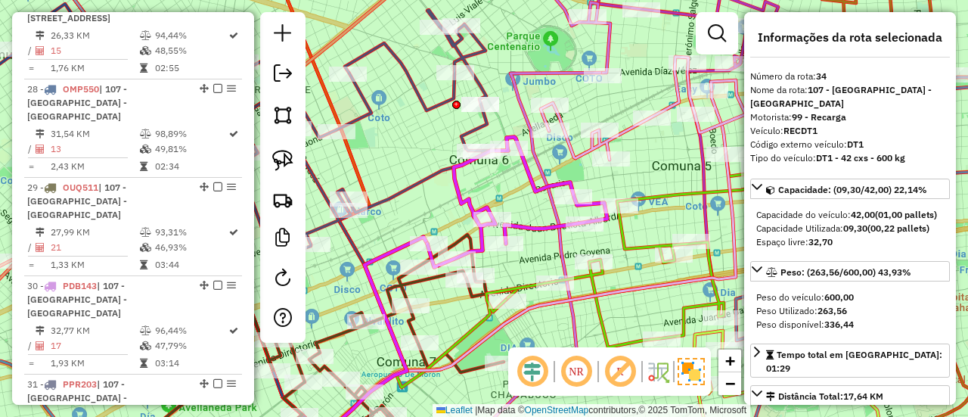
scroll to position [3474, 0]
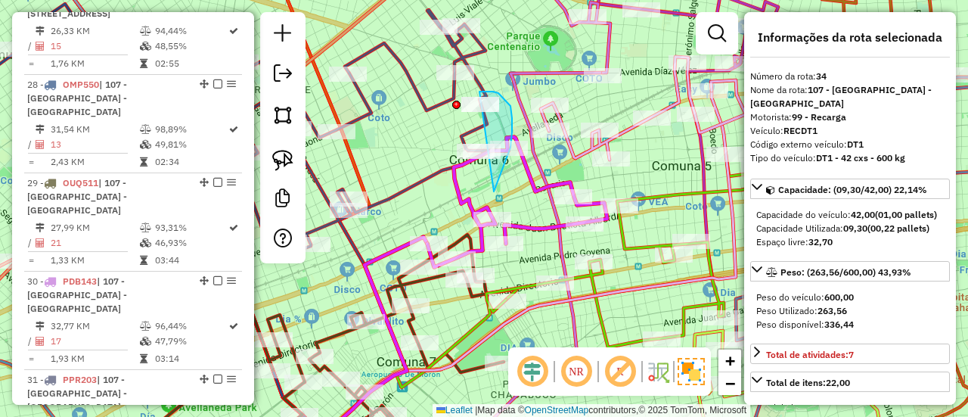
drag, startPoint x: 498, startPoint y: 183, endPoint x: 434, endPoint y: 173, distance: 64.3
select select "**********"
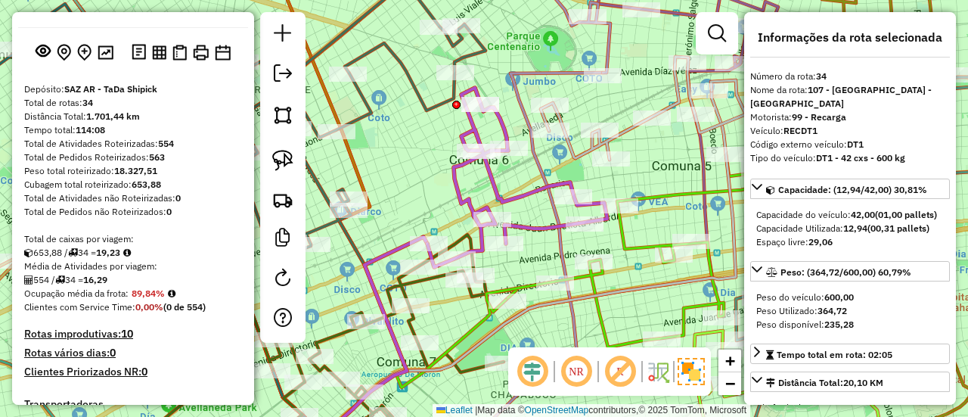
scroll to position [0, 0]
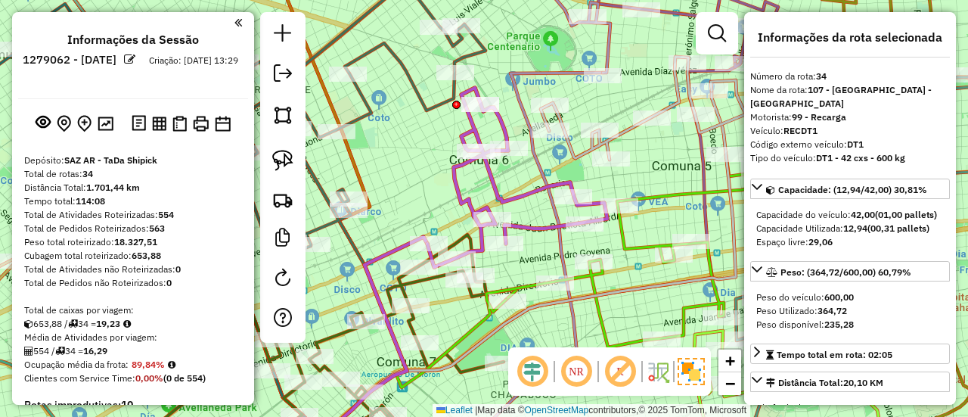
drag, startPoint x: 157, startPoint y: 297, endPoint x: 203, endPoint y: 67, distance: 234.5
click at [107, 126] on img at bounding box center [106, 123] width 16 height 14
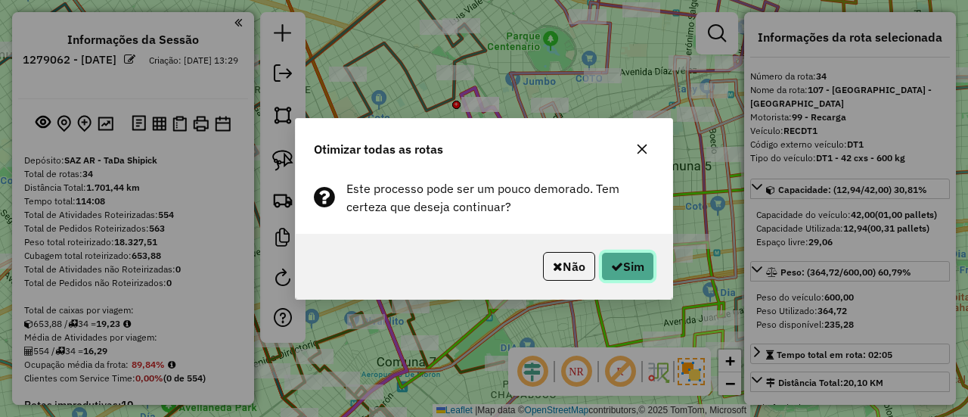
click at [604, 255] on button "Sim" at bounding box center [627, 266] width 53 height 29
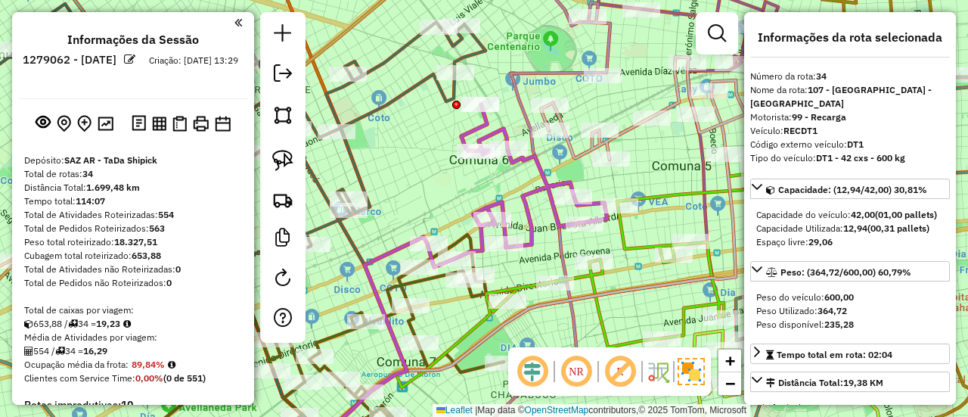
drag, startPoint x: 166, startPoint y: 287, endPoint x: 203, endPoint y: 88, distance: 202.4
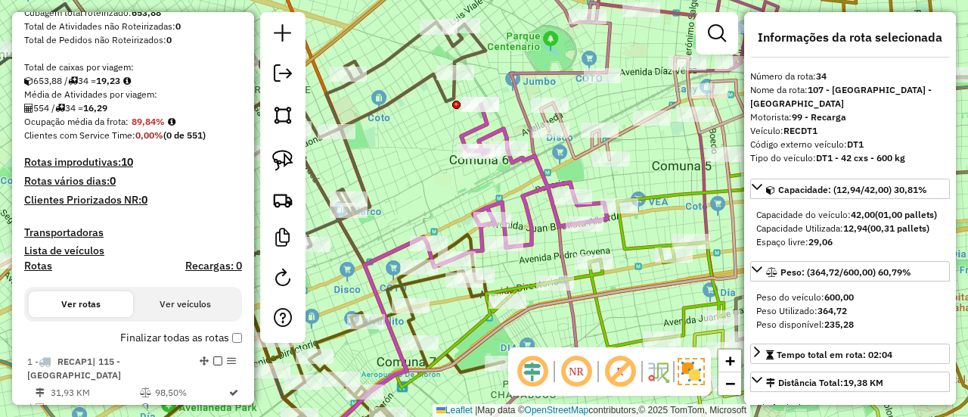
scroll to position [454, 0]
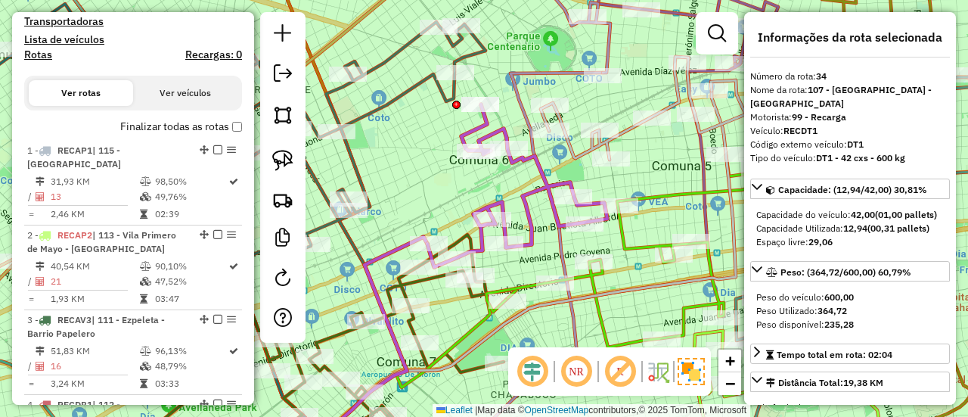
click at [200, 122] on label "Finalizar todas as rotas" at bounding box center [181, 127] width 122 height 16
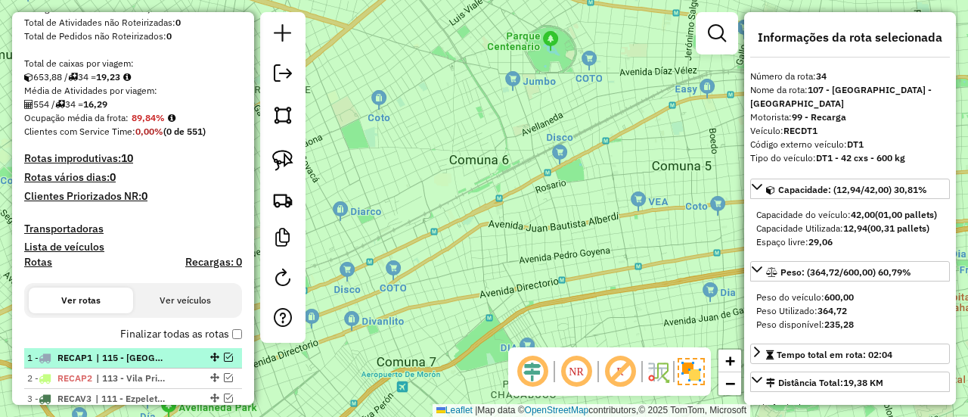
scroll to position [303, 0]
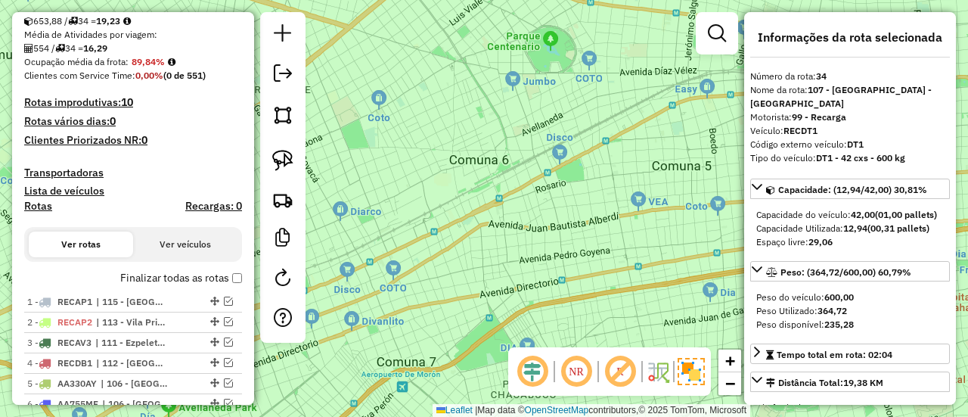
click at [162, 286] on div "Finalizar todas as rotas" at bounding box center [133, 283] width 218 height 18
click at [144, 284] on label "Finalizar todas as rotas" at bounding box center [181, 278] width 122 height 16
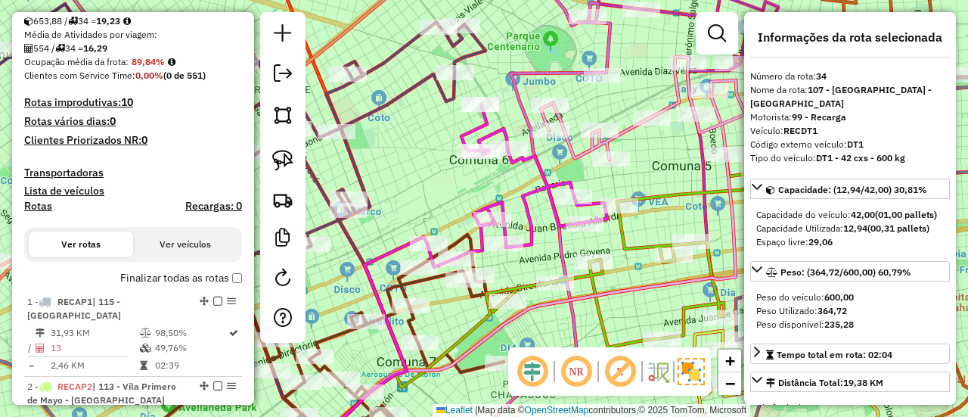
click at [36, 202] on h4 "Rotas" at bounding box center [38, 206] width 28 height 13
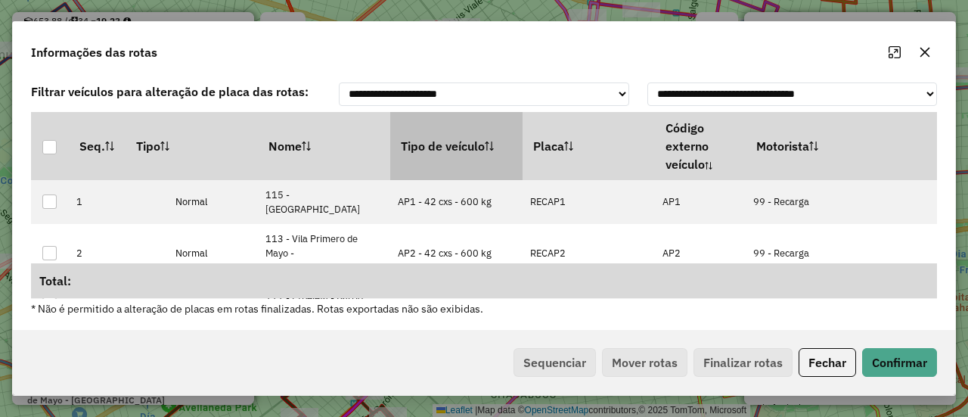
click at [431, 148] on th "Tipo de veículo" at bounding box center [456, 146] width 132 height 68
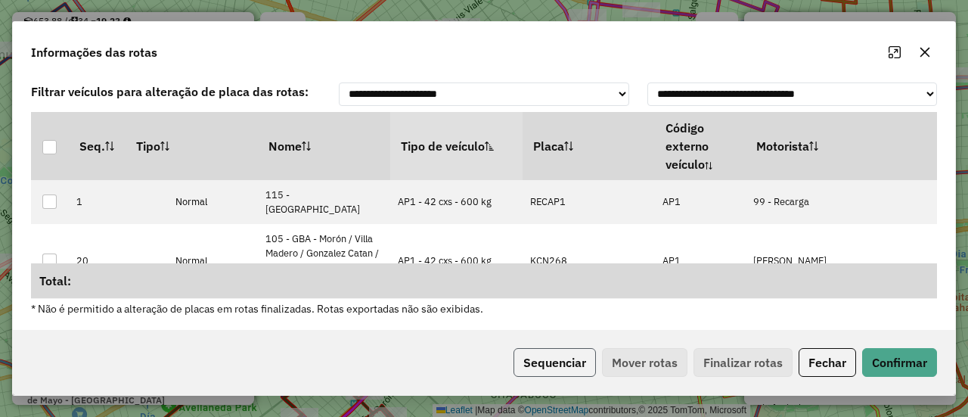
click at [556, 368] on button "Sequenciar" at bounding box center [555, 362] width 82 height 29
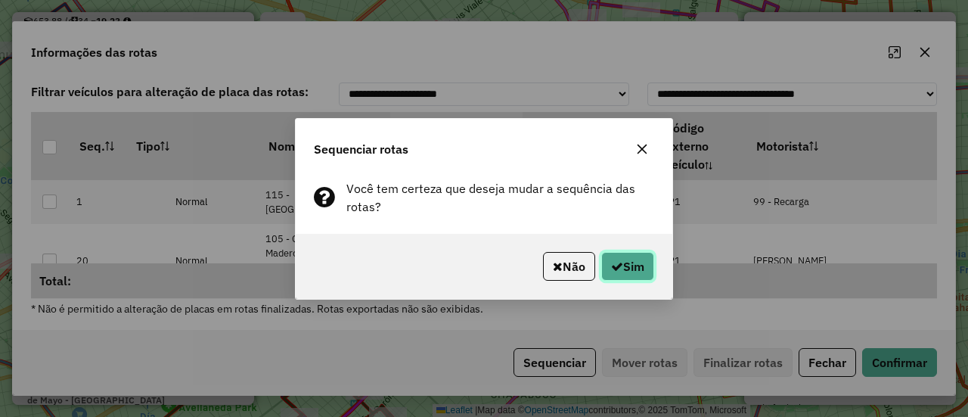
click at [637, 278] on button "Sim" at bounding box center [627, 266] width 53 height 29
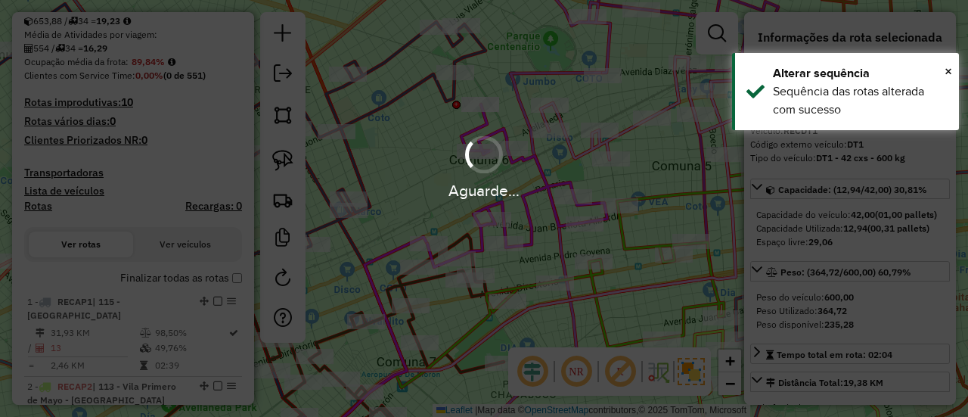
click at [194, 281] on div "Aguarde..." at bounding box center [484, 208] width 968 height 417
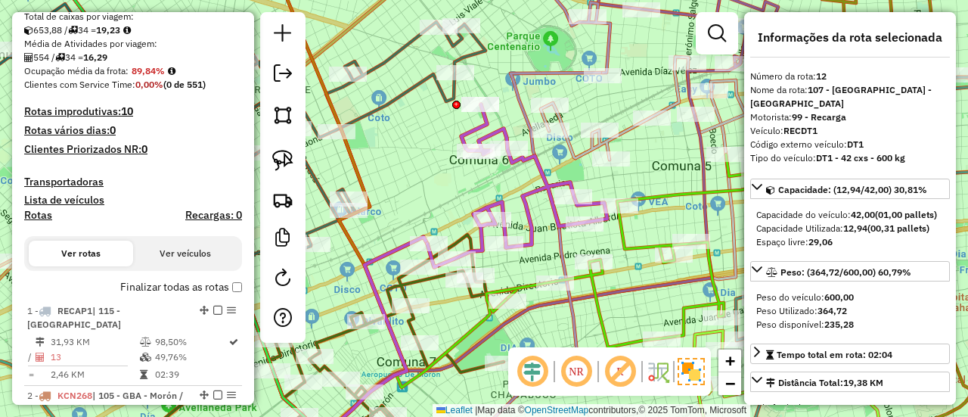
scroll to position [0, 0]
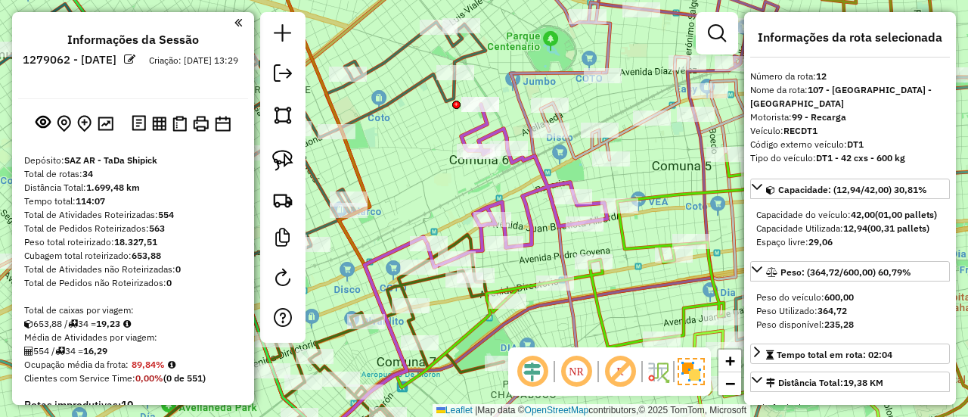
drag, startPoint x: 199, startPoint y: 269, endPoint x: 227, endPoint y: 55, distance: 215.1
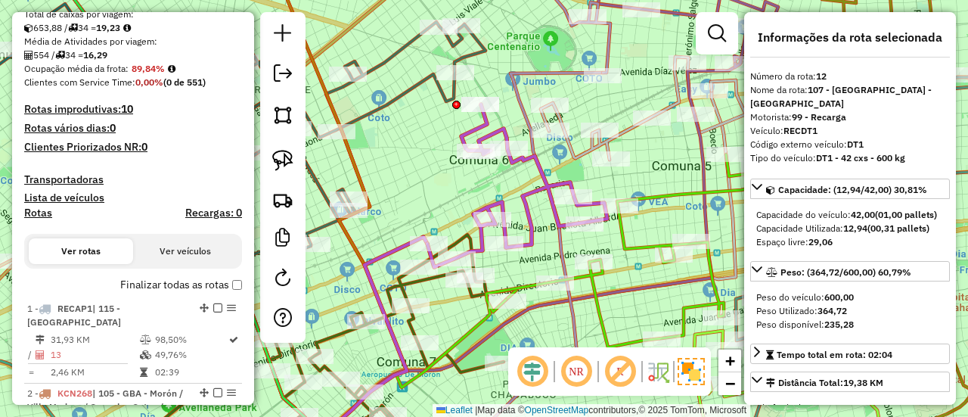
scroll to position [303, 0]
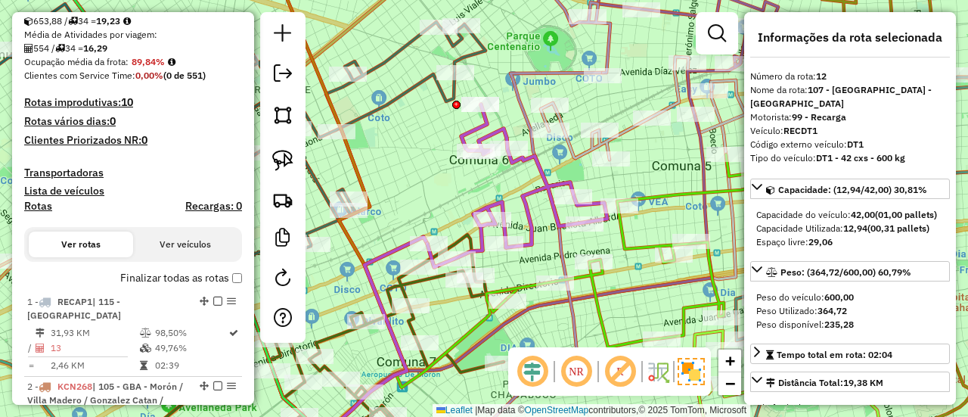
click at [182, 281] on label "Finalizar todas as rotas" at bounding box center [181, 278] width 122 height 16
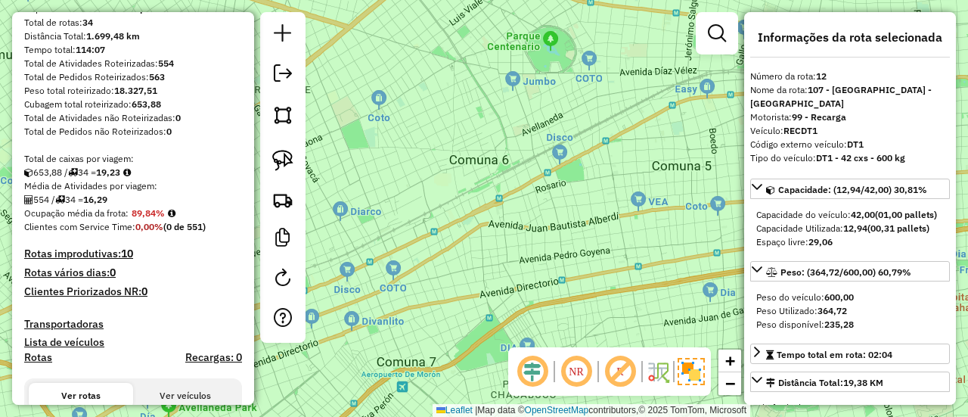
scroll to position [76, 0]
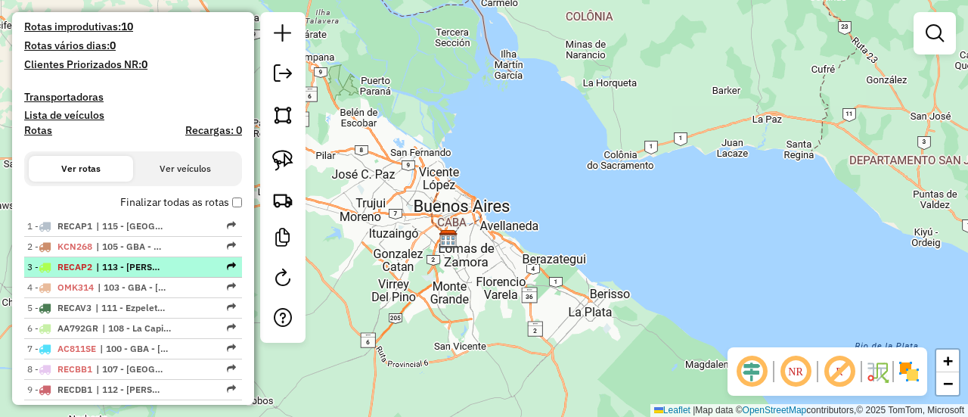
scroll to position [151, 0]
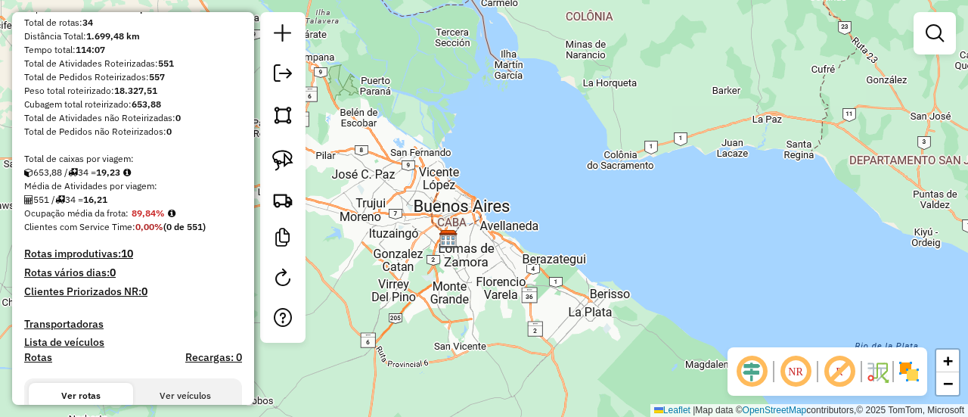
click at [299, 76] on div at bounding box center [282, 177] width 45 height 331
click at [294, 77] on link at bounding box center [283, 75] width 30 height 34
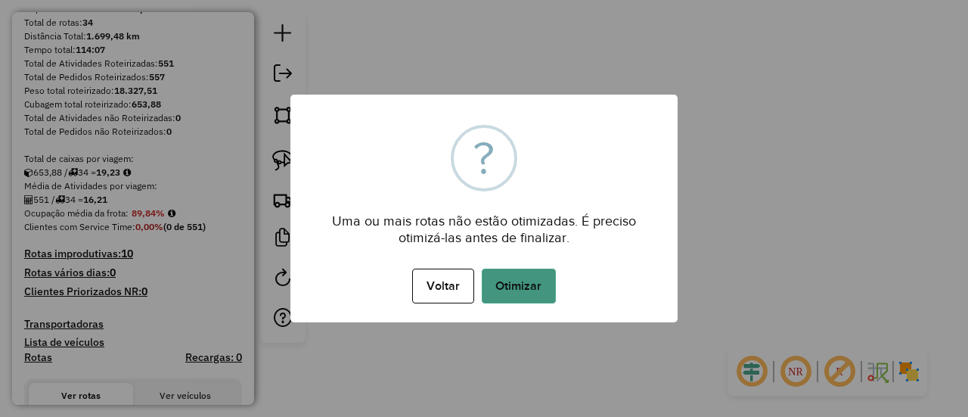
click at [530, 284] on button "Otimizar" at bounding box center [519, 286] width 74 height 35
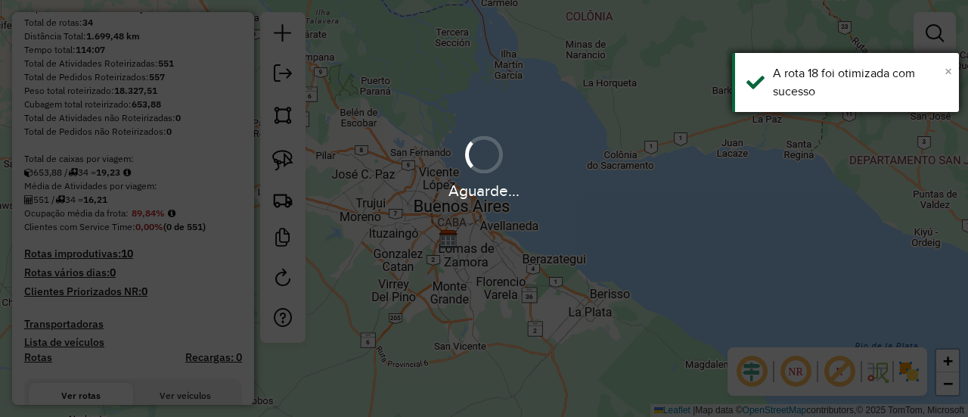
click at [947, 70] on span "×" at bounding box center [949, 71] width 8 height 17
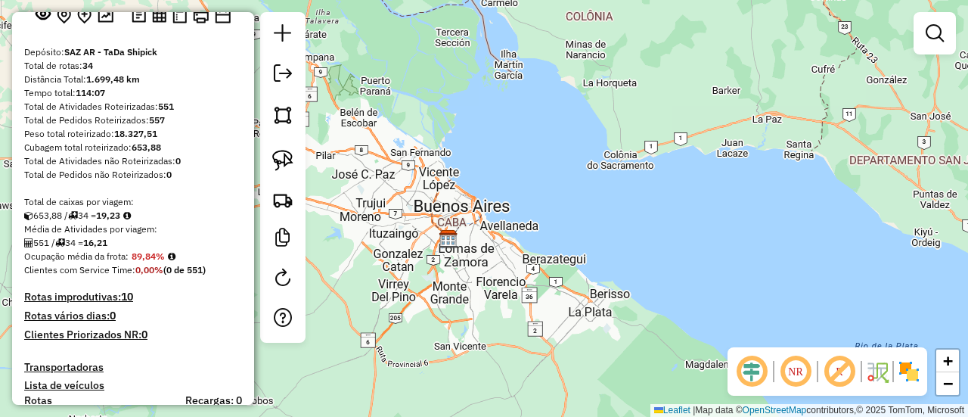
scroll to position [0, 0]
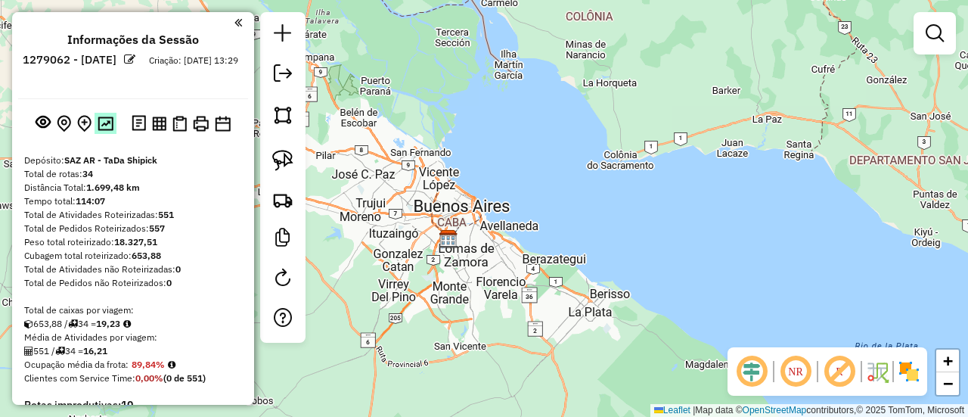
click at [108, 129] on img at bounding box center [106, 123] width 16 height 14
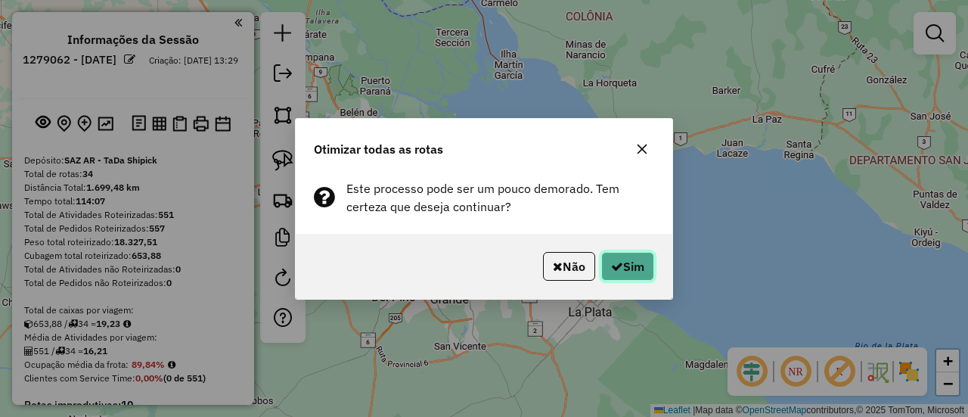
click at [619, 273] on button "Sim" at bounding box center [627, 266] width 53 height 29
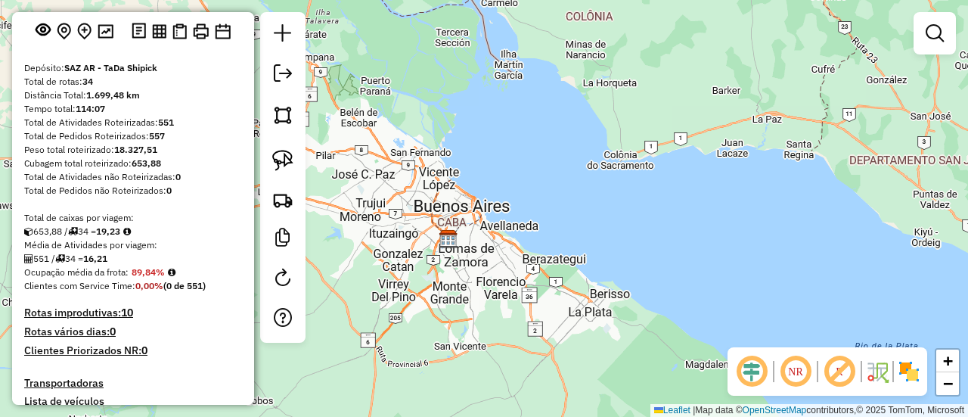
scroll to position [76, 0]
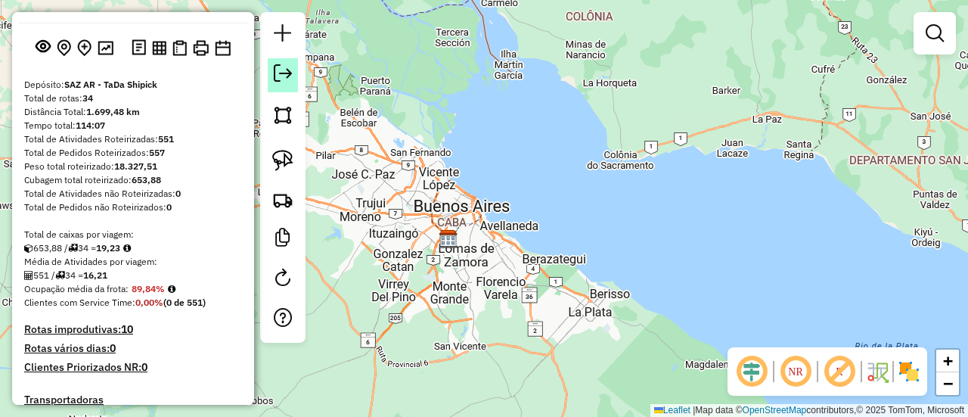
click at [284, 81] on em at bounding box center [283, 73] width 18 height 18
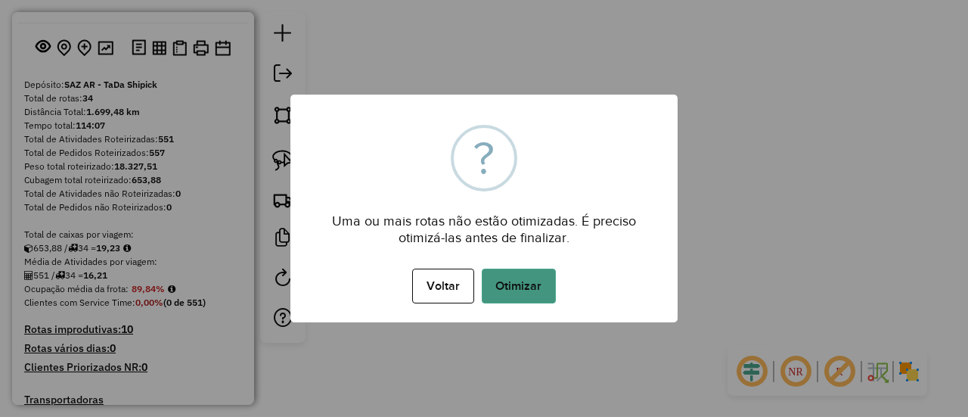
click at [489, 278] on button "Otimizar" at bounding box center [519, 286] width 74 height 35
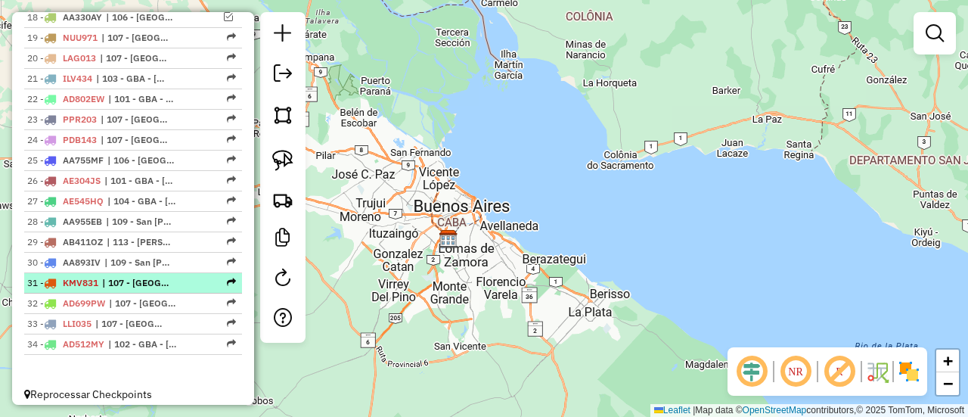
scroll to position [480, 0]
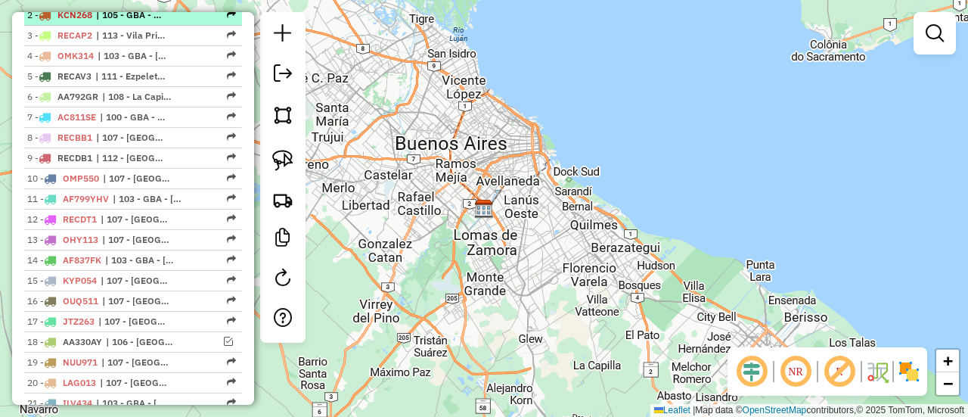
scroll to position [681, 0]
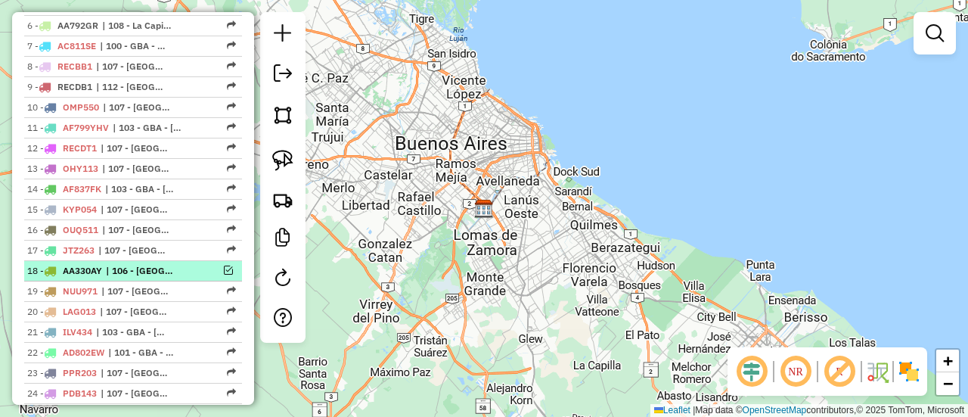
click at [224, 267] on em at bounding box center [228, 270] width 9 height 9
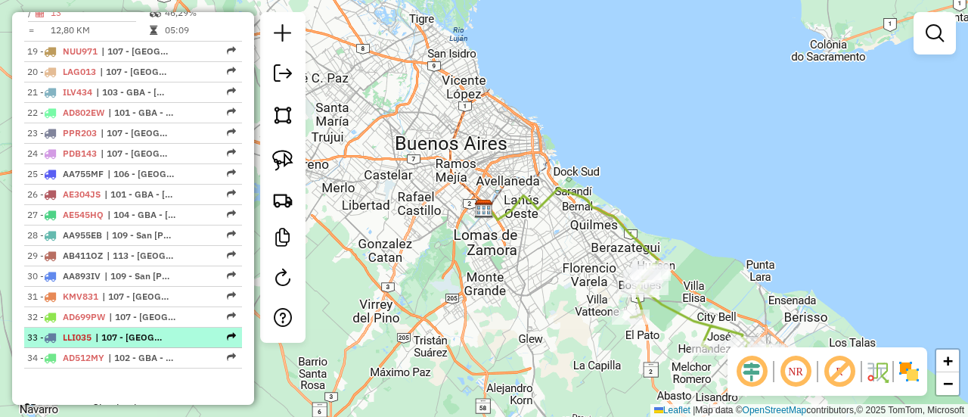
scroll to position [758, 0]
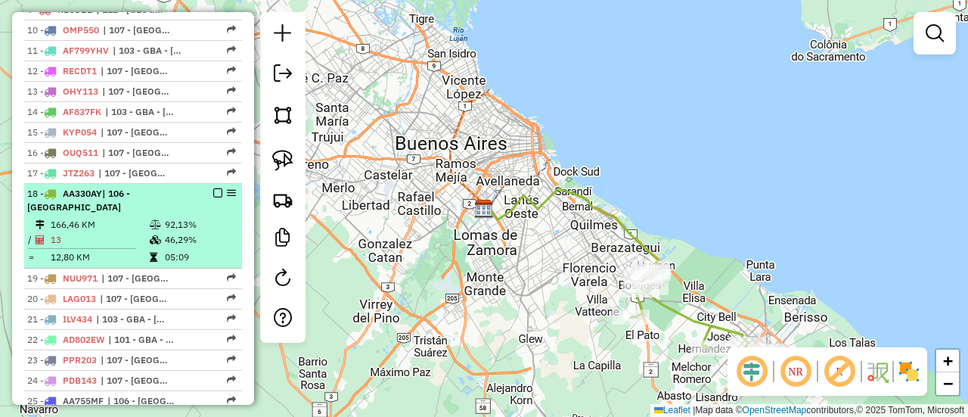
click at [213, 188] on em at bounding box center [217, 192] width 9 height 9
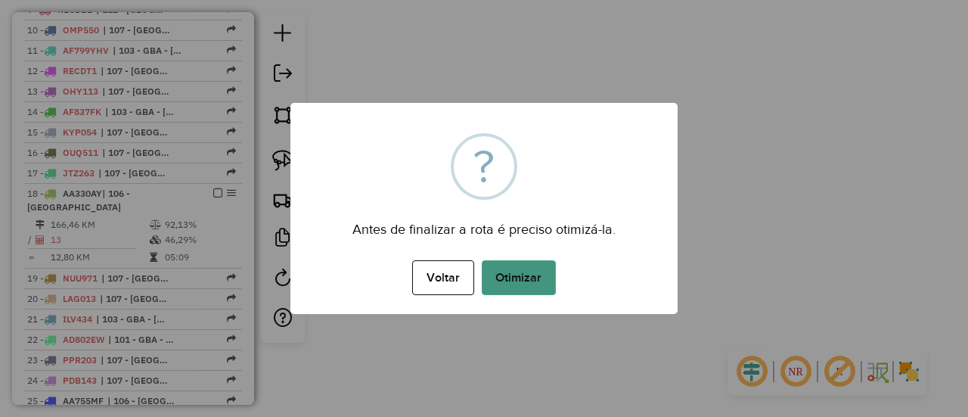
click at [520, 270] on button "Otimizar" at bounding box center [519, 277] width 74 height 35
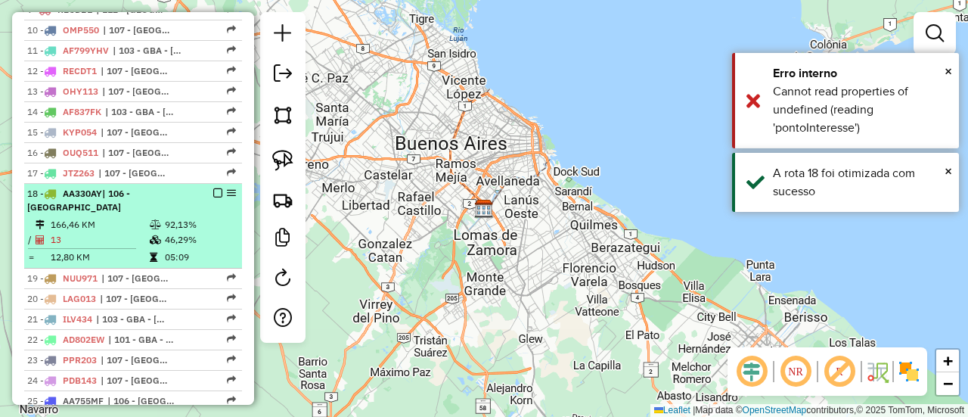
click at [216, 190] on em at bounding box center [217, 192] width 9 height 9
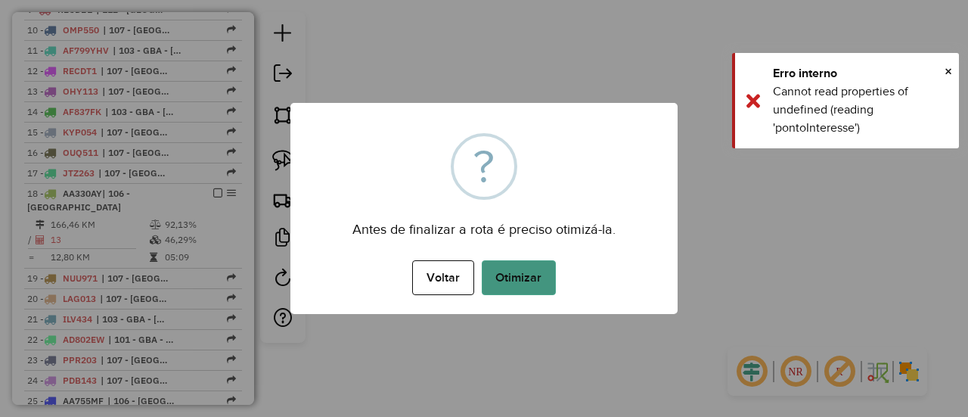
click at [523, 271] on button "Otimizar" at bounding box center [519, 277] width 74 height 35
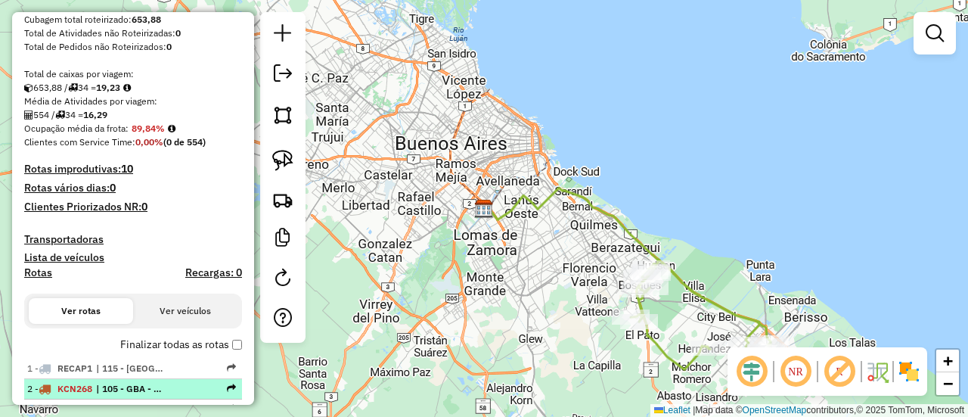
scroll to position [378, 0]
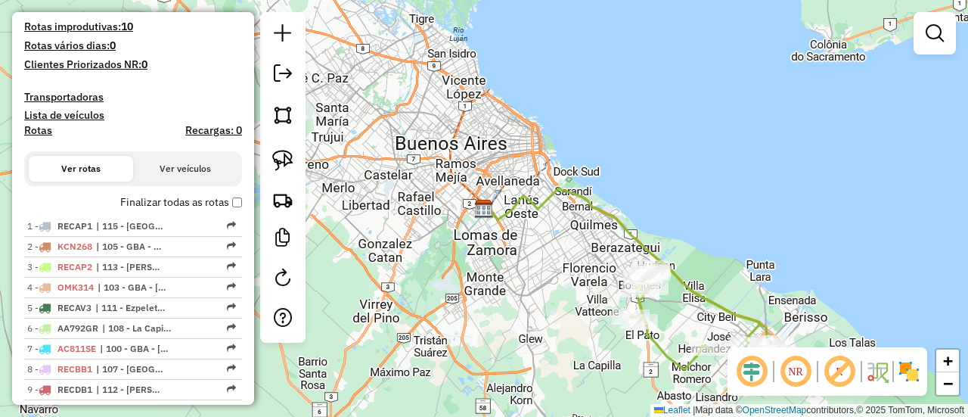
click at [222, 203] on label "Finalizar todas as rotas" at bounding box center [181, 202] width 122 height 16
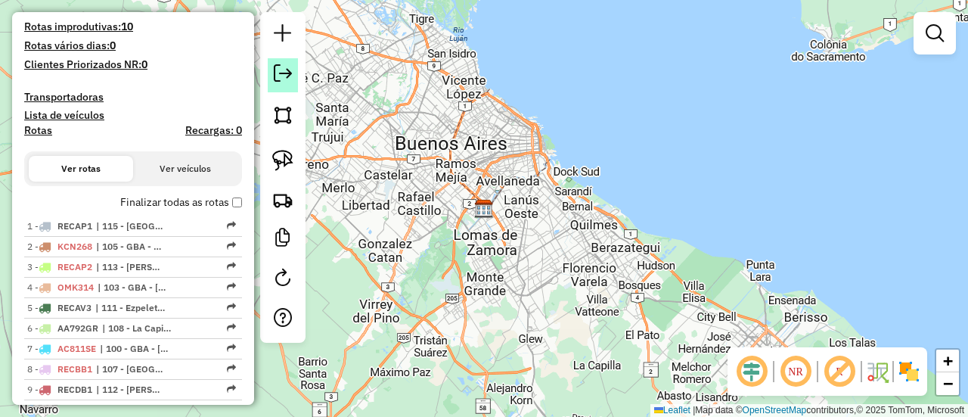
click at [294, 82] on link at bounding box center [283, 75] width 30 height 34
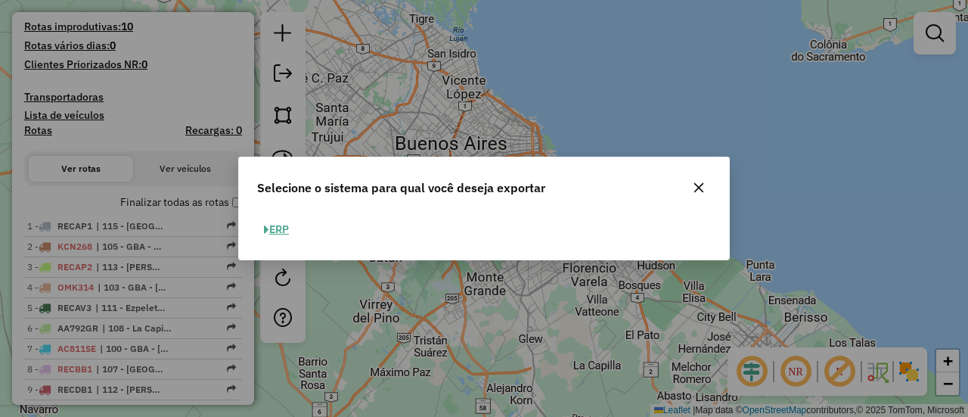
click at [275, 226] on button "ERP" at bounding box center [276, 229] width 39 height 23
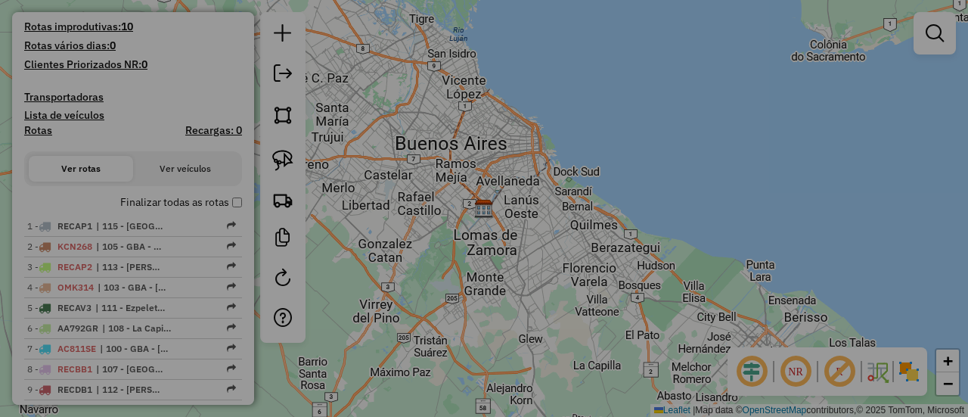
select select "**"
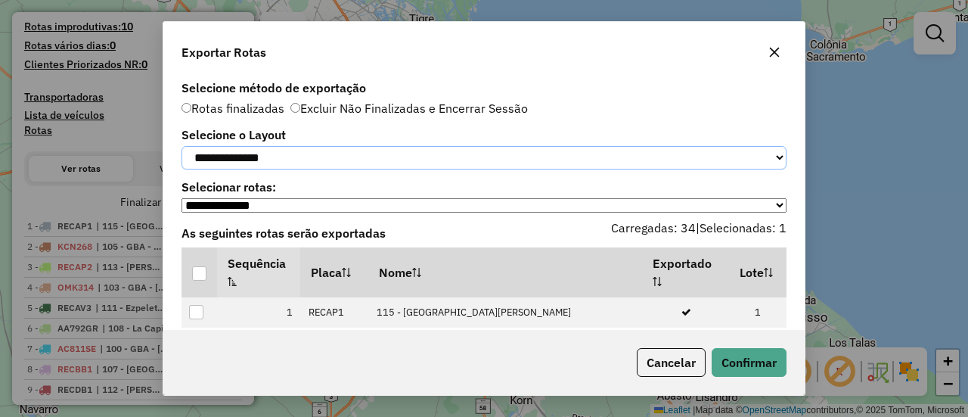
drag, startPoint x: 313, startPoint y: 164, endPoint x: 306, endPoint y: 169, distance: 9.2
click at [313, 164] on select "**********" at bounding box center [484, 157] width 605 height 23
select select "*********"
click at [182, 146] on select "**********" at bounding box center [484, 157] width 605 height 23
click at [198, 281] on div at bounding box center [199, 273] width 14 height 14
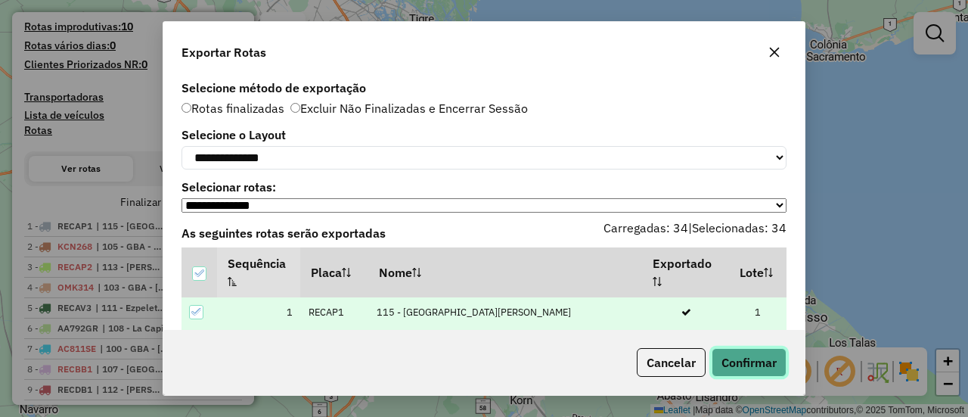
click at [725, 355] on button "Confirmar" at bounding box center [749, 362] width 75 height 29
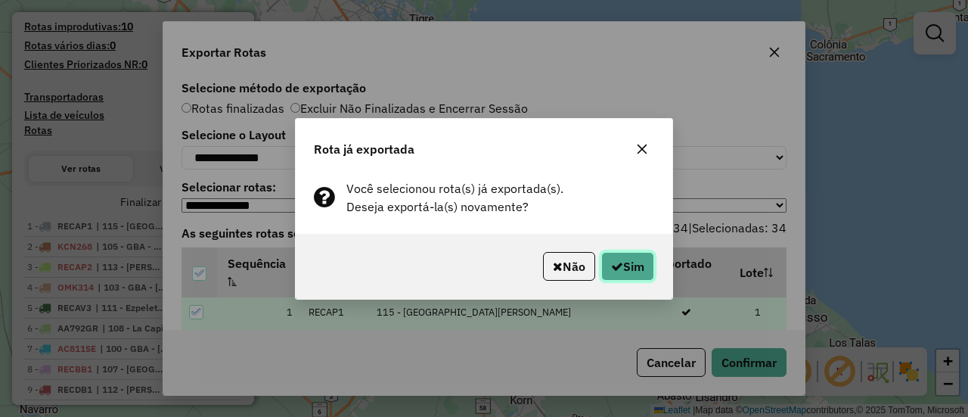
click at [640, 272] on button "Sim" at bounding box center [627, 266] width 53 height 29
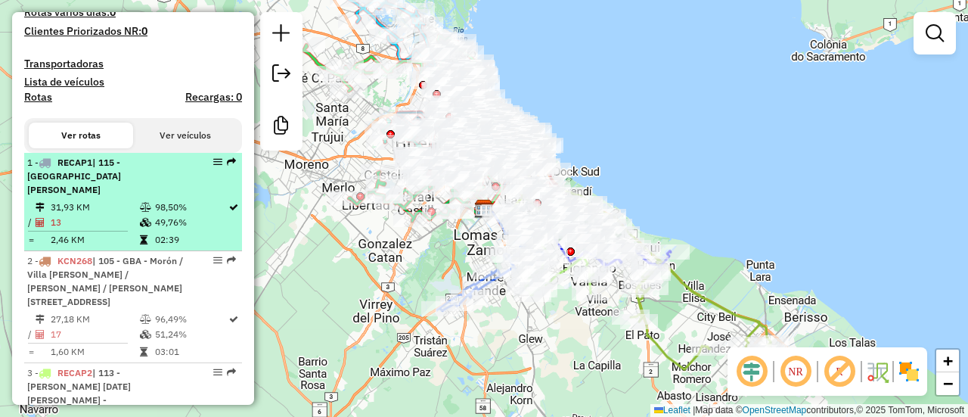
scroll to position [454, 0]
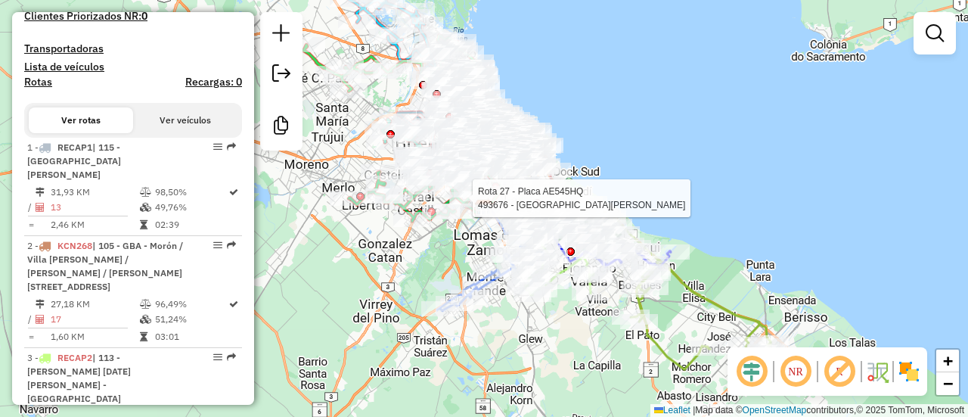
click at [0, 0] on div at bounding box center [0, 0] width 0 height 0
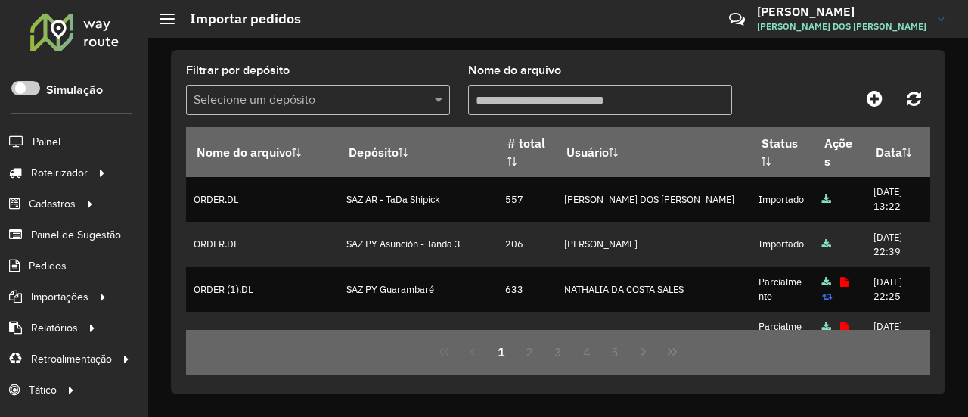
click at [86, 26] on div at bounding box center [75, 31] width 92 height 39
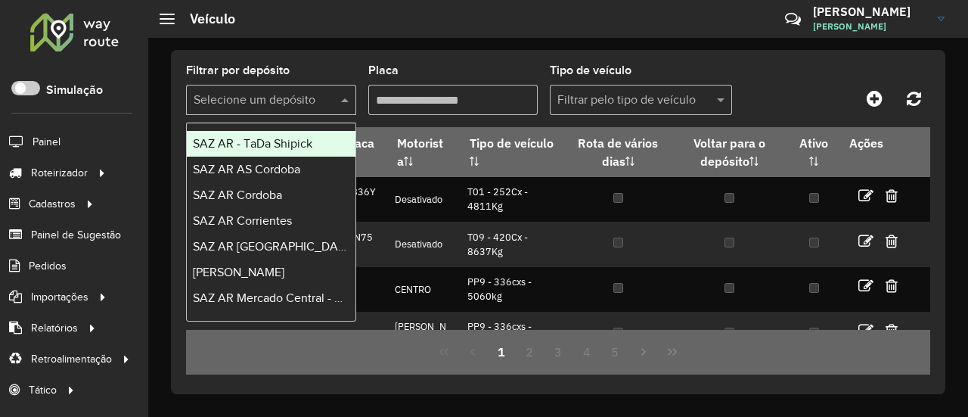
click at [309, 98] on input "text" at bounding box center [256, 101] width 125 height 18
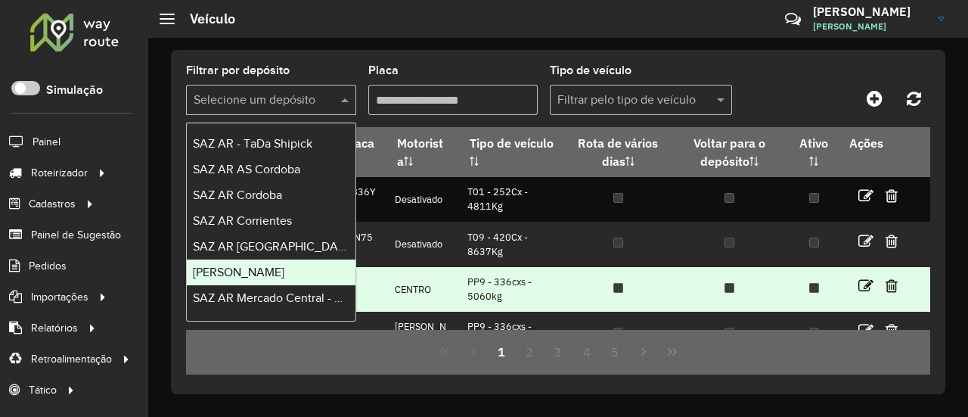
click at [294, 293] on span "SAZ AR Mercado Central - MICROCENTRO" at bounding box center [306, 297] width 226 height 13
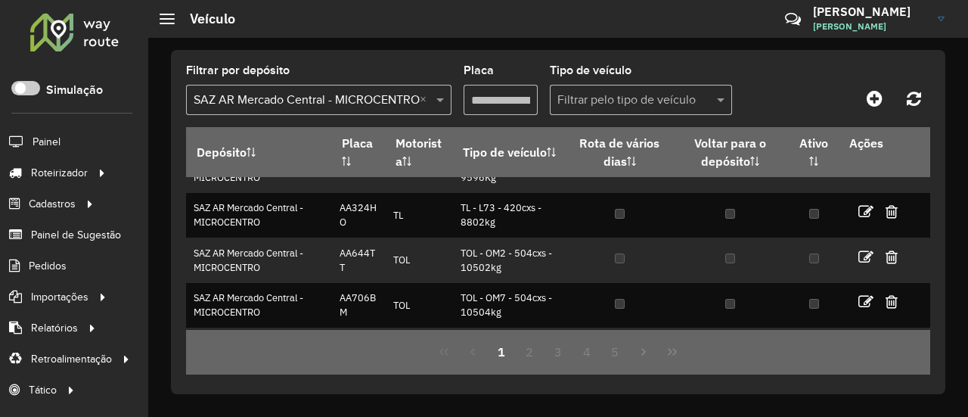
scroll to position [383, 0]
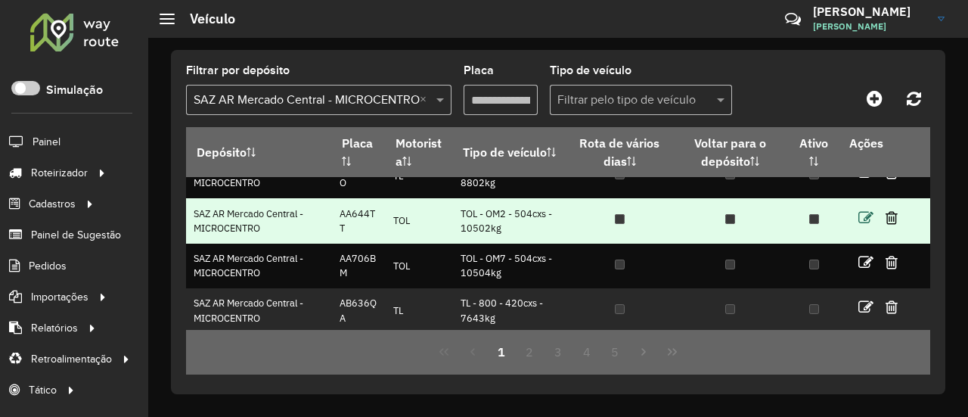
click at [859, 211] on icon at bounding box center [866, 217] width 15 height 15
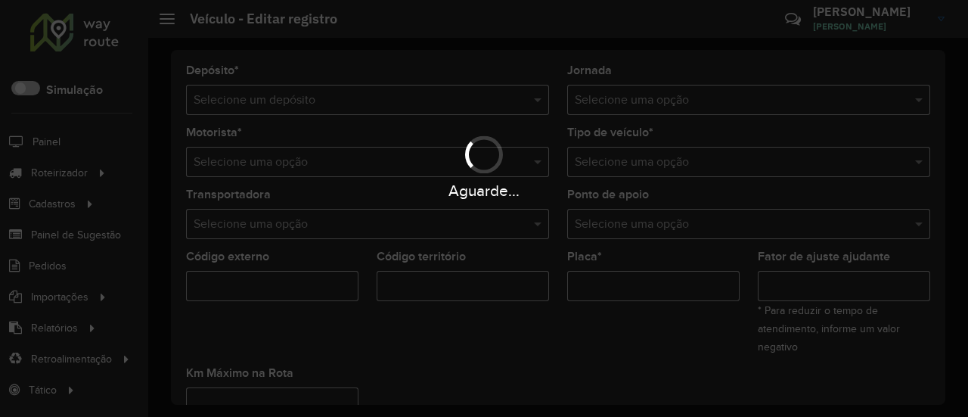
type input "***"
type input "*******"
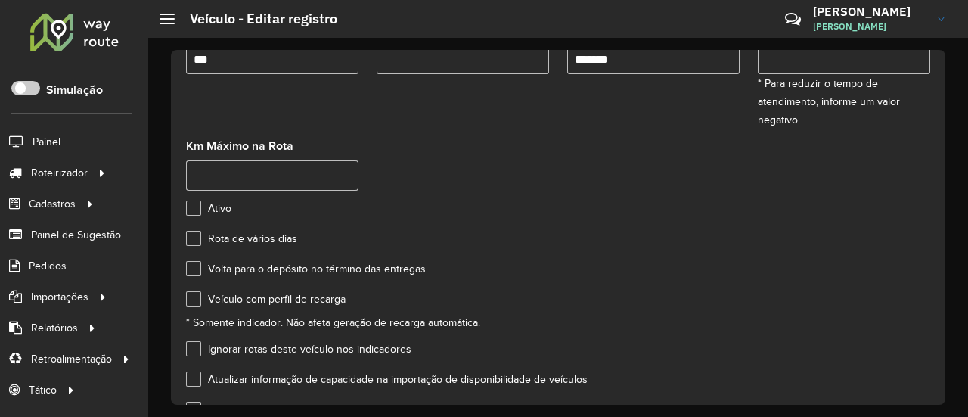
scroll to position [303, 0]
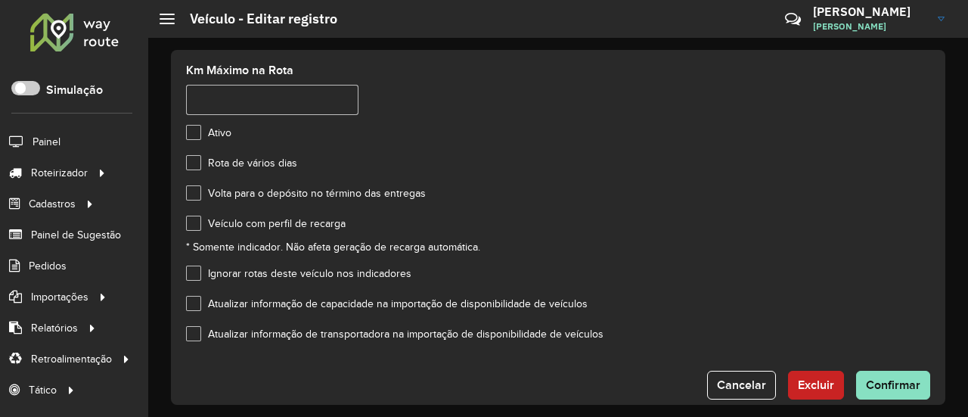
click at [254, 343] on div "Atualizar informação de transportadora na importação de disponibilidade de veíc…" at bounding box center [558, 337] width 744 height 18
click at [263, 337] on label "Atualizar informação de transportadora na importação de disponibilidade de veíc…" at bounding box center [395, 334] width 418 height 16
click at [905, 387] on span "Confirmar" at bounding box center [893, 384] width 54 height 13
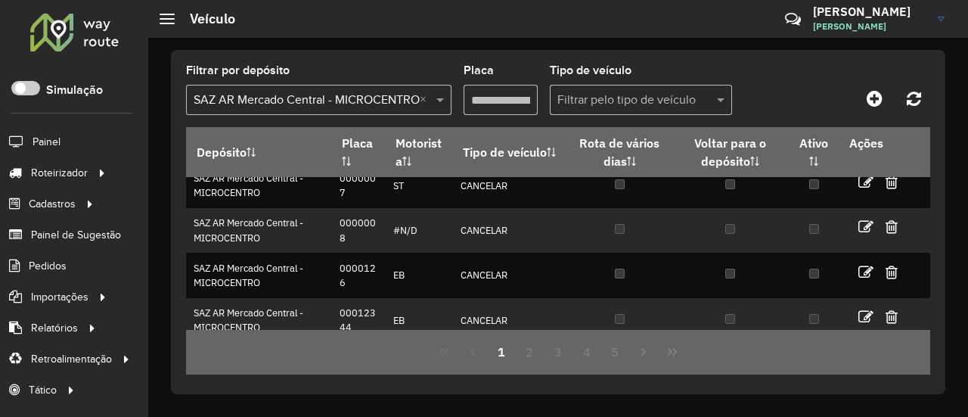
scroll to position [303, 0]
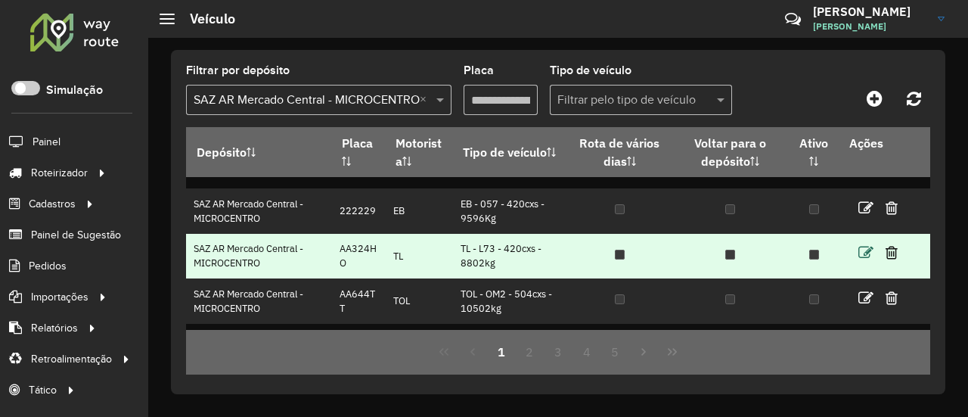
click at [862, 250] on icon at bounding box center [866, 252] width 15 height 15
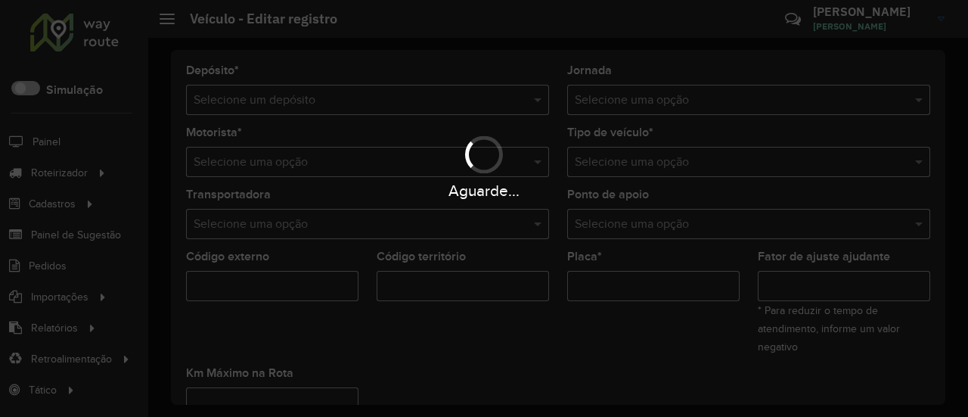
type input "***"
type input "*******"
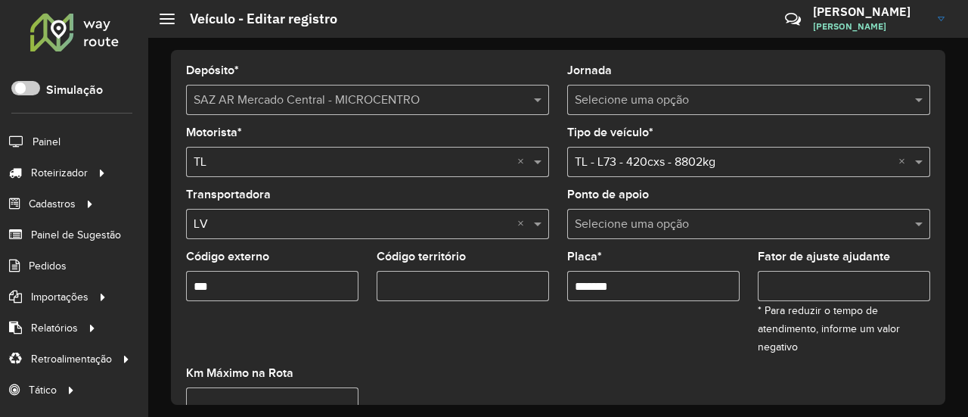
click at [622, 231] on input "text" at bounding box center [734, 225] width 318 height 18
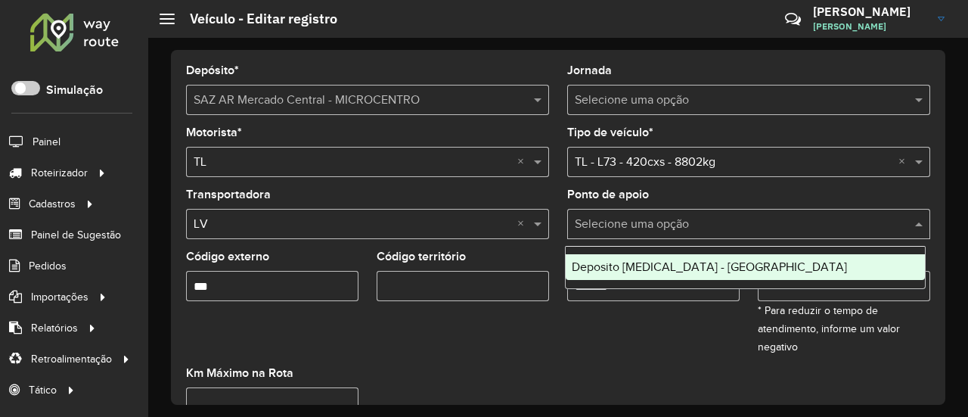
click at [629, 327] on formly-field "Placa * *******" at bounding box center [653, 309] width 191 height 116
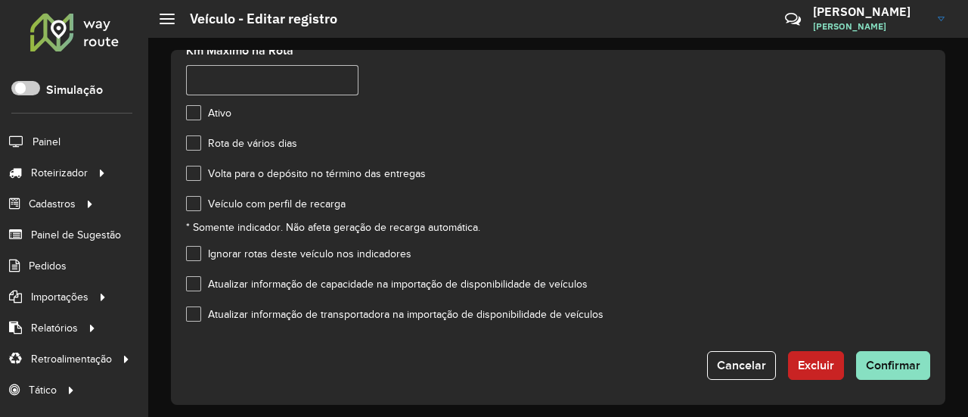
click at [316, 308] on label "Atualizar informação de transportadora na importação de disponibilidade de veíc…" at bounding box center [395, 314] width 418 height 16
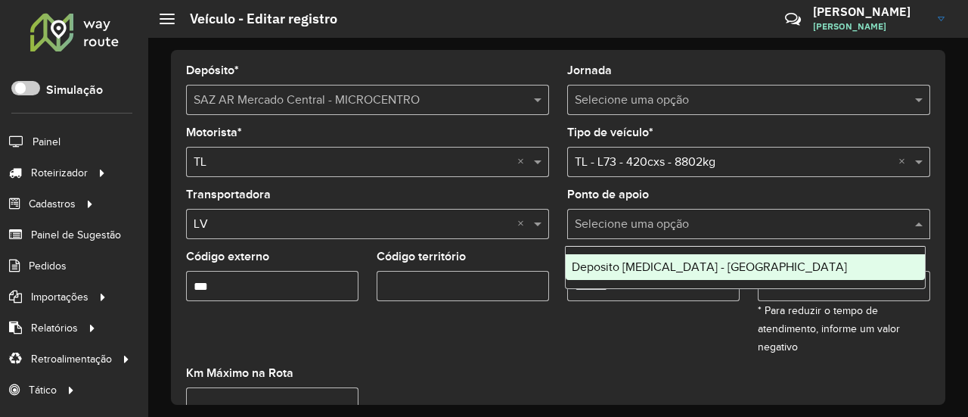
click at [658, 216] on input "text" at bounding box center [734, 225] width 318 height 18
click at [672, 107] on input "text" at bounding box center [734, 101] width 318 height 18
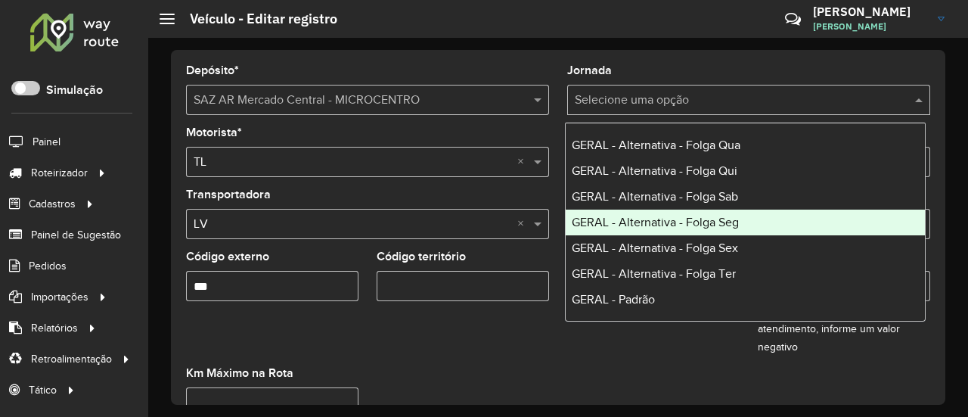
scroll to position [101, 0]
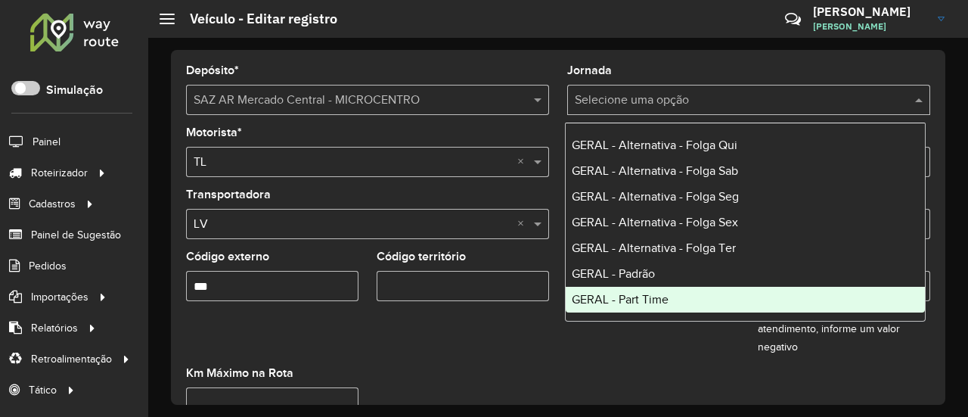
click at [558, 334] on formly-field "Placa * *******" at bounding box center [653, 309] width 191 height 116
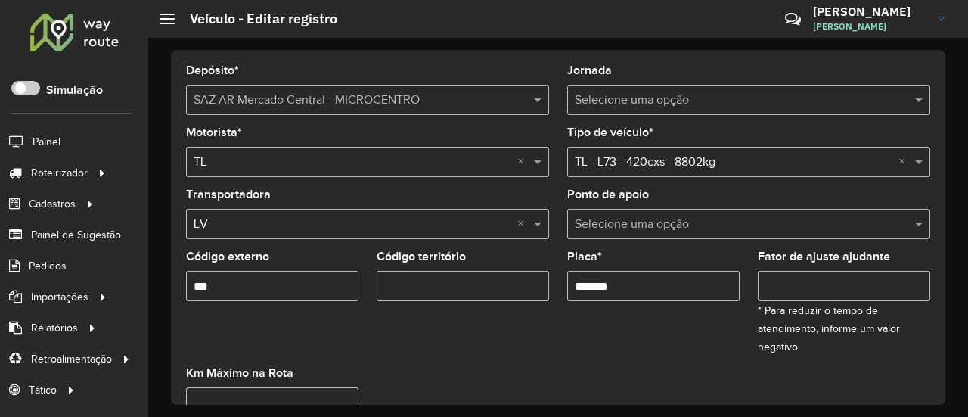
click at [491, 293] on input "Código território" at bounding box center [463, 286] width 172 height 30
click at [774, 284] on input "Fator de ajuste ajudante" at bounding box center [844, 286] width 172 height 30
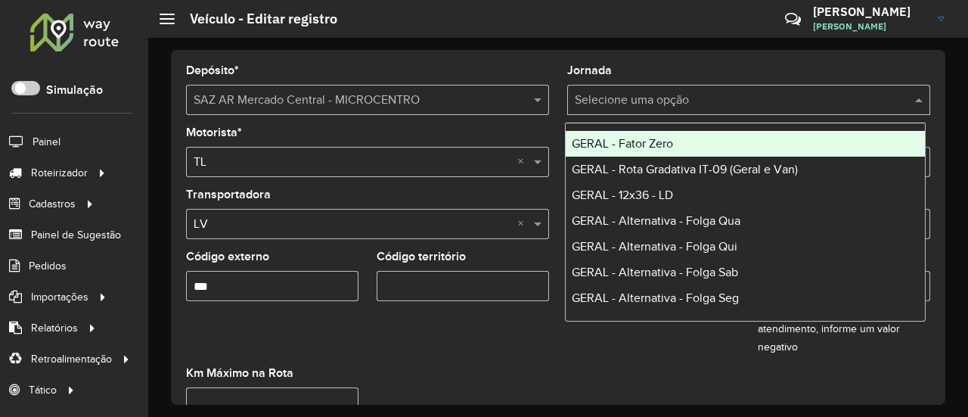
click at [694, 99] on input "text" at bounding box center [734, 101] width 318 height 18
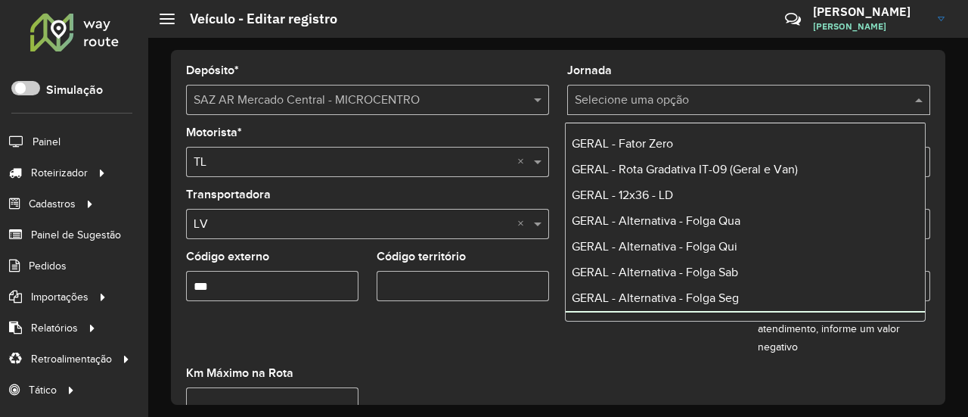
click at [537, 365] on formly-field "Código território" at bounding box center [463, 309] width 191 height 116
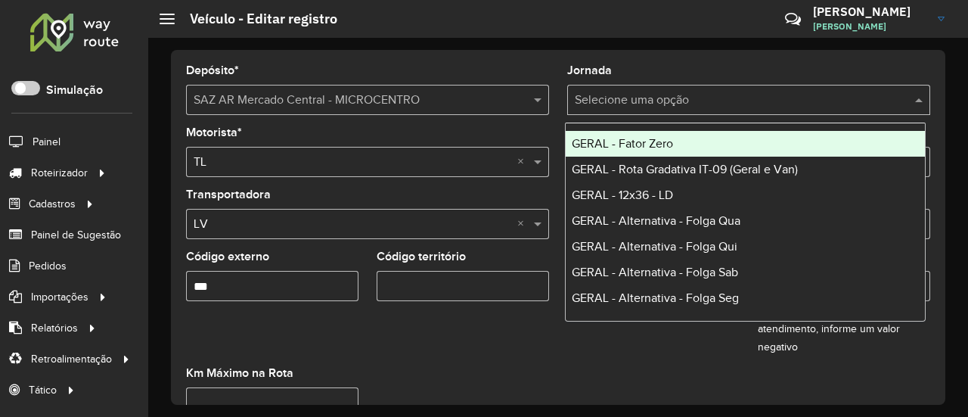
click at [688, 107] on input "text" at bounding box center [734, 101] width 318 height 18
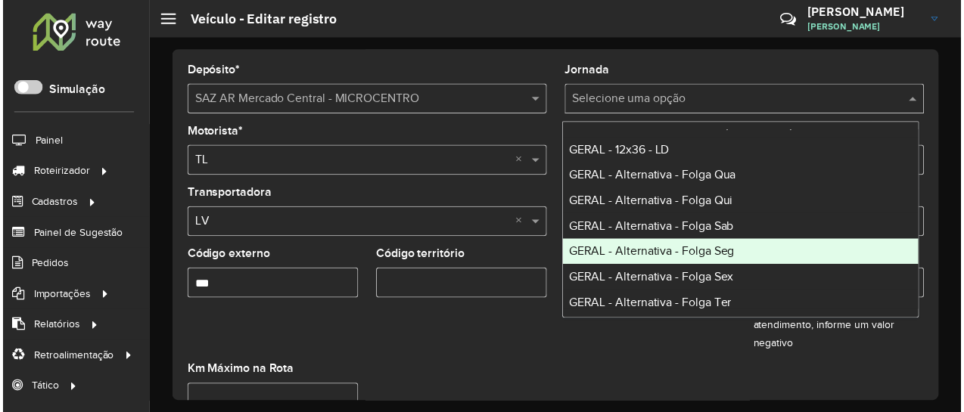
scroll to position [76, 0]
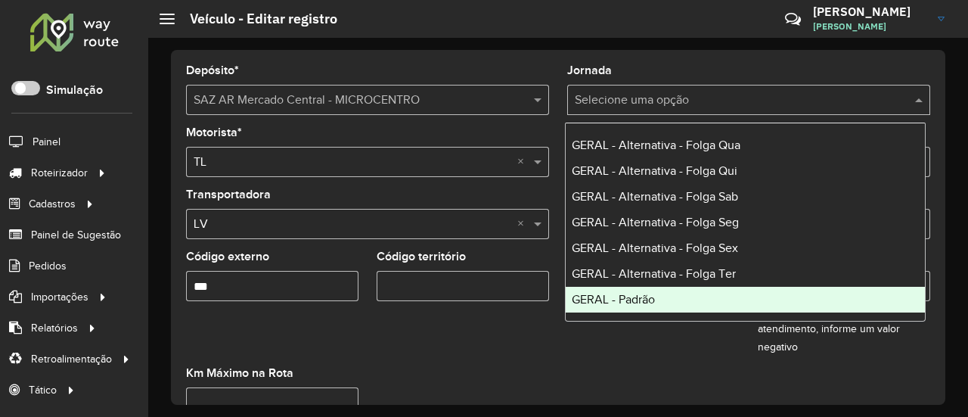
drag, startPoint x: 615, startPoint y: 360, endPoint x: 584, endPoint y: 346, distance: 34.2
click at [612, 360] on formly-field "Placa * *******" at bounding box center [653, 309] width 191 height 116
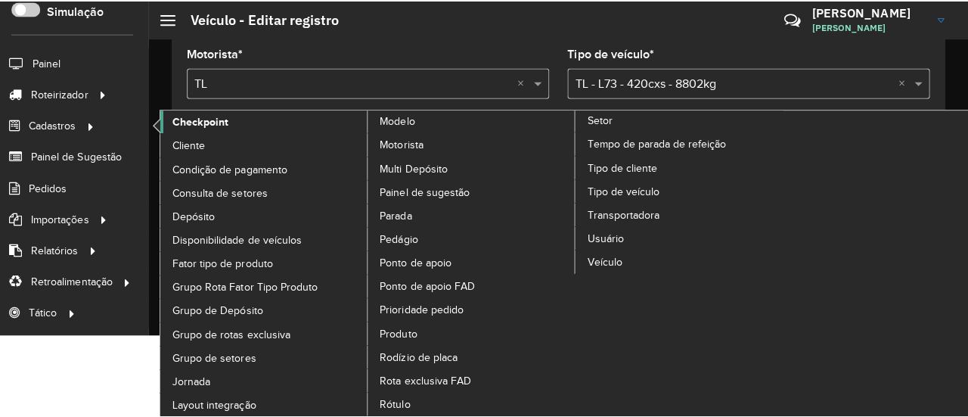
scroll to position [0, 0]
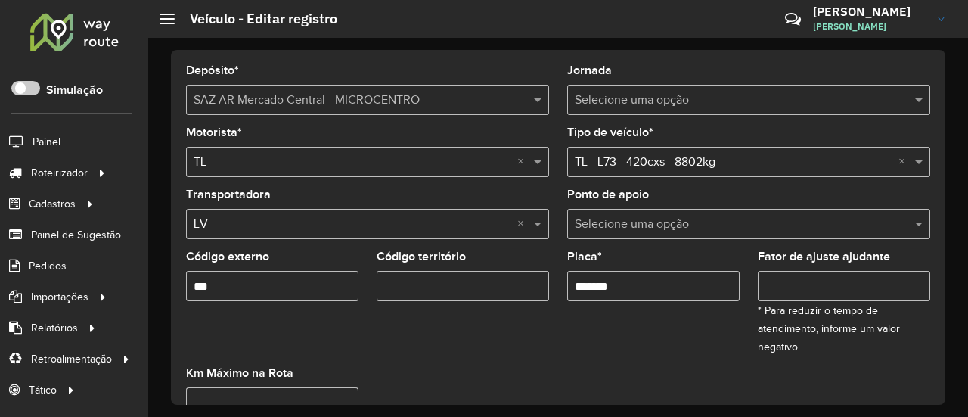
click at [622, 92] on input "text" at bounding box center [734, 101] width 318 height 18
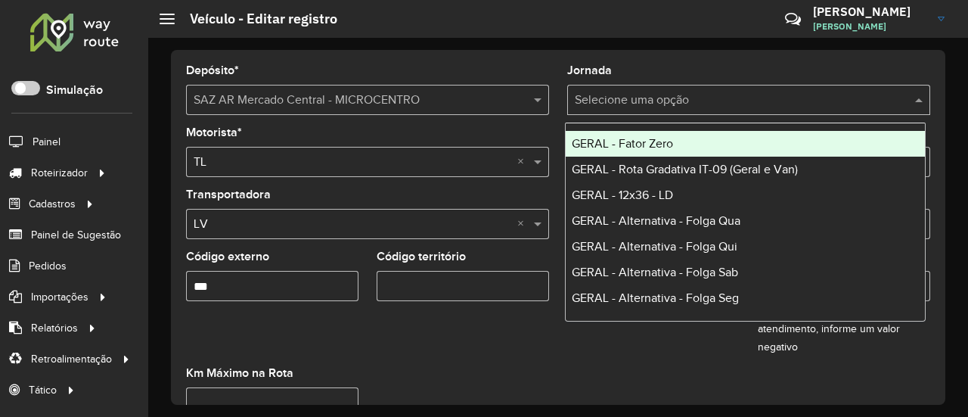
click at [448, 76] on div "Depósito * Selecione um depósito × SAZ AR Mercado Central - MICROCENTRO" at bounding box center [367, 90] width 363 height 50
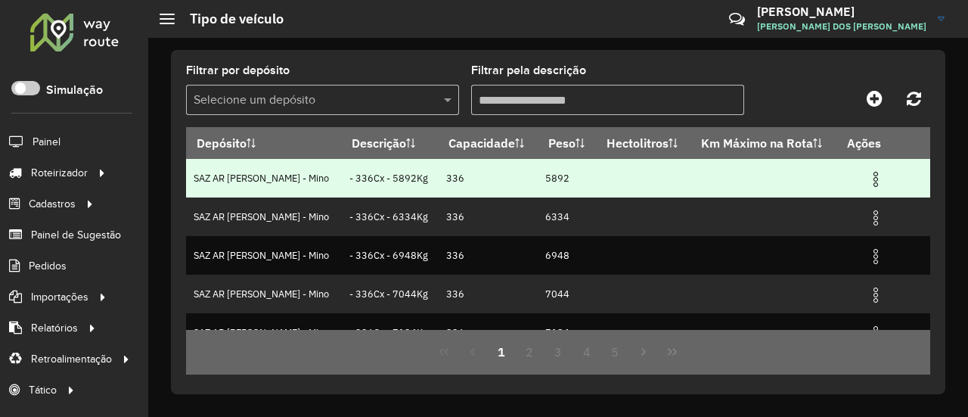
drag, startPoint x: 322, startPoint y: 182, endPoint x: 410, endPoint y: 185, distance: 87.8
click at [410, 185] on td "- 336Cx - 5892Kg" at bounding box center [390, 178] width 98 height 39
drag, startPoint x: 417, startPoint y: 181, endPoint x: 452, endPoint y: 179, distance: 35.6
click at [452, 179] on td "336" at bounding box center [488, 178] width 99 height 39
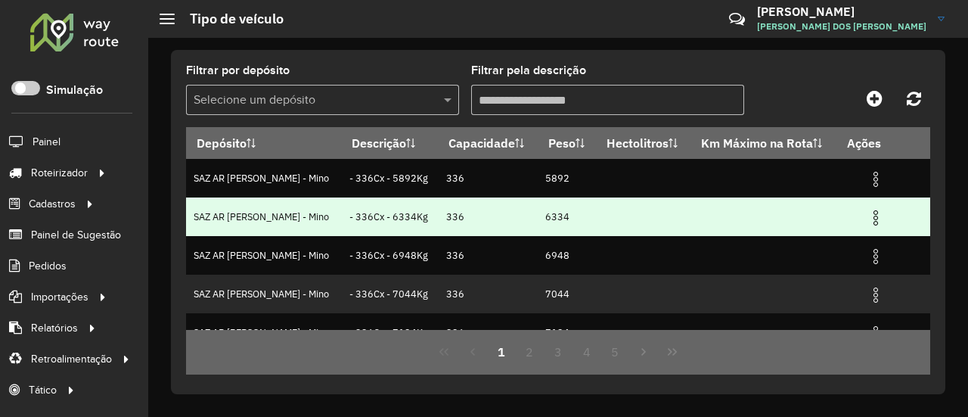
drag, startPoint x: 551, startPoint y: 197, endPoint x: 617, endPoint y: 198, distance: 65.8
click at [608, 197] on tr "SAZ AR Rosario II - Mino - 336Cx - 6334Kg 336 6334" at bounding box center [558, 216] width 744 height 39
click at [573, 210] on td "6334" at bounding box center [567, 216] width 59 height 39
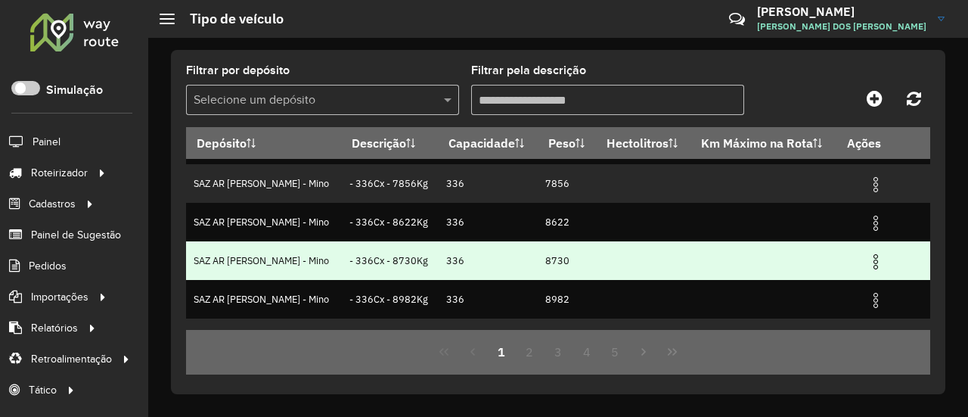
scroll to position [288, 0]
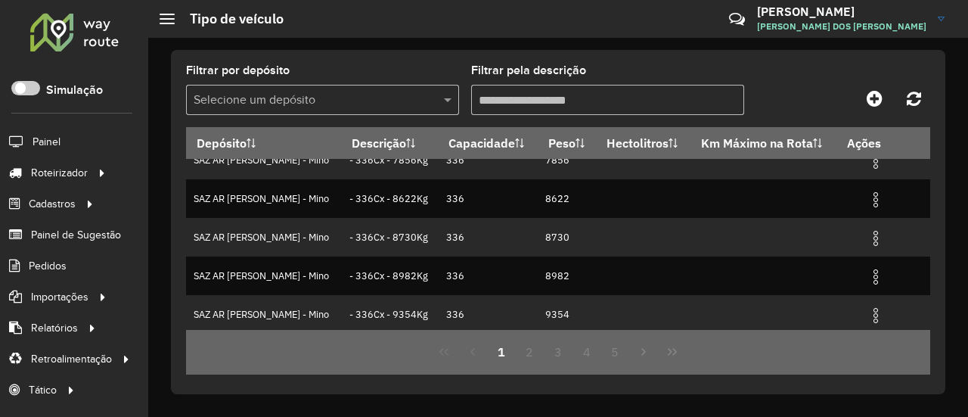
drag, startPoint x: 383, startPoint y: 123, endPoint x: 395, endPoint y: 98, distance: 27.7
click at [390, 109] on formly-field "Filtrar por depósito Selecione um depósito" at bounding box center [322, 96] width 273 height 62
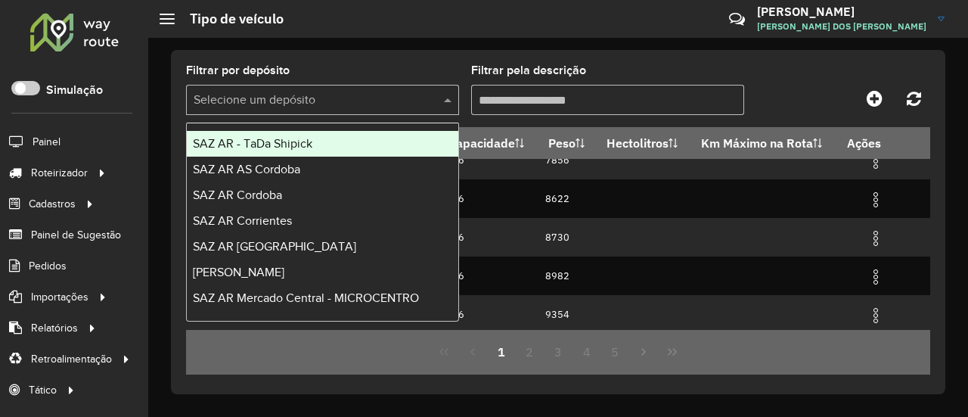
click at [395, 98] on input "text" at bounding box center [308, 101] width 228 height 18
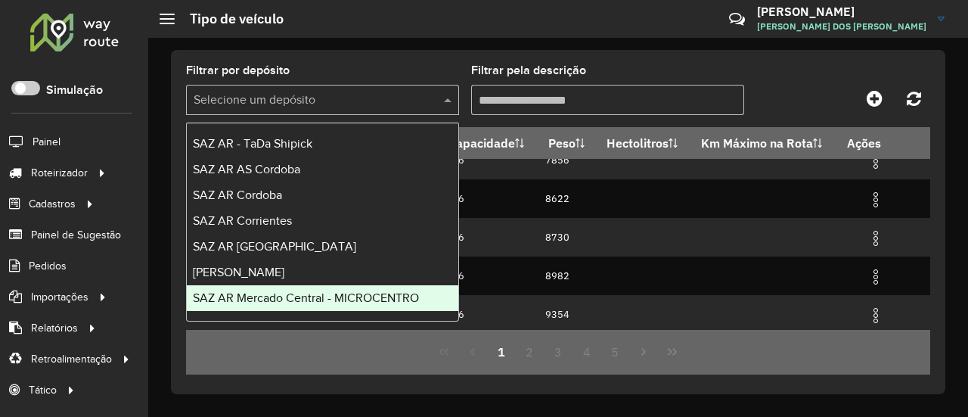
click at [365, 289] on div "SAZ AR Mercado Central - MICROCENTRO" at bounding box center [323, 298] width 272 height 26
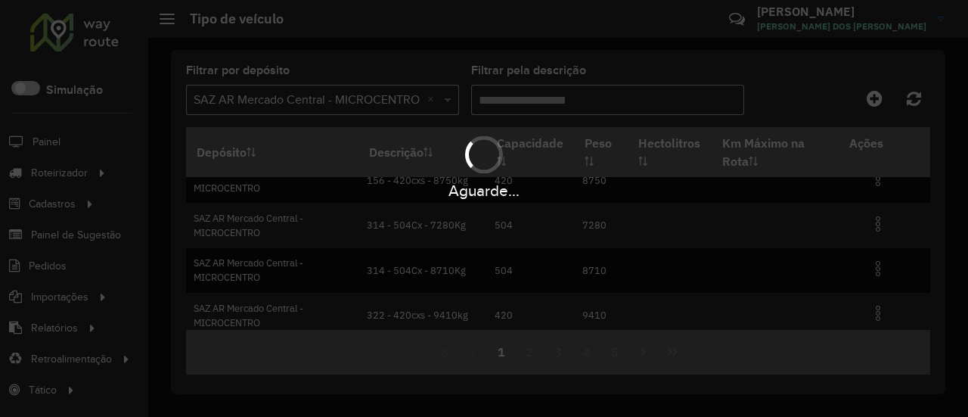
scroll to position [306, 0]
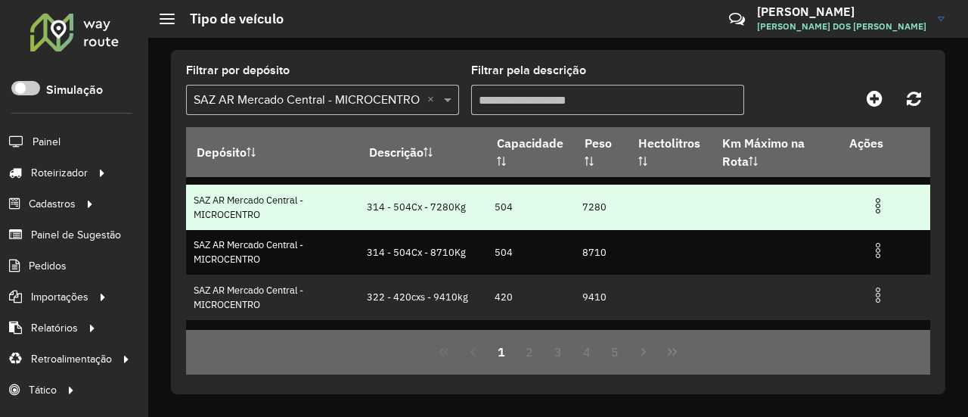
click at [875, 205] on img at bounding box center [878, 206] width 18 height 18
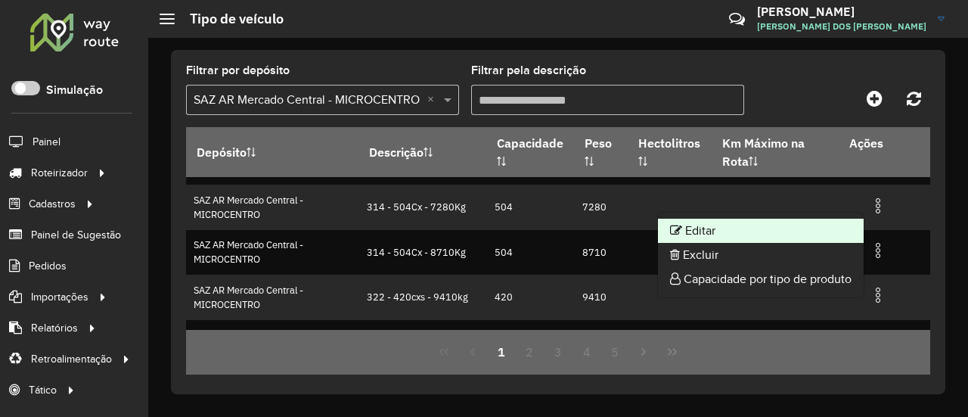
click at [803, 237] on li "Editar" at bounding box center [761, 231] width 206 height 24
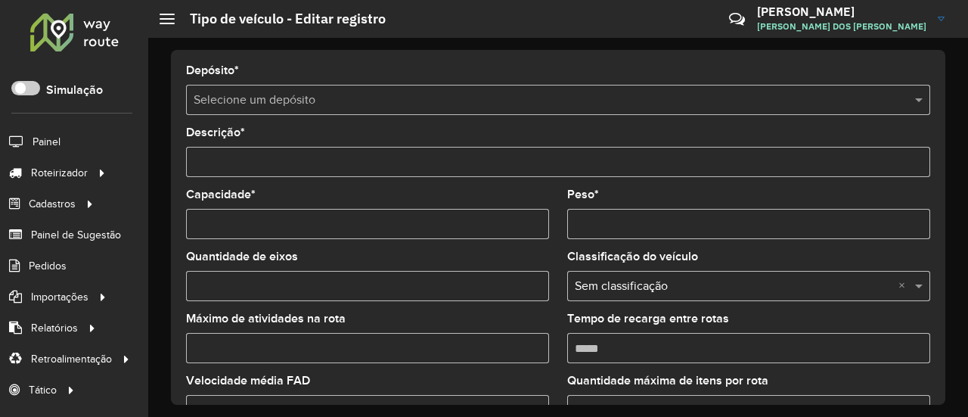
type input "**********"
type input "***"
type input "****"
click at [221, 217] on input "***" at bounding box center [367, 224] width 363 height 30
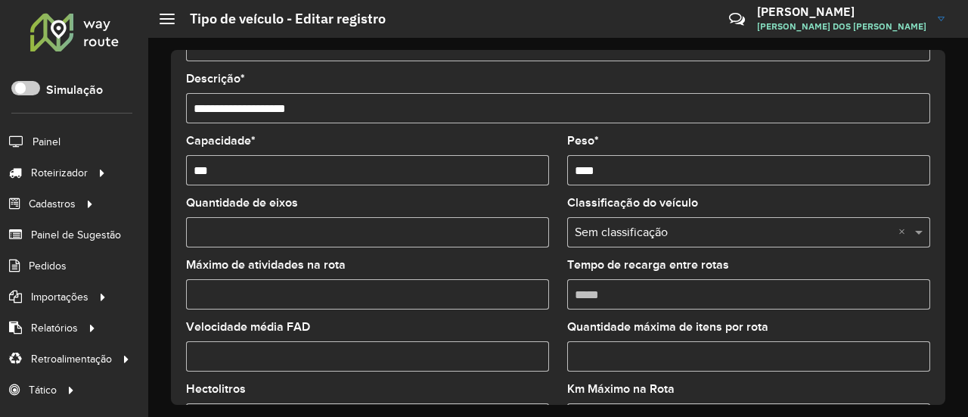
scroll to position [160, 0]
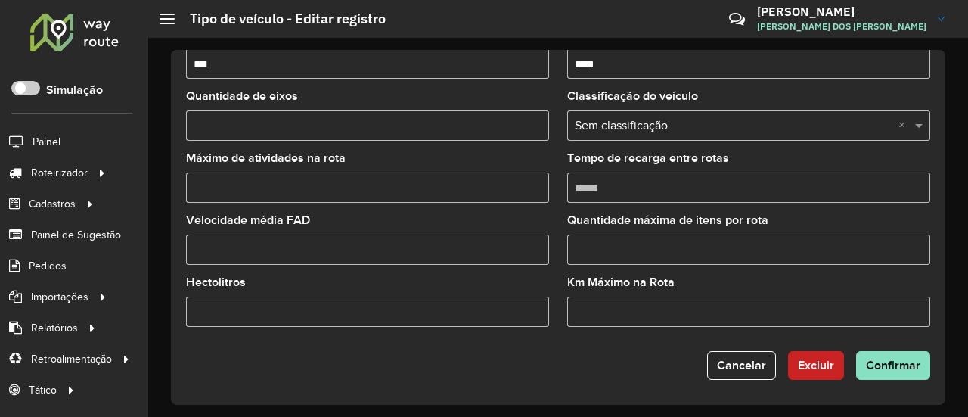
drag, startPoint x: 646, startPoint y: 194, endPoint x: 481, endPoint y: 194, distance: 164.9
click at [646, 194] on input "Tempo de recarga entre rotas" at bounding box center [748, 187] width 363 height 30
click at [444, 199] on input "Máximo de atividades na rota" at bounding box center [367, 187] width 363 height 30
click at [582, 135] on div "Selecione uma opção × Sem classificação ×" at bounding box center [748, 125] width 363 height 30
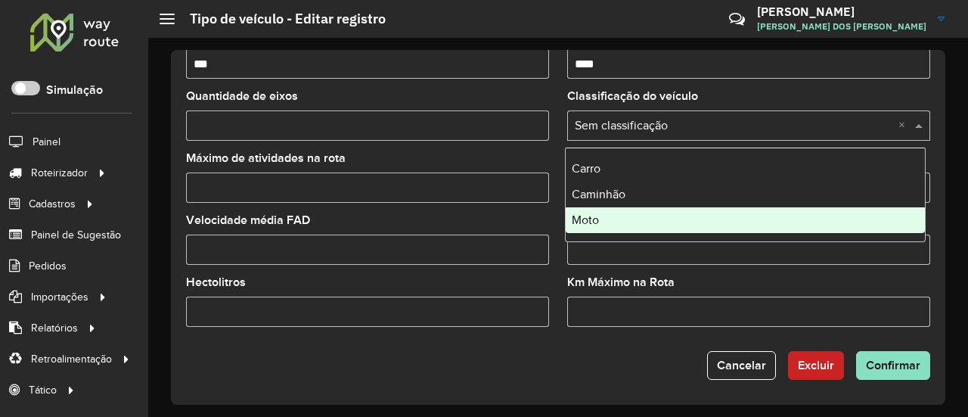
click at [496, 125] on input "Quantidade de eixos" at bounding box center [367, 125] width 363 height 30
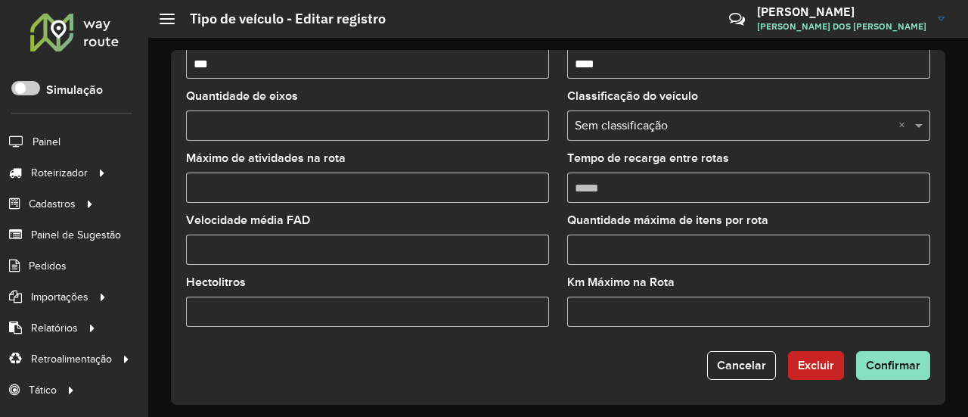
click at [558, 160] on formly-field "Tempo de recarga entre rotas" at bounding box center [748, 184] width 381 height 62
click at [584, 258] on input "Quantidade máxima de itens por rota" at bounding box center [748, 249] width 363 height 30
click at [495, 249] on input "Velocidade média FAD" at bounding box center [367, 249] width 363 height 30
click at [478, 317] on input "Hectolitros" at bounding box center [367, 312] width 363 height 30
click at [602, 311] on input "Km Máximo na Rota" at bounding box center [748, 312] width 363 height 30
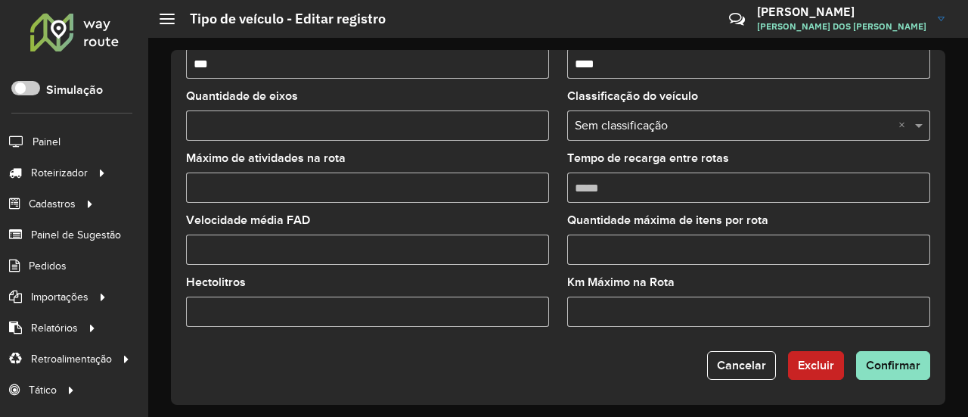
click at [468, 259] on input "Velocidade média FAD" at bounding box center [367, 249] width 363 height 30
click at [613, 331] on formly-field "Km Máximo na Rota" at bounding box center [748, 308] width 381 height 62
click at [657, 318] on input "Km Máximo na Rota" at bounding box center [748, 312] width 363 height 30
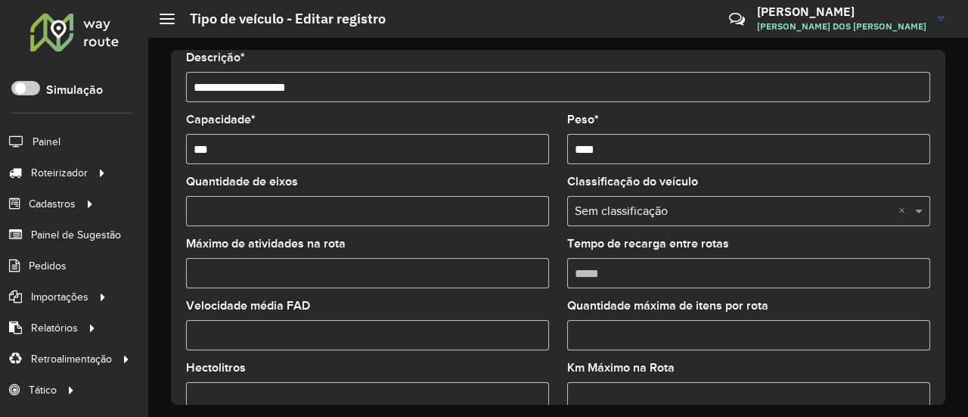
scroll to position [0, 0]
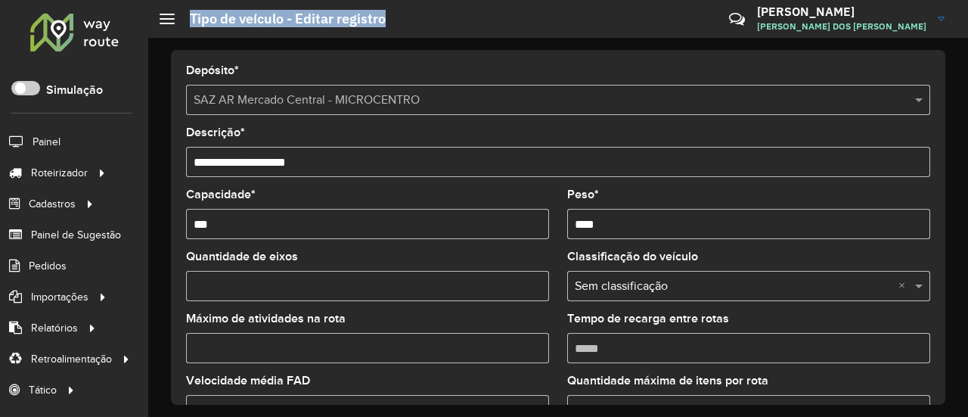
drag, startPoint x: 188, startPoint y: 19, endPoint x: 456, endPoint y: 26, distance: 268.6
click at [422, 19] on hb-header "Tipo de veículo - Editar registro Críticas? Dúvidas? Elogios? Sugestões? Entre …" at bounding box center [558, 19] width 820 height 38
click at [478, 37] on hb-header "Tipo de veículo - Editar registro Críticas? Dúvidas? Elogios? Sugestões? Entre …" at bounding box center [558, 19] width 820 height 38
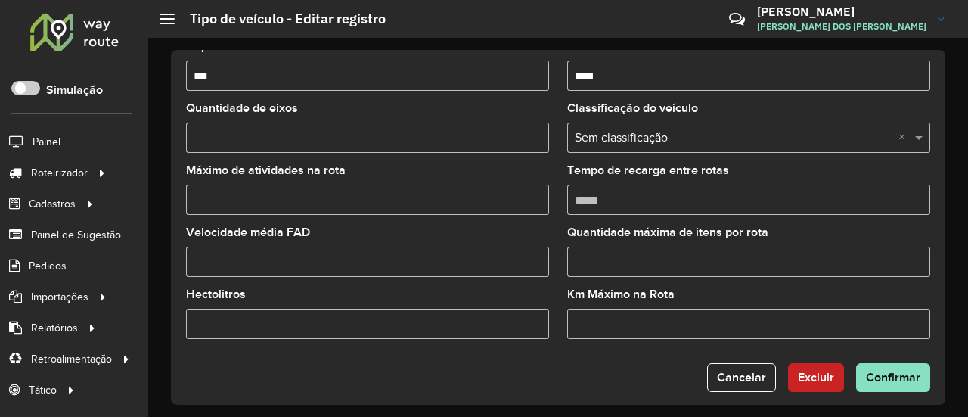
scroll to position [160, 0]
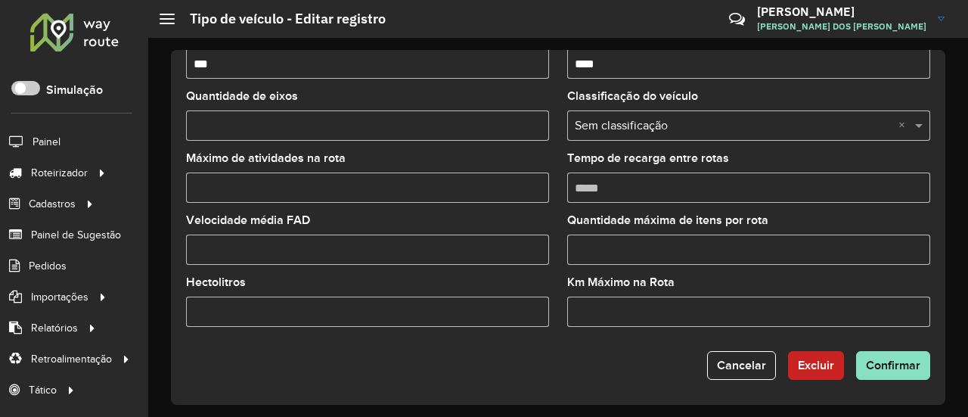
click at [606, 312] on input "Km Máximo na Rota" at bounding box center [748, 312] width 363 height 30
click at [913, 308] on input "*" at bounding box center [748, 312] width 363 height 30
type input "*"
click at [912, 313] on input "*" at bounding box center [748, 312] width 363 height 30
click at [837, 313] on input "*" at bounding box center [748, 312] width 363 height 30
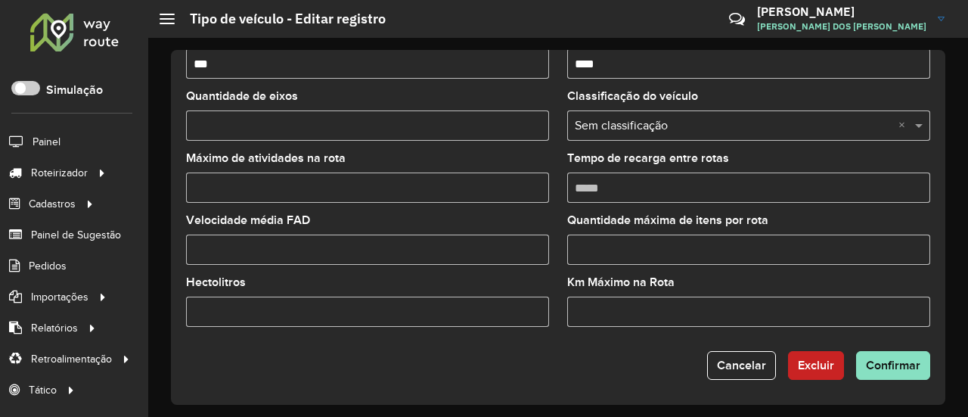
click at [837, 313] on input "*" at bounding box center [748, 312] width 363 height 30
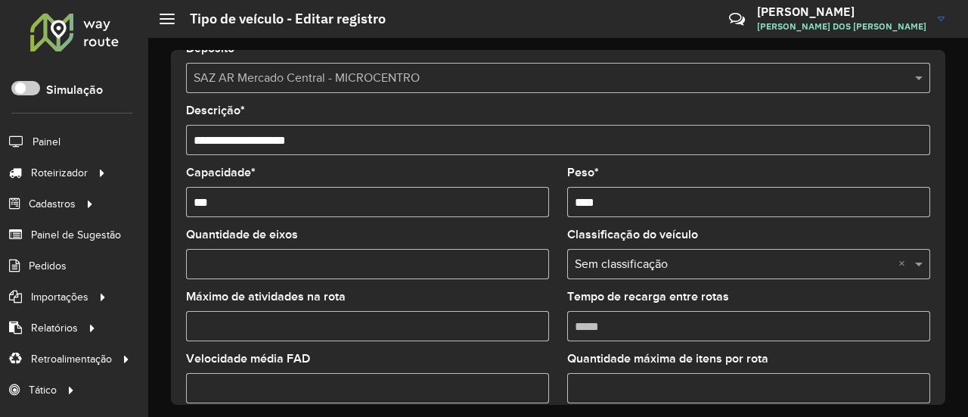
scroll to position [0, 0]
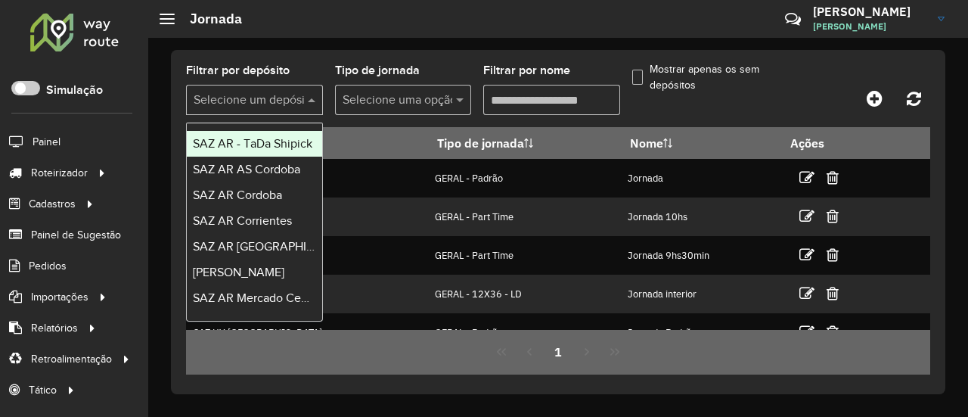
click at [281, 104] on input "text" at bounding box center [240, 101] width 92 height 18
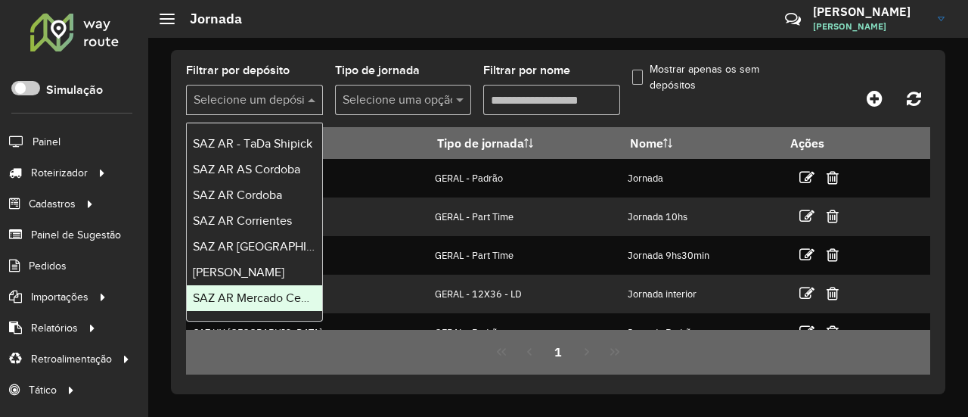
click at [257, 292] on span "SAZ AR Mercado Central - MICROCENTRO" at bounding box center [306, 297] width 226 height 13
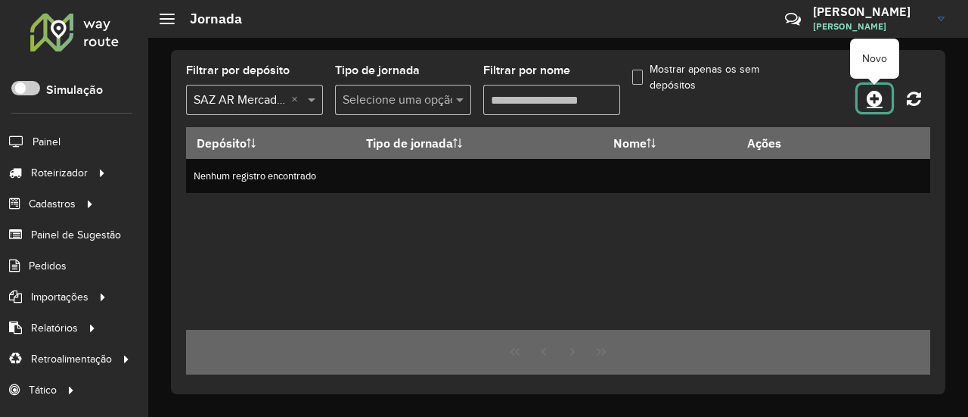
click at [874, 99] on icon at bounding box center [875, 98] width 16 height 18
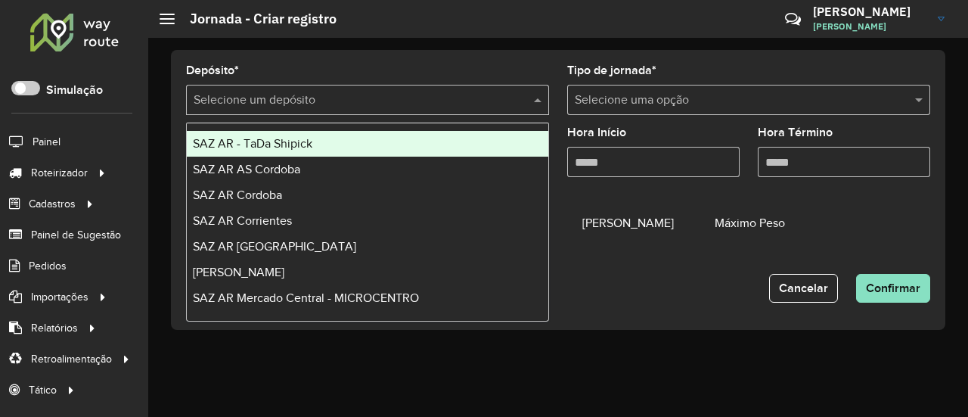
click at [470, 101] on input "text" at bounding box center [353, 101] width 318 height 18
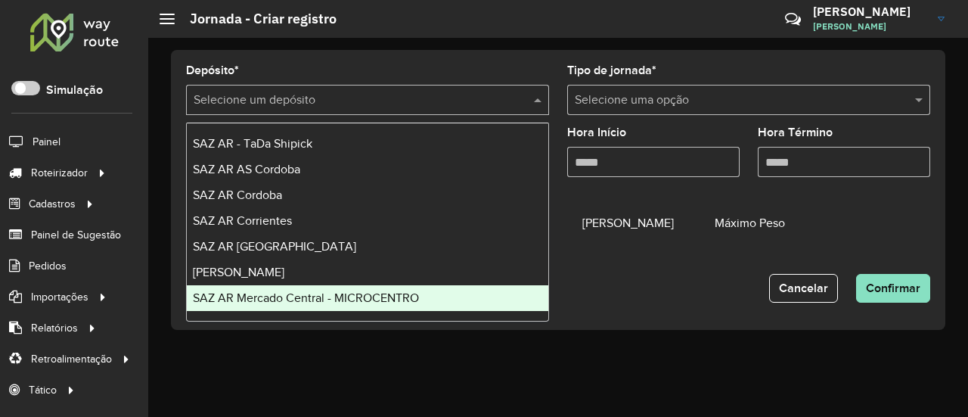
click at [349, 297] on span "SAZ AR Mercado Central - MICROCENTRO" at bounding box center [306, 297] width 226 height 13
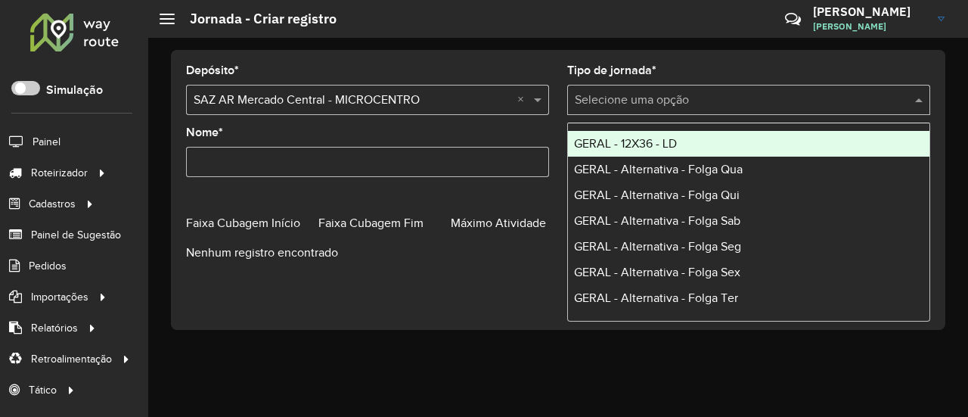
click at [685, 89] on div "Selecione uma opção" at bounding box center [748, 100] width 363 height 30
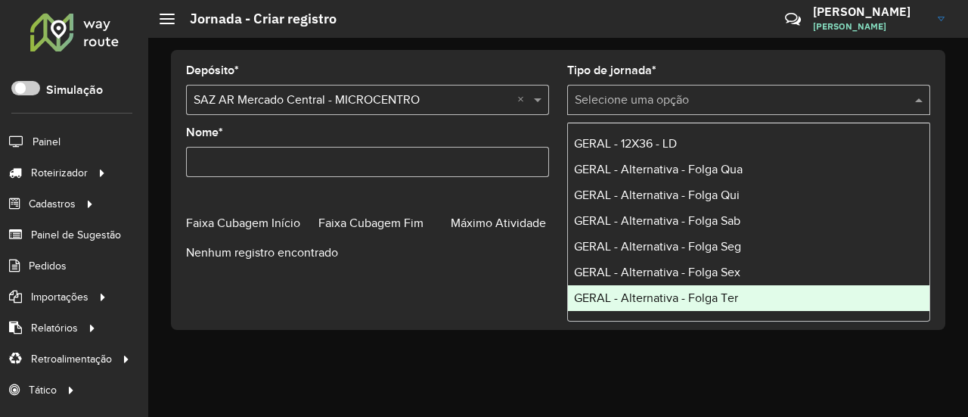
click at [538, 311] on div "Depósito * Selecione um depósito × SAZ AR Mercado Central - MICROCENTRO × Tipo …" at bounding box center [558, 190] width 775 height 280
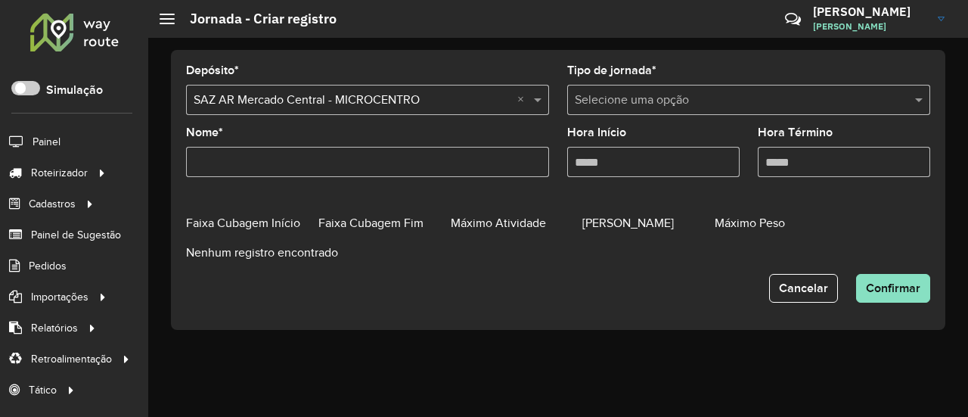
click at [455, 174] on input "Nome *" at bounding box center [367, 162] width 363 height 30
click at [452, 172] on input "Nome *" at bounding box center [367, 162] width 363 height 30
type input "*"
type input "********"
click at [658, 173] on input "Hora Início" at bounding box center [653, 162] width 172 height 30
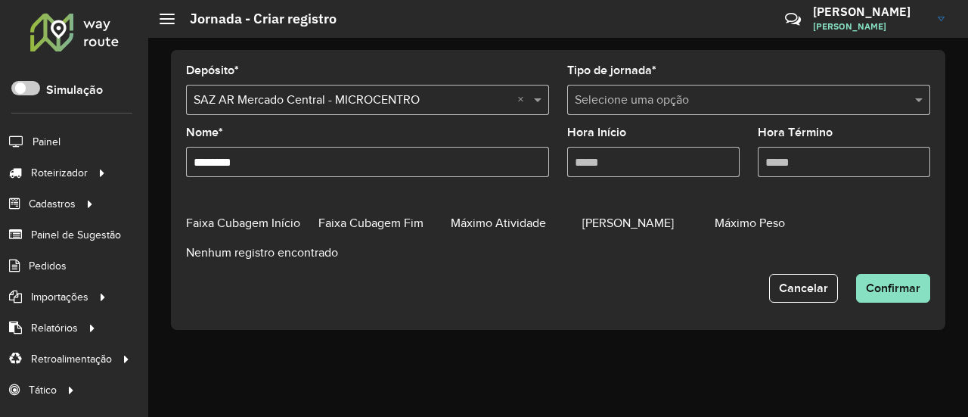
click at [792, 166] on input "Hora Término" at bounding box center [844, 162] width 172 height 30
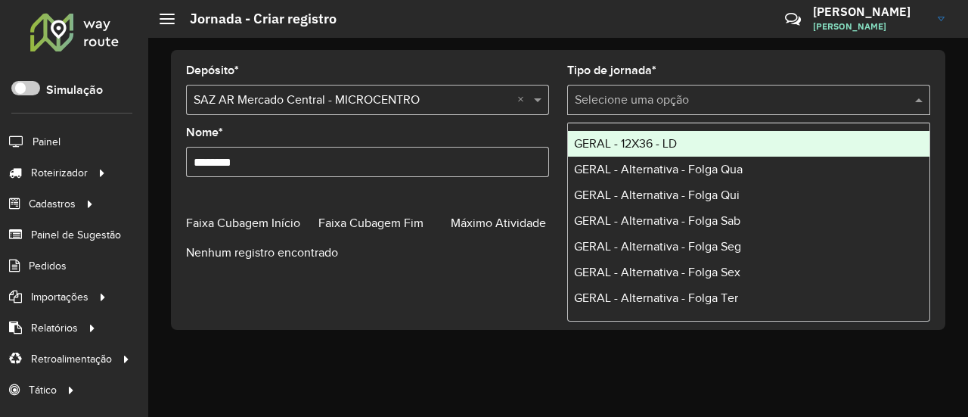
click at [714, 103] on input "text" at bounding box center [734, 101] width 318 height 18
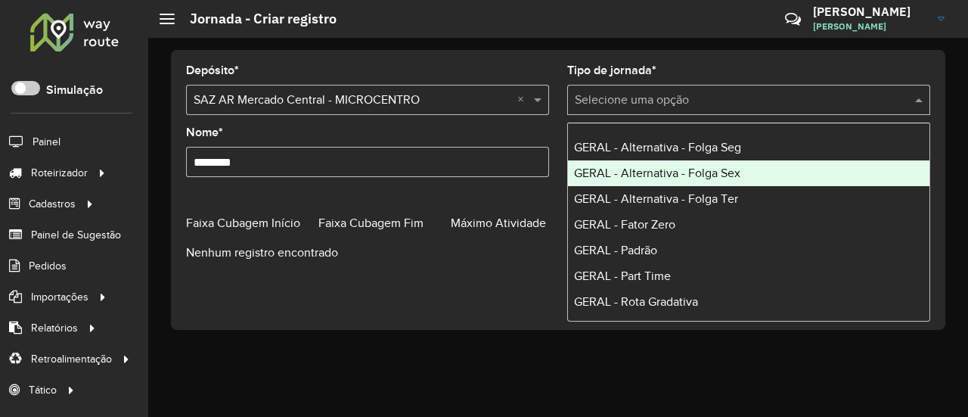
scroll to position [101, 0]
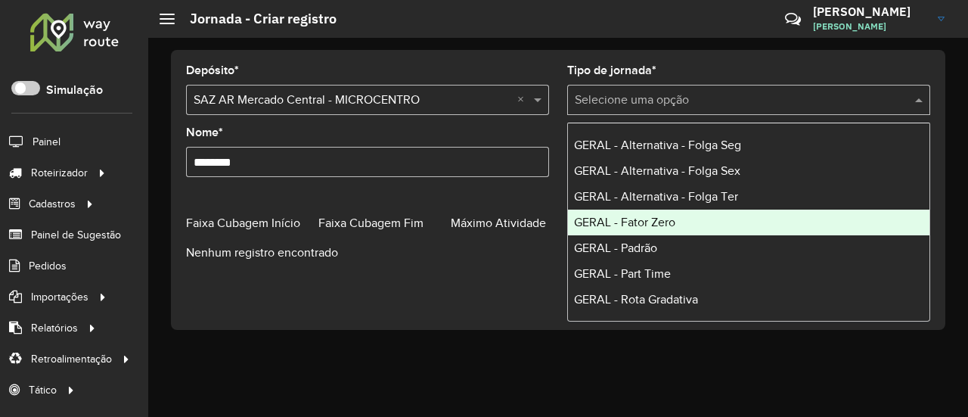
click at [504, 253] on div "Nenhum registro encontrado" at bounding box center [558, 253] width 744 height 18
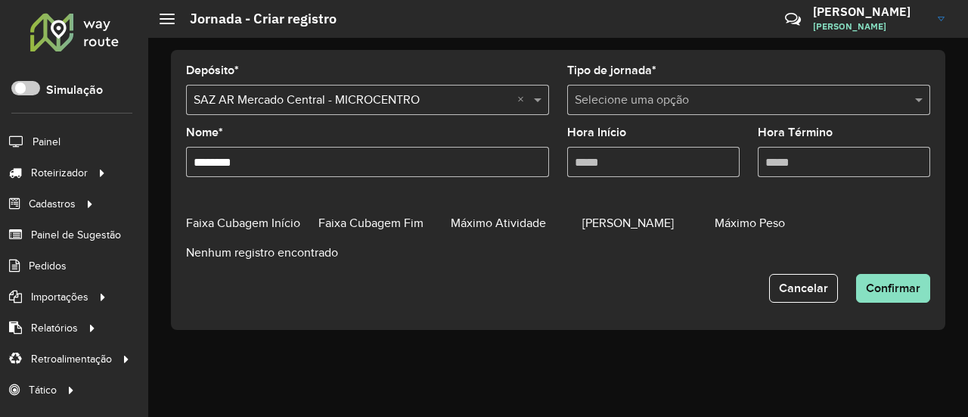
click at [518, 225] on span "Máximo Atividade" at bounding box center [498, 222] width 95 height 13
click at [379, 221] on span "Faixa Cubagem Fim" at bounding box center [370, 222] width 105 height 13
click at [244, 222] on span "Faixa Cubagem Início" at bounding box center [243, 222] width 114 height 13
click at [260, 266] on form "Depósito * Selecione um depósito × SAZ AR Mercado Central - MICROCENTRO × Tipo …" at bounding box center [558, 184] width 744 height 238
click at [271, 258] on div "Nenhum registro encontrado" at bounding box center [558, 253] width 744 height 18
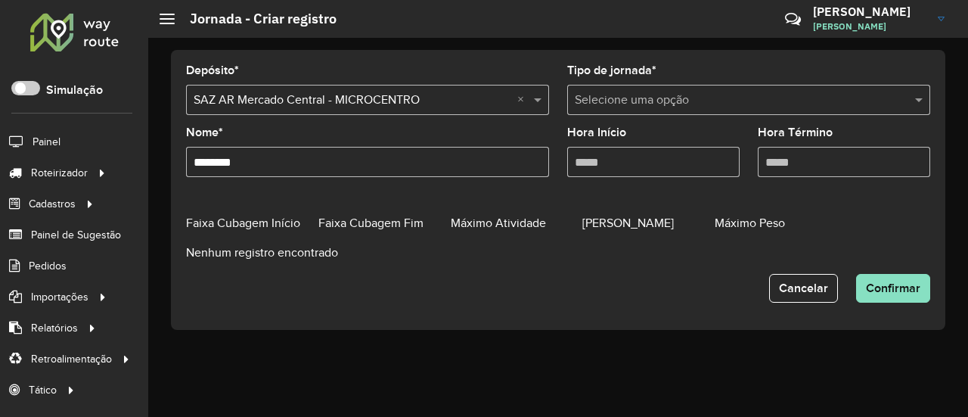
click at [285, 256] on div "Nenhum registro encontrado" at bounding box center [558, 253] width 744 height 18
drag, startPoint x: 329, startPoint y: 253, endPoint x: 390, endPoint y: 228, distance: 66.2
click at [334, 249] on div "Nenhum registro encontrado" at bounding box center [558, 253] width 744 height 18
click at [439, 222] on div "Faixa Cubagem Fim" at bounding box center [384, 223] width 132 height 20
click at [511, 229] on div "Máximo Atividade" at bounding box center [517, 223] width 132 height 20
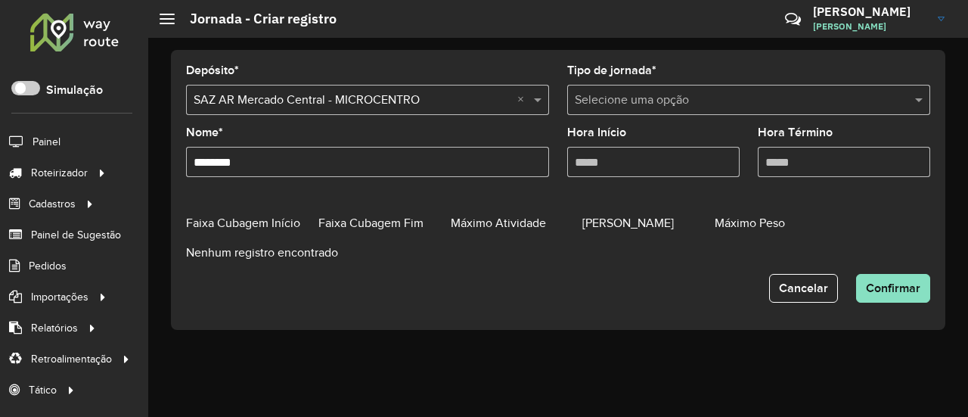
click at [519, 222] on span "Máximo Atividade" at bounding box center [498, 222] width 95 height 13
click at [651, 211] on div "Nova Faixa" at bounding box center [558, 201] width 762 height 24
click at [652, 220] on span "[PERSON_NAME]" at bounding box center [628, 222] width 92 height 13
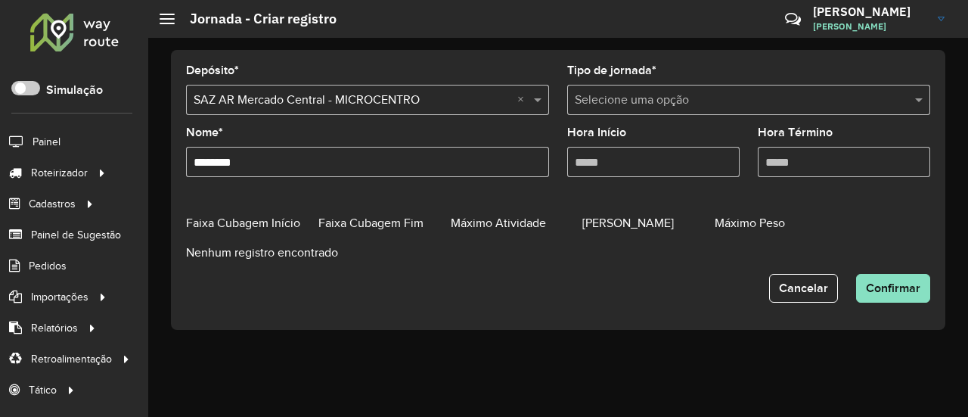
click at [778, 222] on span "Máximo Peso" at bounding box center [750, 222] width 70 height 13
click at [741, 222] on span "Máximo Peso" at bounding box center [750, 222] width 70 height 13
click at [629, 172] on input "Hora Início" at bounding box center [653, 162] width 172 height 30
click at [679, 81] on div "Tipo de jornada * Selecione uma opção" at bounding box center [748, 90] width 363 height 50
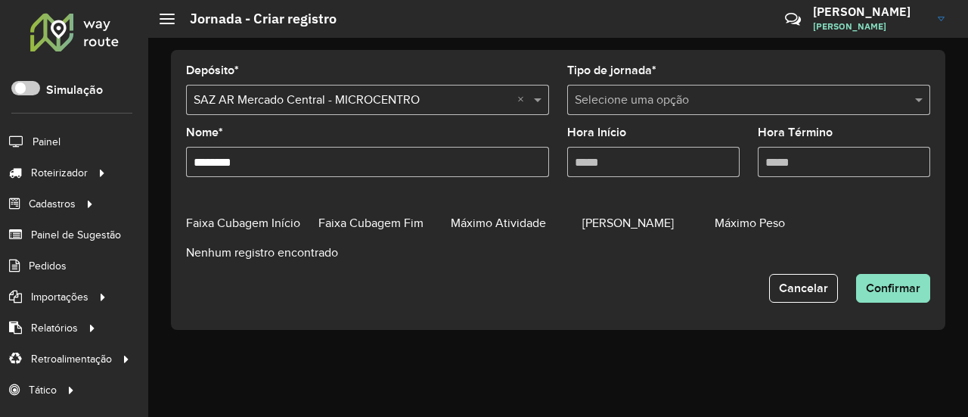
click at [660, 98] on input "text" at bounding box center [734, 101] width 318 height 18
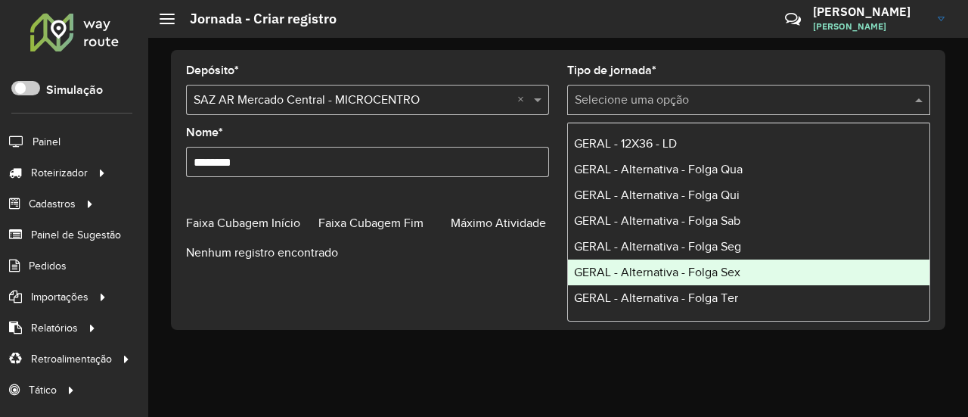
click at [703, 275] on span "GERAL - Alternativa - Folga Sex" at bounding box center [657, 272] width 166 height 13
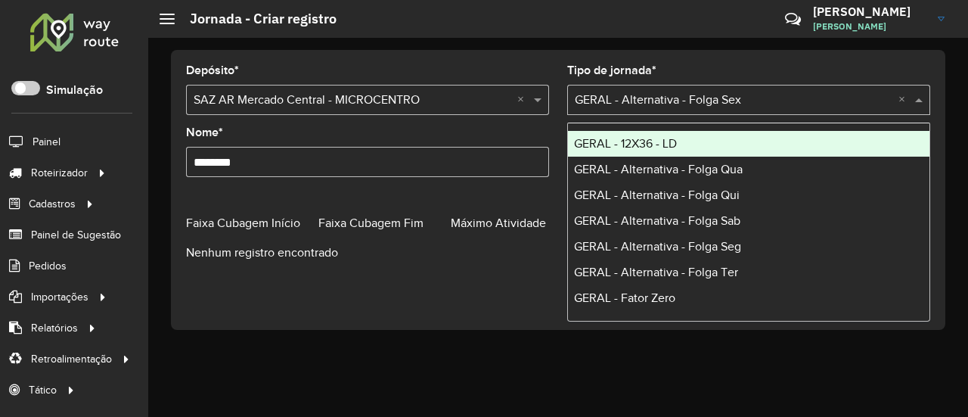
click at [734, 94] on input "text" at bounding box center [734, 101] width 318 height 18
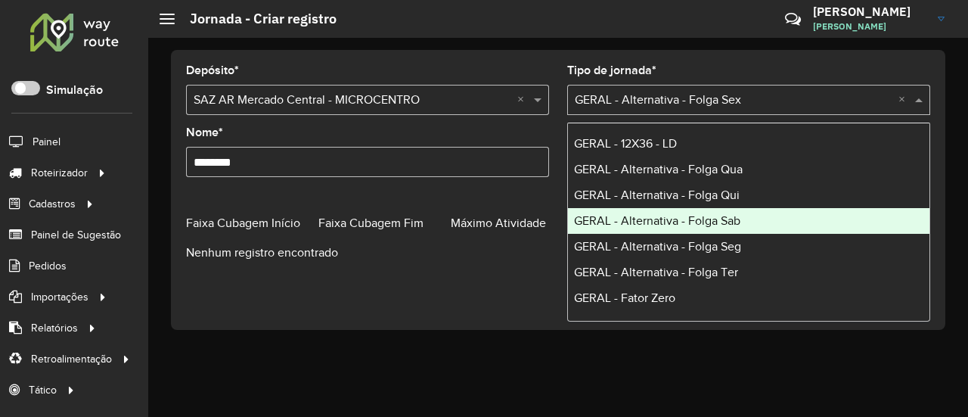
scroll to position [76, 0]
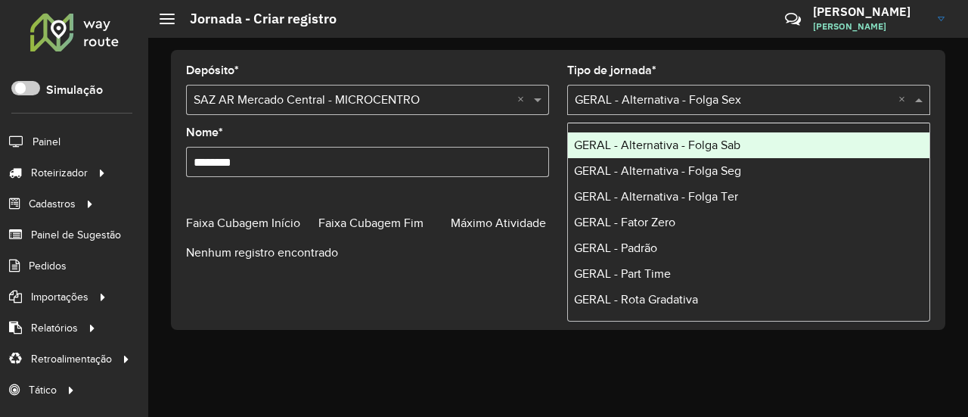
click at [446, 238] on datatable-header "Faixa Cubagem Início Faixa Cubagem Fim Máximo Atividade Máximo Cubagem Máximo P…" at bounding box center [558, 228] width 744 height 30
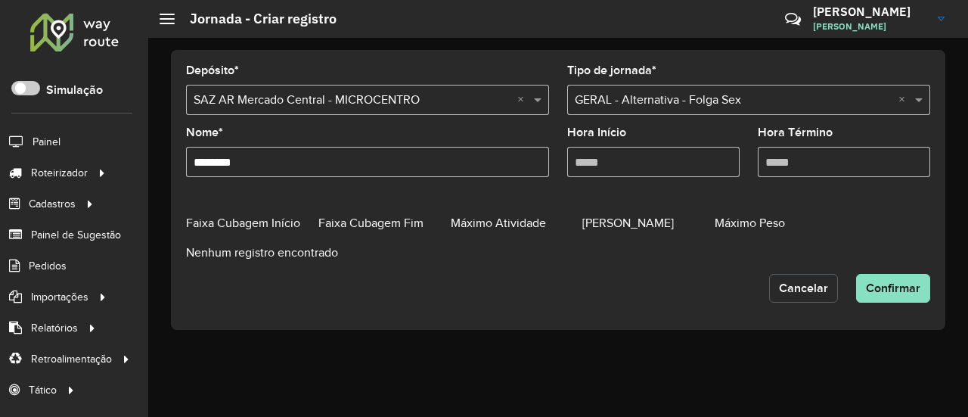
click at [823, 290] on span "Cancelar" at bounding box center [803, 287] width 49 height 13
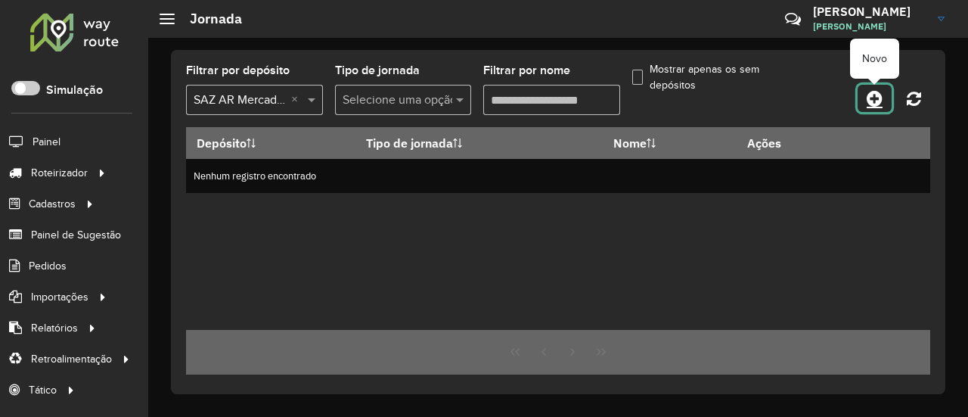
click at [876, 110] on link at bounding box center [875, 98] width 34 height 27
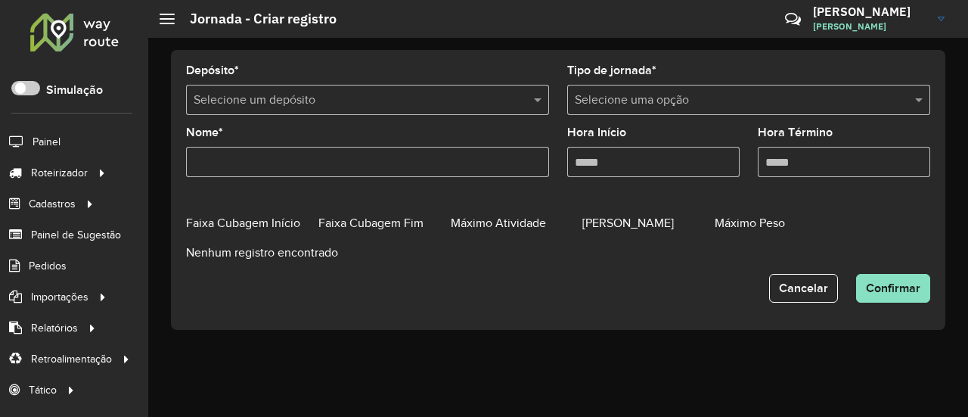
click at [326, 160] on input "Nome *" at bounding box center [367, 162] width 363 height 30
click at [691, 169] on input "Hora Início" at bounding box center [653, 162] width 172 height 30
click at [890, 158] on input "Hora Término" at bounding box center [844, 162] width 172 height 30
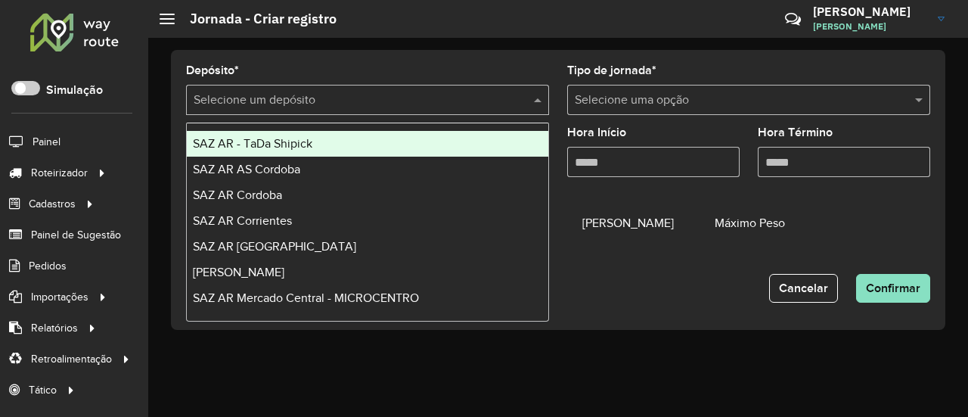
click at [371, 99] on input "text" at bounding box center [353, 101] width 318 height 18
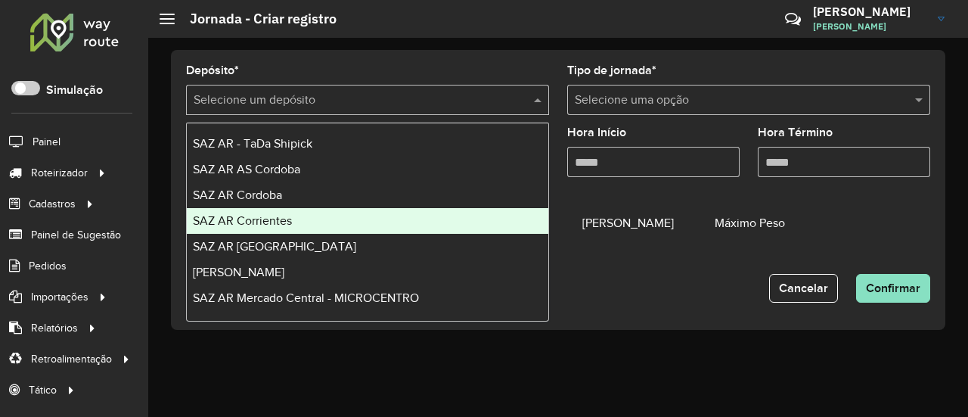
click at [585, 237] on datatable-header "Faixa Cubagem Início Faixa Cubagem Fim Máximo Atividade Máximo Cubagem Máximo P…" at bounding box center [558, 228] width 744 height 30
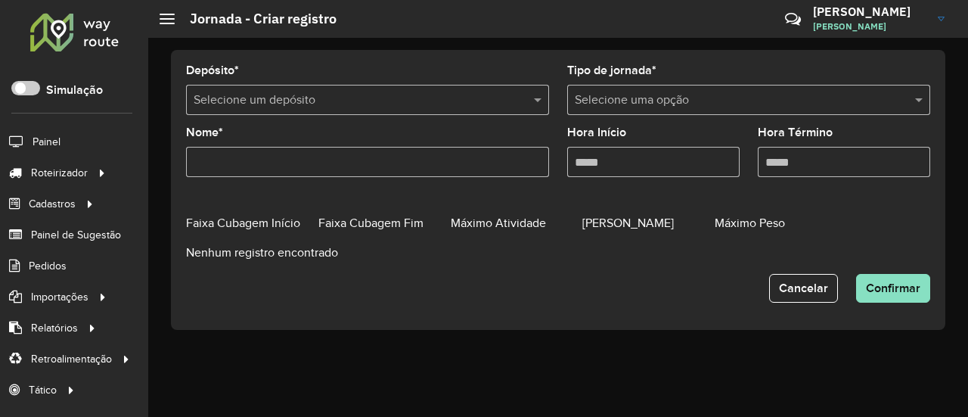
click at [661, 228] on span "[PERSON_NAME]" at bounding box center [628, 222] width 92 height 13
drag, startPoint x: 484, startPoint y: 222, endPoint x: 756, endPoint y: 219, distance: 272.3
click at [517, 220] on span "Máximo Atividade" at bounding box center [498, 222] width 95 height 13
click at [757, 219] on span "Máximo Peso" at bounding box center [750, 222] width 70 height 13
click at [756, 219] on span "Máximo Peso" at bounding box center [750, 222] width 70 height 13
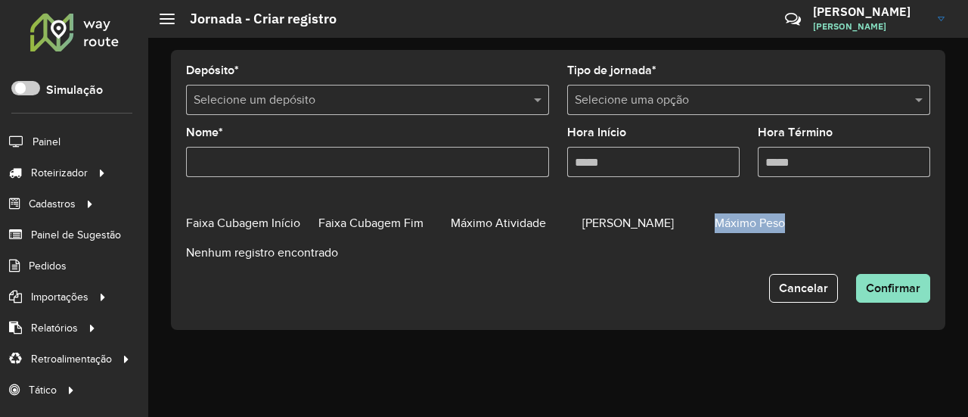
click at [756, 219] on span "Máximo Peso" at bounding box center [750, 222] width 70 height 13
drag, startPoint x: 756, startPoint y: 219, endPoint x: 652, endPoint y: 225, distance: 104.6
click at [735, 223] on span "Máximo Peso" at bounding box center [750, 222] width 70 height 13
click at [651, 225] on span "[PERSON_NAME]" at bounding box center [628, 222] width 92 height 13
click at [651, 222] on span "[PERSON_NAME]" at bounding box center [628, 222] width 92 height 13
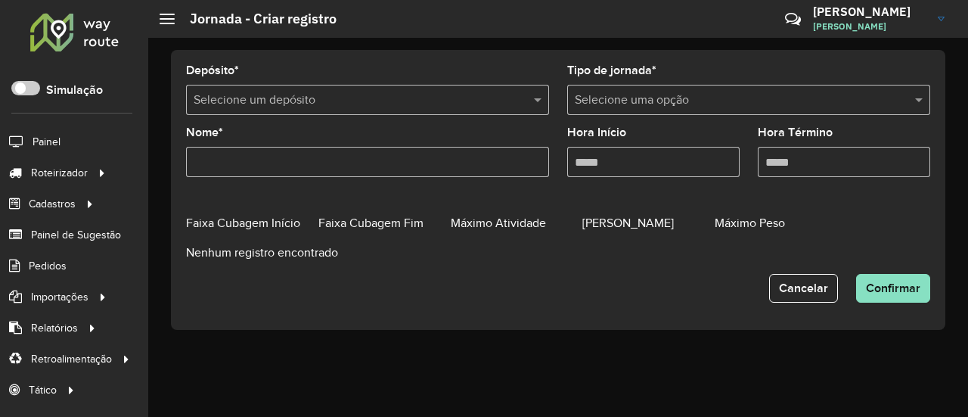
click at [372, 219] on span "Faixa Cubagem Fim" at bounding box center [370, 222] width 105 height 13
click at [278, 217] on span "Faixa Cubagem Início" at bounding box center [243, 222] width 114 height 13
click at [474, 223] on span "Máximo Atividade" at bounding box center [498, 222] width 95 height 13
drag, startPoint x: 610, startPoint y: 220, endPoint x: 620, endPoint y: 223, distance: 11.0
click at [613, 222] on span "[PERSON_NAME]" at bounding box center [628, 222] width 92 height 13
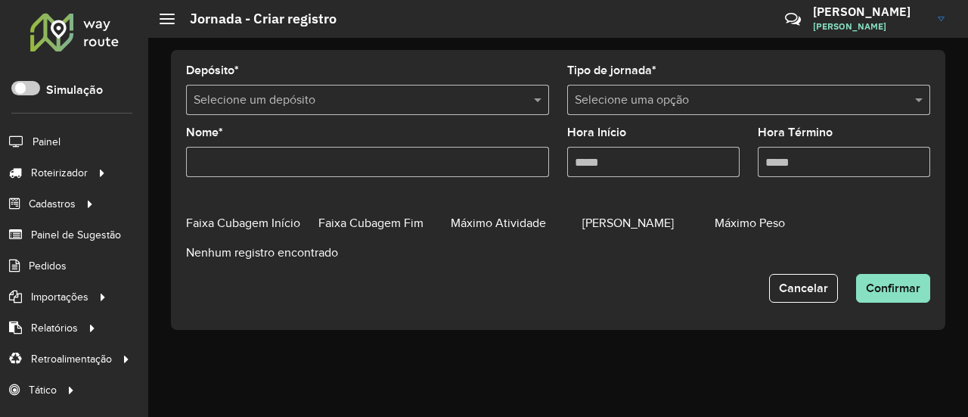
click at [719, 220] on span "Máximo Peso" at bounding box center [750, 222] width 70 height 13
click at [331, 225] on span "Faixa Cubagem Fim" at bounding box center [370, 222] width 105 height 13
click at [267, 225] on span "Faixa Cubagem Início" at bounding box center [243, 222] width 114 height 13
click at [384, 219] on span "Faixa Cubagem Fim" at bounding box center [370, 222] width 105 height 13
click at [532, 232] on datatable-header "Faixa Cubagem Início Faixa Cubagem Fim Máximo Atividade Máximo Cubagem Máximo P…" at bounding box center [558, 228] width 744 height 30
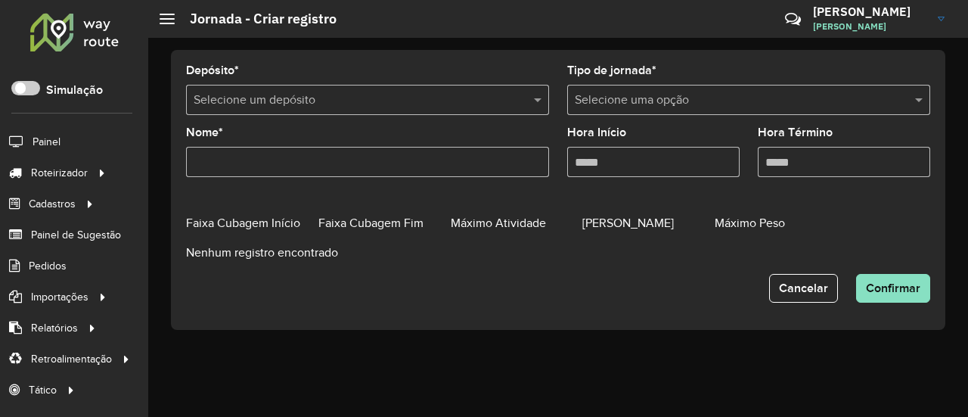
click at [484, 219] on span "Máximo Atividade" at bounding box center [498, 222] width 95 height 13
click at [557, 227] on div "Máximo Atividade" at bounding box center [517, 223] width 132 height 20
click at [520, 227] on span "Máximo Atividade" at bounding box center [498, 222] width 95 height 13
click at [599, 222] on span "[PERSON_NAME]" at bounding box center [628, 222] width 92 height 13
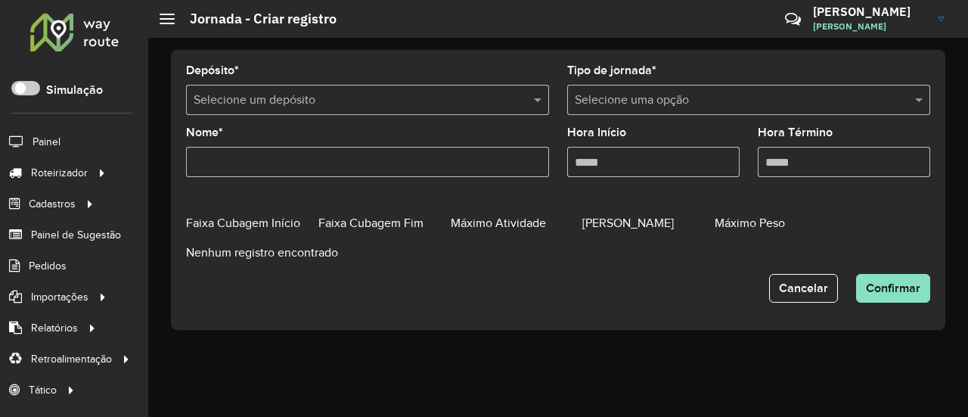
click at [766, 228] on span "Máximo Peso" at bounding box center [750, 222] width 70 height 13
click at [613, 228] on span "[PERSON_NAME]" at bounding box center [628, 222] width 92 height 13
click at [759, 224] on span "Máximo Peso" at bounding box center [750, 222] width 70 height 13
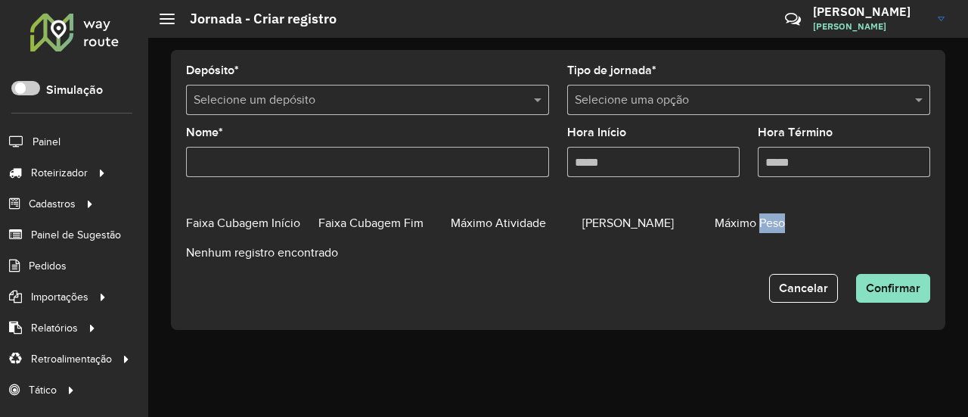
click at [759, 224] on span "Máximo Peso" at bounding box center [750, 222] width 70 height 13
click at [532, 227] on span "Máximo Atividade" at bounding box center [498, 222] width 95 height 13
click at [526, 226] on span "Máximo Atividade" at bounding box center [498, 222] width 95 height 13
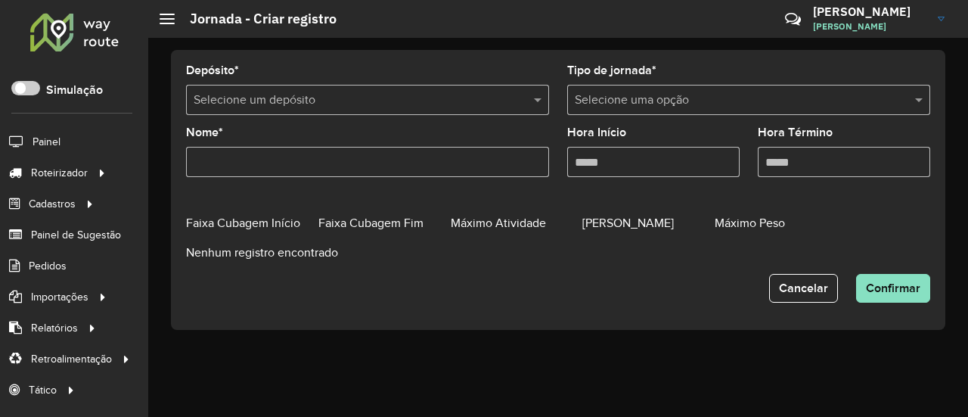
click at [414, 217] on span "Faixa Cubagem Fim" at bounding box center [370, 222] width 105 height 13
click at [359, 227] on span "Faixa Cubagem Fim" at bounding box center [370, 222] width 105 height 13
click at [275, 213] on div "Faixa Cubagem Início" at bounding box center [252, 223] width 132 height 20
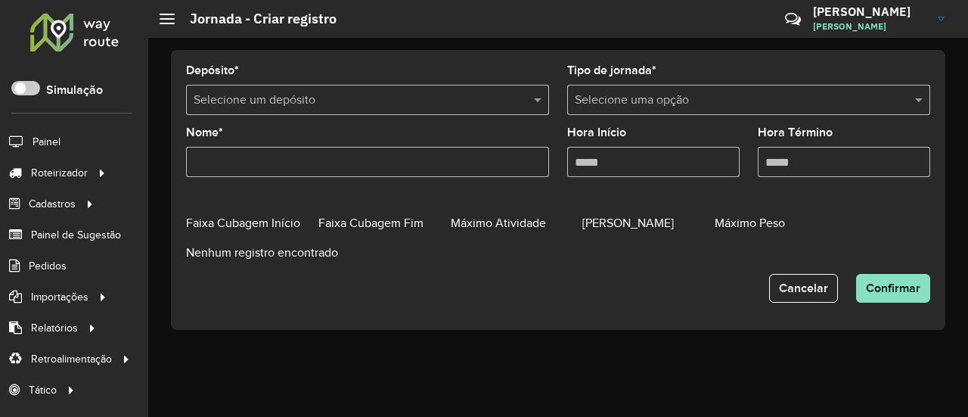
click at [256, 225] on span "Faixa Cubagem Início" at bounding box center [243, 222] width 114 height 13
click at [256, 246] on div "Nenhum registro encontrado" at bounding box center [558, 253] width 744 height 18
click at [803, 281] on span "Cancelar" at bounding box center [803, 287] width 49 height 13
